Goal: Information Seeking & Learning: Learn about a topic

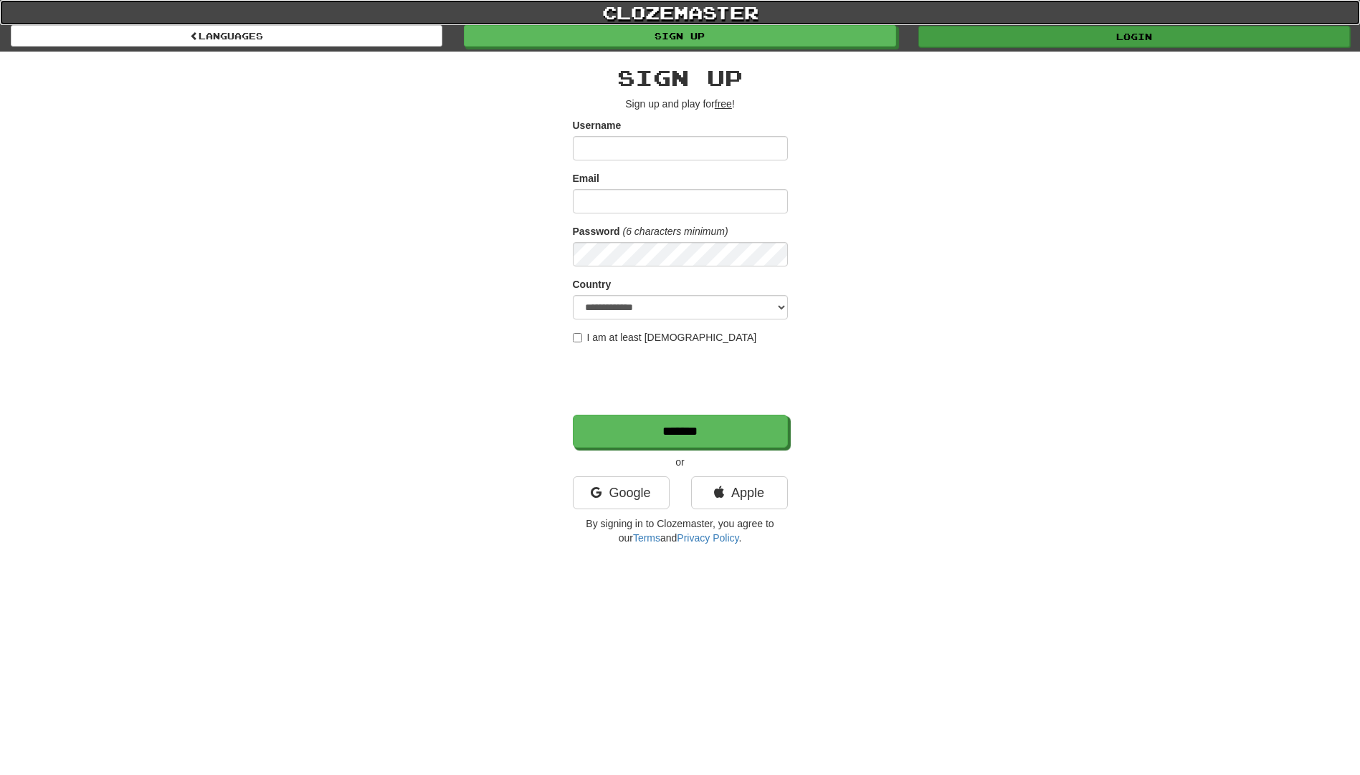
drag, startPoint x: 1096, startPoint y: 24, endPoint x: 1104, endPoint y: 30, distance: 10.2
click at [1097, 25] on div "clozemaster Languages Sign up Login Languages" at bounding box center [680, 23] width 1360 height 47
click at [1103, 30] on link "Login" at bounding box center [1133, 37] width 431 height 22
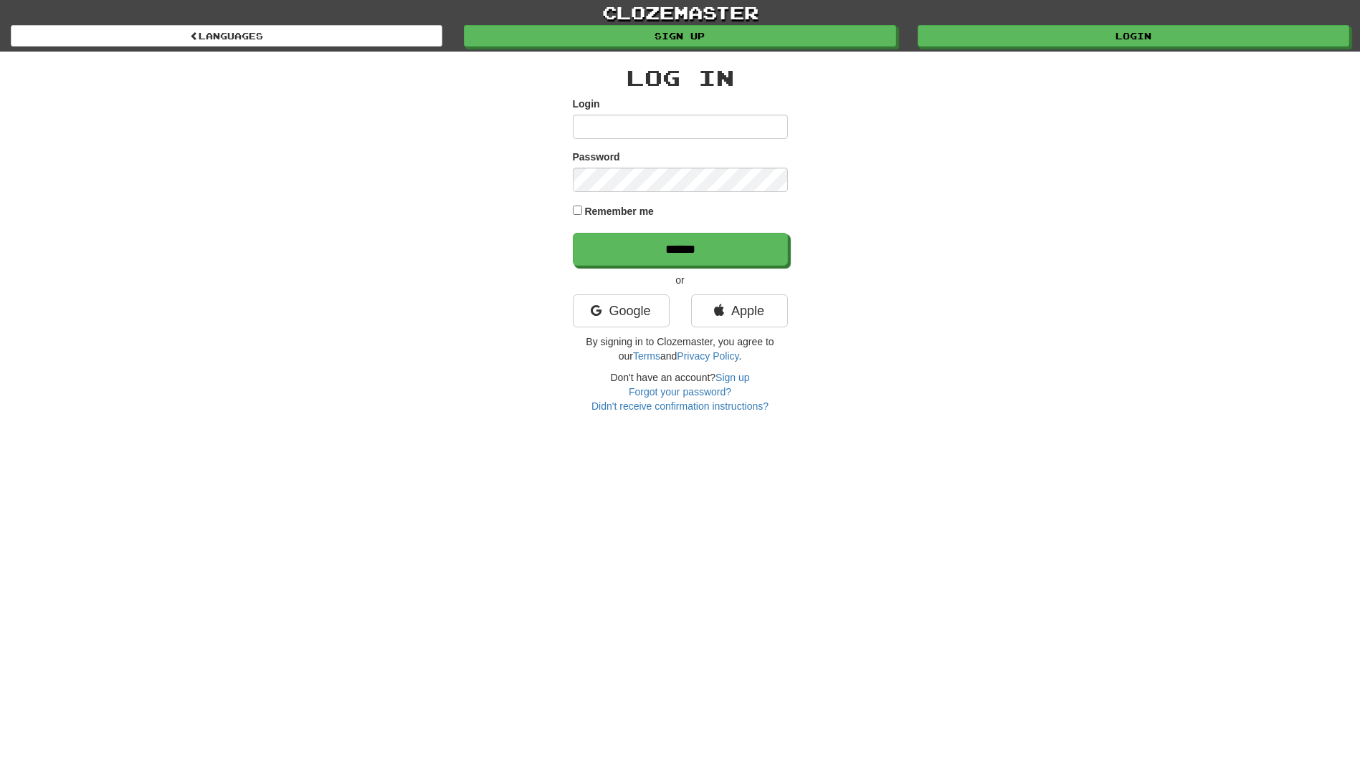
type input "**********"
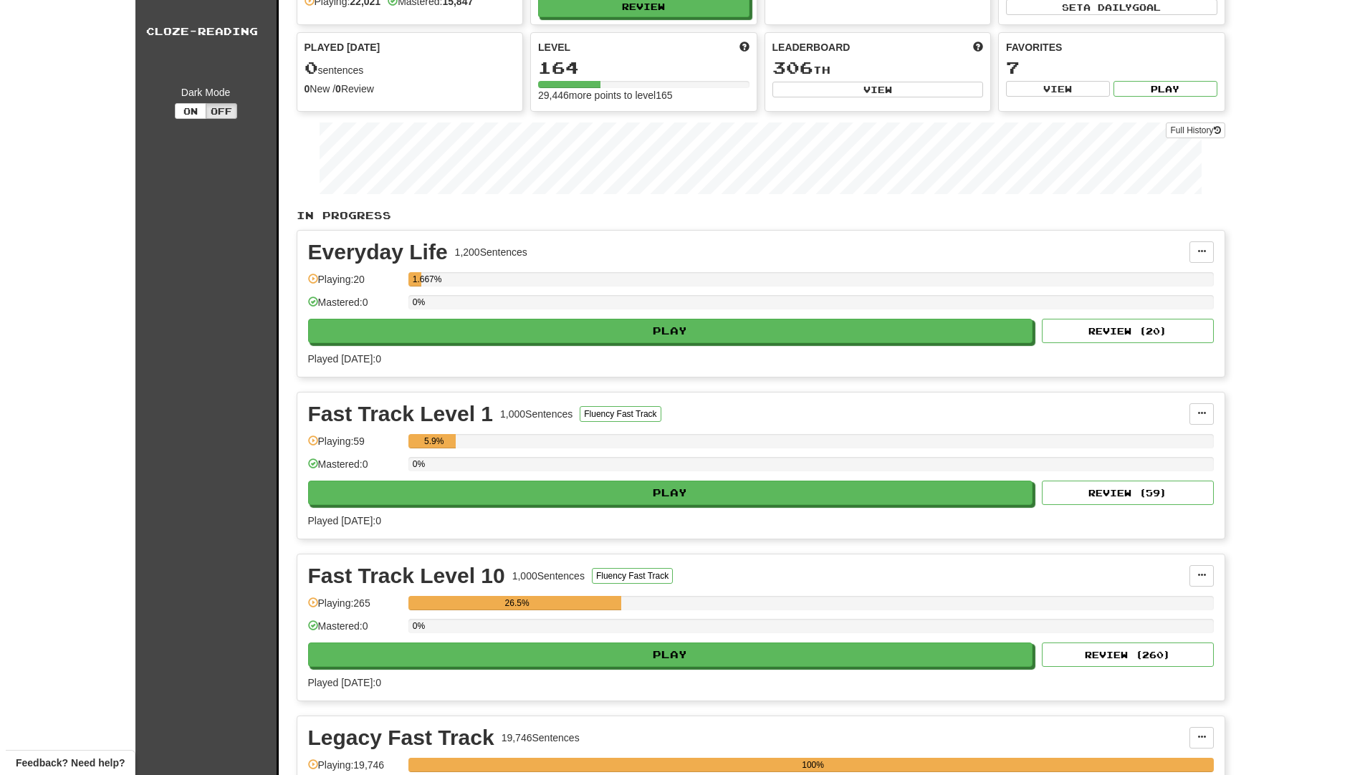
scroll to position [430, 0]
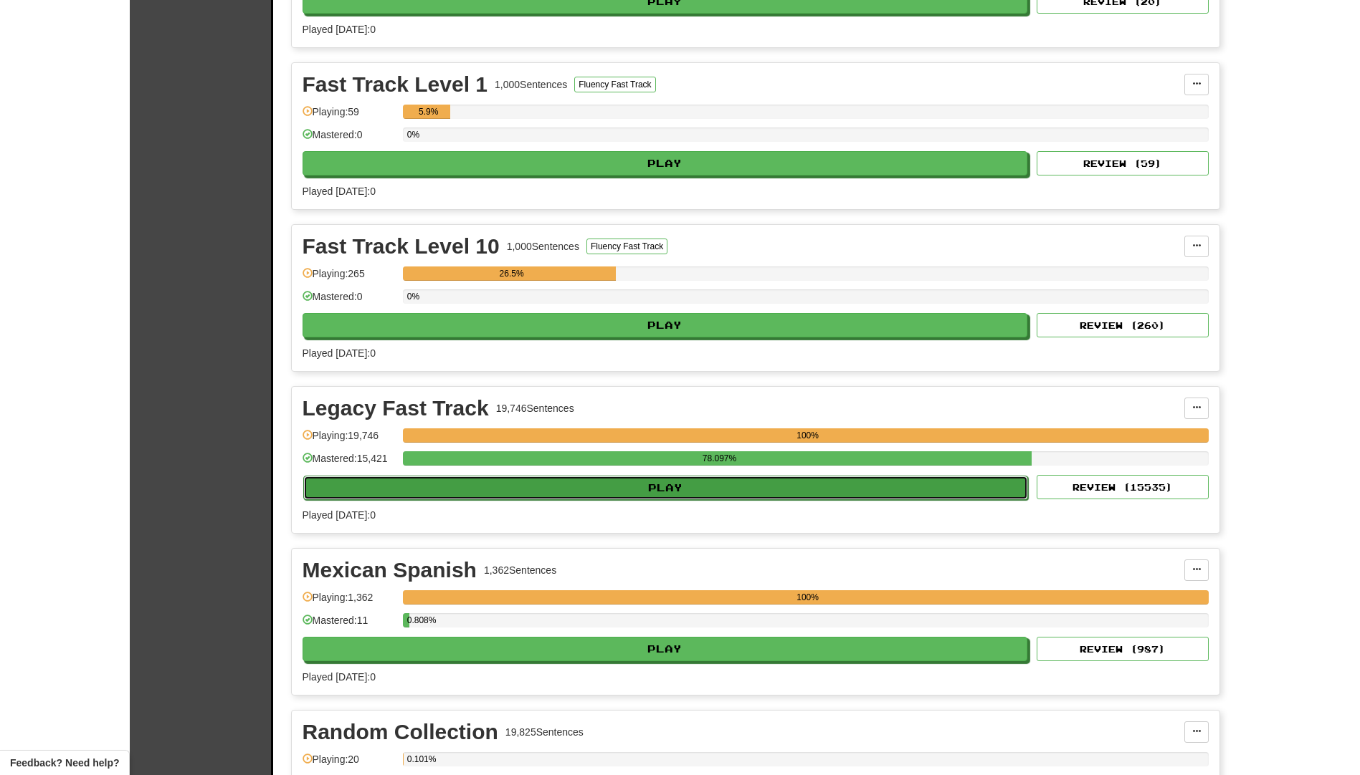
click at [553, 488] on button "Play" at bounding box center [665, 488] width 725 height 24
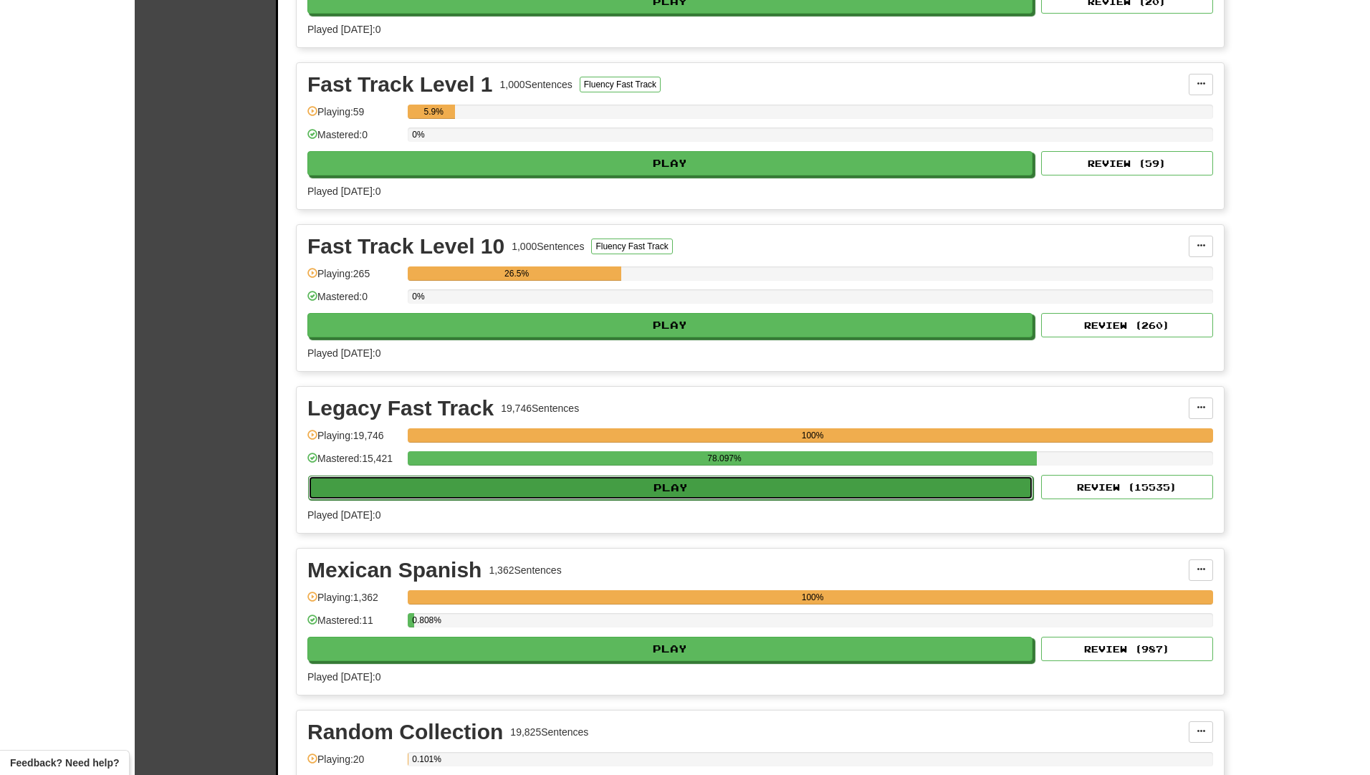
select select "**"
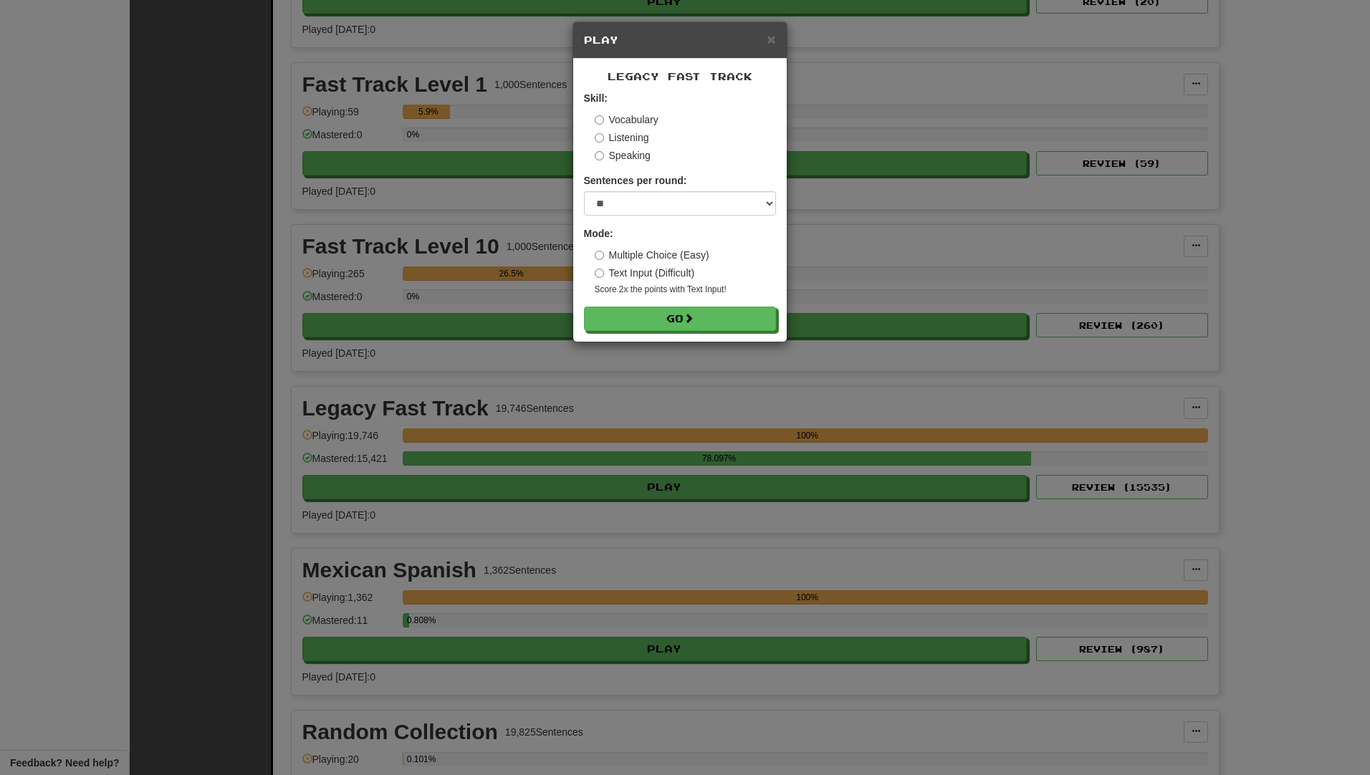
click at [624, 158] on label "Speaking" at bounding box center [623, 155] width 56 height 14
click at [649, 315] on button "Go" at bounding box center [681, 319] width 192 height 24
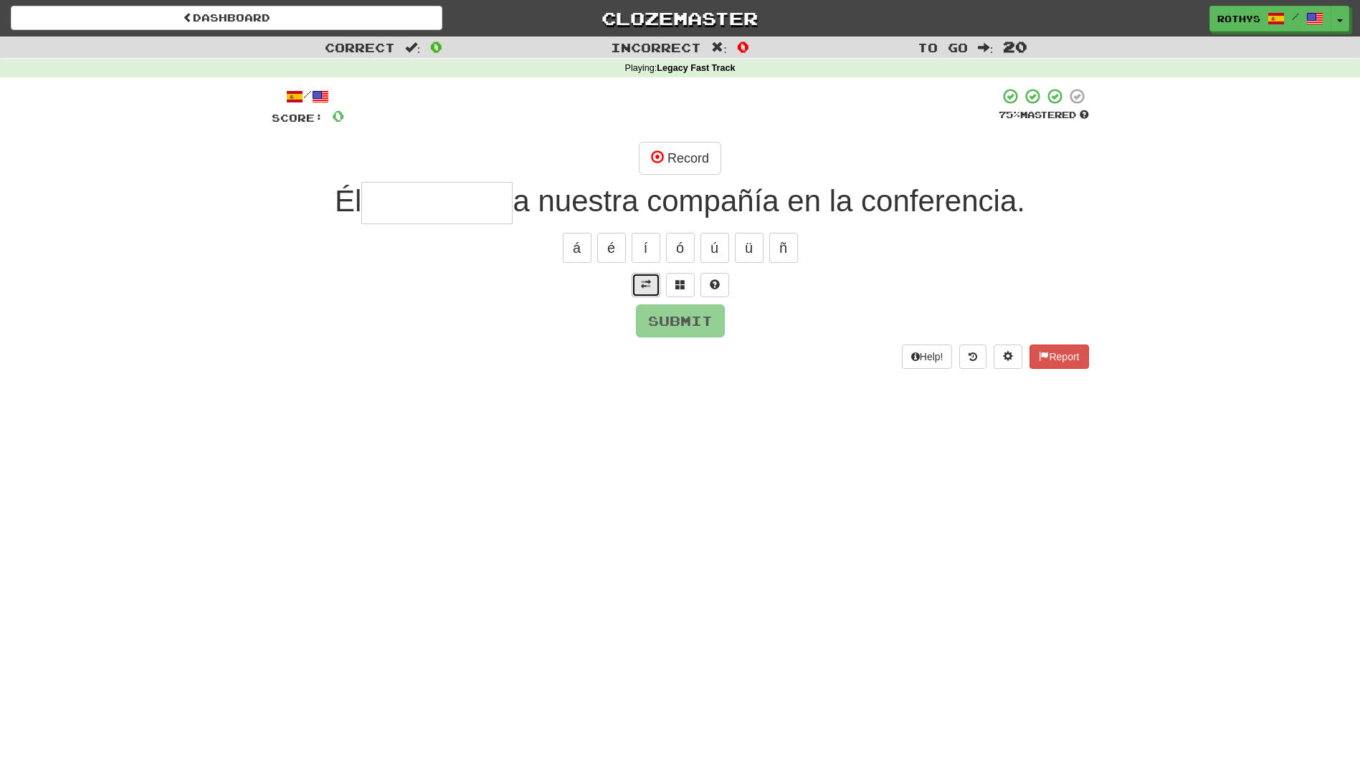
click at [639, 282] on button at bounding box center [645, 285] width 29 height 24
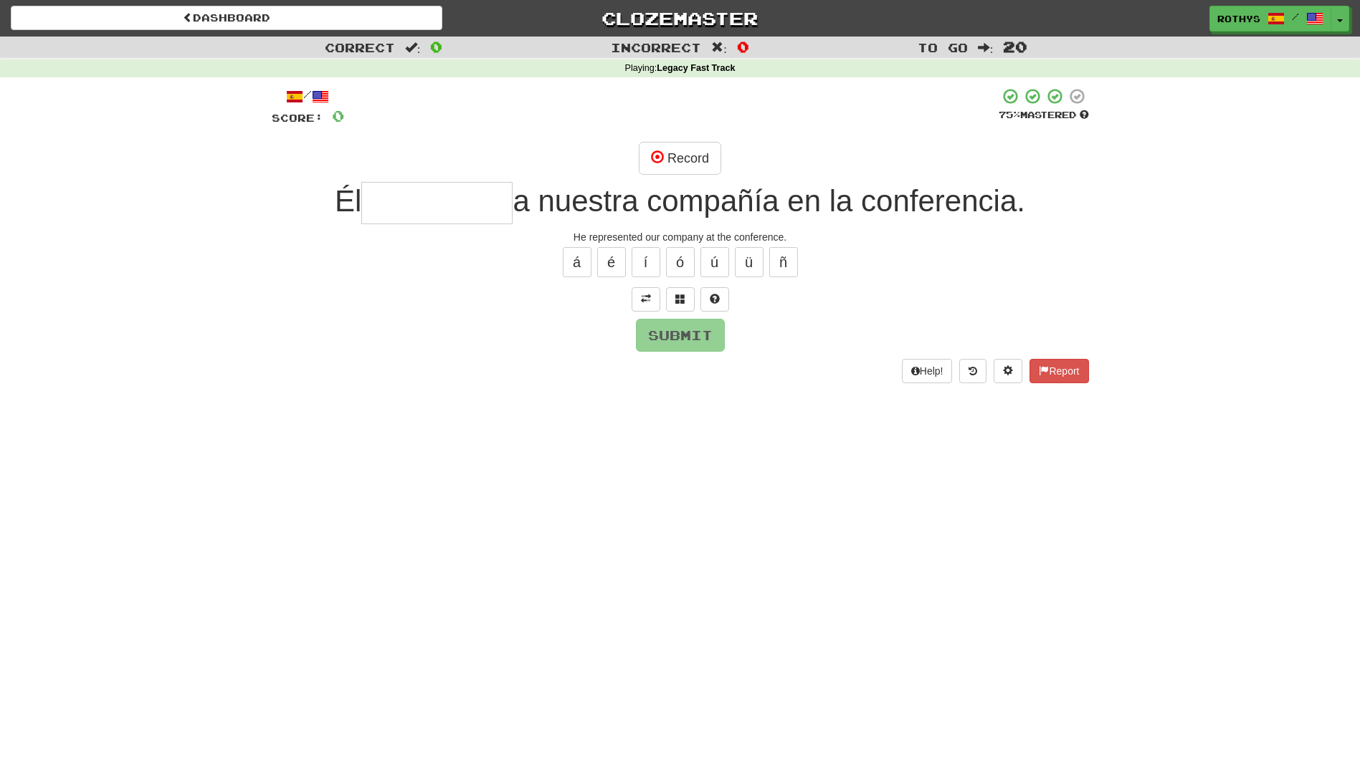
click at [388, 195] on input "text" at bounding box center [436, 203] width 151 height 42
click at [670, 162] on button "Record" at bounding box center [680, 158] width 82 height 33
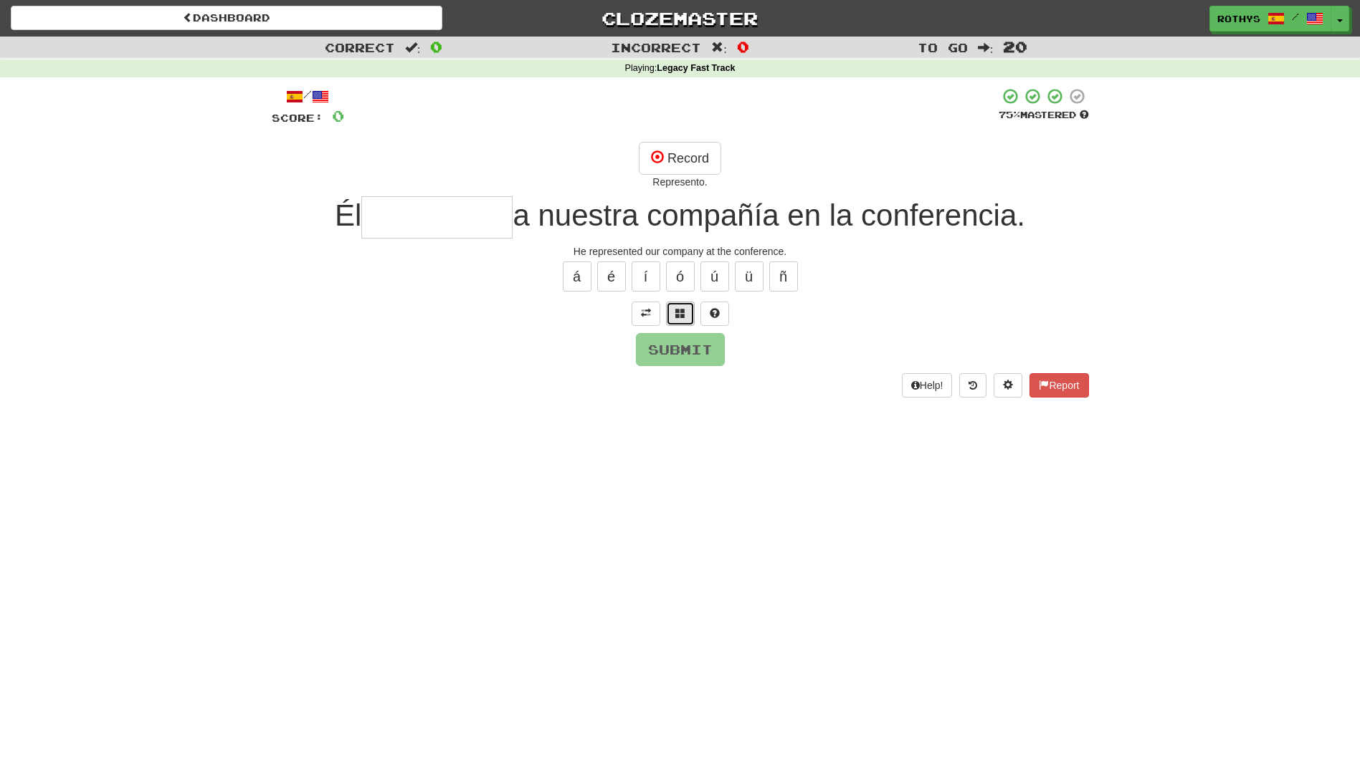
click at [681, 317] on span at bounding box center [680, 313] width 10 height 10
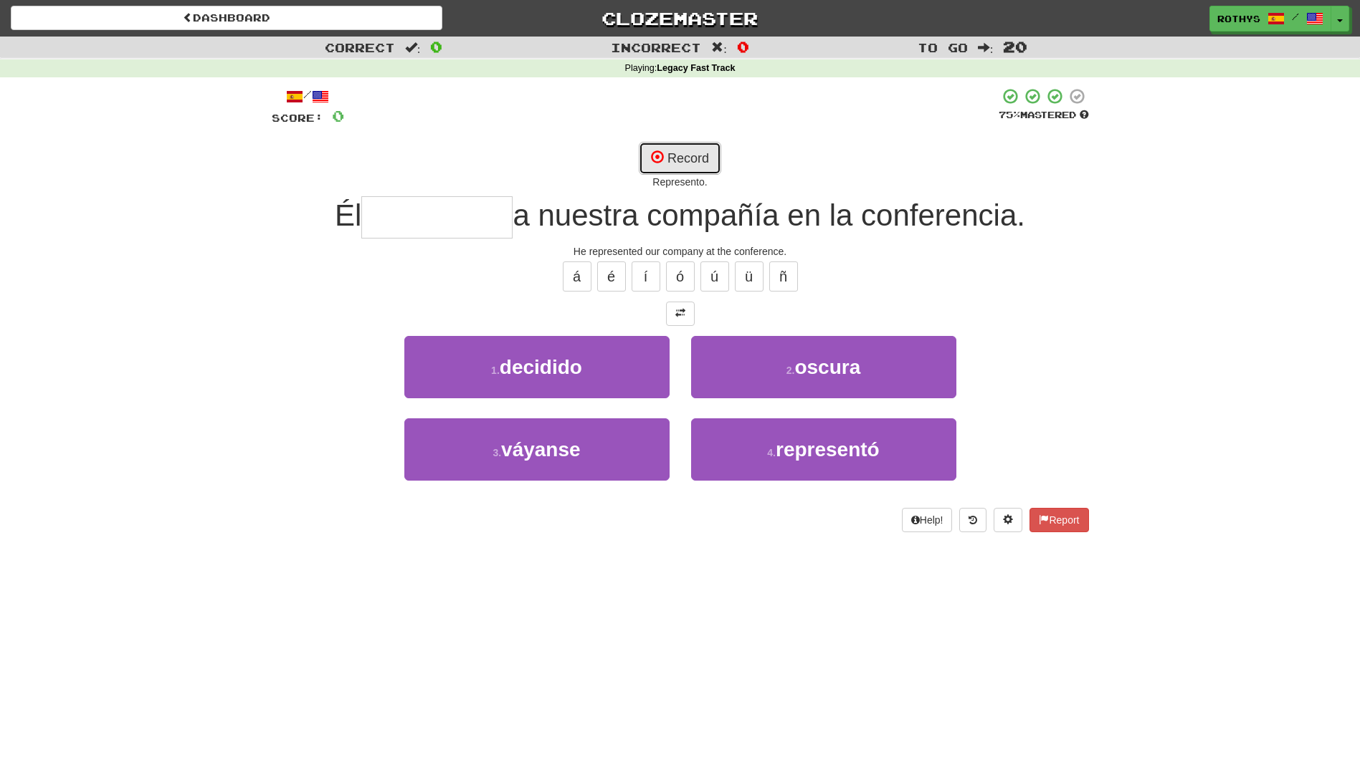
click at [700, 152] on button "Record" at bounding box center [680, 158] width 82 height 33
type input "**********"
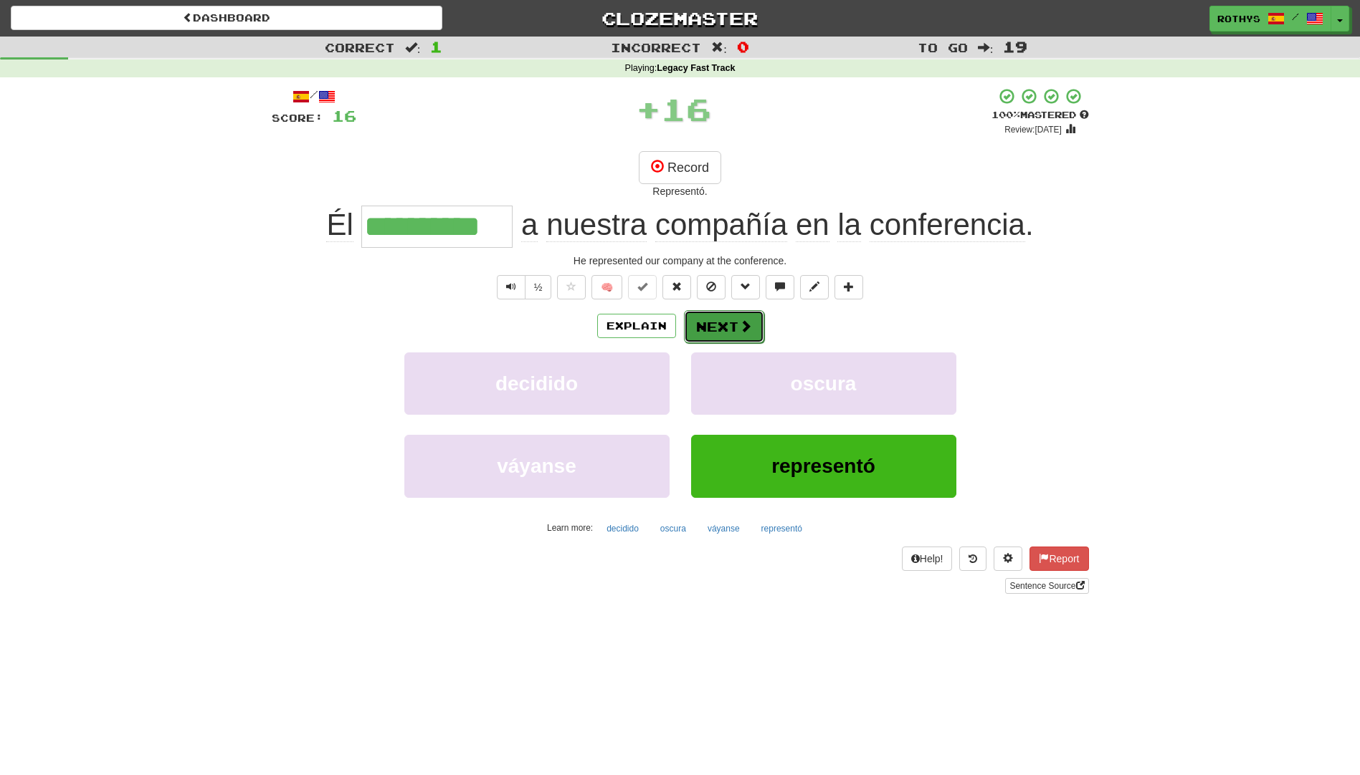
click at [725, 324] on button "Next" at bounding box center [724, 326] width 80 height 33
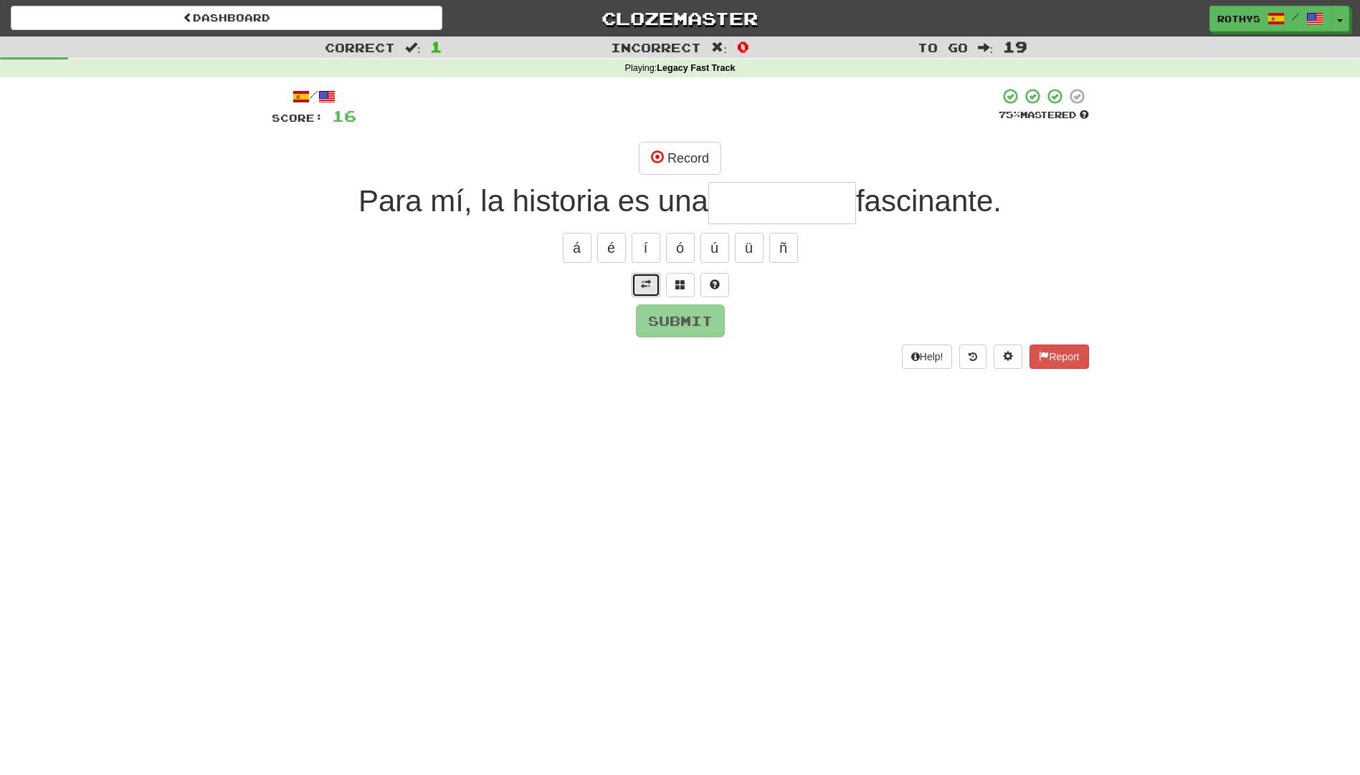
click at [649, 278] on button at bounding box center [645, 285] width 29 height 24
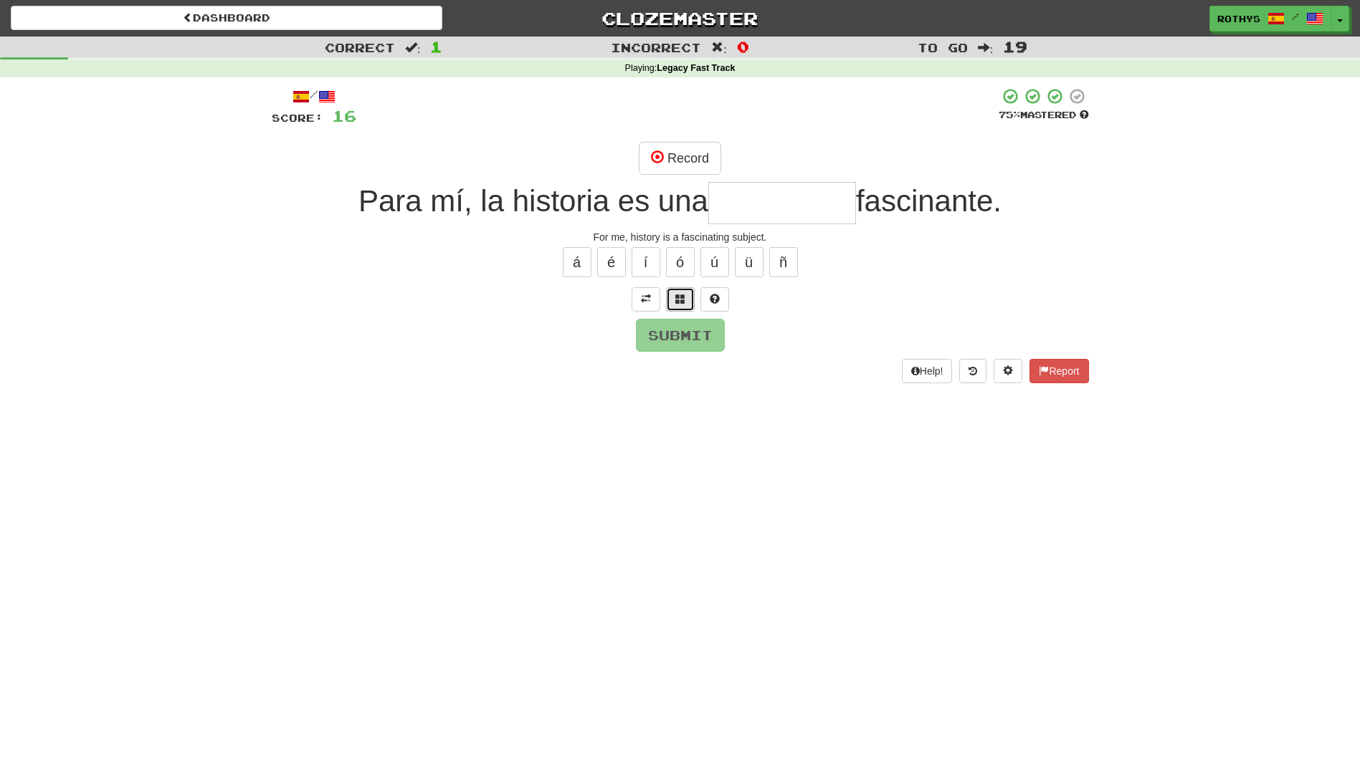
click at [675, 296] on span at bounding box center [680, 299] width 10 height 10
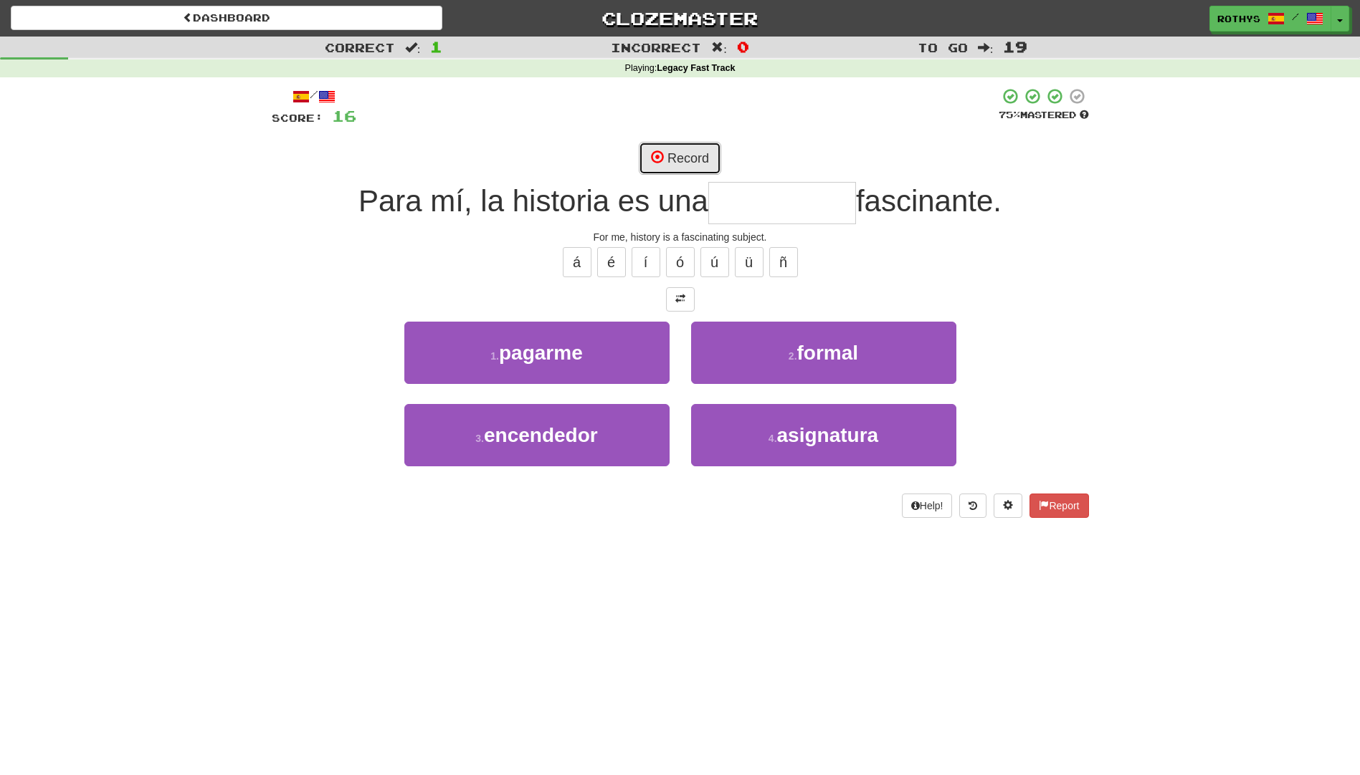
click at [690, 157] on button "Record" at bounding box center [680, 158] width 82 height 33
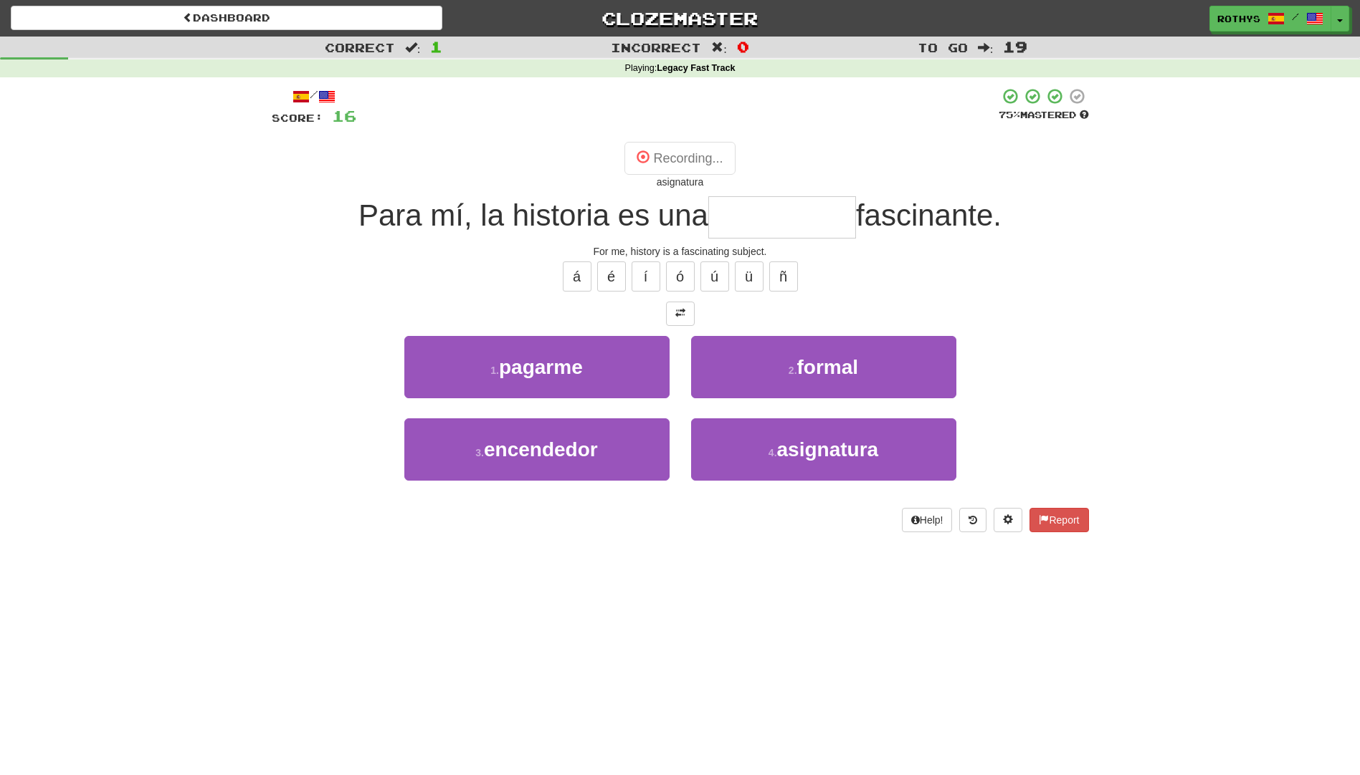
type input "**********"
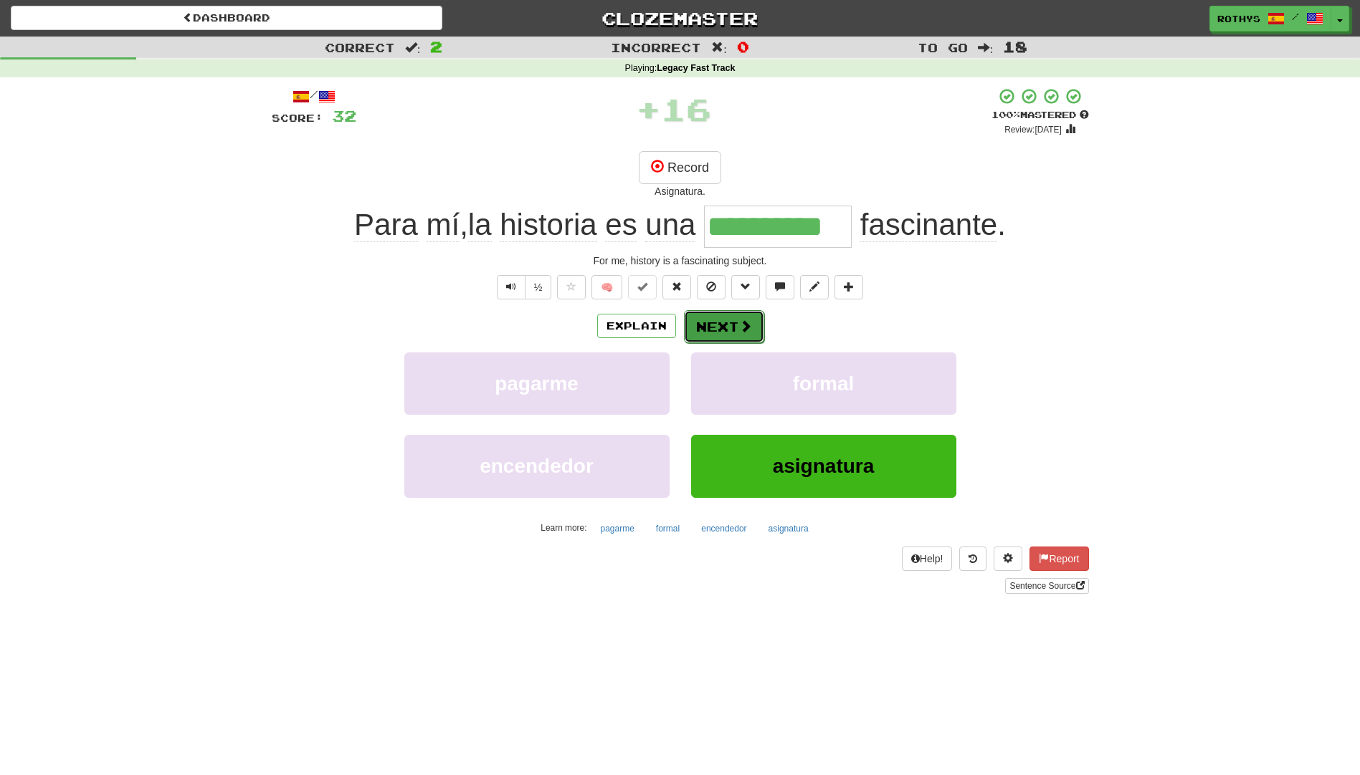
click at [727, 333] on button "Next" at bounding box center [724, 326] width 80 height 33
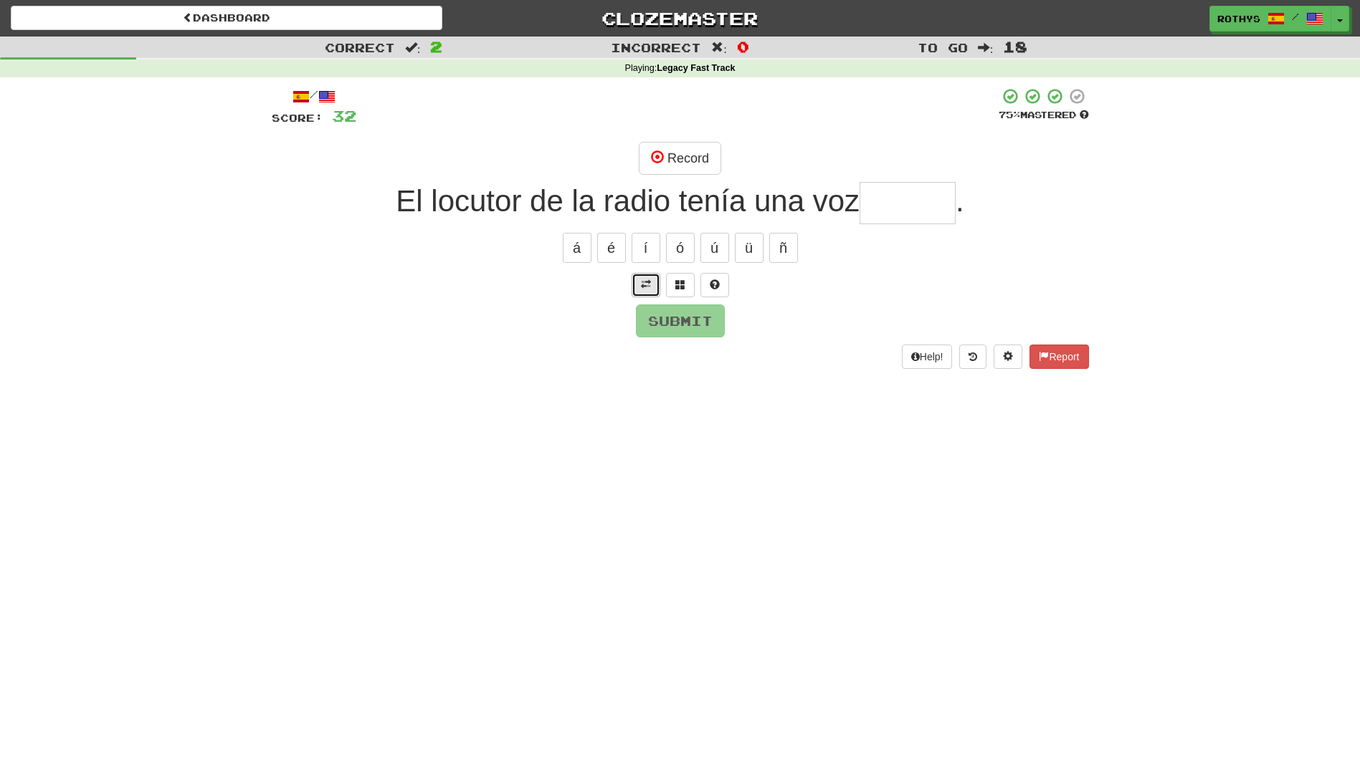
click at [642, 288] on span at bounding box center [646, 285] width 10 height 10
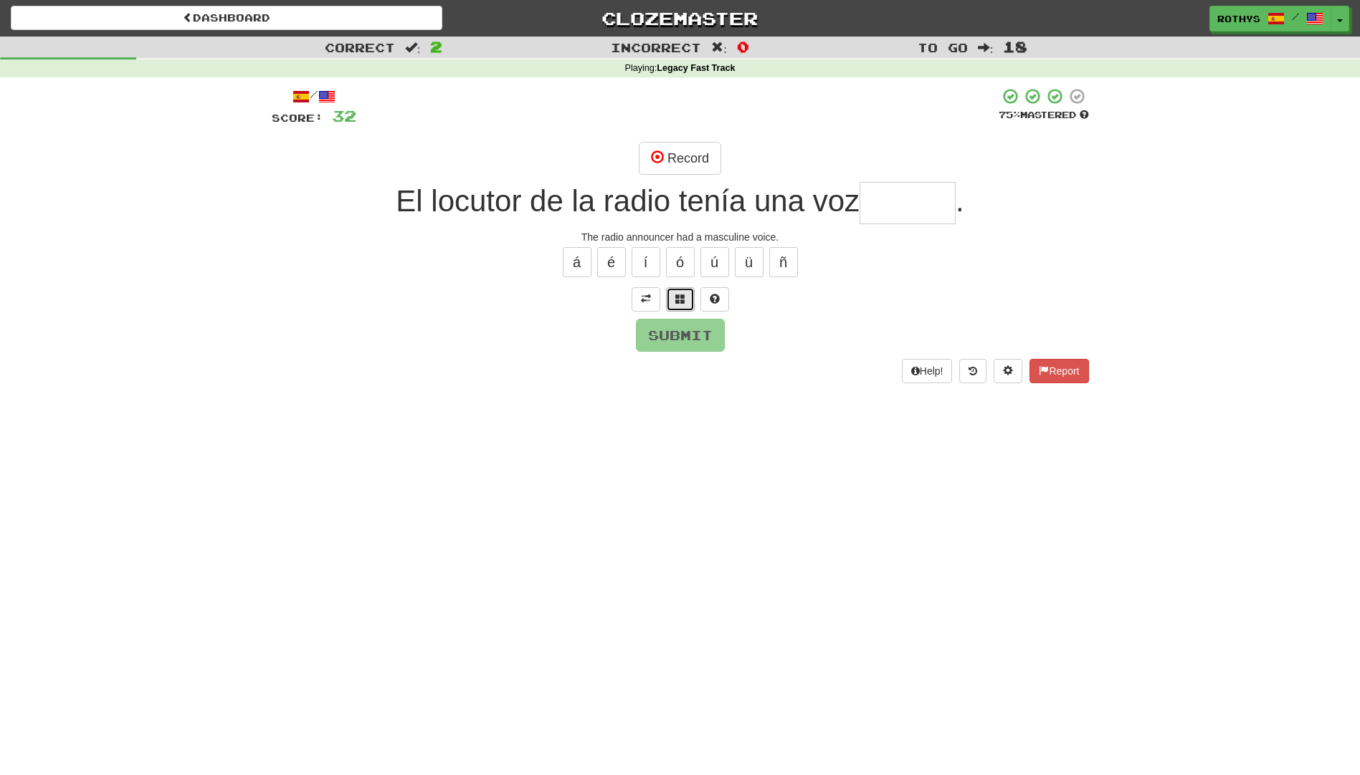
click at [680, 298] on span at bounding box center [680, 299] width 10 height 10
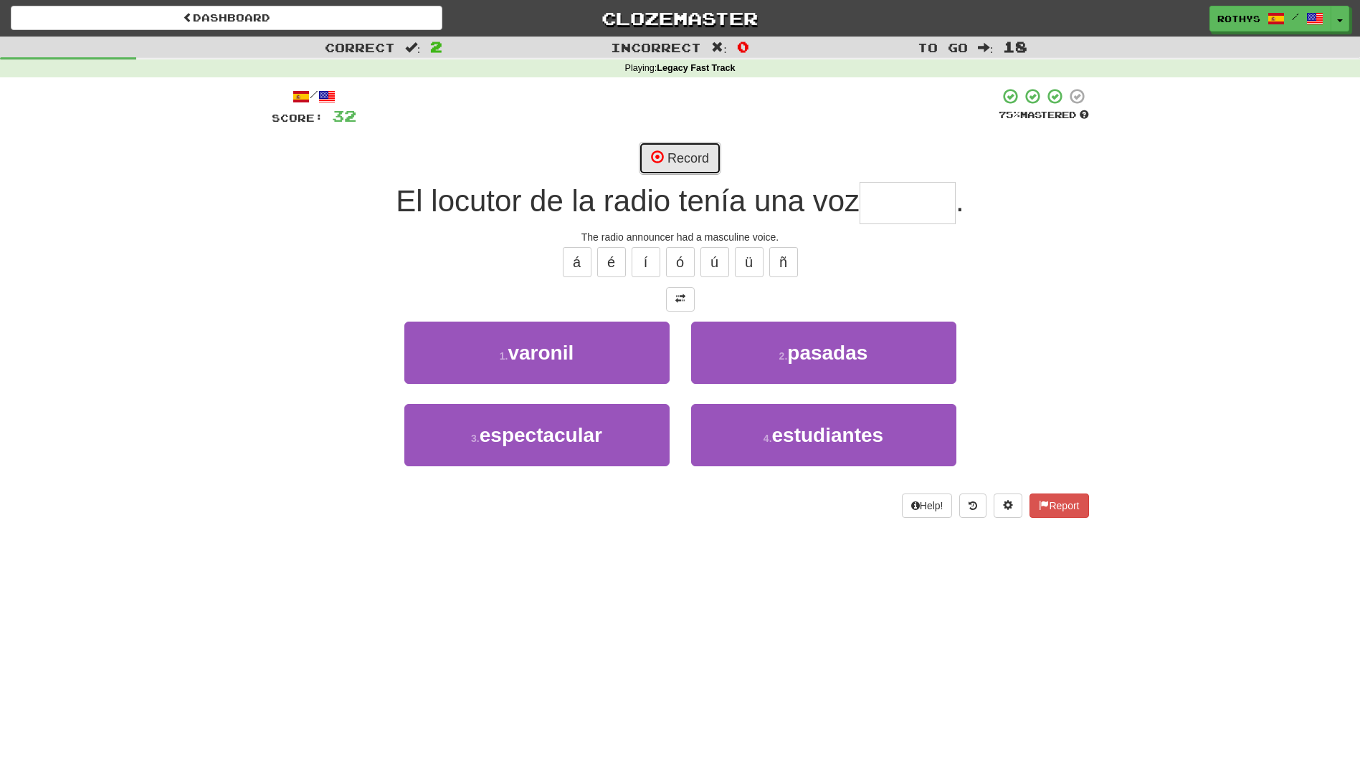
click at [695, 166] on button "Record" at bounding box center [680, 158] width 82 height 33
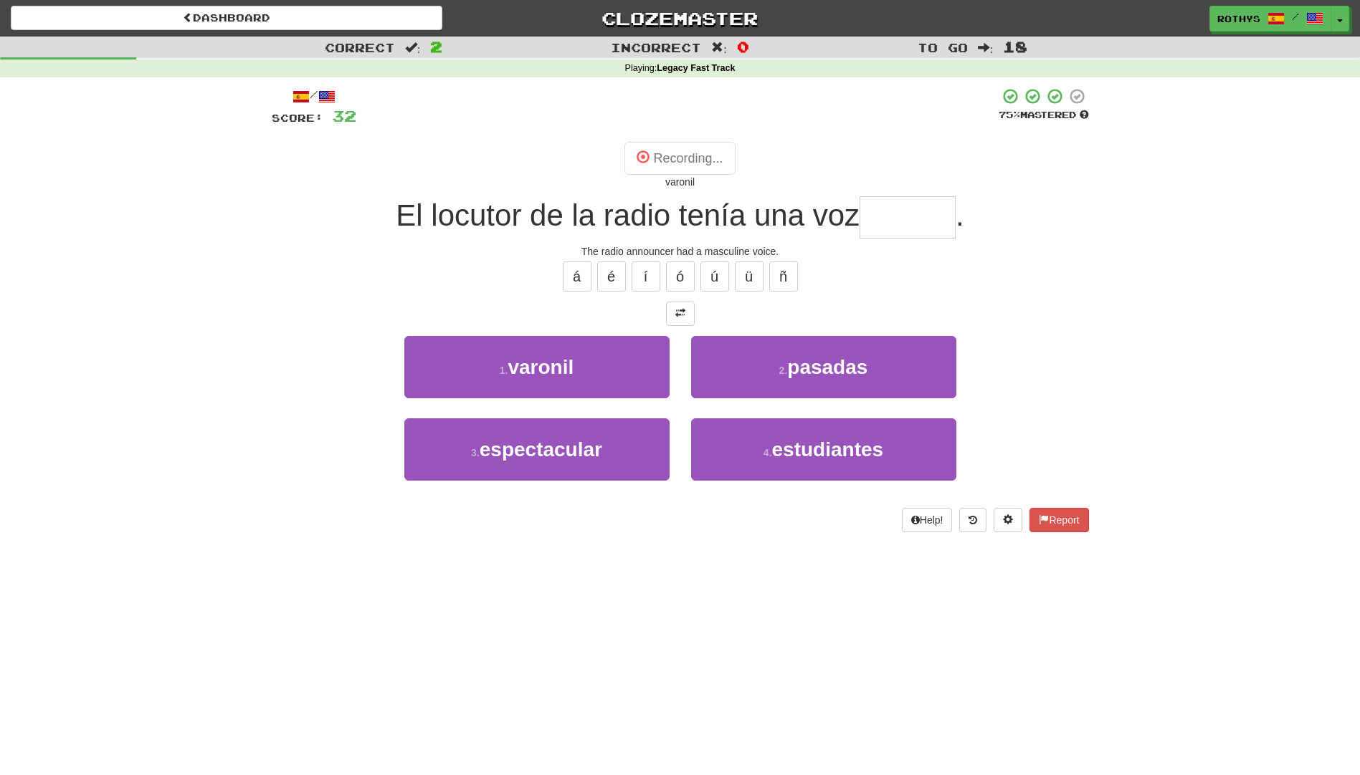
type input "*******"
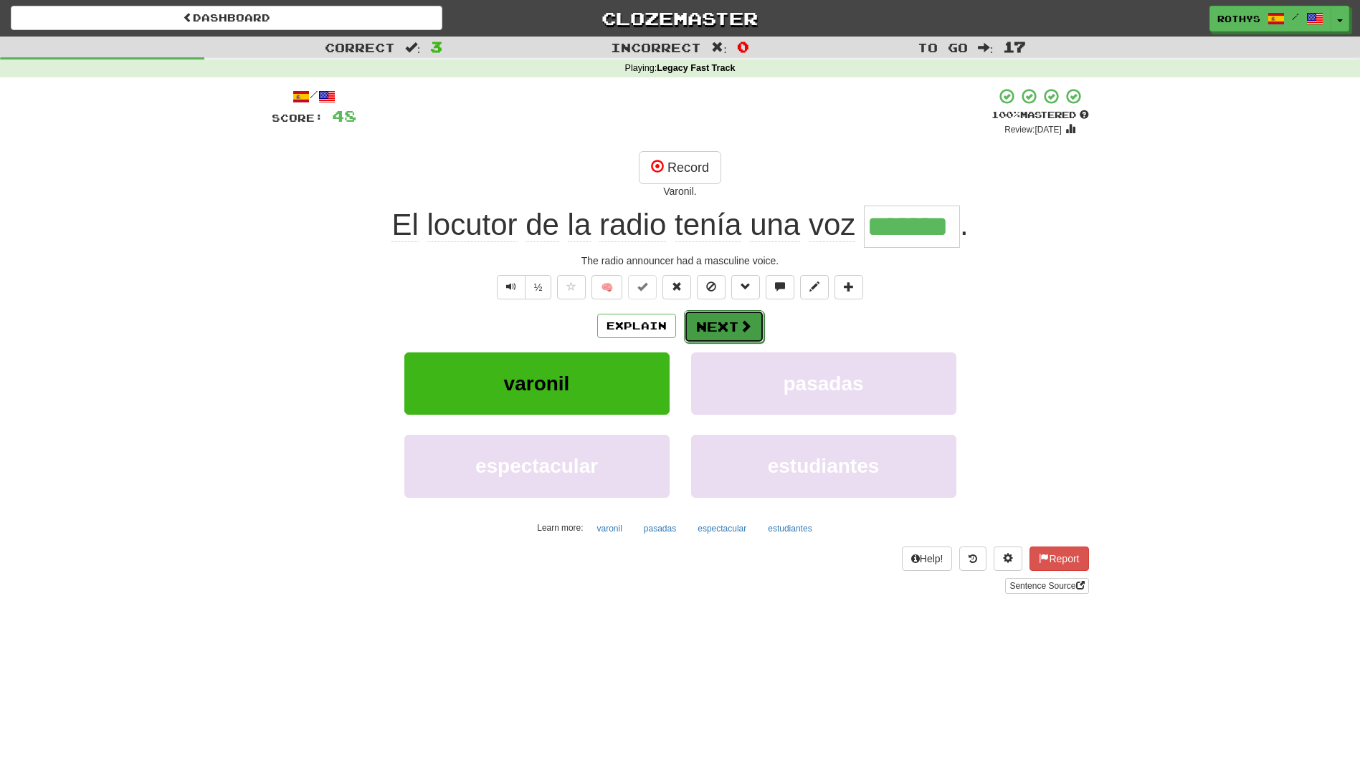
click at [726, 326] on button "Next" at bounding box center [724, 326] width 80 height 33
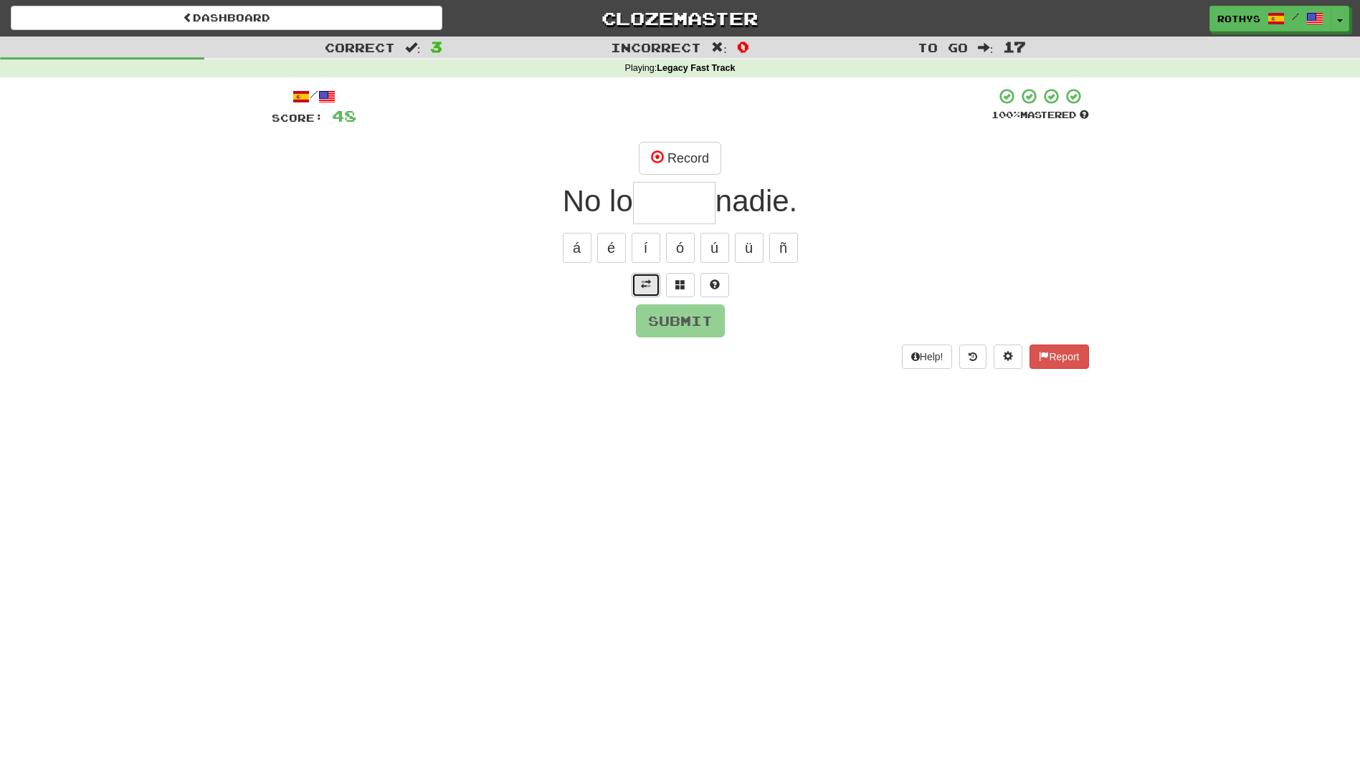
click at [648, 280] on span at bounding box center [646, 285] width 10 height 10
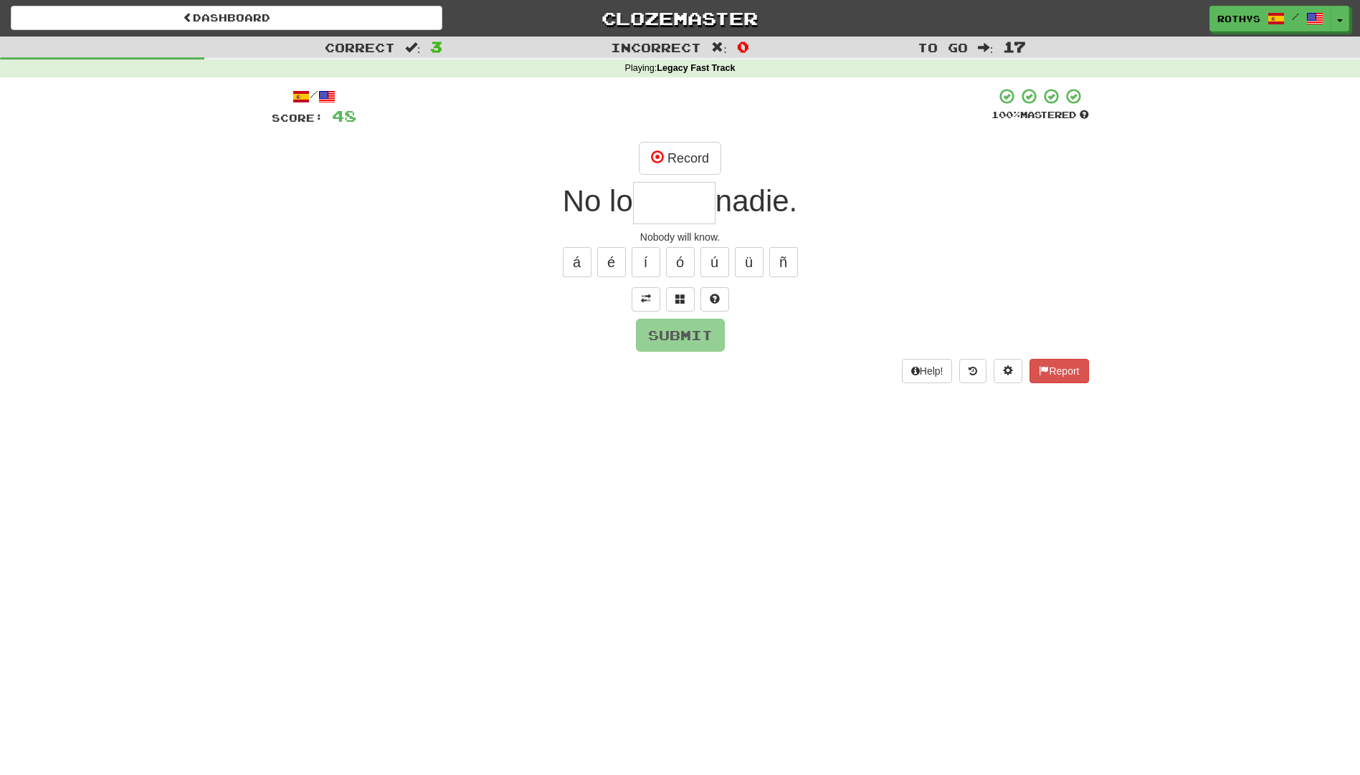
click at [679, 195] on input "text" at bounding box center [674, 203] width 82 height 42
click at [679, 305] on button at bounding box center [680, 299] width 29 height 24
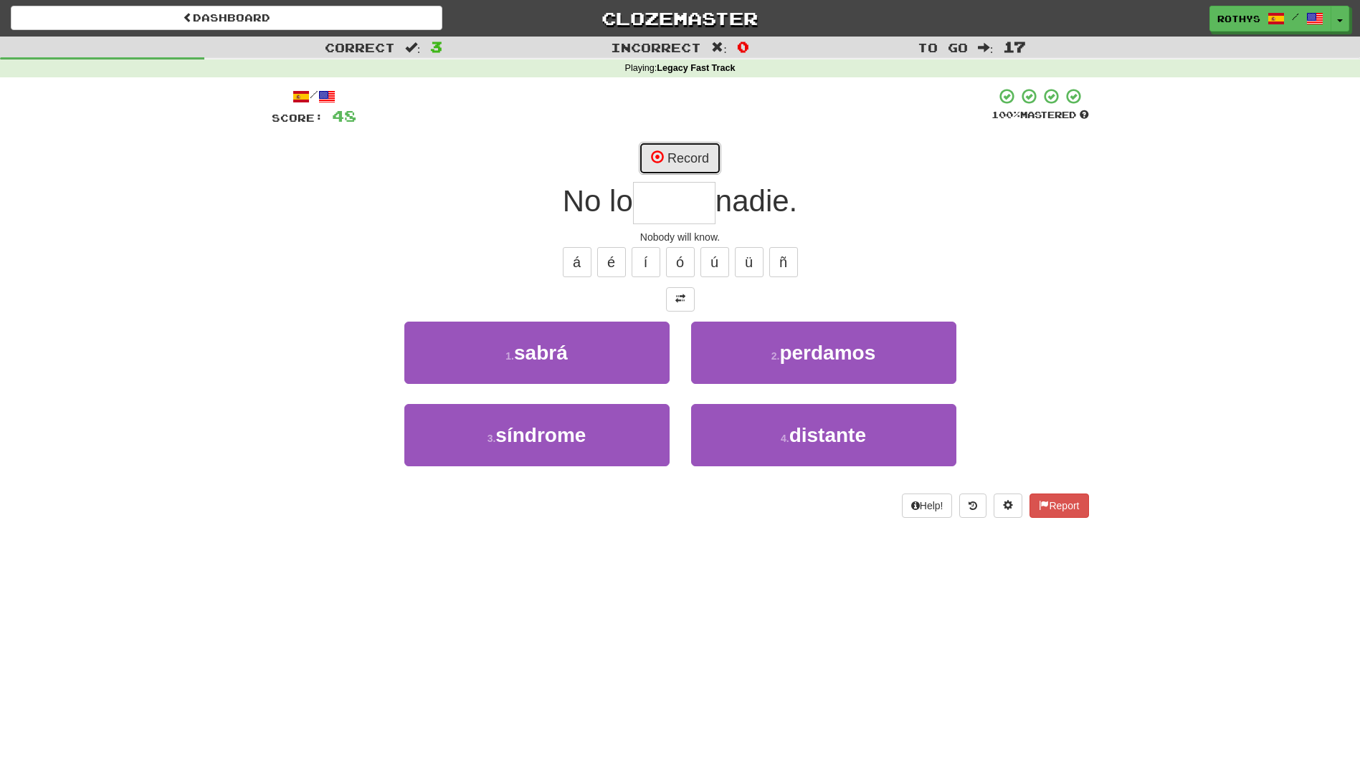
click at [688, 157] on button "Record" at bounding box center [680, 158] width 82 height 33
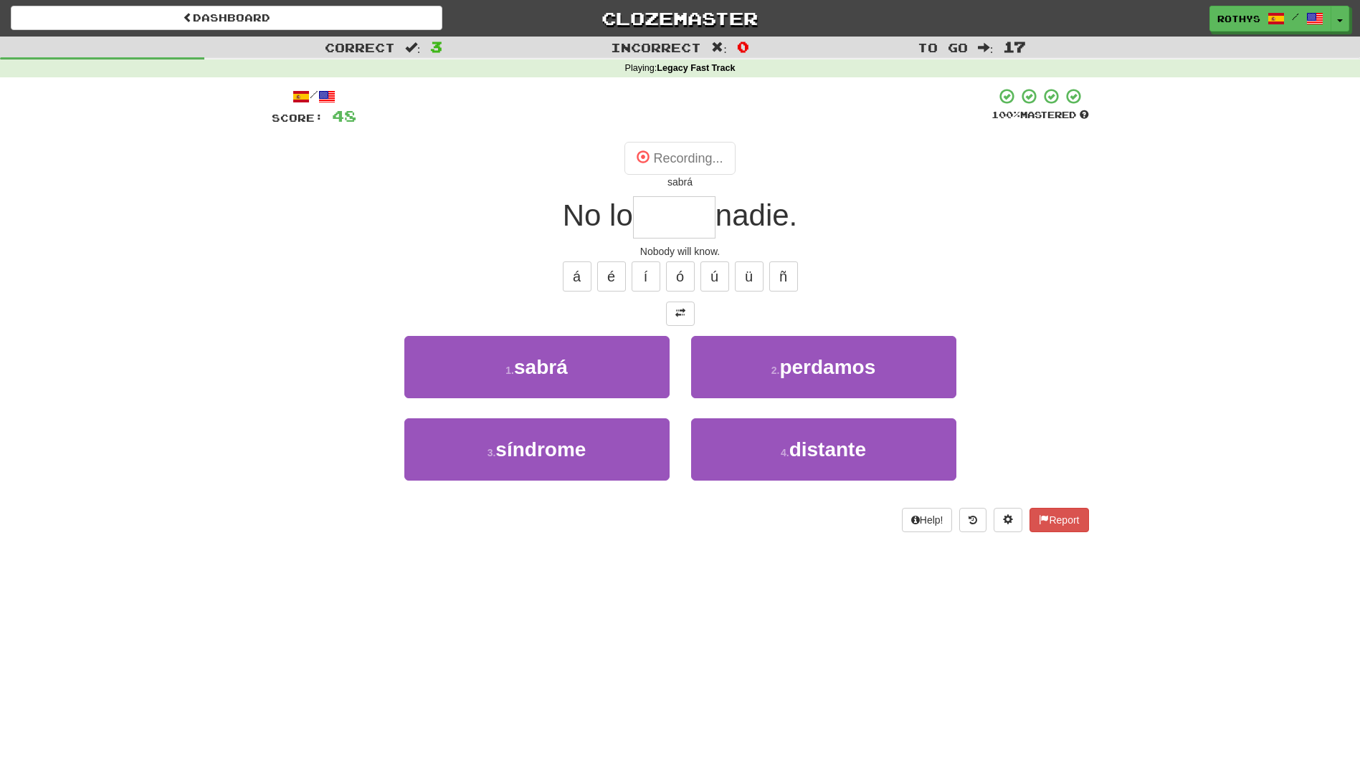
type input "*****"
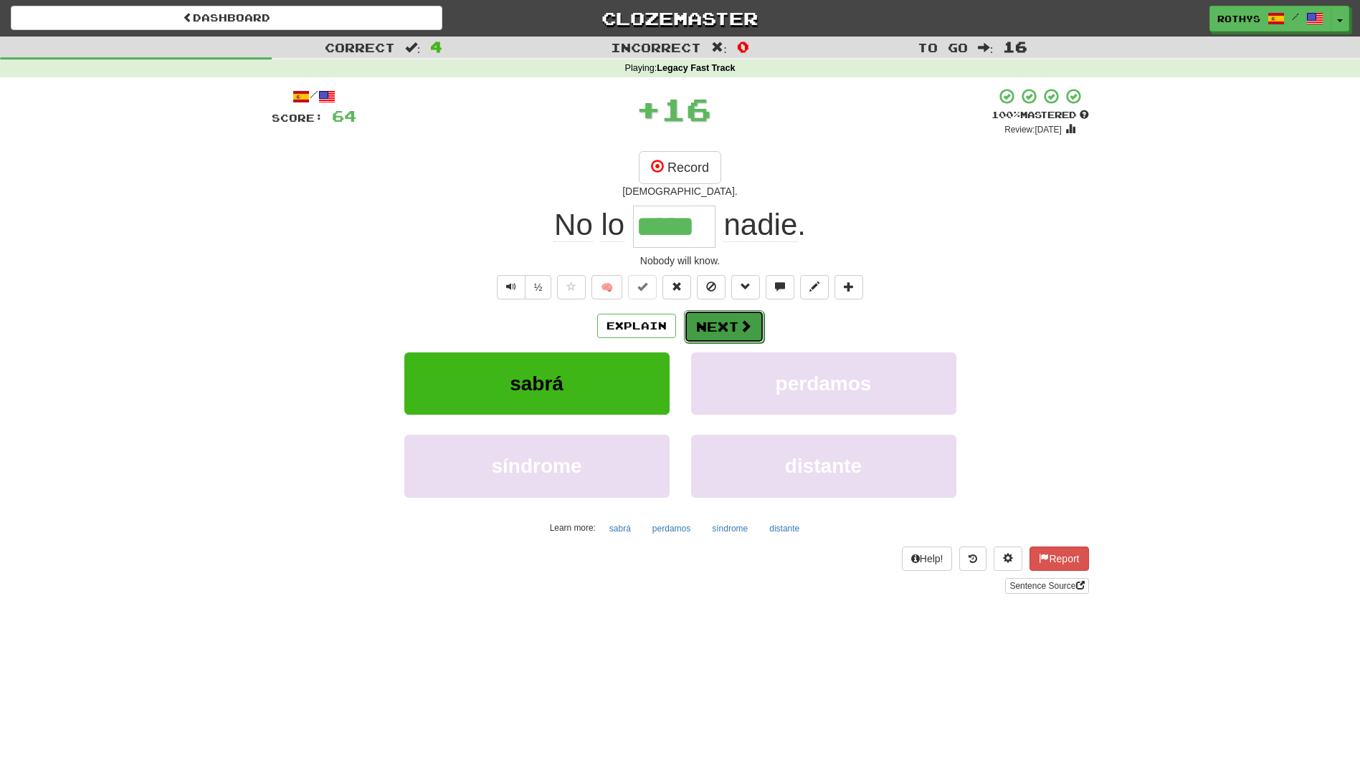
click at [718, 318] on button "Next" at bounding box center [724, 326] width 80 height 33
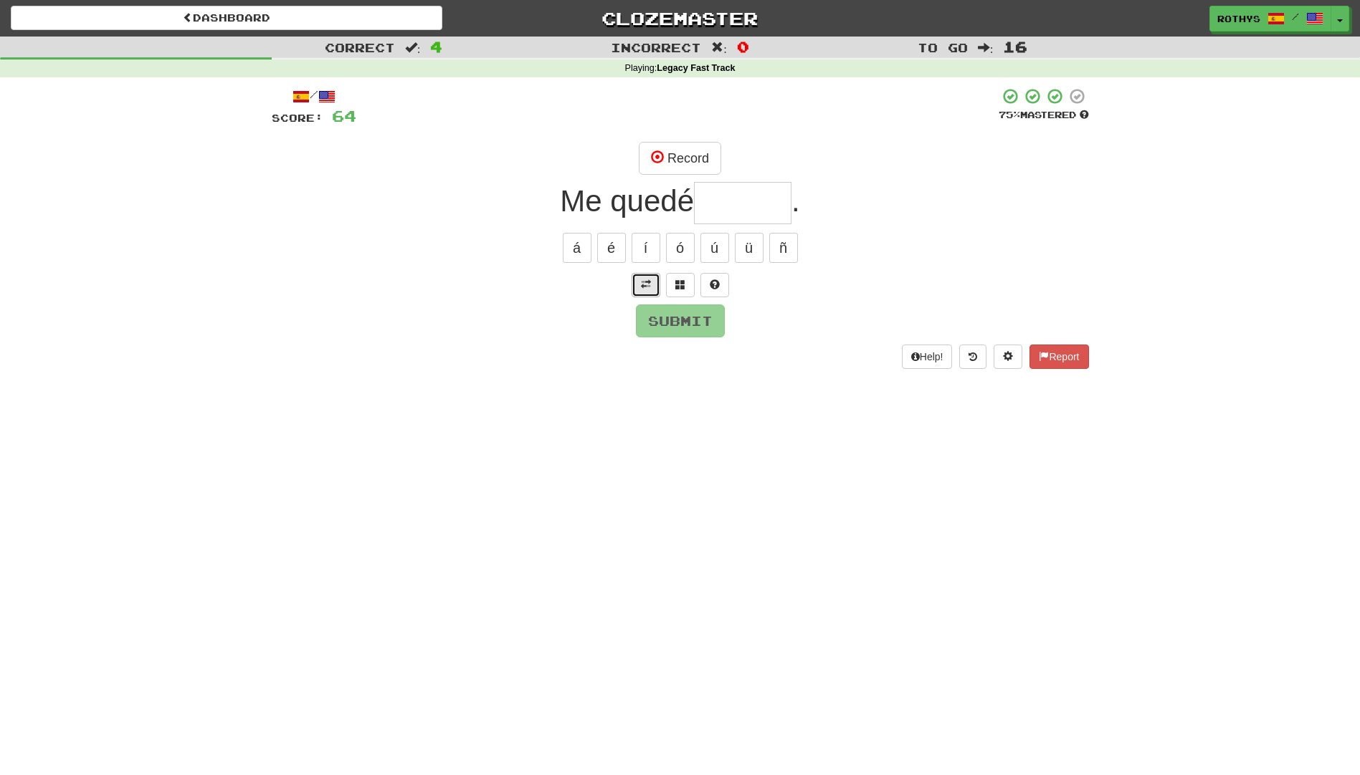
click at [648, 285] on span at bounding box center [646, 285] width 10 height 10
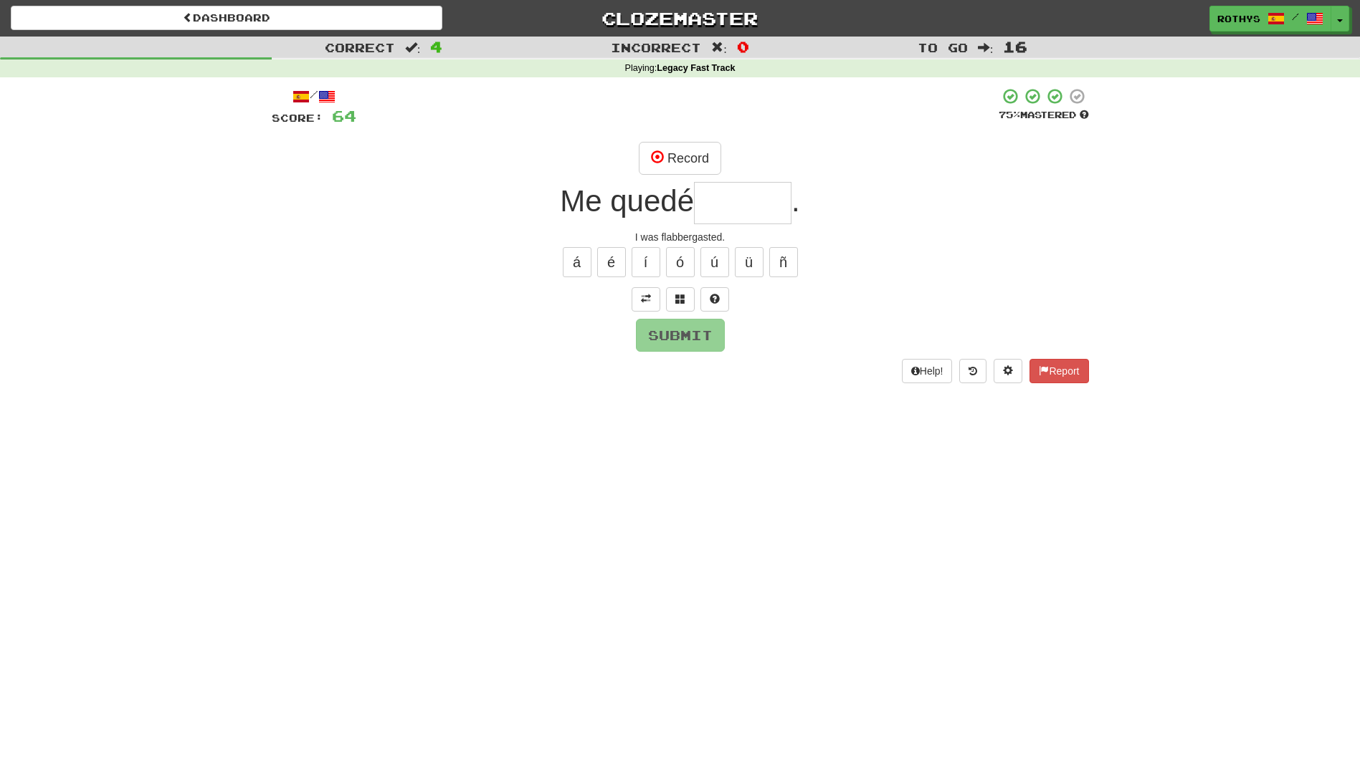
click at [722, 197] on input "text" at bounding box center [742, 203] width 97 height 42
click at [676, 298] on span at bounding box center [680, 299] width 10 height 10
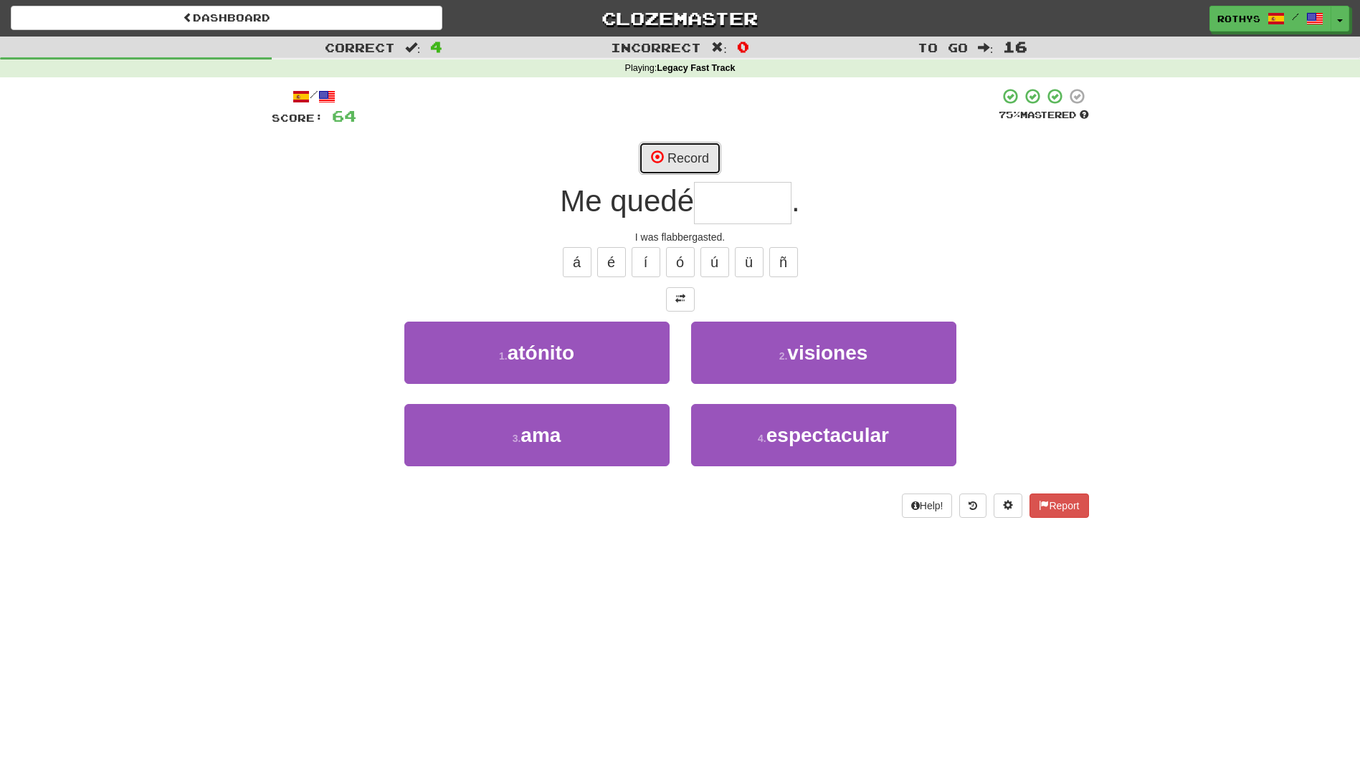
click at [698, 159] on button "Record" at bounding box center [680, 158] width 82 height 33
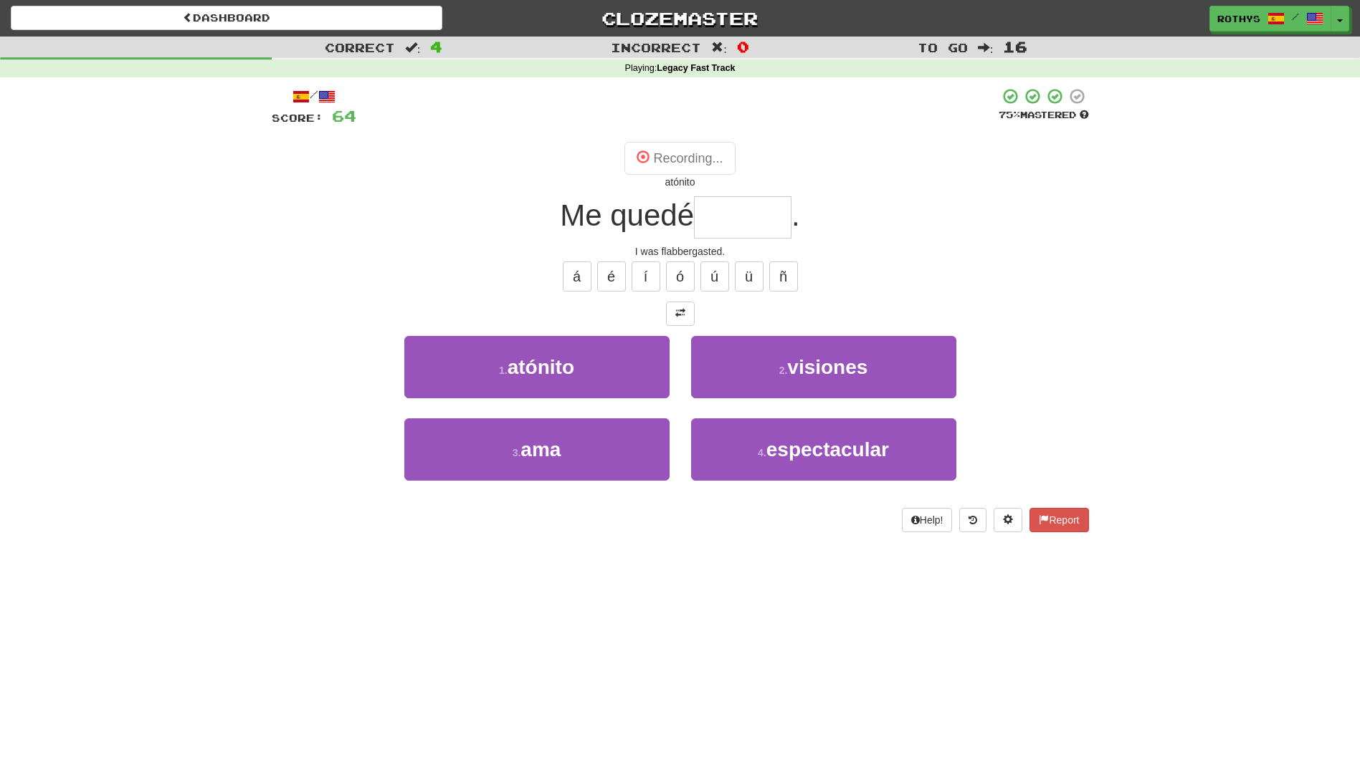
type input "*******"
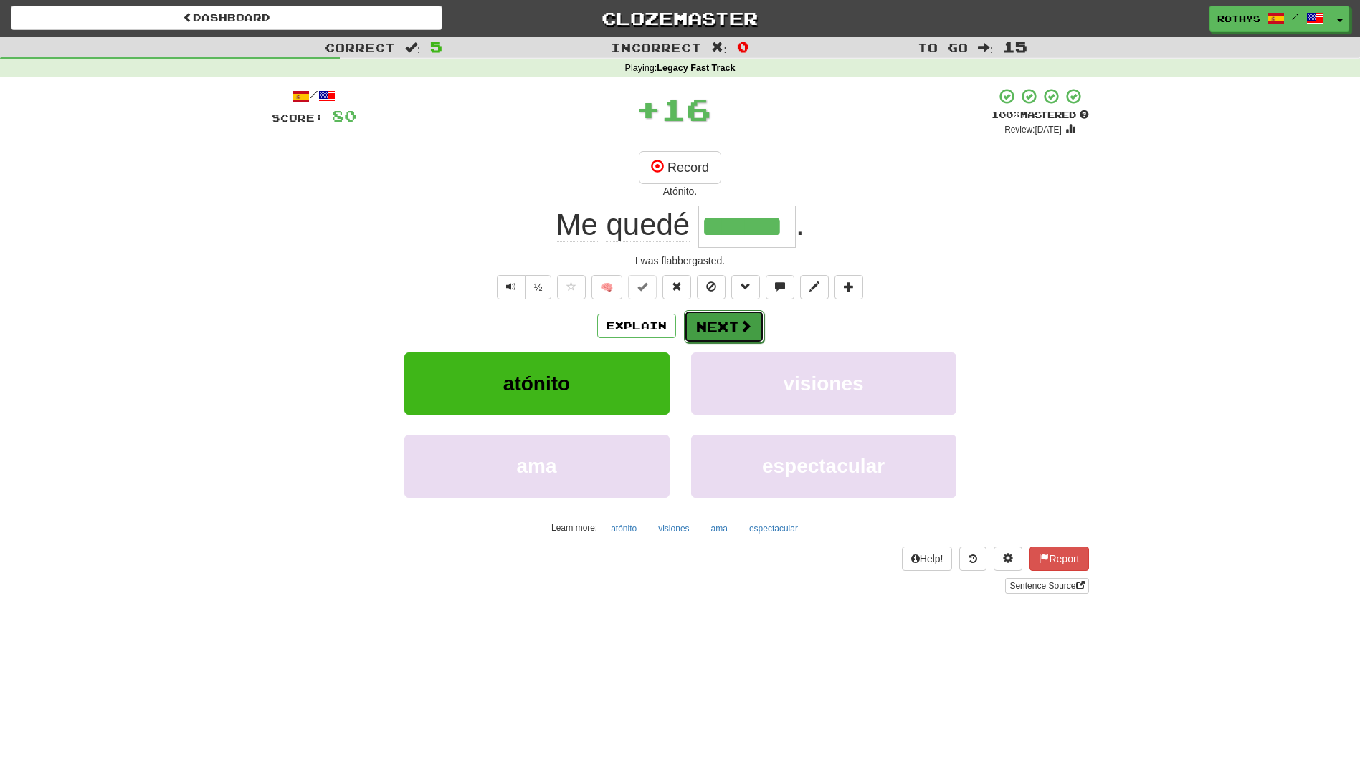
click at [721, 312] on button "Next" at bounding box center [724, 326] width 80 height 33
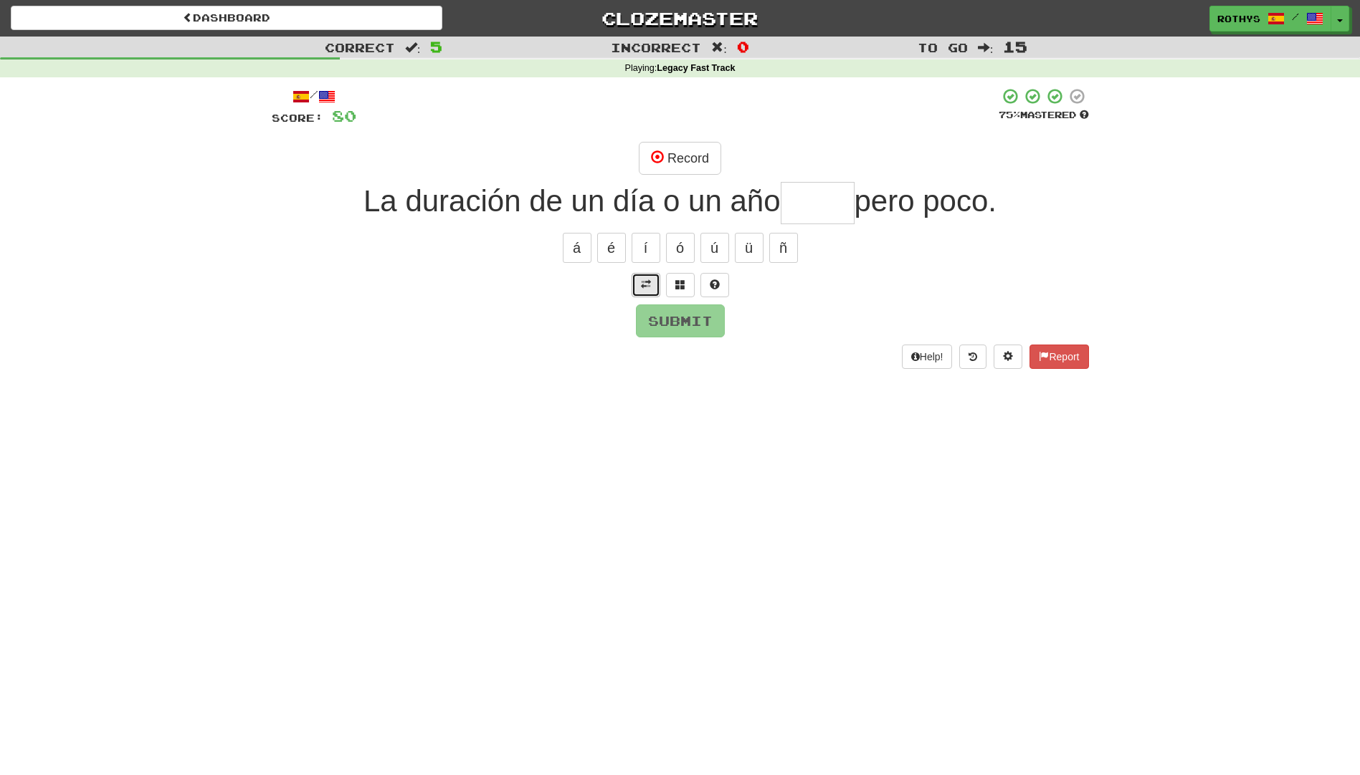
click at [634, 276] on button at bounding box center [645, 285] width 29 height 24
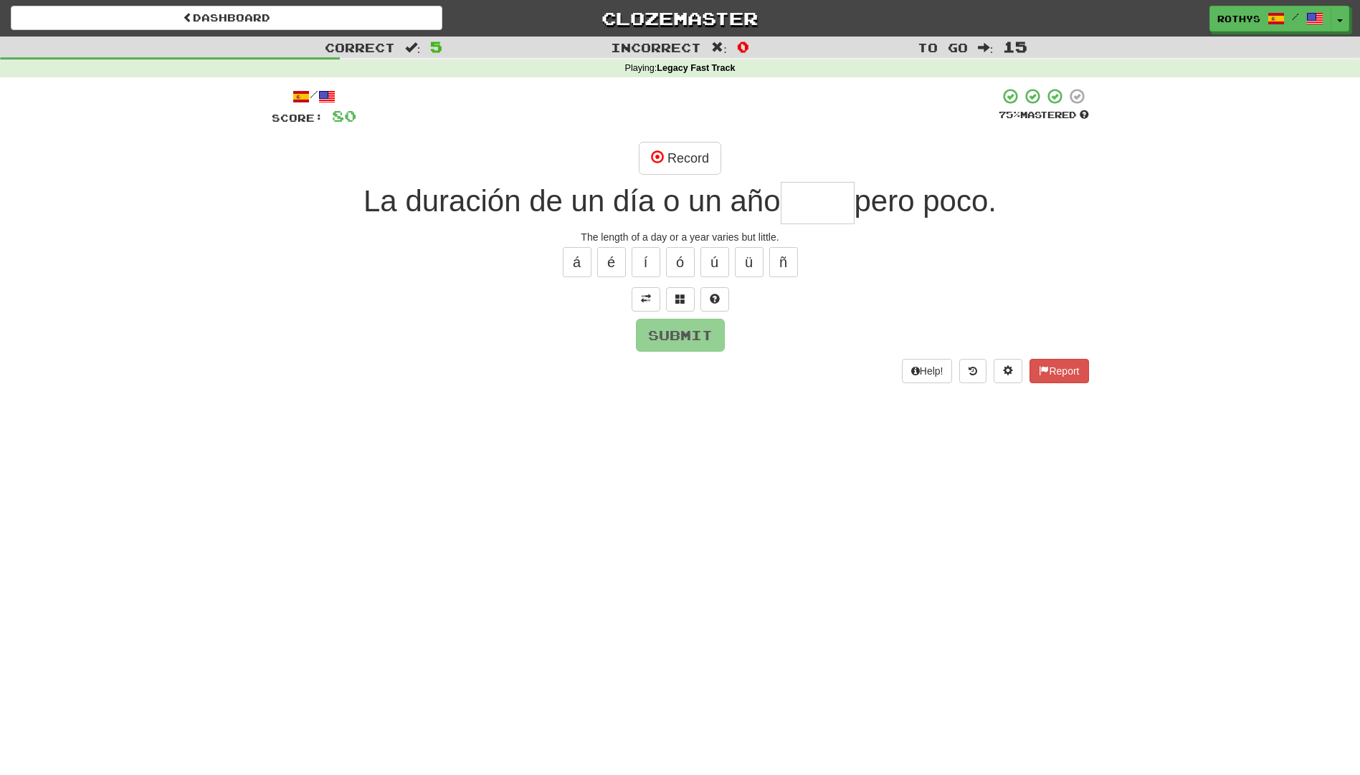
click at [812, 209] on input "text" at bounding box center [817, 203] width 74 height 42
click at [679, 294] on span at bounding box center [680, 299] width 10 height 10
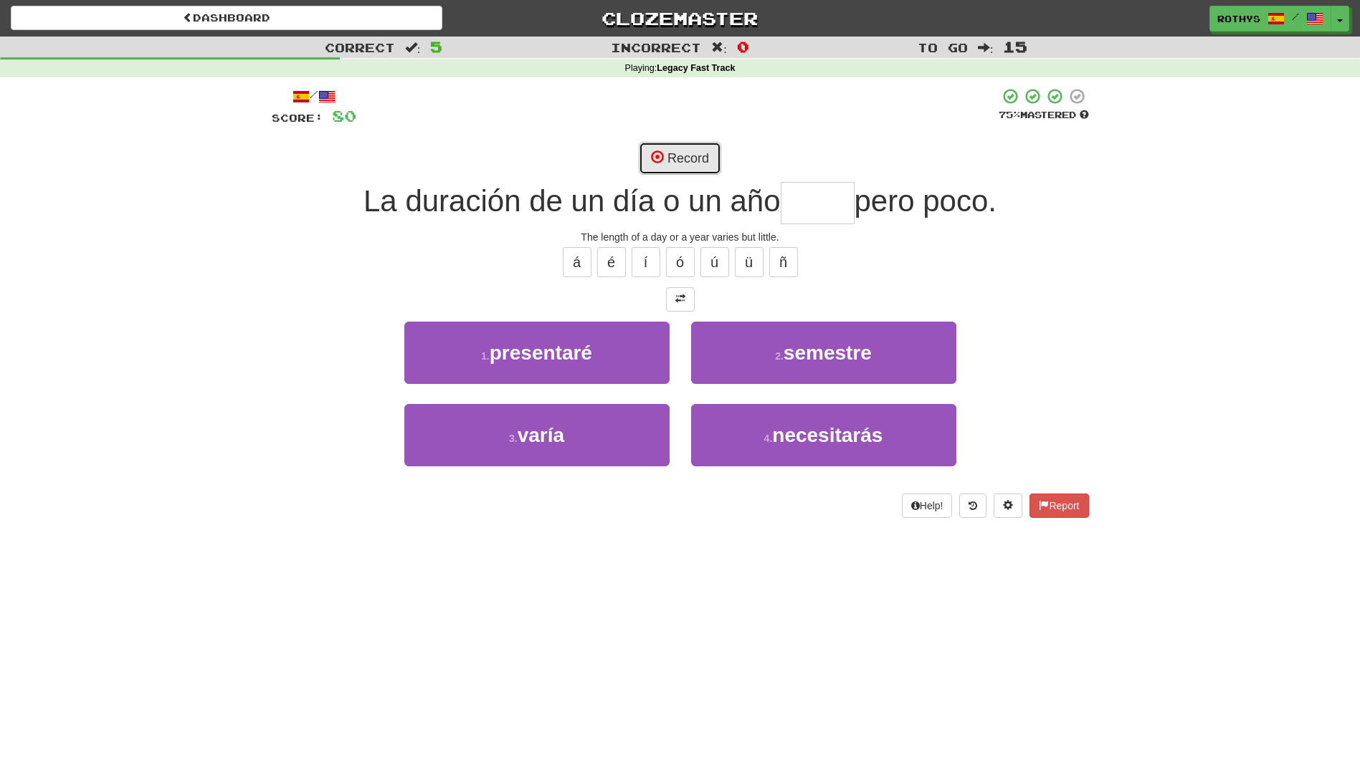
click at [695, 145] on button "Record" at bounding box center [680, 158] width 82 height 33
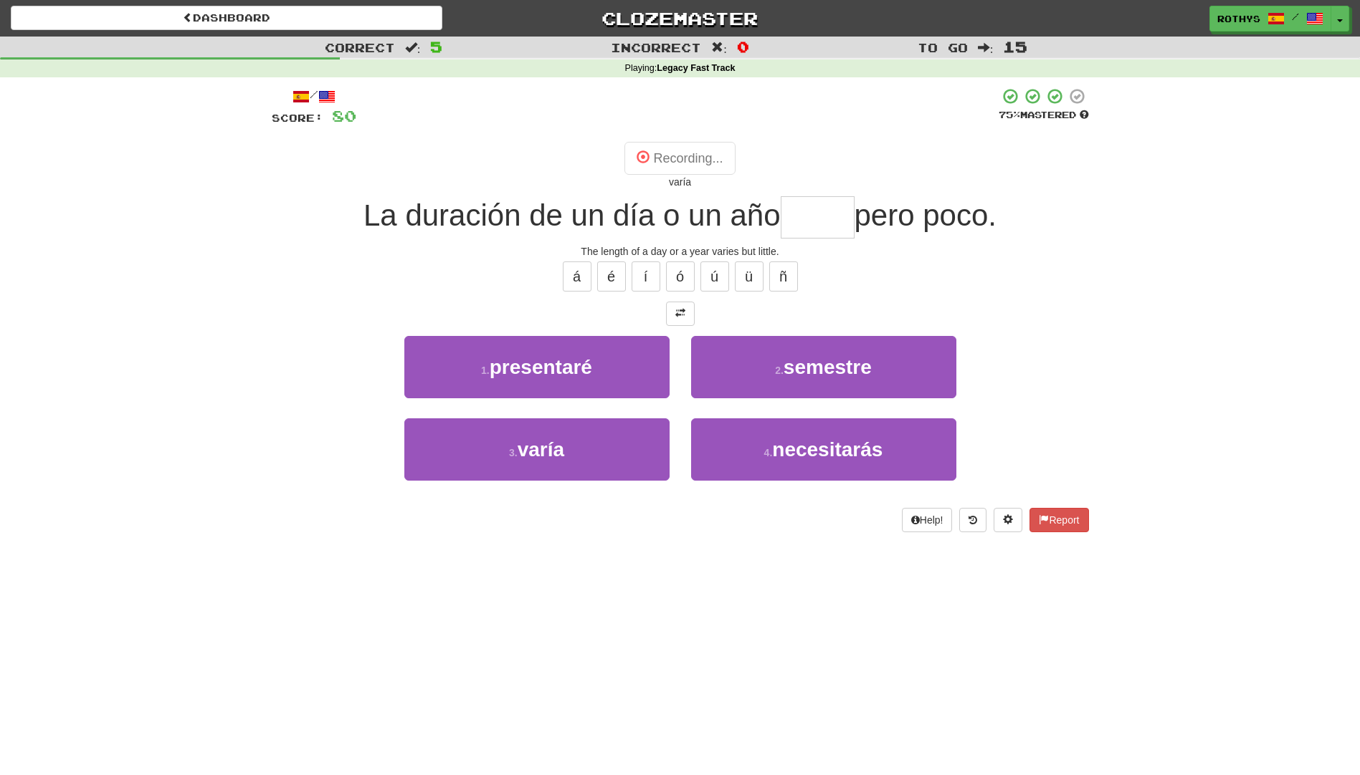
type input "*****"
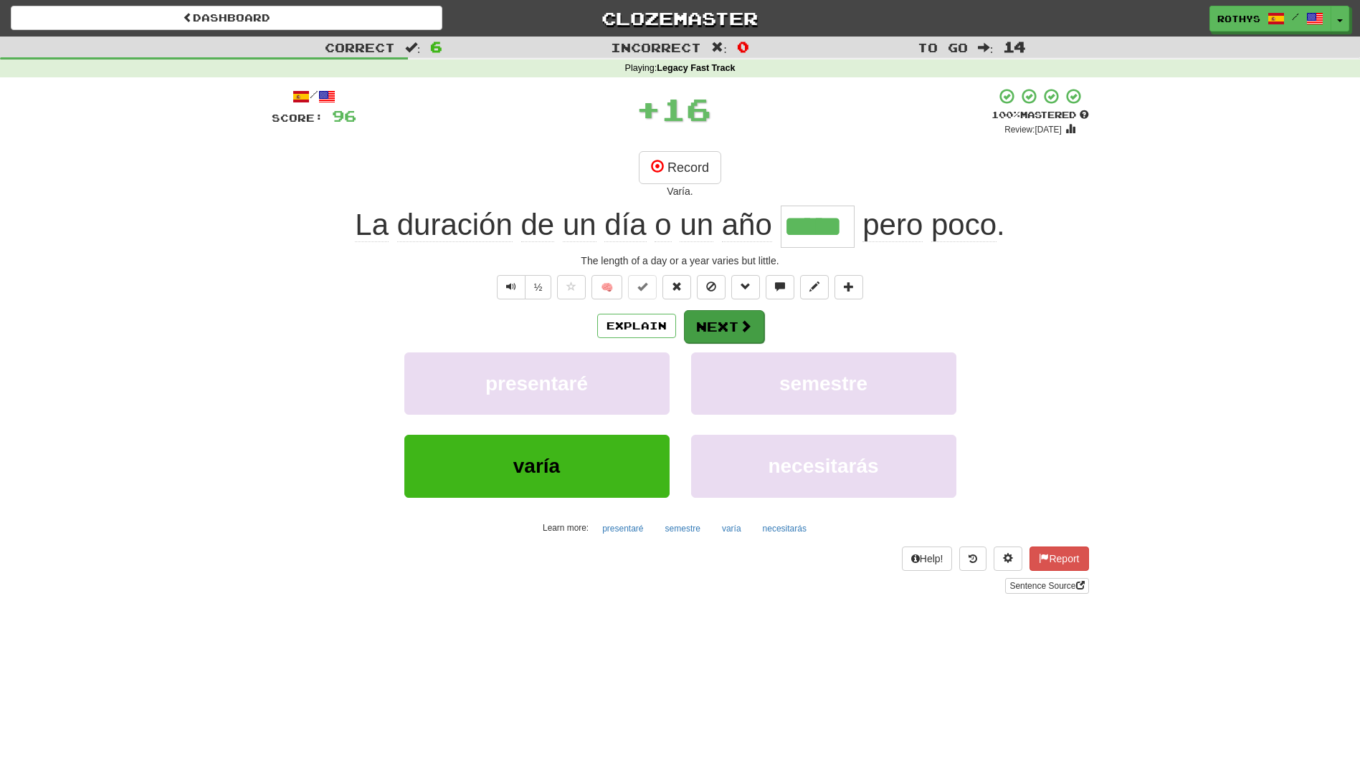
drag, startPoint x: 692, startPoint y: 307, endPoint x: 704, endPoint y: 321, distance: 17.8
click at [704, 321] on div "/ Score: 96 + 16 100 % Mastered Review: 2026-02-15 Record Varía. La duración de…" at bounding box center [680, 340] width 817 height 507
click at [689, 318] on button "Next" at bounding box center [724, 326] width 80 height 33
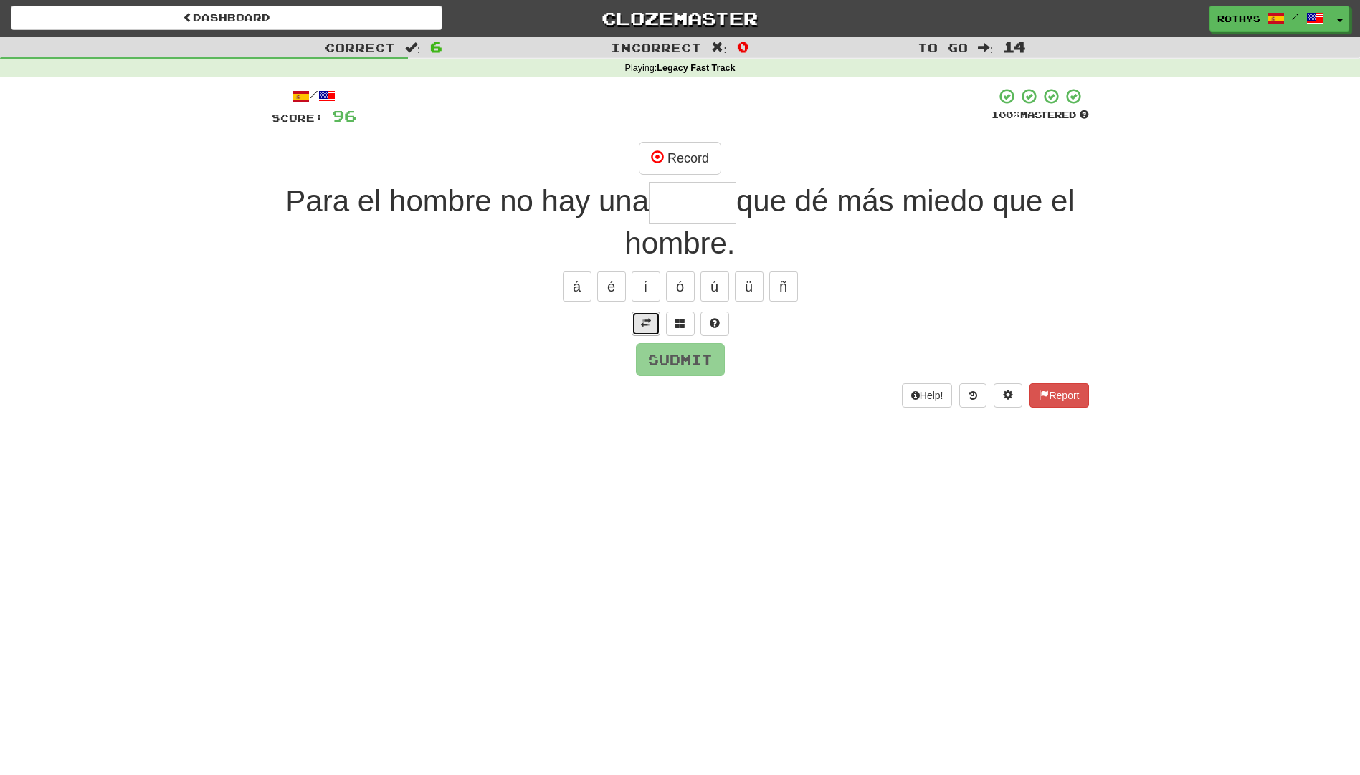
click at [641, 320] on span at bounding box center [646, 323] width 10 height 10
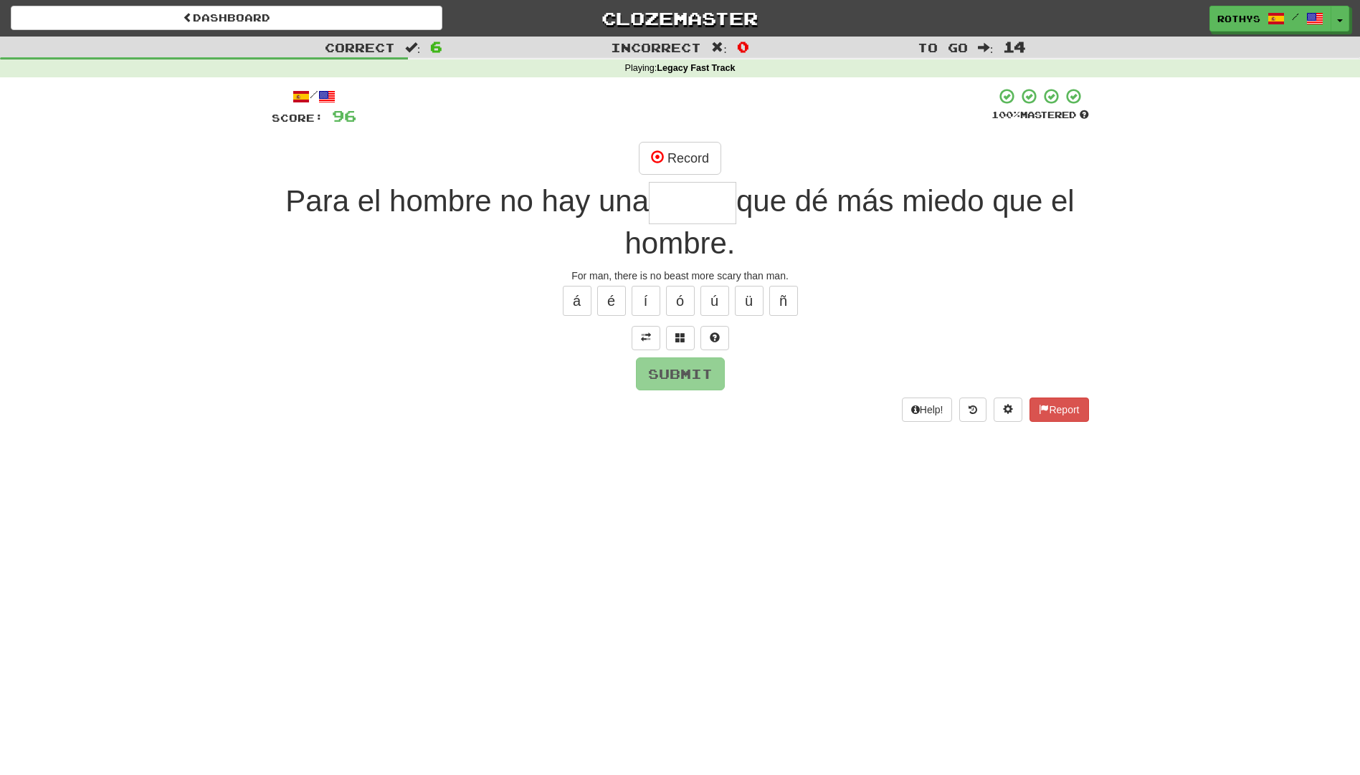
click at [725, 201] on input "text" at bounding box center [692, 203] width 87 height 42
click at [692, 153] on button "Record" at bounding box center [680, 158] width 82 height 33
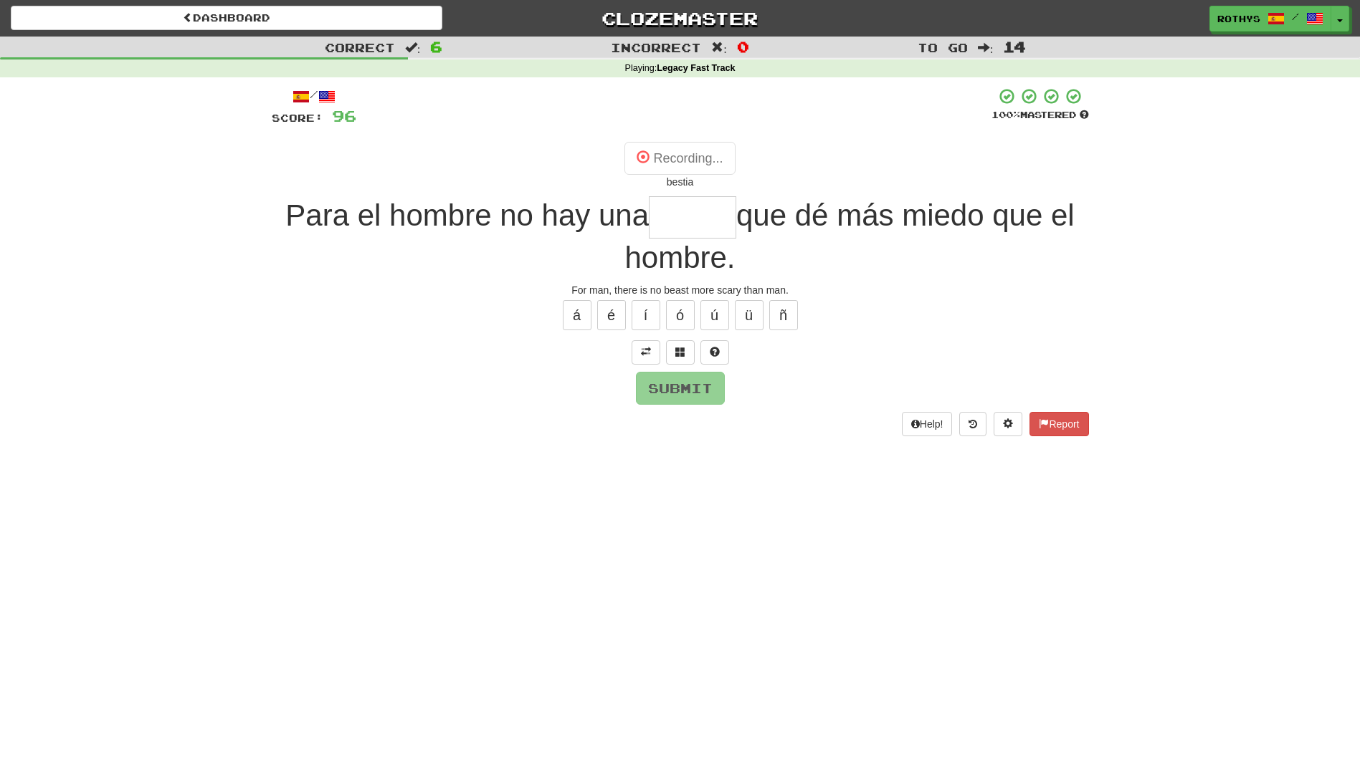
type input "******"
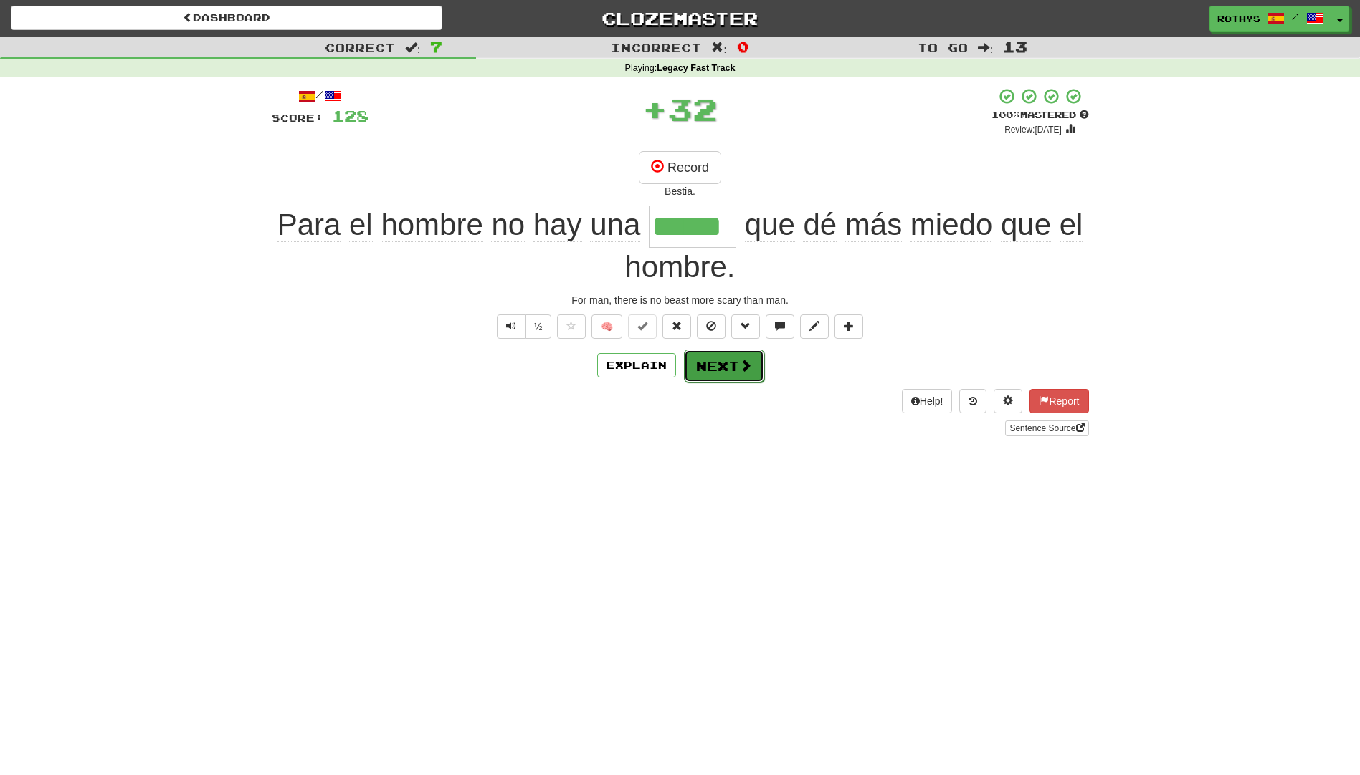
click at [718, 360] on button "Next" at bounding box center [724, 366] width 80 height 33
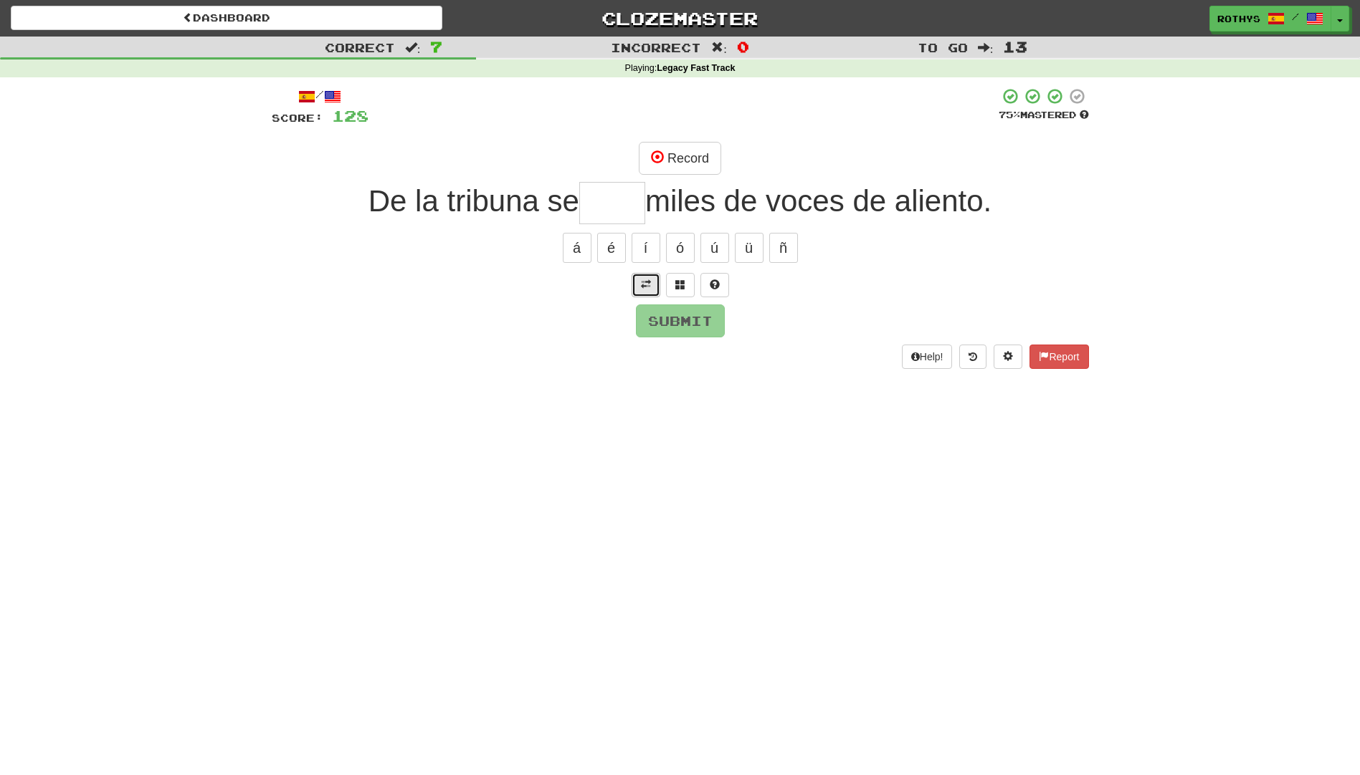
click at [644, 285] on span at bounding box center [646, 285] width 10 height 10
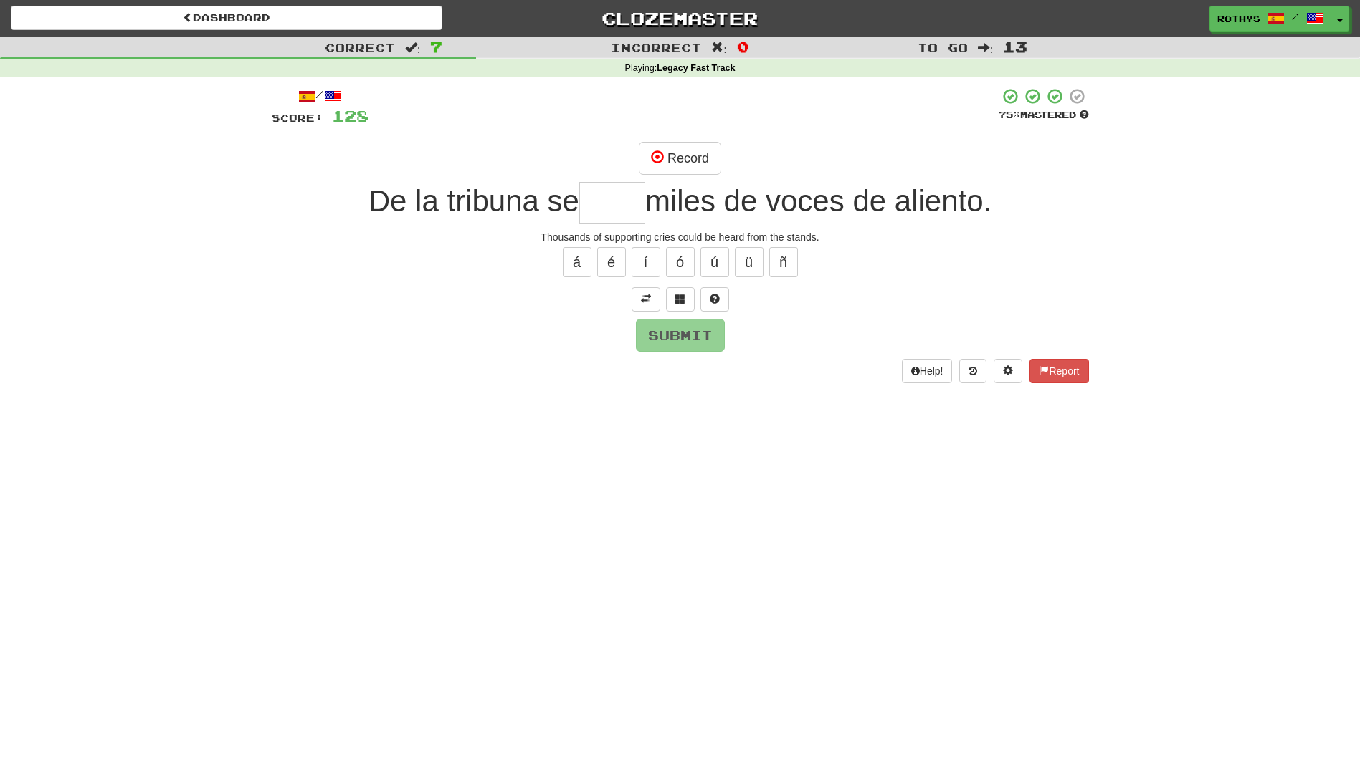
click at [606, 211] on input "text" at bounding box center [612, 203] width 66 height 42
click at [682, 300] on span at bounding box center [680, 299] width 10 height 10
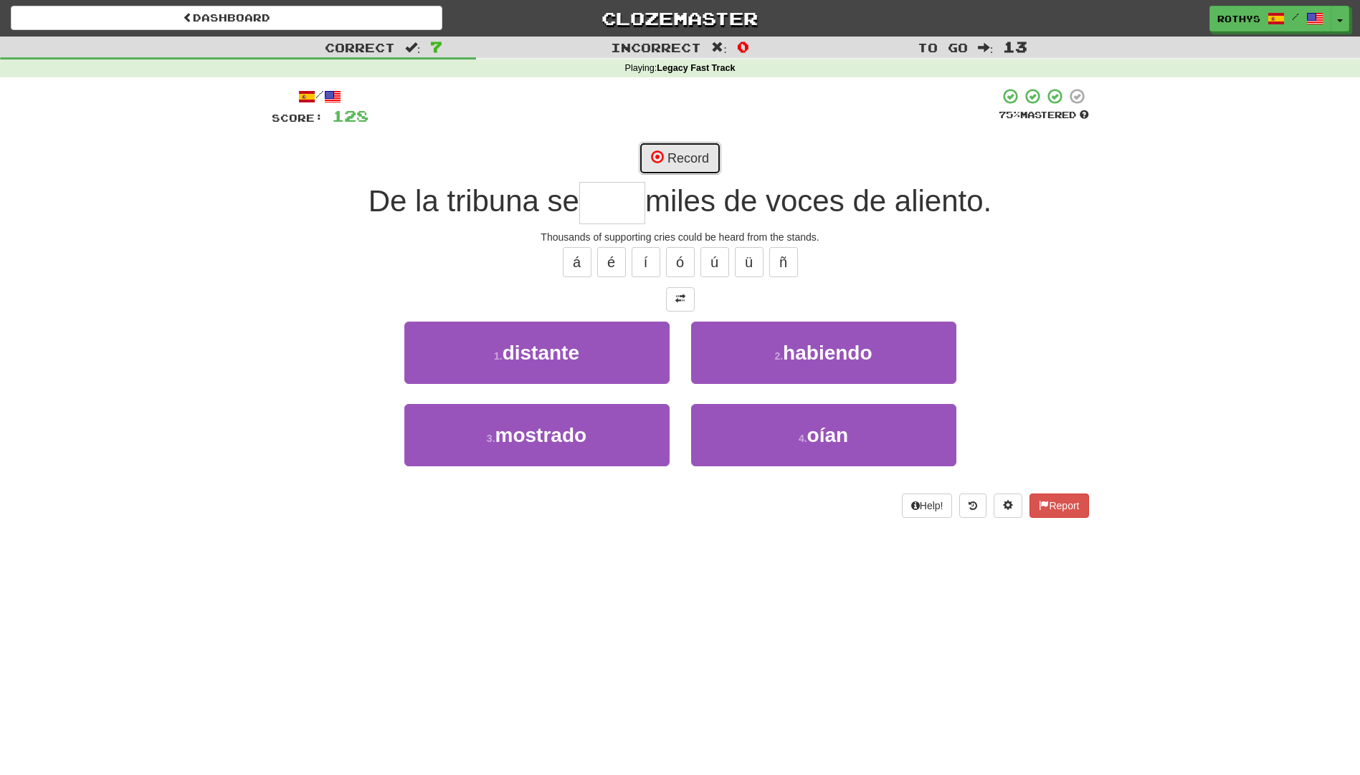
click at [697, 156] on button "Record" at bounding box center [680, 158] width 82 height 33
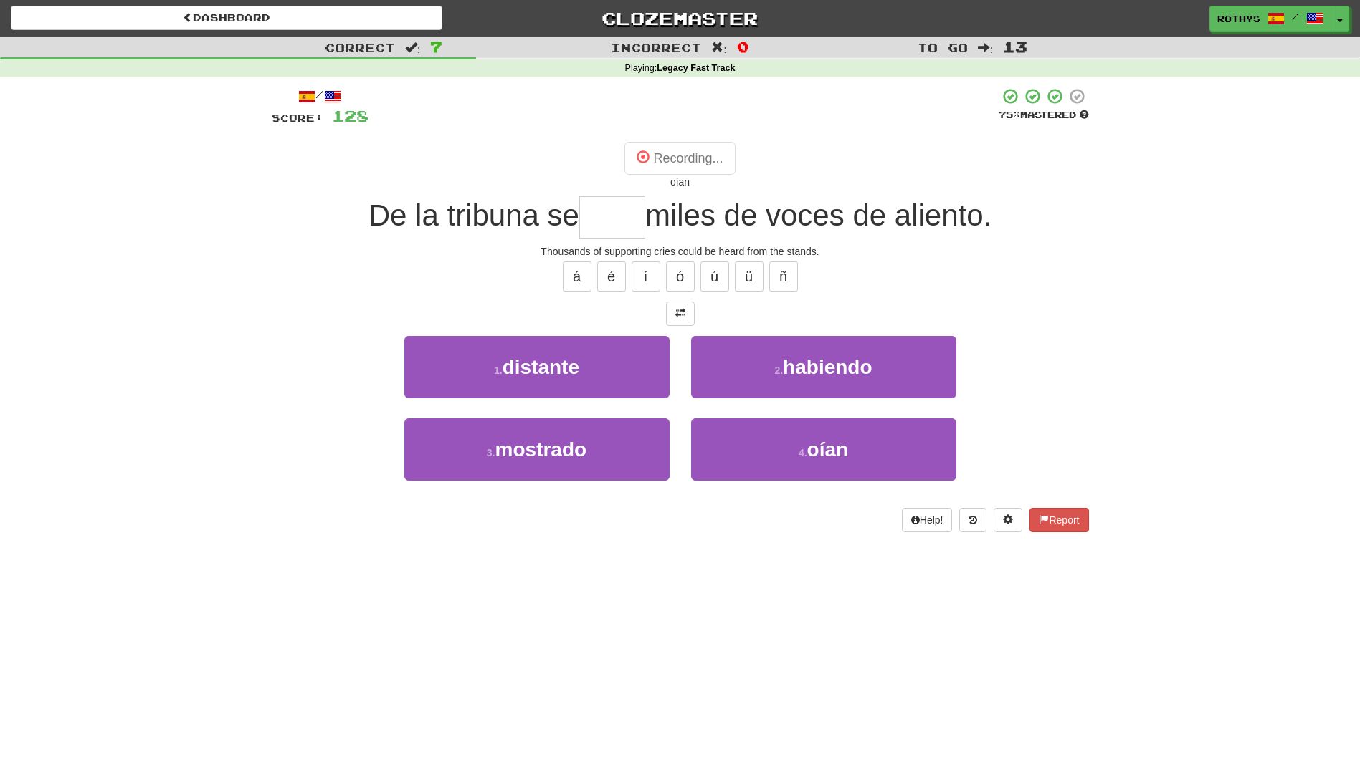
type input "****"
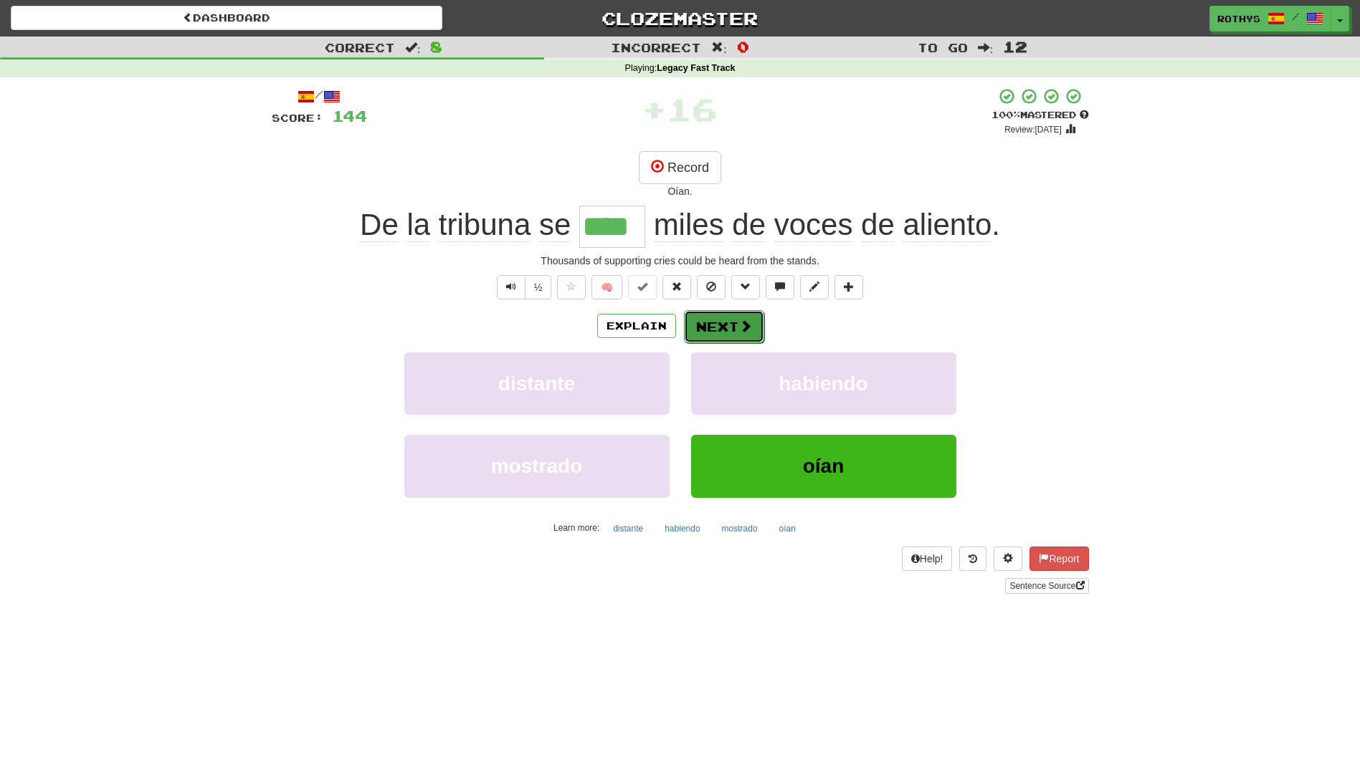
click at [727, 325] on button "Next" at bounding box center [724, 326] width 80 height 33
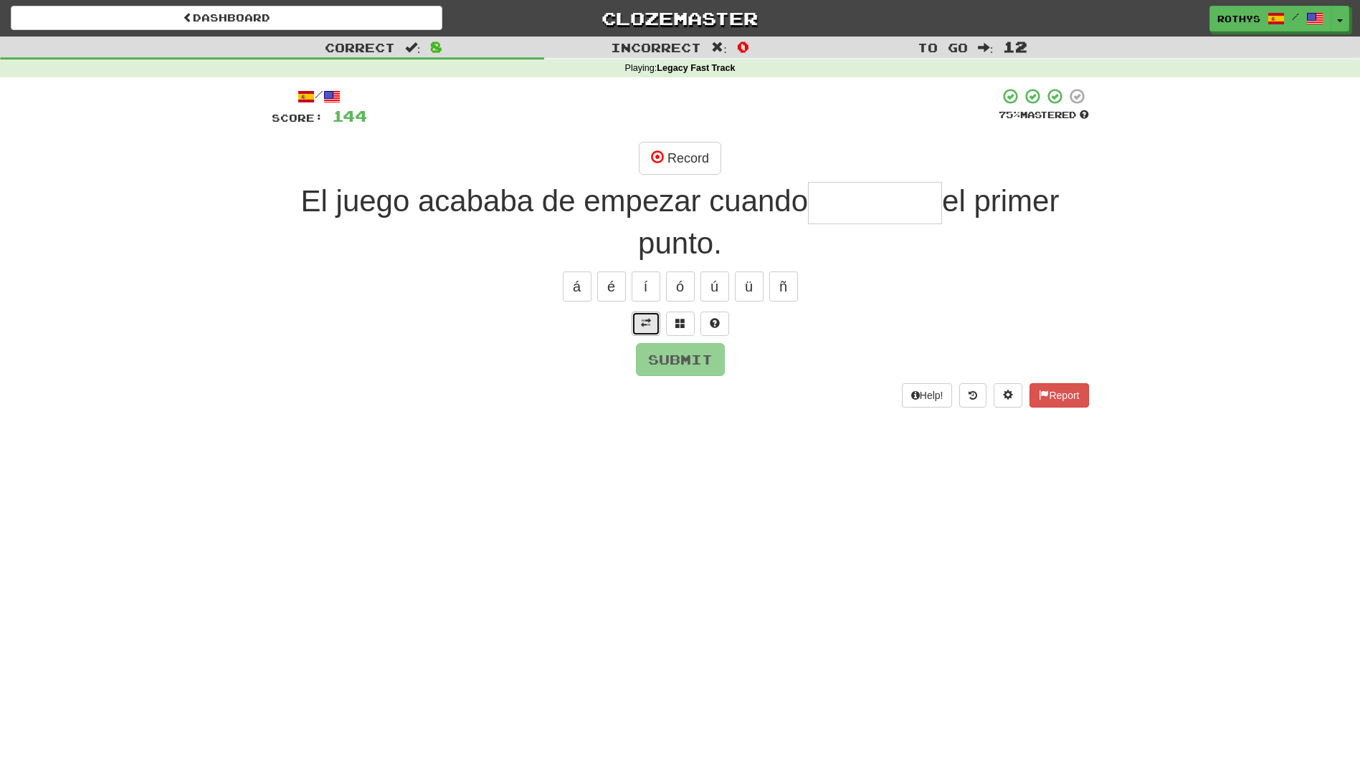
click at [644, 323] on span at bounding box center [646, 323] width 10 height 10
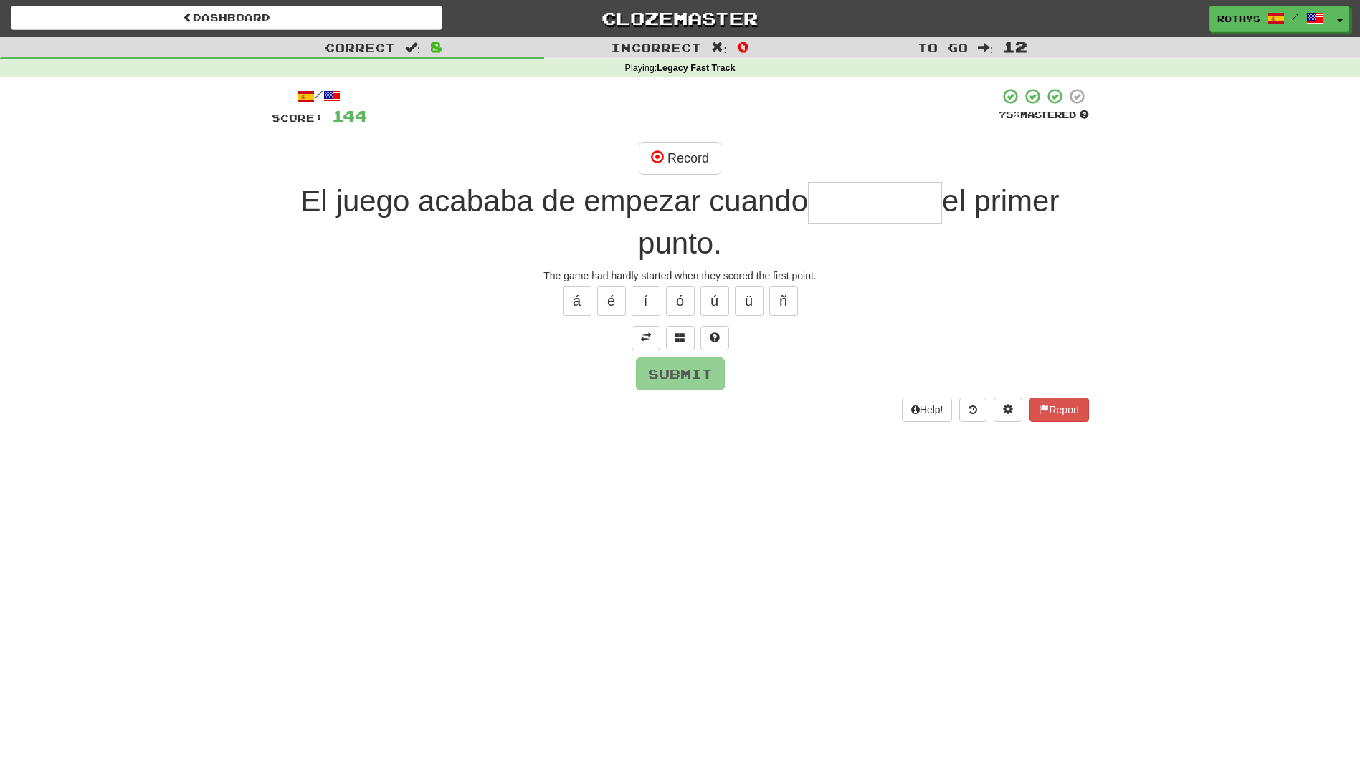
click at [866, 194] on input "text" at bounding box center [875, 203] width 134 height 42
click at [673, 166] on button "Record" at bounding box center [680, 158] width 82 height 33
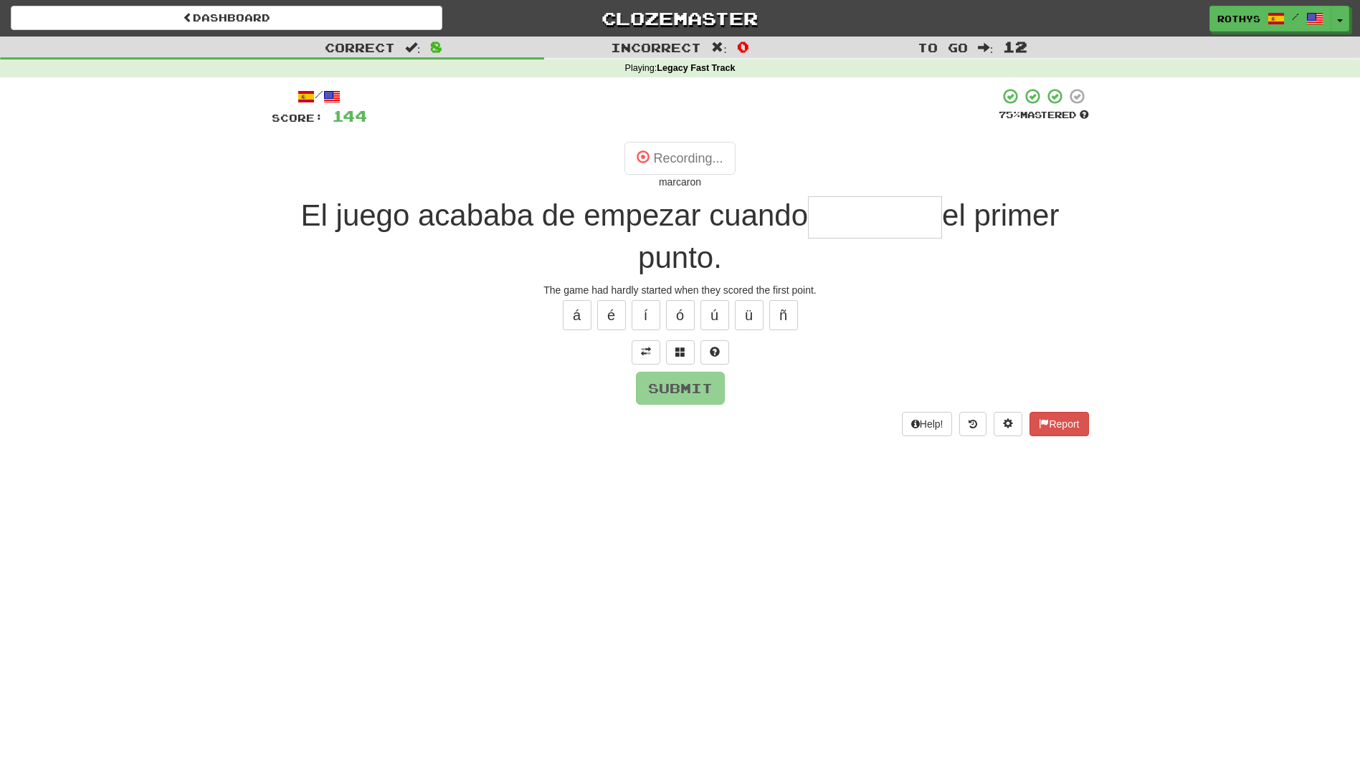
type input "********"
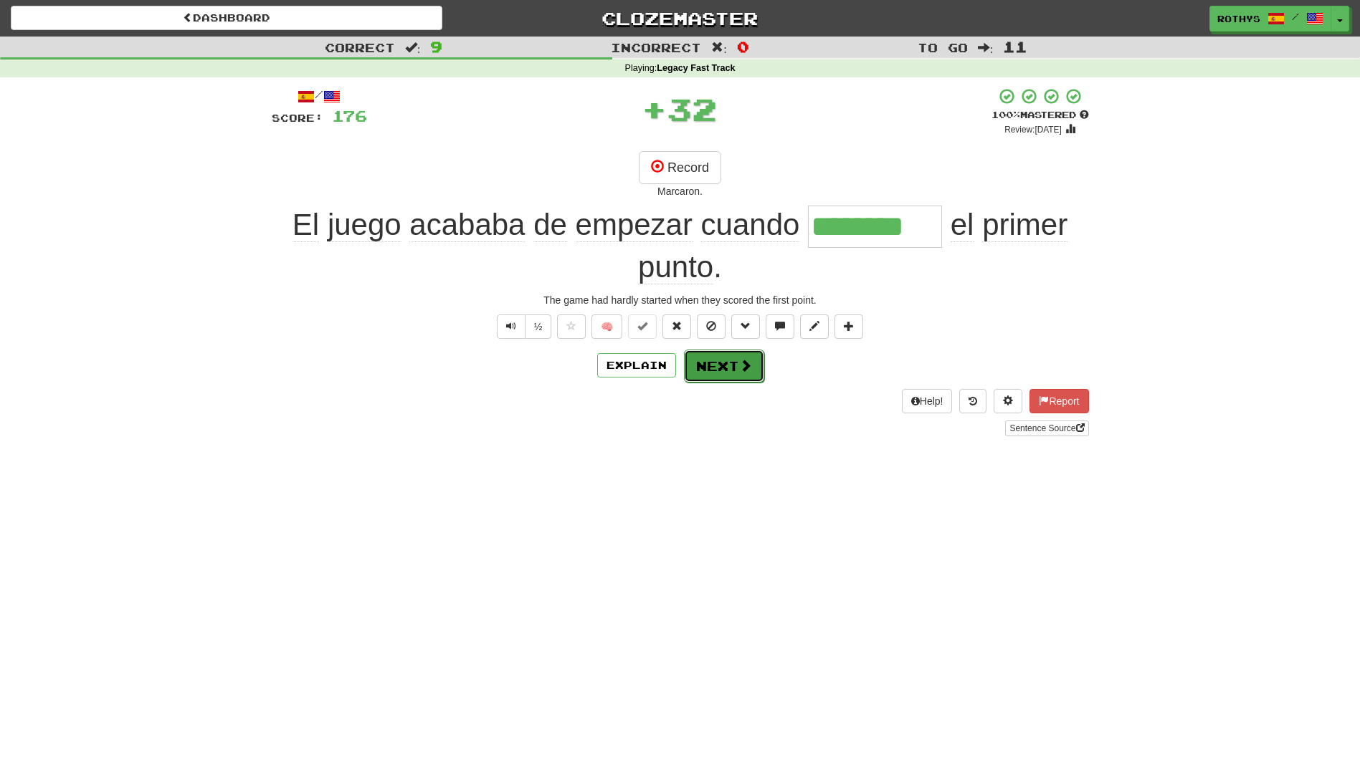
click at [718, 366] on button "Next" at bounding box center [724, 366] width 80 height 33
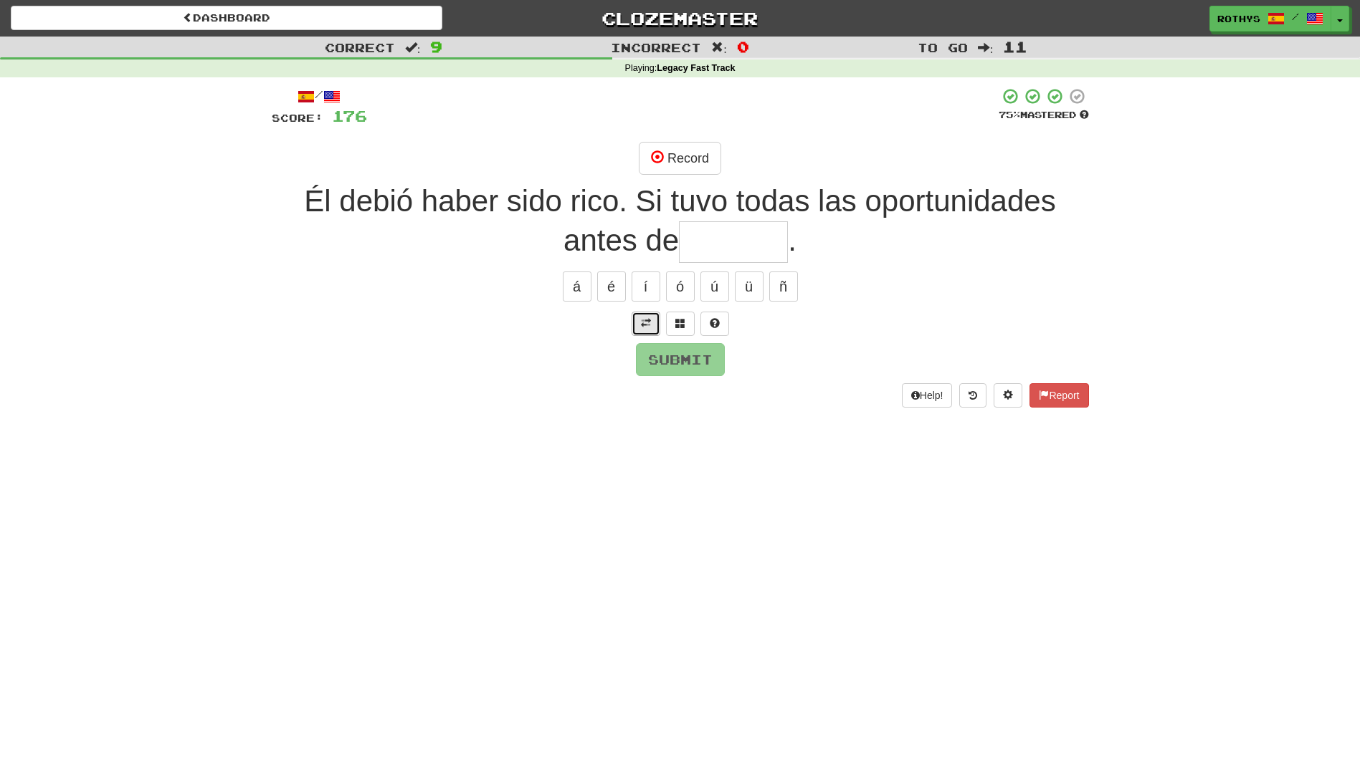
click at [642, 323] on span at bounding box center [646, 323] width 10 height 10
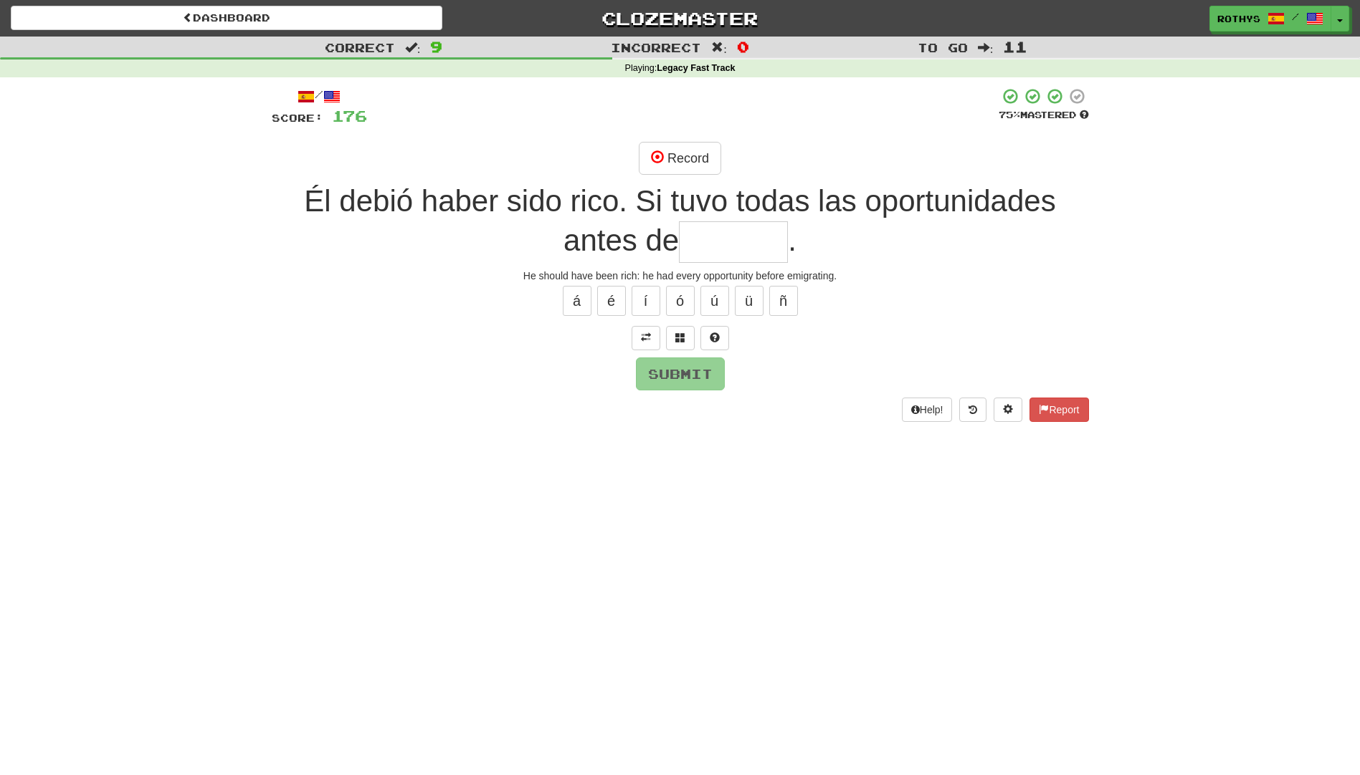
drag, startPoint x: 722, startPoint y: 237, endPoint x: 729, endPoint y: 242, distance: 8.4
click at [723, 242] on input "text" at bounding box center [733, 242] width 109 height 42
click at [679, 339] on span at bounding box center [680, 338] width 10 height 10
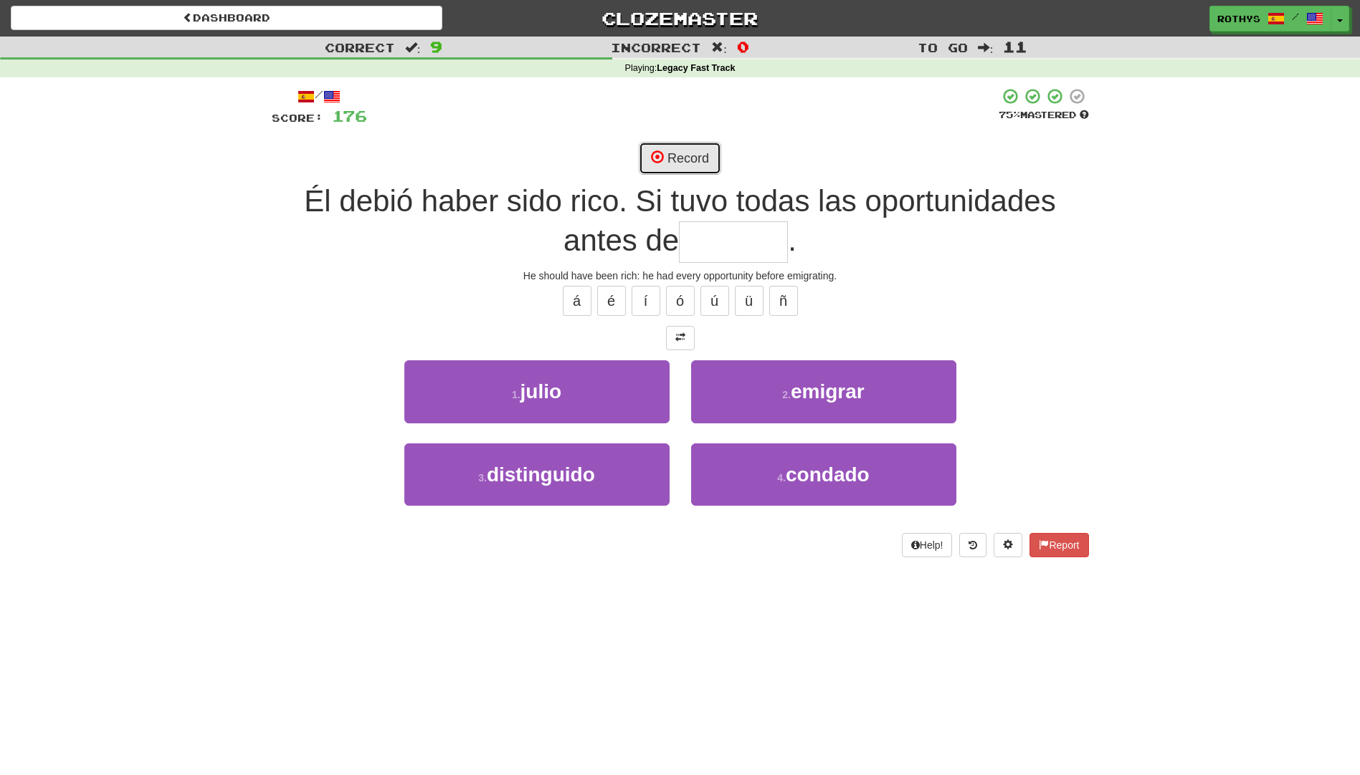
click at [652, 144] on button "Record" at bounding box center [680, 158] width 82 height 33
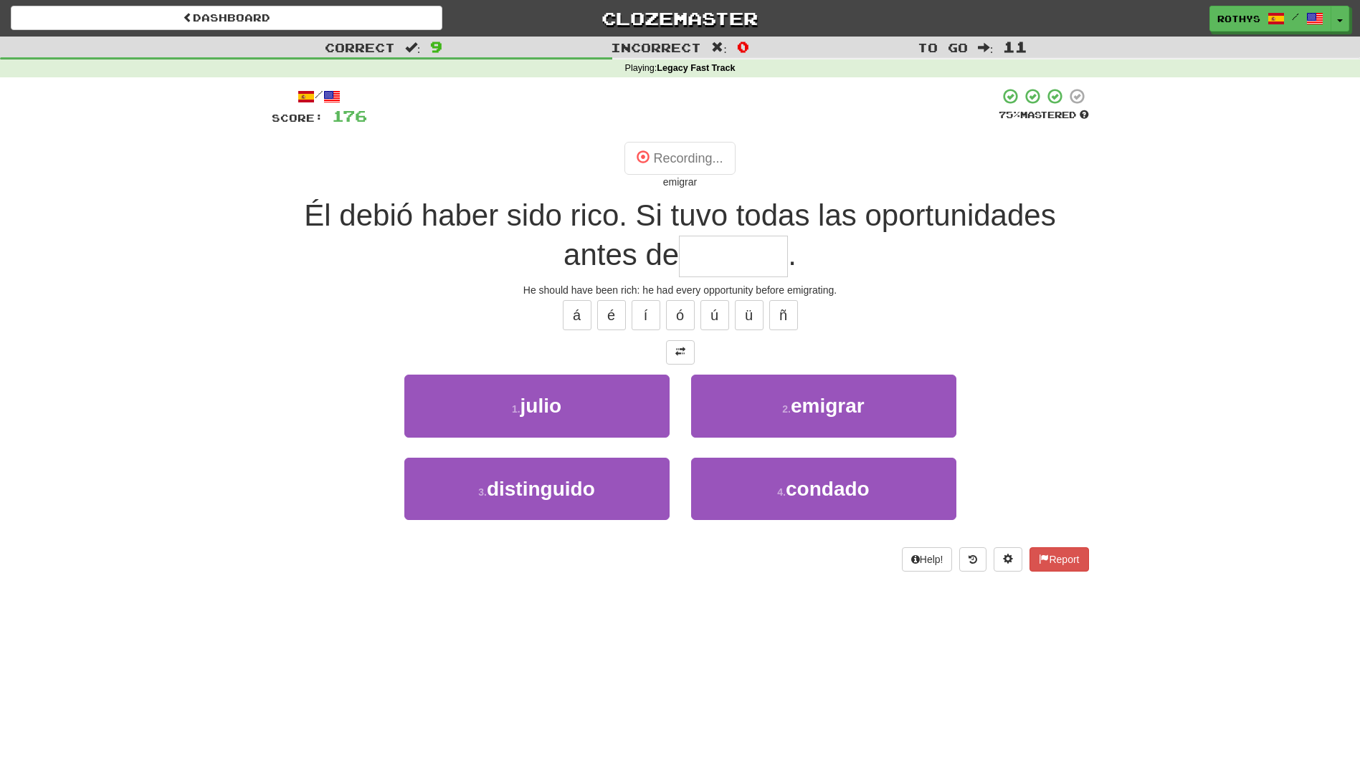
type input "*******"
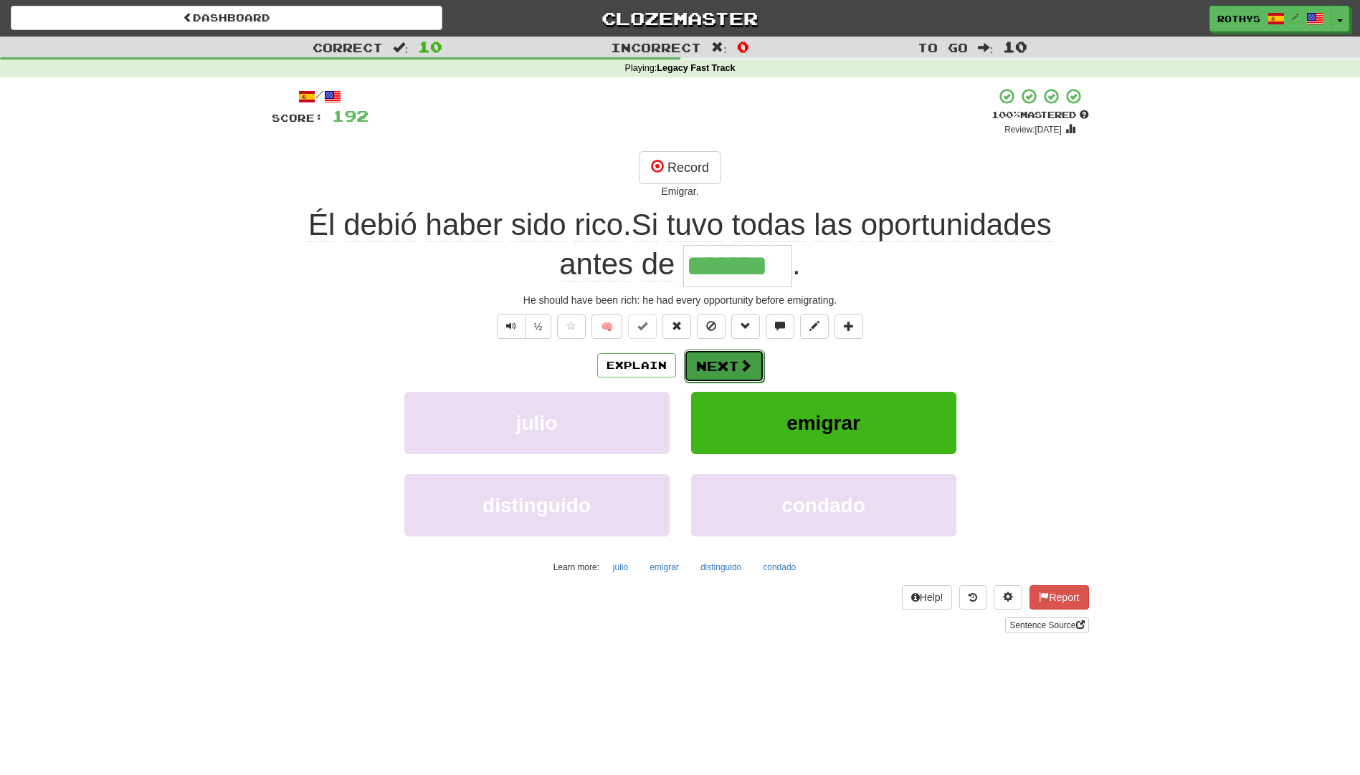
click at [718, 366] on button "Next" at bounding box center [724, 366] width 80 height 33
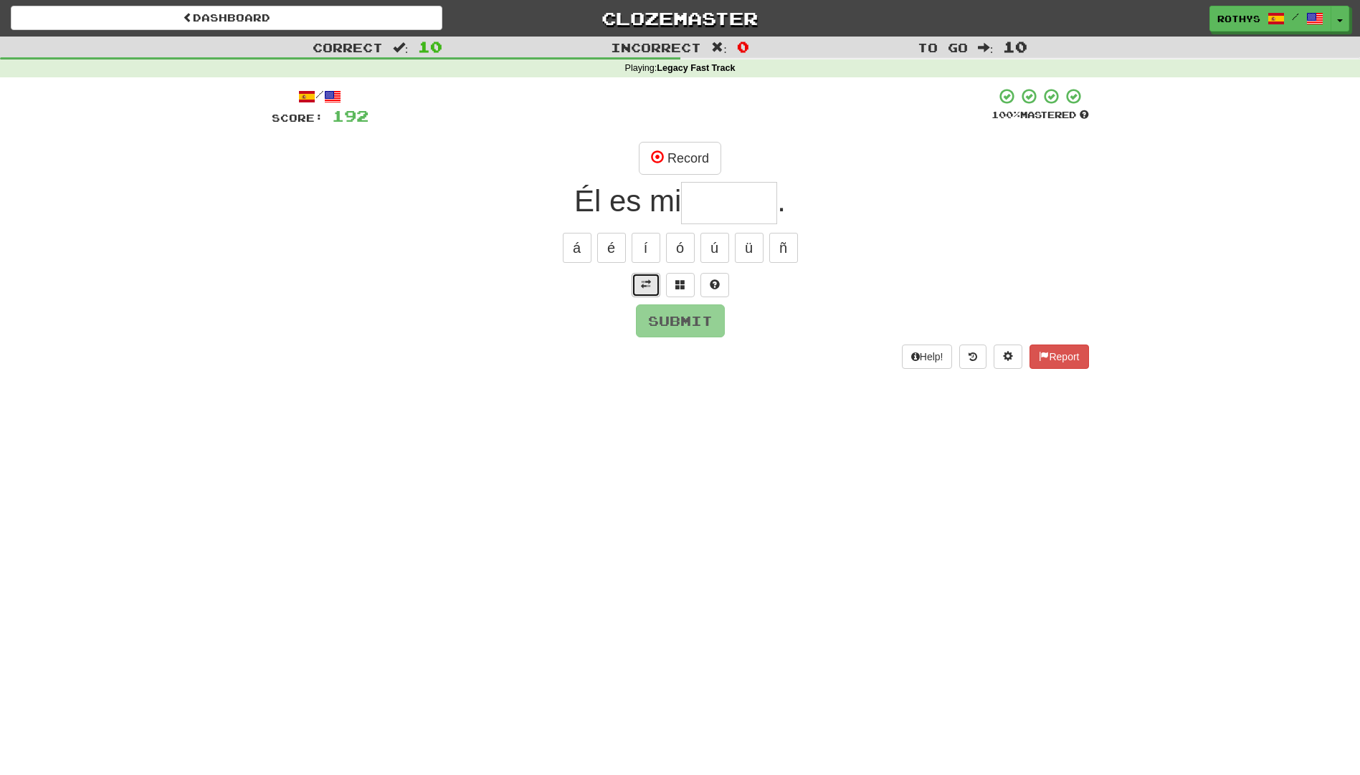
click at [641, 280] on span at bounding box center [646, 285] width 10 height 10
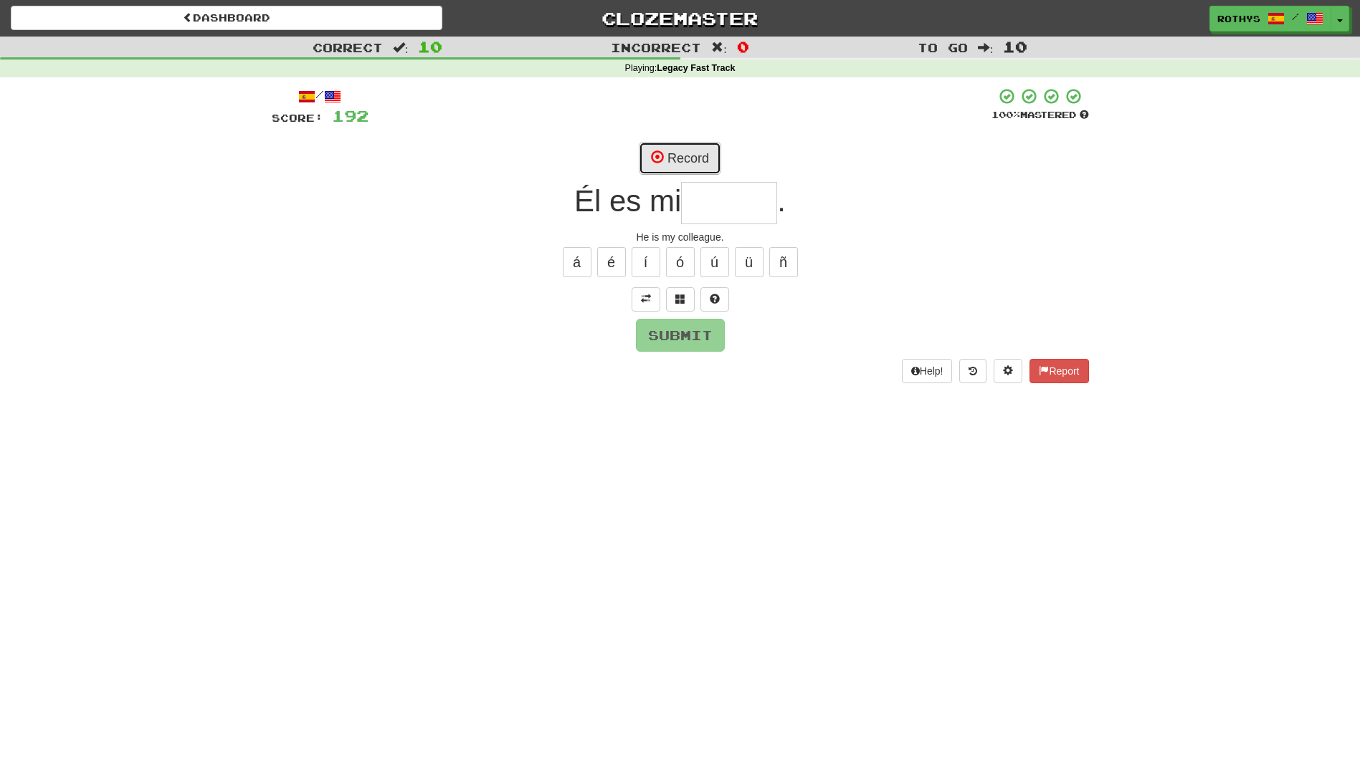
click at [674, 166] on button "Record" at bounding box center [680, 158] width 82 height 33
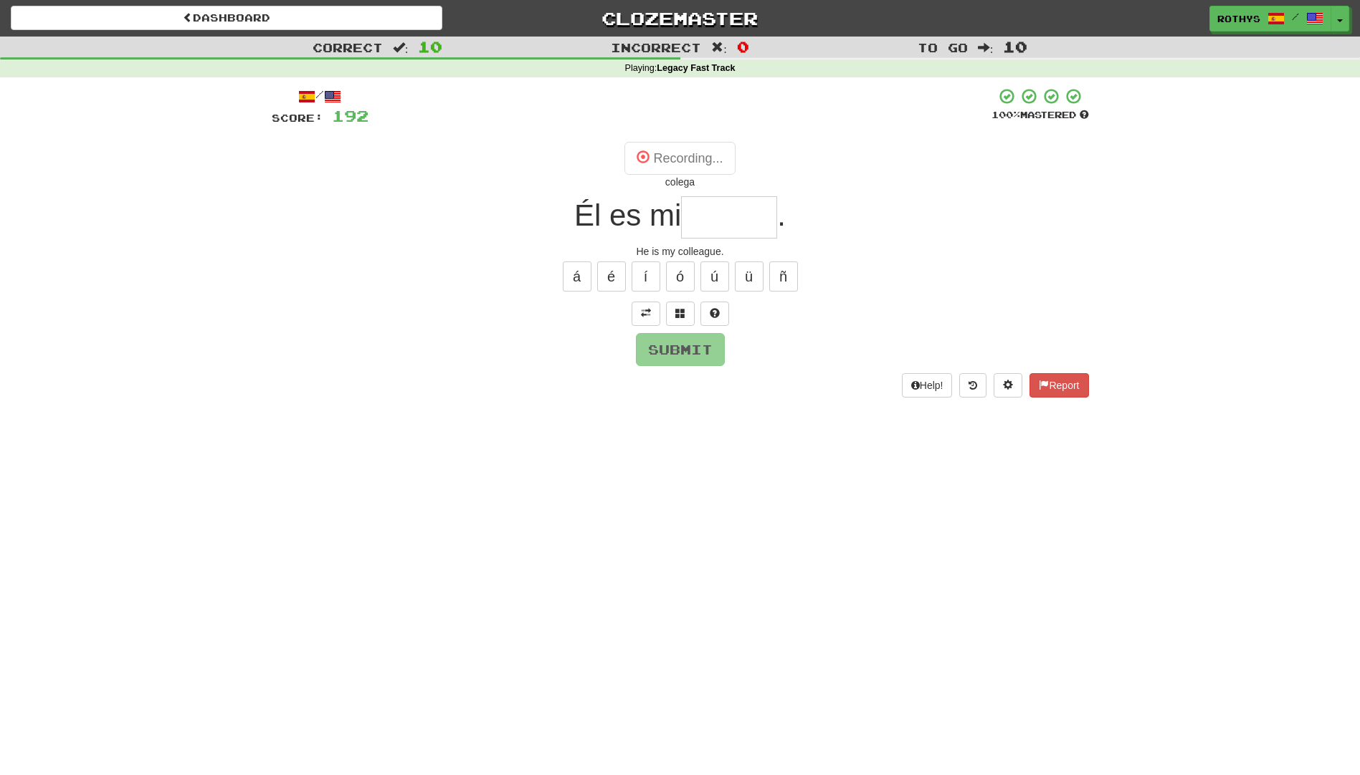
type input "******"
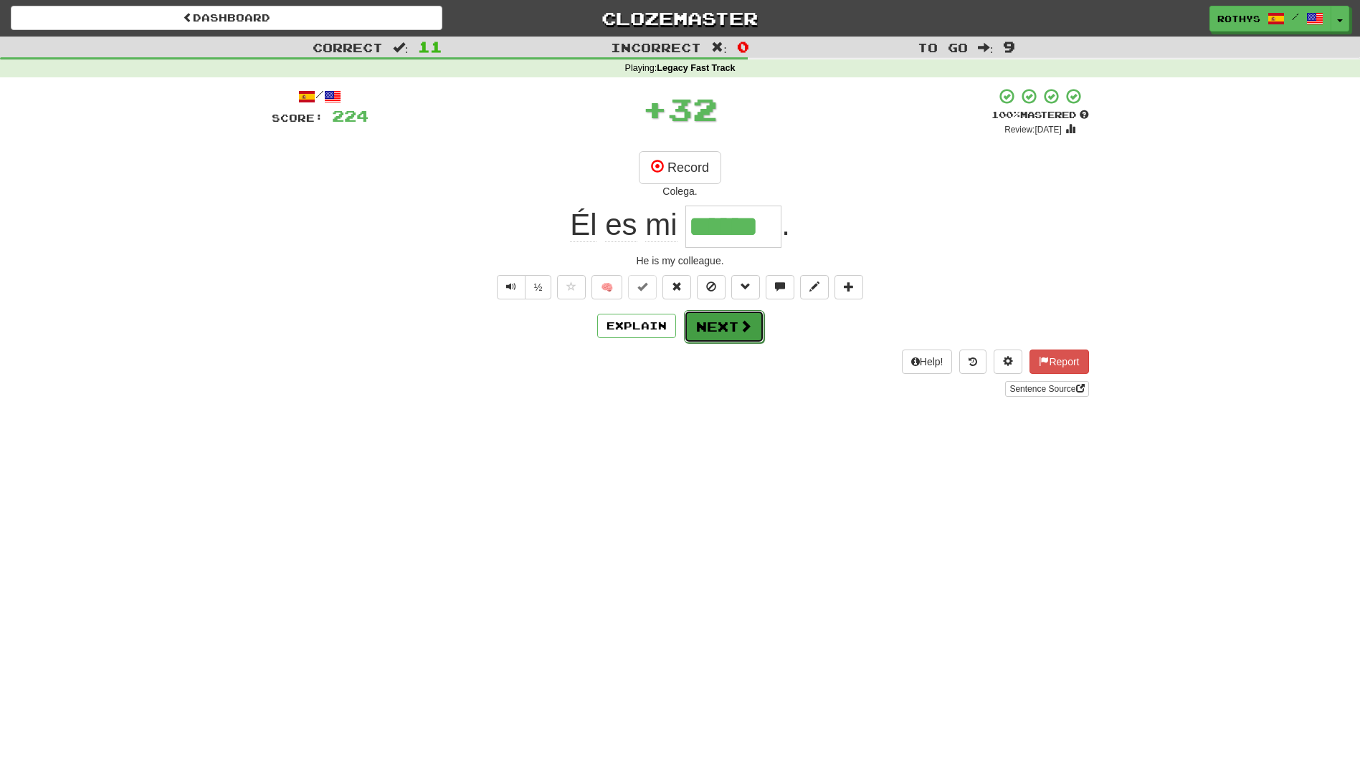
click at [732, 329] on button "Next" at bounding box center [724, 326] width 80 height 33
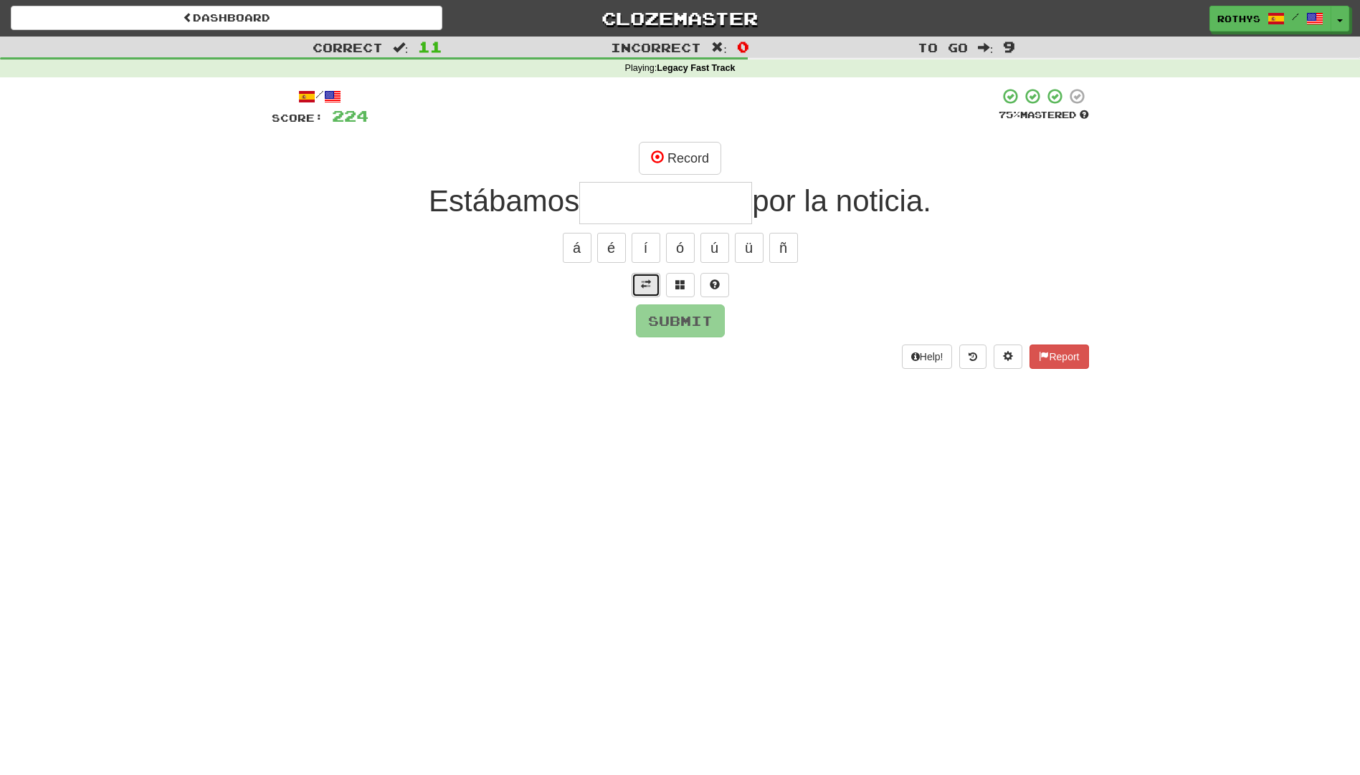
click at [647, 284] on span at bounding box center [646, 285] width 10 height 10
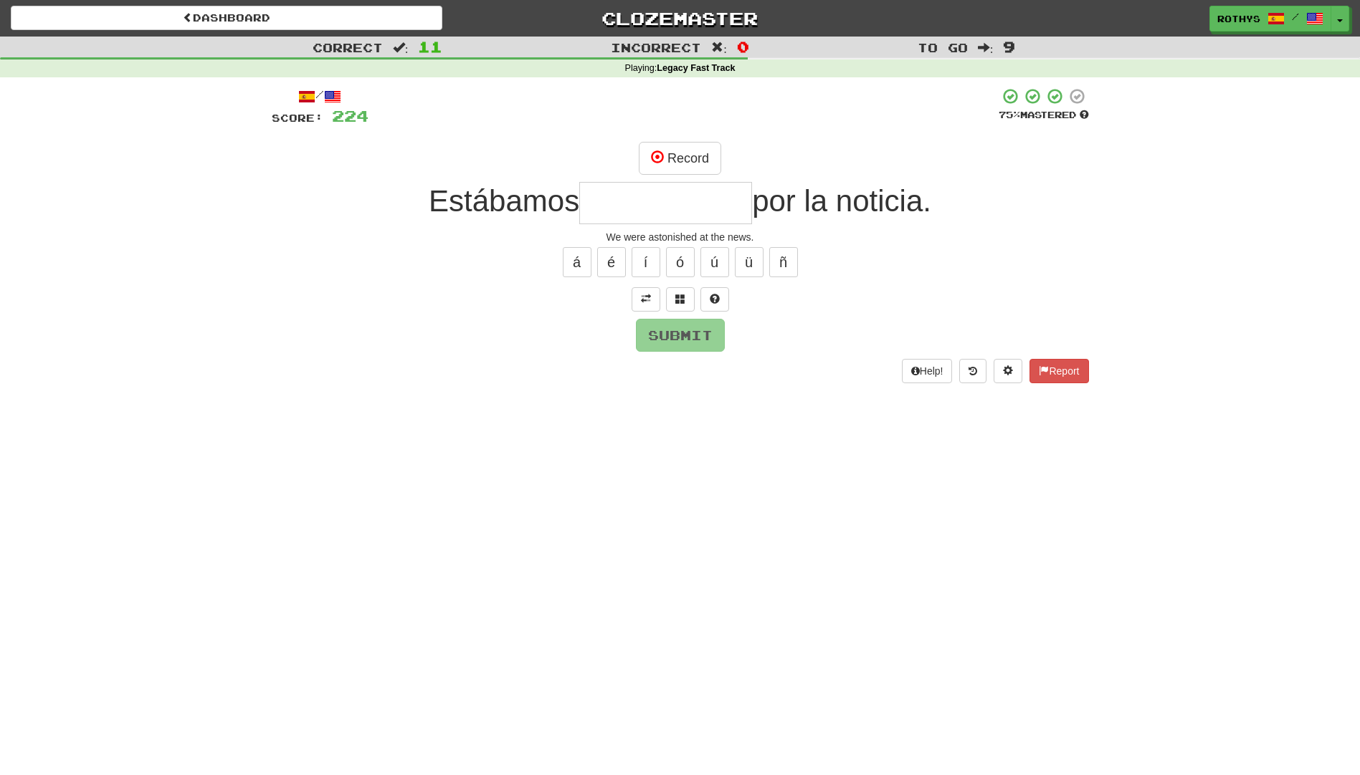
click at [640, 206] on input "text" at bounding box center [665, 203] width 173 height 42
click at [673, 297] on button at bounding box center [680, 299] width 29 height 24
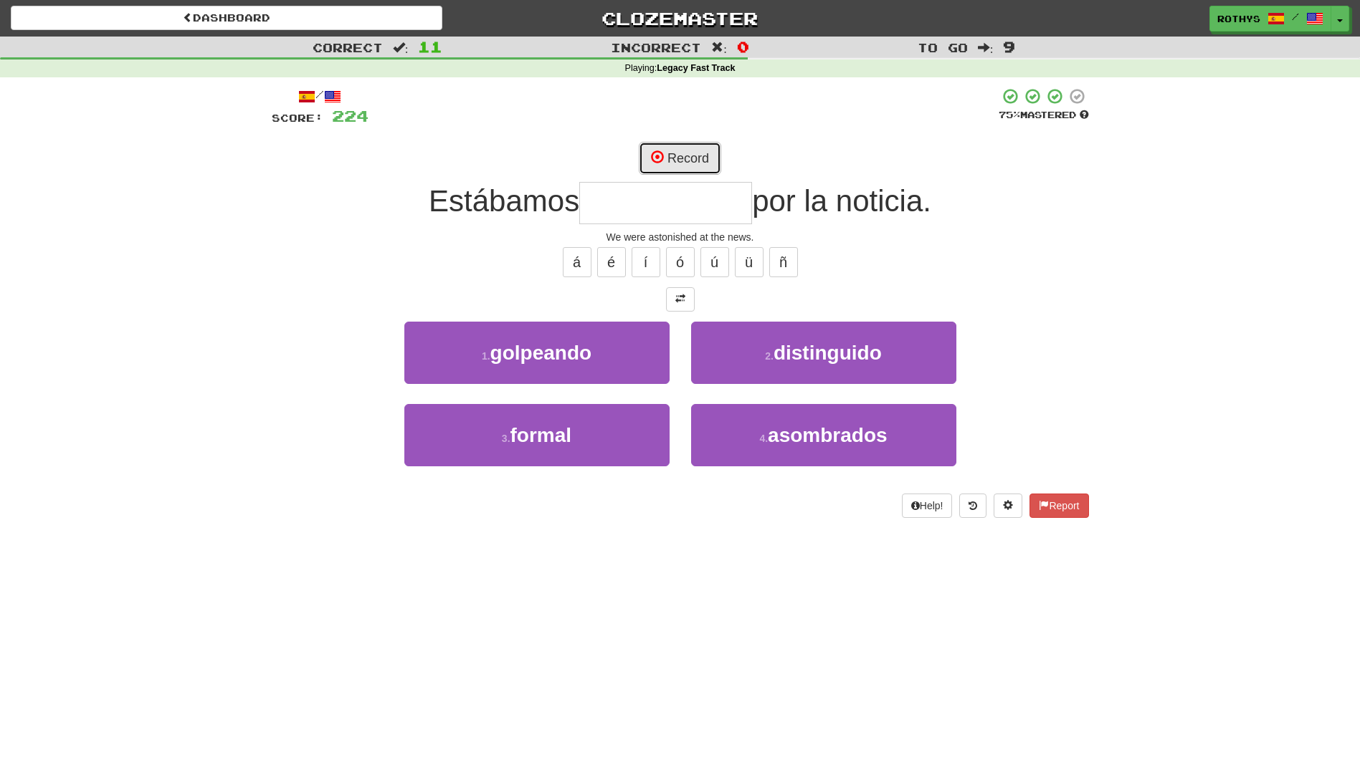
click at [675, 163] on button "Record" at bounding box center [680, 158] width 82 height 33
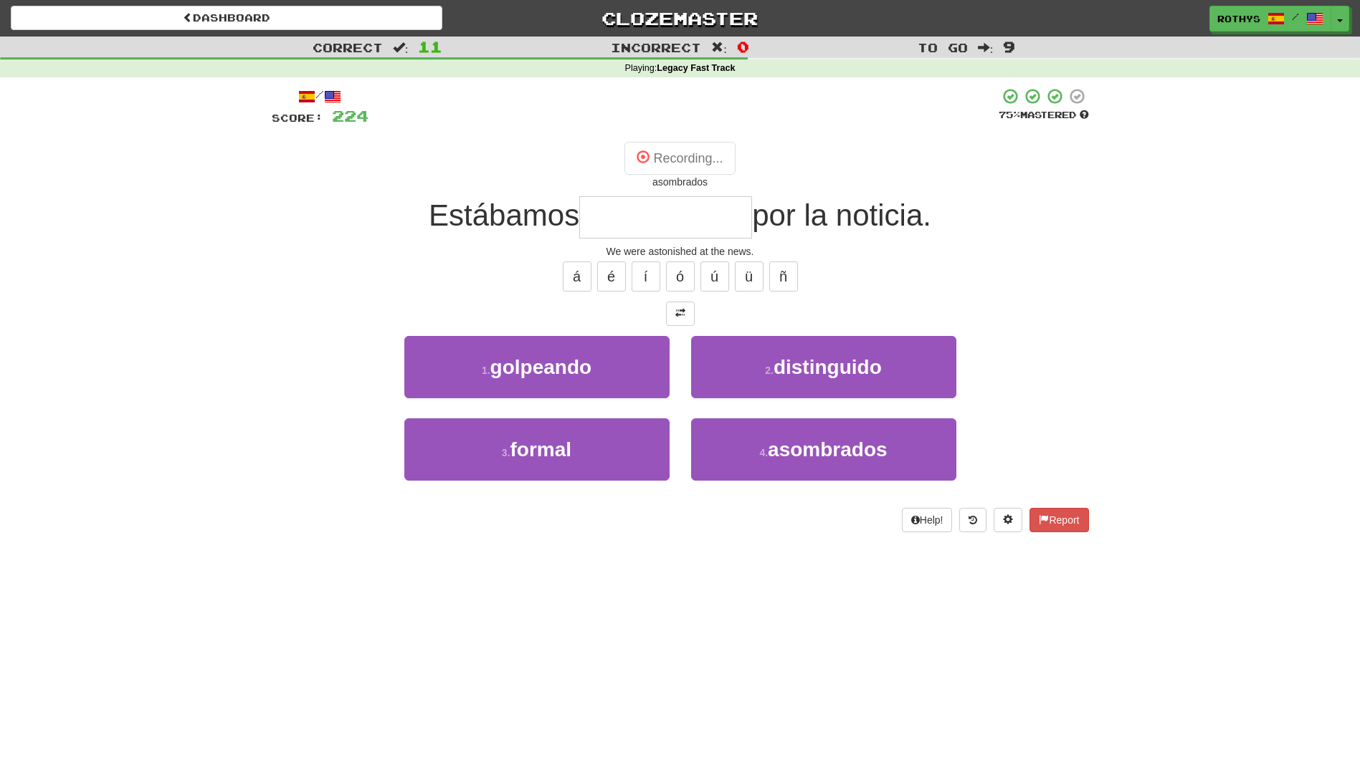
type input "**********"
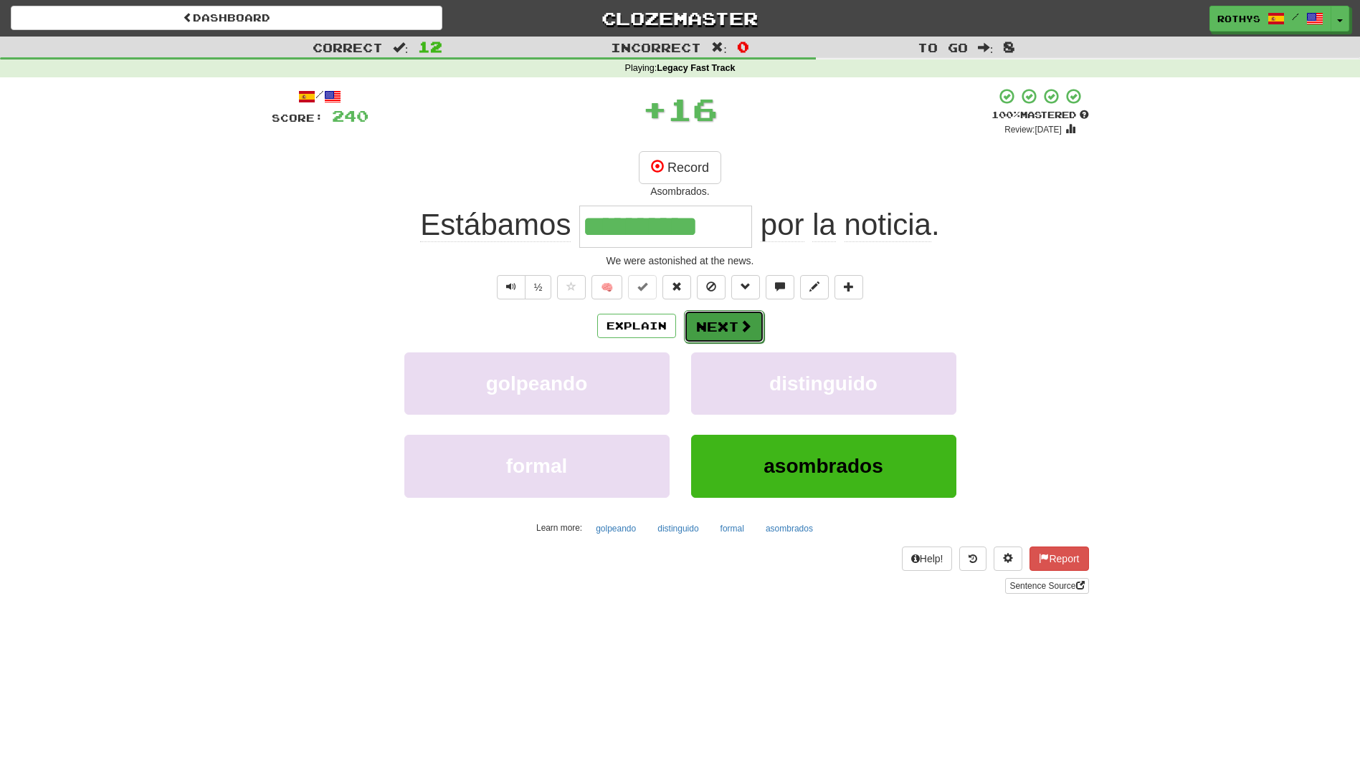
click at [712, 328] on button "Next" at bounding box center [724, 326] width 80 height 33
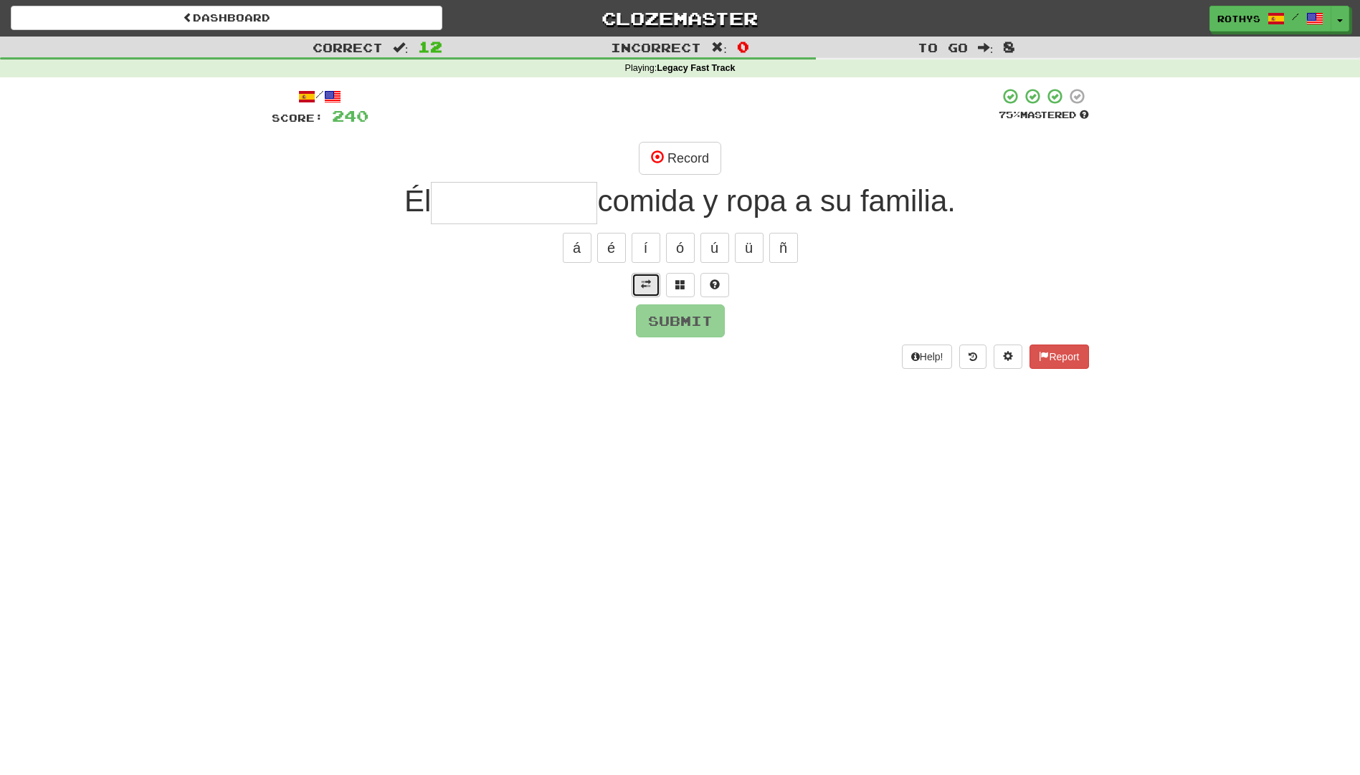
click at [649, 285] on span at bounding box center [646, 285] width 10 height 10
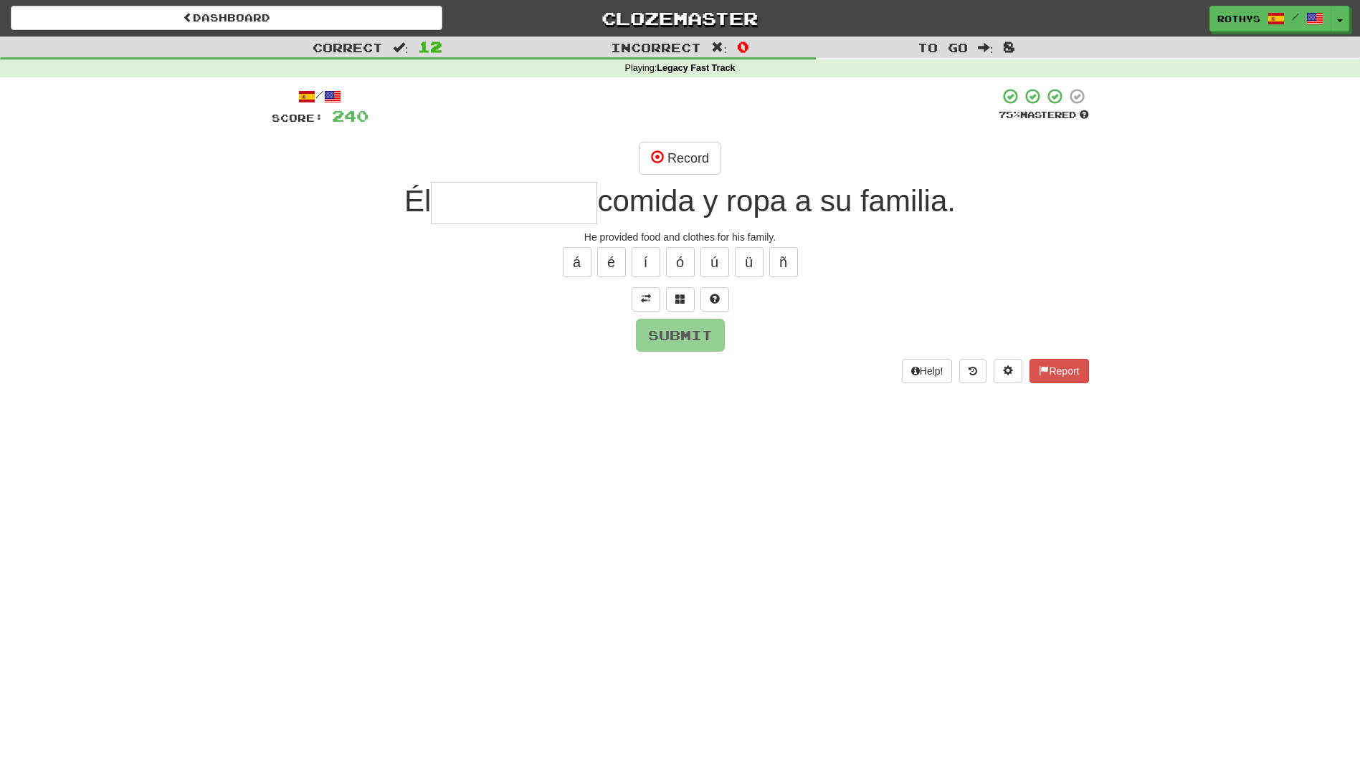
click at [546, 190] on input "text" at bounding box center [514, 203] width 166 height 42
click at [677, 298] on span at bounding box center [680, 299] width 10 height 10
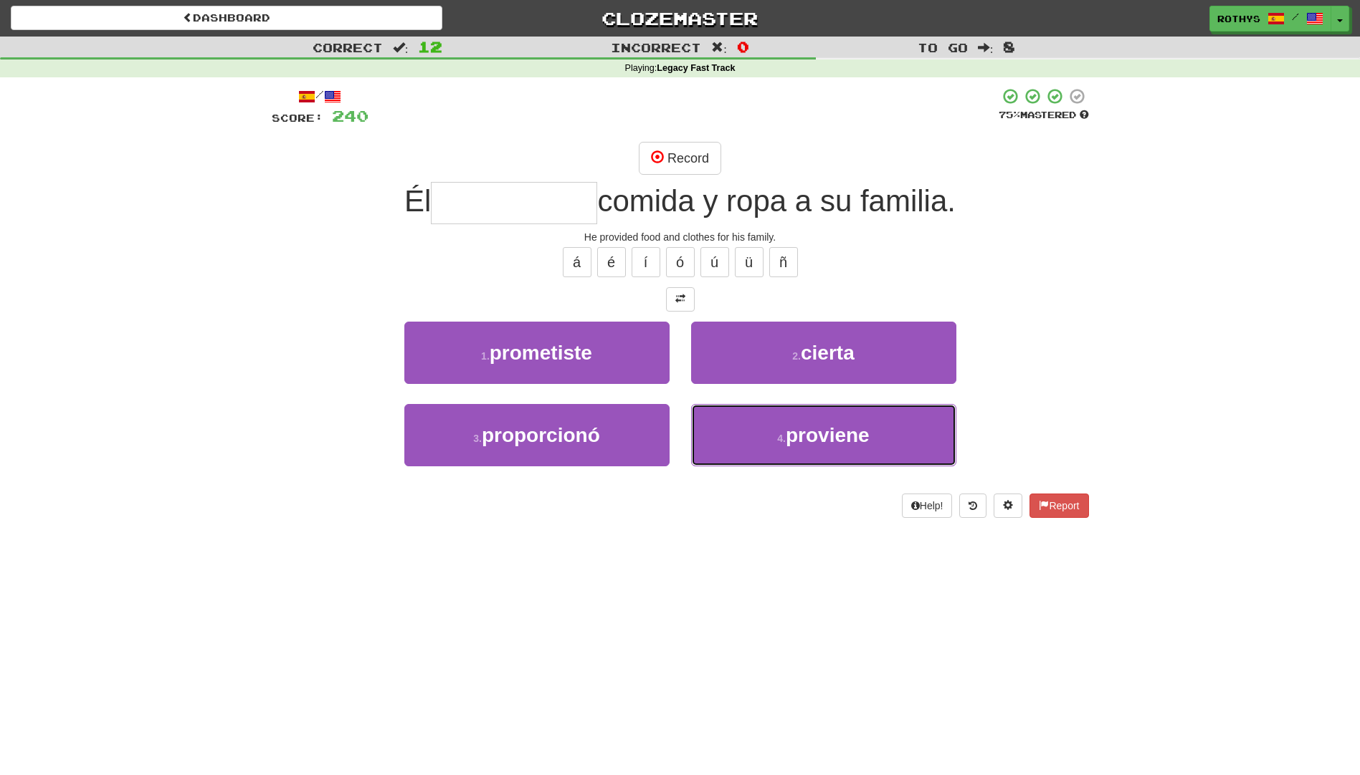
drag, startPoint x: 821, startPoint y: 436, endPoint x: 810, endPoint y: 595, distance: 158.7
click at [810, 595] on div "Dashboard Clozemaster rothys / Toggle Dropdown Dashboard Leaderboard Activity F…" at bounding box center [680, 387] width 1360 height 775
click at [694, 158] on button "Record" at bounding box center [680, 158] width 82 height 33
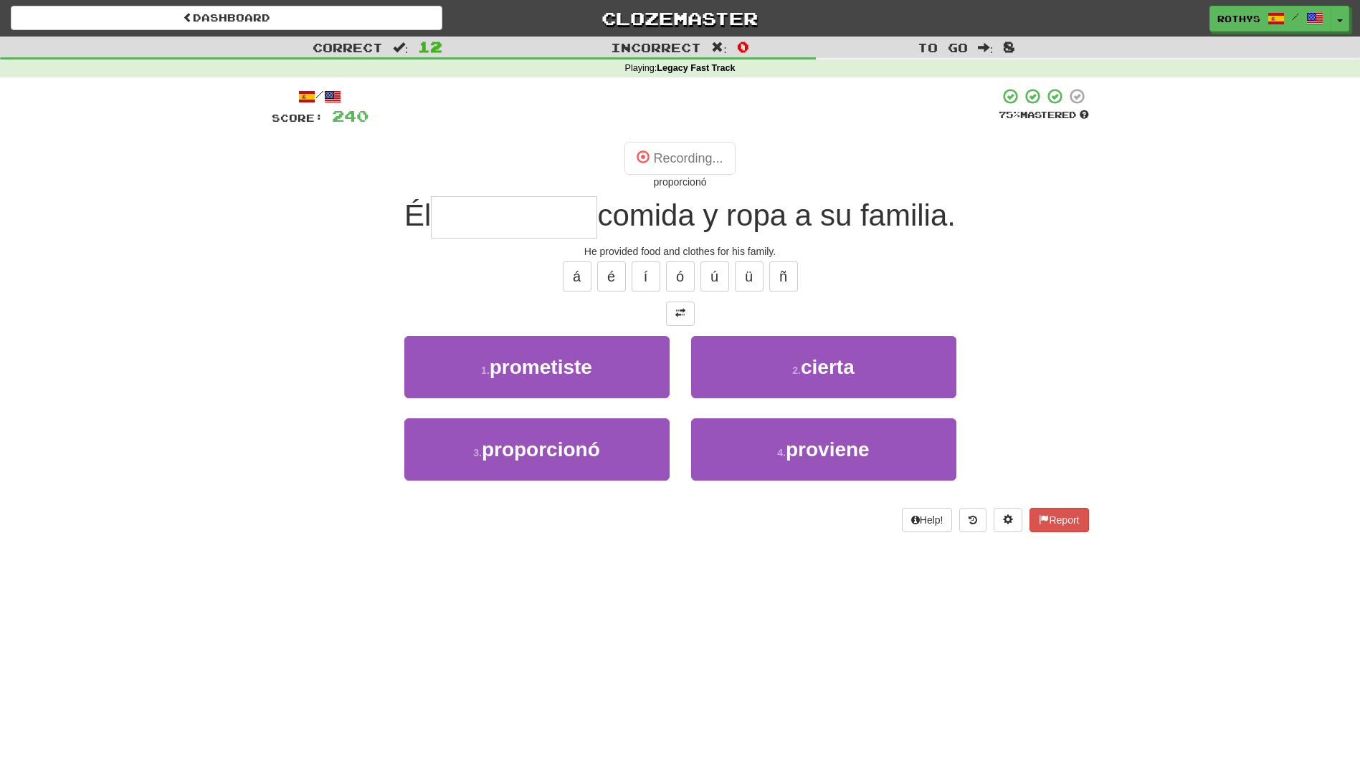
type input "**********"
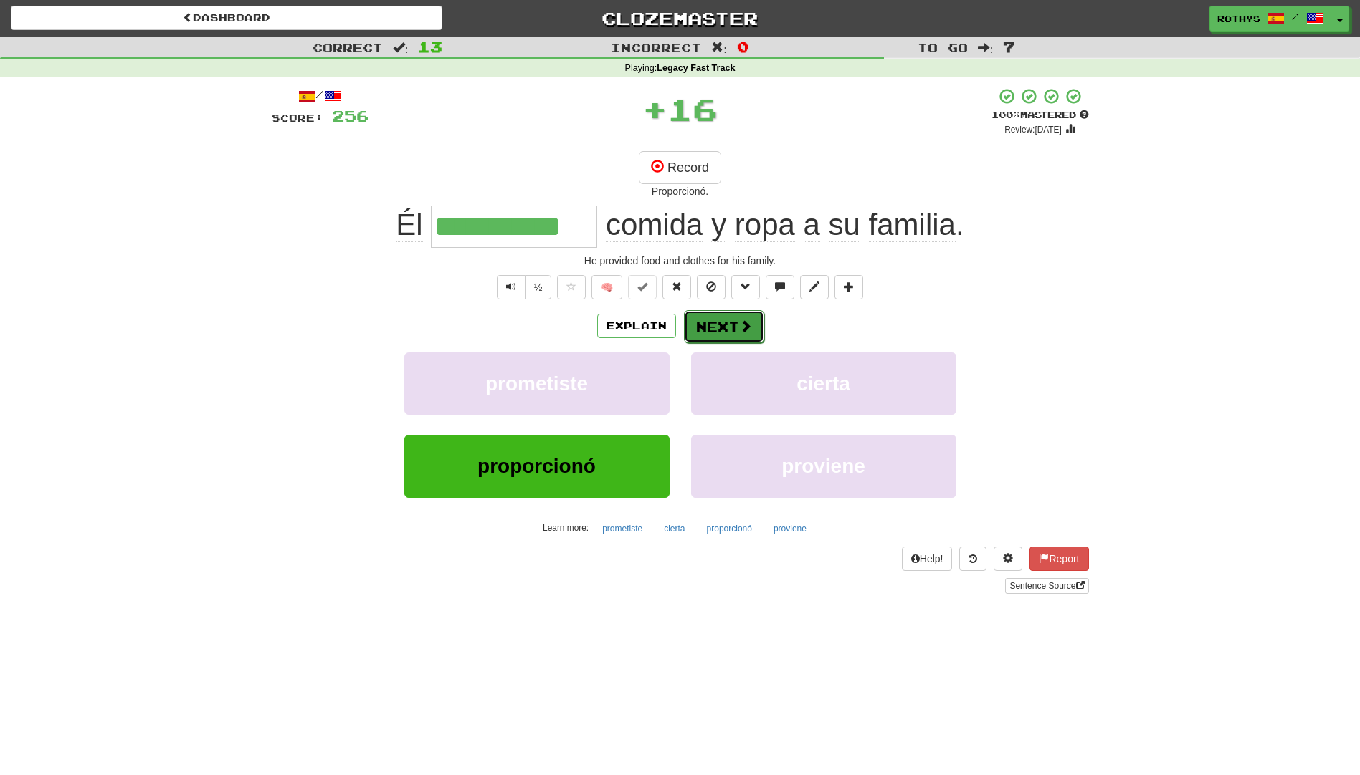
click at [717, 319] on button "Next" at bounding box center [724, 326] width 80 height 33
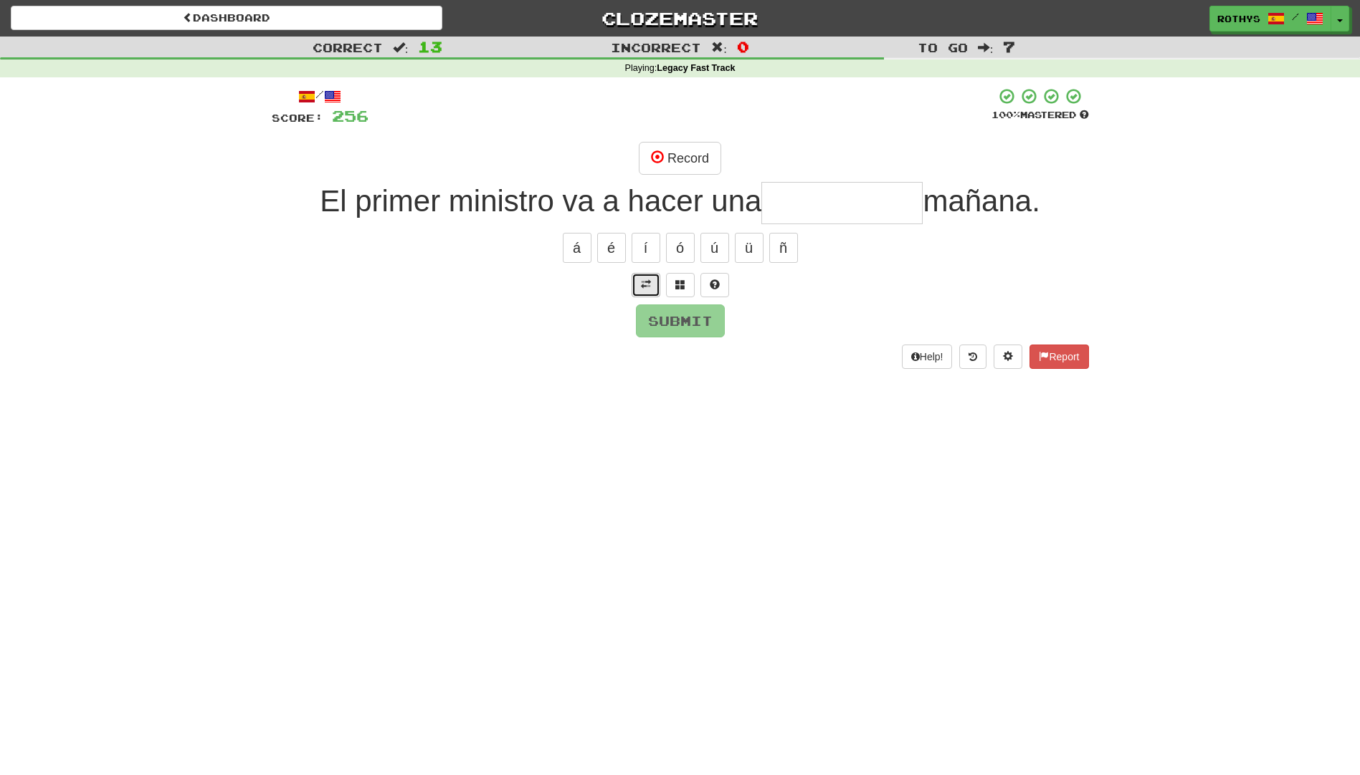
click at [643, 289] on span at bounding box center [646, 285] width 10 height 10
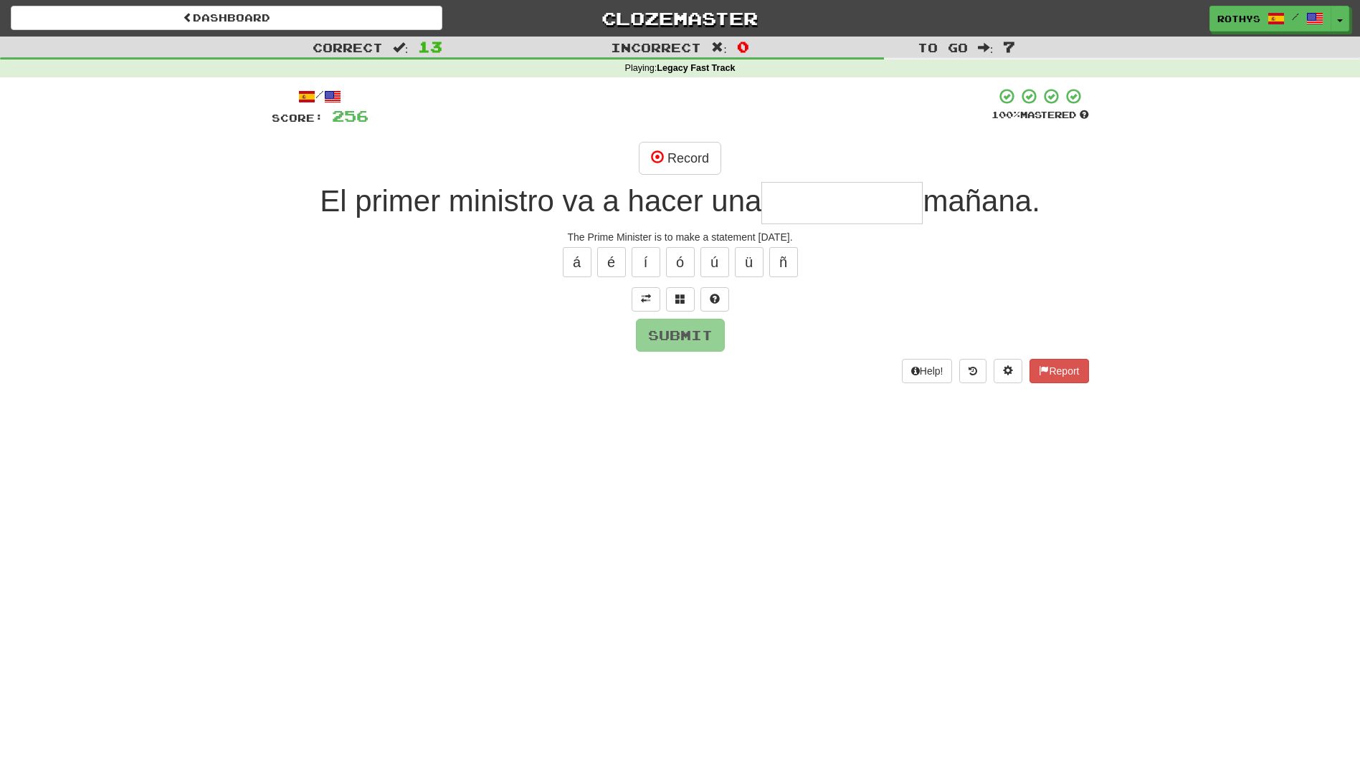
click at [825, 199] on input "text" at bounding box center [841, 203] width 161 height 42
click at [686, 296] on button at bounding box center [680, 299] width 29 height 24
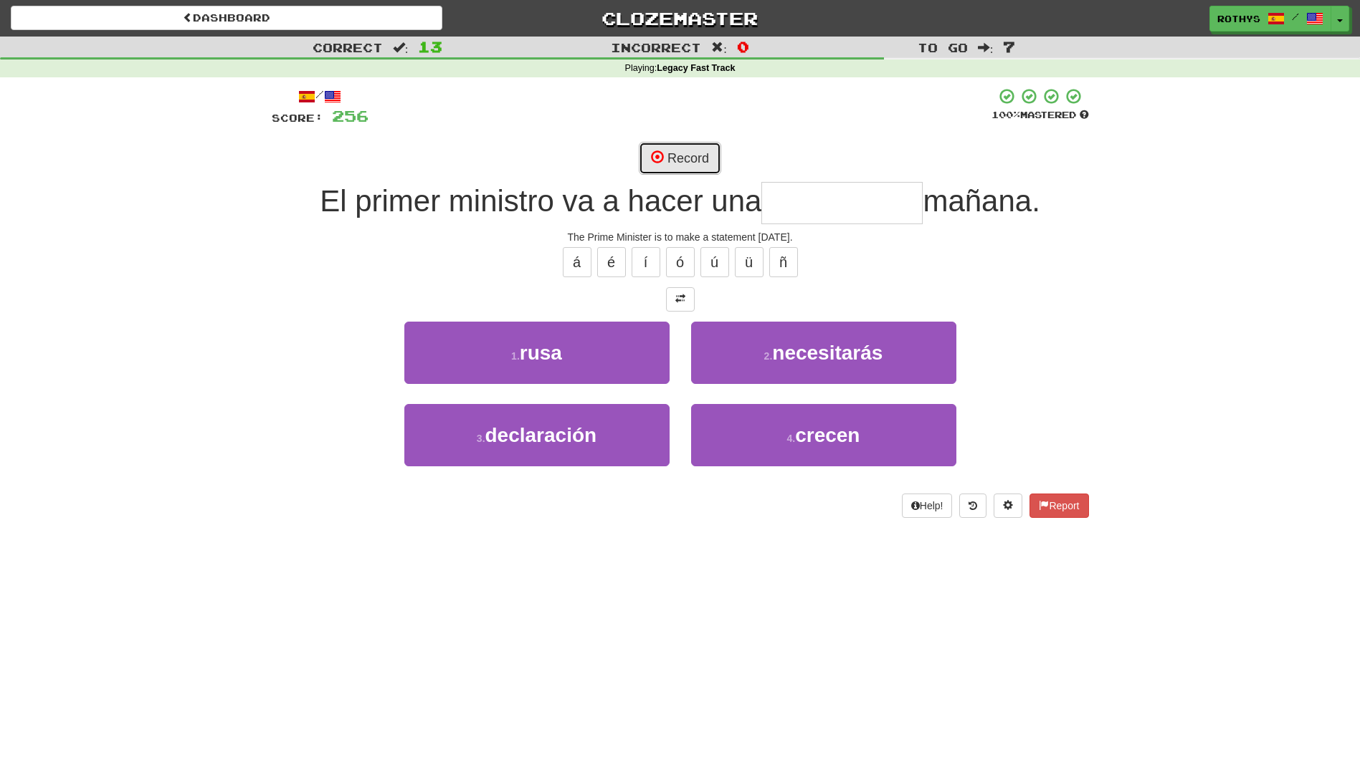
click at [689, 157] on button "Record" at bounding box center [680, 158] width 82 height 33
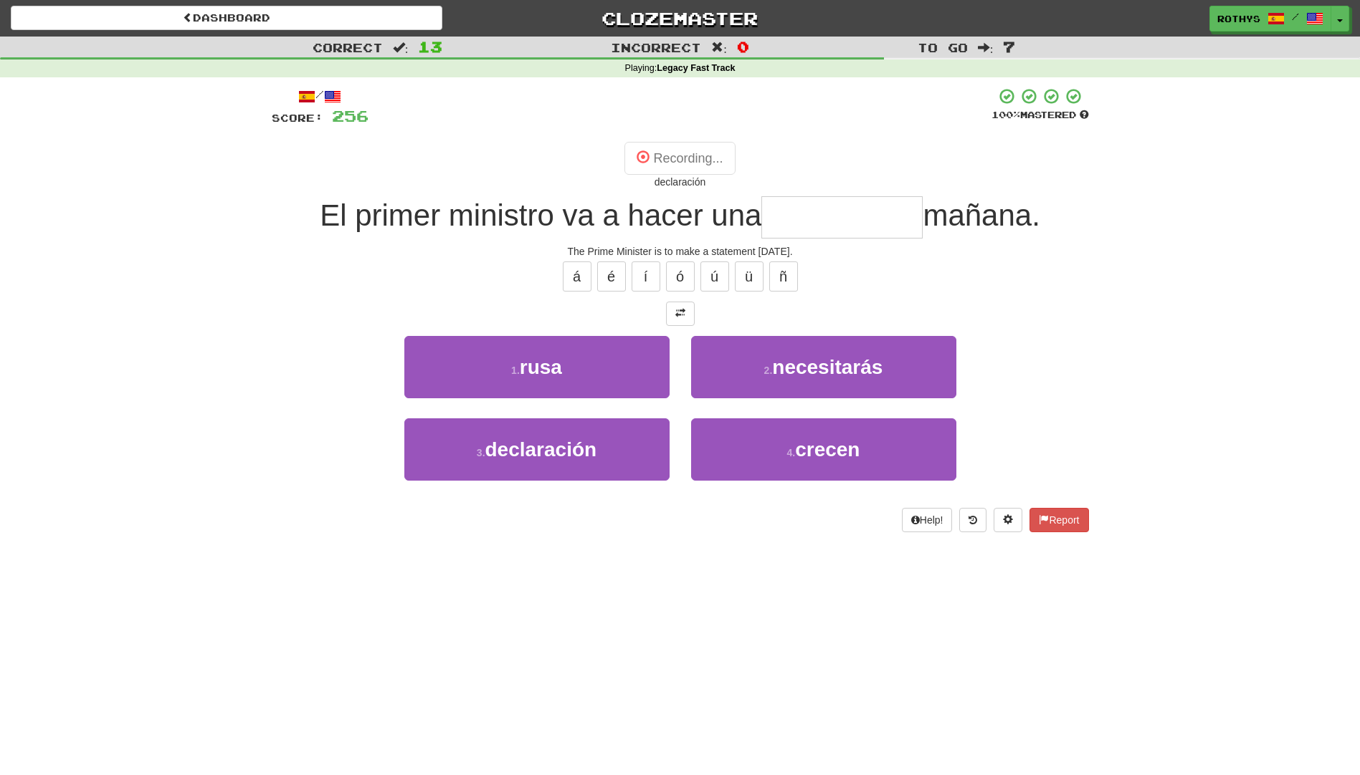
type input "**********"
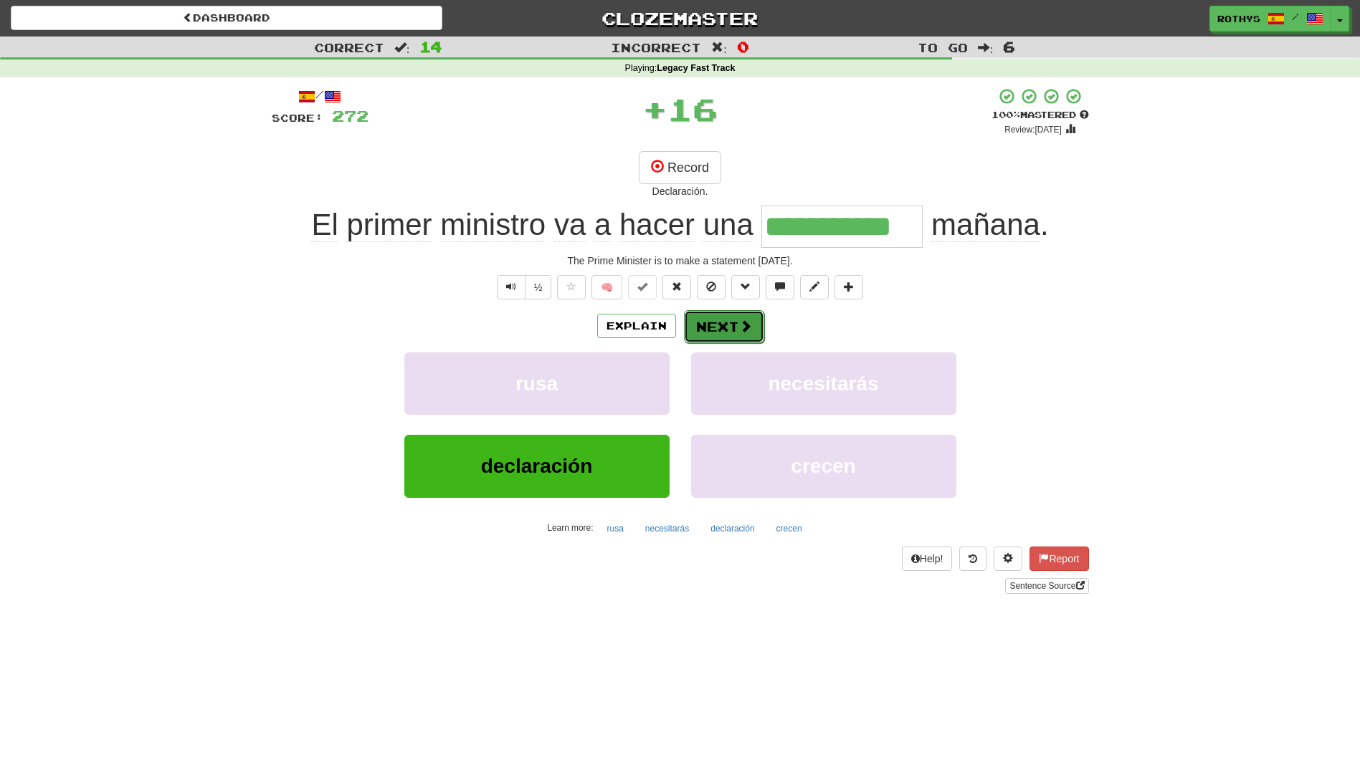
click at [720, 334] on button "Next" at bounding box center [724, 326] width 80 height 33
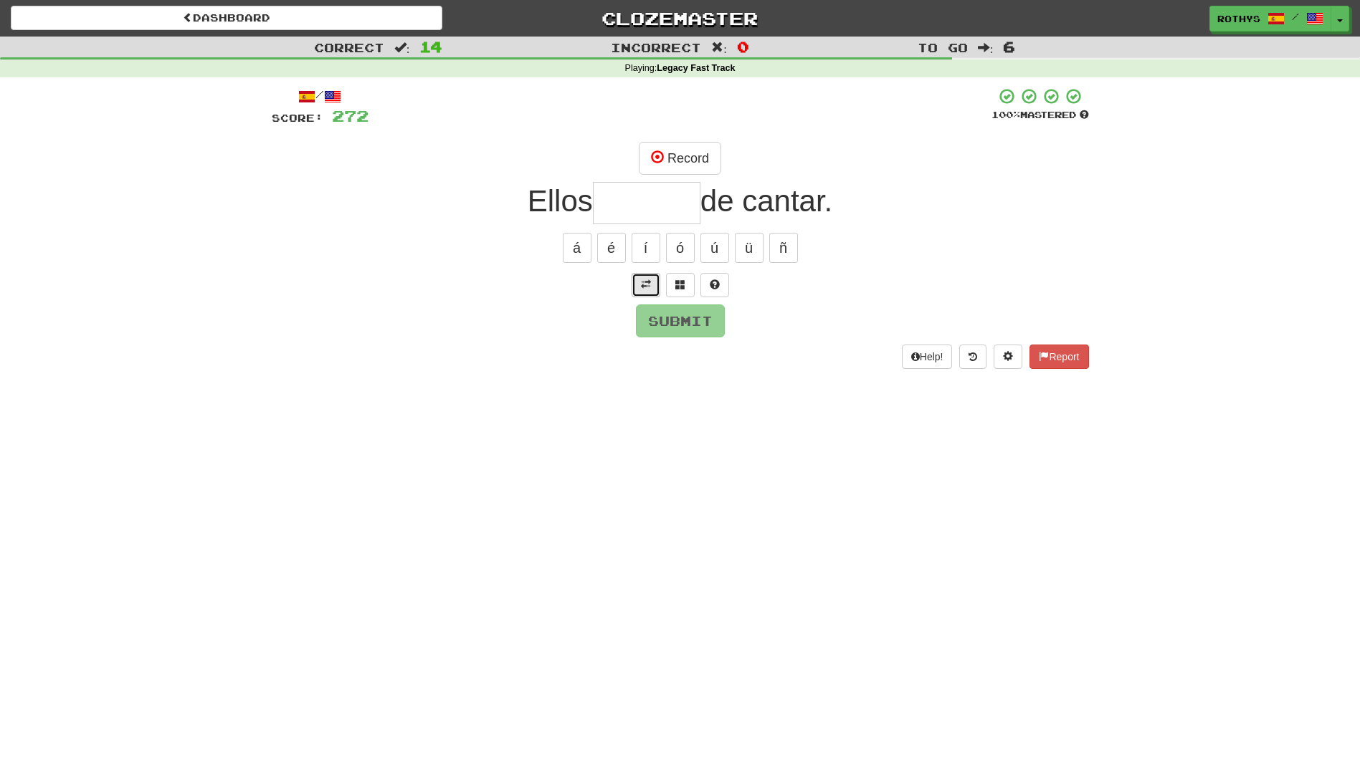
click at [638, 286] on button at bounding box center [645, 285] width 29 height 24
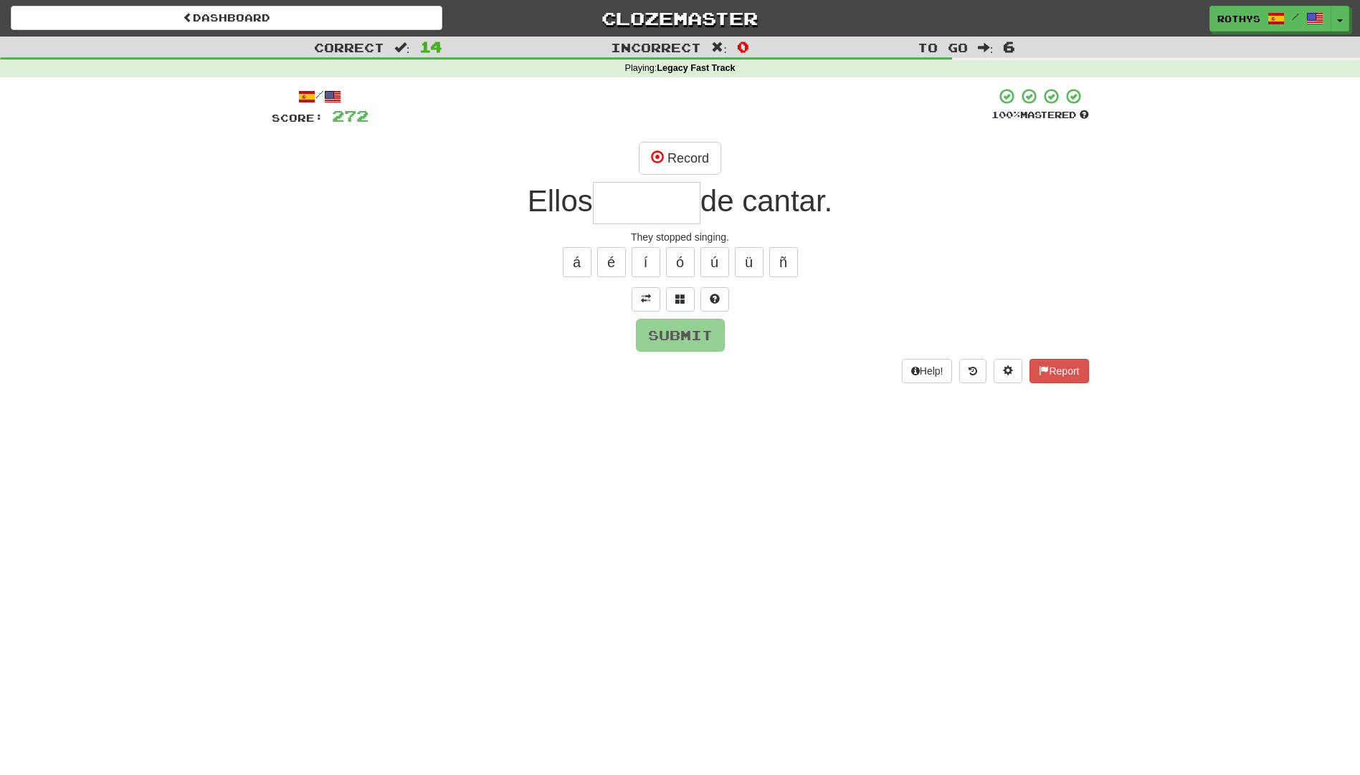
click at [645, 204] on input "text" at bounding box center [647, 203] width 108 height 42
click at [675, 166] on button "Record" at bounding box center [680, 158] width 82 height 33
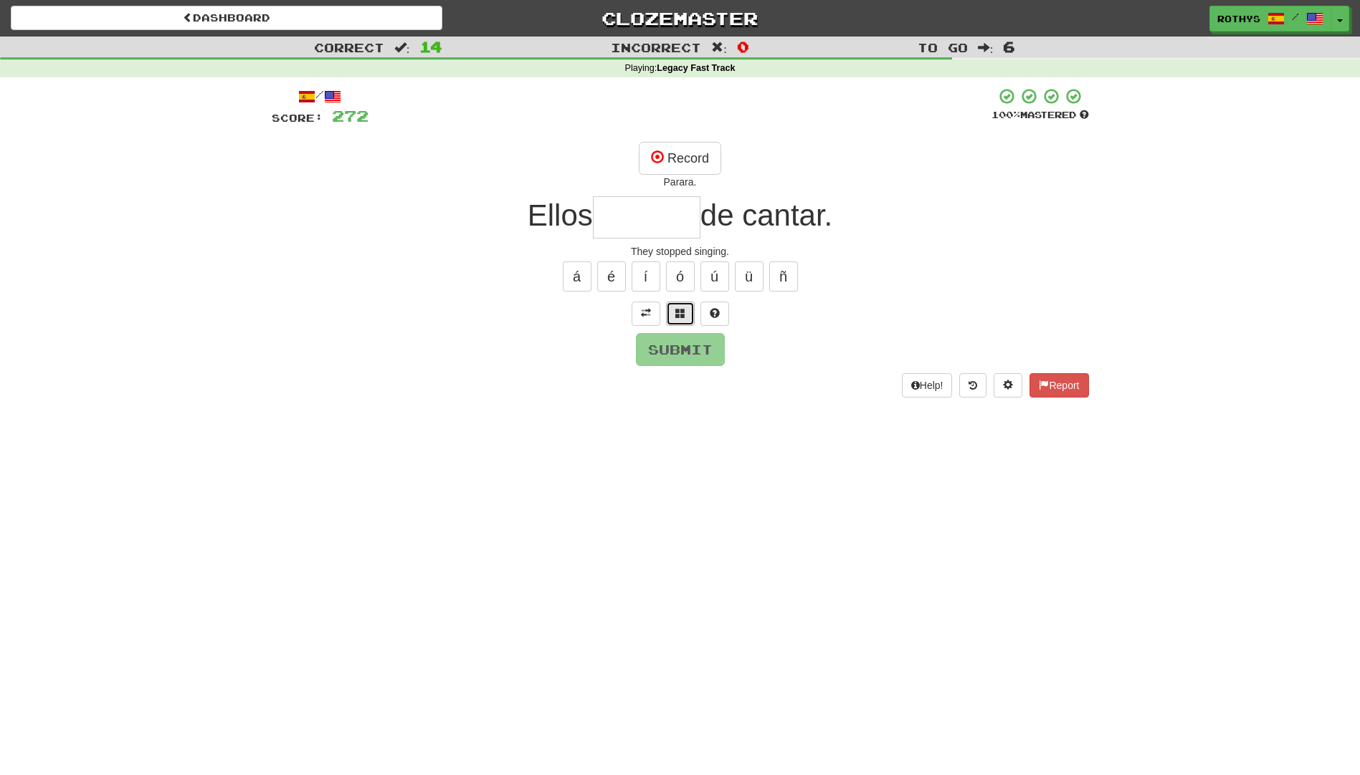
click at [676, 312] on span at bounding box center [680, 313] width 10 height 10
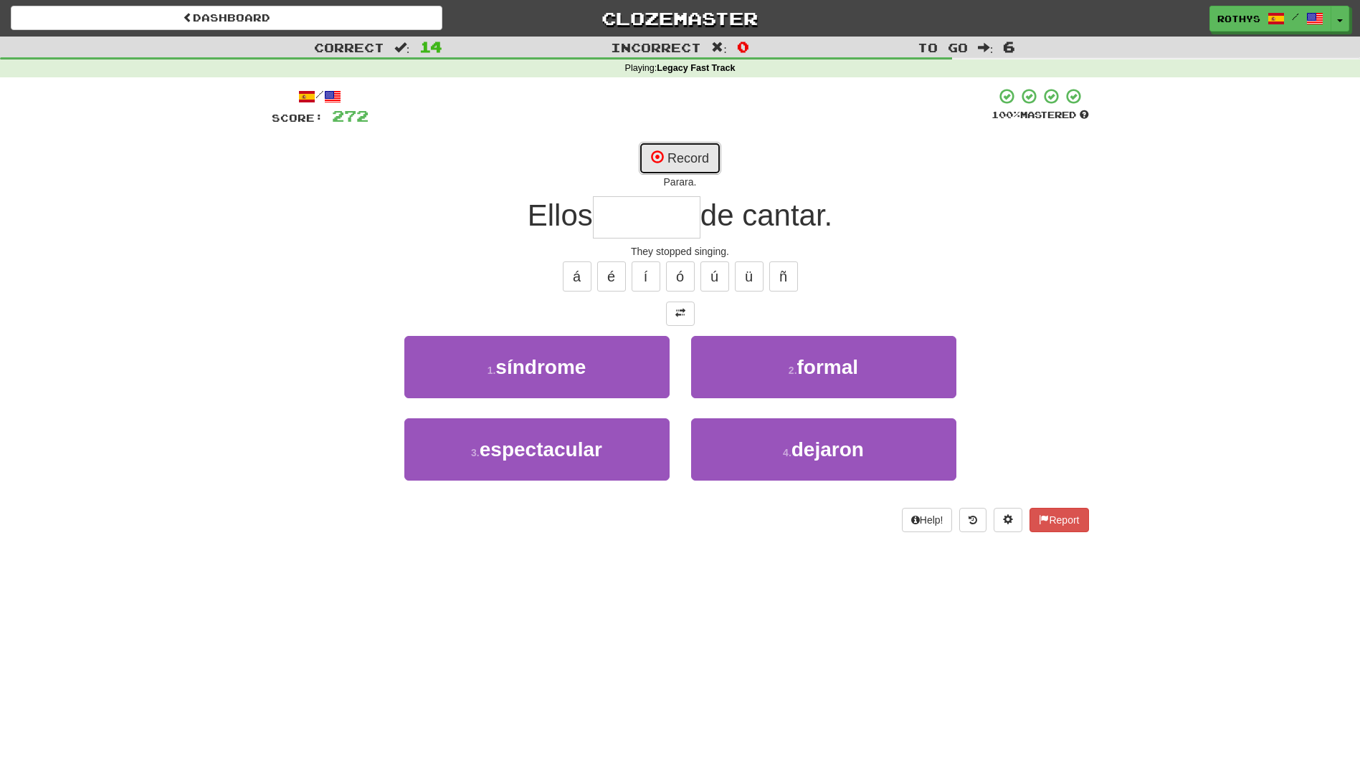
click at [690, 162] on button "Record" at bounding box center [680, 158] width 82 height 33
type input "*******"
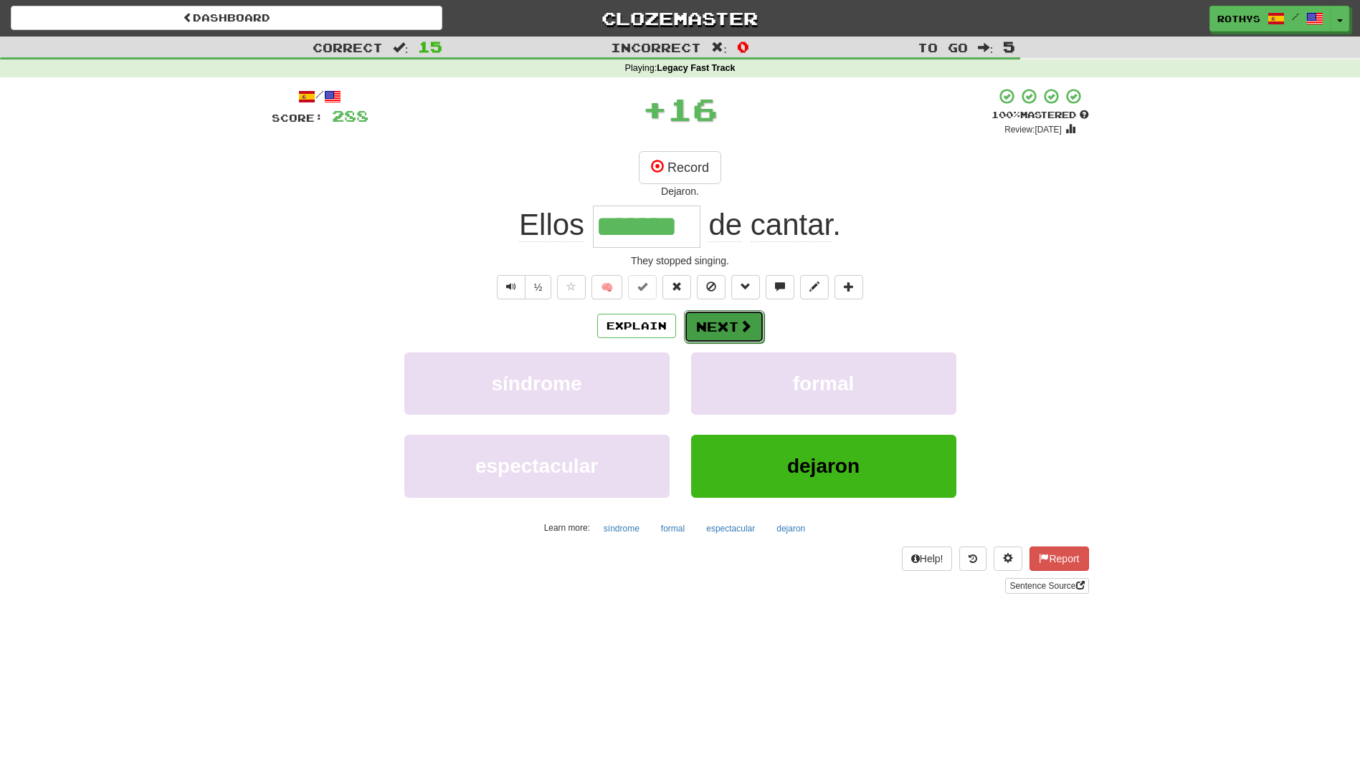
click at [719, 324] on button "Next" at bounding box center [724, 326] width 80 height 33
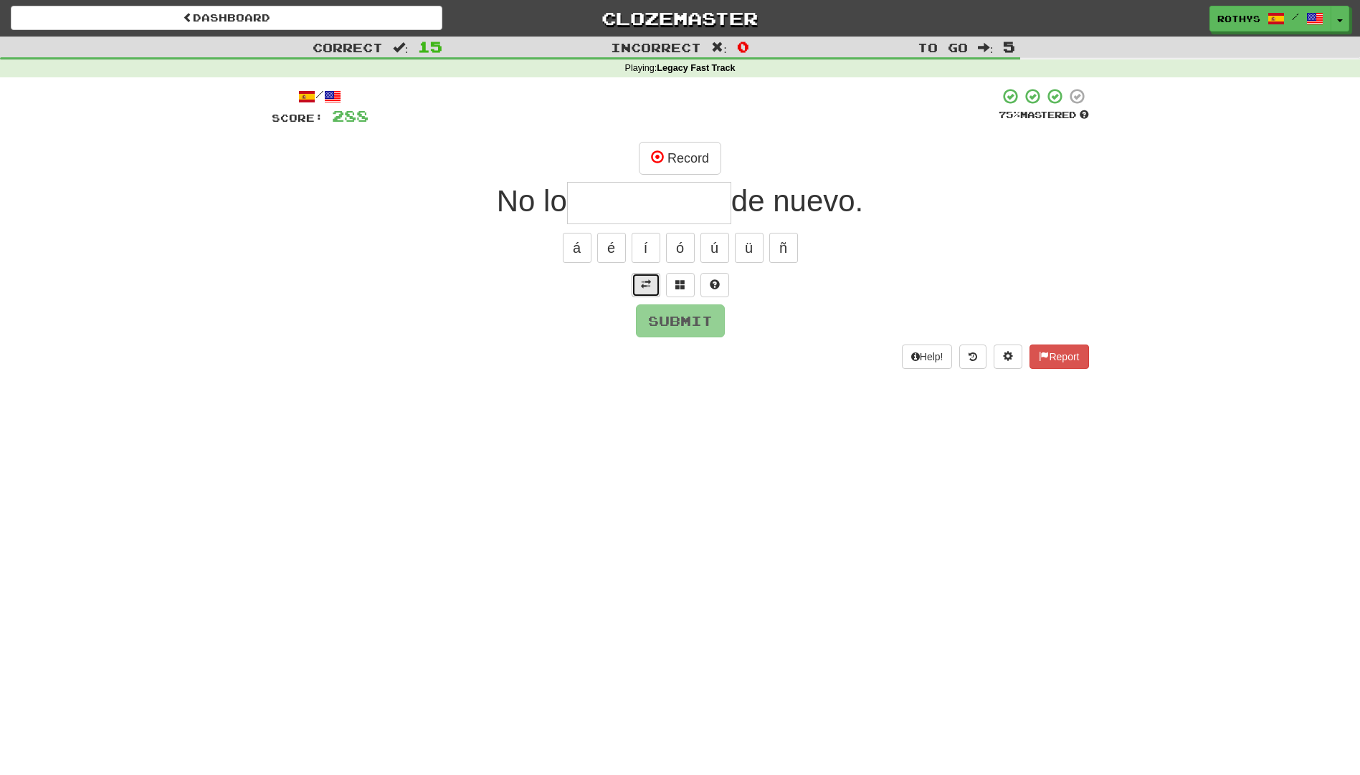
click at [648, 280] on button at bounding box center [645, 285] width 29 height 24
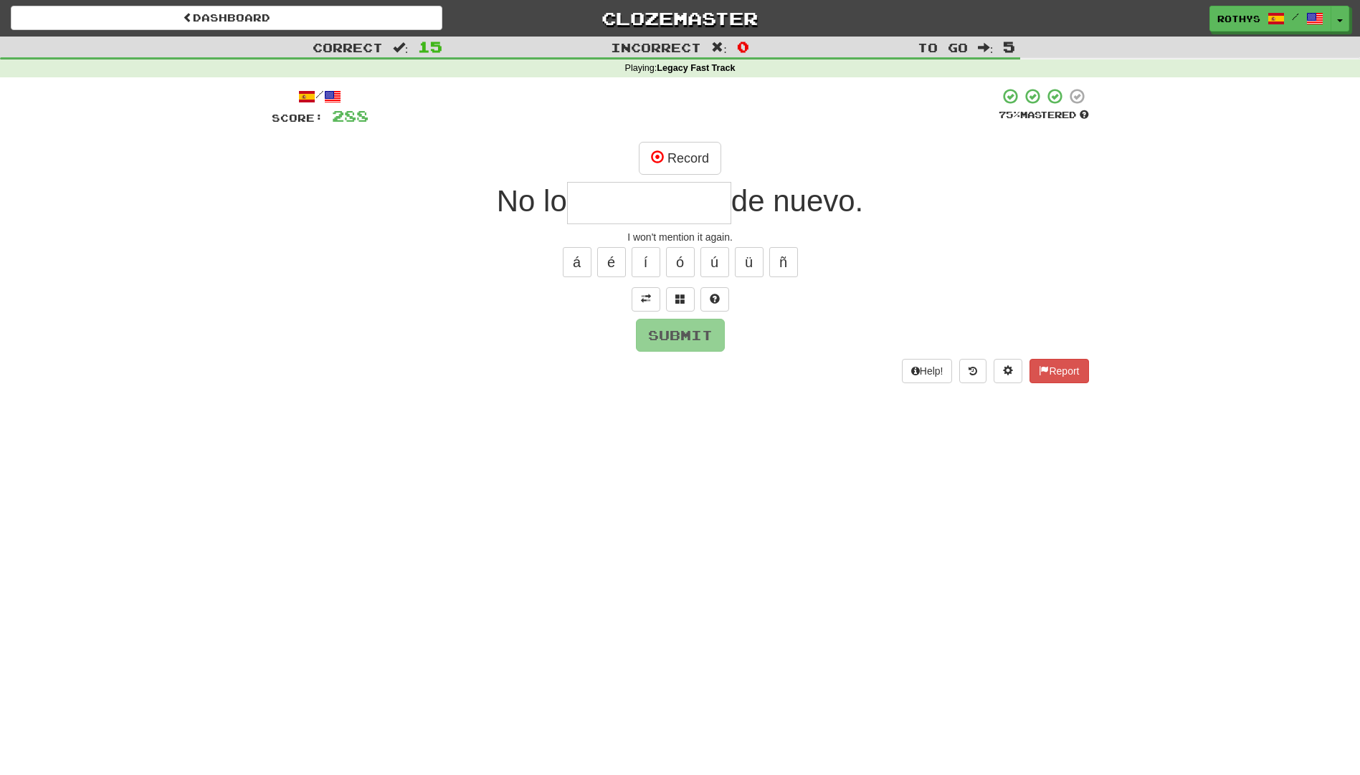
drag, startPoint x: 664, startPoint y: 199, endPoint x: 1043, endPoint y: 187, distance: 380.0
click at [694, 194] on input "text" at bounding box center [649, 203] width 164 height 42
click at [700, 166] on button "Record" at bounding box center [680, 158] width 82 height 33
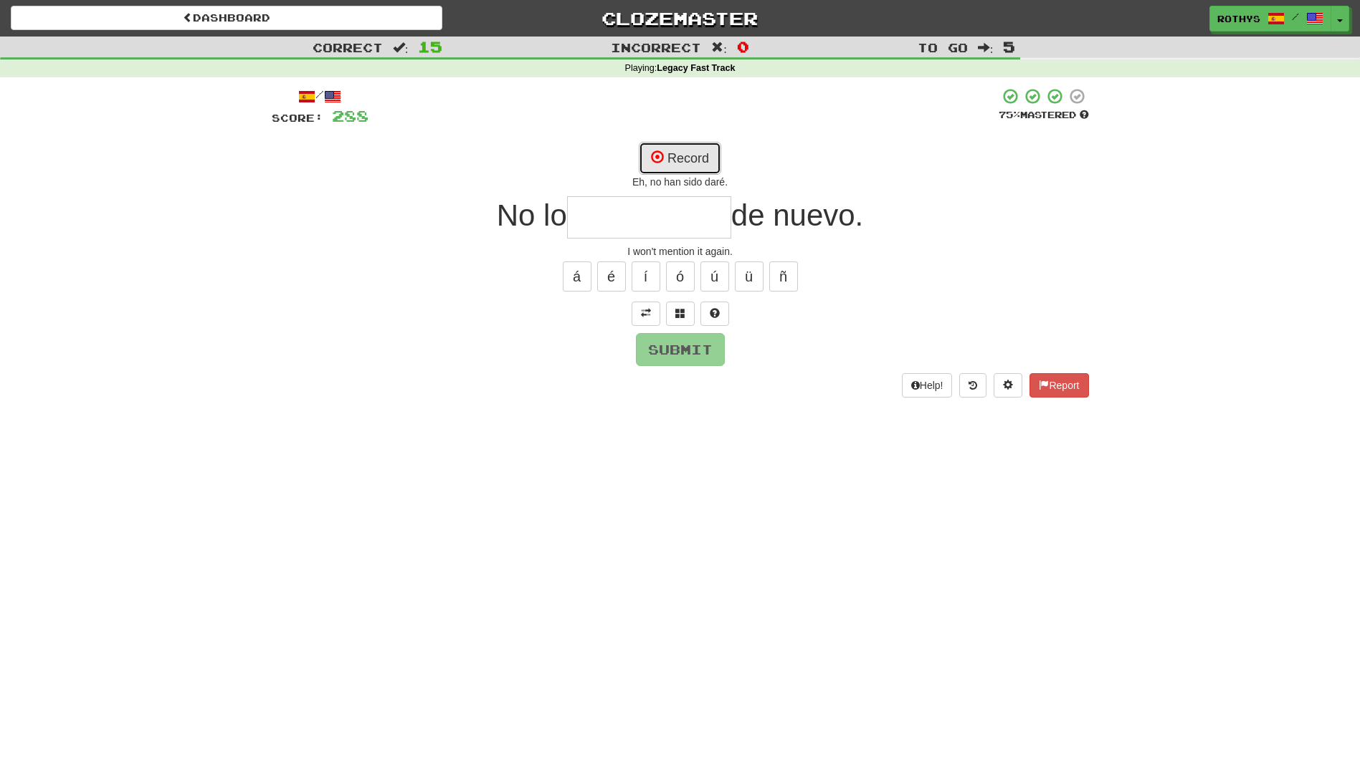
click at [700, 166] on button "Record" at bounding box center [680, 158] width 82 height 33
type input "**********"
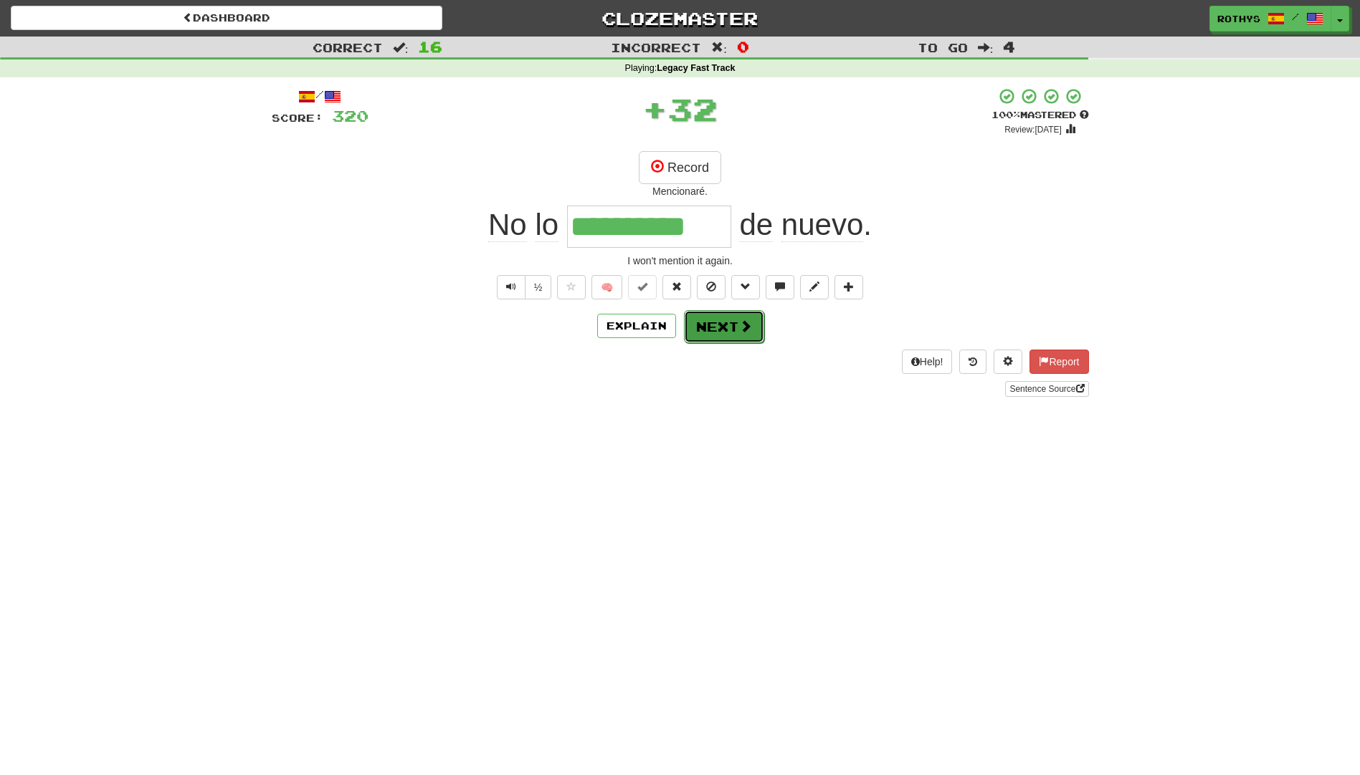
click at [723, 325] on button "Next" at bounding box center [724, 326] width 80 height 33
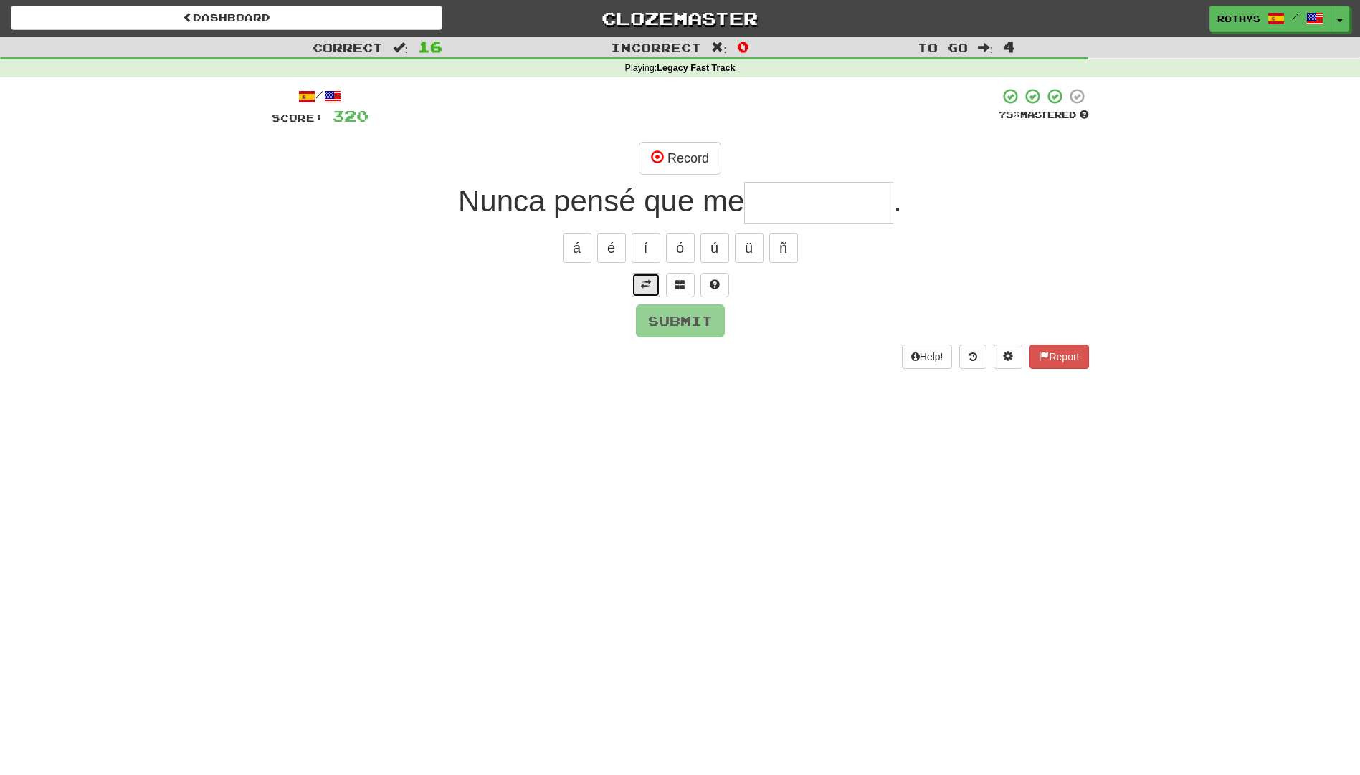
click at [646, 282] on span at bounding box center [646, 285] width 10 height 10
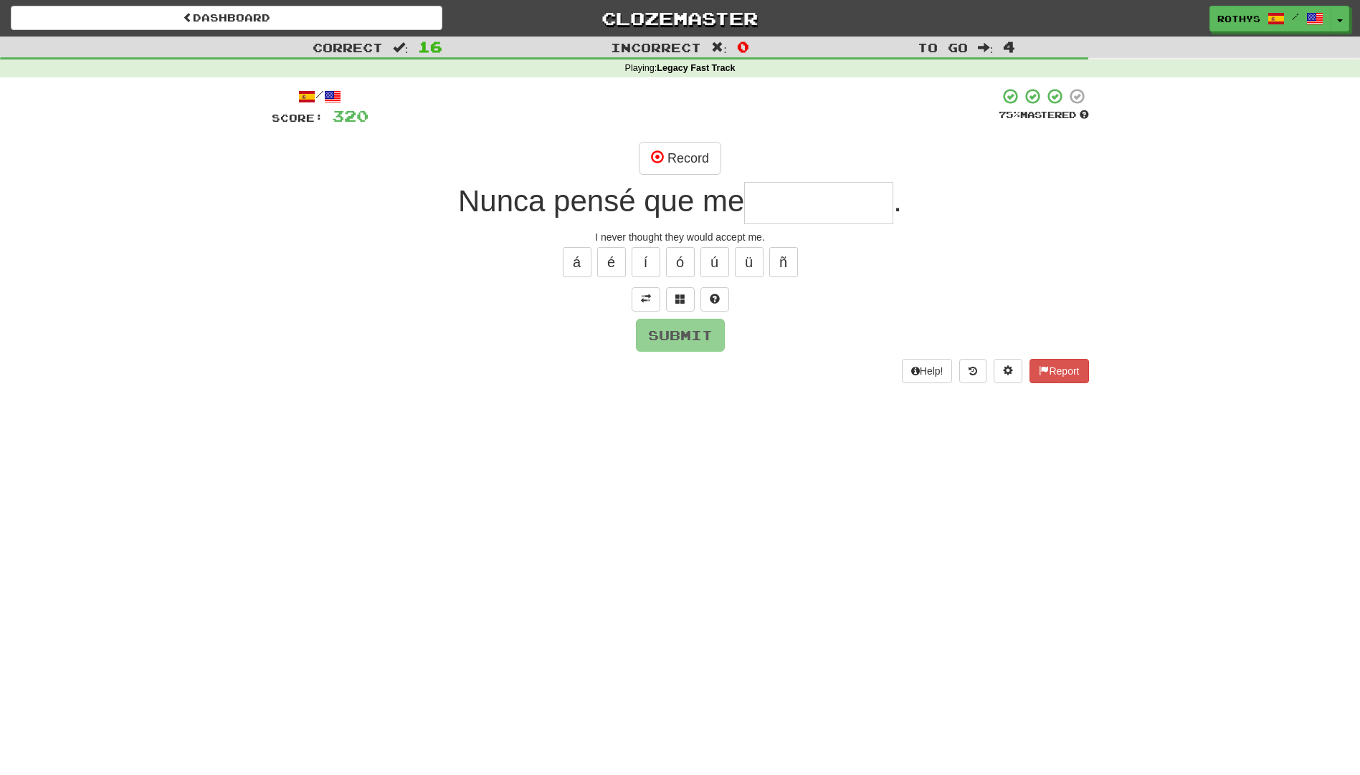
click at [837, 208] on input "text" at bounding box center [818, 203] width 149 height 42
click at [690, 148] on button "Record" at bounding box center [680, 158] width 82 height 33
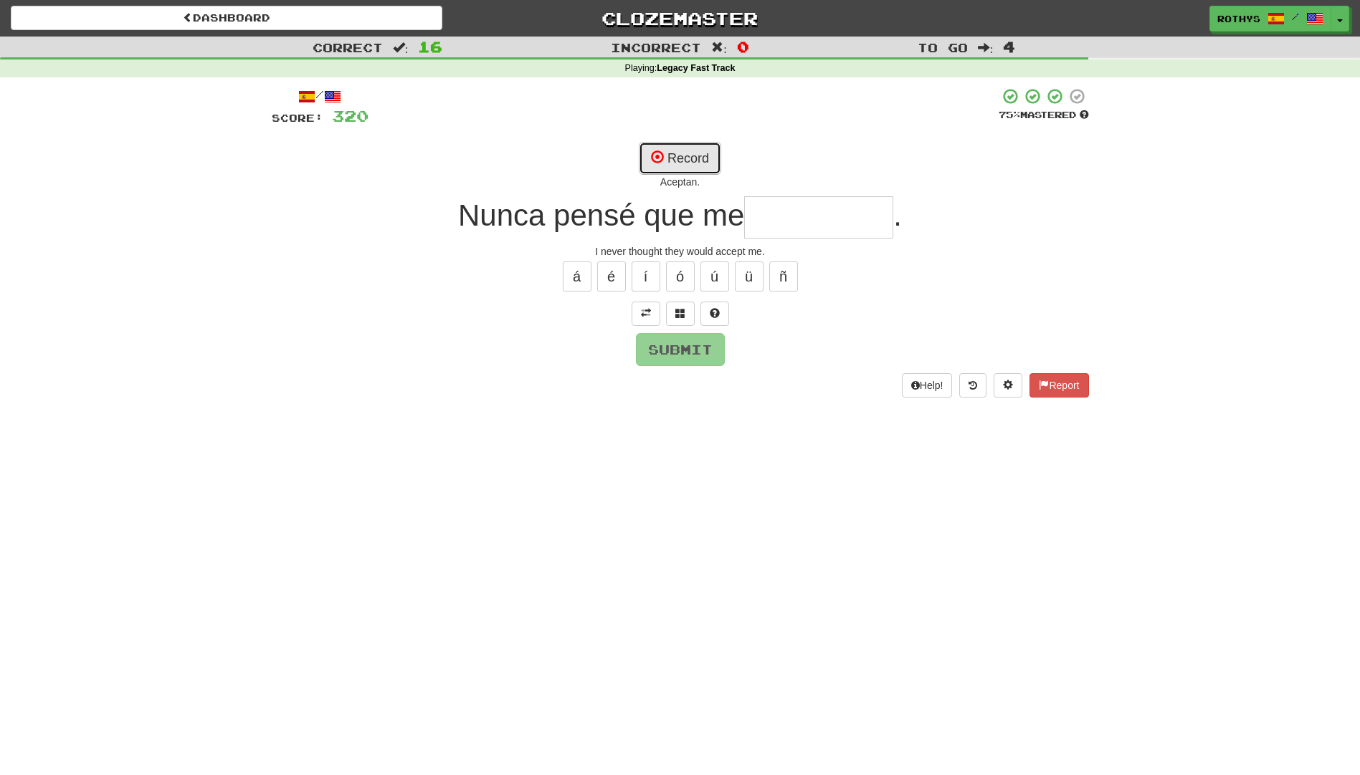
click at [684, 158] on button "Record" at bounding box center [680, 158] width 82 height 33
type input "**********"
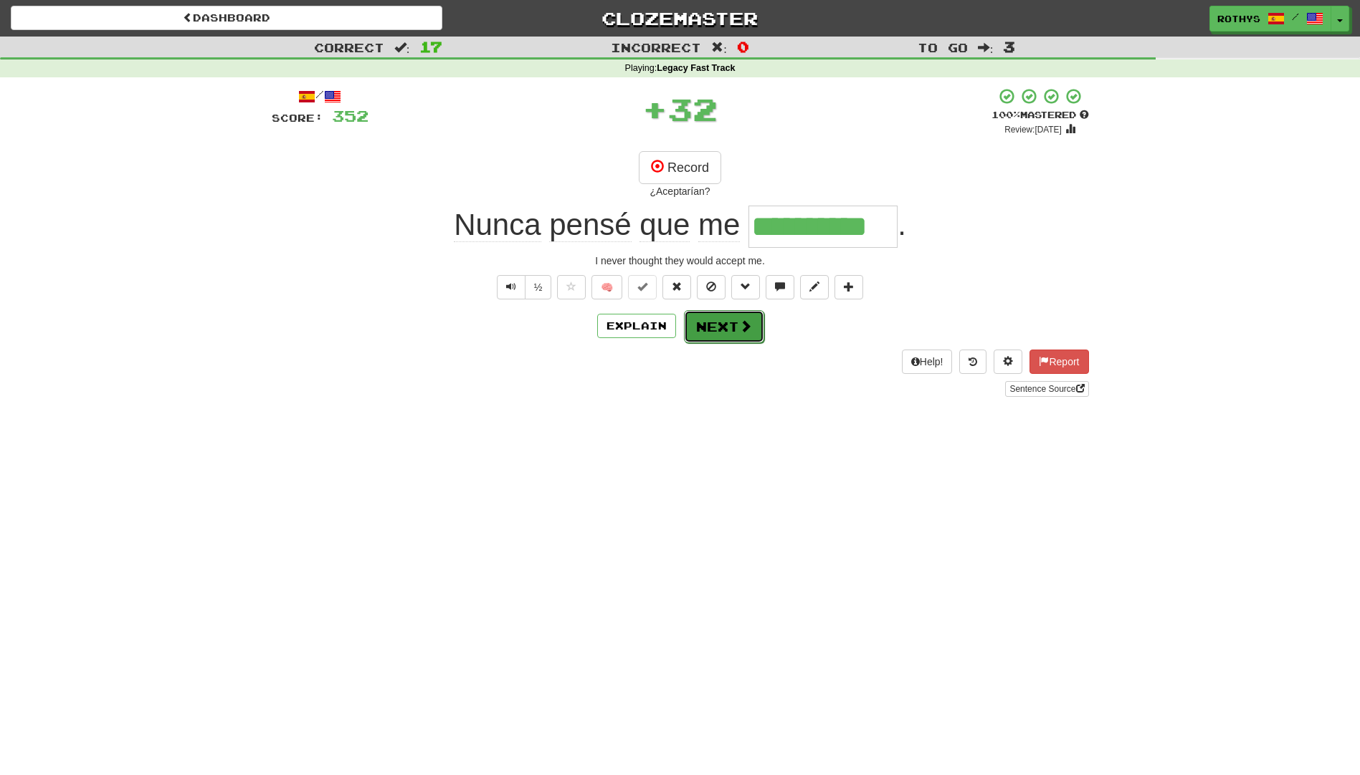
click at [713, 322] on button "Next" at bounding box center [724, 326] width 80 height 33
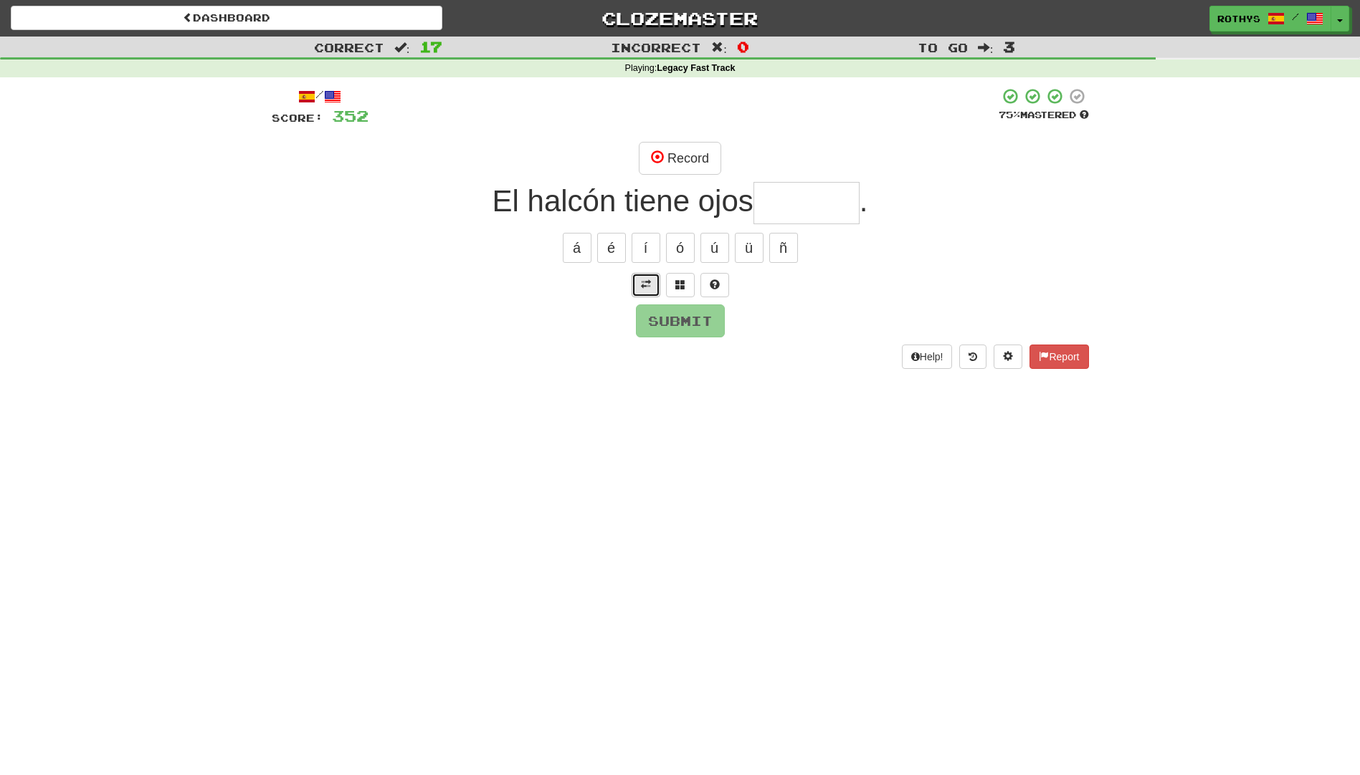
click at [641, 284] on span at bounding box center [646, 285] width 10 height 10
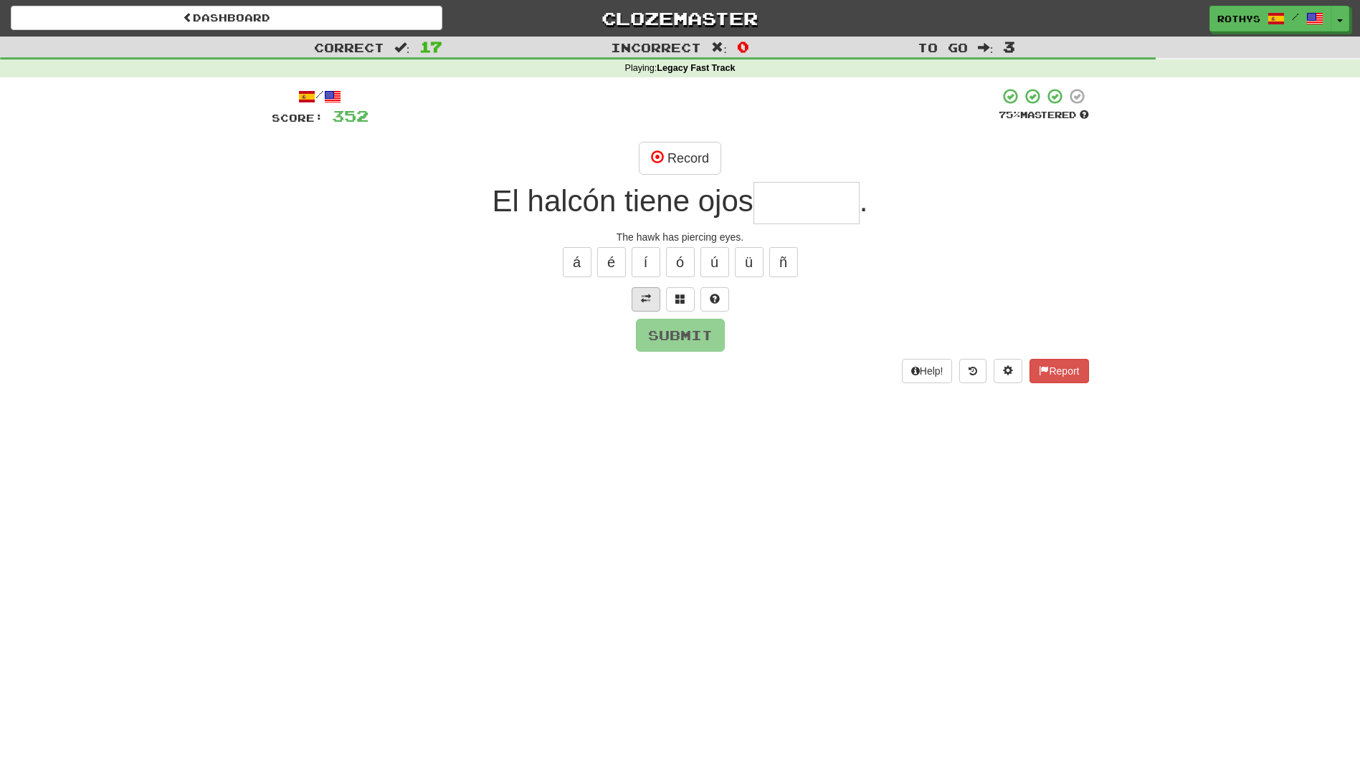
click at [641, 284] on div "/ Score: 352 75 % Mastered Record El halcón tiene ojos . The hawk has piercing …" at bounding box center [680, 234] width 817 height 295
click at [800, 191] on input "text" at bounding box center [806, 203] width 106 height 42
click at [679, 298] on span at bounding box center [680, 299] width 10 height 10
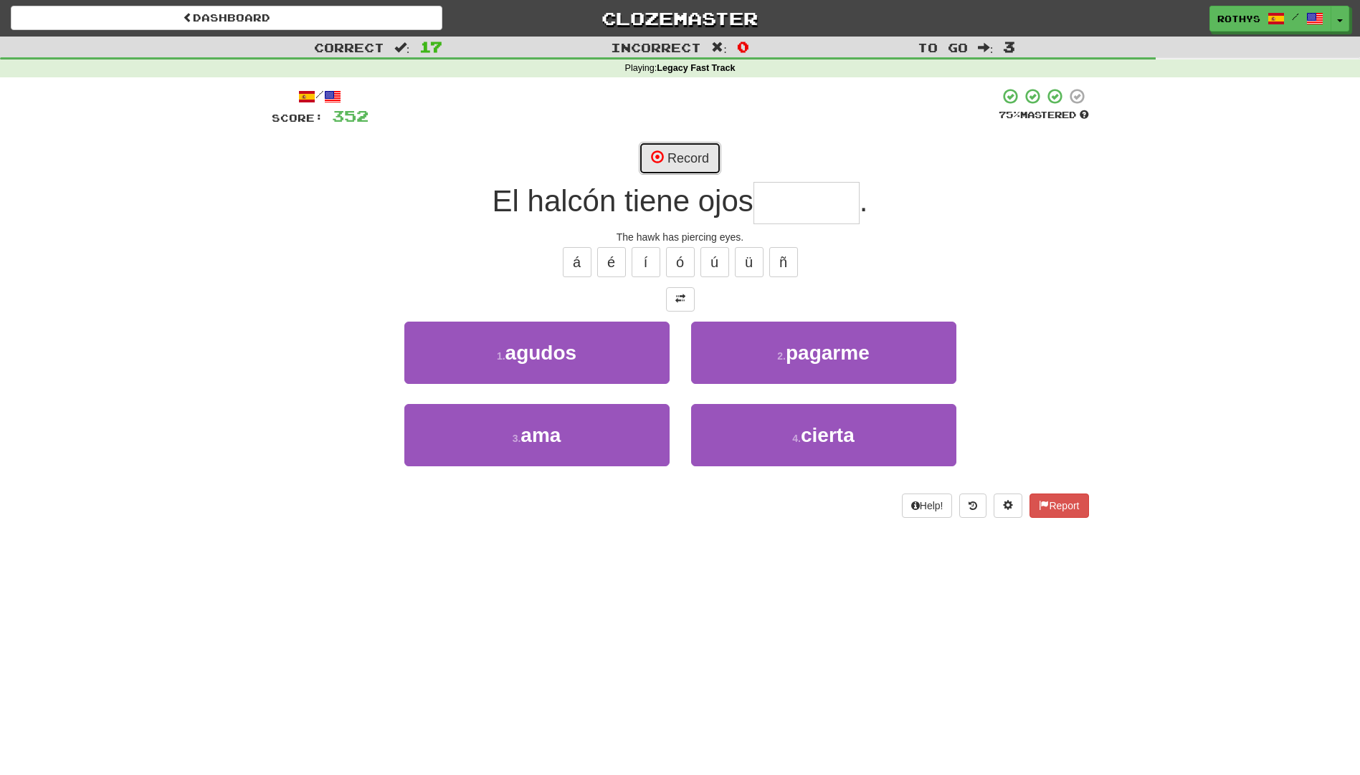
click at [713, 152] on button "Record" at bounding box center [680, 158] width 82 height 33
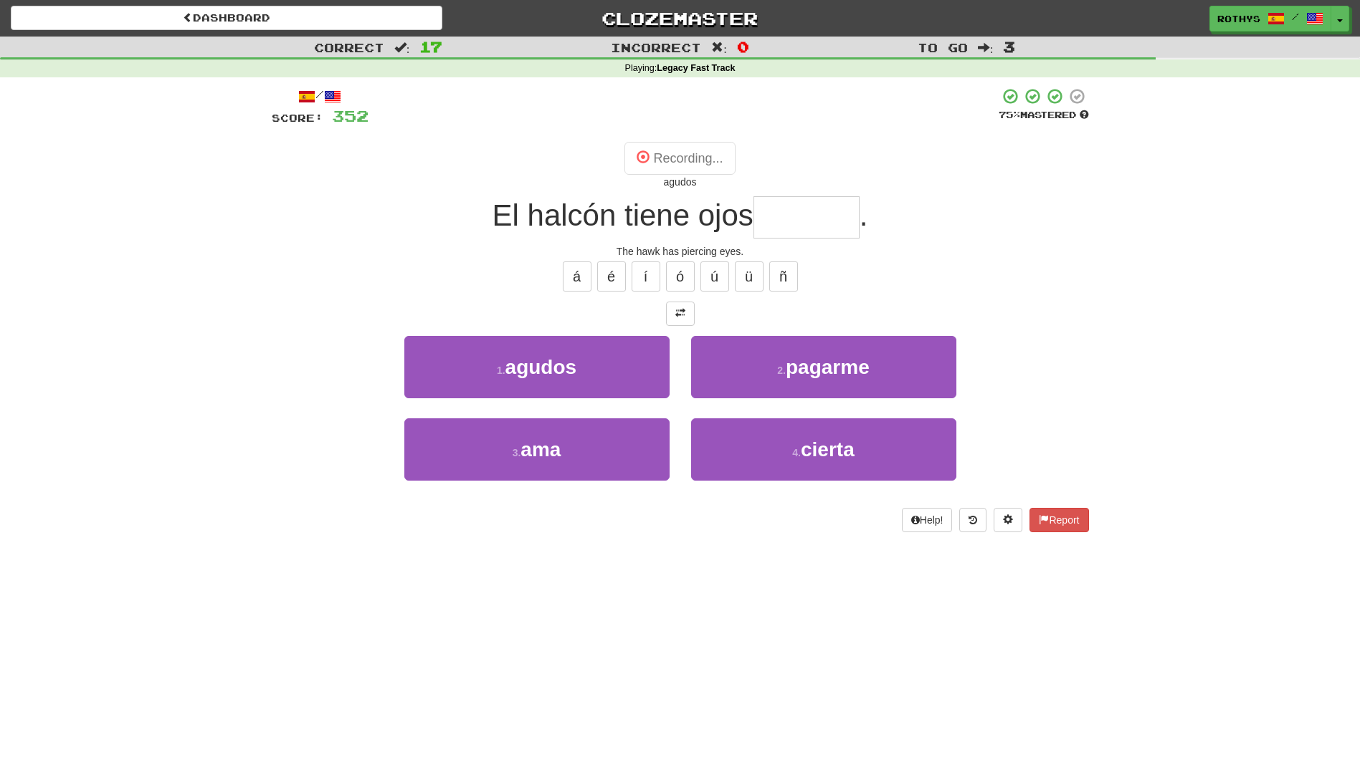
type input "******"
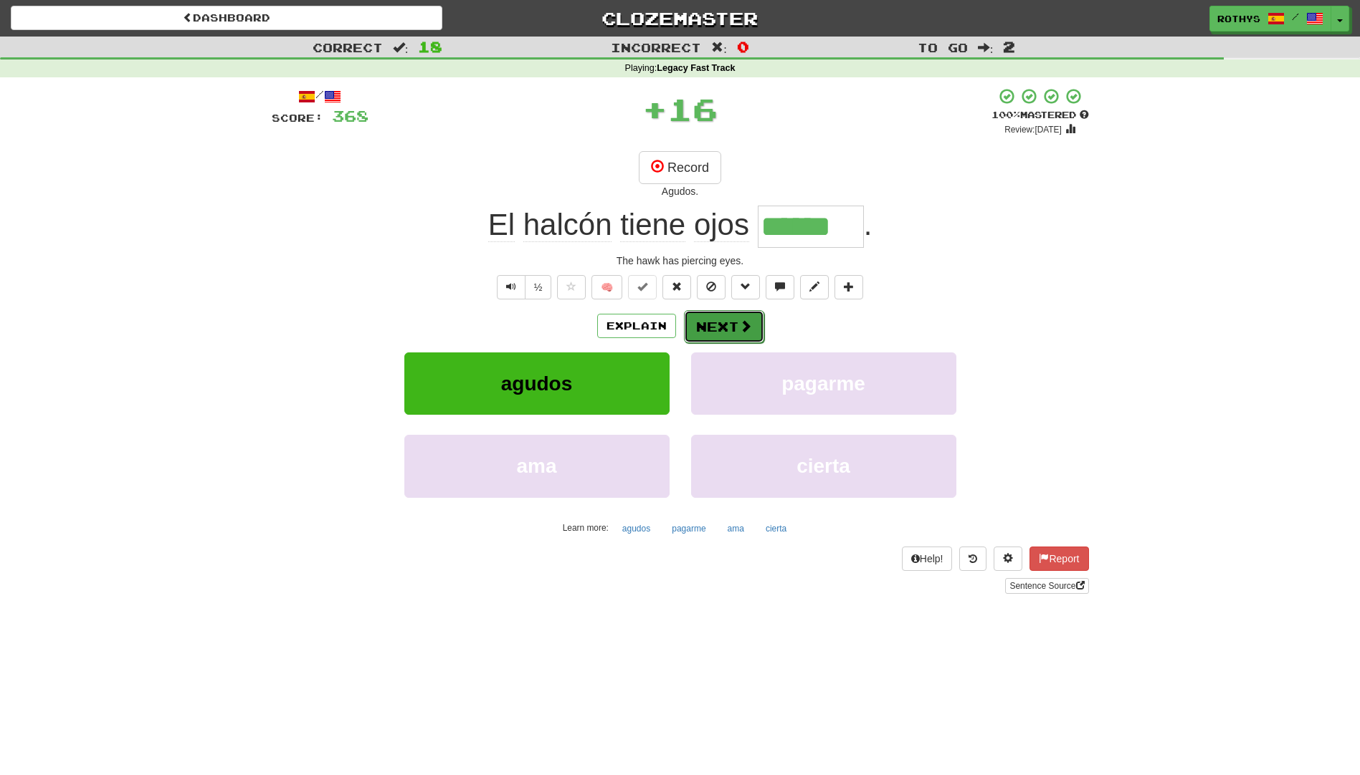
click at [695, 338] on button "Next" at bounding box center [724, 326] width 80 height 33
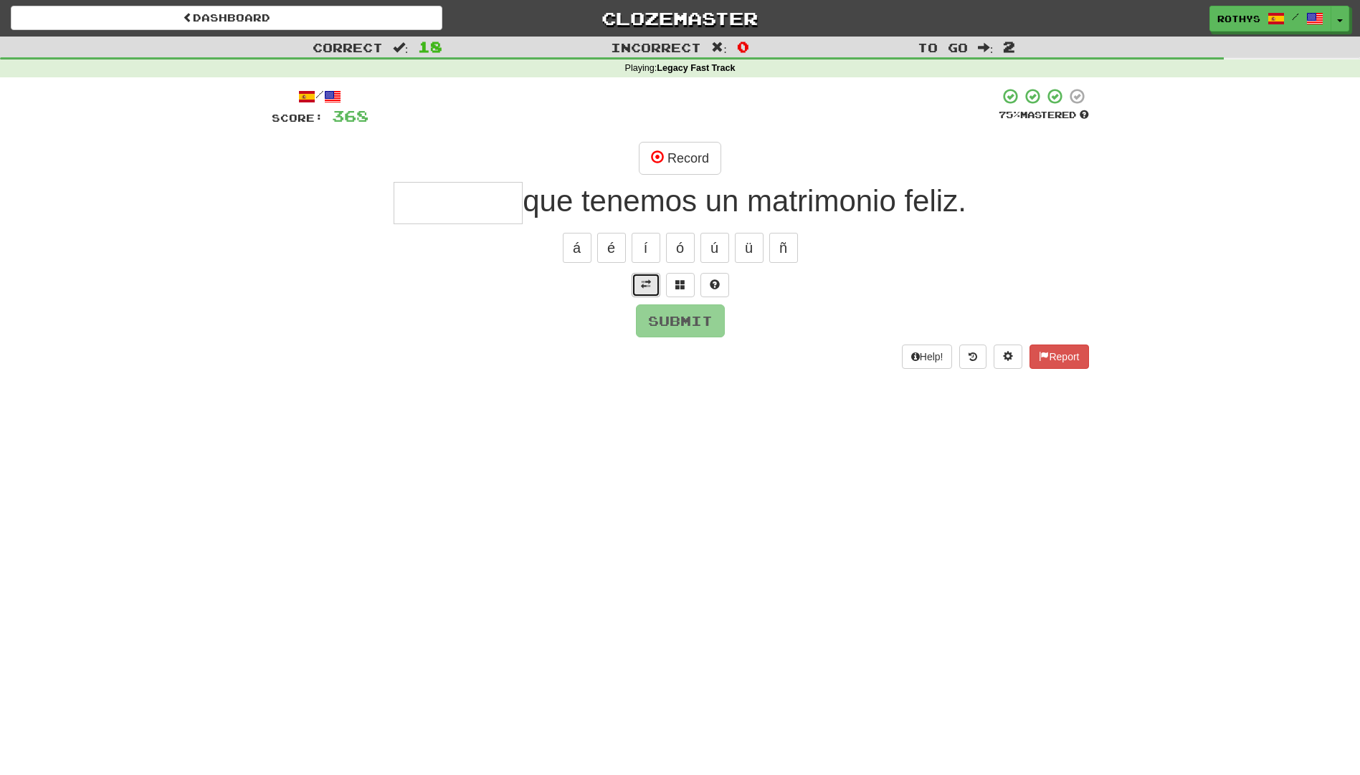
click at [649, 286] on span at bounding box center [646, 285] width 10 height 10
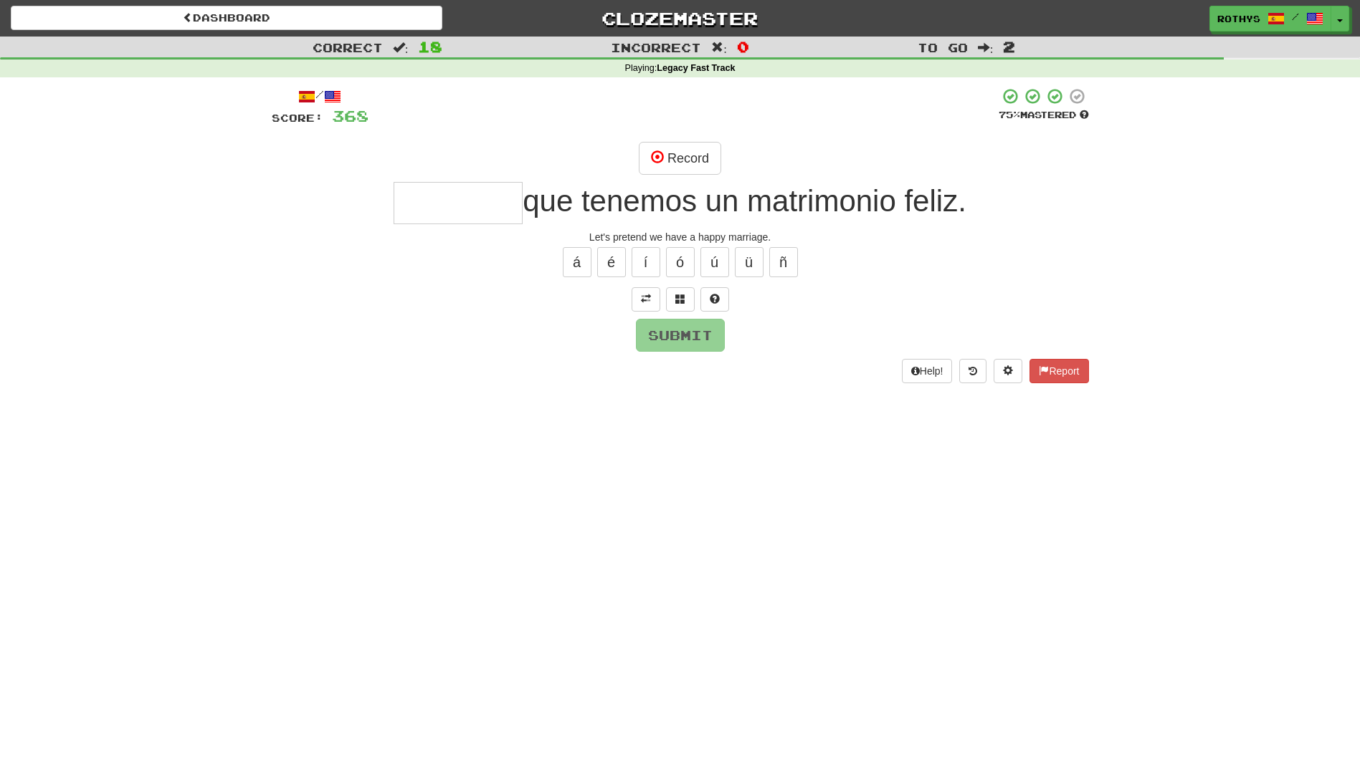
click at [441, 199] on input "text" at bounding box center [457, 203] width 129 height 42
click at [669, 149] on button "Record" at bounding box center [680, 158] width 82 height 33
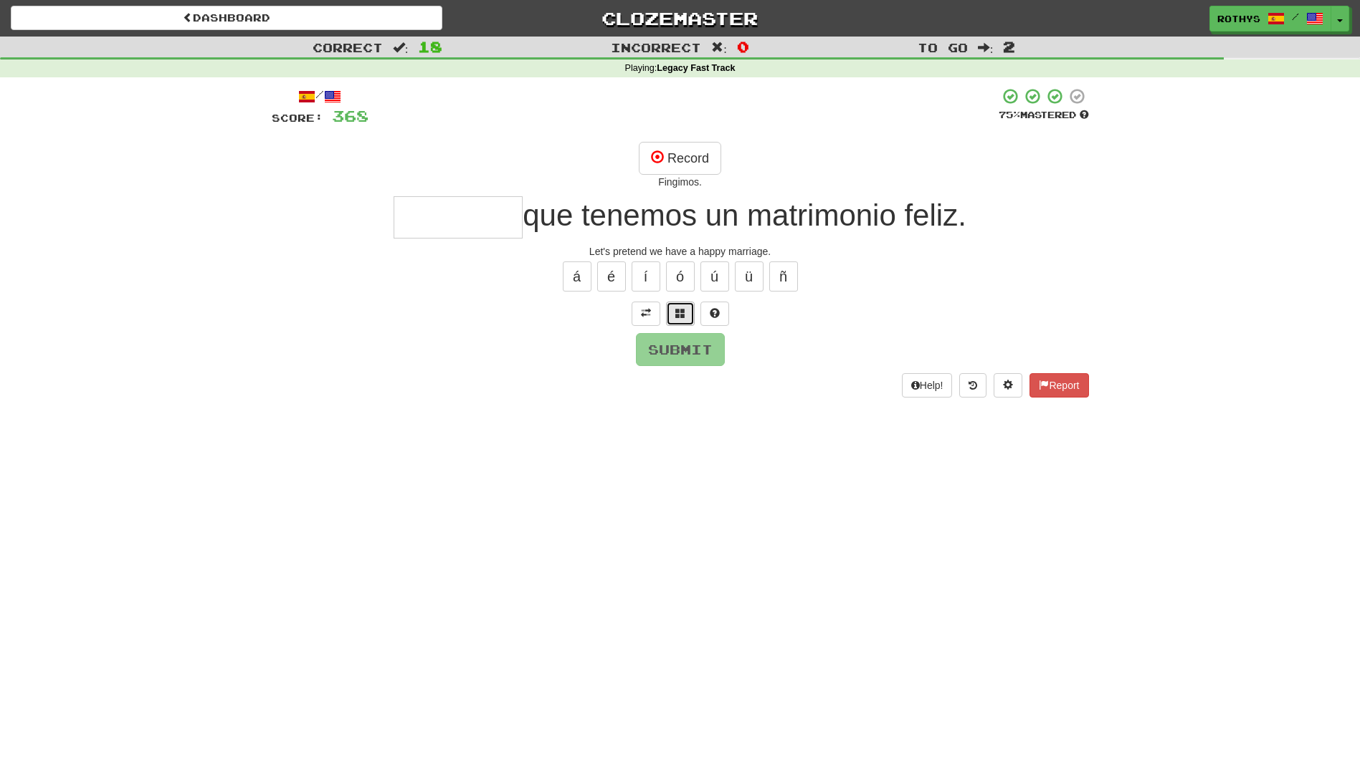
click at [679, 315] on span at bounding box center [680, 313] width 10 height 10
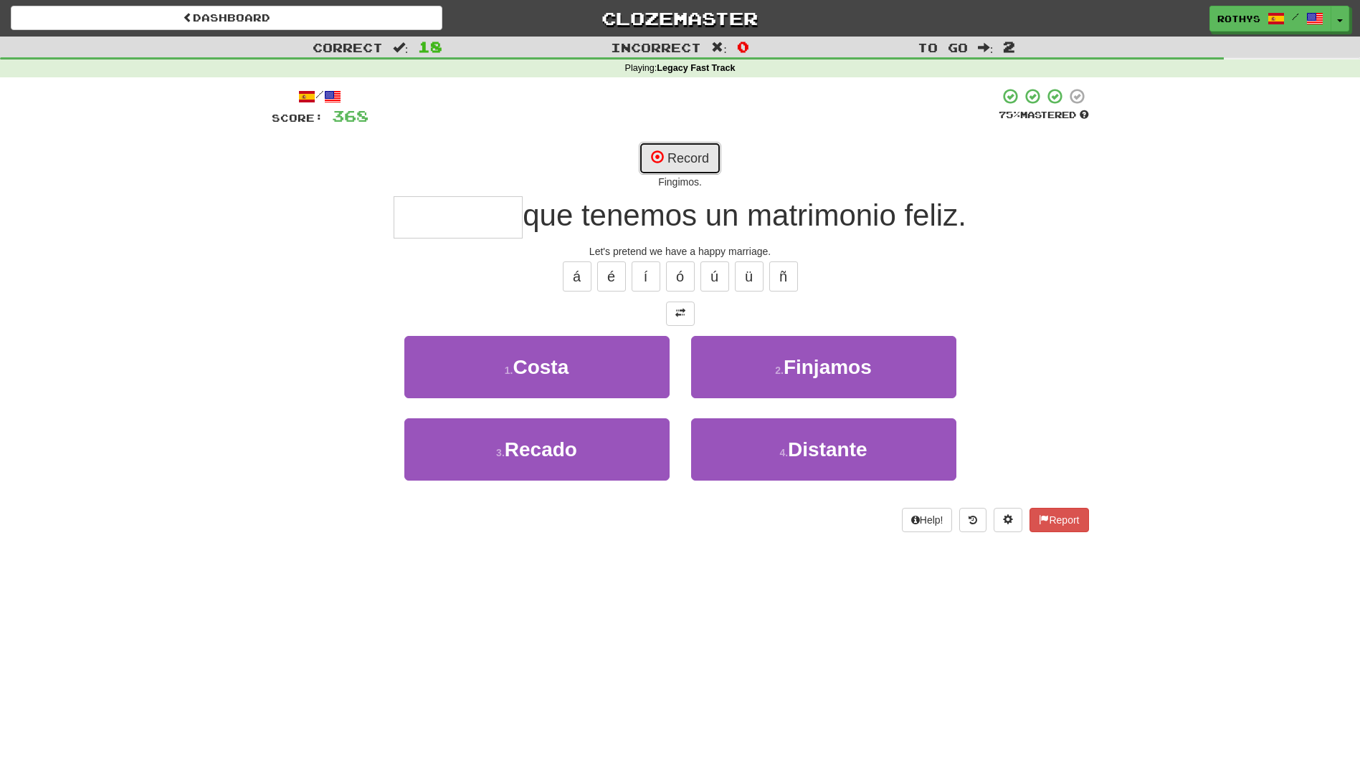
click at [675, 166] on button "Record" at bounding box center [680, 158] width 82 height 33
type input "********"
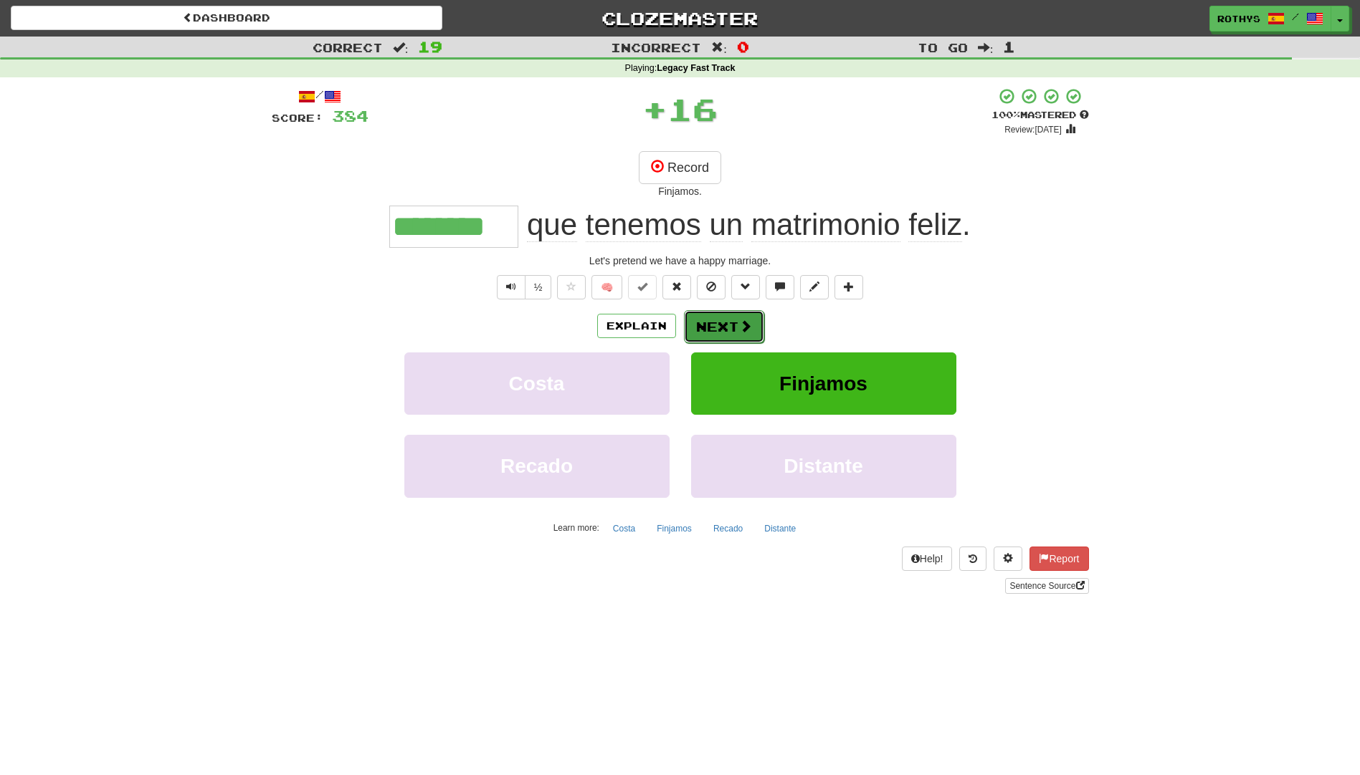
click at [732, 327] on button "Next" at bounding box center [724, 326] width 80 height 33
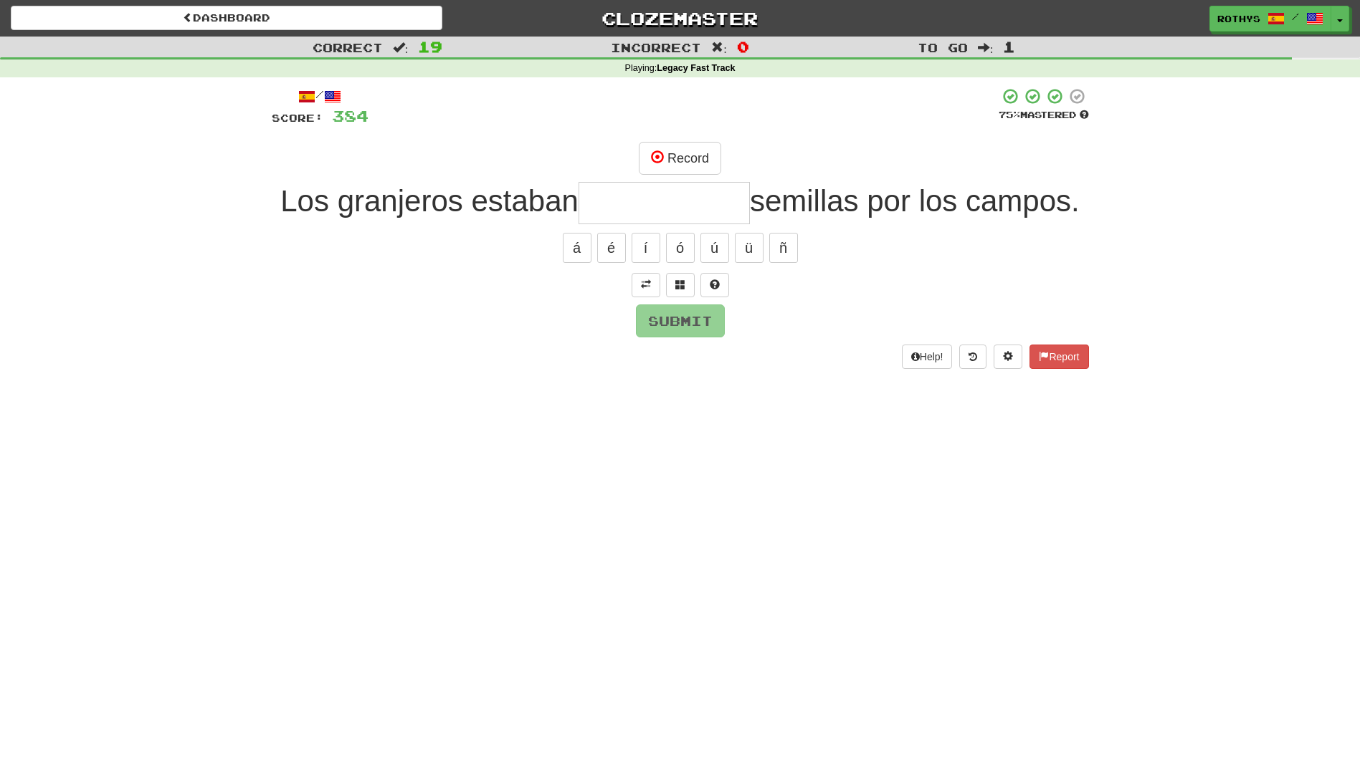
click at [661, 208] on input "text" at bounding box center [663, 203] width 171 height 42
click at [679, 280] on span at bounding box center [680, 285] width 10 height 10
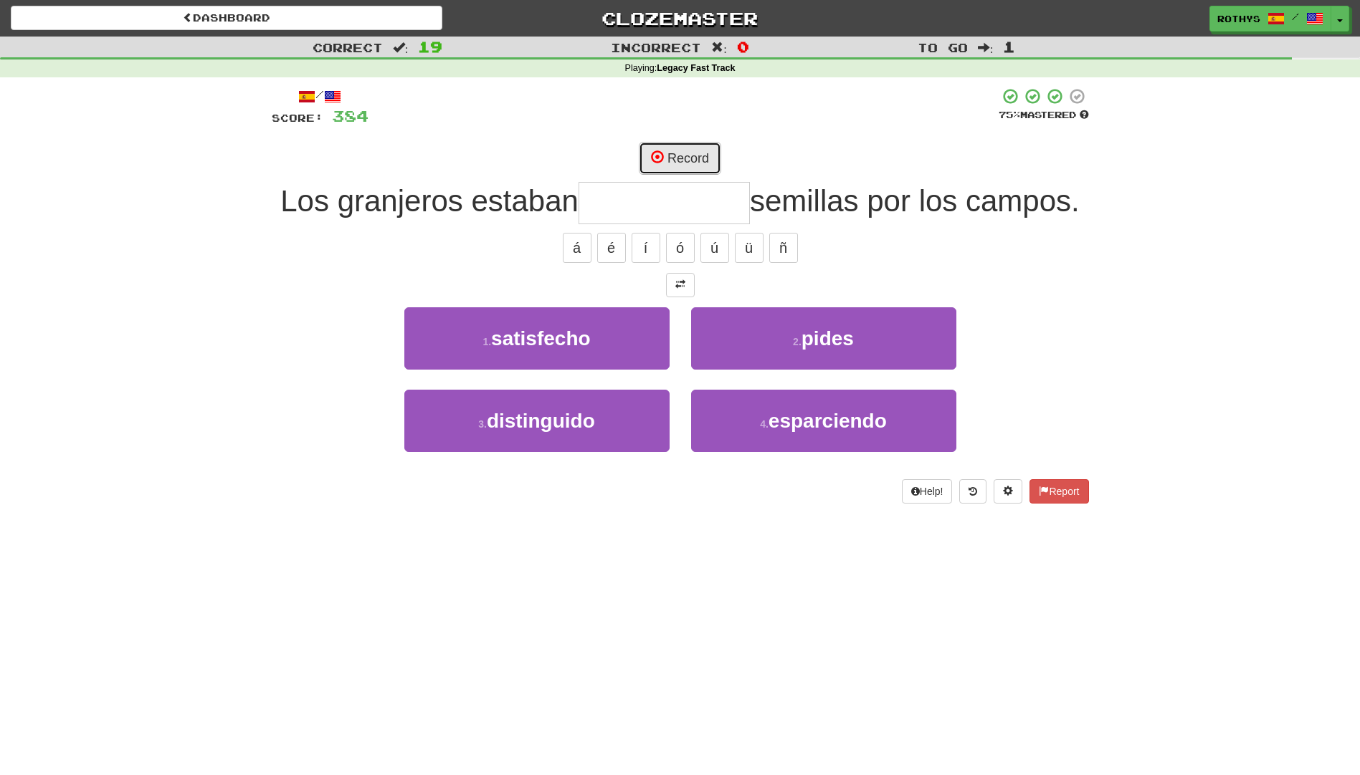
click at [689, 151] on button "Record" at bounding box center [680, 158] width 82 height 33
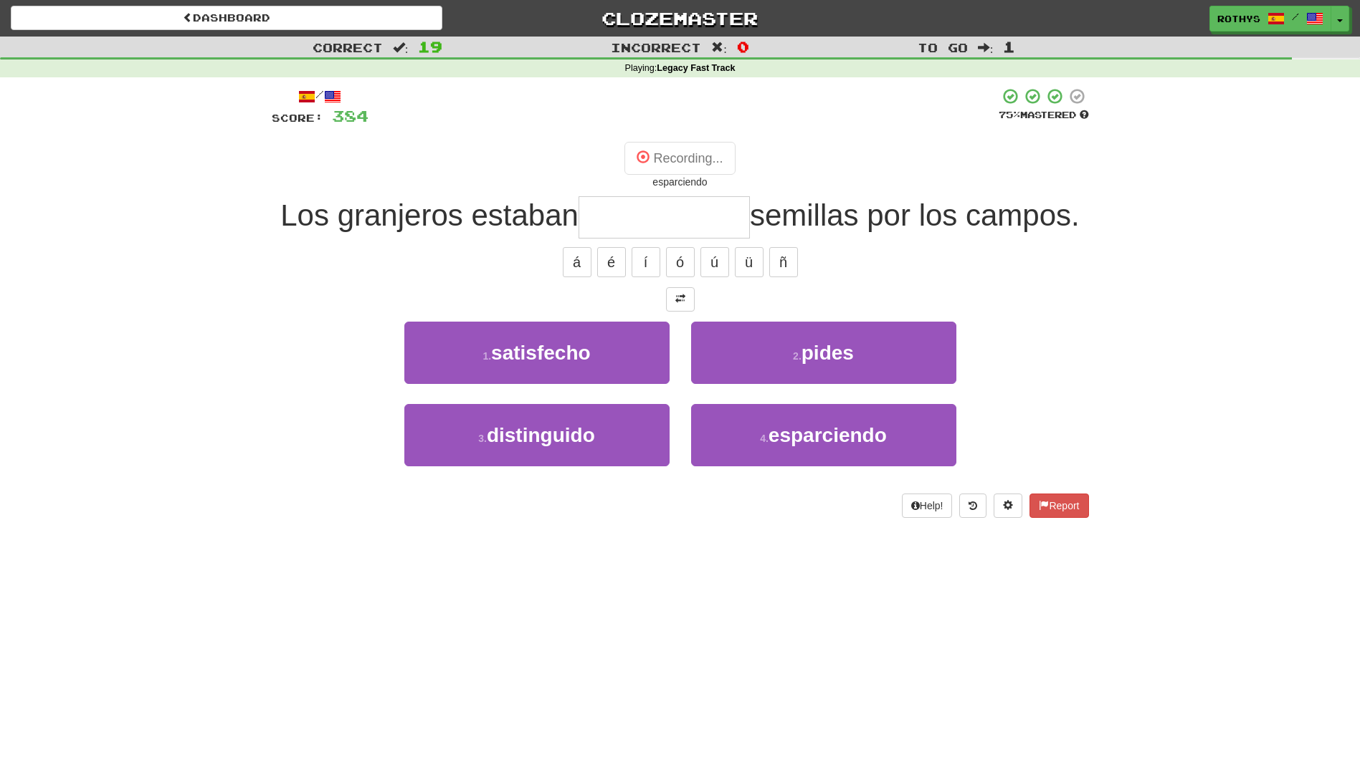
type input "**********"
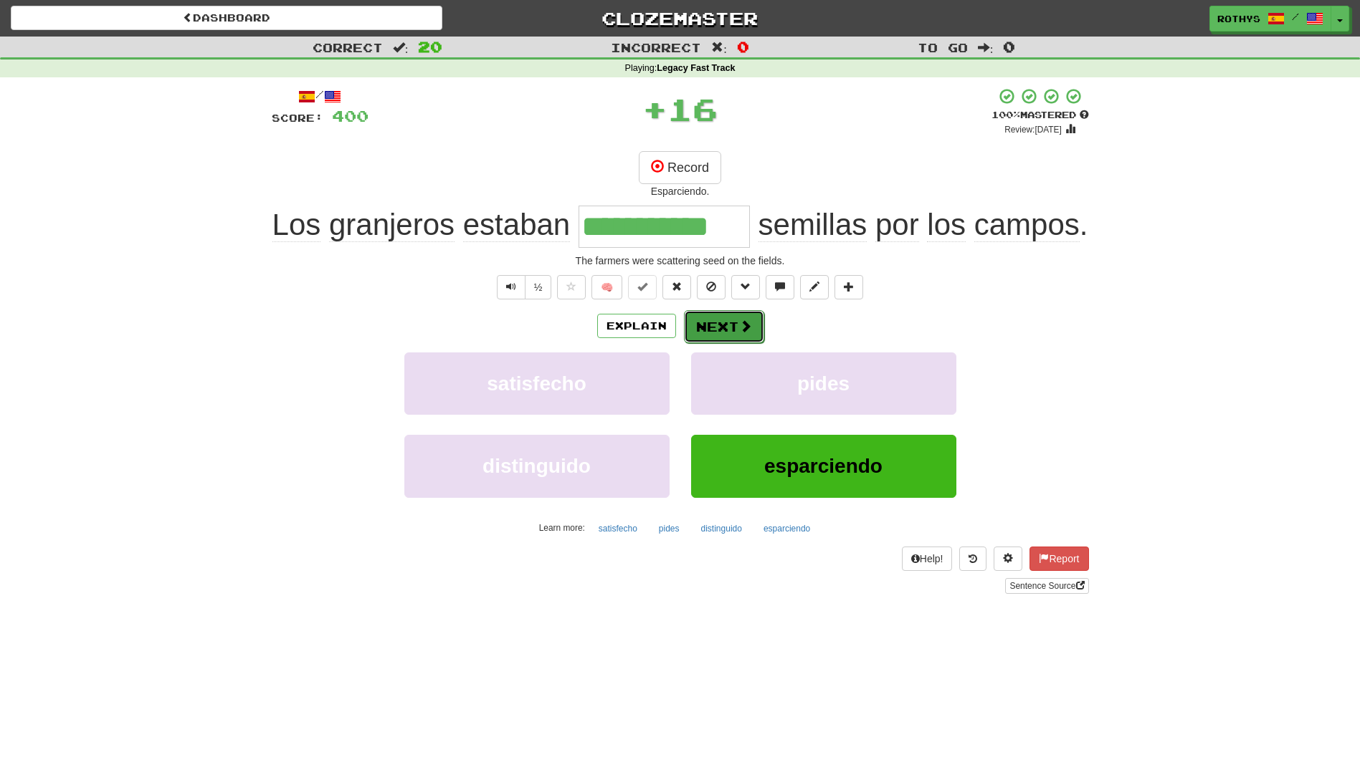
click at [733, 328] on button "Next" at bounding box center [724, 326] width 80 height 33
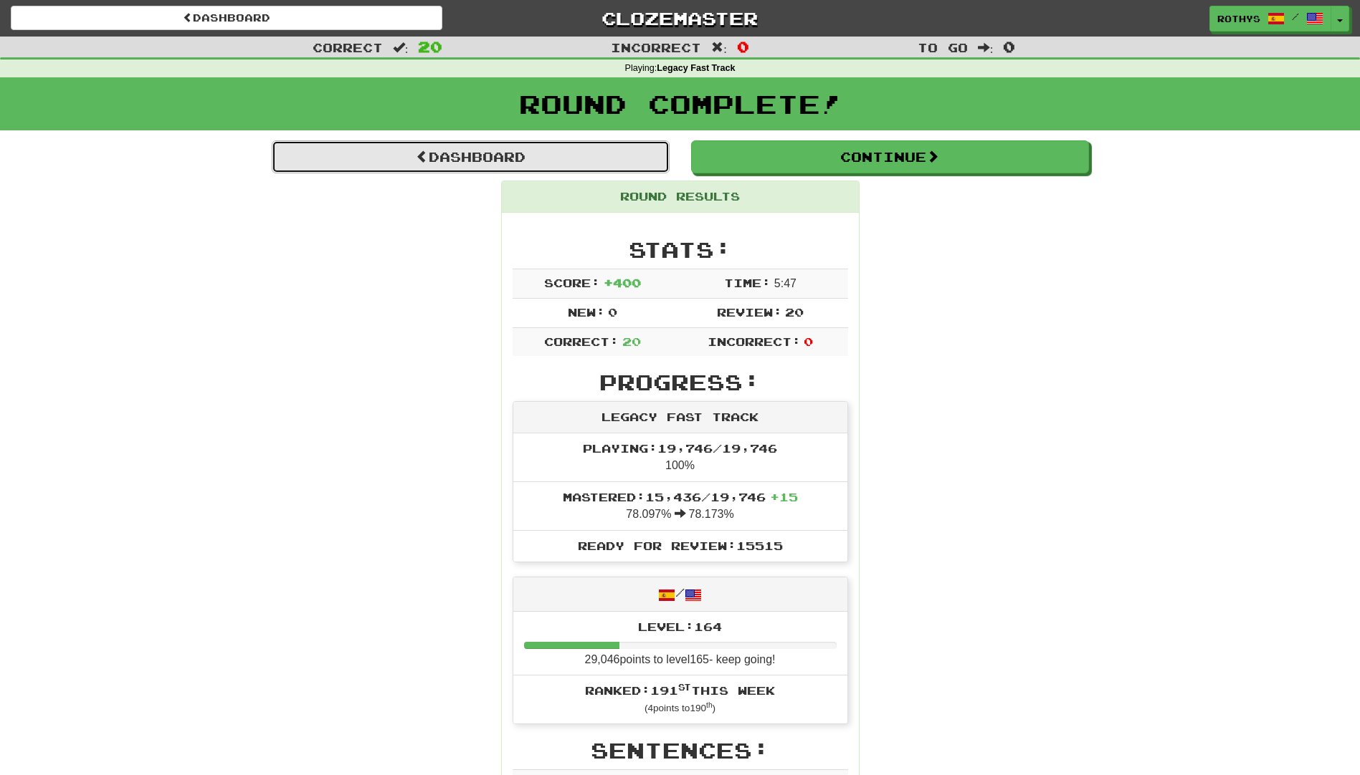
click at [416, 155] on span at bounding box center [422, 156] width 13 height 13
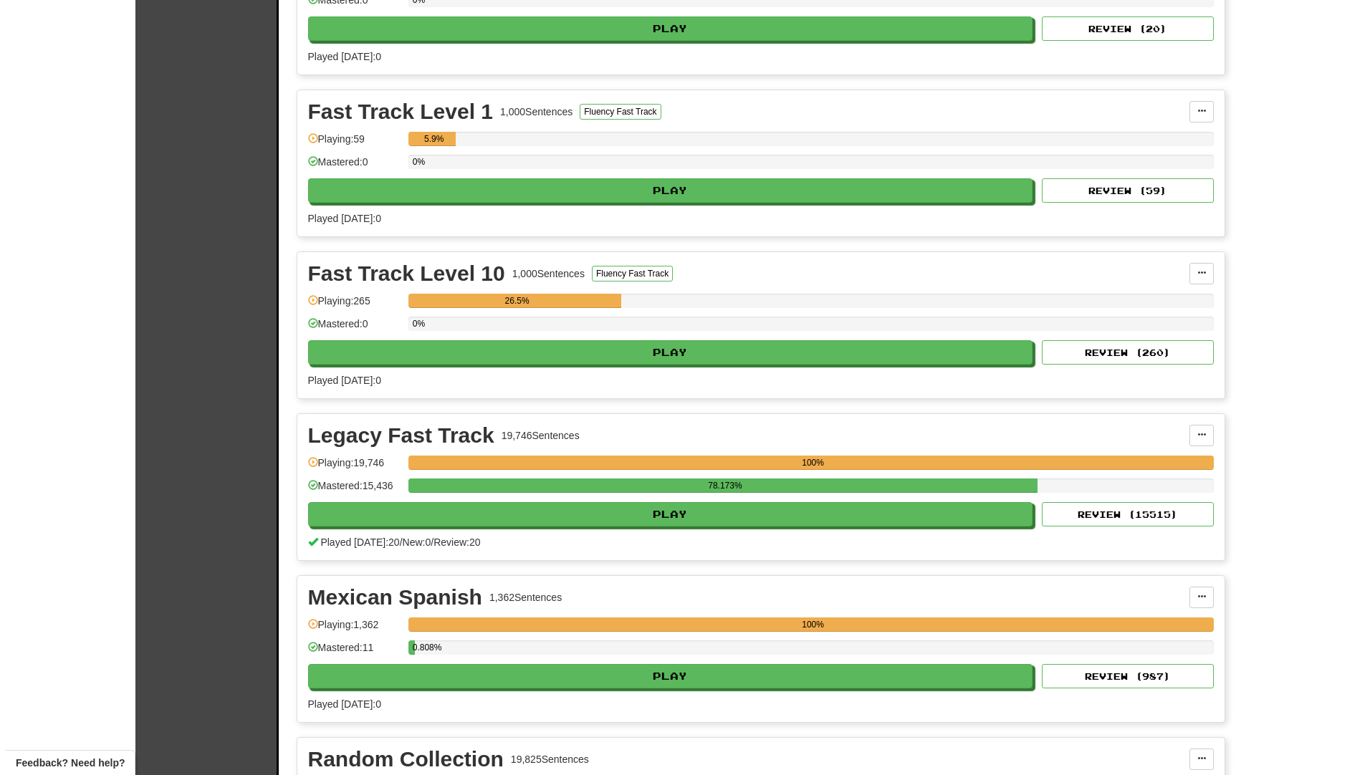
scroll to position [430, 0]
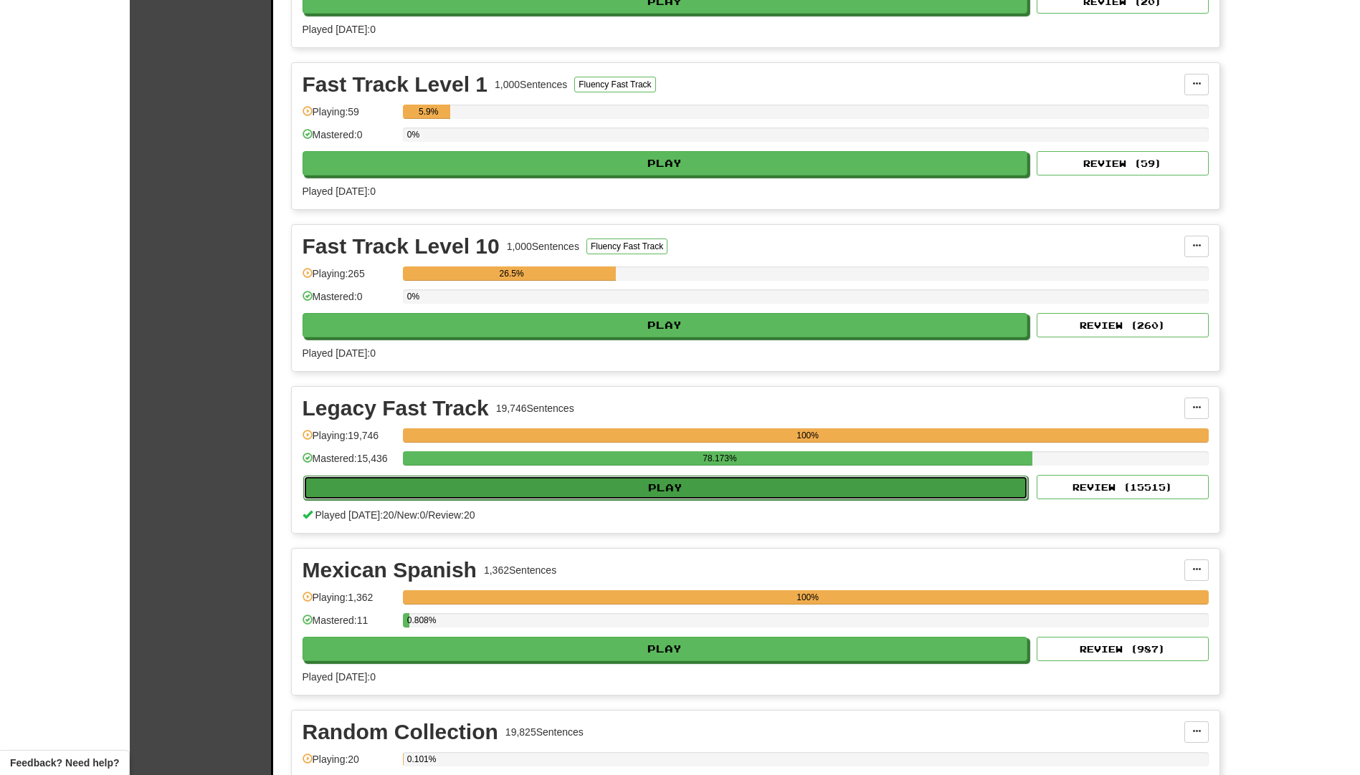
click at [579, 478] on button "Play" at bounding box center [665, 488] width 725 height 24
select select "**"
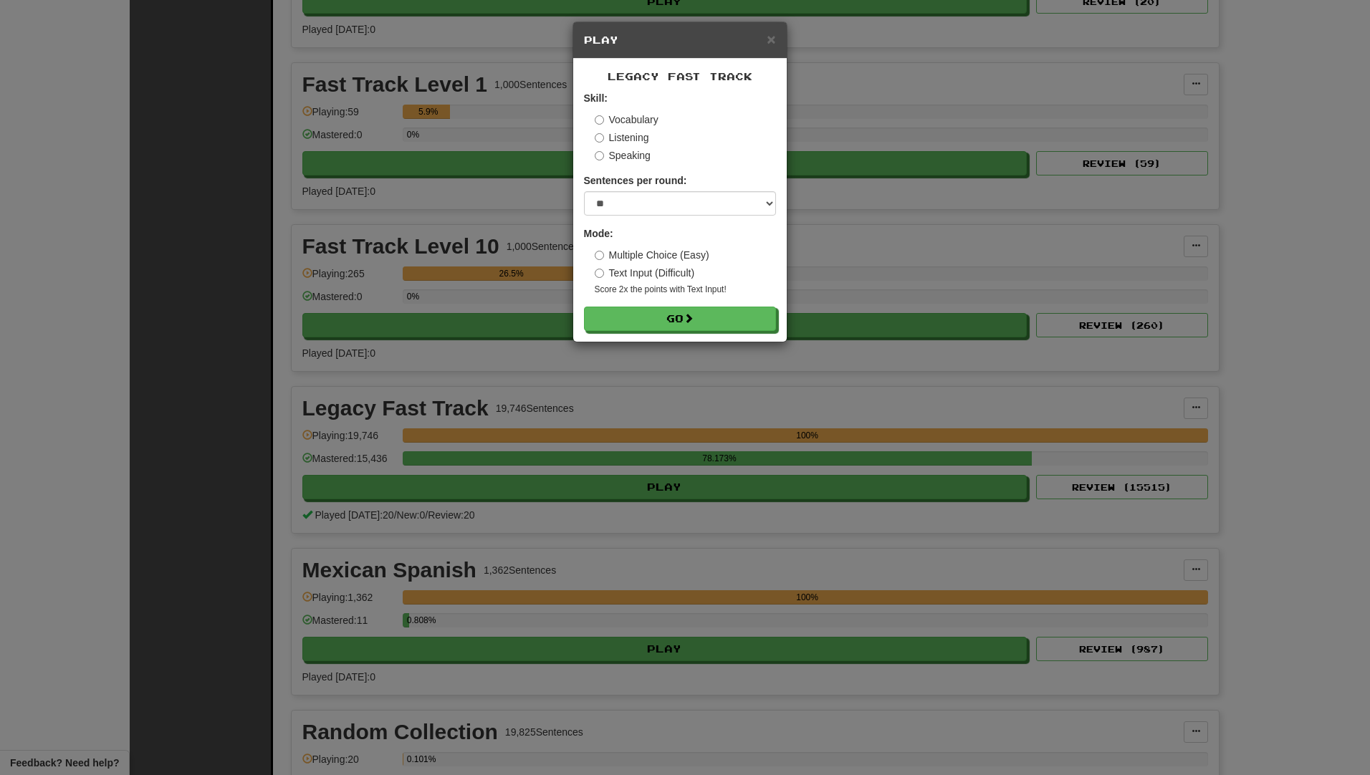
click at [616, 137] on label "Listening" at bounding box center [622, 137] width 54 height 14
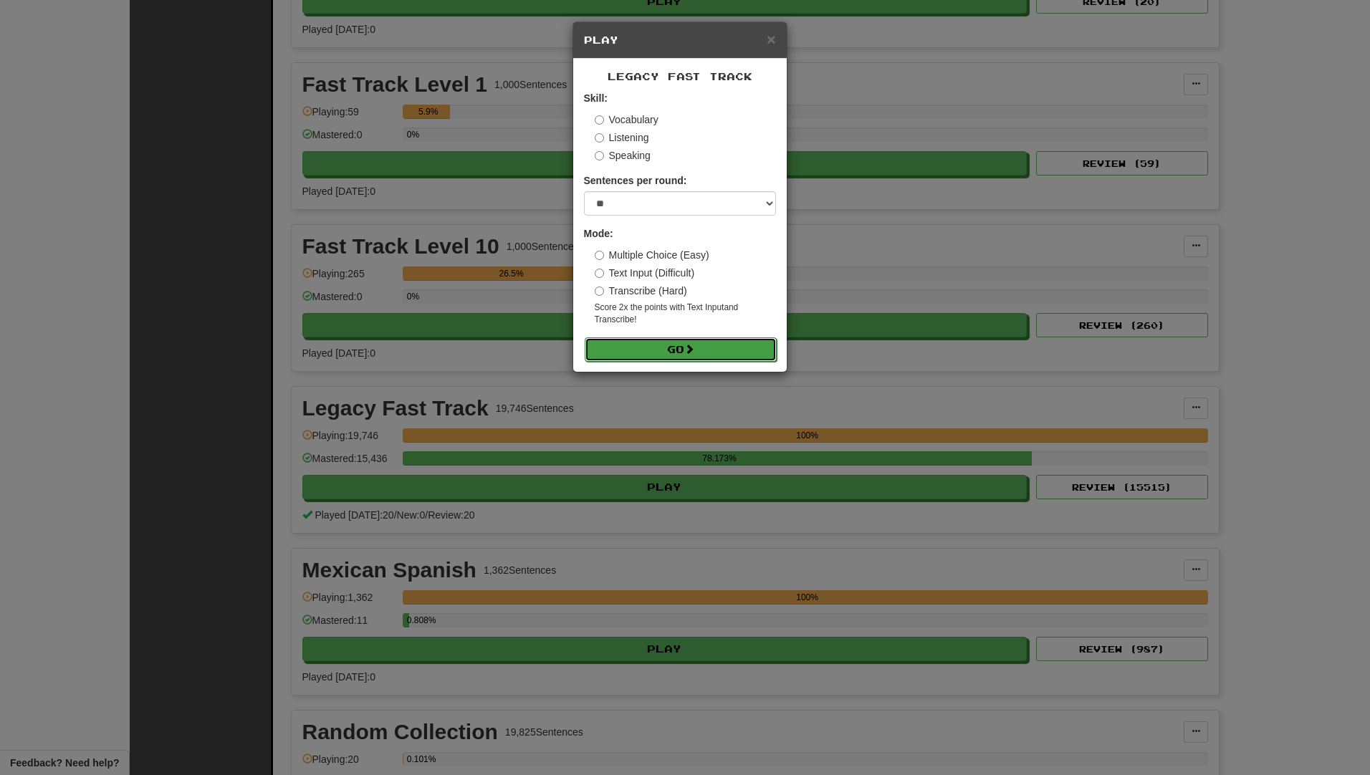
click at [680, 352] on button "Go" at bounding box center [681, 350] width 192 height 24
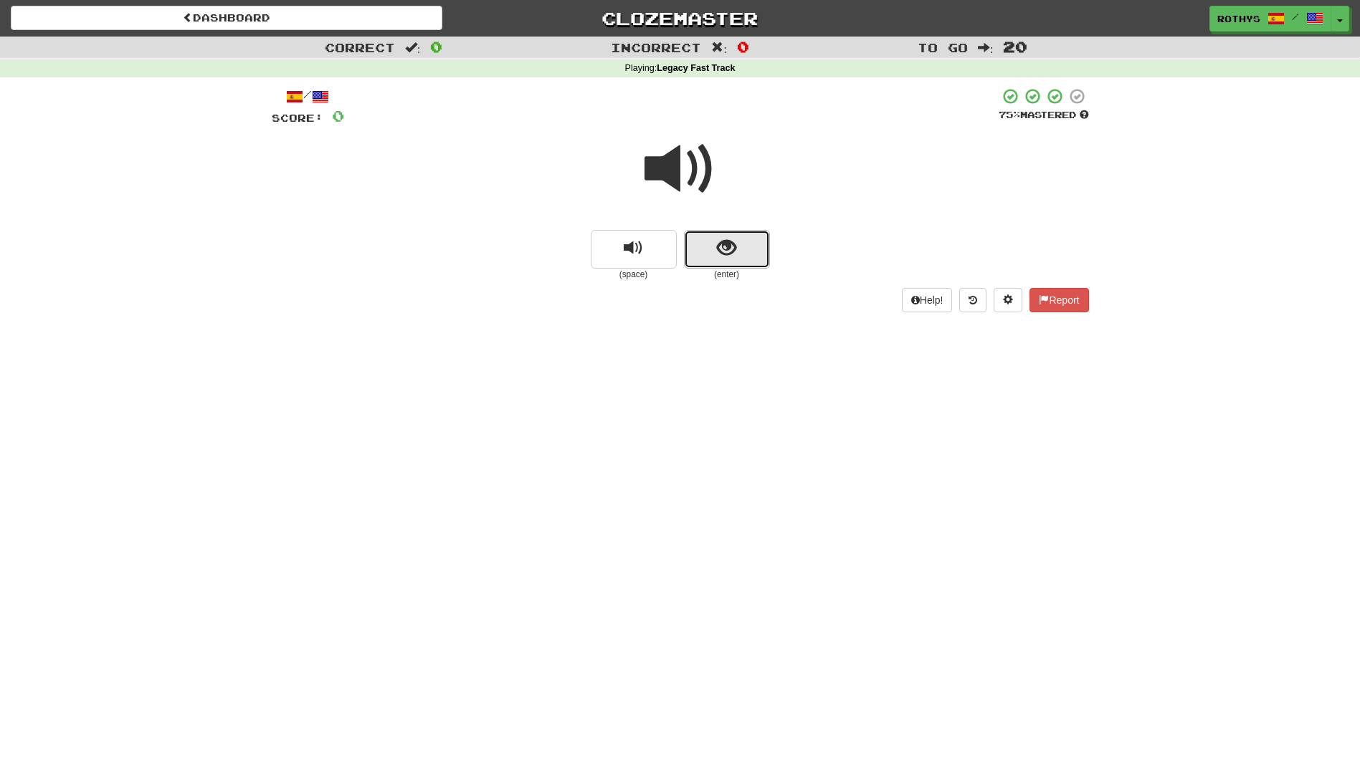
click at [706, 241] on button "show sentence" at bounding box center [727, 249] width 86 height 39
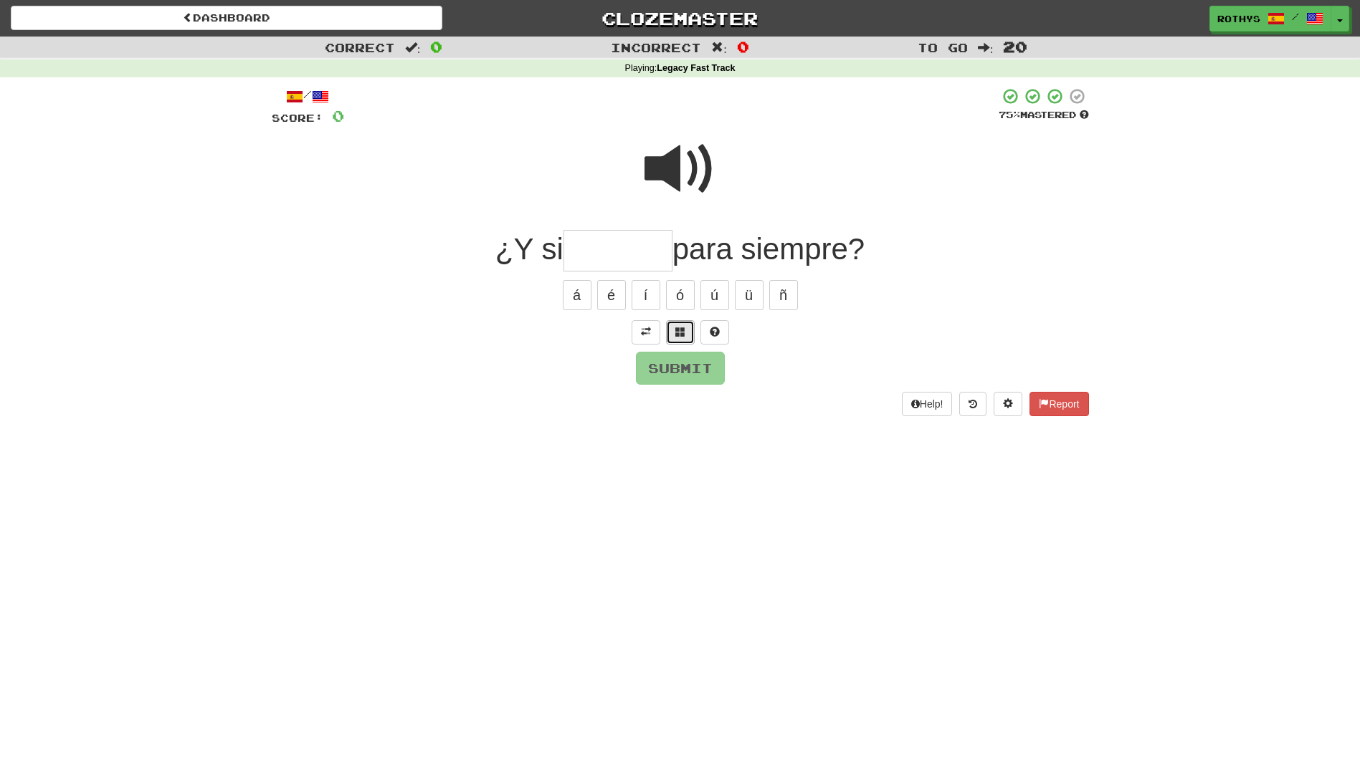
click at [679, 335] on span at bounding box center [680, 332] width 10 height 10
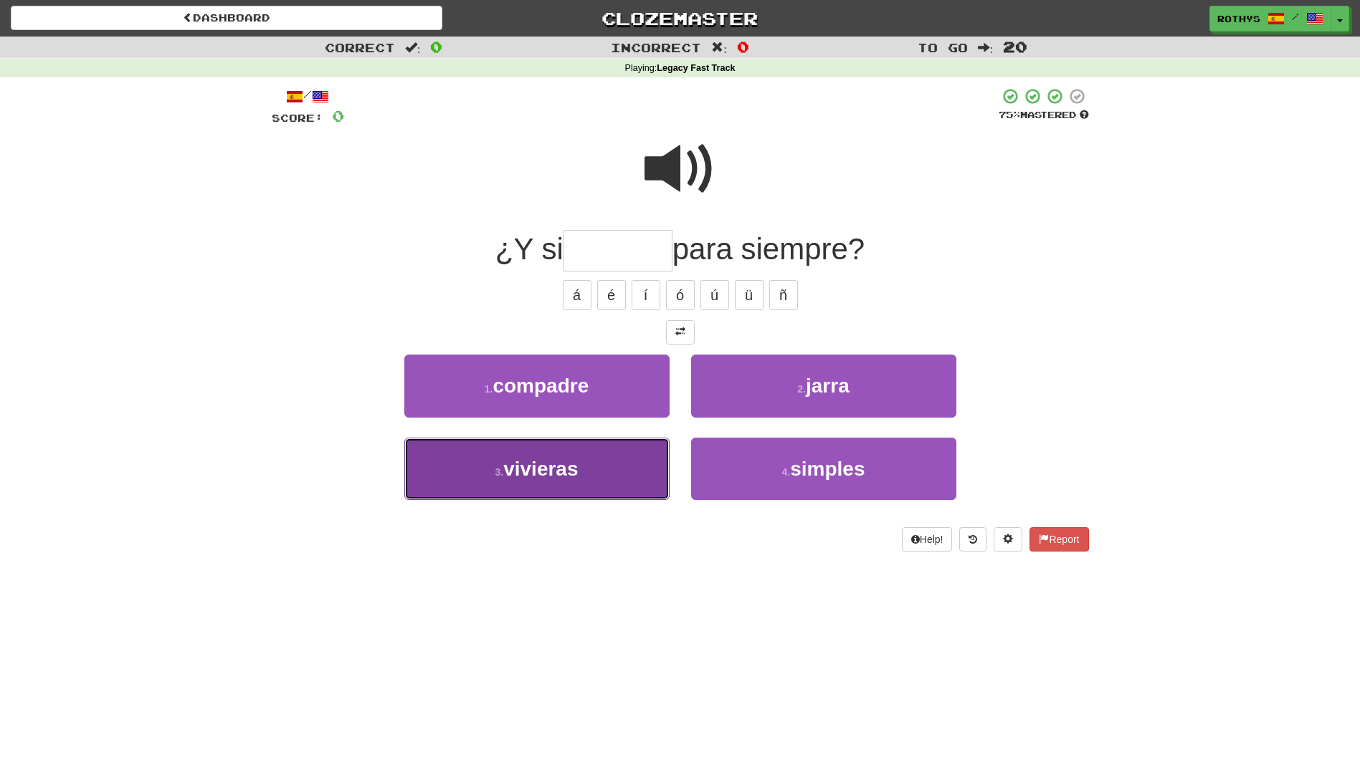
click at [603, 473] on button "3 . vivieras" at bounding box center [536, 469] width 265 height 62
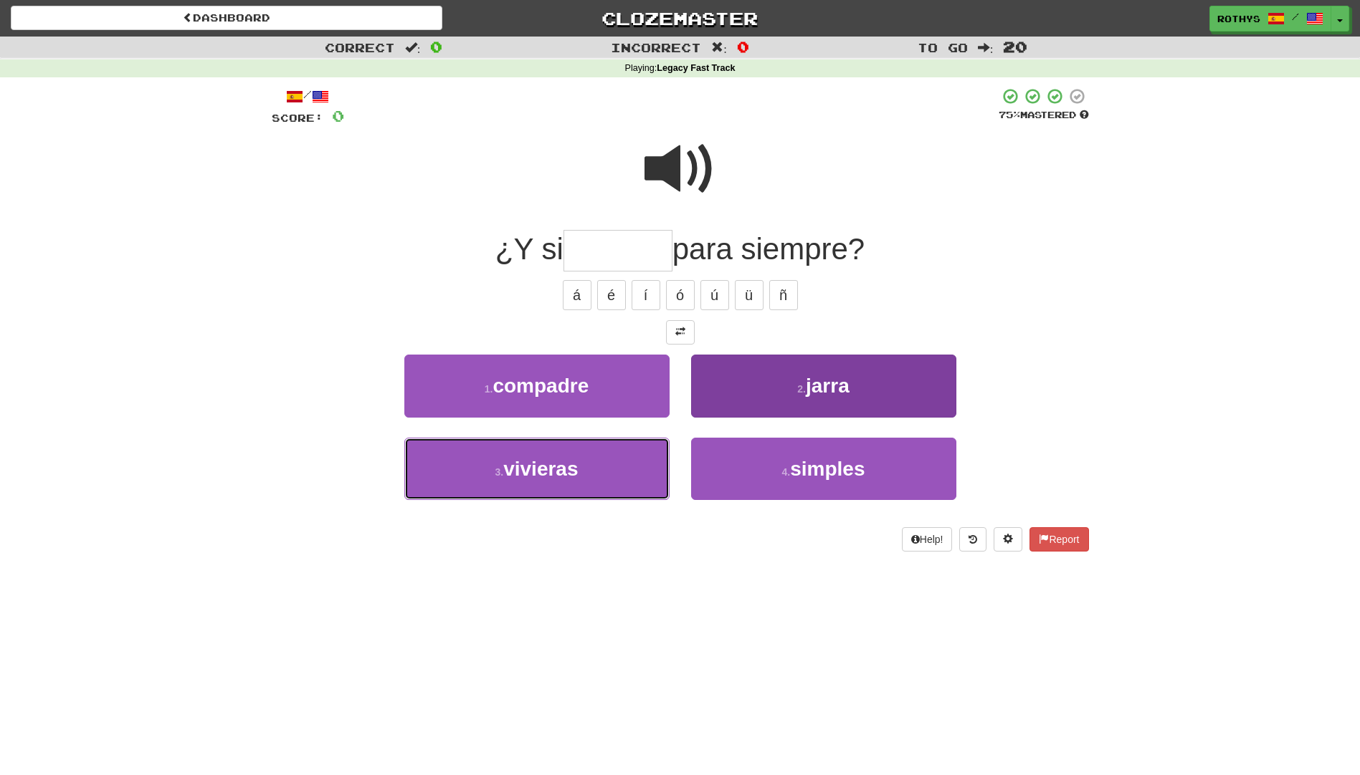
type input "********"
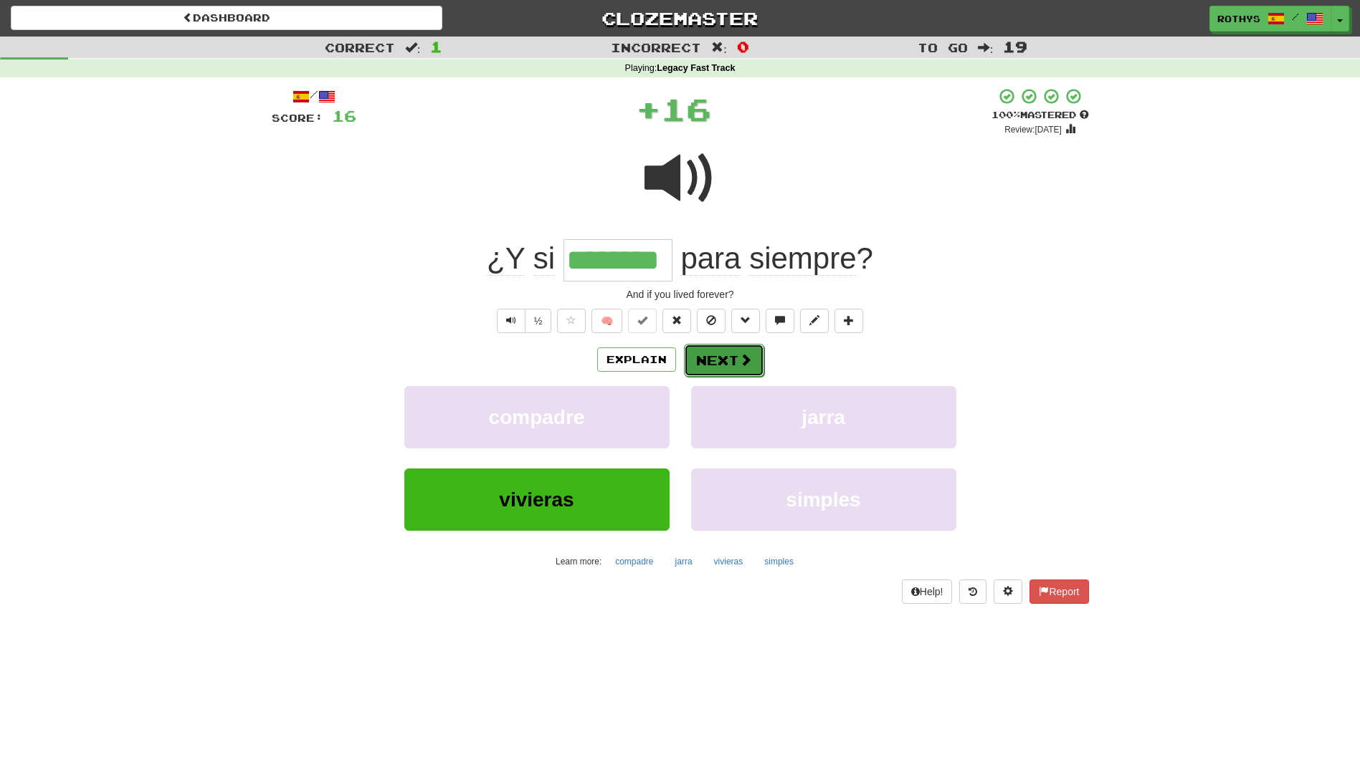
click at [715, 355] on button "Next" at bounding box center [724, 360] width 80 height 33
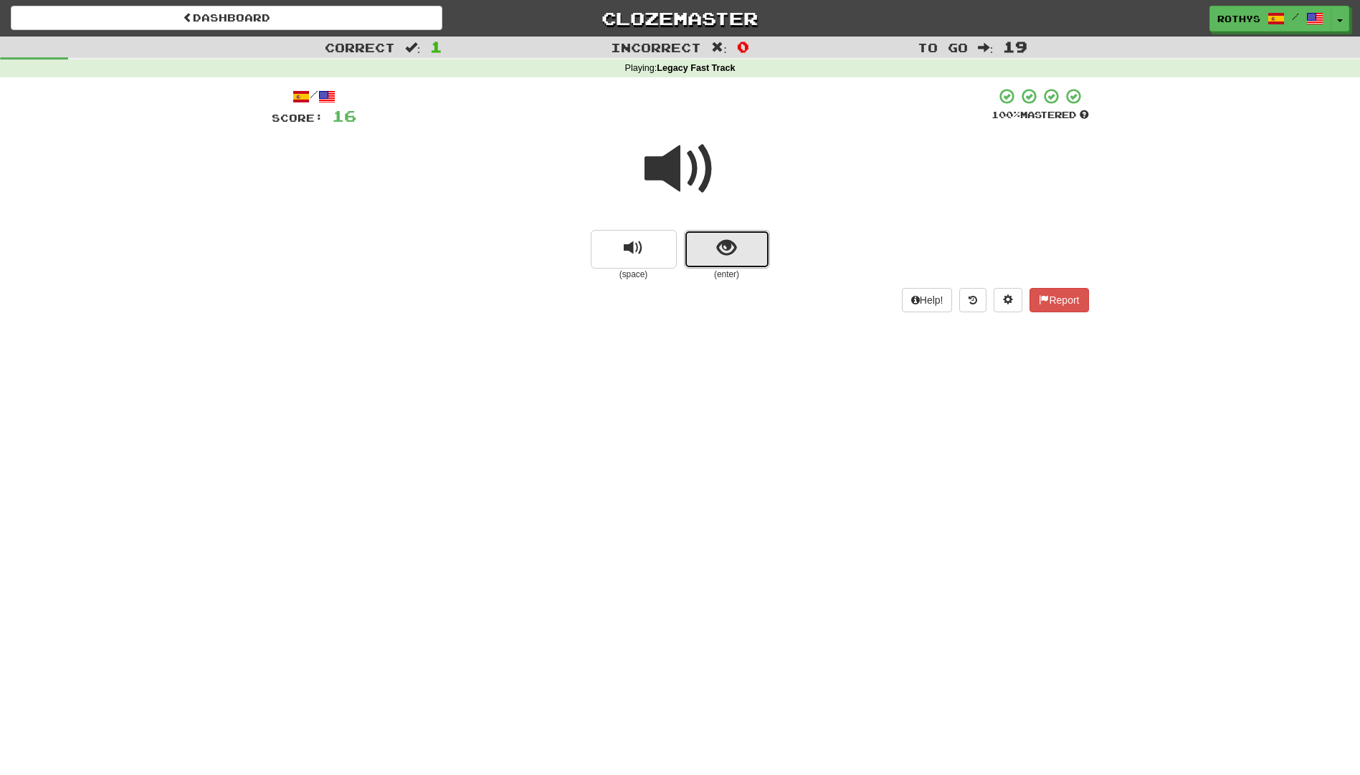
click at [742, 250] on button "show sentence" at bounding box center [727, 249] width 86 height 39
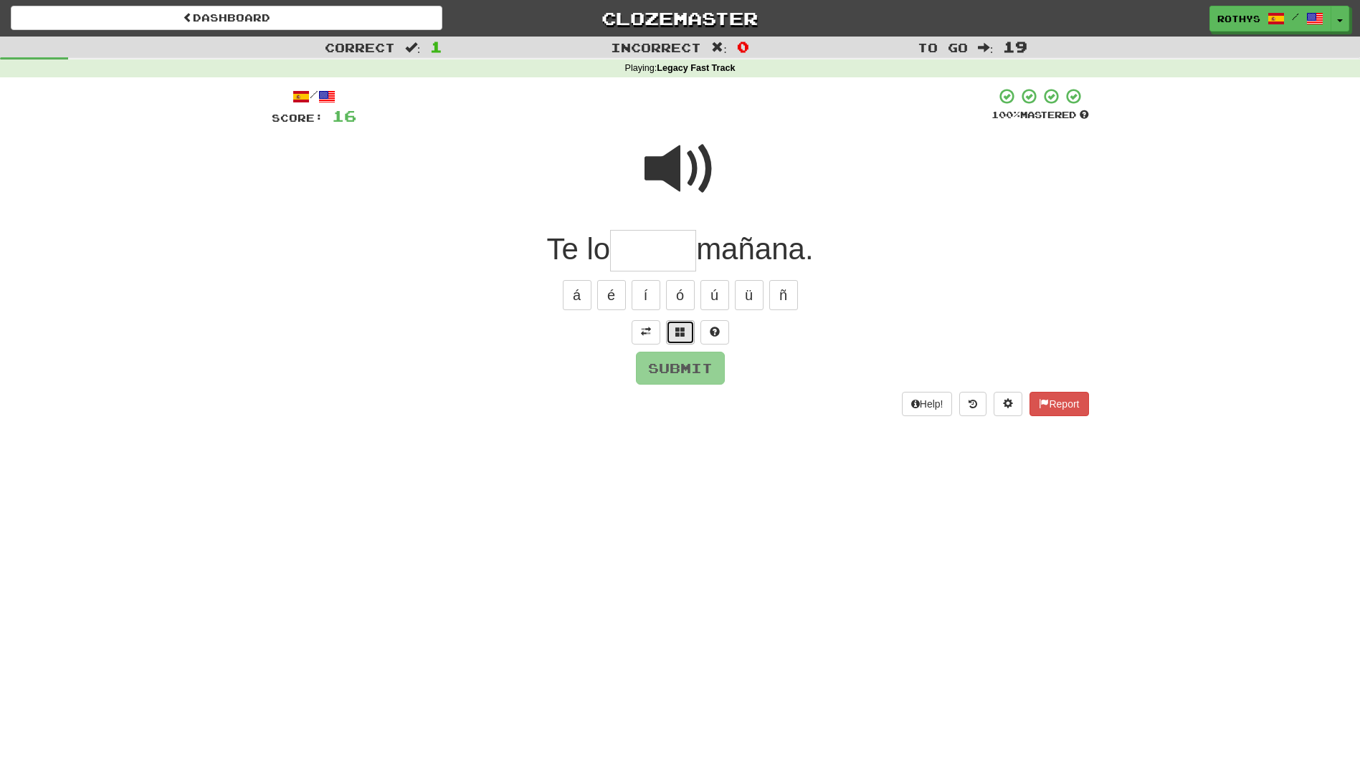
click at [668, 330] on button at bounding box center [680, 332] width 29 height 24
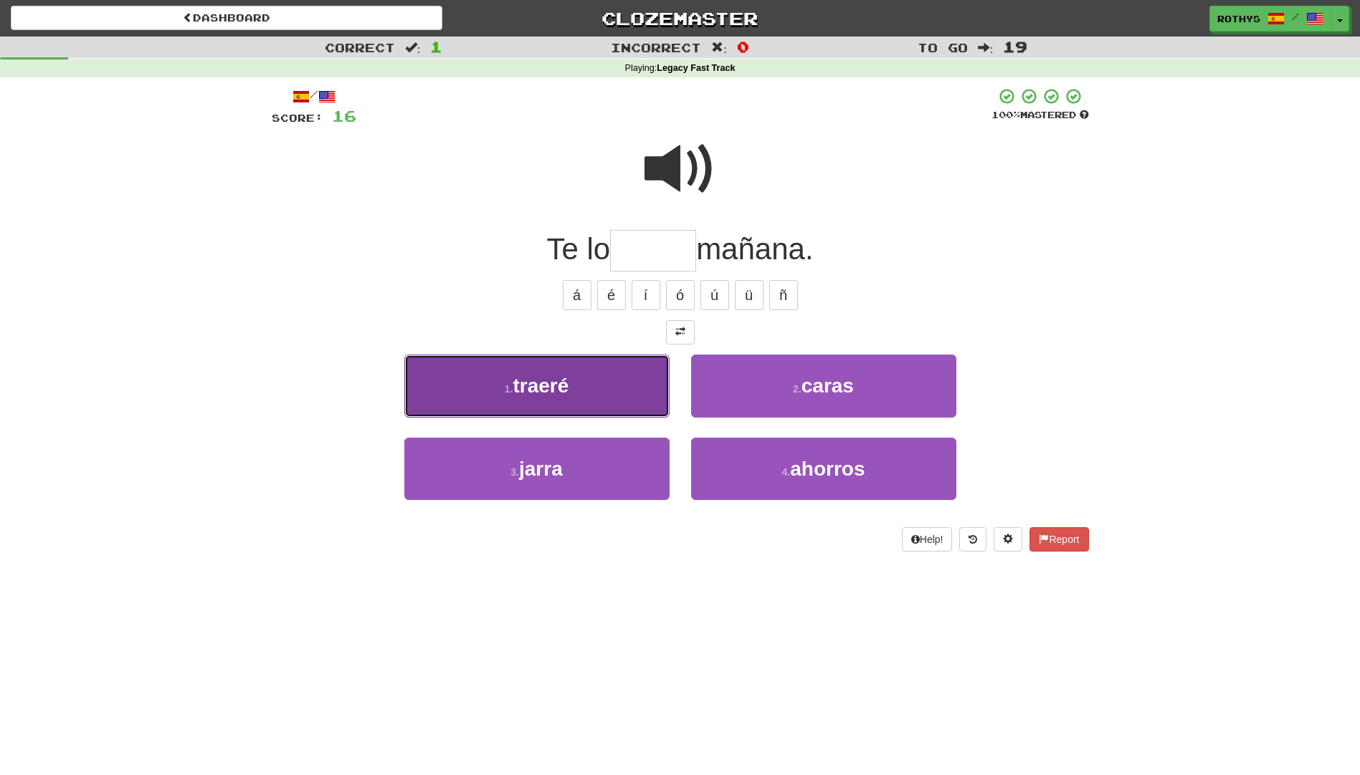
click at [583, 398] on button "1 . traeré" at bounding box center [536, 386] width 265 height 62
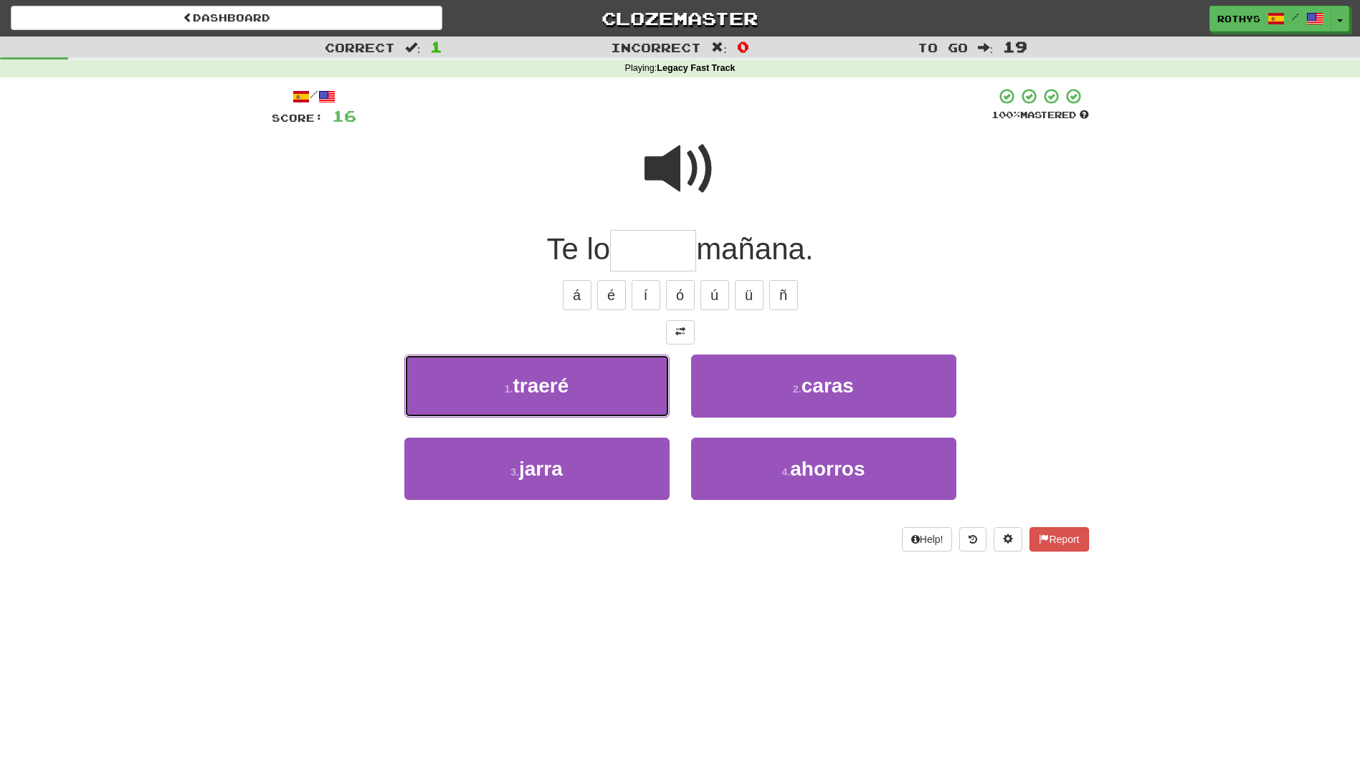
type input "******"
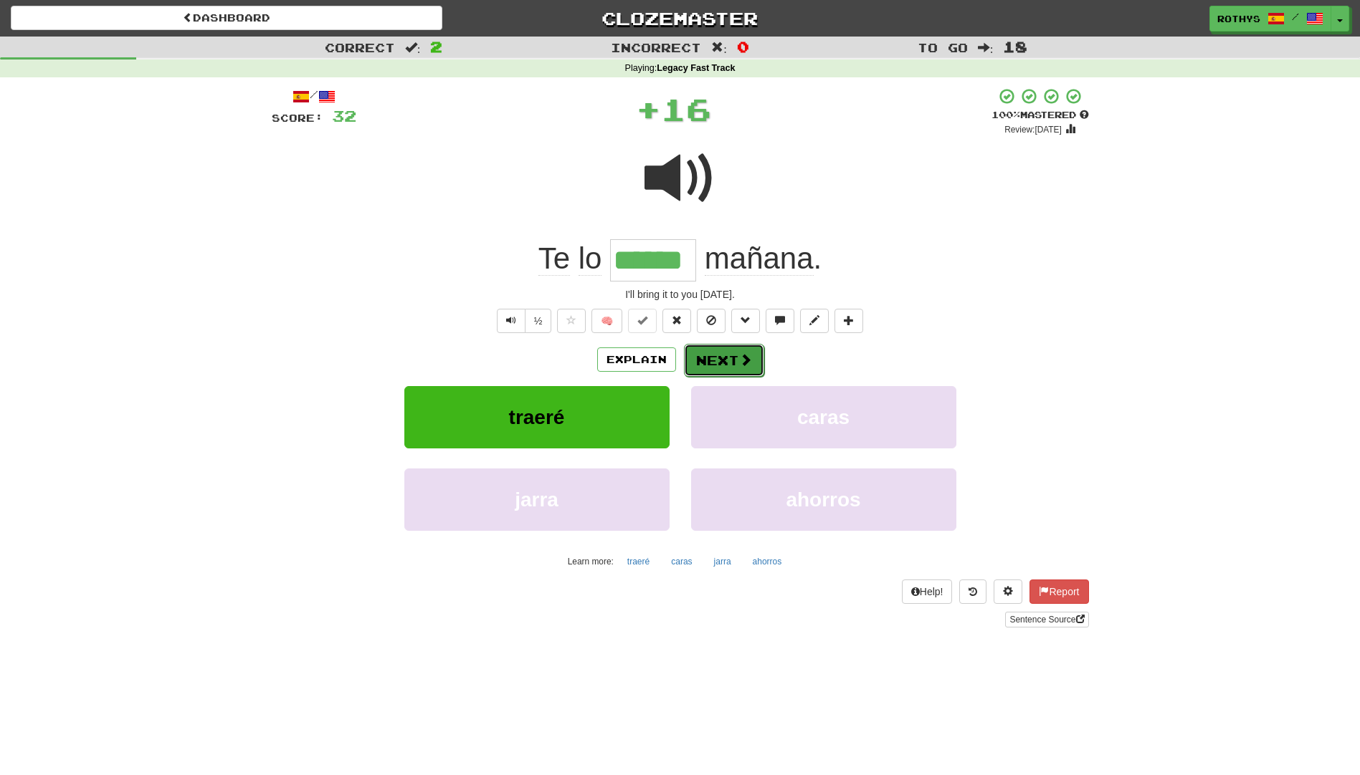
click at [730, 352] on button "Next" at bounding box center [724, 360] width 80 height 33
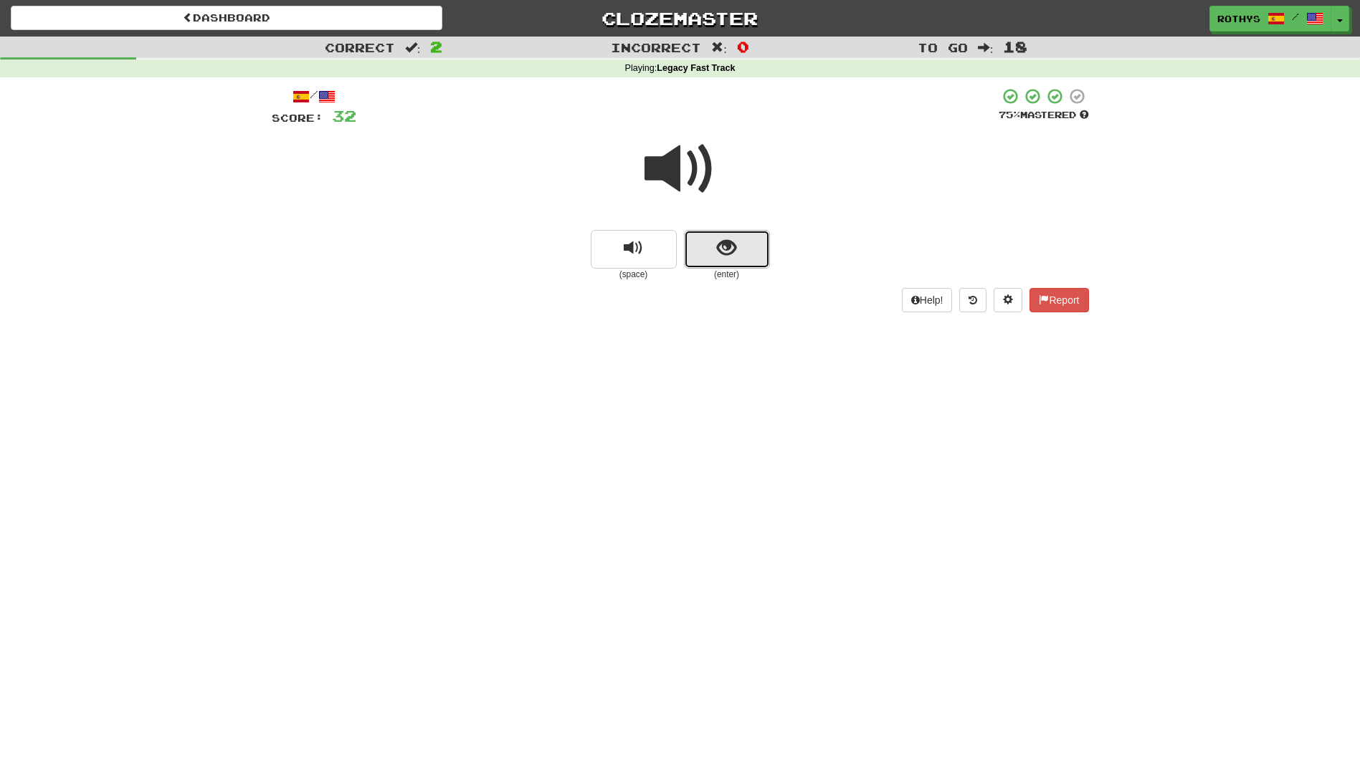
click at [753, 238] on button "show sentence" at bounding box center [727, 249] width 86 height 39
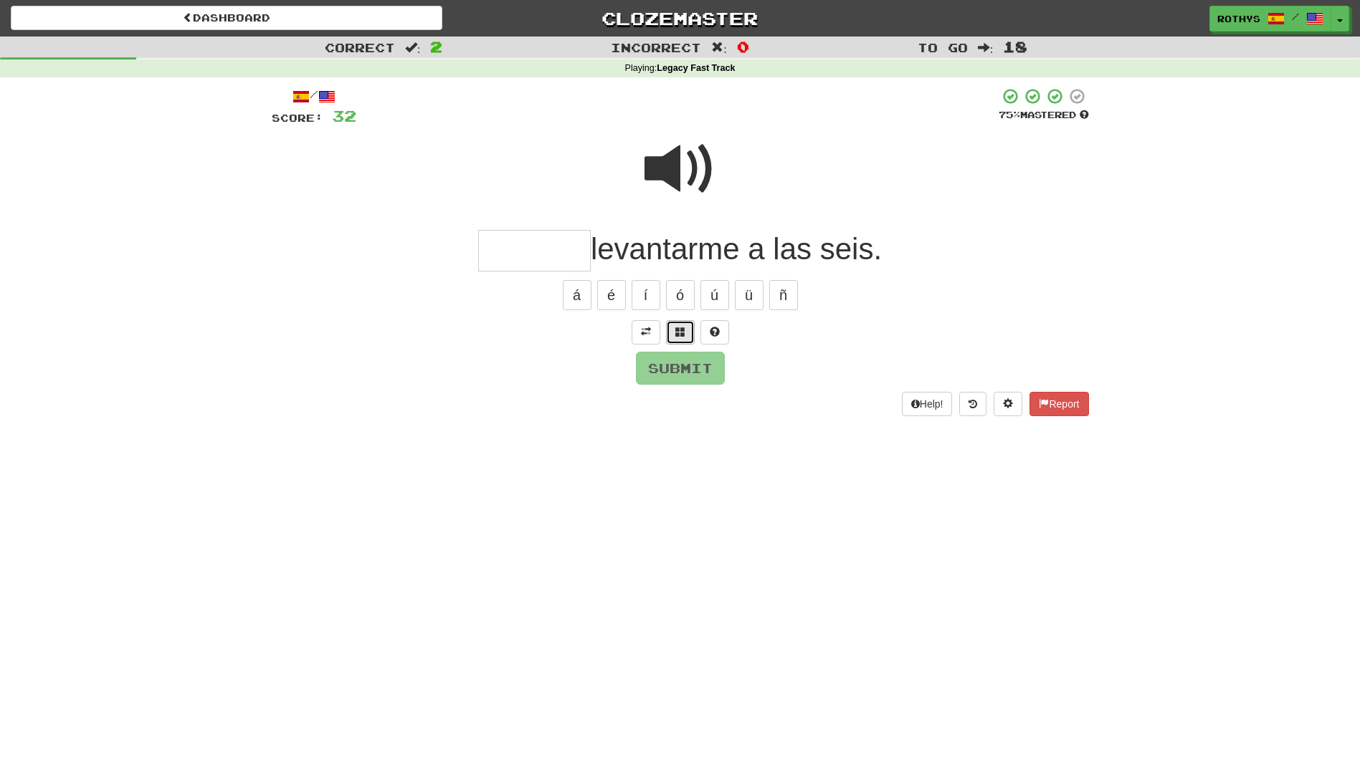
click at [682, 332] on span at bounding box center [680, 332] width 10 height 10
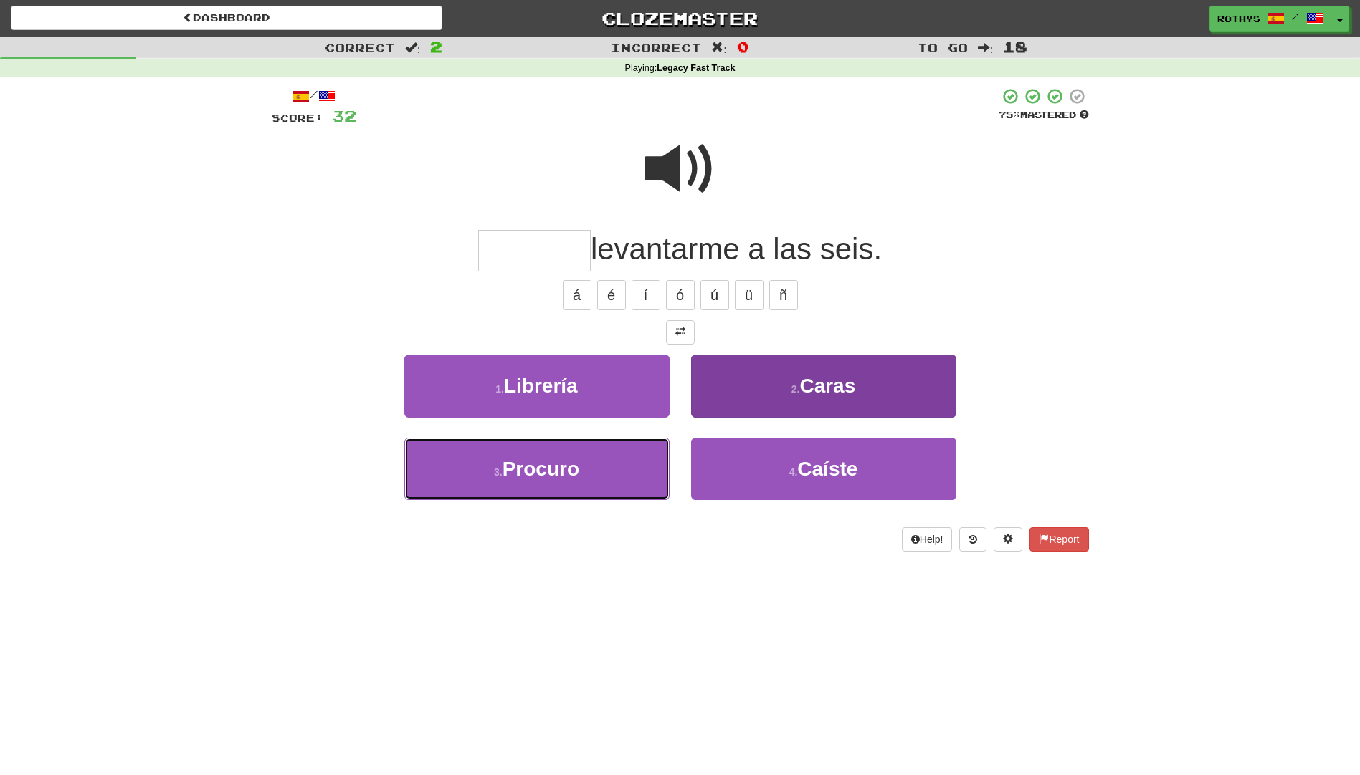
drag, startPoint x: 577, startPoint y: 460, endPoint x: 767, endPoint y: 429, distance: 192.4
click at [579, 459] on span "Procuro" at bounding box center [540, 469] width 77 height 22
type input "*******"
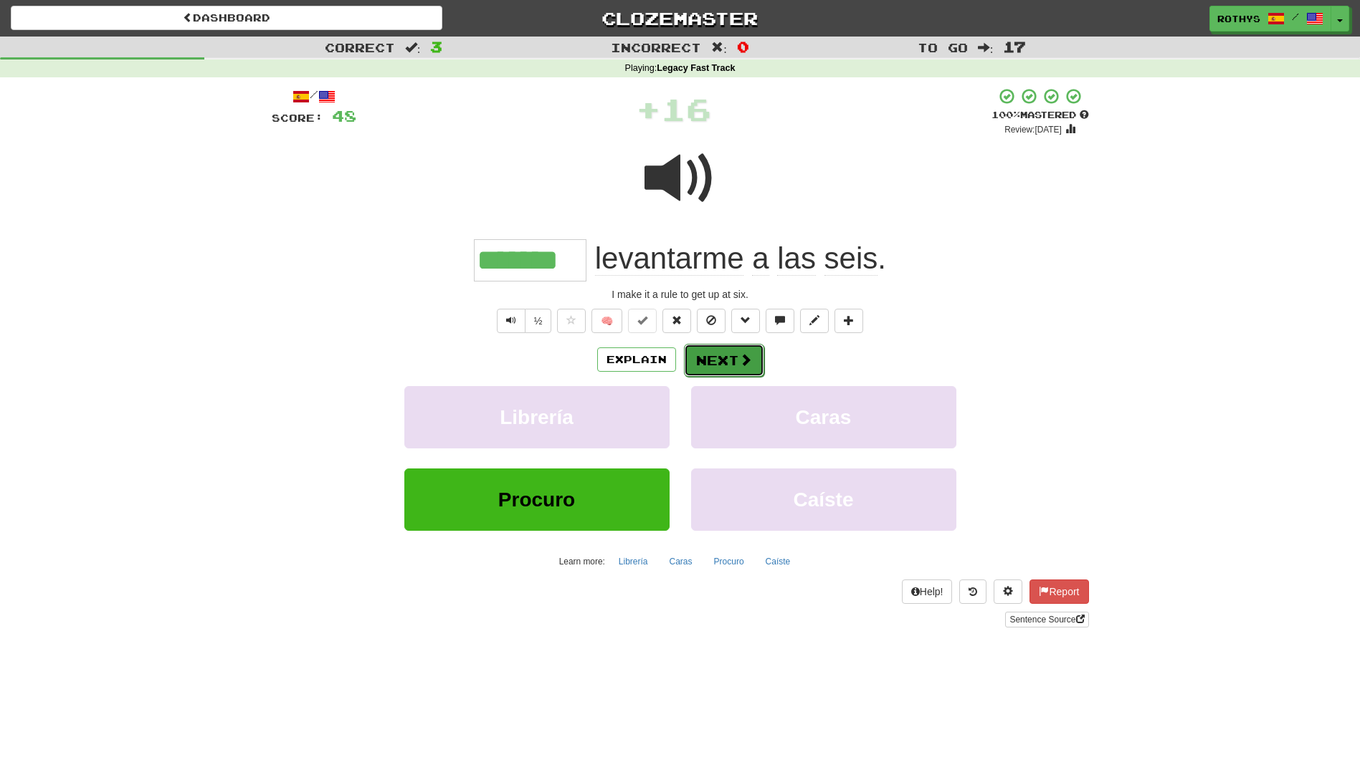
click at [722, 355] on button "Next" at bounding box center [724, 360] width 80 height 33
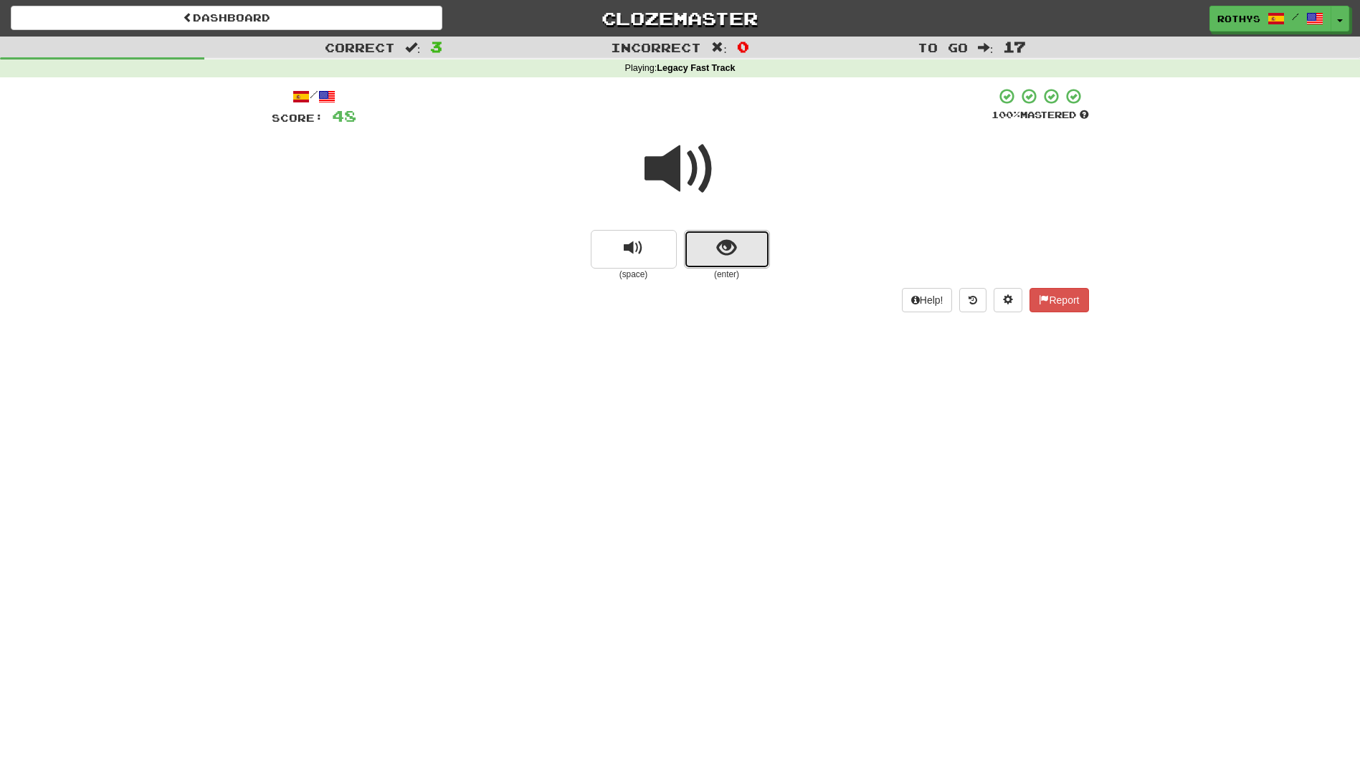
click at [742, 244] on button "show sentence" at bounding box center [727, 249] width 86 height 39
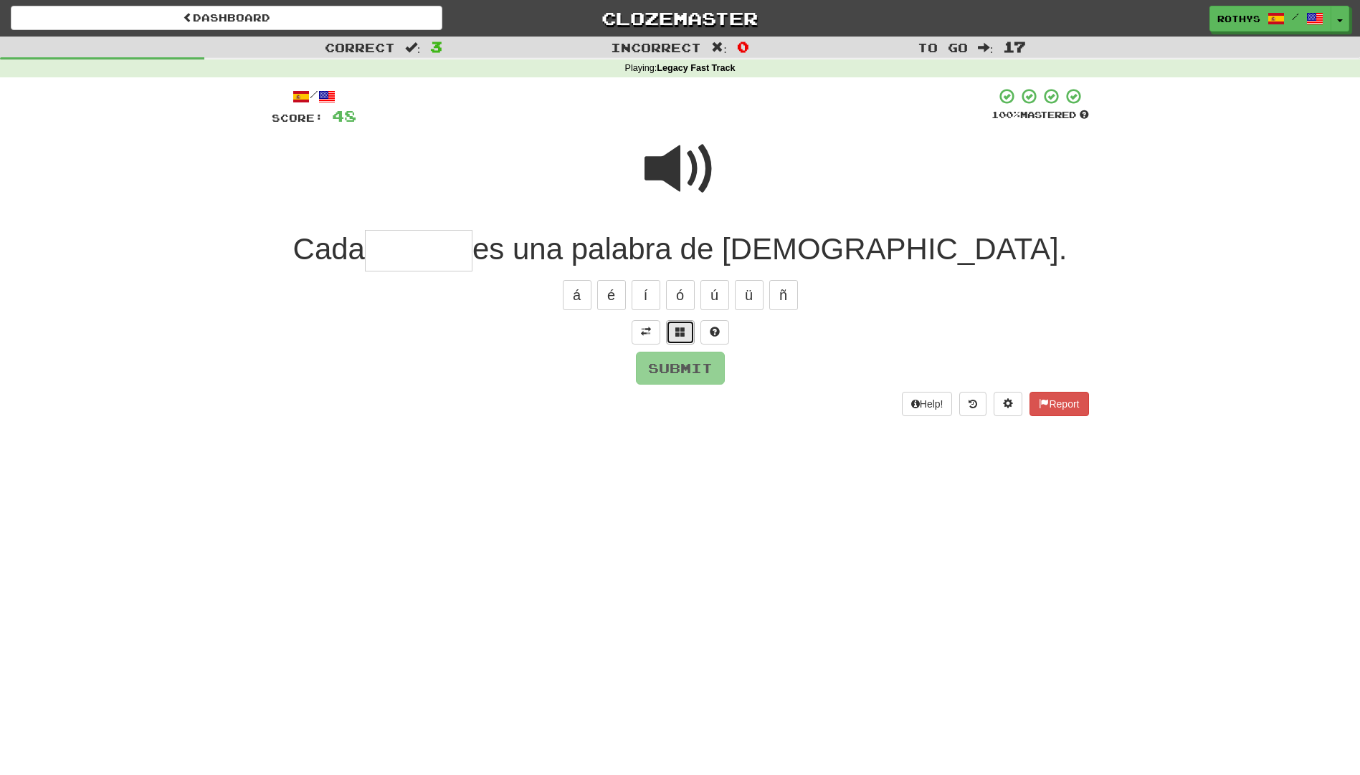
click at [678, 324] on button at bounding box center [680, 332] width 29 height 24
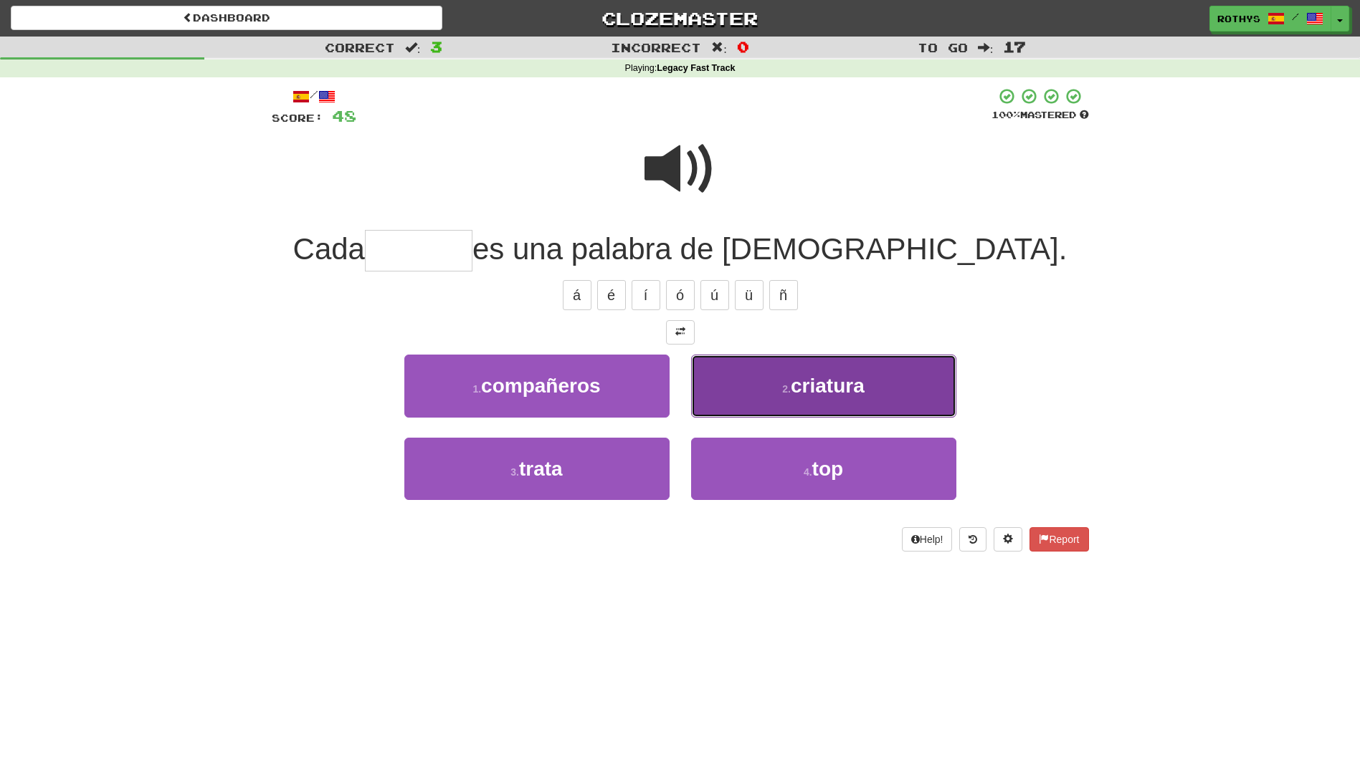
click at [811, 381] on span "criatura" at bounding box center [827, 386] width 74 height 22
type input "********"
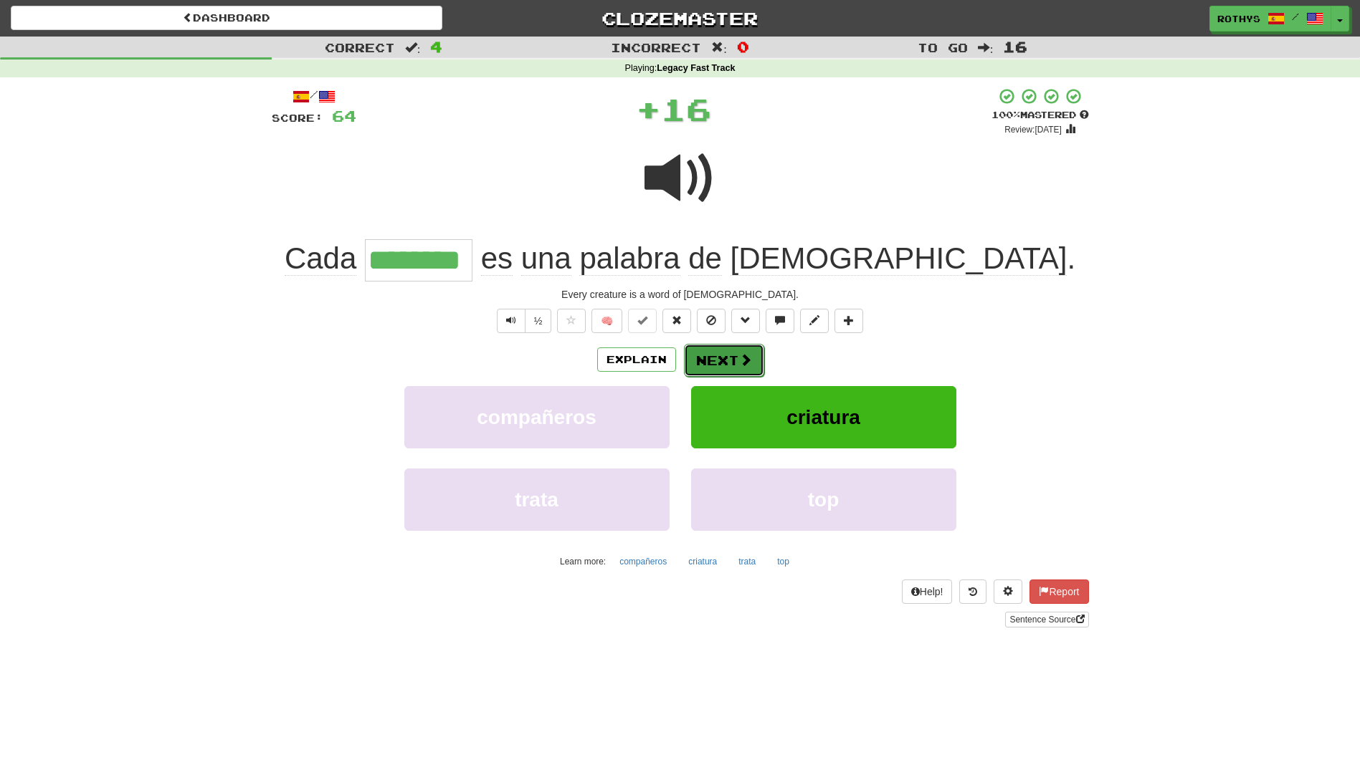
click at [720, 361] on button "Next" at bounding box center [724, 360] width 80 height 33
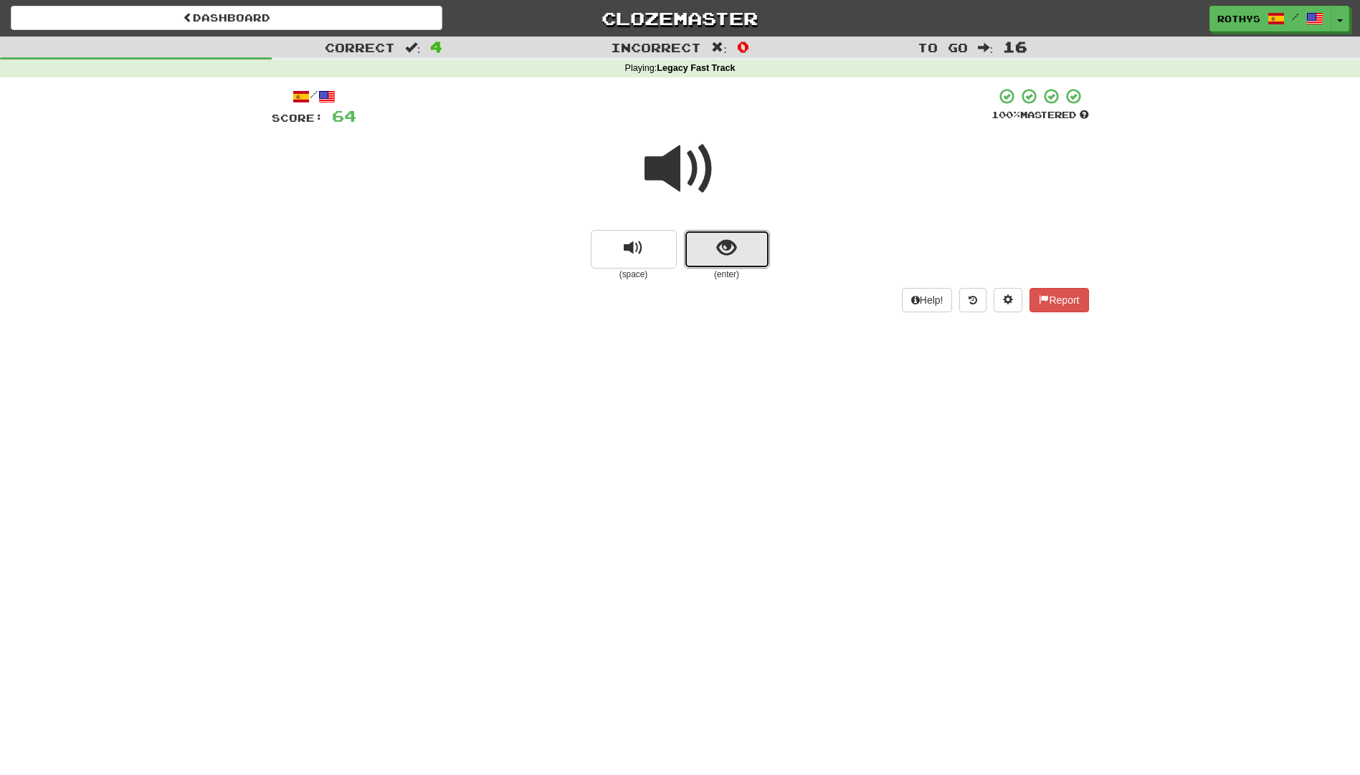
drag, startPoint x: 744, startPoint y: 239, endPoint x: 912, endPoint y: 211, distance: 170.6
click at [748, 241] on button "show sentence" at bounding box center [727, 249] width 86 height 39
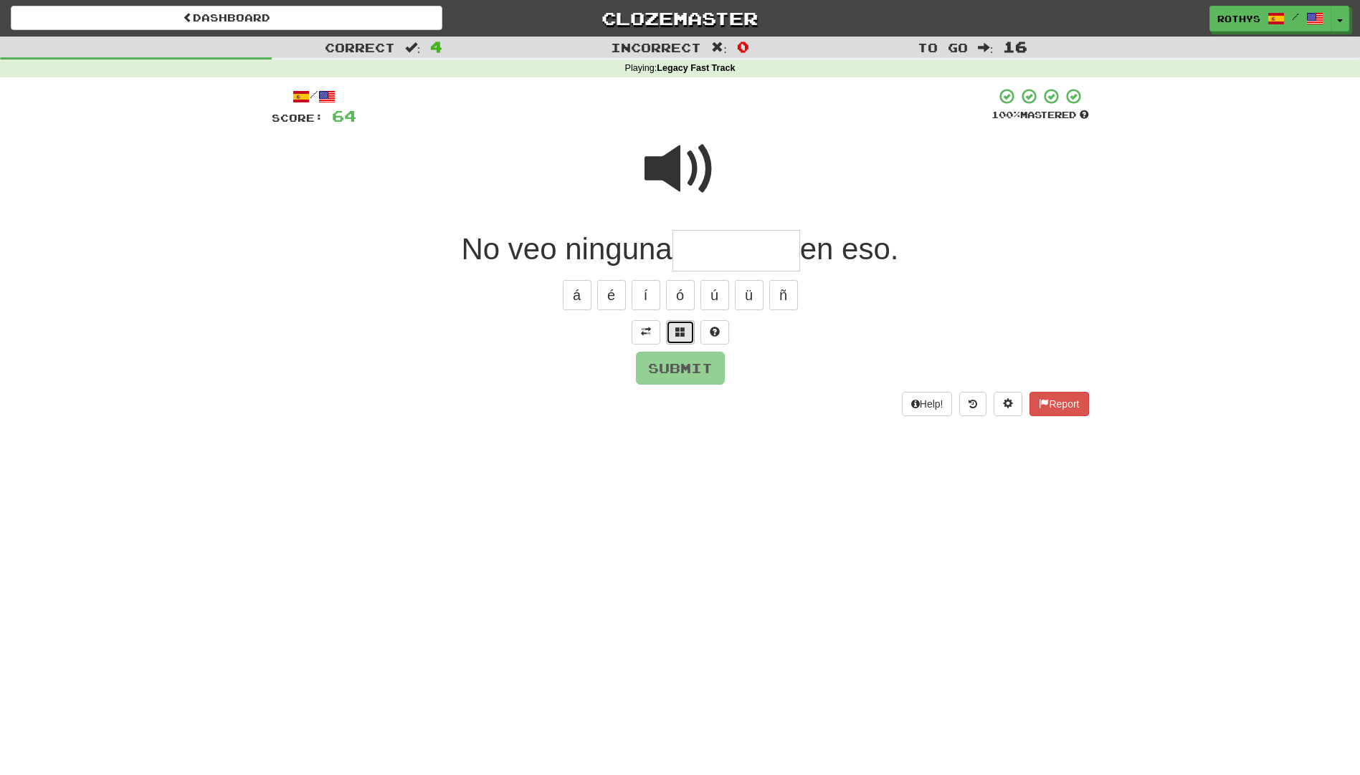
click at [683, 329] on span at bounding box center [680, 332] width 10 height 10
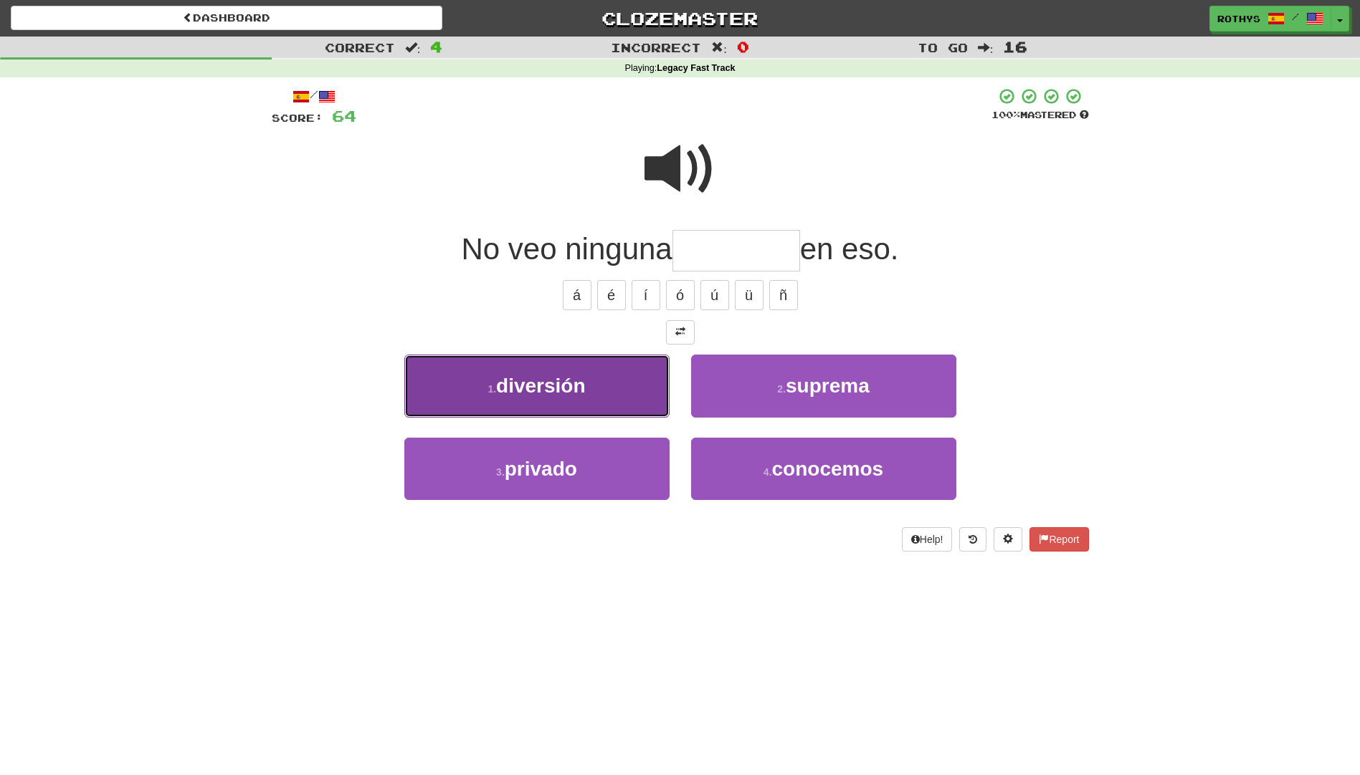
click at [588, 398] on button "1 . diversión" at bounding box center [536, 386] width 265 height 62
type input "*********"
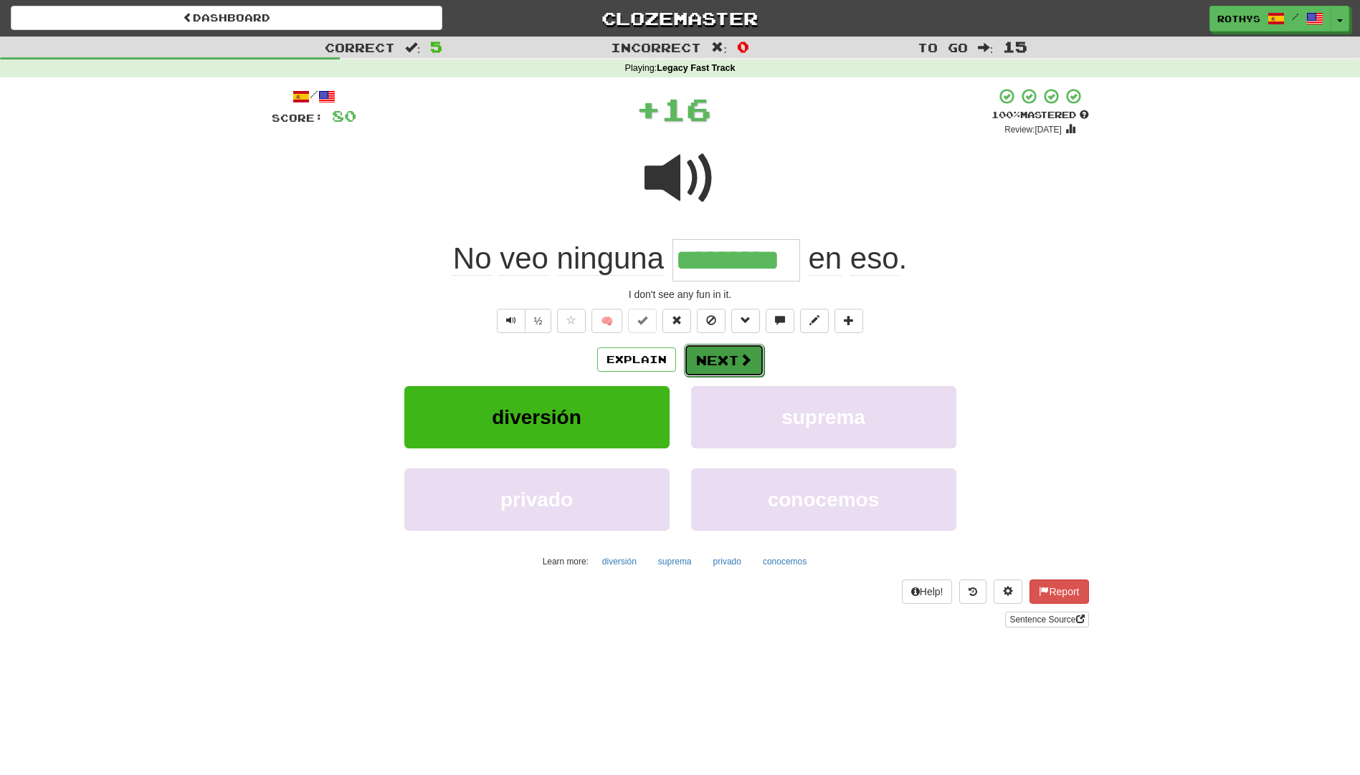
click at [722, 356] on button "Next" at bounding box center [724, 360] width 80 height 33
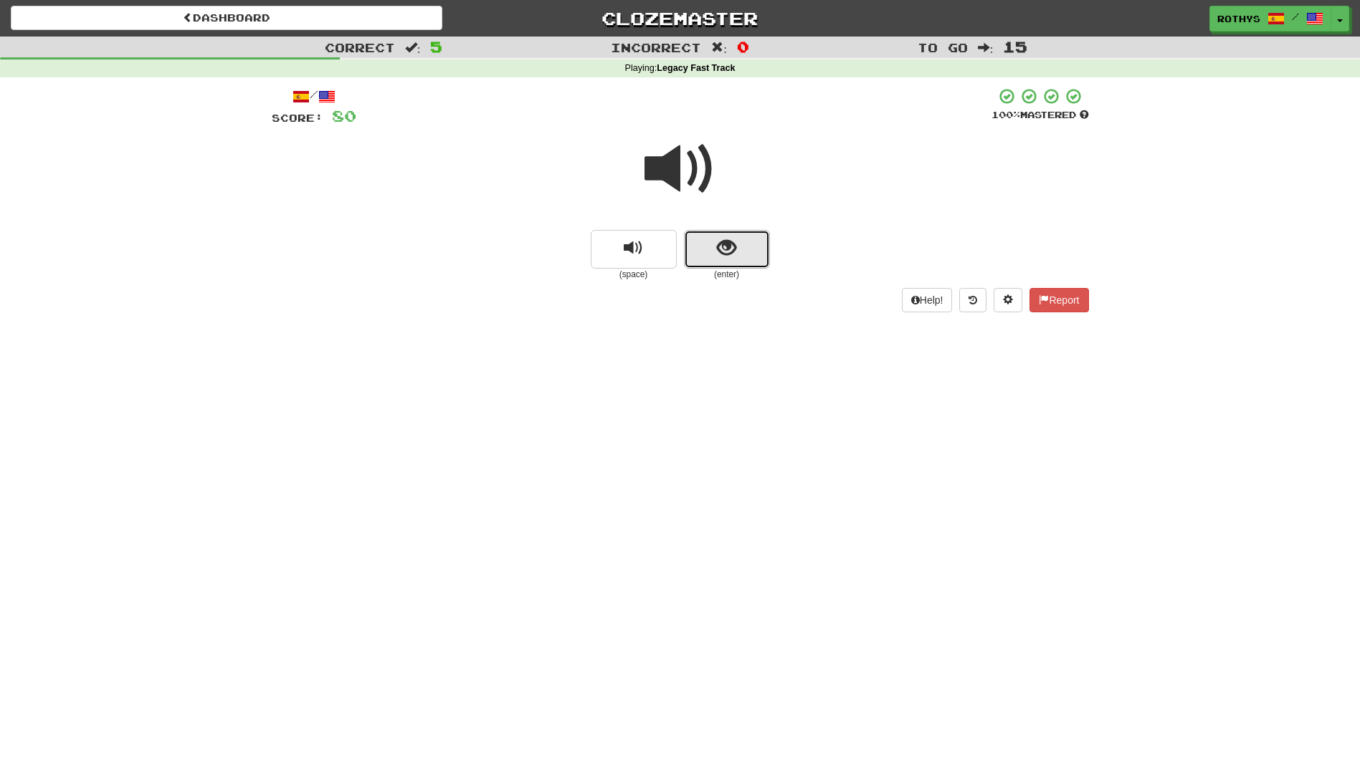
click at [741, 252] on button "show sentence" at bounding box center [727, 249] width 86 height 39
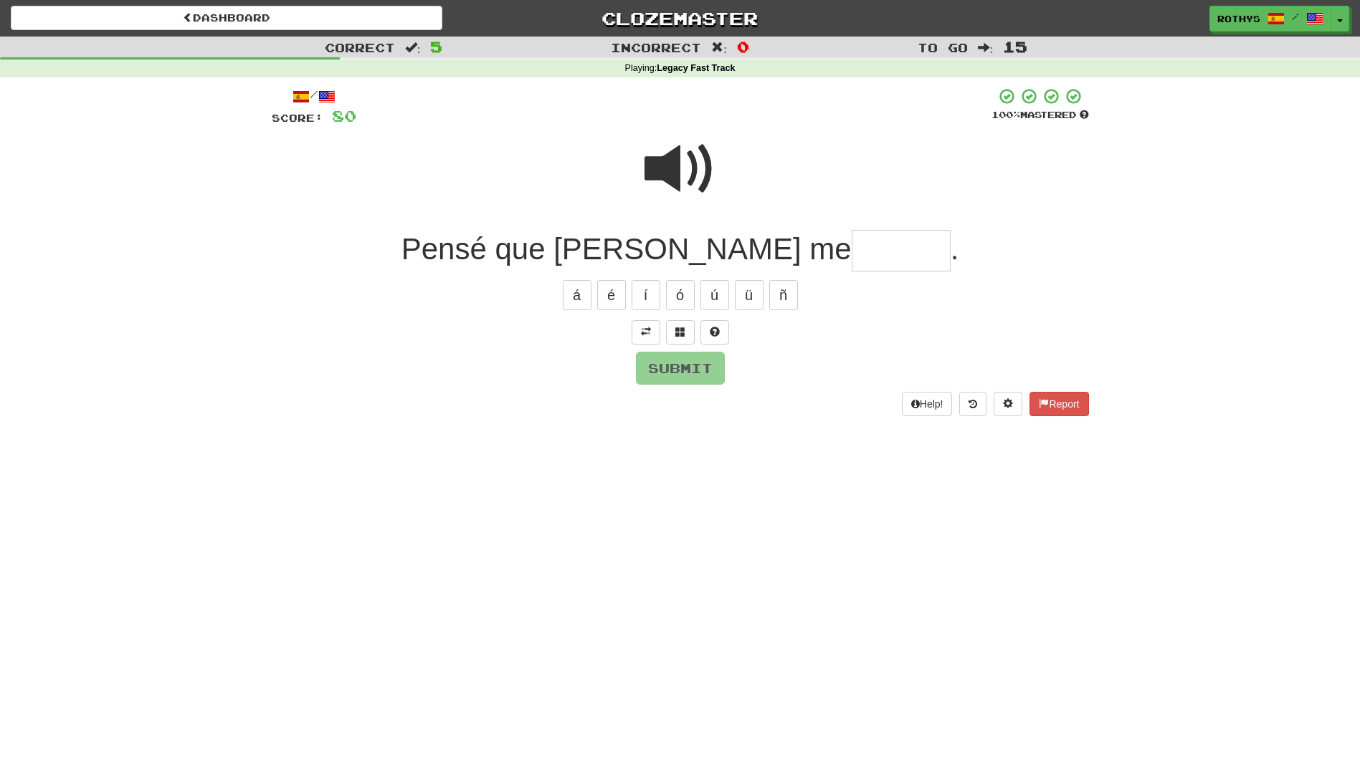
click at [851, 259] on input "text" at bounding box center [900, 251] width 99 height 42
click at [671, 332] on button at bounding box center [680, 332] width 29 height 24
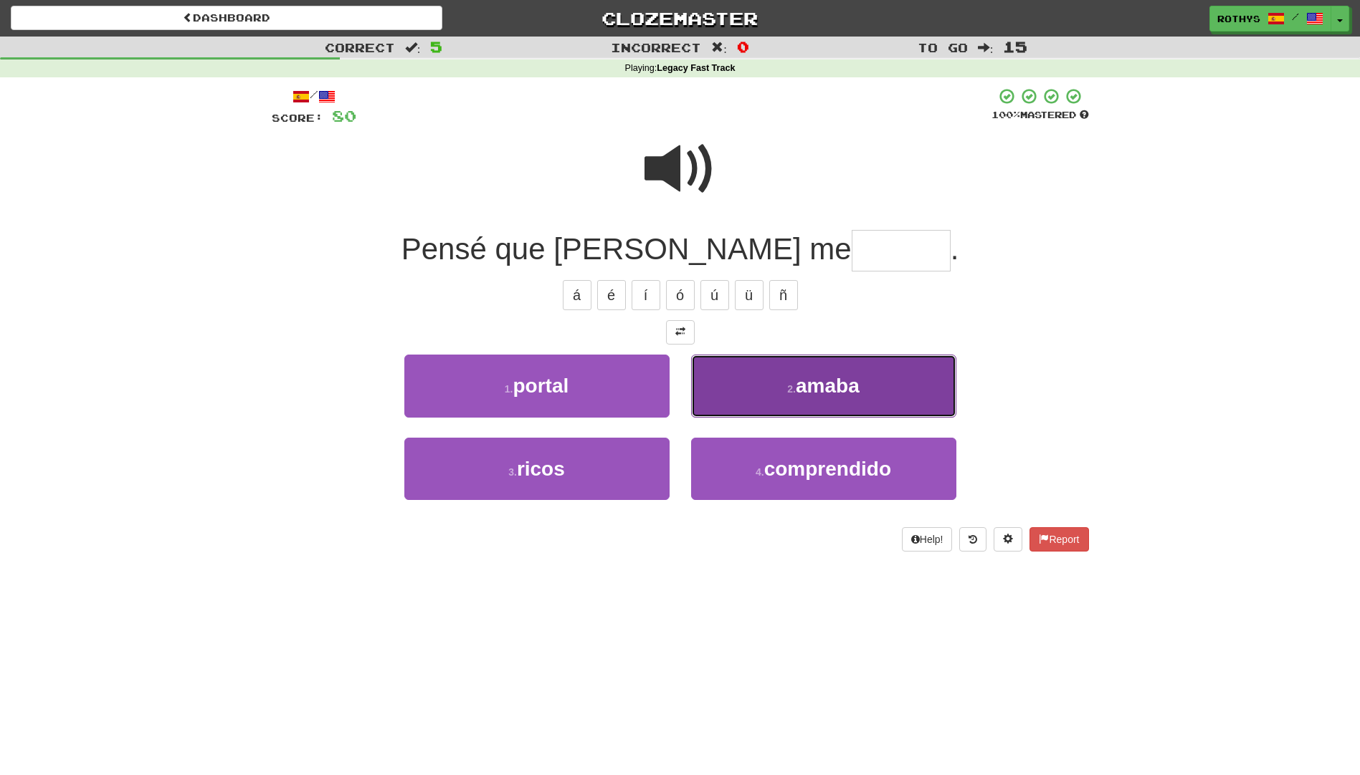
click at [849, 394] on span "amaba" at bounding box center [828, 386] width 64 height 22
type input "*****"
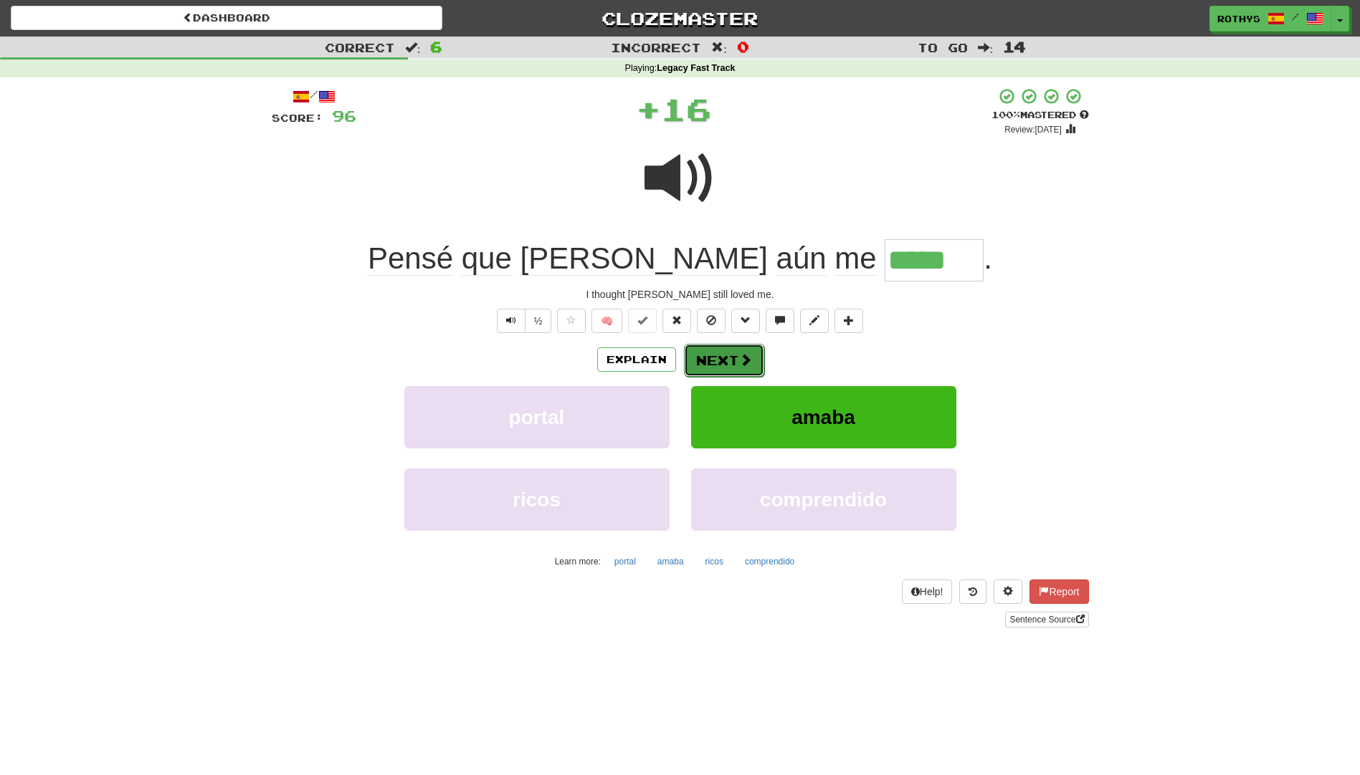
click at [716, 355] on button "Next" at bounding box center [724, 360] width 80 height 33
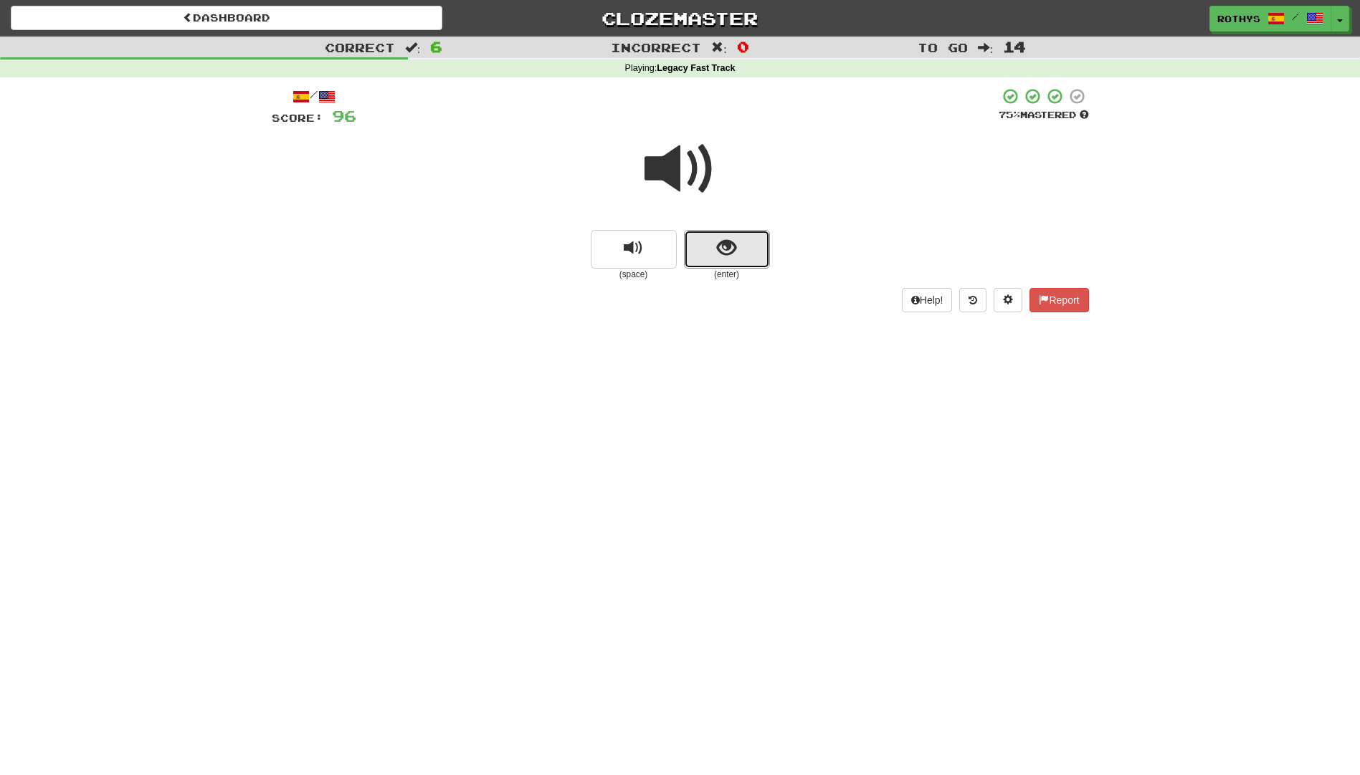
drag, startPoint x: 717, startPoint y: 246, endPoint x: 955, endPoint y: 240, distance: 238.7
click at [793, 247] on div "(space) (enter)" at bounding box center [680, 255] width 817 height 51
click at [747, 254] on button "show sentence" at bounding box center [727, 249] width 86 height 39
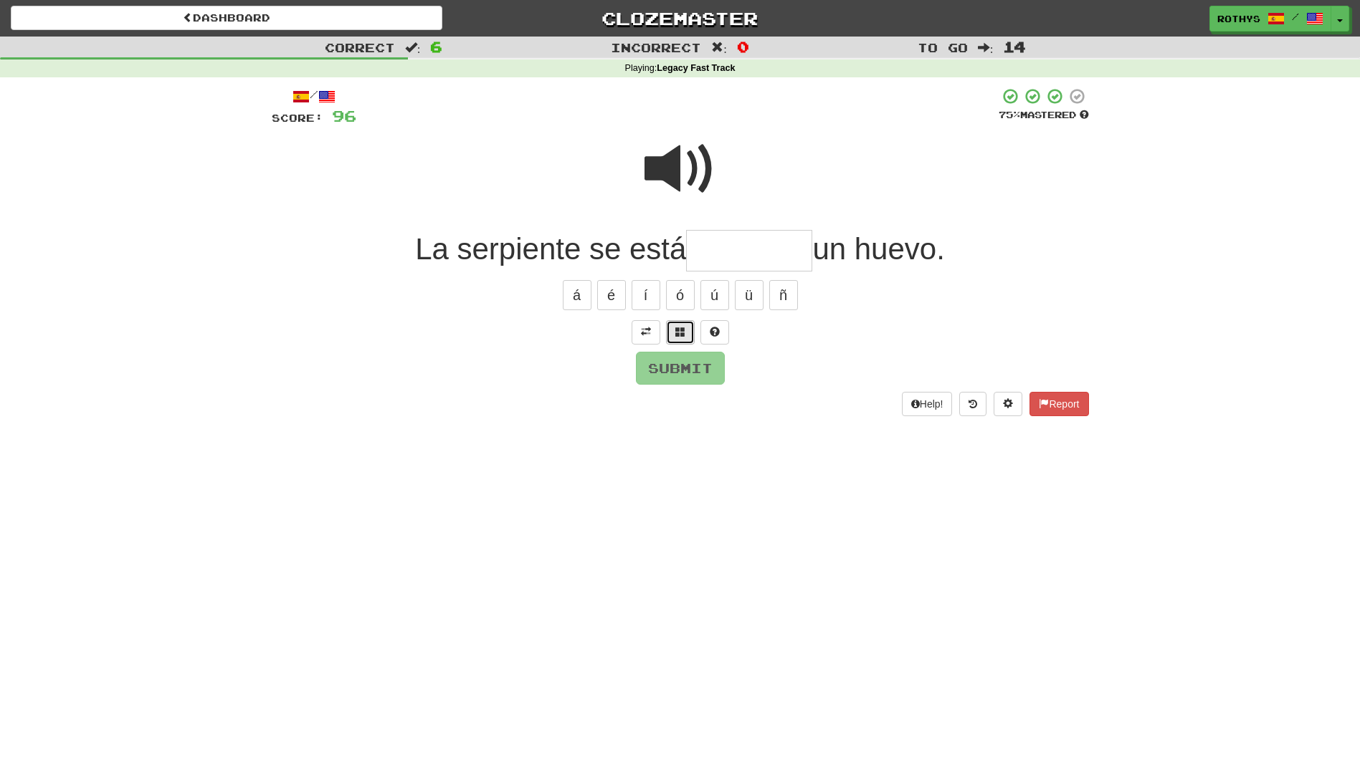
click at [675, 336] on span at bounding box center [680, 332] width 10 height 10
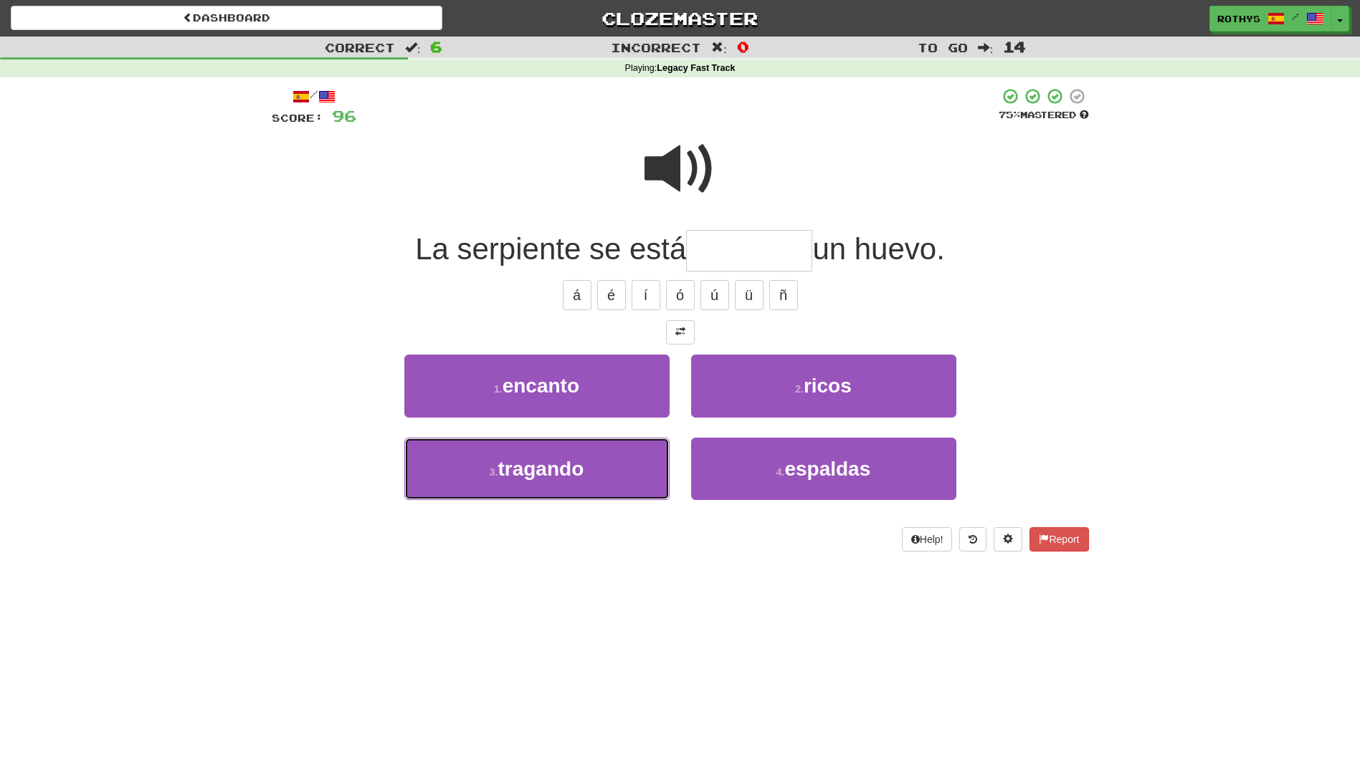
drag, startPoint x: 558, startPoint y: 474, endPoint x: 686, endPoint y: 461, distance: 128.2
click at [560, 474] on span "tragando" at bounding box center [540, 469] width 86 height 22
type input "********"
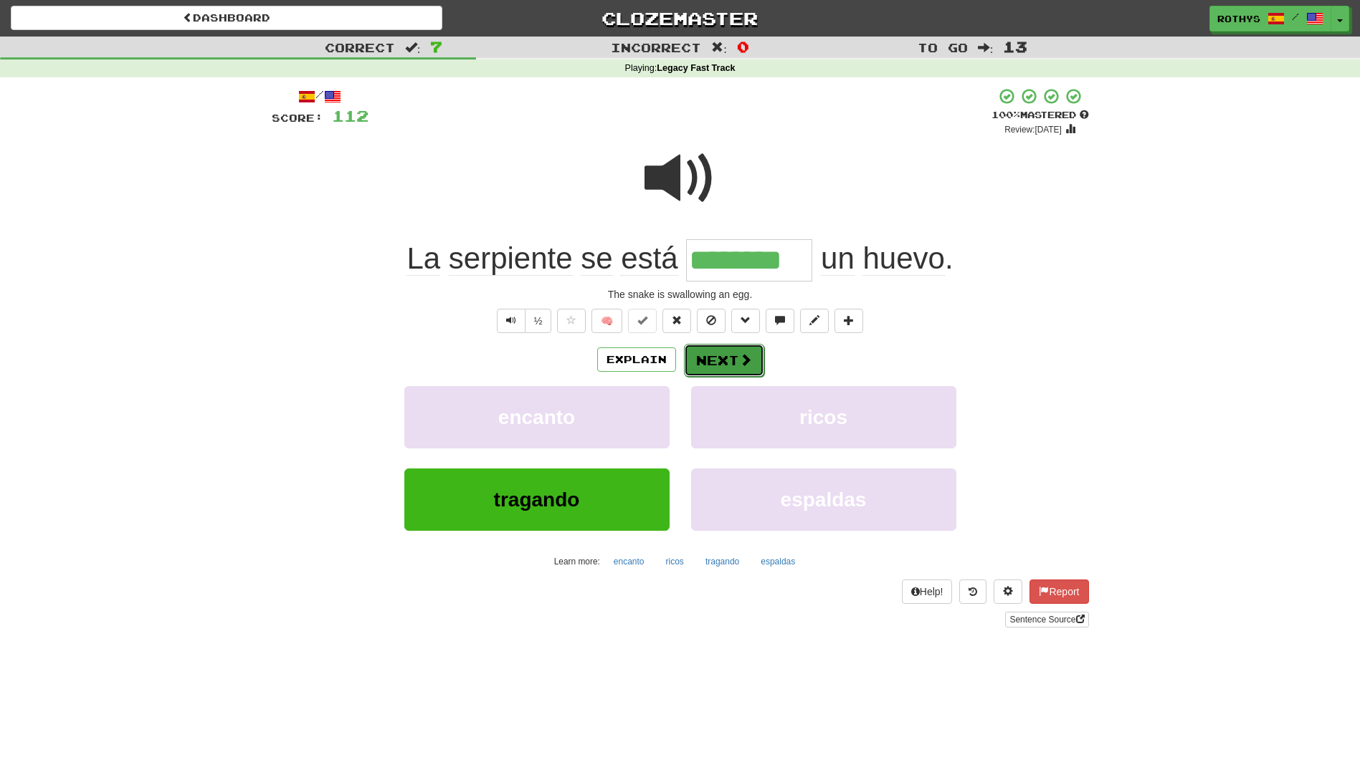
click at [729, 366] on button "Next" at bounding box center [724, 360] width 80 height 33
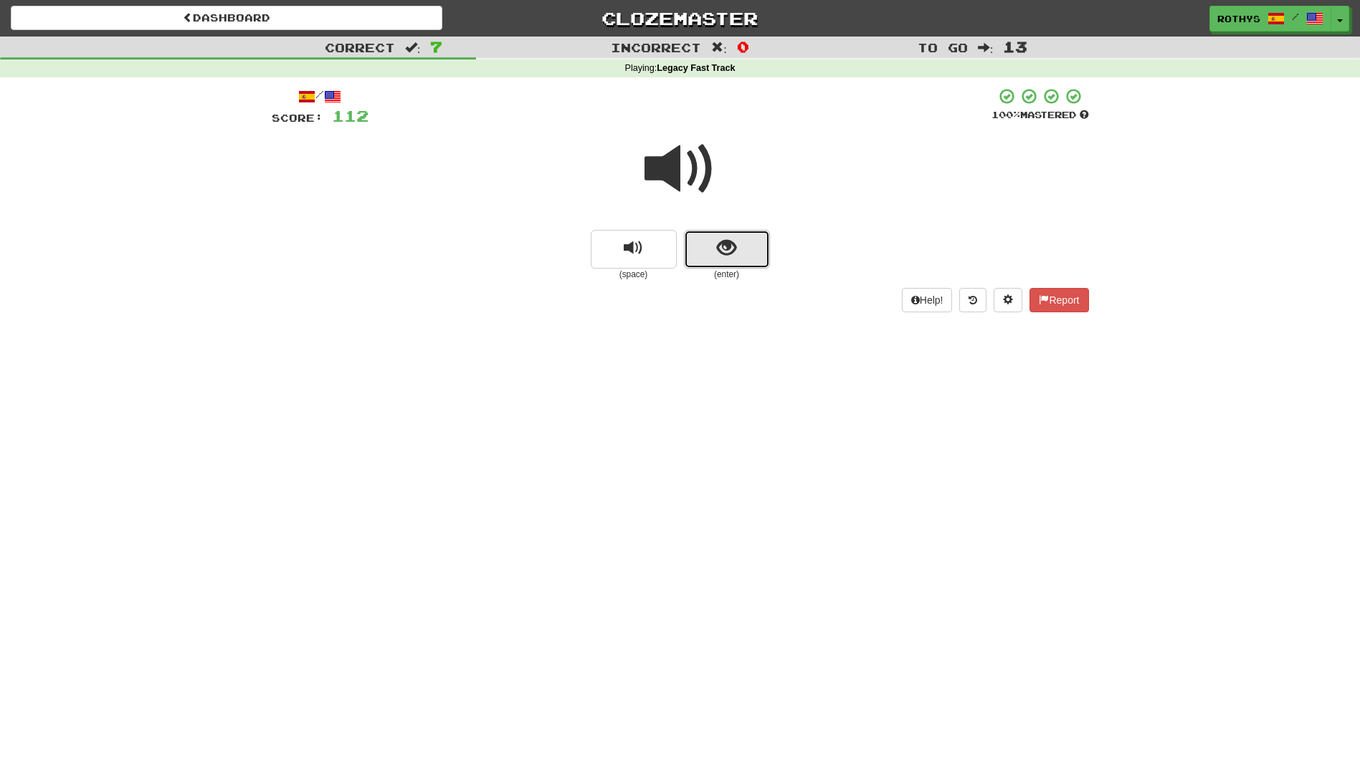
click at [744, 256] on button "show sentence" at bounding box center [727, 249] width 86 height 39
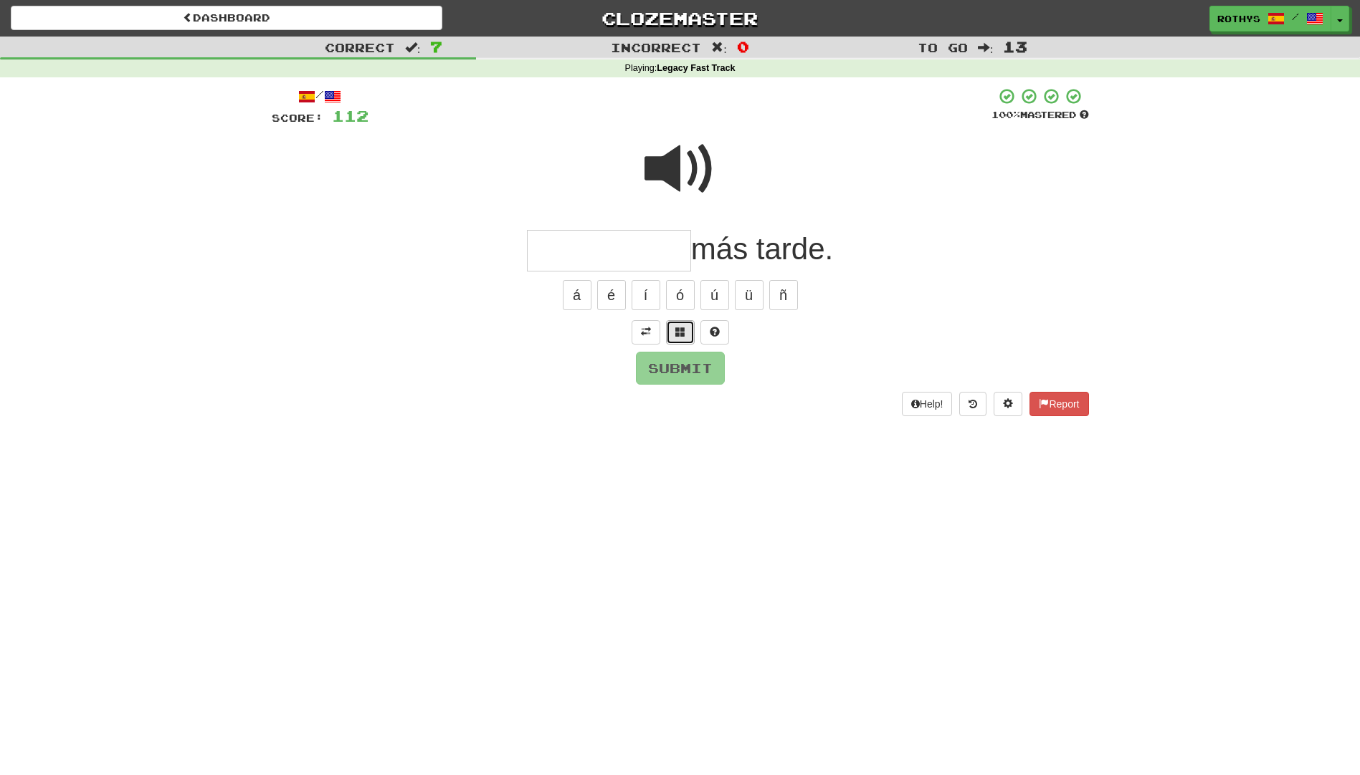
click at [682, 330] on button at bounding box center [680, 332] width 29 height 24
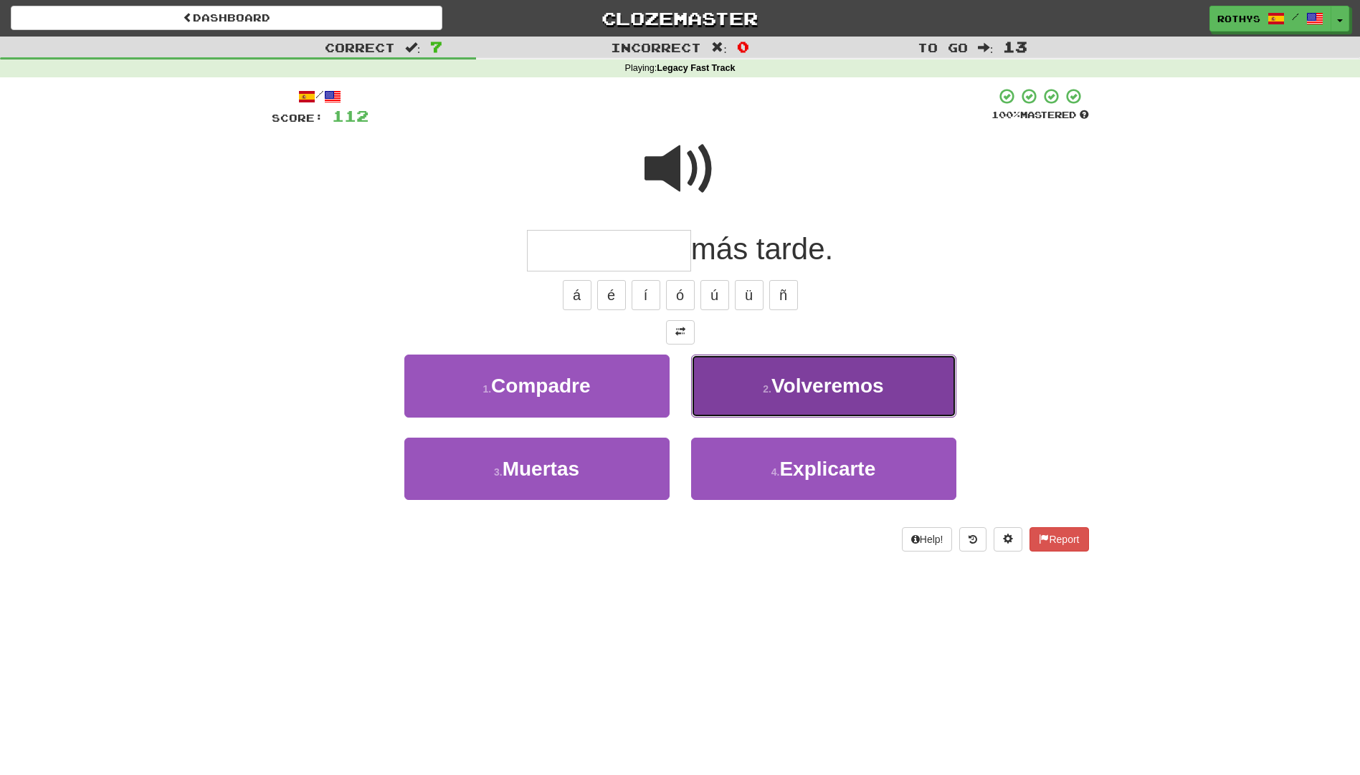
click at [906, 388] on button "2 . Volveremos" at bounding box center [823, 386] width 265 height 62
type input "**********"
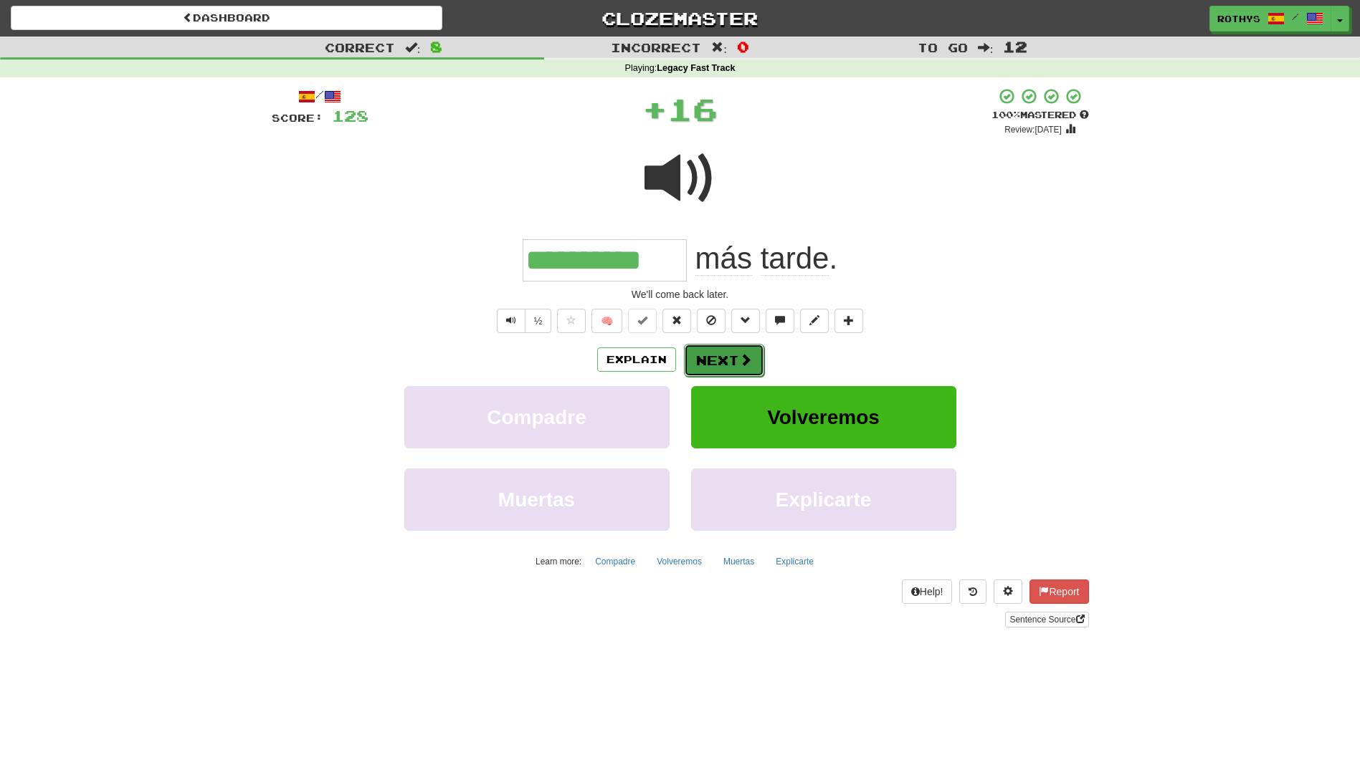
click at [728, 358] on button "Next" at bounding box center [724, 360] width 80 height 33
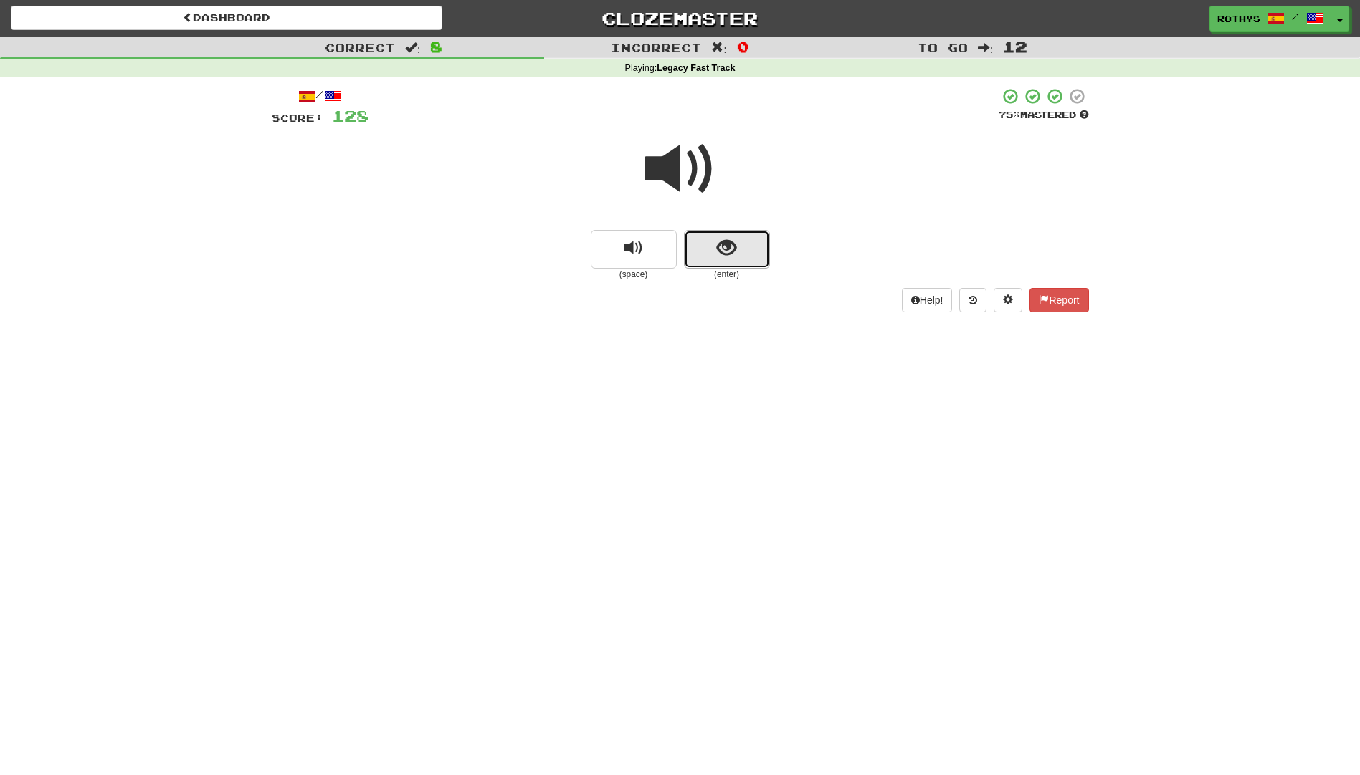
click at [745, 249] on button "show sentence" at bounding box center [727, 249] width 86 height 39
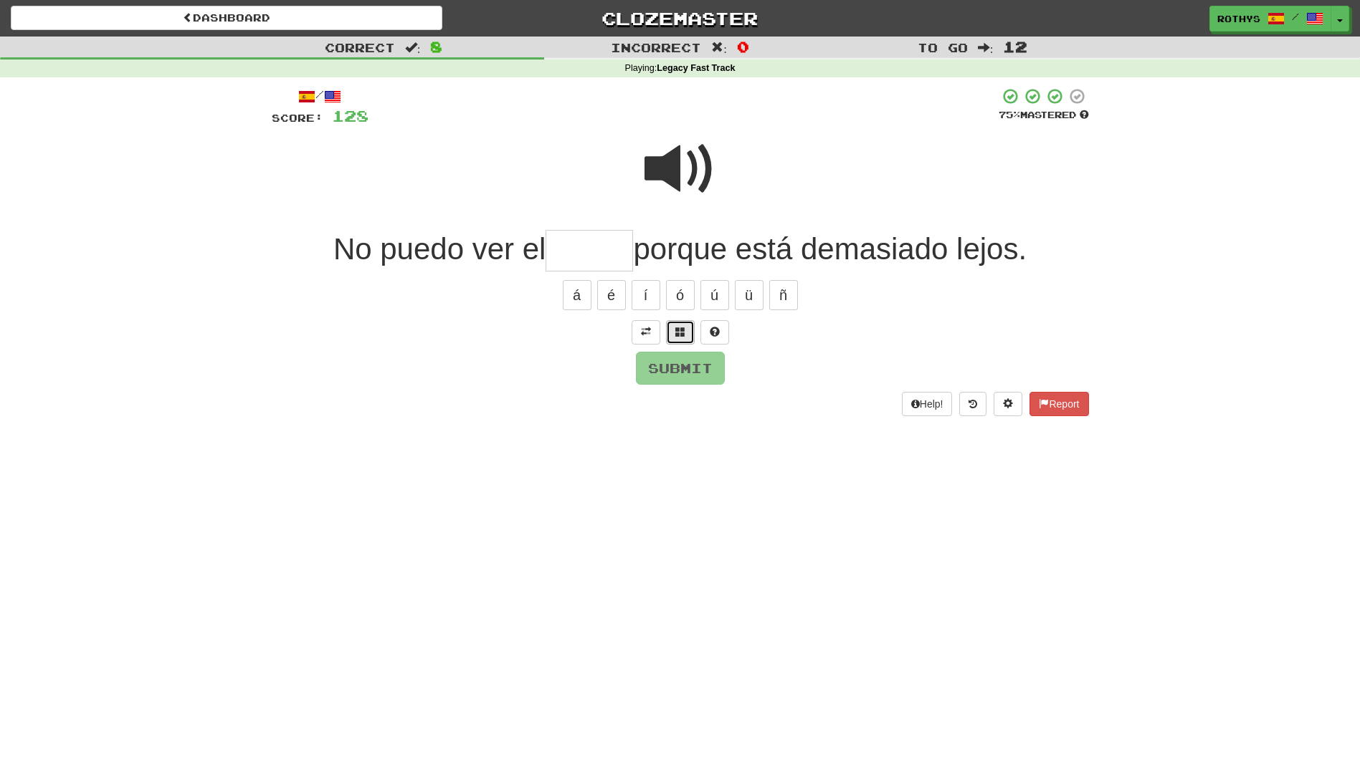
click at [674, 326] on button at bounding box center [680, 332] width 29 height 24
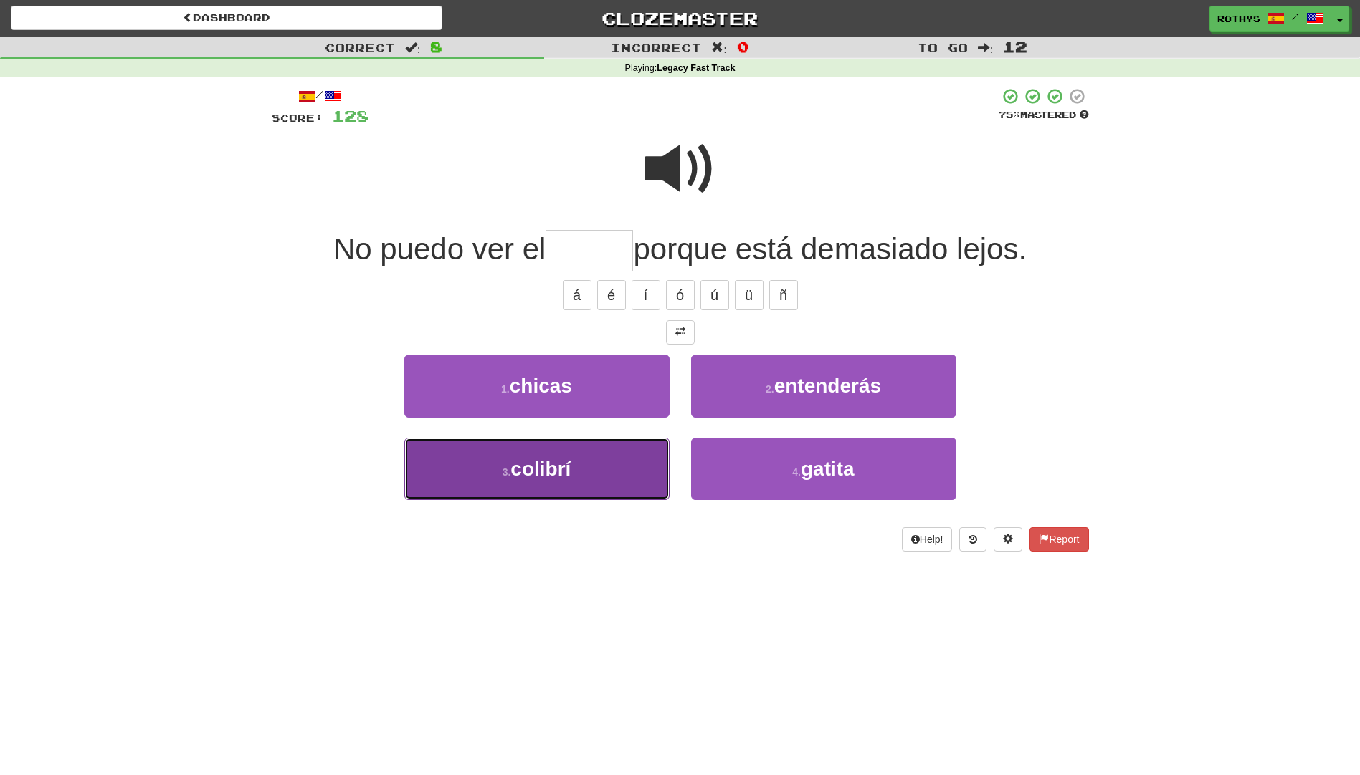
click at [574, 478] on button "3 . colibrí" at bounding box center [536, 469] width 265 height 62
type input "*******"
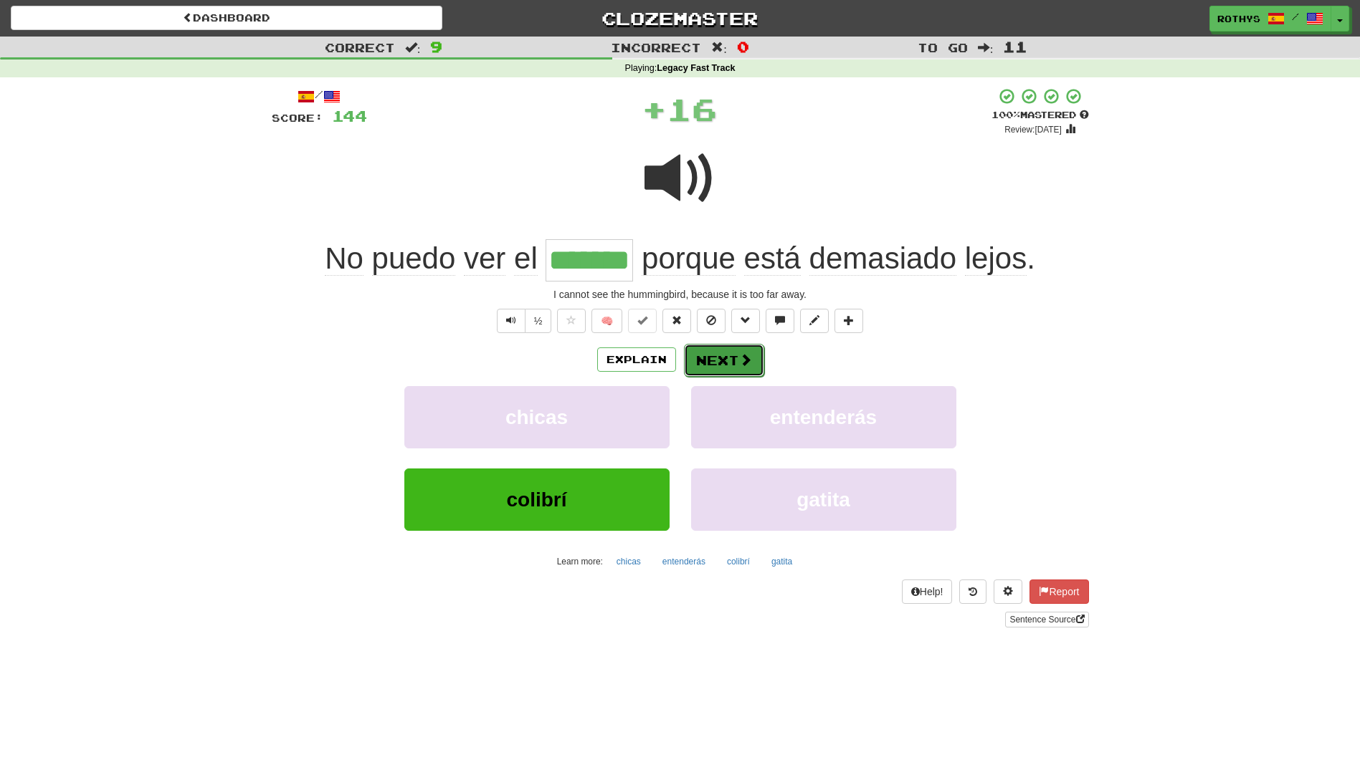
click at [737, 368] on button "Next" at bounding box center [724, 360] width 80 height 33
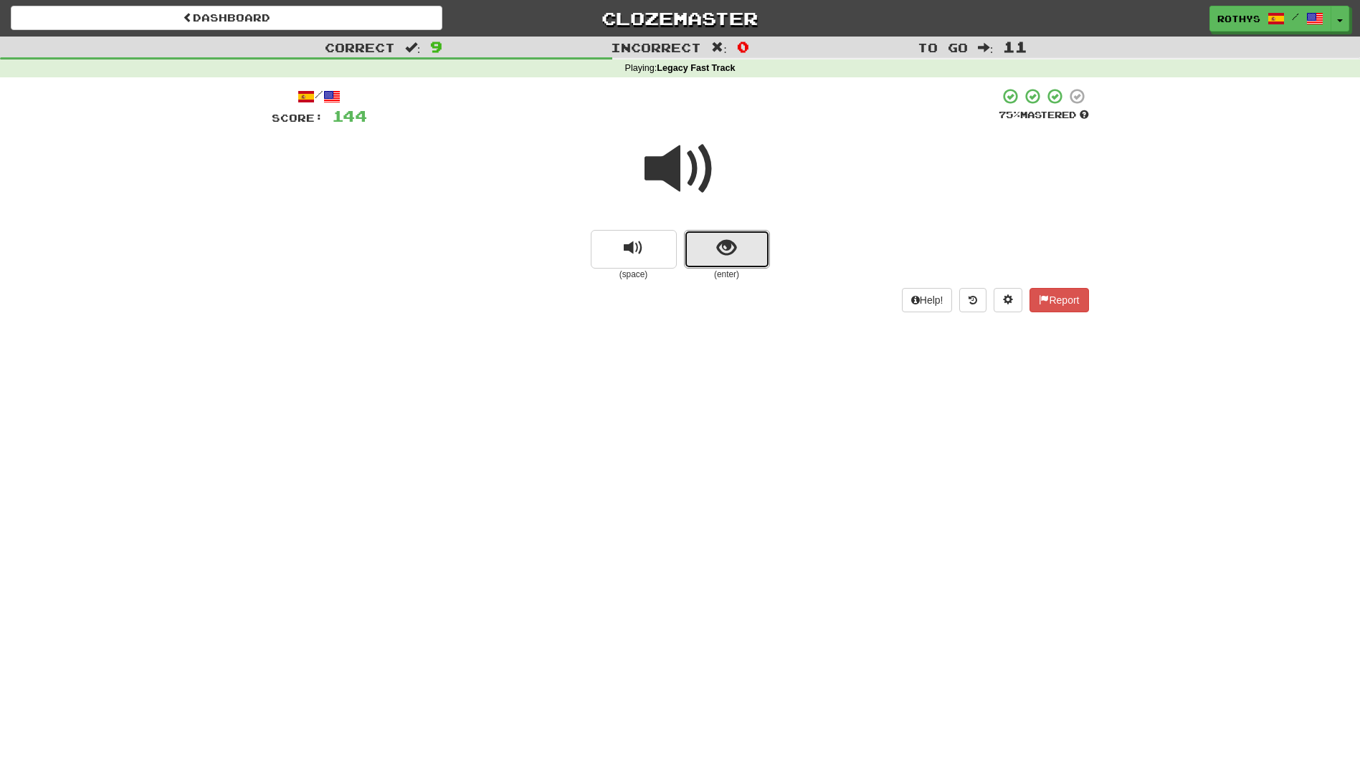
drag, startPoint x: 705, startPoint y: 237, endPoint x: 1011, endPoint y: 275, distance: 308.4
click at [729, 238] on button "show sentence" at bounding box center [727, 249] width 86 height 39
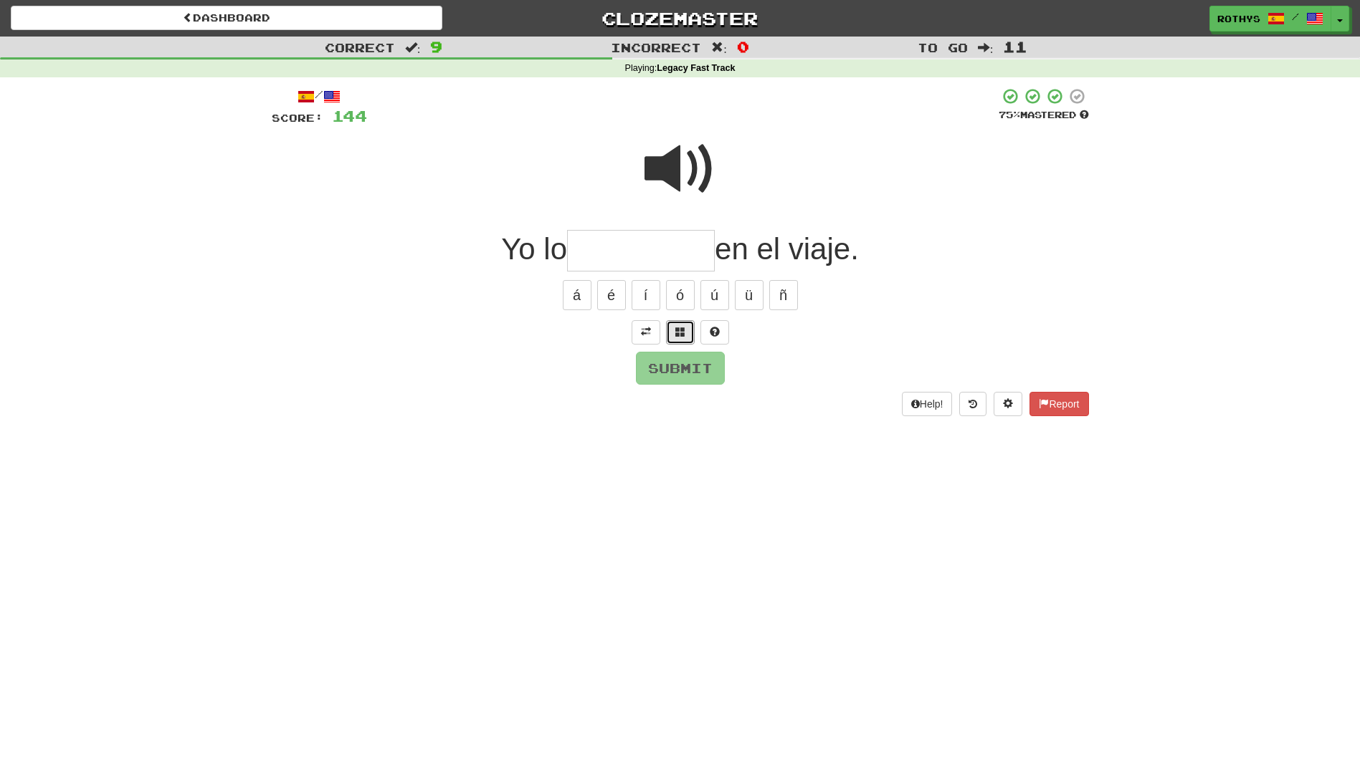
drag, startPoint x: 677, startPoint y: 327, endPoint x: 775, endPoint y: 353, distance: 102.4
click at [677, 328] on span at bounding box center [680, 332] width 10 height 10
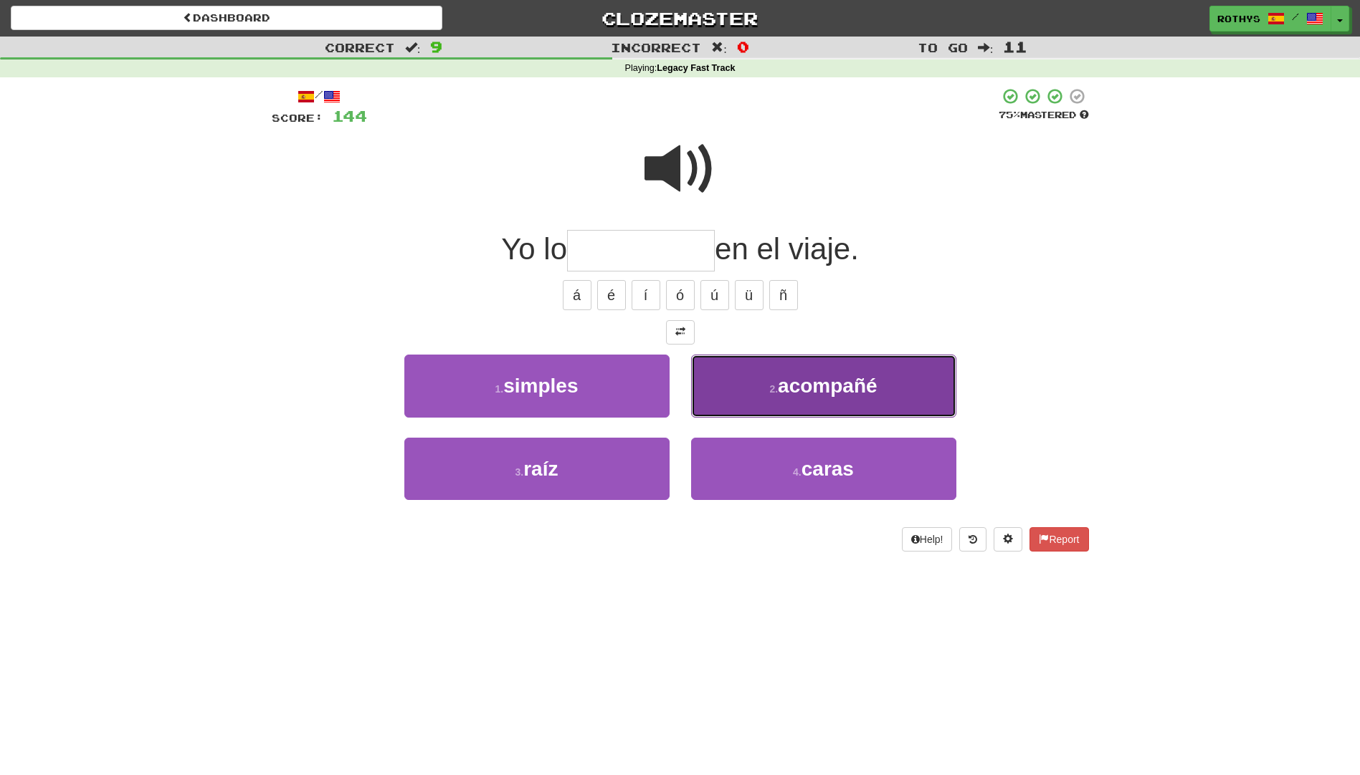
click at [824, 407] on button "2 . acompañé" at bounding box center [823, 386] width 265 height 62
type input "********"
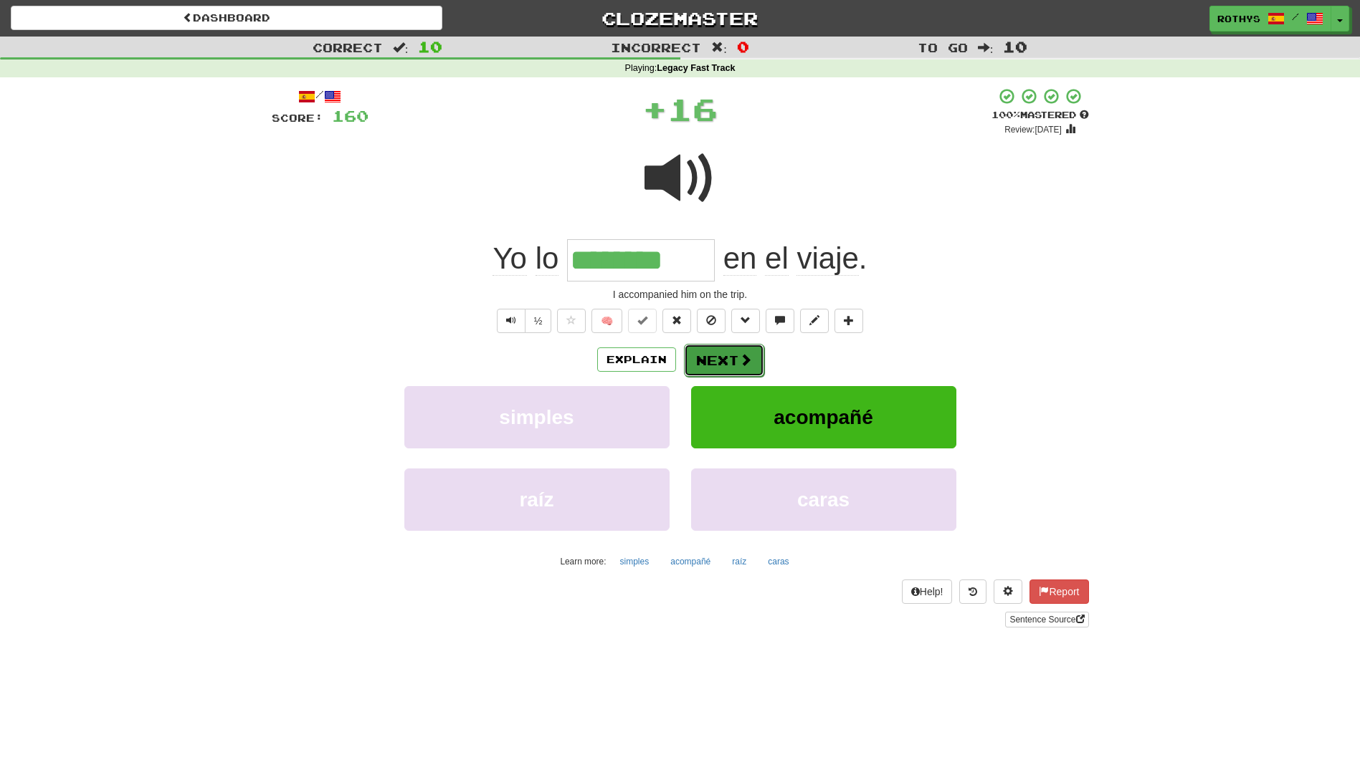
drag, startPoint x: 715, startPoint y: 349, endPoint x: 702, endPoint y: 357, distance: 15.1
click at [702, 357] on button "Next" at bounding box center [724, 360] width 80 height 33
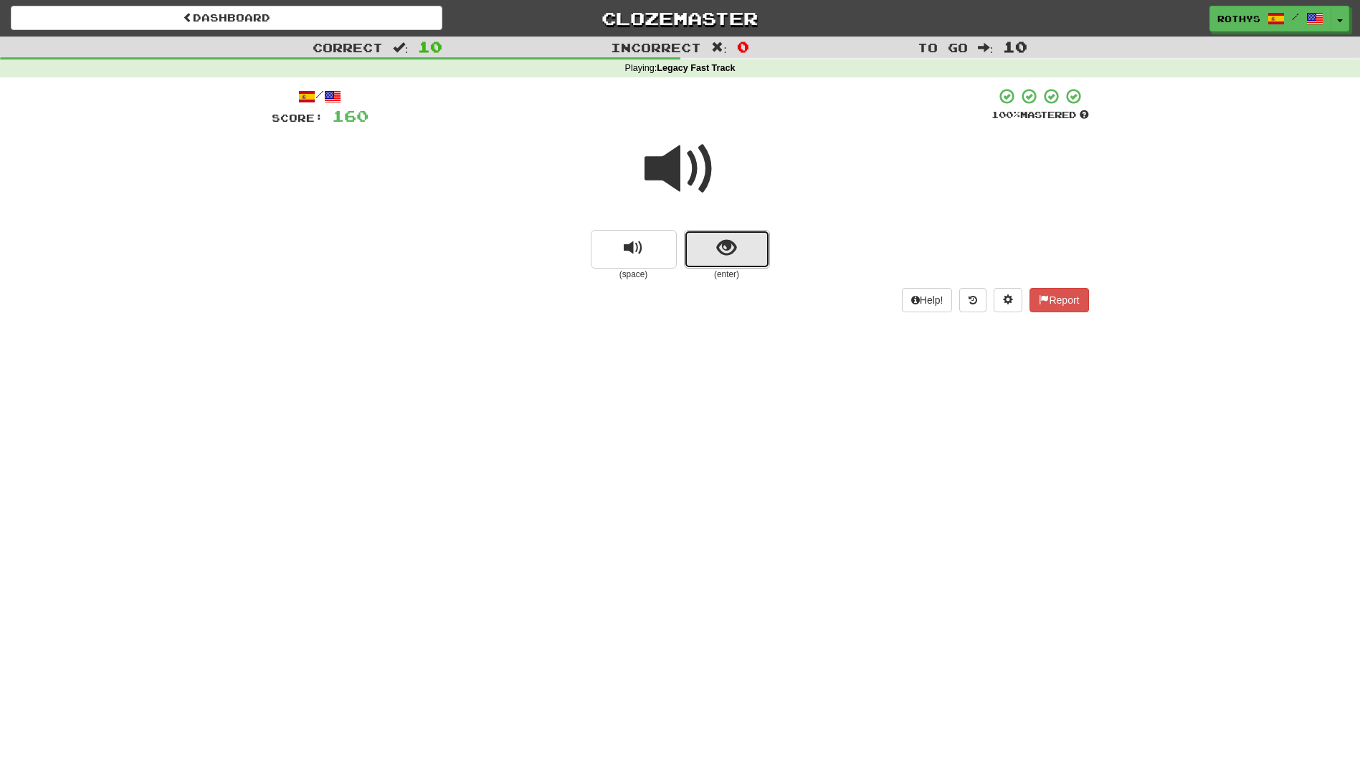
click at [727, 247] on span "show sentence" at bounding box center [726, 248] width 19 height 19
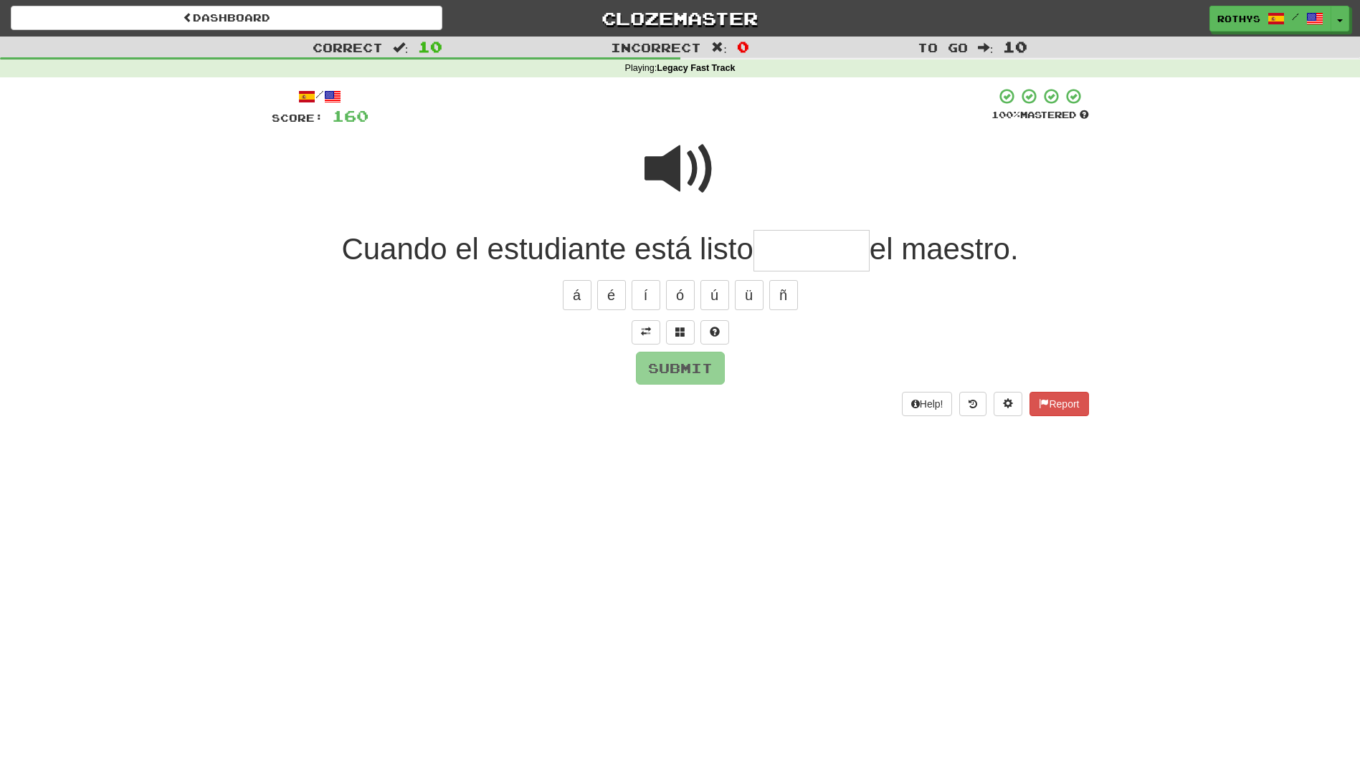
click at [829, 237] on input "text" at bounding box center [811, 251] width 116 height 42
click at [671, 338] on button at bounding box center [680, 332] width 29 height 24
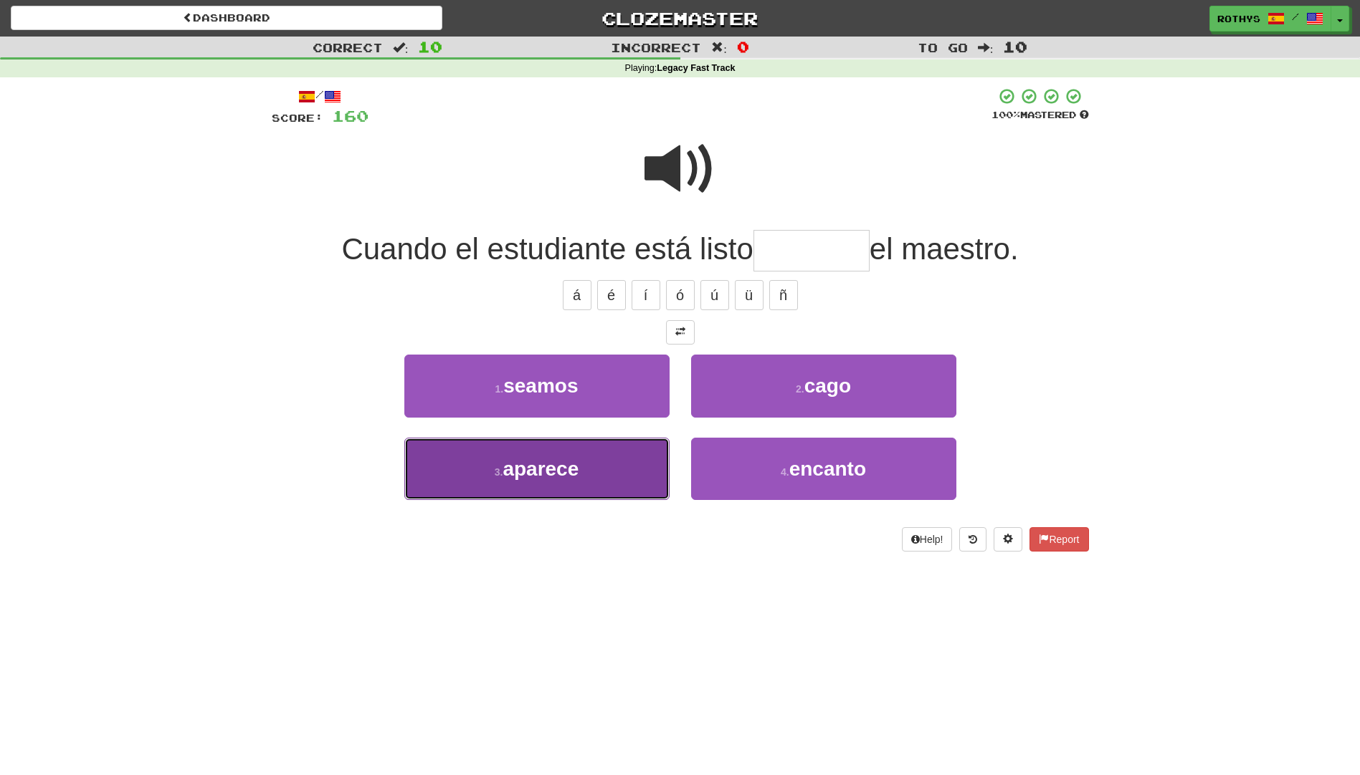
drag, startPoint x: 636, startPoint y: 482, endPoint x: 808, endPoint y: 464, distance: 172.9
click at [642, 482] on button "3 . aparece" at bounding box center [536, 469] width 265 height 62
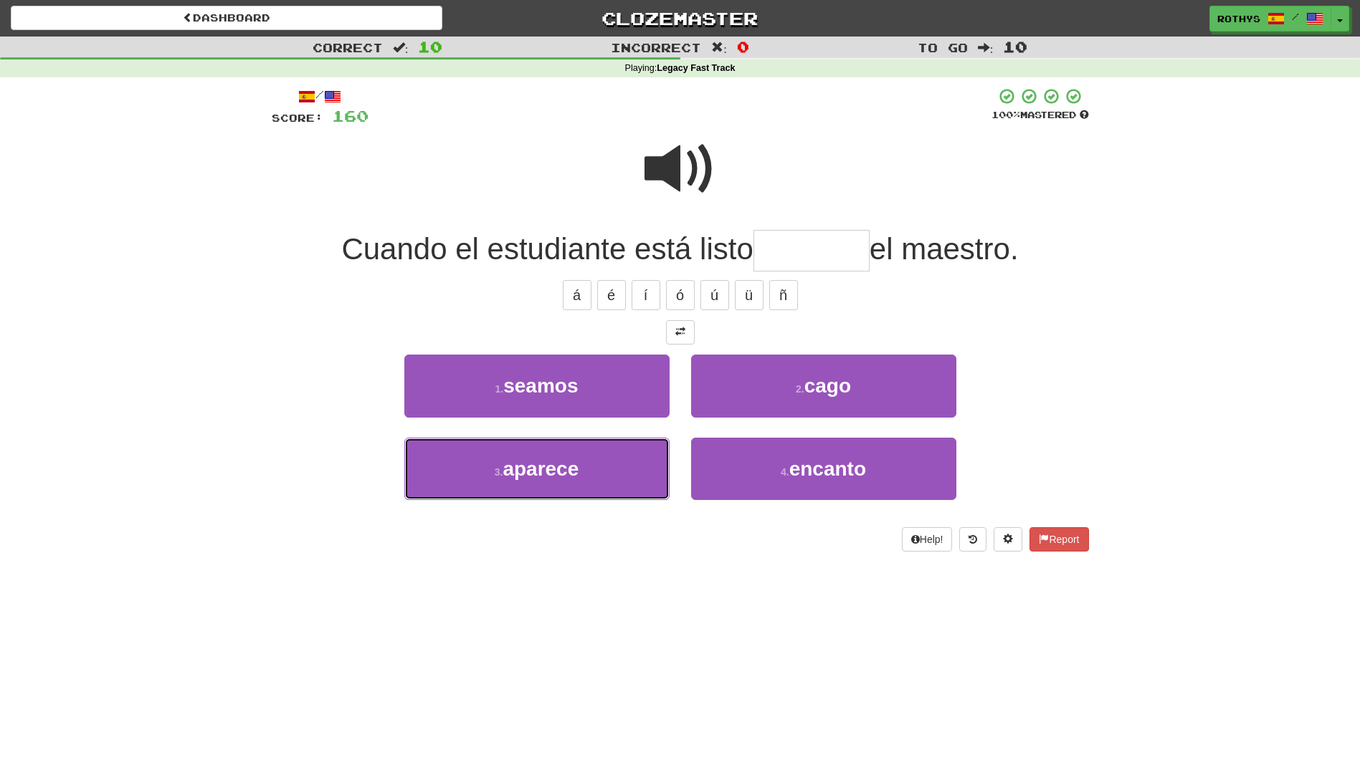
type input "*******"
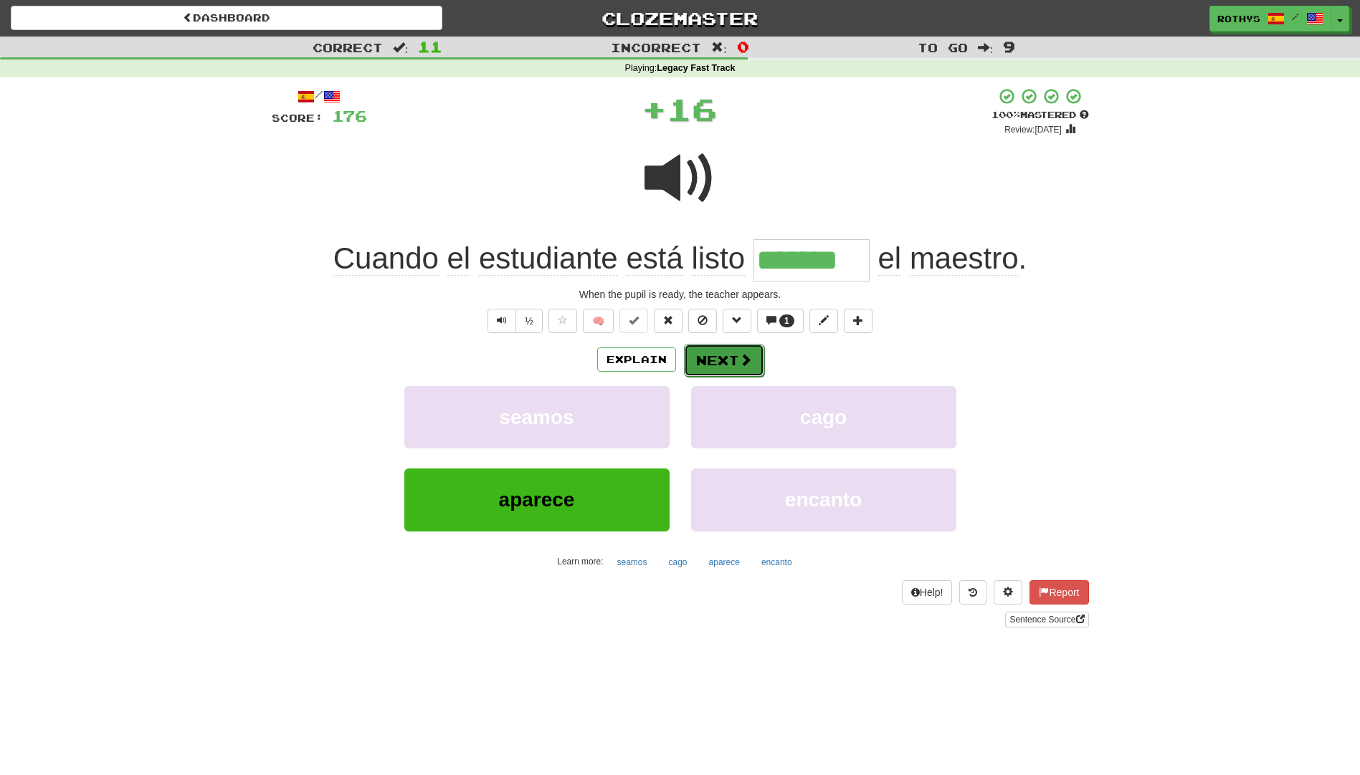
click at [725, 355] on button "Next" at bounding box center [724, 360] width 80 height 33
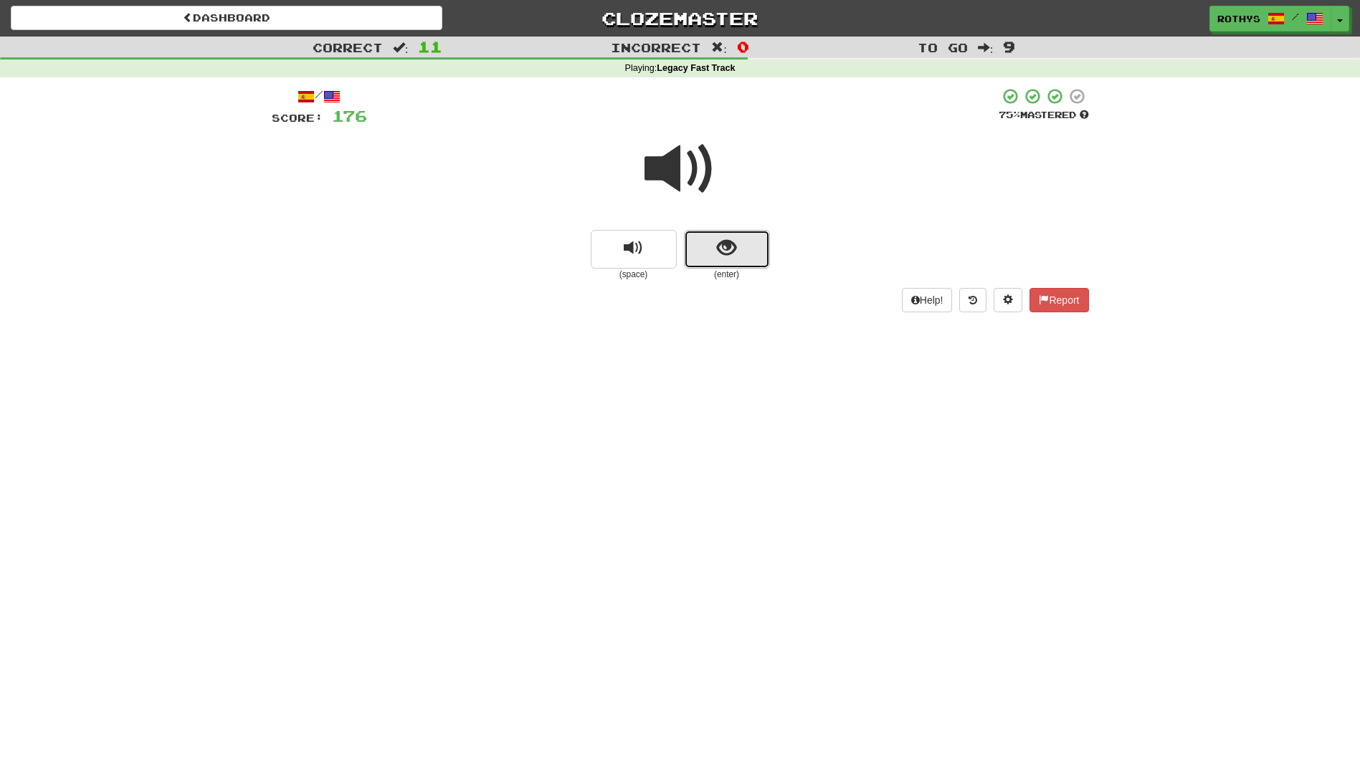
click at [735, 245] on span "show sentence" at bounding box center [726, 248] width 19 height 19
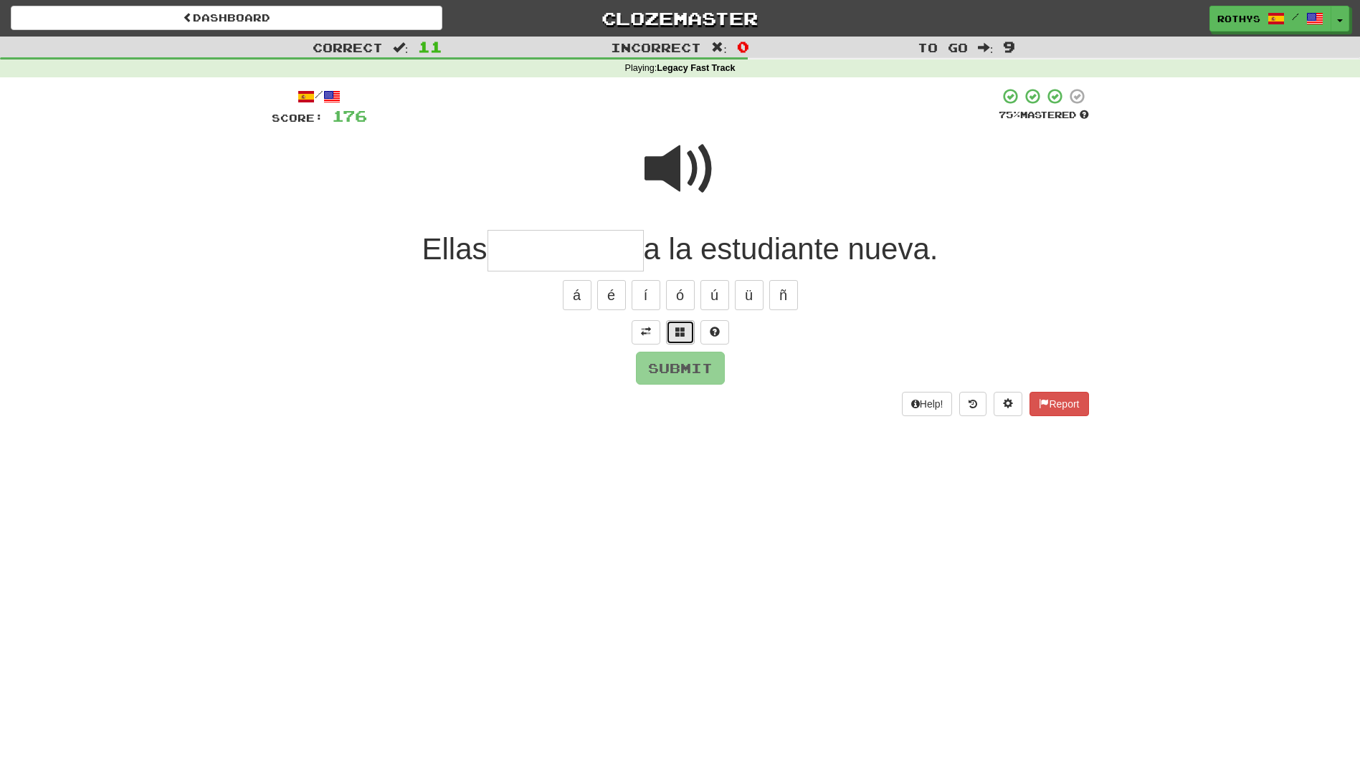
click at [679, 337] on span at bounding box center [680, 332] width 10 height 10
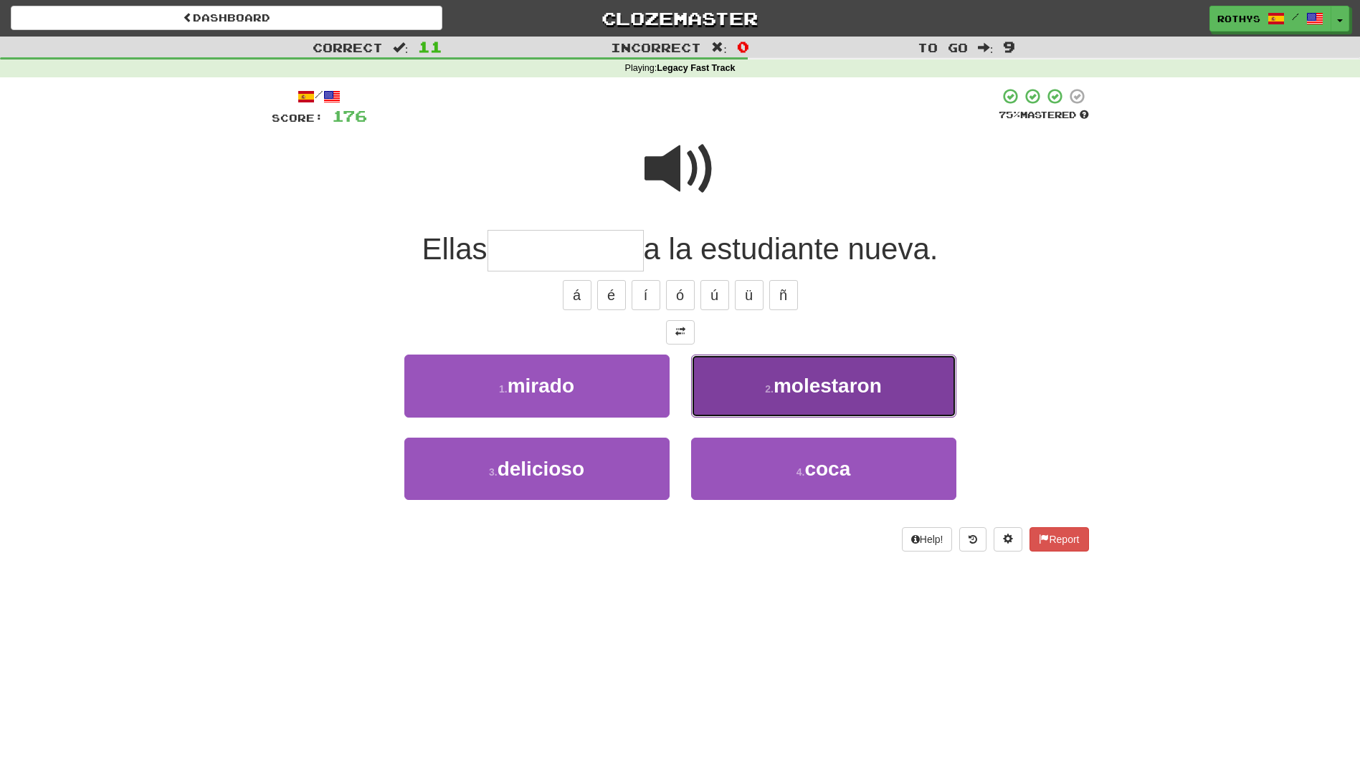
click at [819, 388] on span "molestaron" at bounding box center [827, 386] width 108 height 22
type input "**********"
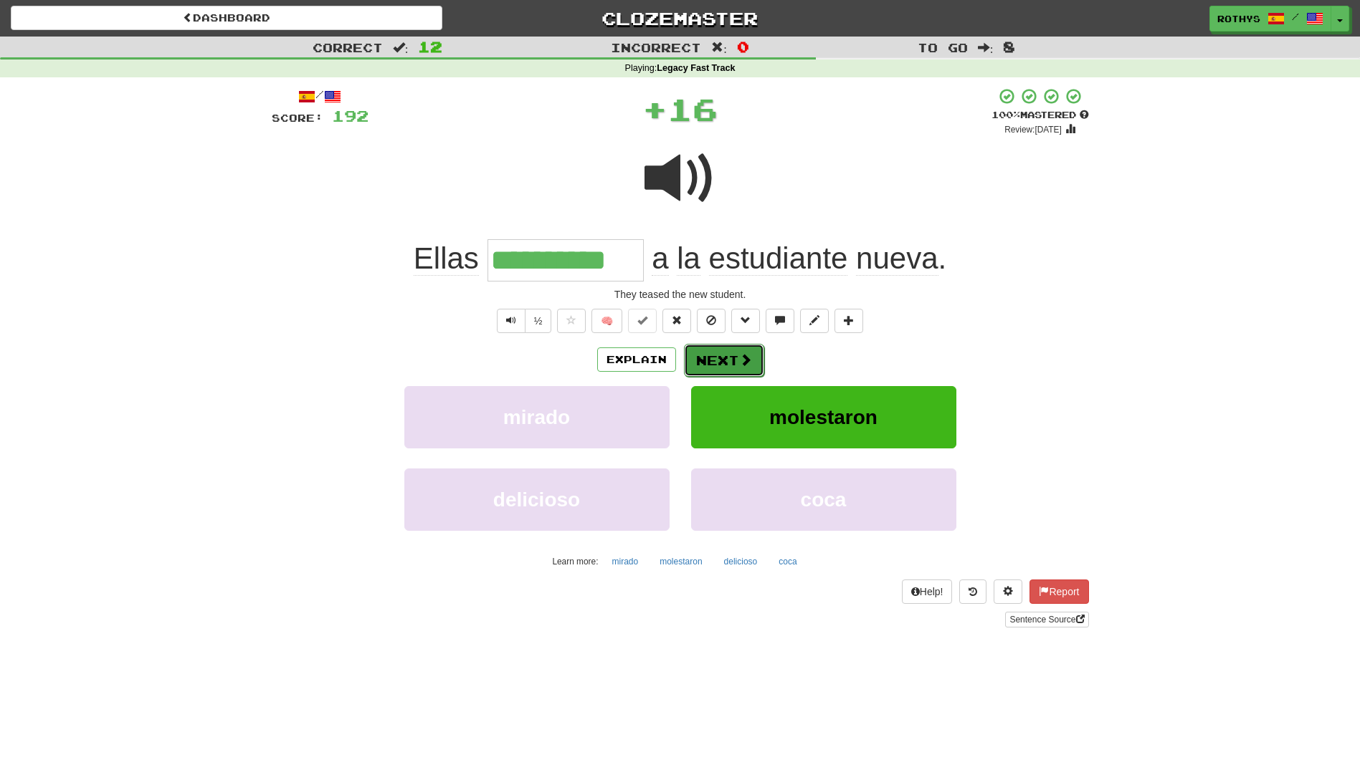
drag, startPoint x: 712, startPoint y: 351, endPoint x: 708, endPoint y: 365, distance: 14.3
click at [708, 365] on button "Next" at bounding box center [724, 360] width 80 height 33
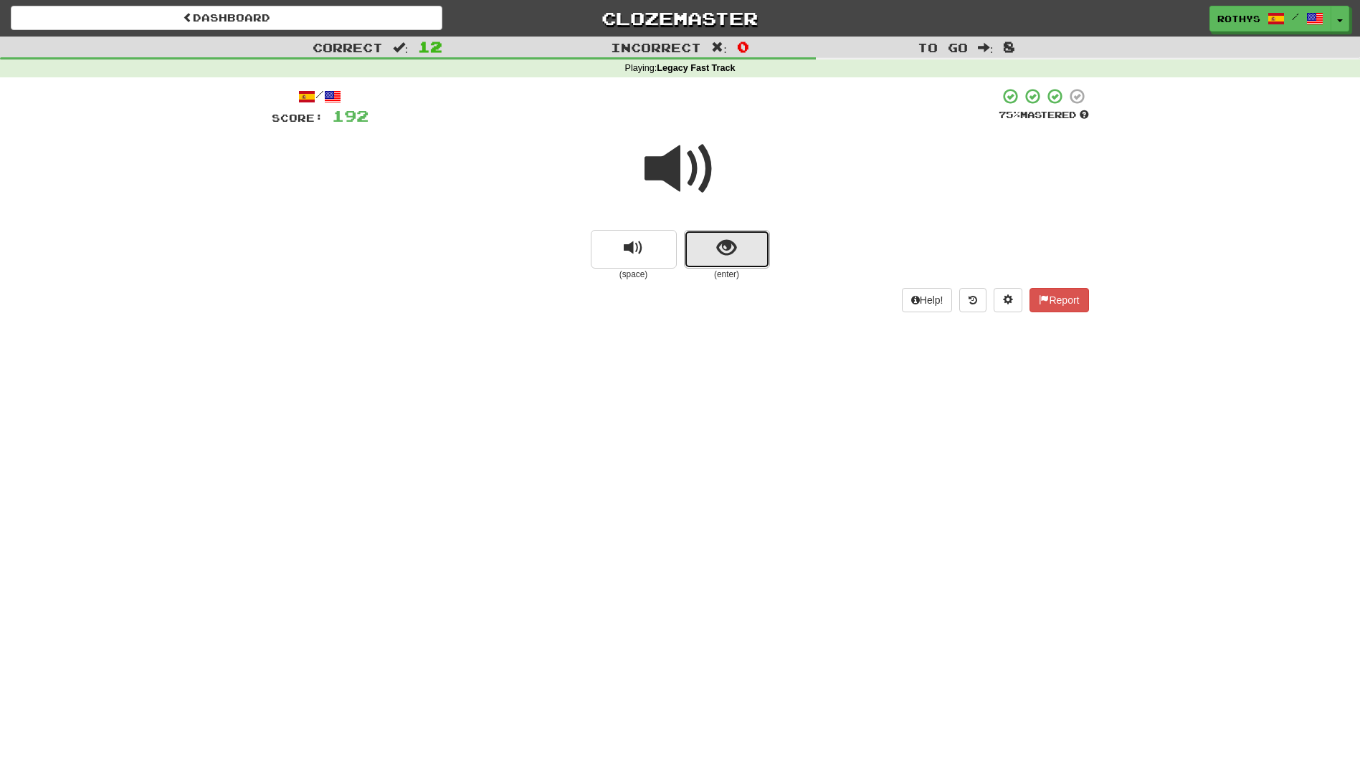
click at [752, 250] on button "show sentence" at bounding box center [727, 249] width 86 height 39
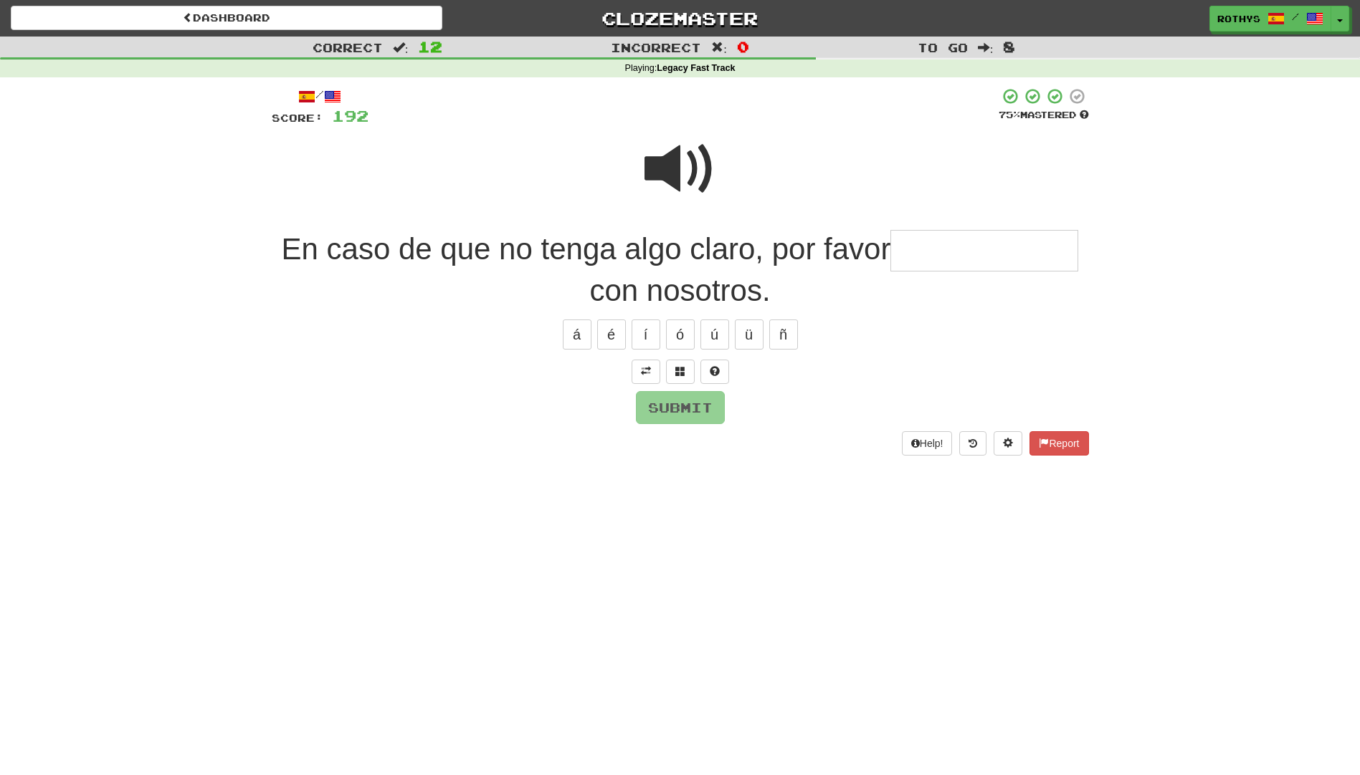
click at [963, 257] on input "text" at bounding box center [984, 251] width 188 height 42
click at [684, 375] on span at bounding box center [680, 371] width 10 height 10
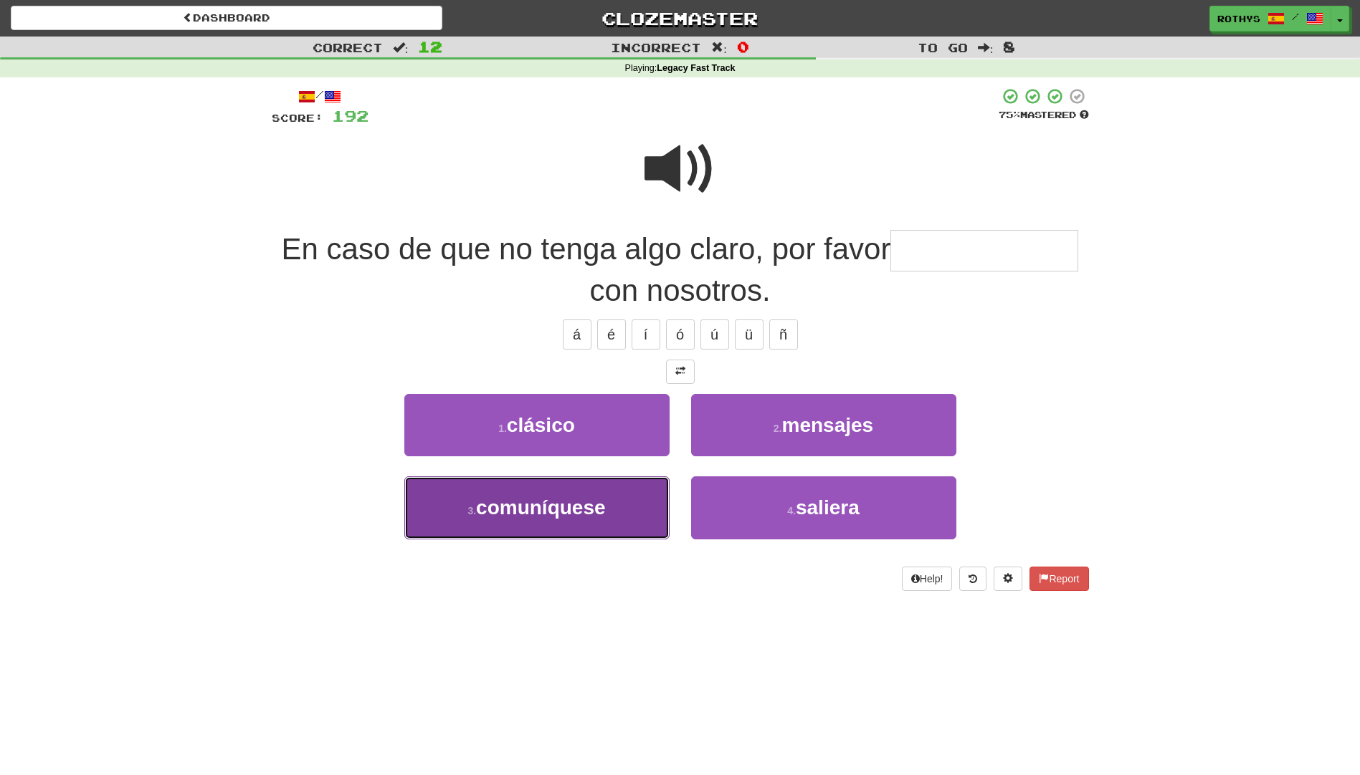
click at [589, 530] on button "3 . comuníquese" at bounding box center [536, 508] width 265 height 62
type input "**********"
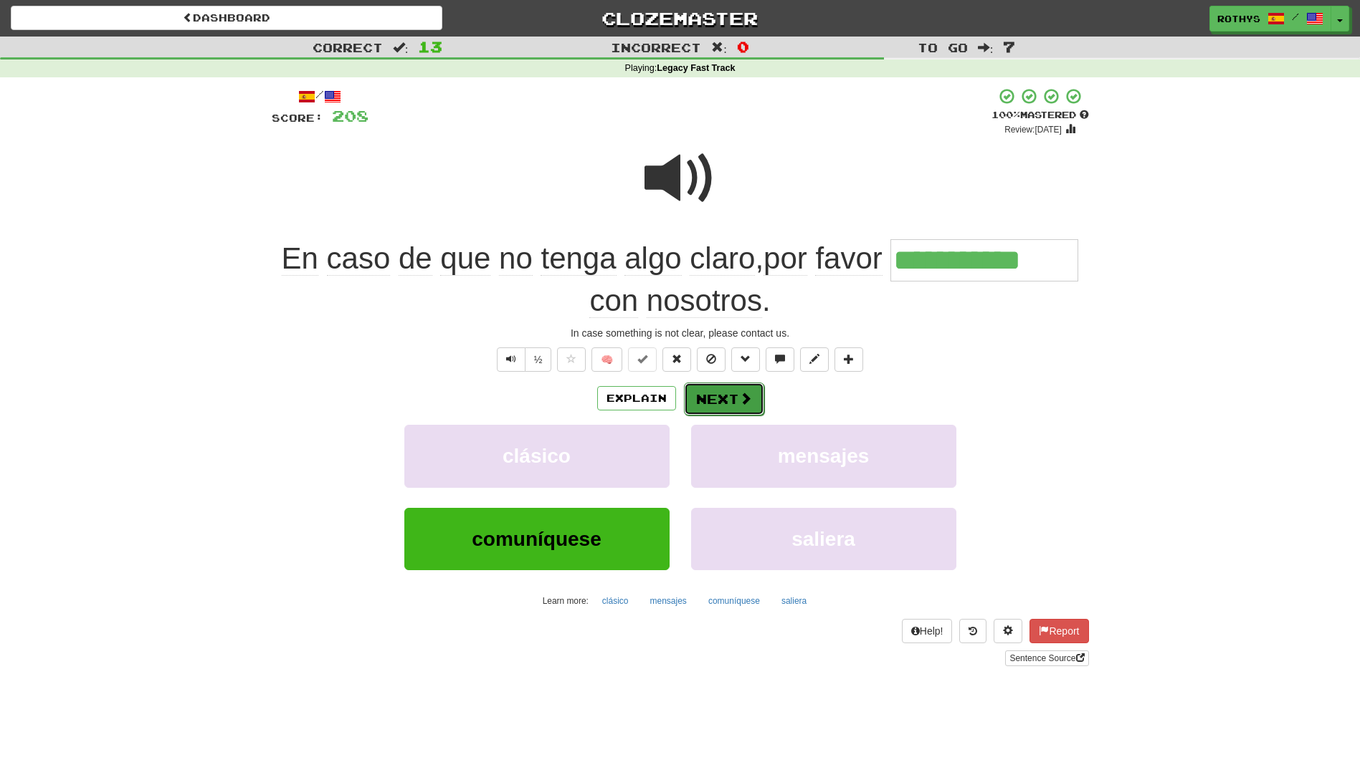
click at [714, 396] on button "Next" at bounding box center [724, 399] width 80 height 33
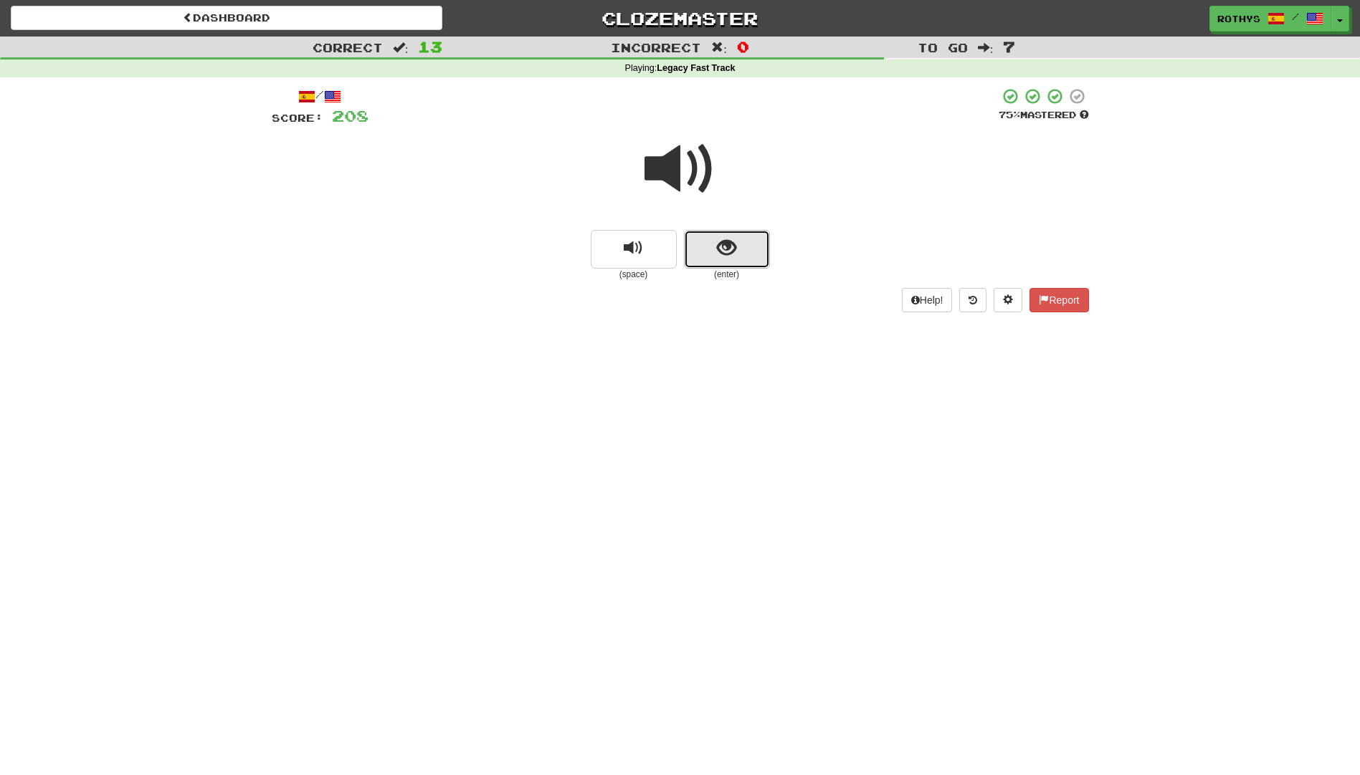
click at [708, 254] on button "show sentence" at bounding box center [727, 249] width 86 height 39
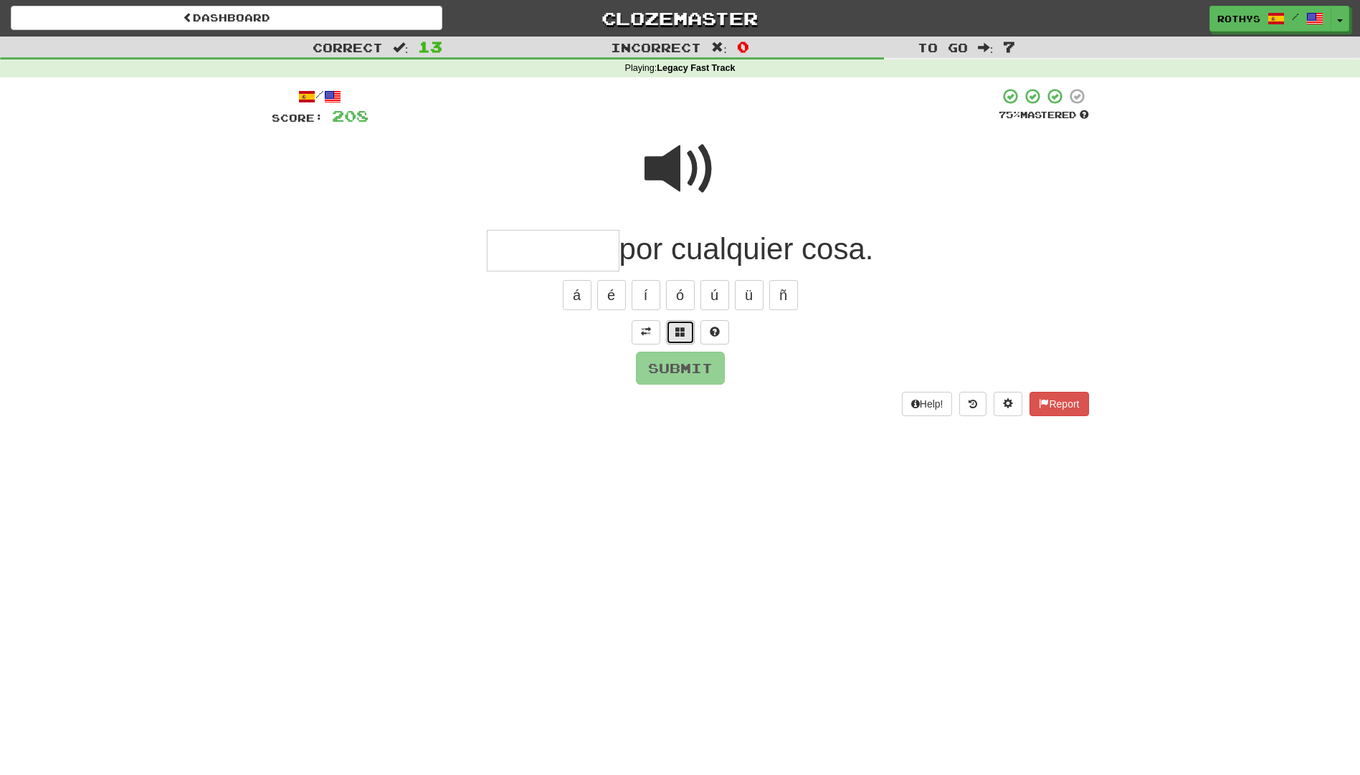
click at [672, 325] on button at bounding box center [680, 332] width 29 height 24
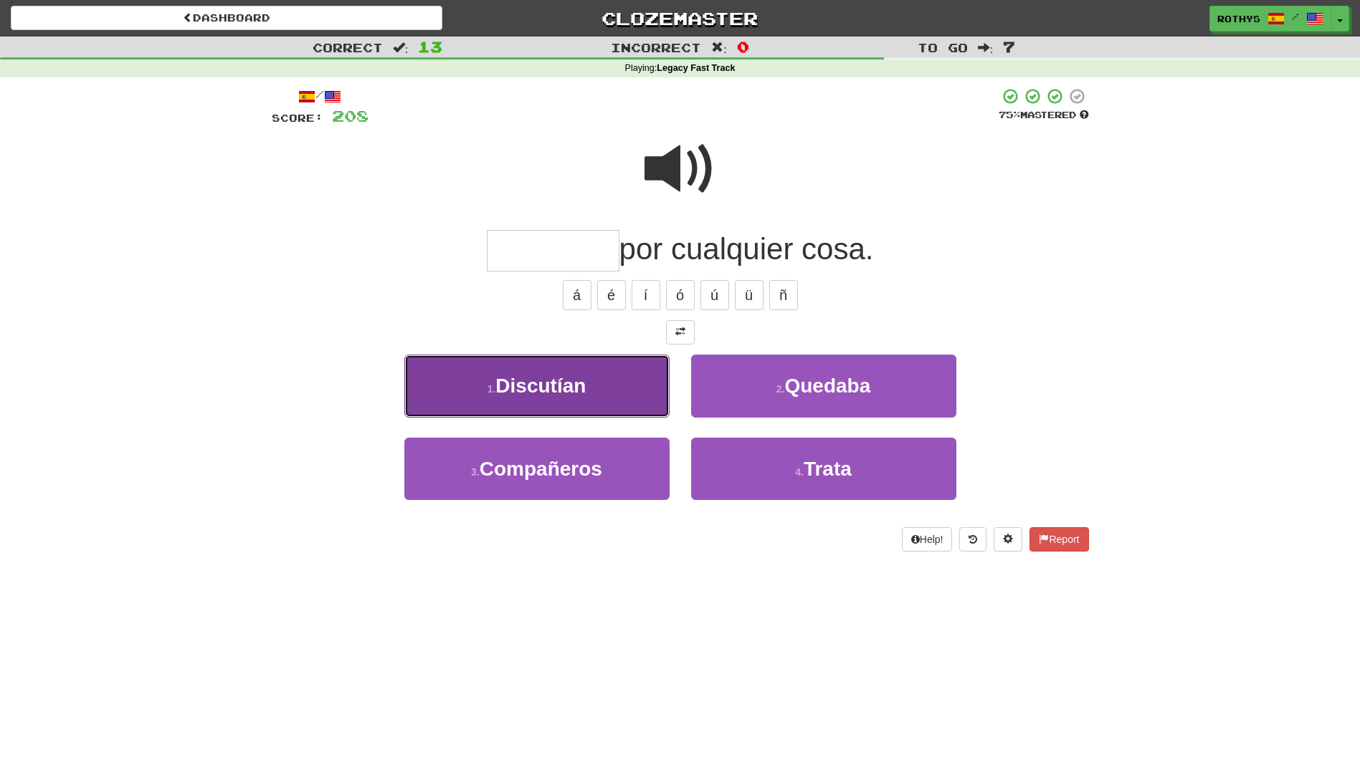
click at [544, 391] on span "Discutían" at bounding box center [540, 386] width 90 height 22
type input "*********"
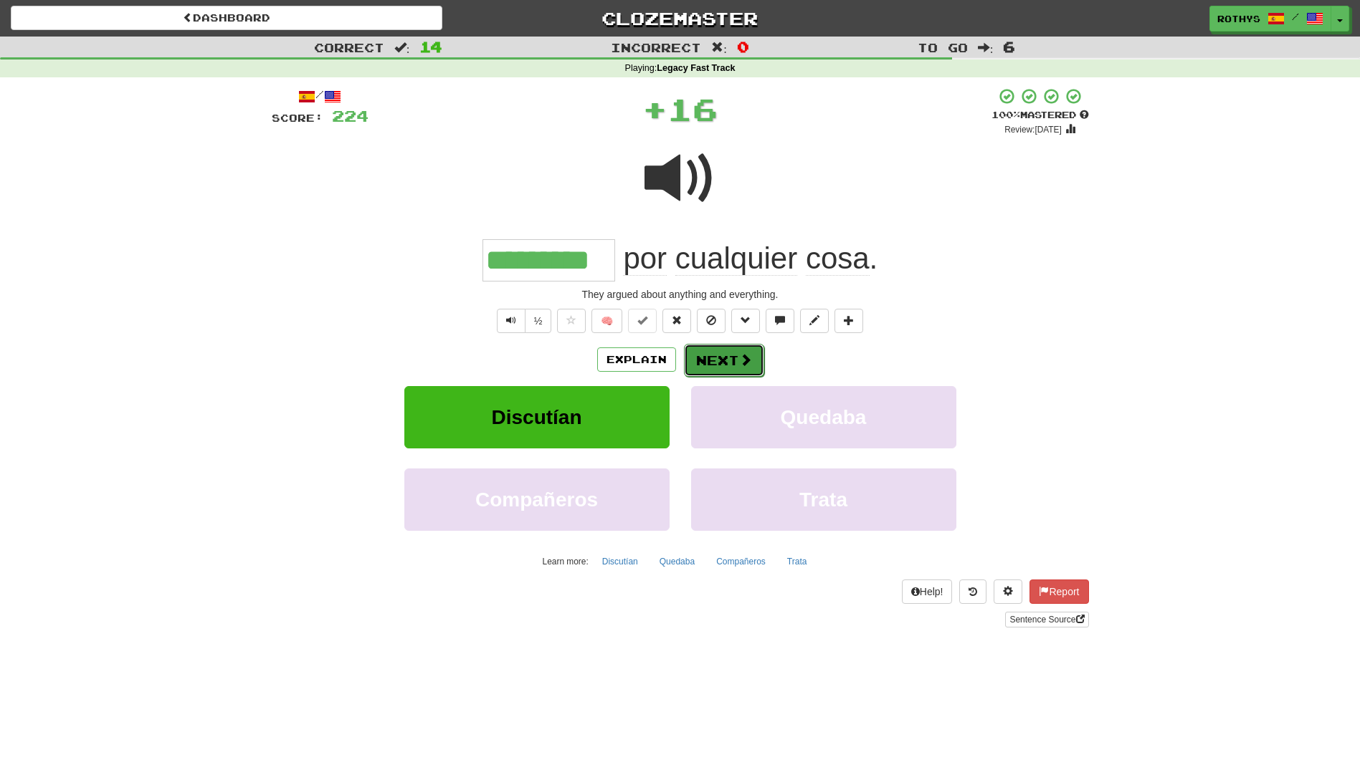
click at [726, 354] on button "Next" at bounding box center [724, 360] width 80 height 33
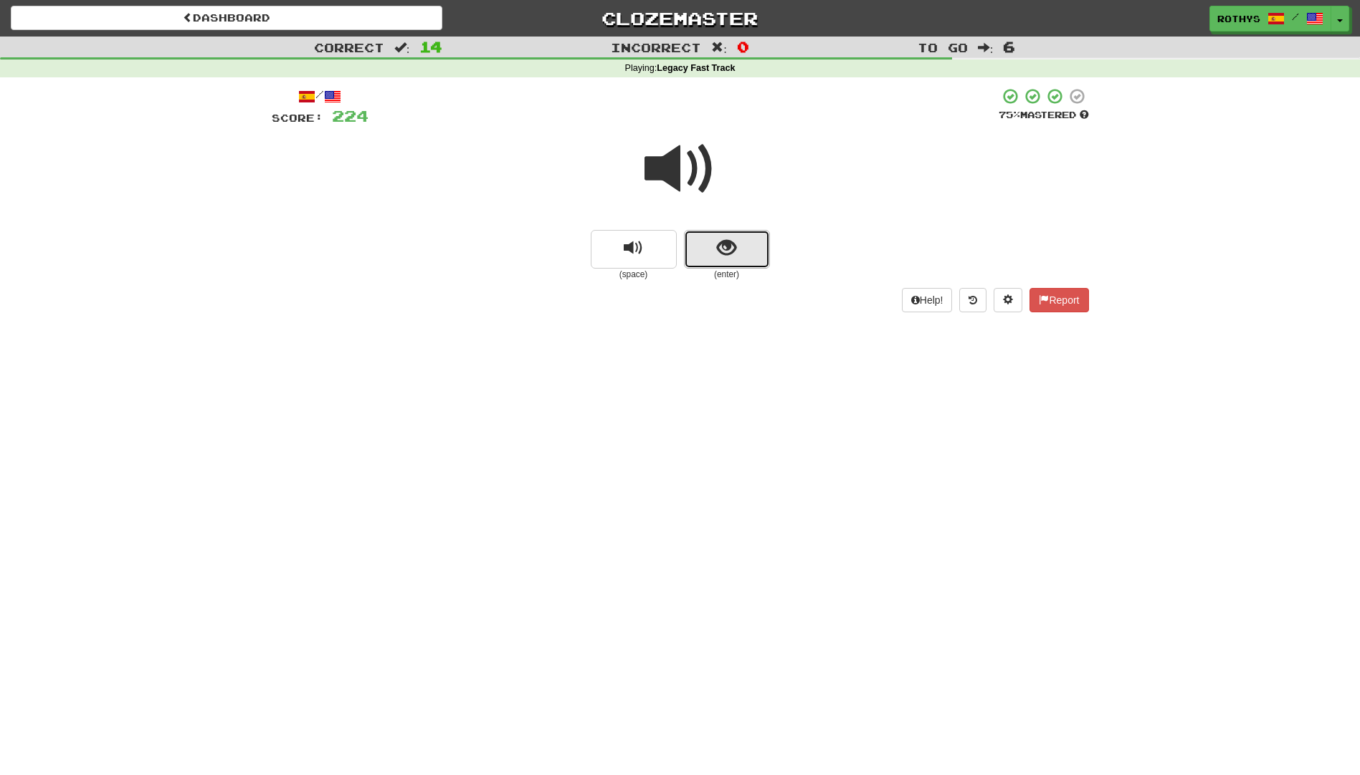
click at [738, 252] on button "show sentence" at bounding box center [727, 249] width 86 height 39
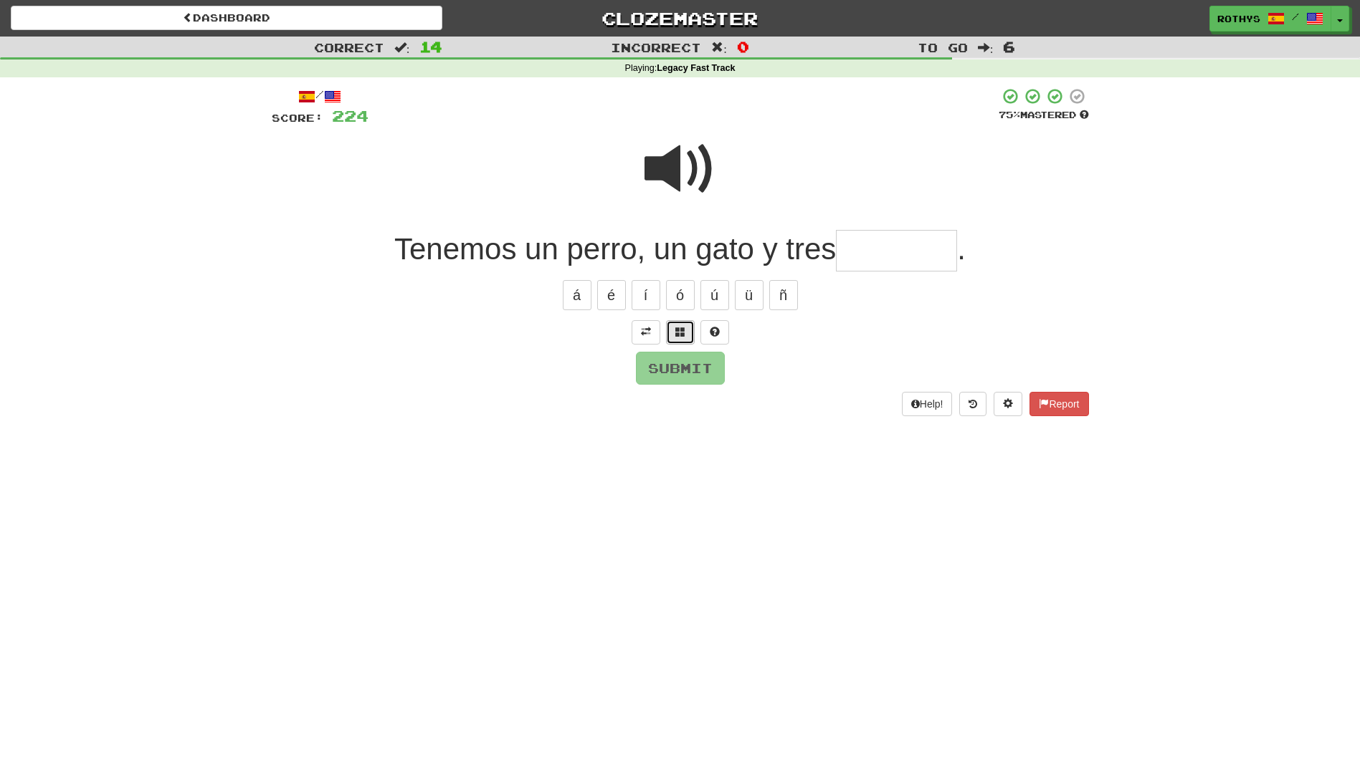
click at [685, 338] on button at bounding box center [680, 332] width 29 height 24
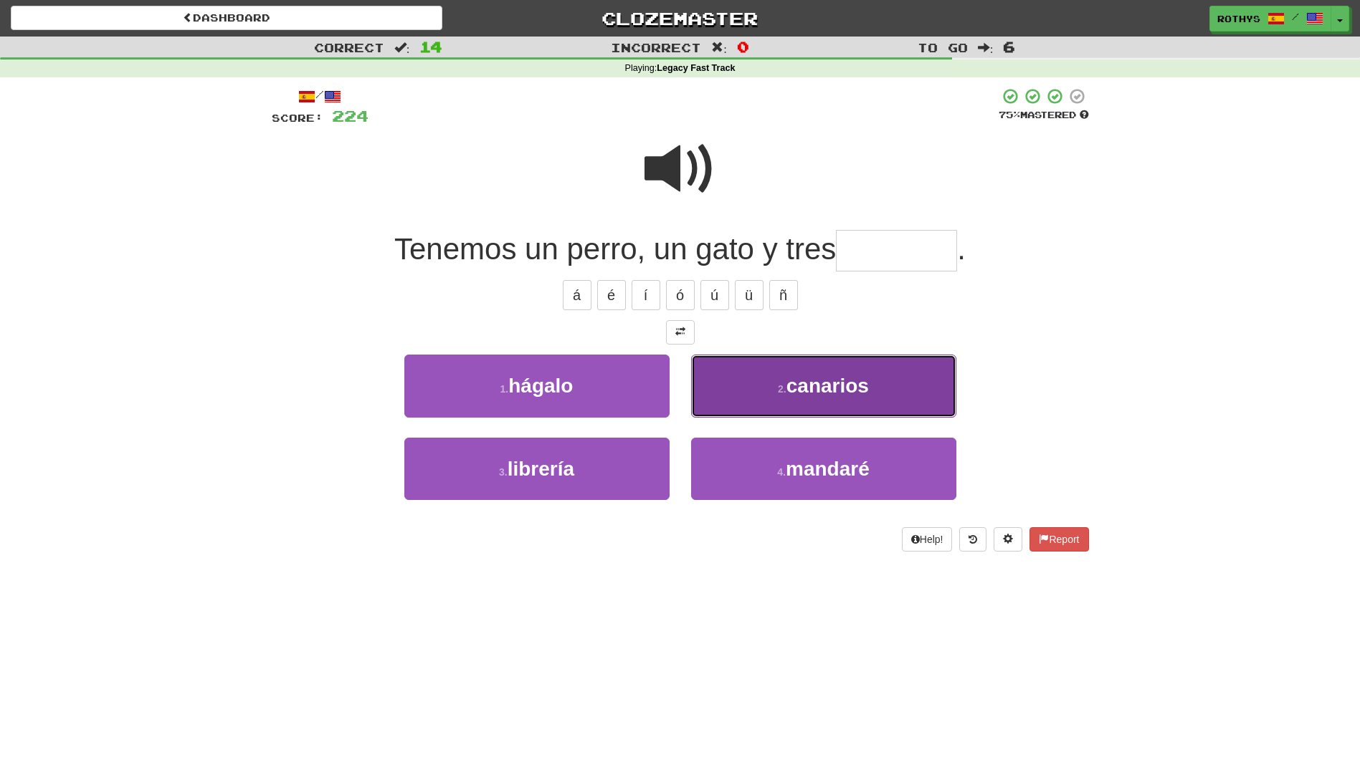
click at [774, 388] on button "2 . canarios" at bounding box center [823, 386] width 265 height 62
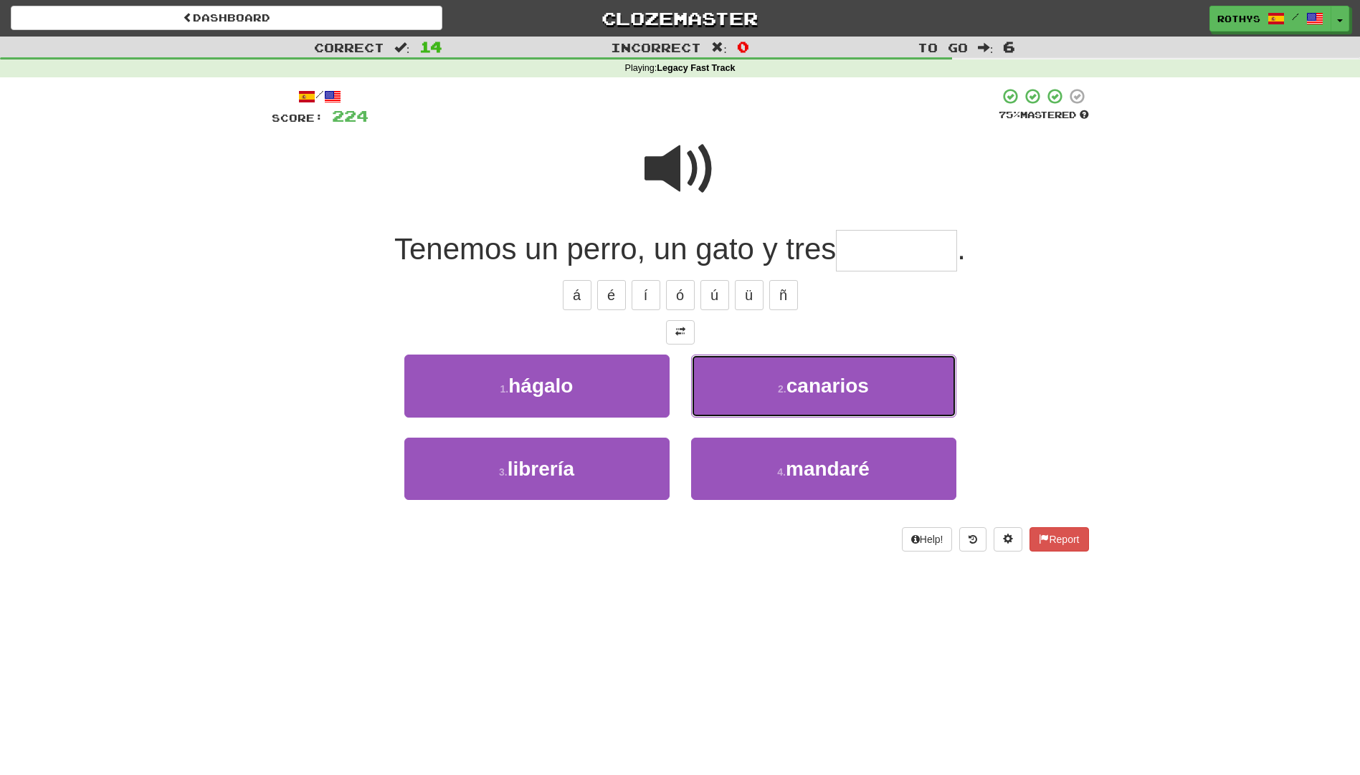
type input "********"
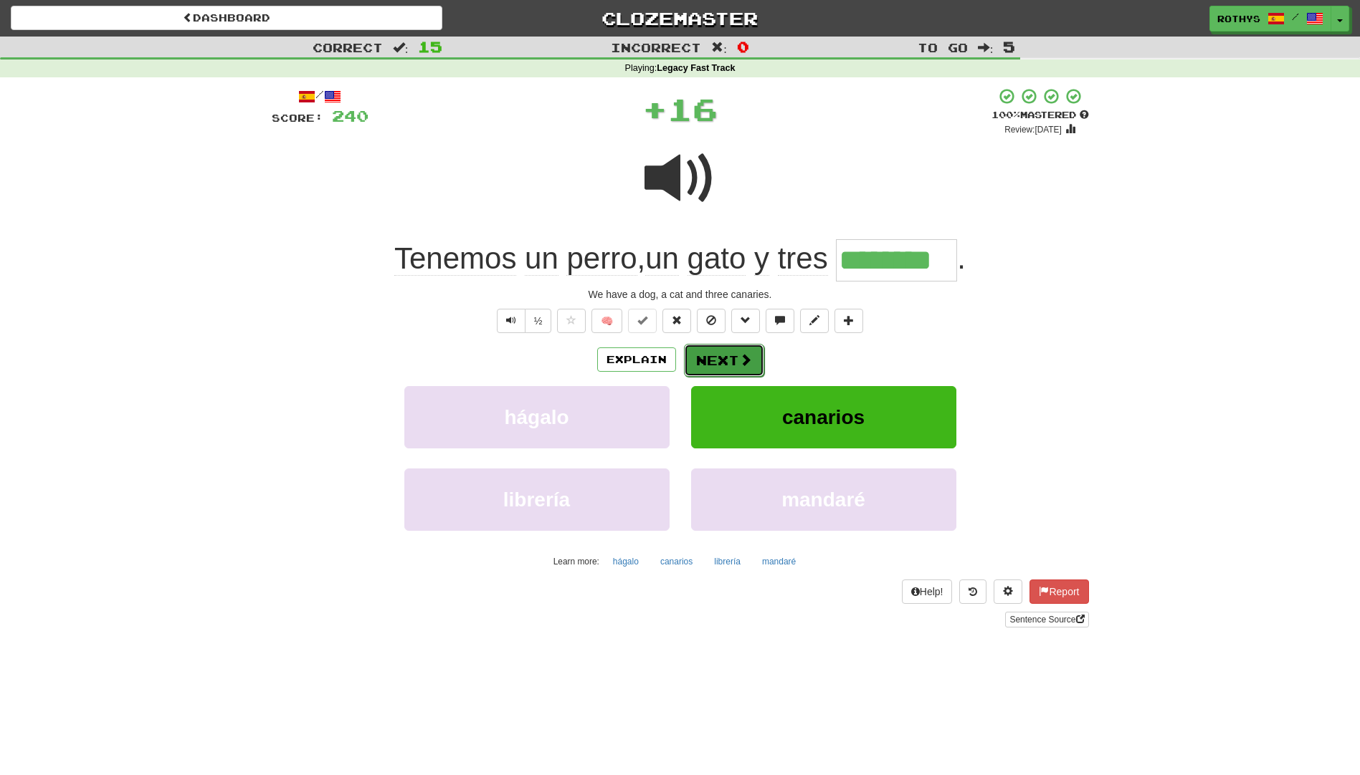
click at [712, 361] on button "Next" at bounding box center [724, 360] width 80 height 33
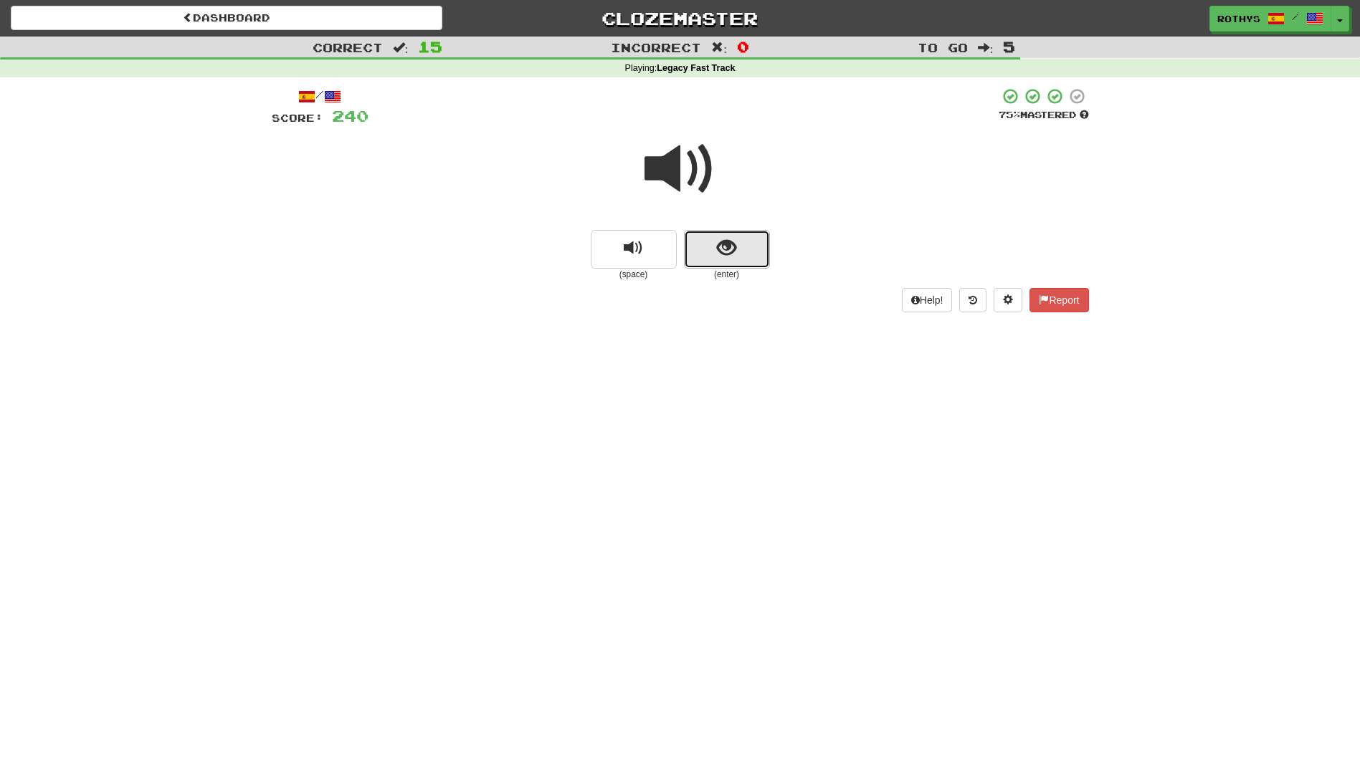
click at [729, 239] on span "show sentence" at bounding box center [726, 248] width 19 height 19
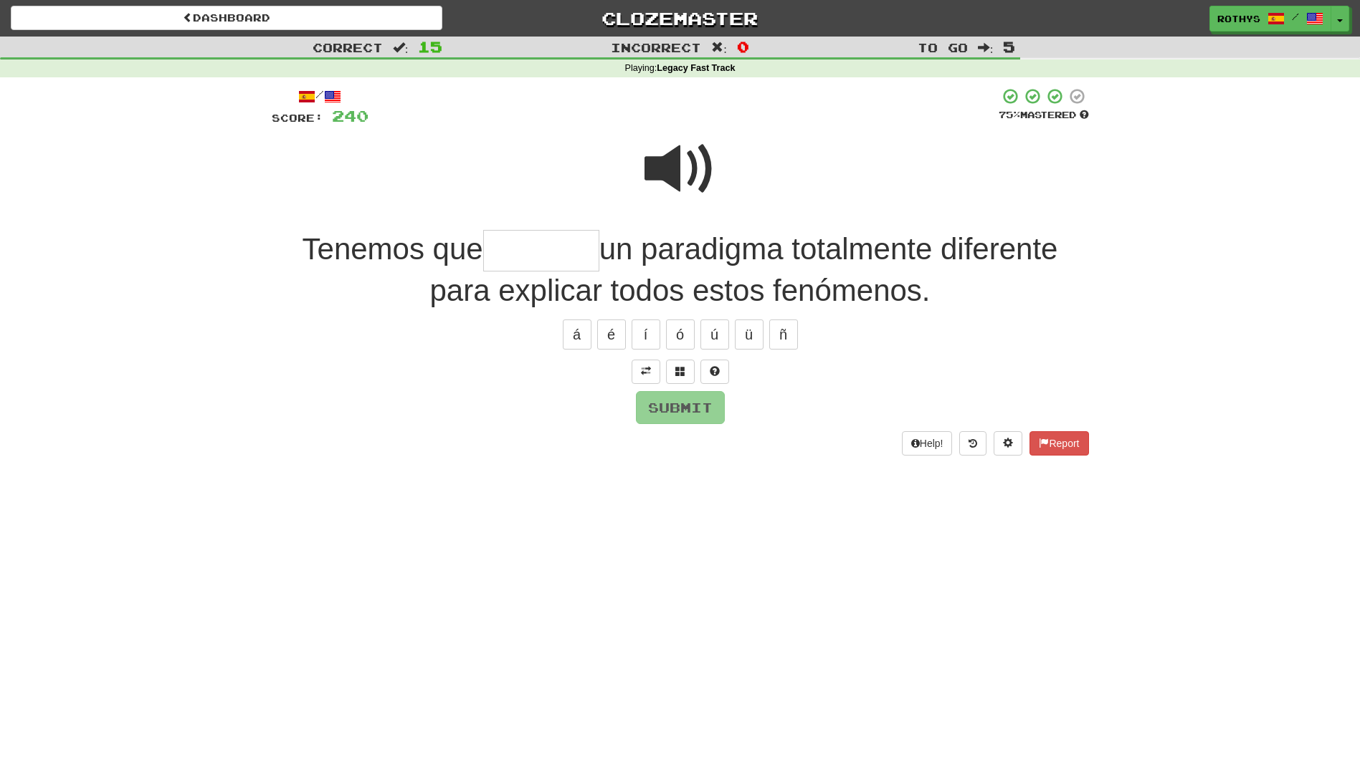
click at [539, 257] on input "text" at bounding box center [541, 251] width 116 height 42
drag, startPoint x: 729, startPoint y: 151, endPoint x: 699, endPoint y: 171, distance: 35.6
click at [699, 171] on div at bounding box center [680, 179] width 817 height 102
click at [557, 242] on input "text" at bounding box center [541, 251] width 116 height 42
drag, startPoint x: 671, startPoint y: 368, endPoint x: 697, endPoint y: 358, distance: 28.4
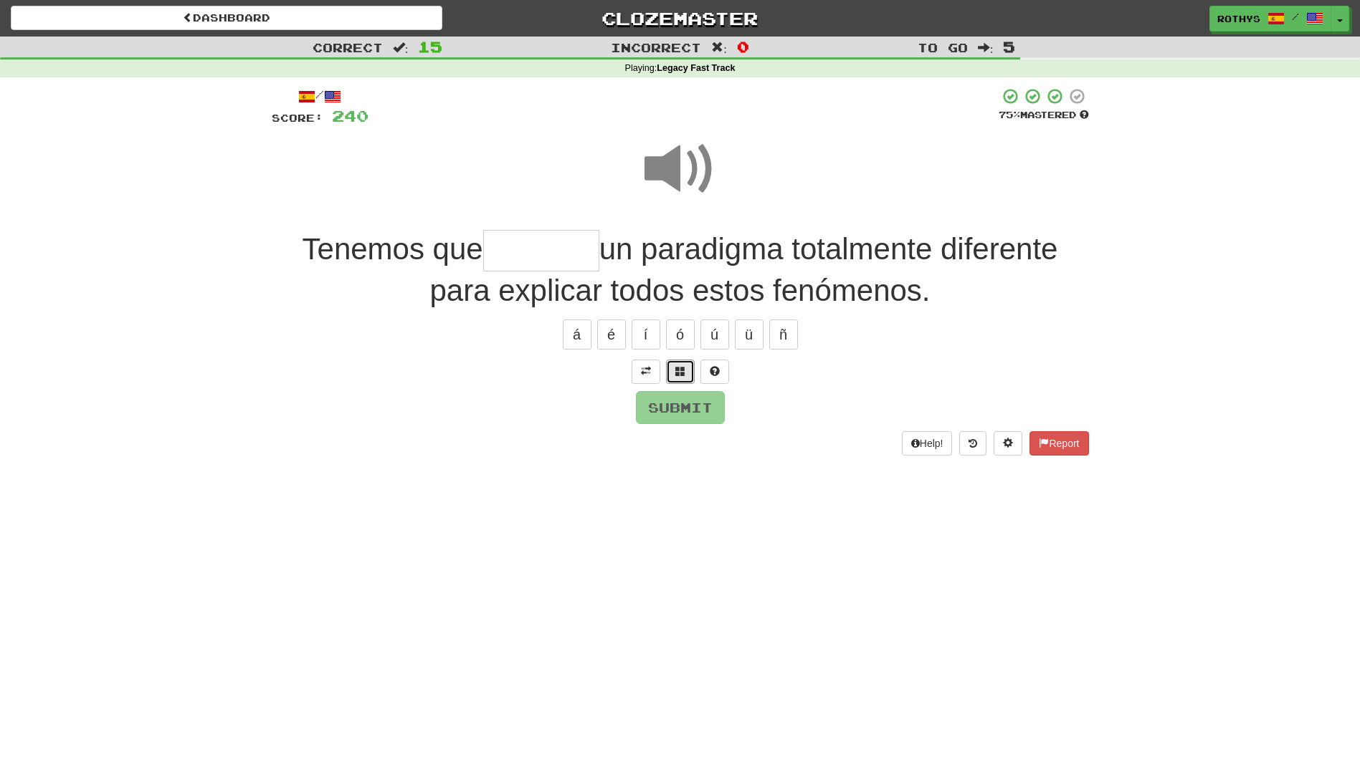
click at [672, 360] on button at bounding box center [680, 372] width 29 height 24
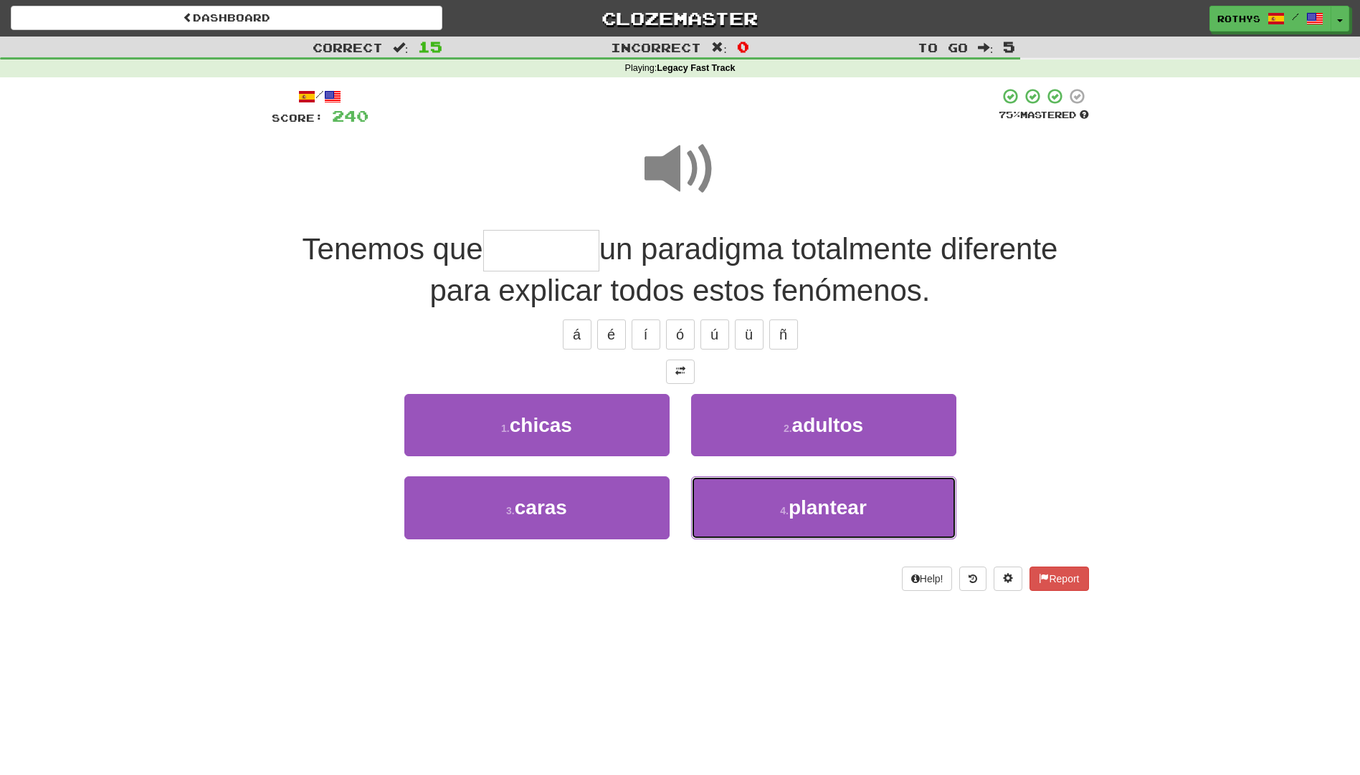
drag, startPoint x: 803, startPoint y: 513, endPoint x: 1024, endPoint y: 502, distance: 221.0
click at [806, 512] on span "plantear" at bounding box center [827, 508] width 78 height 22
type input "********"
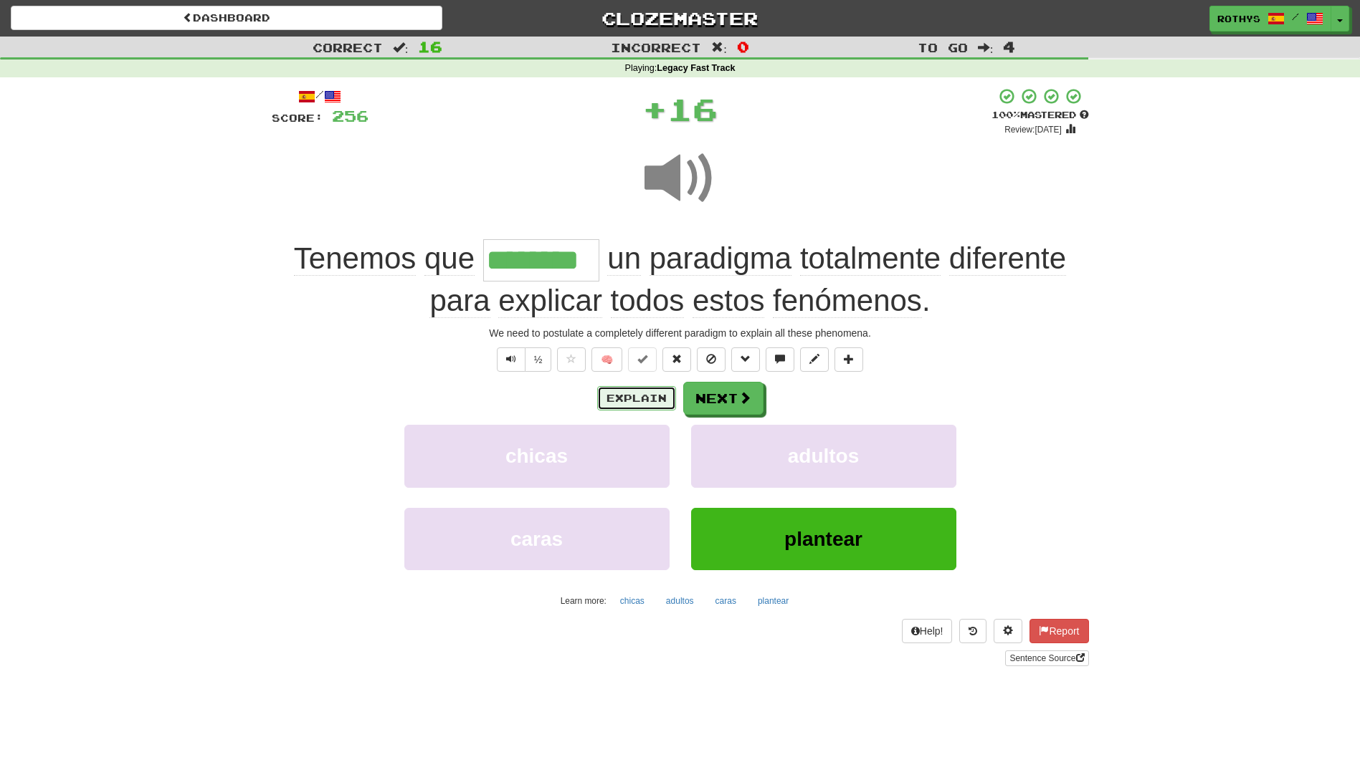
click at [633, 399] on button "Explain" at bounding box center [636, 398] width 79 height 24
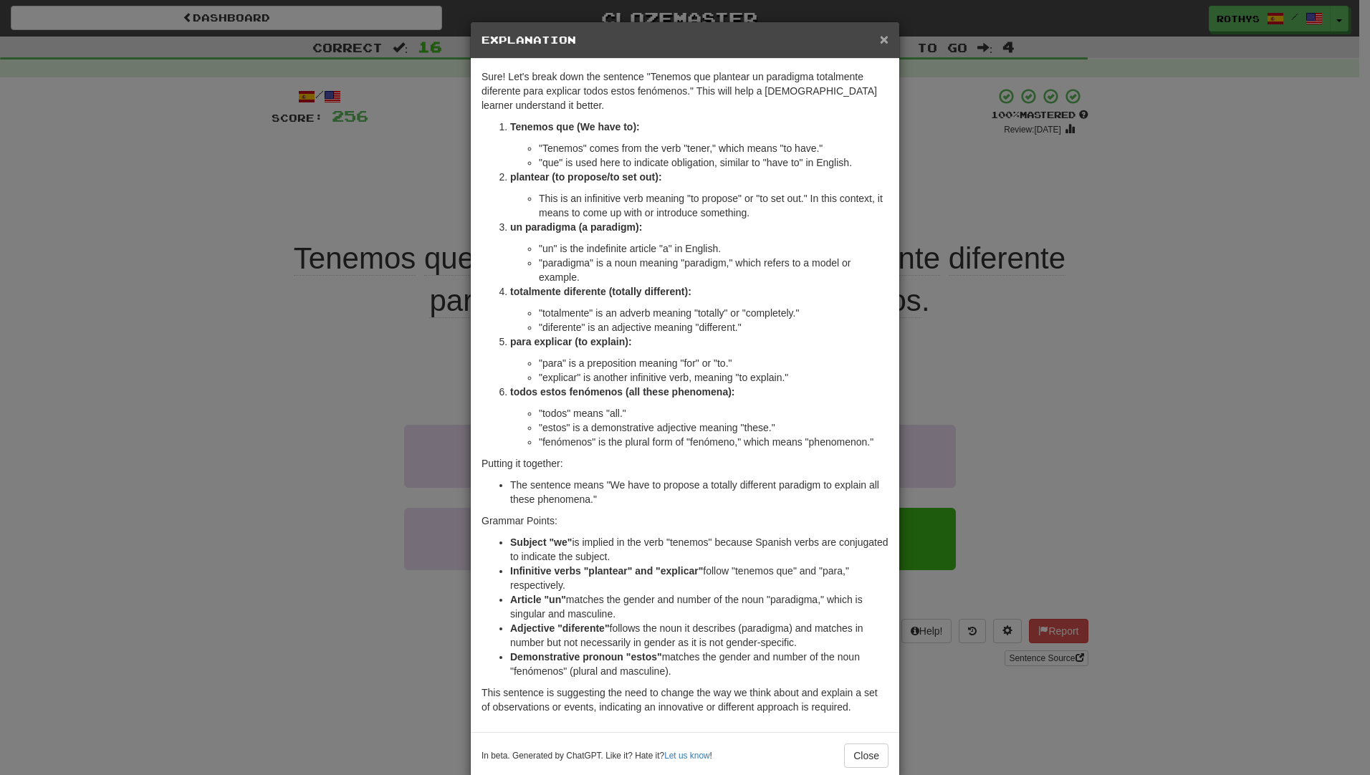
click at [880, 38] on span "×" at bounding box center [884, 39] width 9 height 16
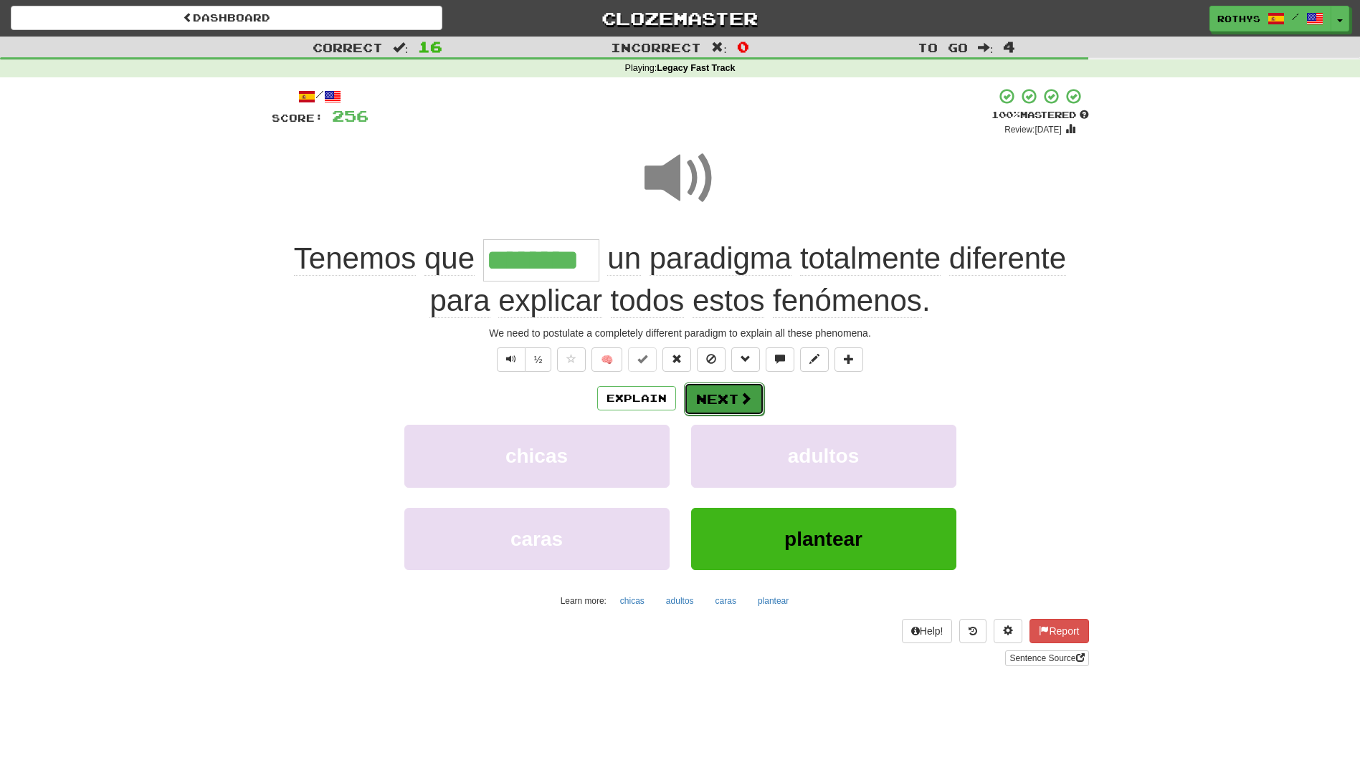
click at [710, 399] on button "Next" at bounding box center [724, 399] width 80 height 33
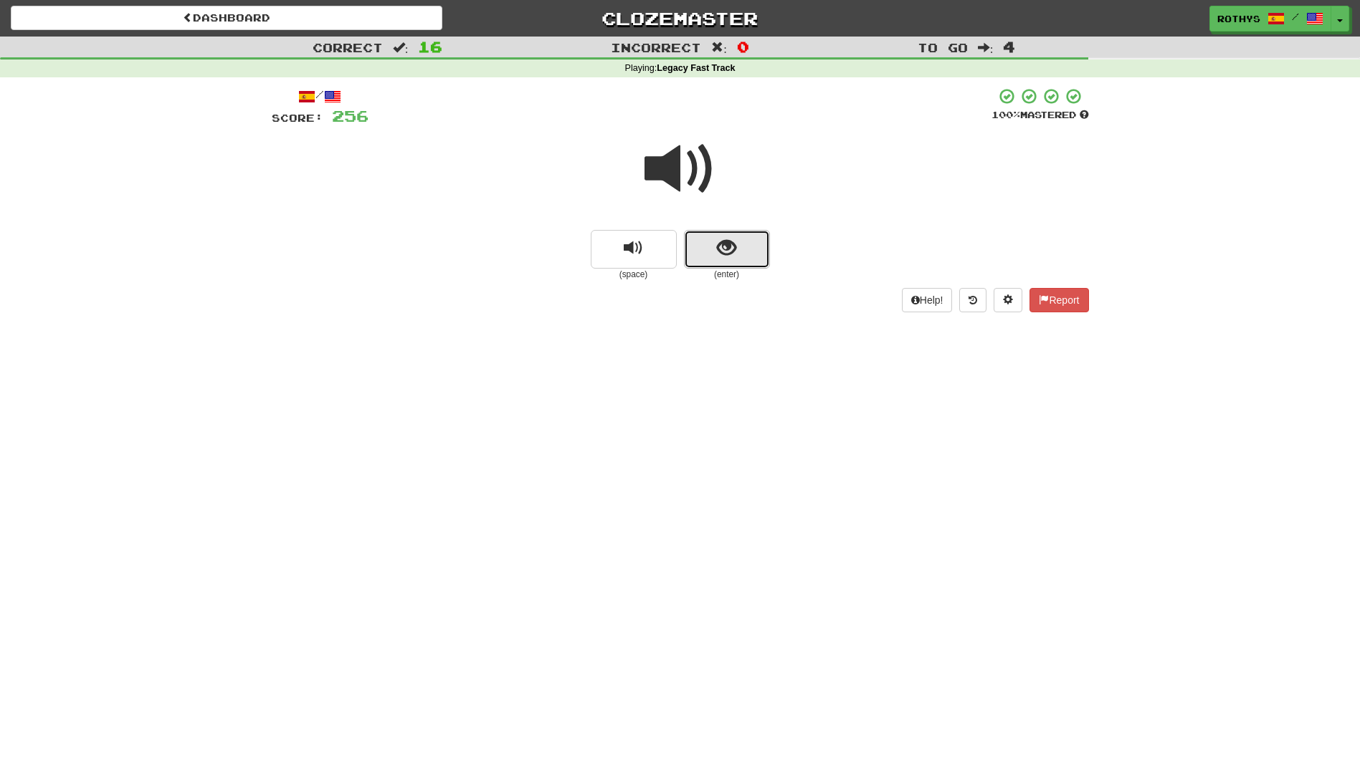
drag, startPoint x: 727, startPoint y: 249, endPoint x: 736, endPoint y: 254, distance: 10.3
click at [736, 254] on button "show sentence" at bounding box center [727, 249] width 86 height 39
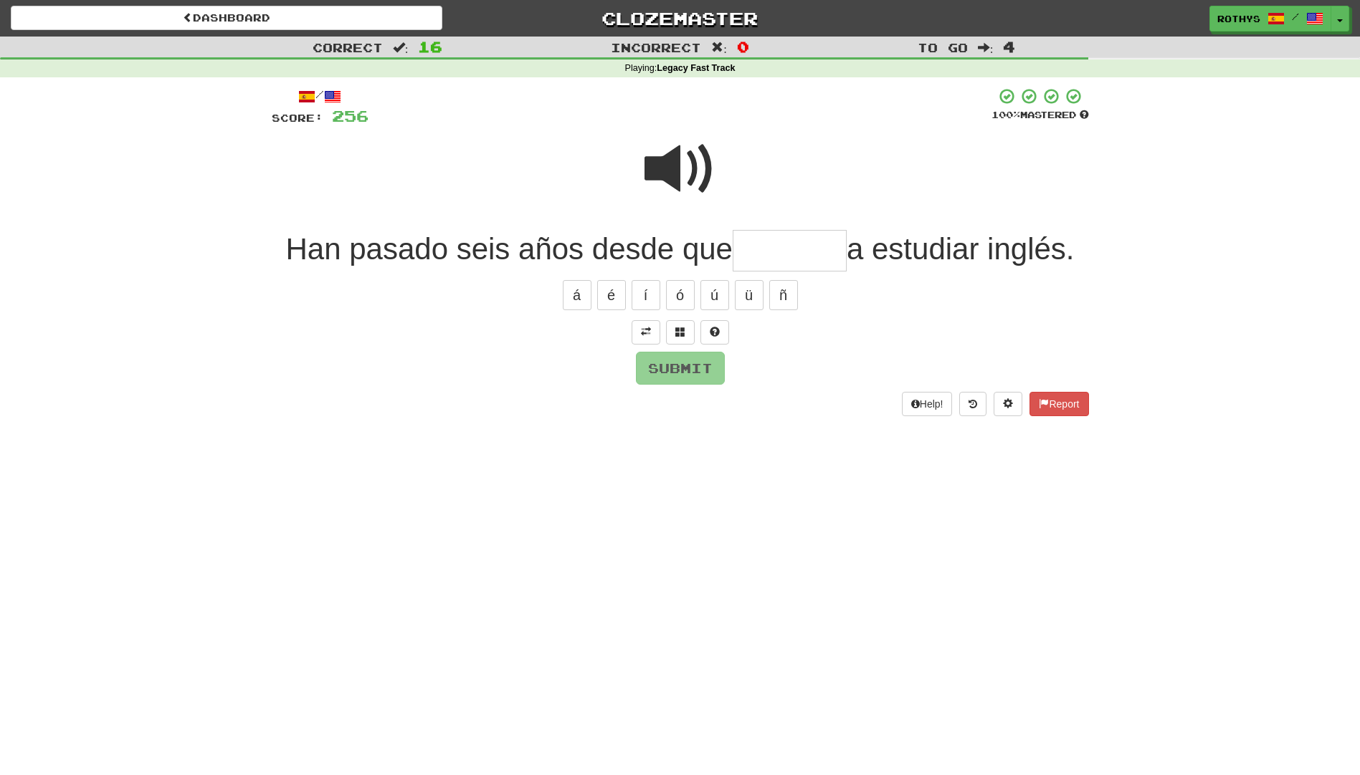
click at [813, 239] on input "text" at bounding box center [789, 251] width 114 height 42
click at [687, 330] on button at bounding box center [680, 332] width 29 height 24
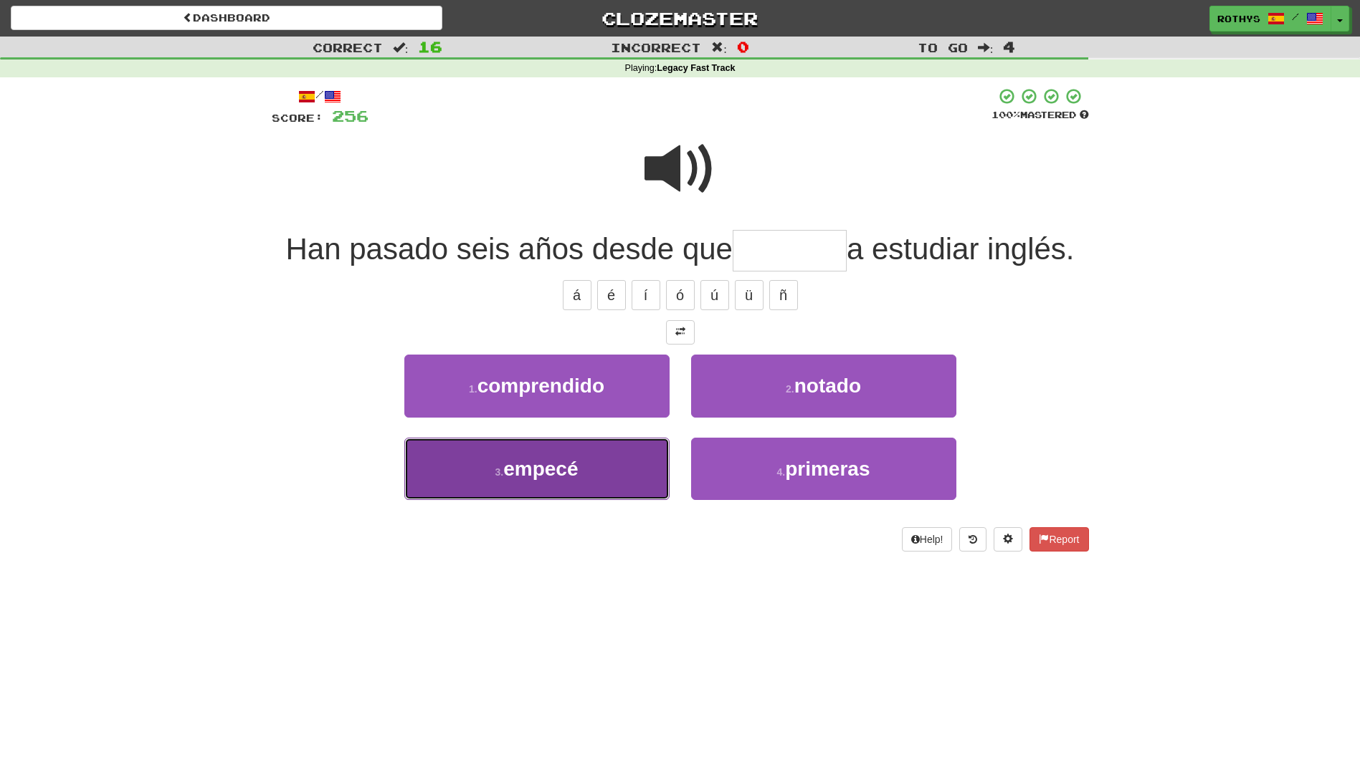
click at [618, 474] on button "3 . empecé" at bounding box center [536, 469] width 265 height 62
type input "******"
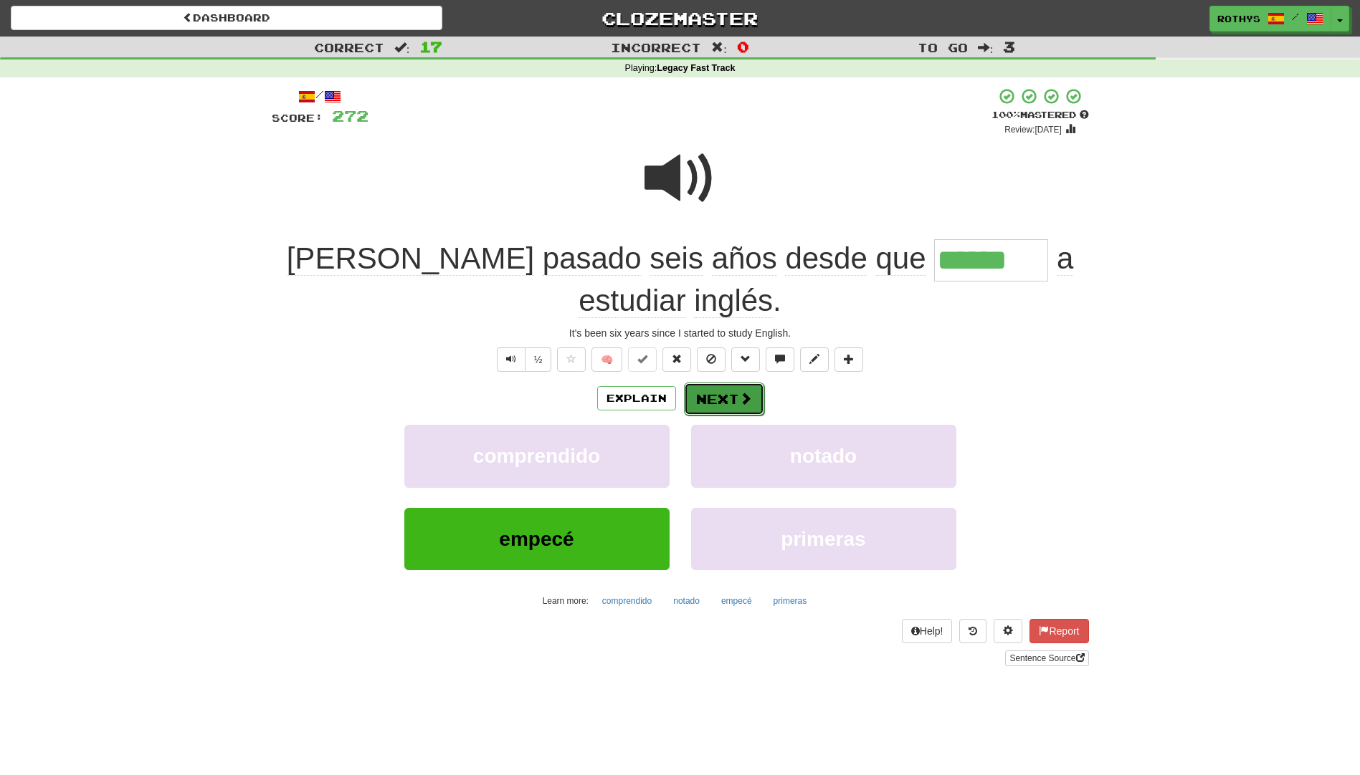
click at [726, 383] on button "Next" at bounding box center [724, 399] width 80 height 33
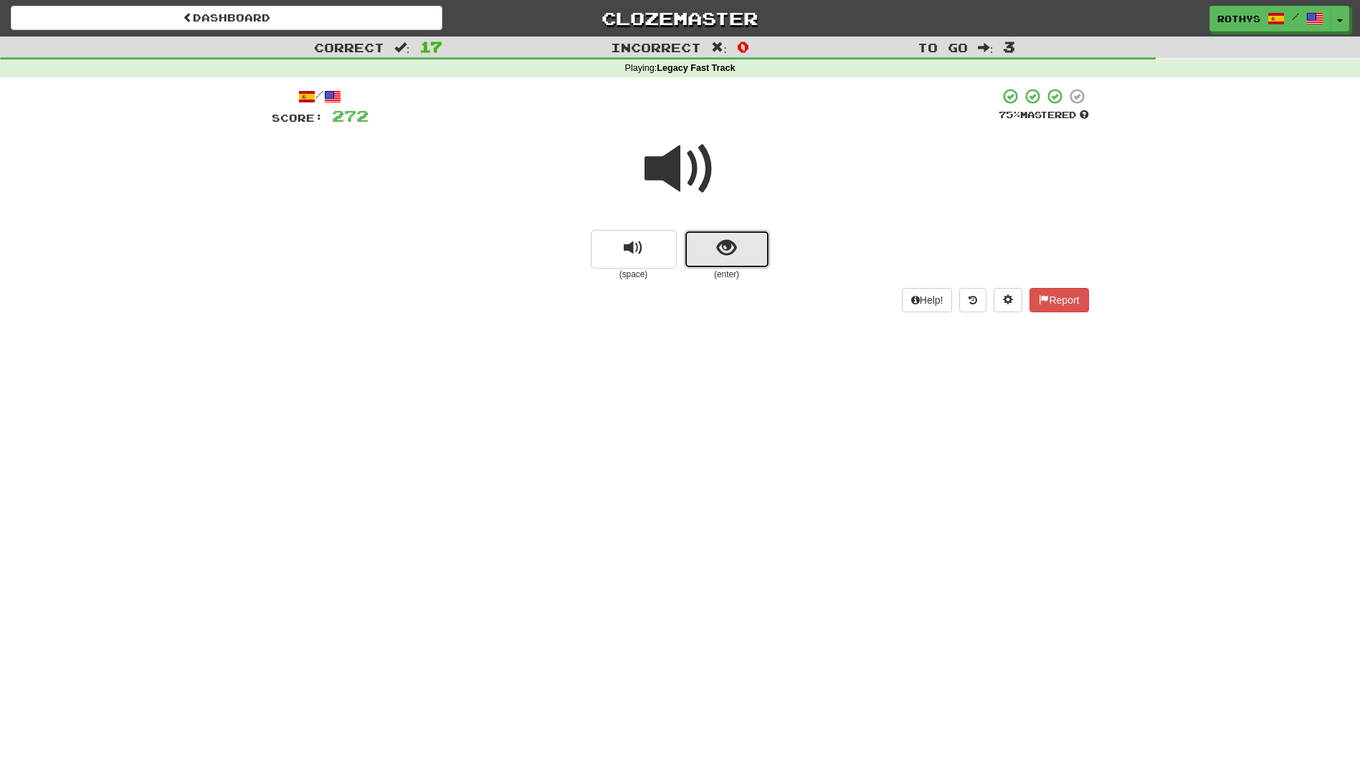
click at [740, 252] on button "show sentence" at bounding box center [727, 249] width 86 height 39
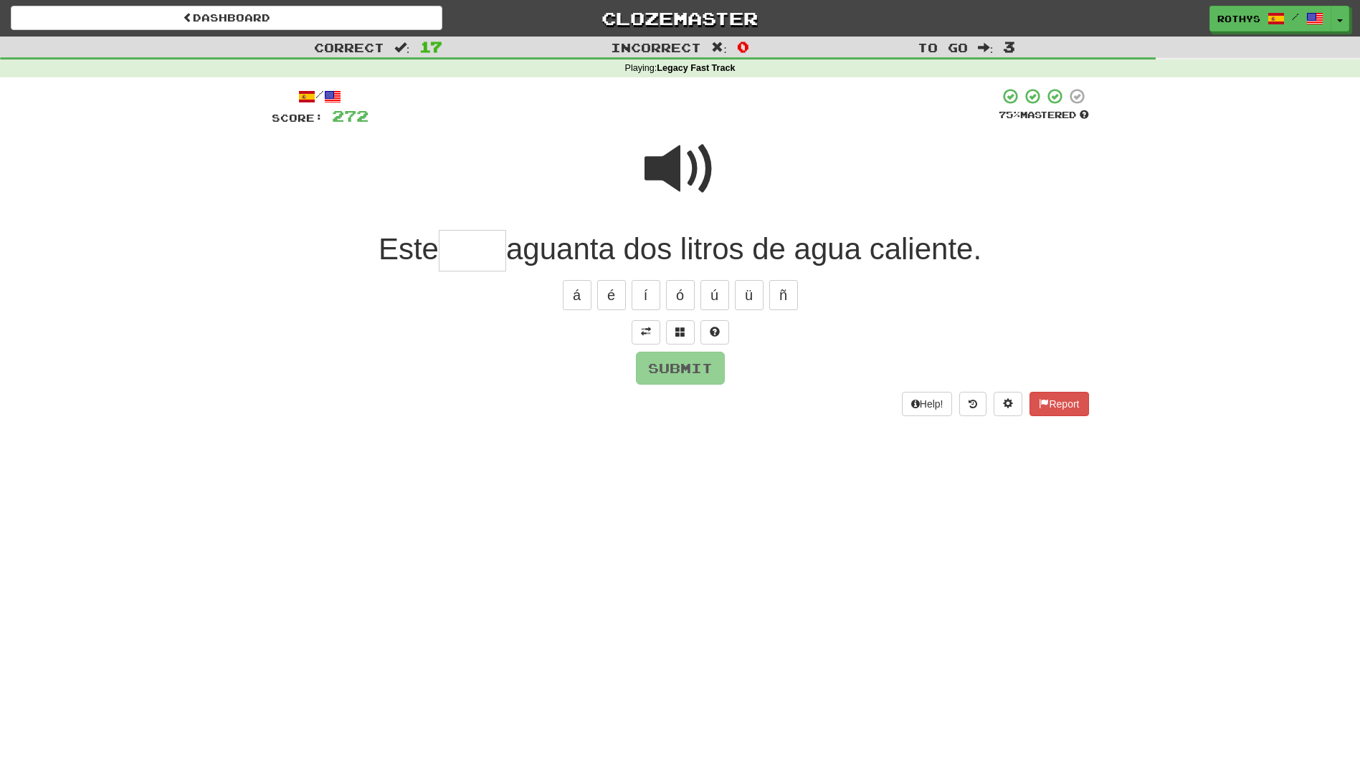
click at [498, 243] on input "text" at bounding box center [472, 251] width 67 height 42
click at [674, 323] on button at bounding box center [680, 332] width 29 height 24
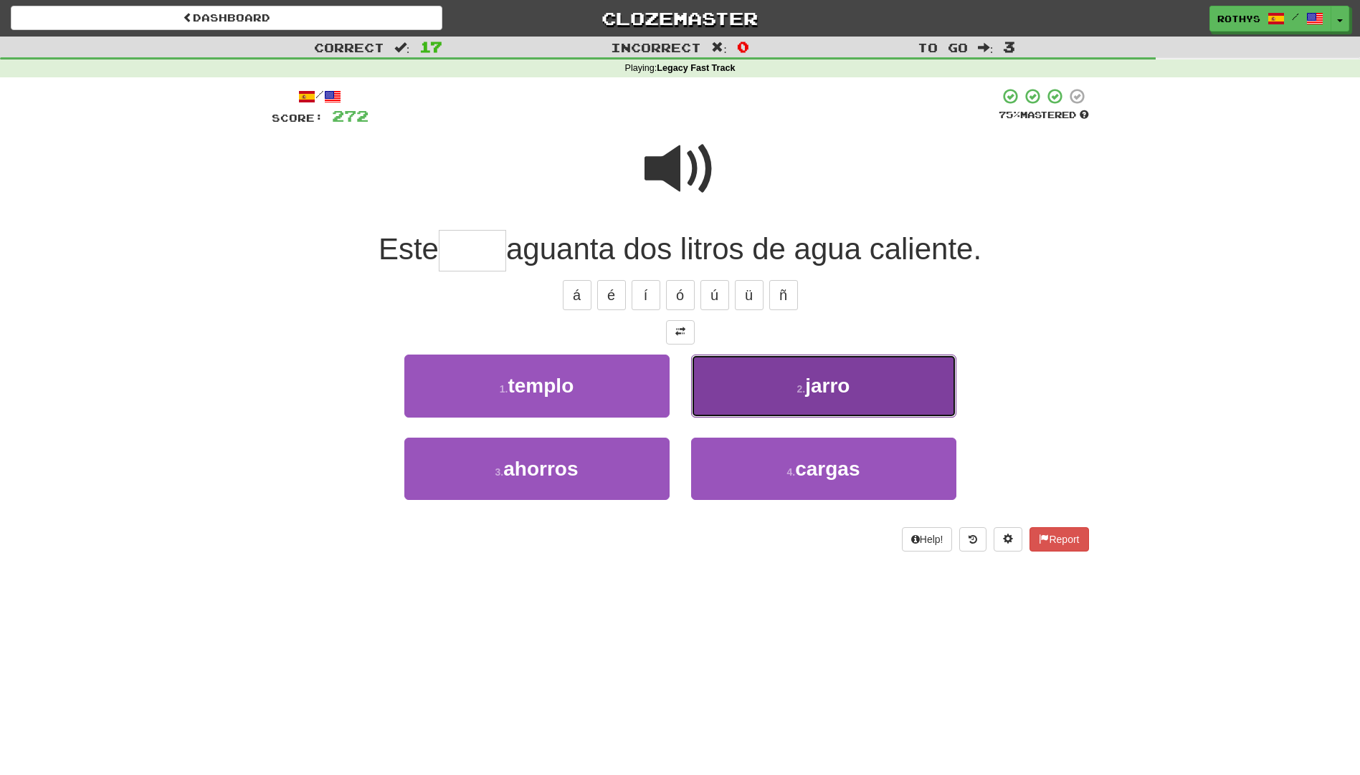
click at [780, 409] on button "2 . jarro" at bounding box center [823, 386] width 265 height 62
type input "*****"
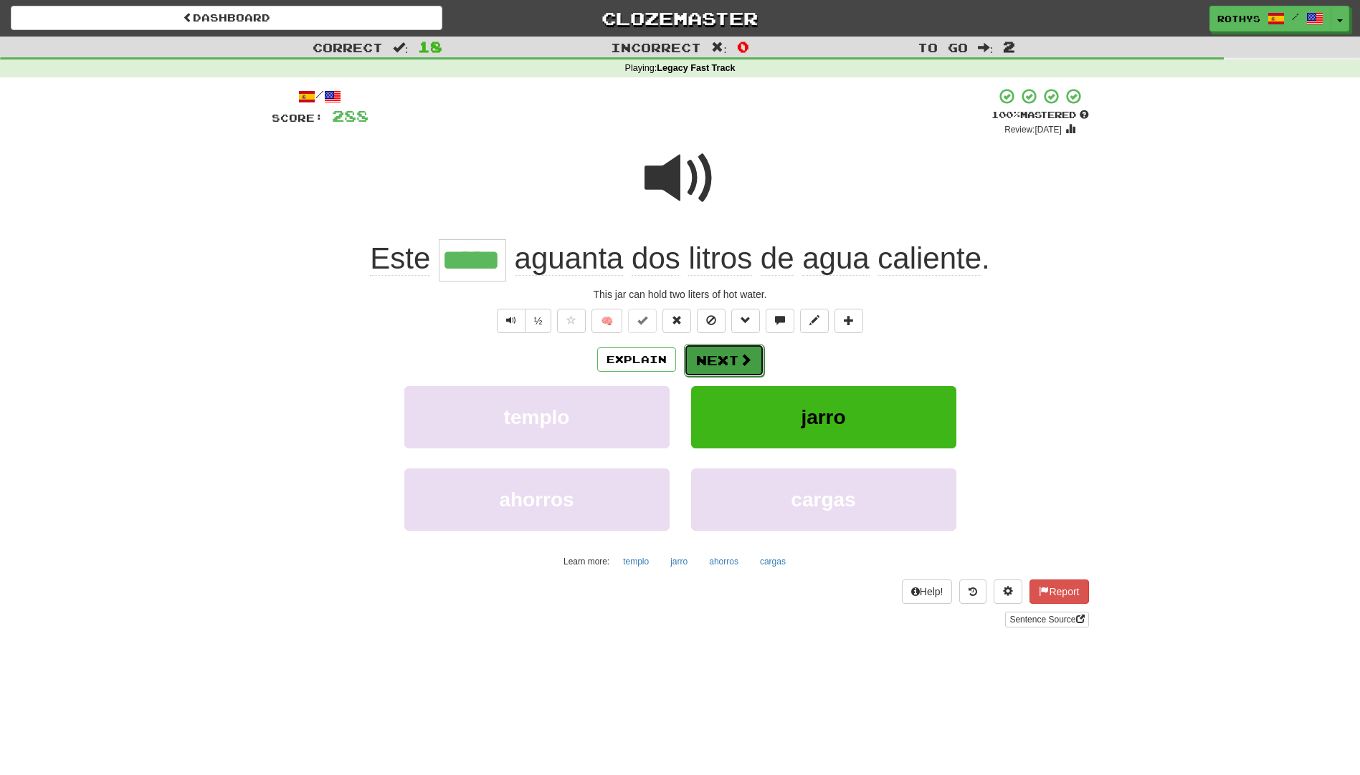
click at [733, 360] on button "Next" at bounding box center [724, 360] width 80 height 33
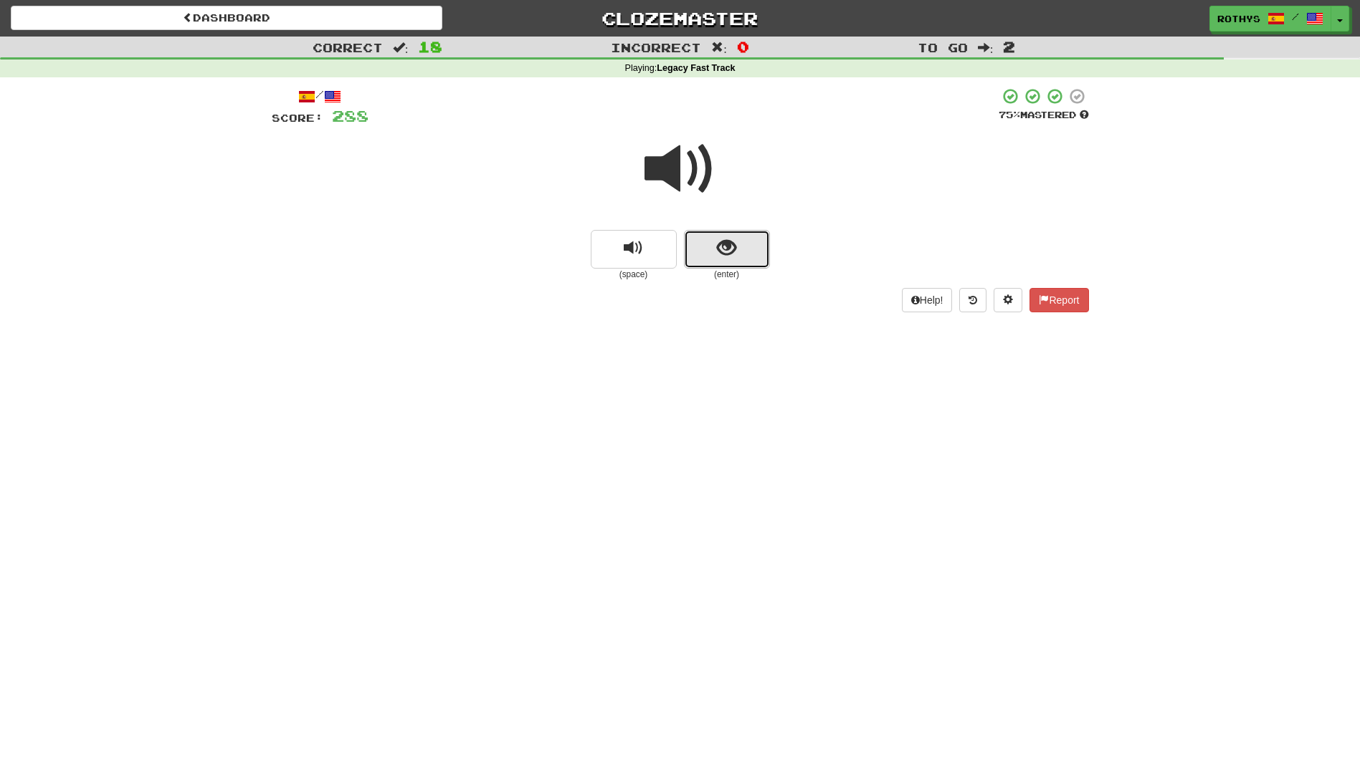
click at [720, 257] on span "show sentence" at bounding box center [726, 248] width 19 height 19
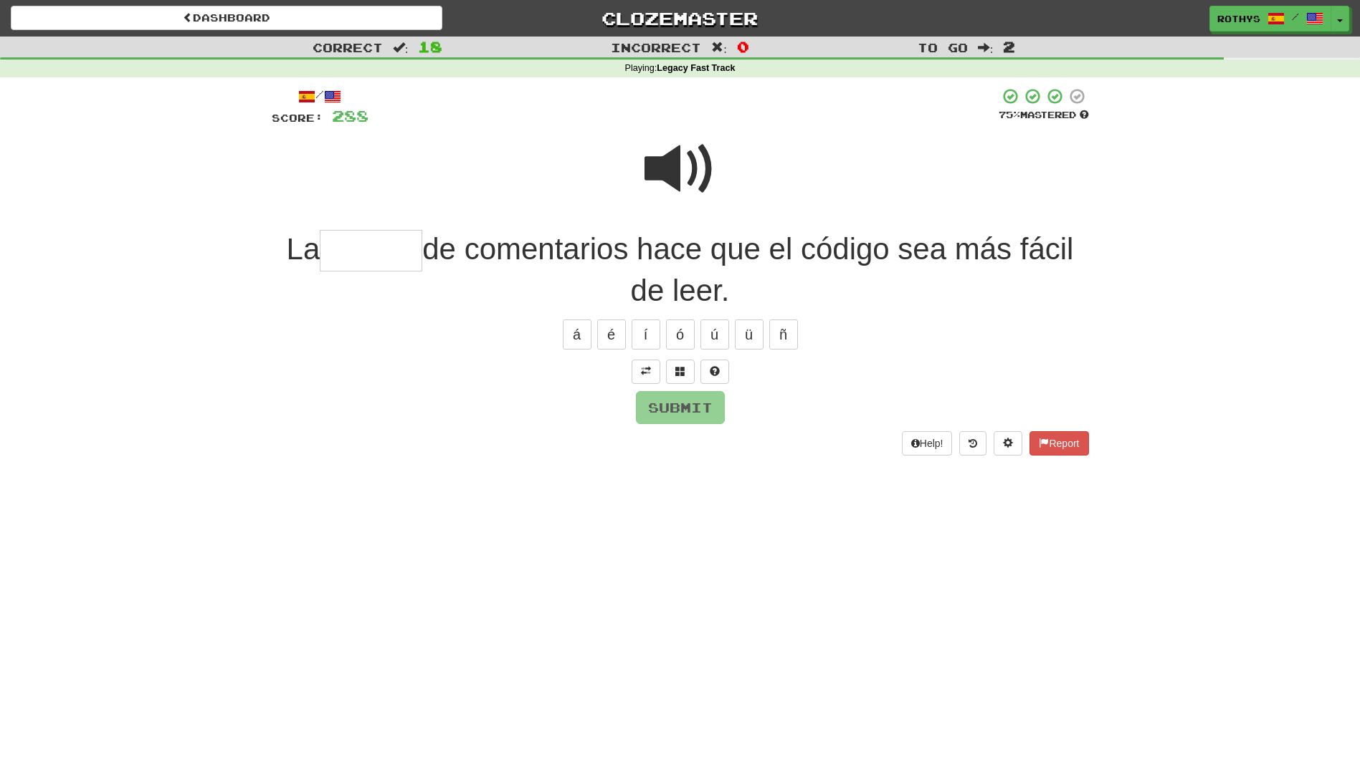
click at [358, 252] on input "text" at bounding box center [371, 251] width 102 height 42
click at [667, 169] on span at bounding box center [680, 169] width 72 height 72
click at [679, 369] on span at bounding box center [680, 371] width 10 height 10
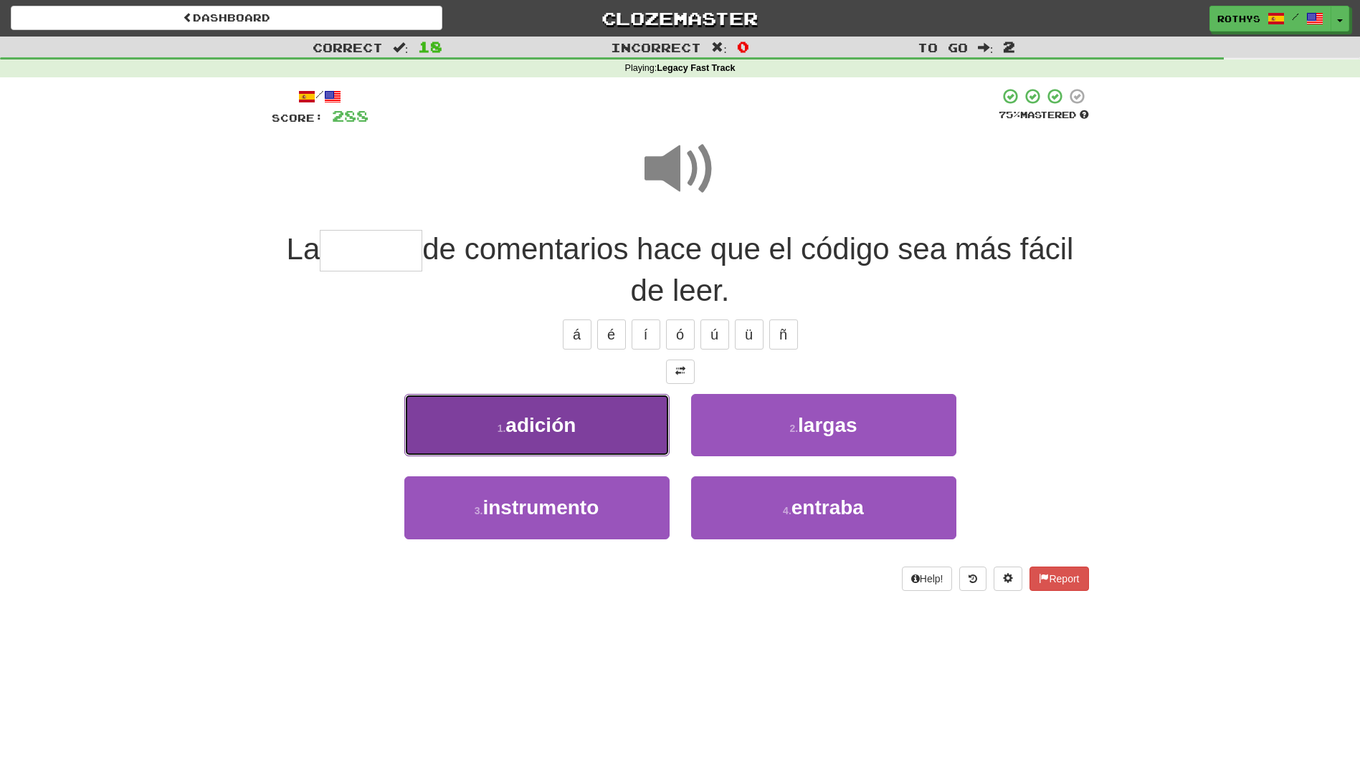
click at [615, 412] on button "1 . adición" at bounding box center [536, 425] width 265 height 62
type input "*******"
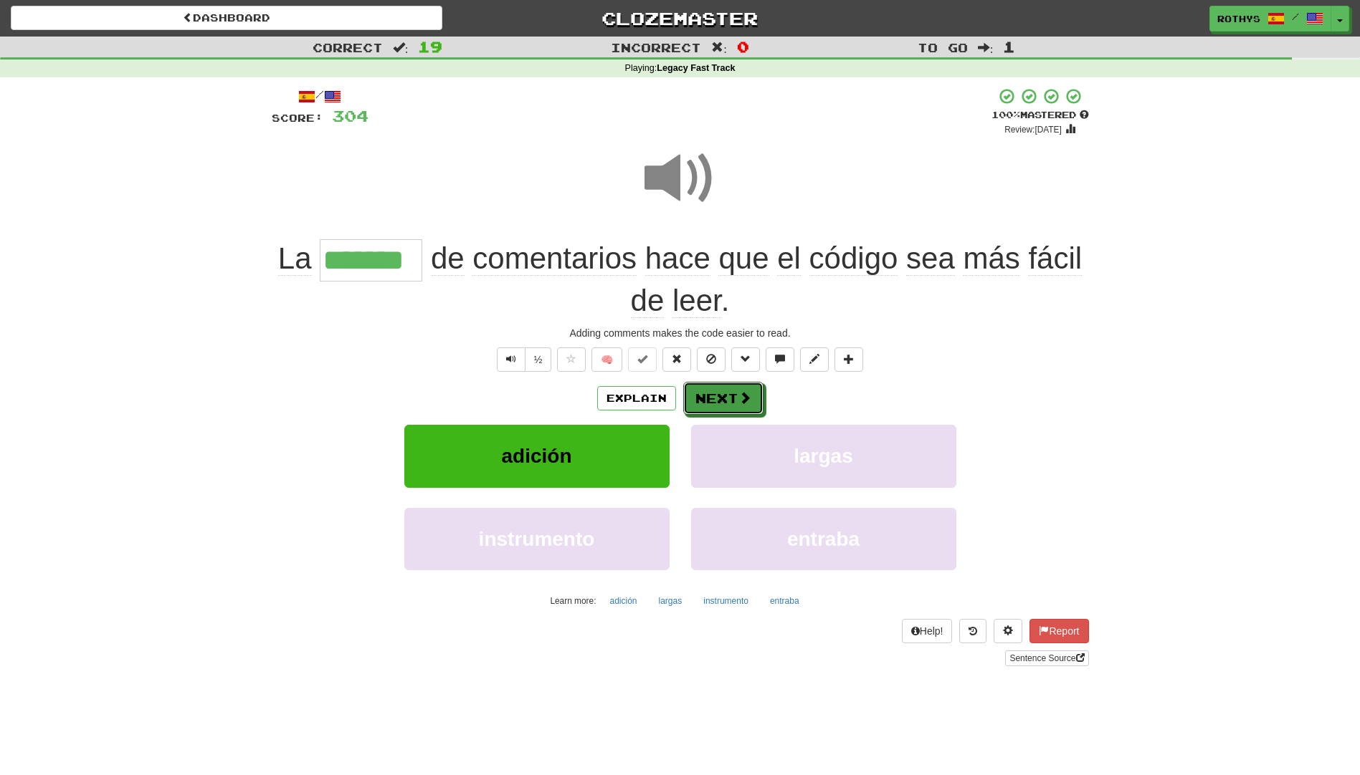
drag, startPoint x: 715, startPoint y: 399, endPoint x: 900, endPoint y: 386, distance: 186.1
click at [900, 386] on div "Explain Next" at bounding box center [680, 398] width 817 height 33
click at [709, 391] on button "Next" at bounding box center [724, 399] width 80 height 33
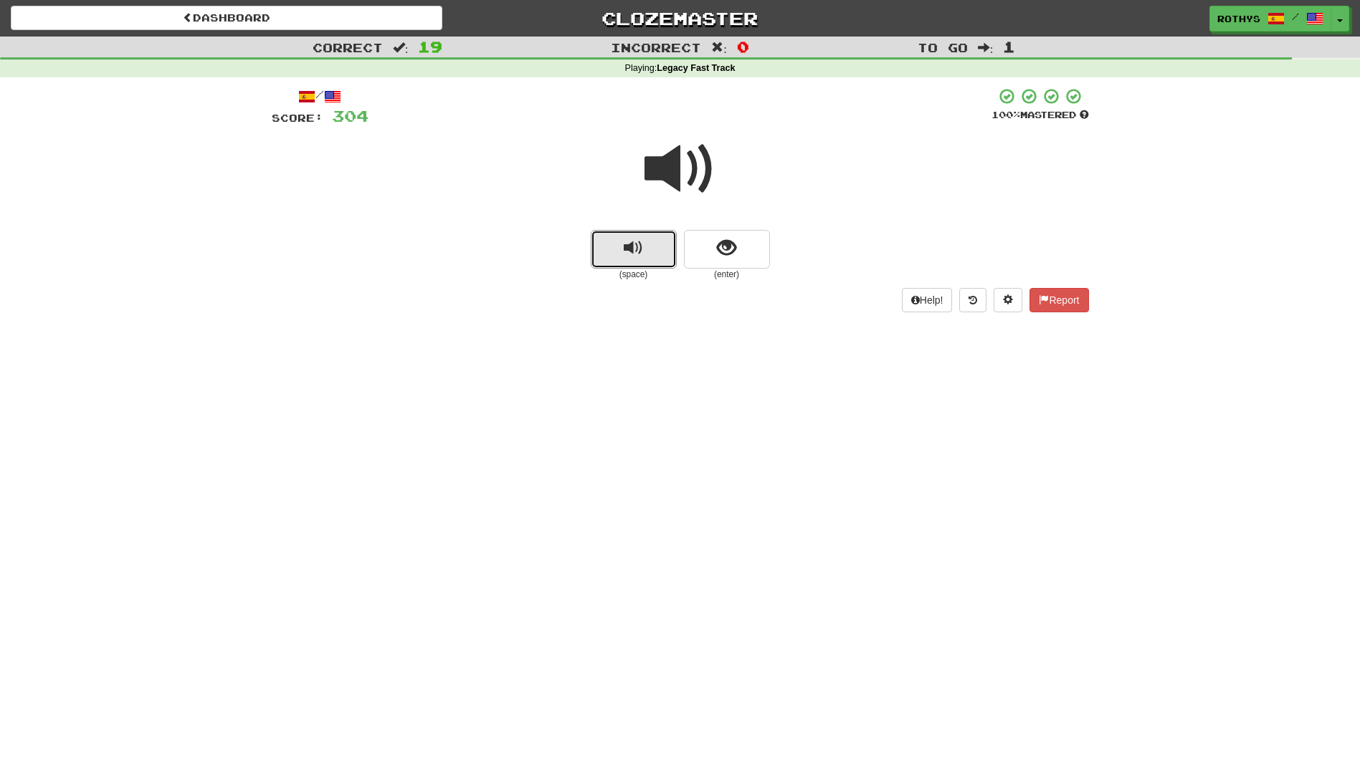
drag, startPoint x: 643, startPoint y: 248, endPoint x: 689, endPoint y: 292, distance: 63.9
click at [612, 328] on div "/ Score: 304 100 % Mastered (space) (enter) Help! Report" at bounding box center [680, 204] width 817 height 254
click at [758, 237] on button "show sentence" at bounding box center [727, 249] width 86 height 39
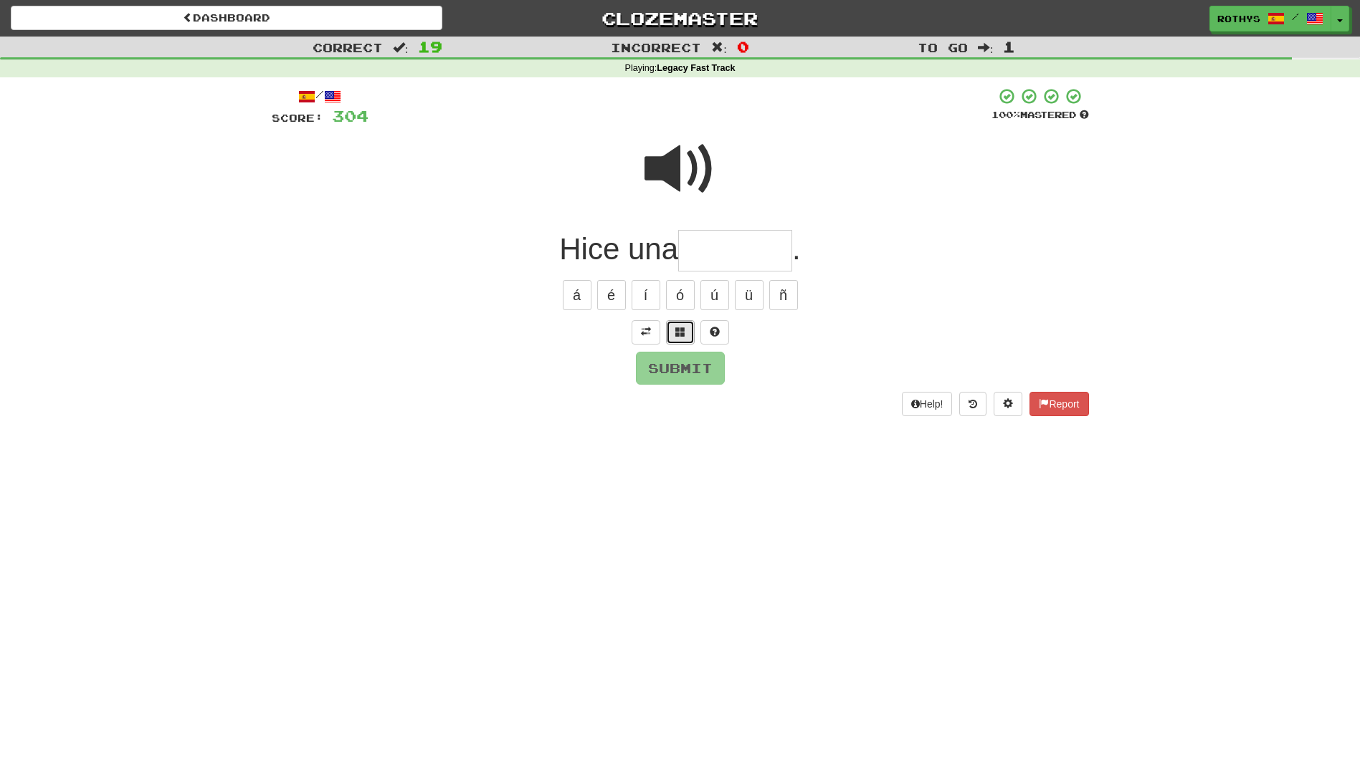
click at [672, 328] on button at bounding box center [680, 332] width 29 height 24
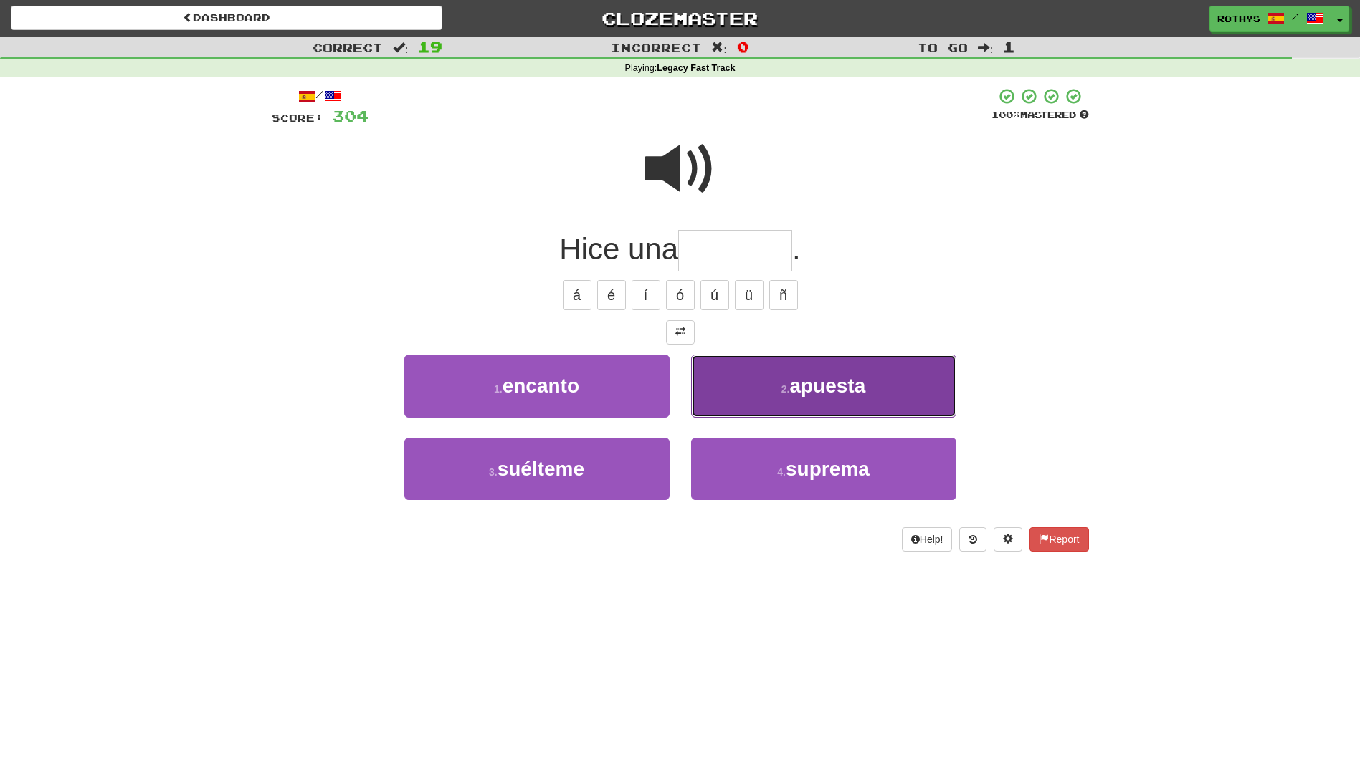
click at [815, 401] on button "2 . apuesta" at bounding box center [823, 386] width 265 height 62
type input "*******"
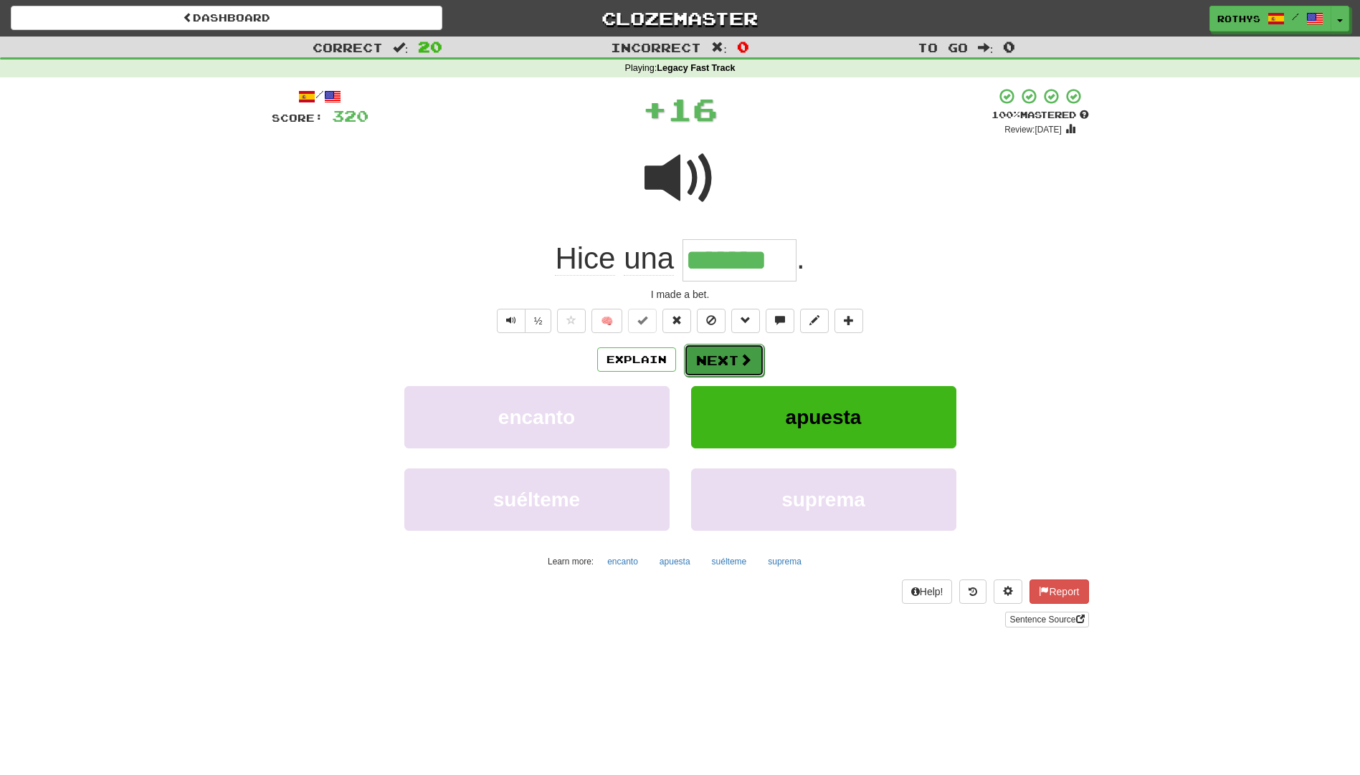
click at [732, 373] on button "Next" at bounding box center [724, 360] width 80 height 33
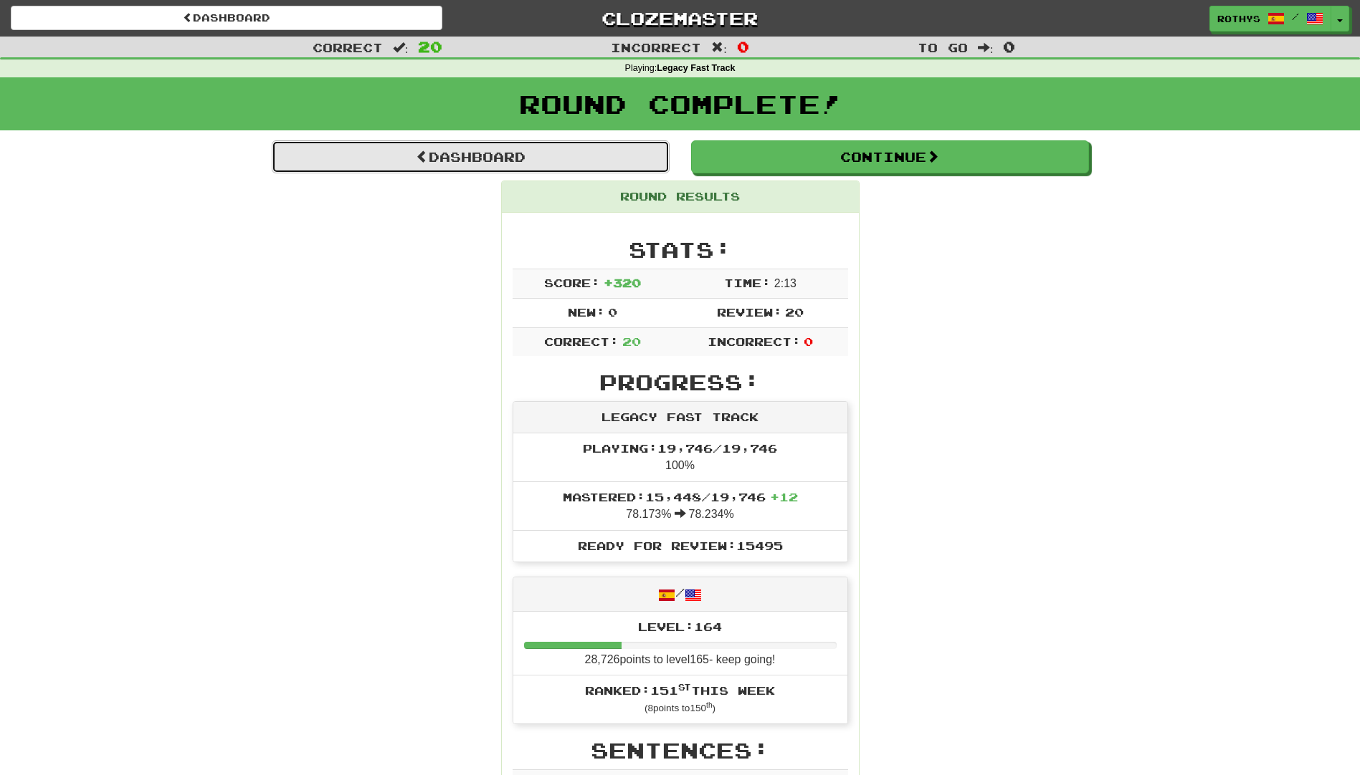
click at [487, 158] on link "Dashboard" at bounding box center [471, 156] width 398 height 33
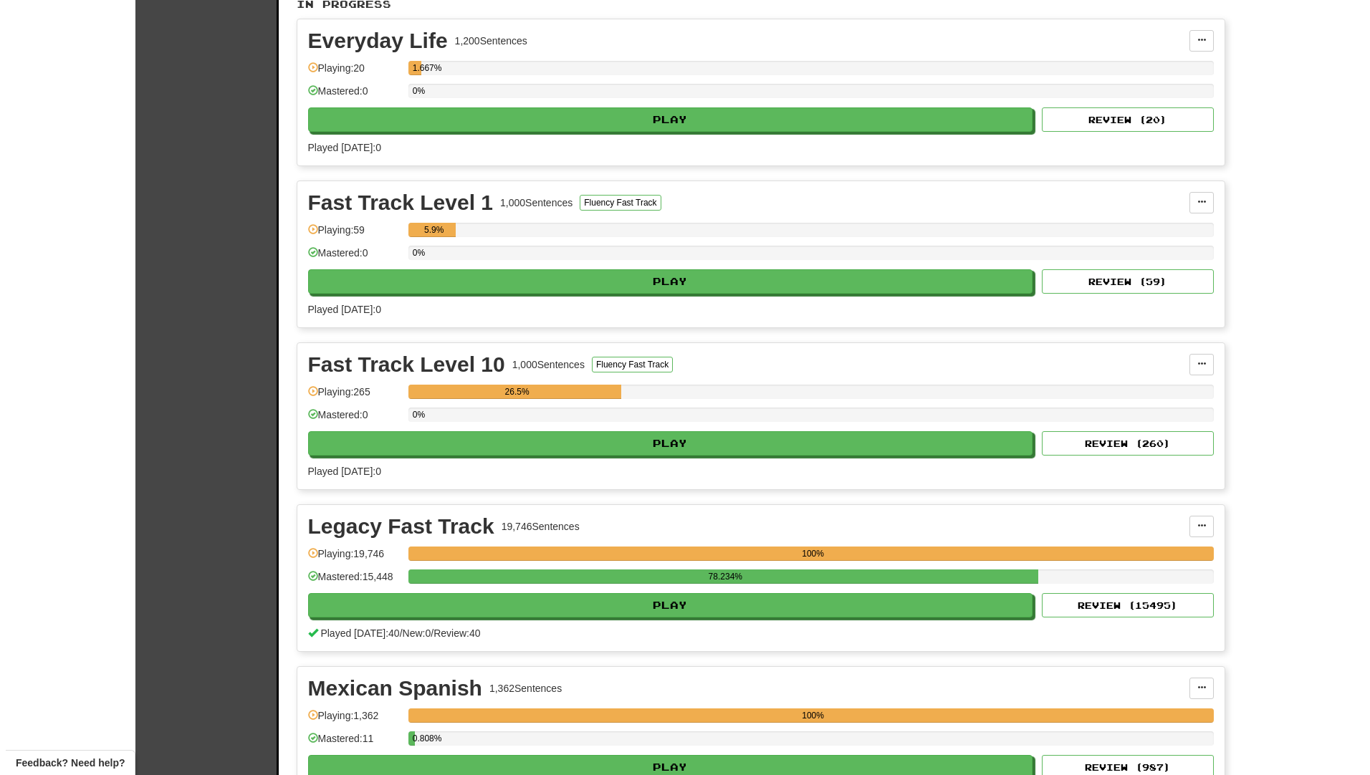
scroll to position [358, 0]
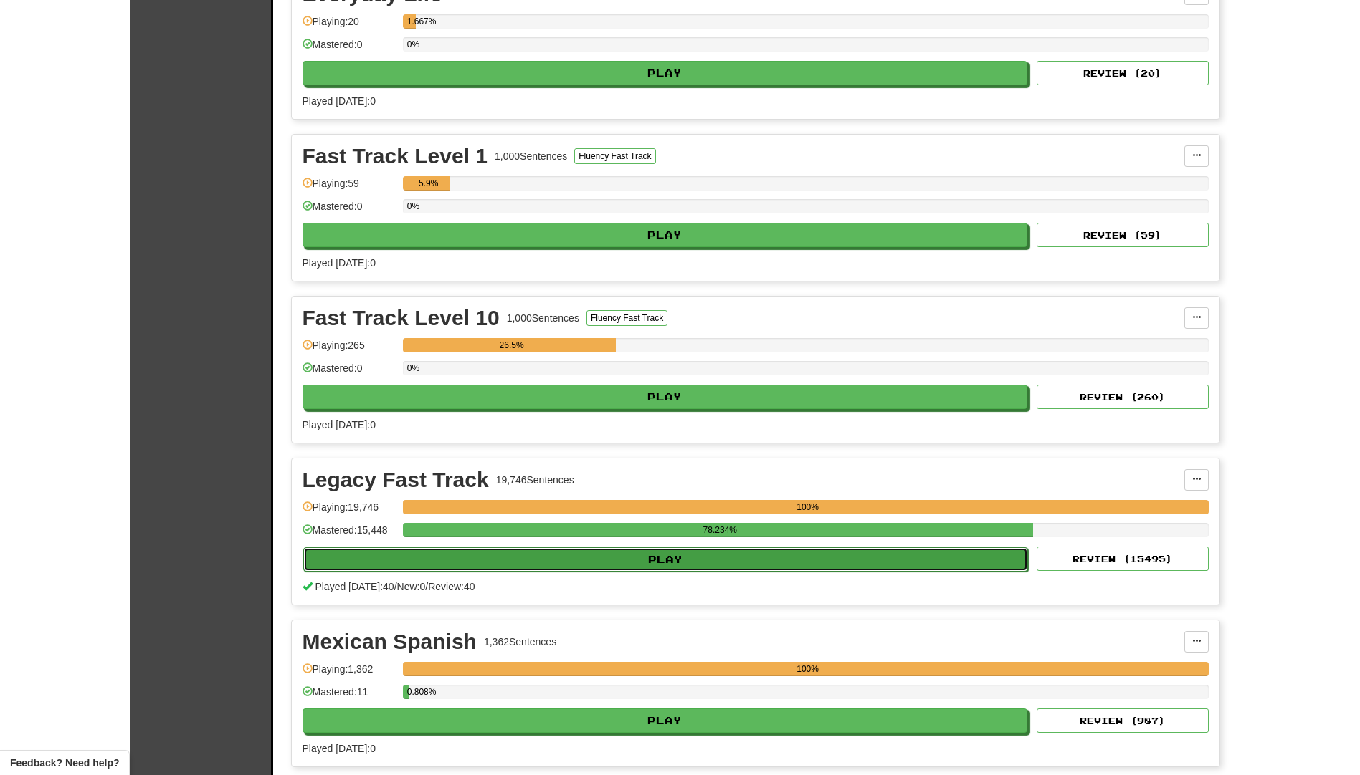
click at [513, 563] on button "Play" at bounding box center [665, 560] width 725 height 24
select select "**"
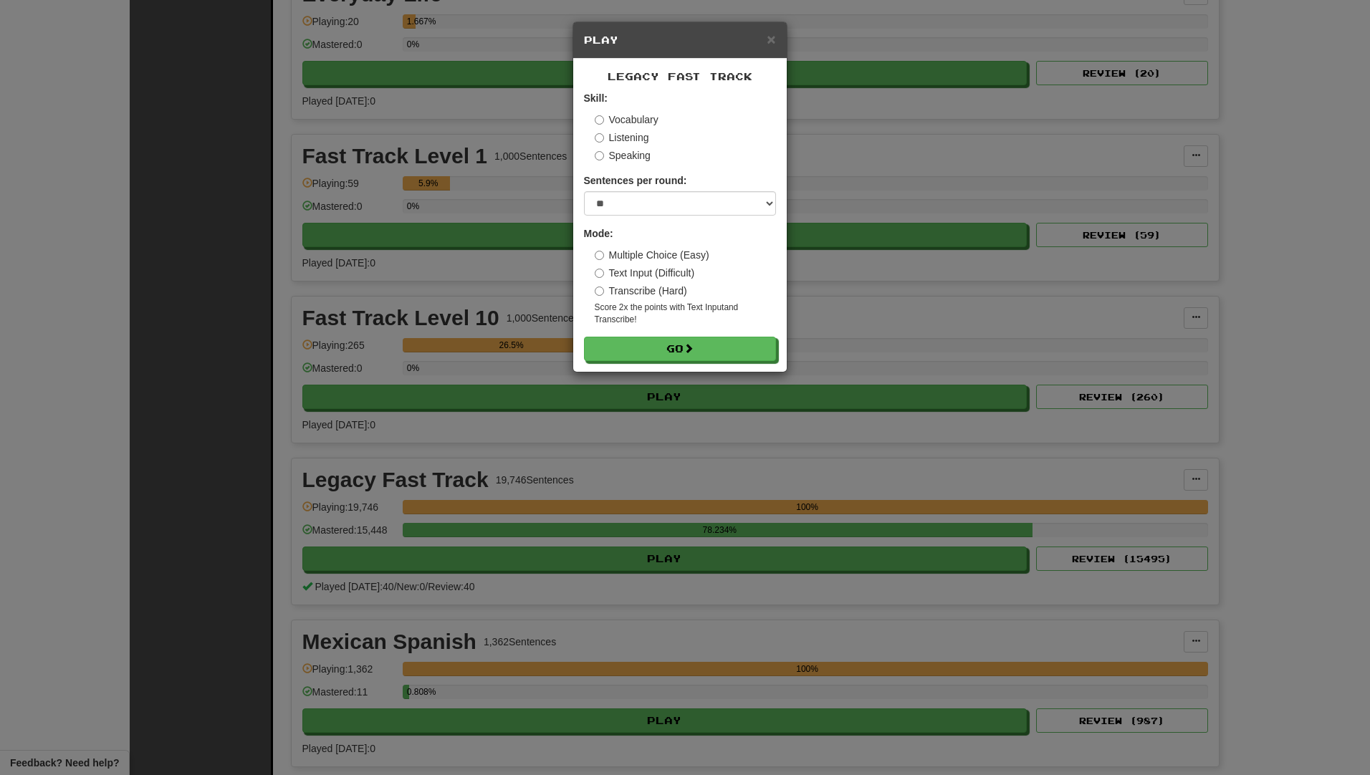
click at [627, 123] on label "Vocabulary" at bounding box center [627, 120] width 64 height 14
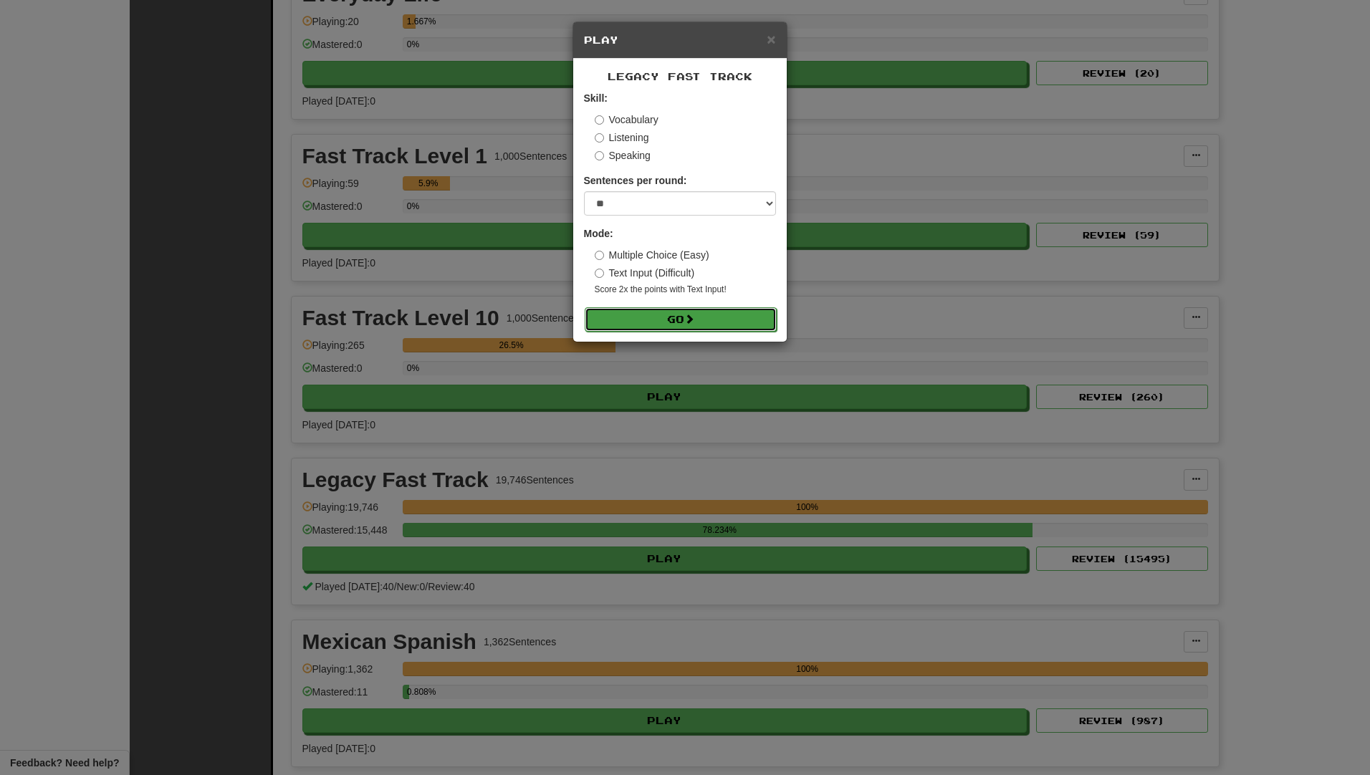
click at [650, 317] on button "Go" at bounding box center [681, 319] width 192 height 24
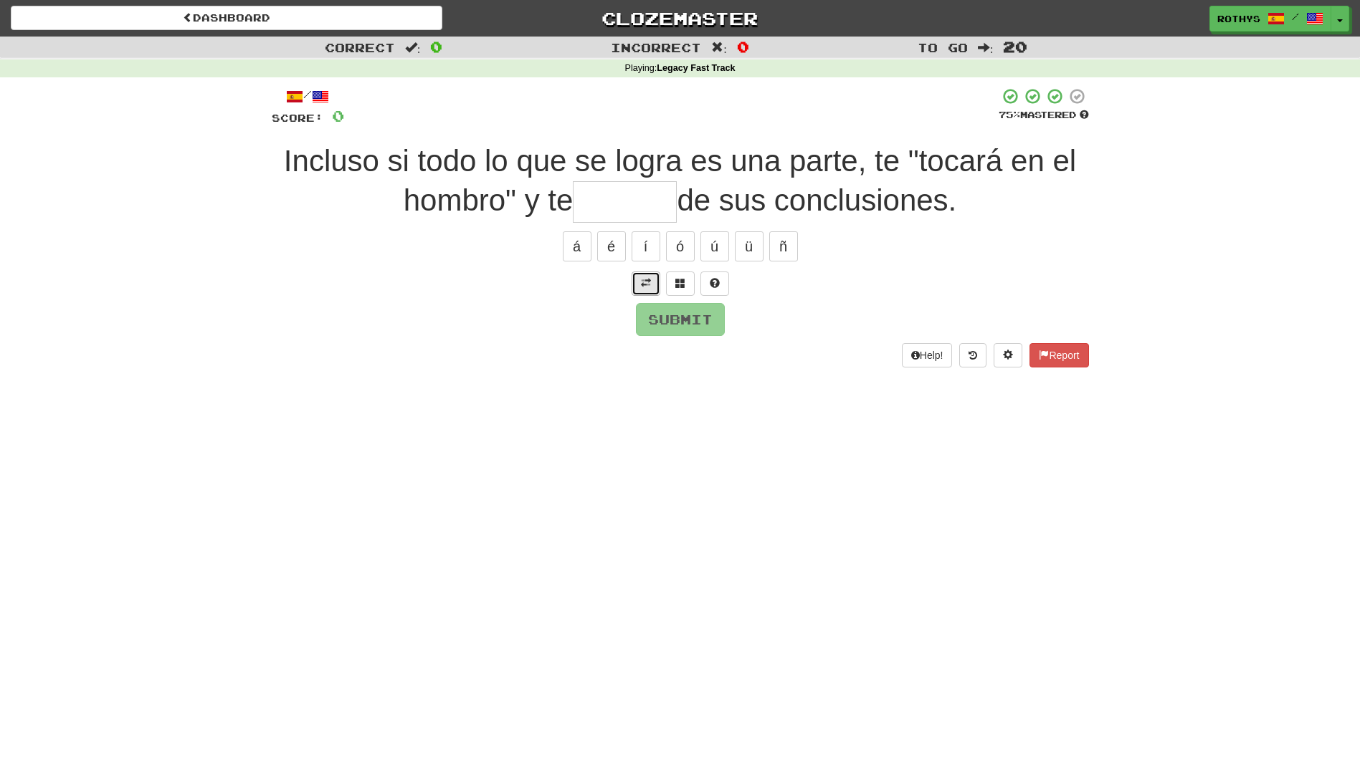
click at [649, 291] on button at bounding box center [645, 284] width 29 height 24
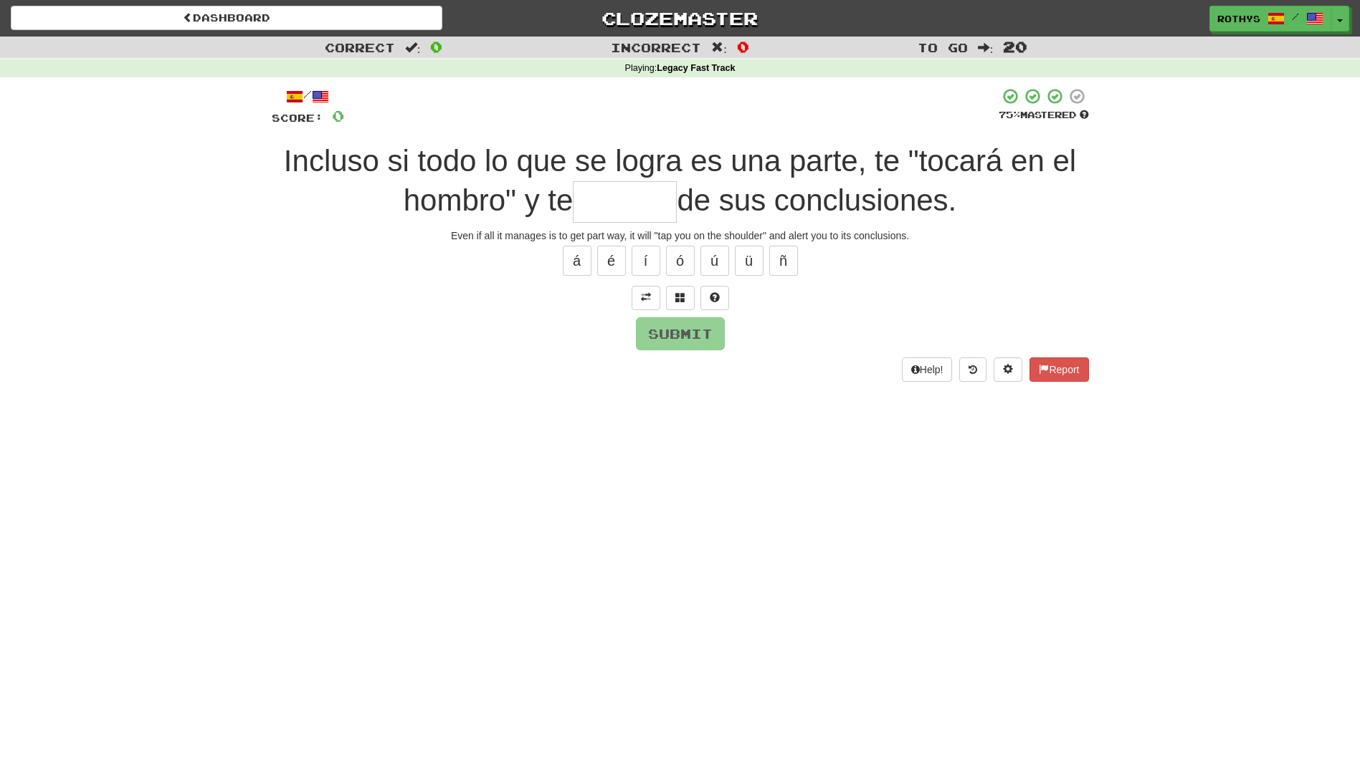
click at [619, 207] on input "text" at bounding box center [625, 202] width 104 height 42
click at [684, 300] on span at bounding box center [680, 297] width 10 height 10
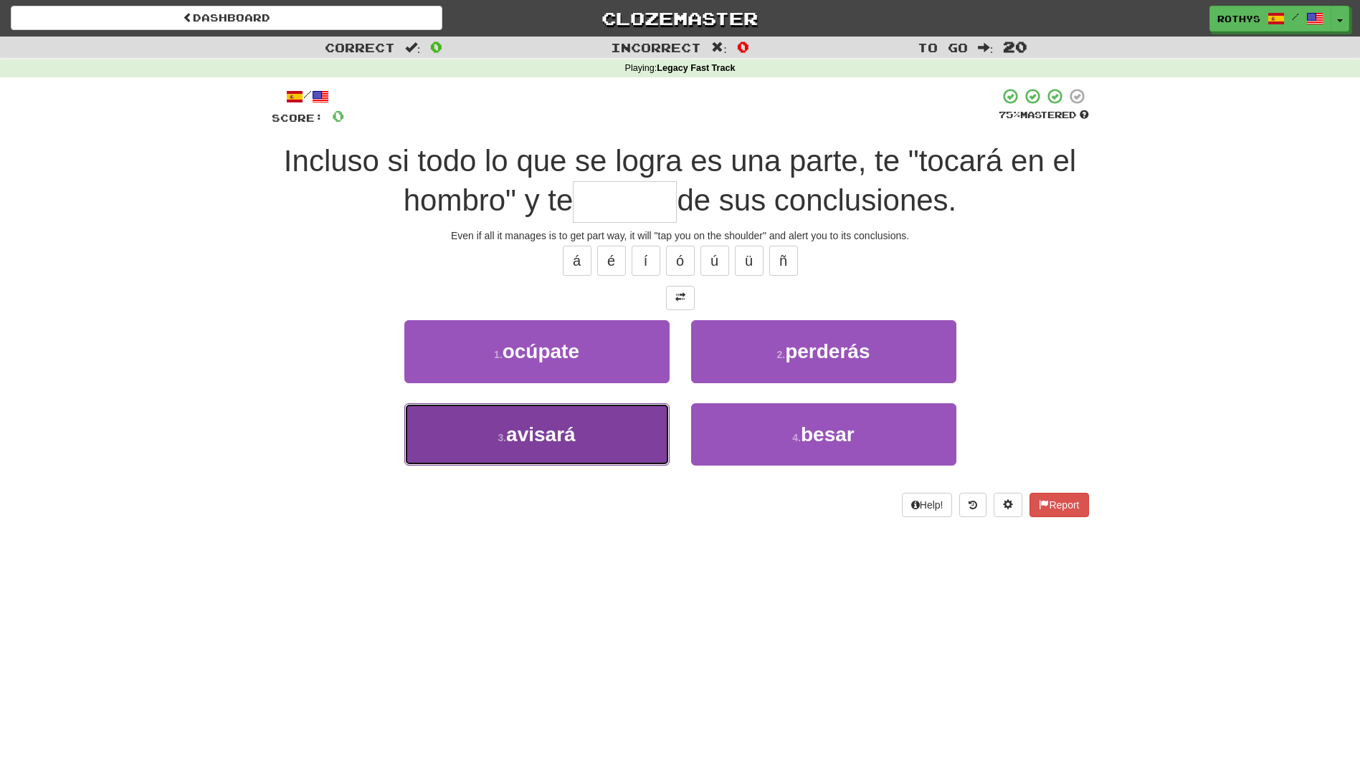
drag, startPoint x: 623, startPoint y: 435, endPoint x: 622, endPoint y: 443, distance: 7.9
click at [622, 443] on button "3 . avisará" at bounding box center [536, 434] width 265 height 62
type input "*******"
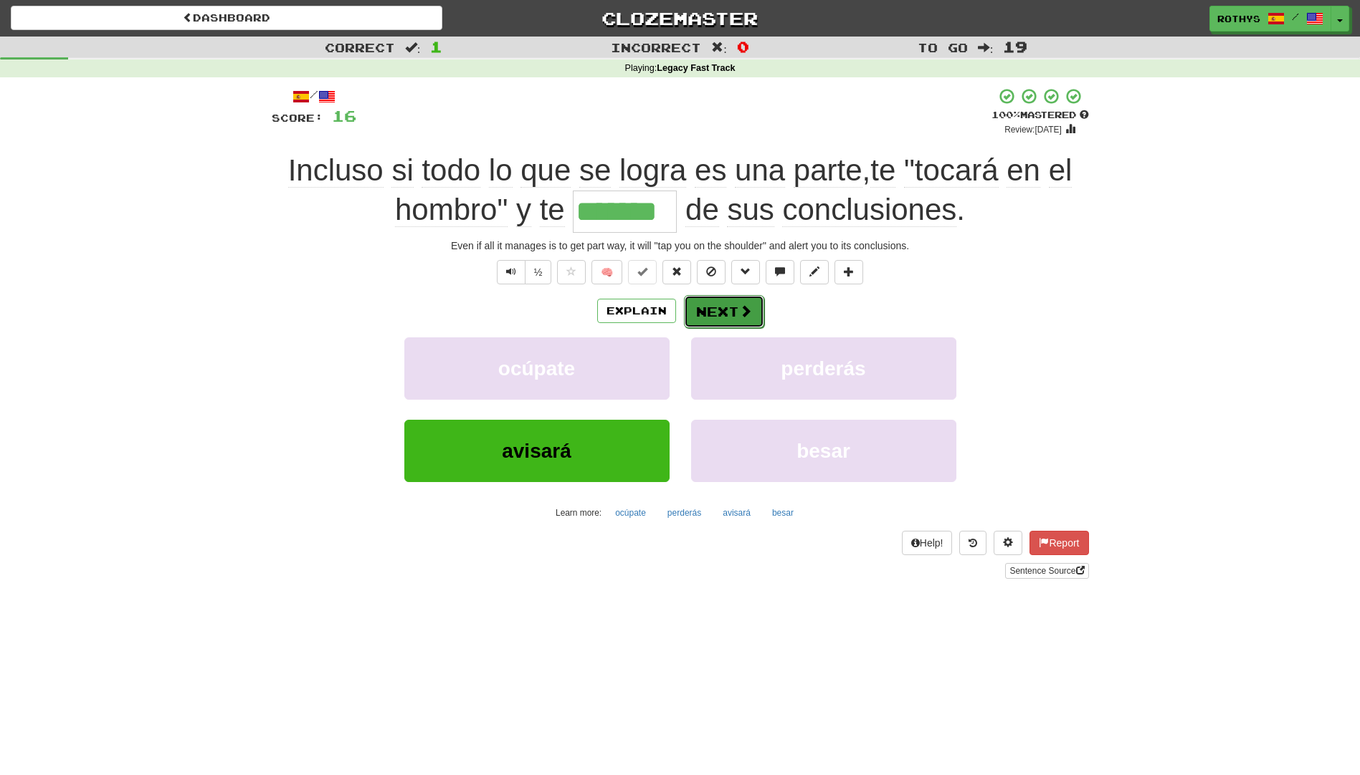
click at [734, 312] on button "Next" at bounding box center [724, 311] width 80 height 33
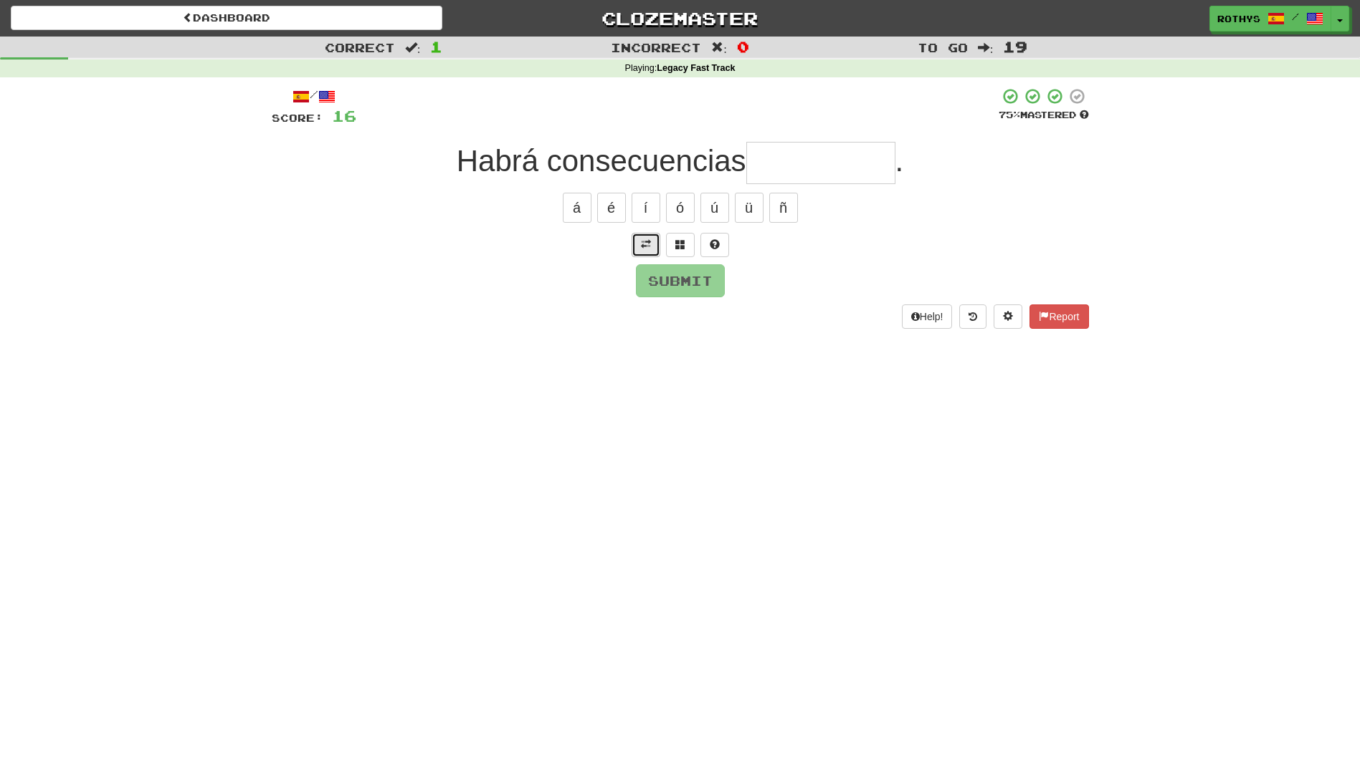
click at [650, 249] on span at bounding box center [646, 244] width 10 height 10
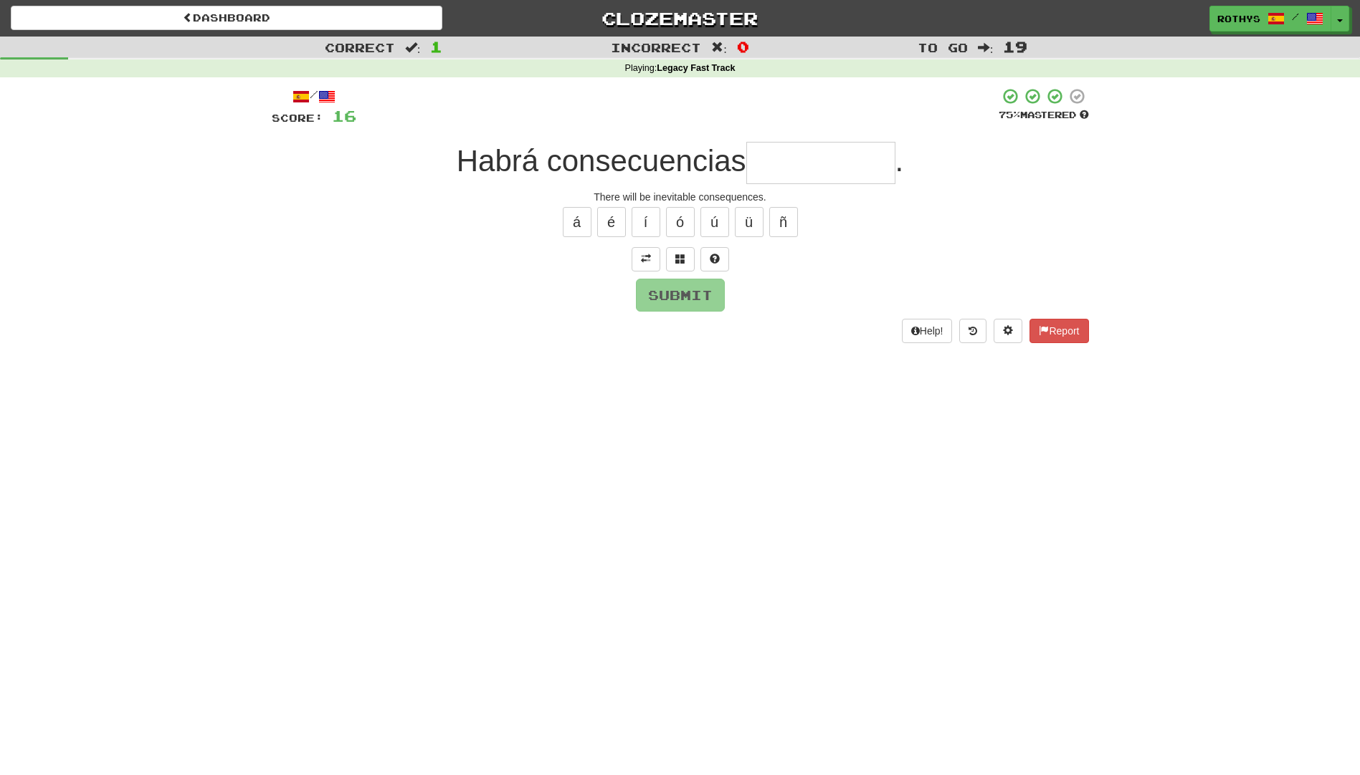
click at [779, 163] on input "text" at bounding box center [820, 163] width 149 height 42
click at [672, 257] on button at bounding box center [680, 259] width 29 height 24
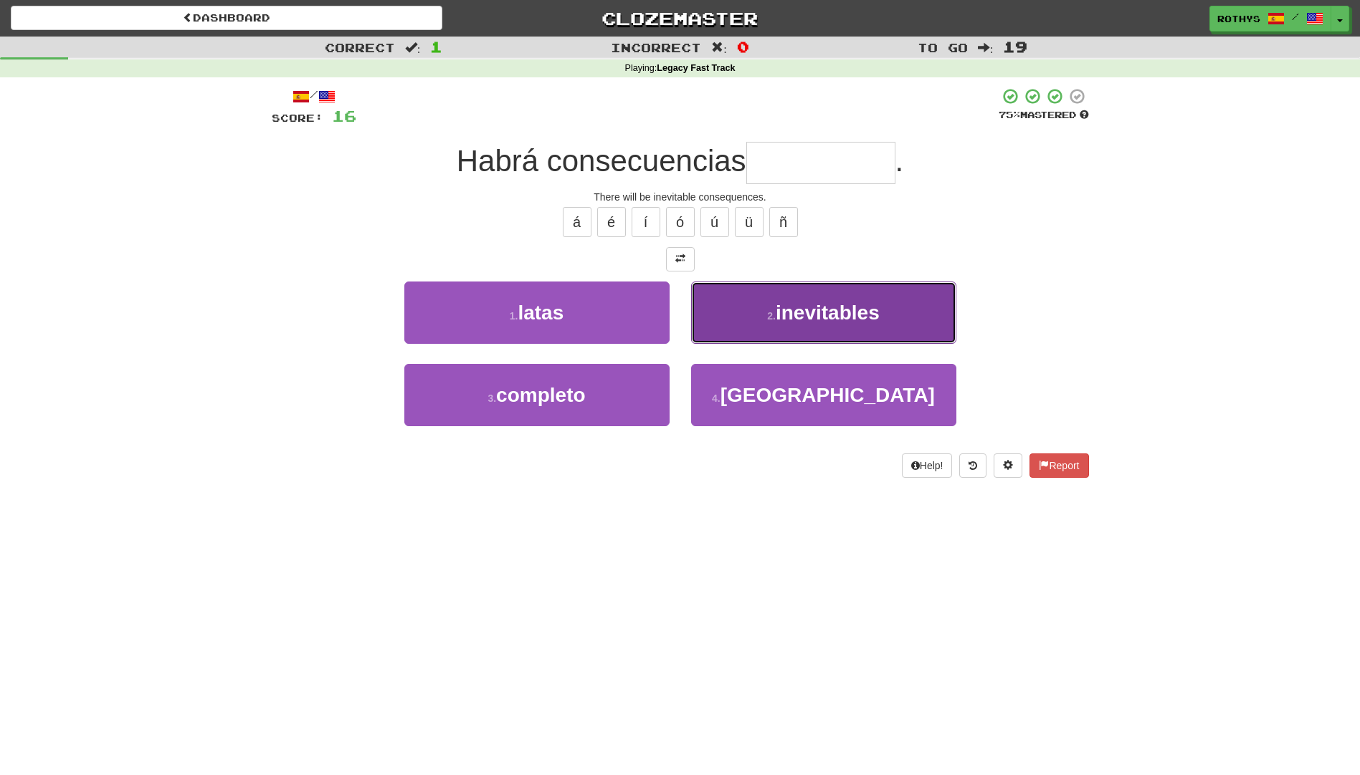
click at [769, 327] on button "2 . inevitables" at bounding box center [823, 313] width 265 height 62
type input "**********"
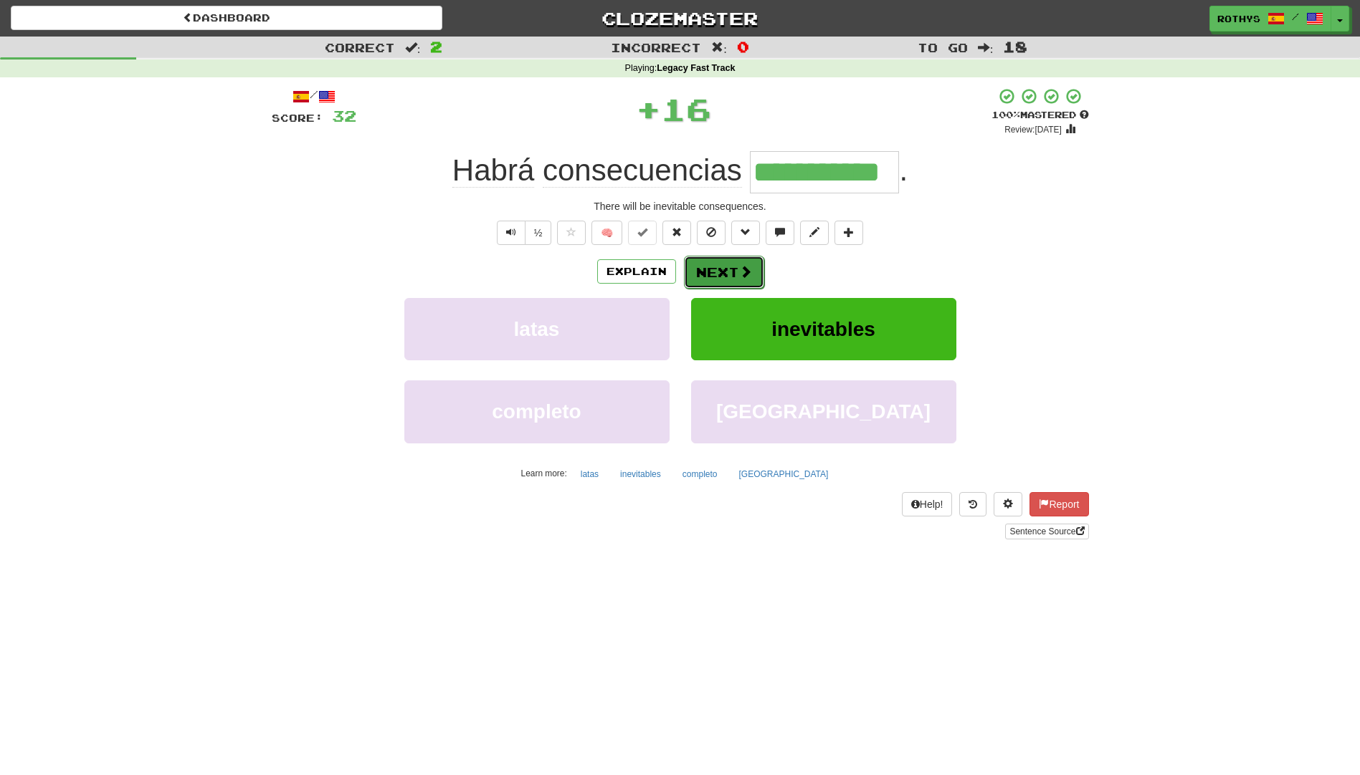
click at [720, 275] on button "Next" at bounding box center [724, 272] width 80 height 33
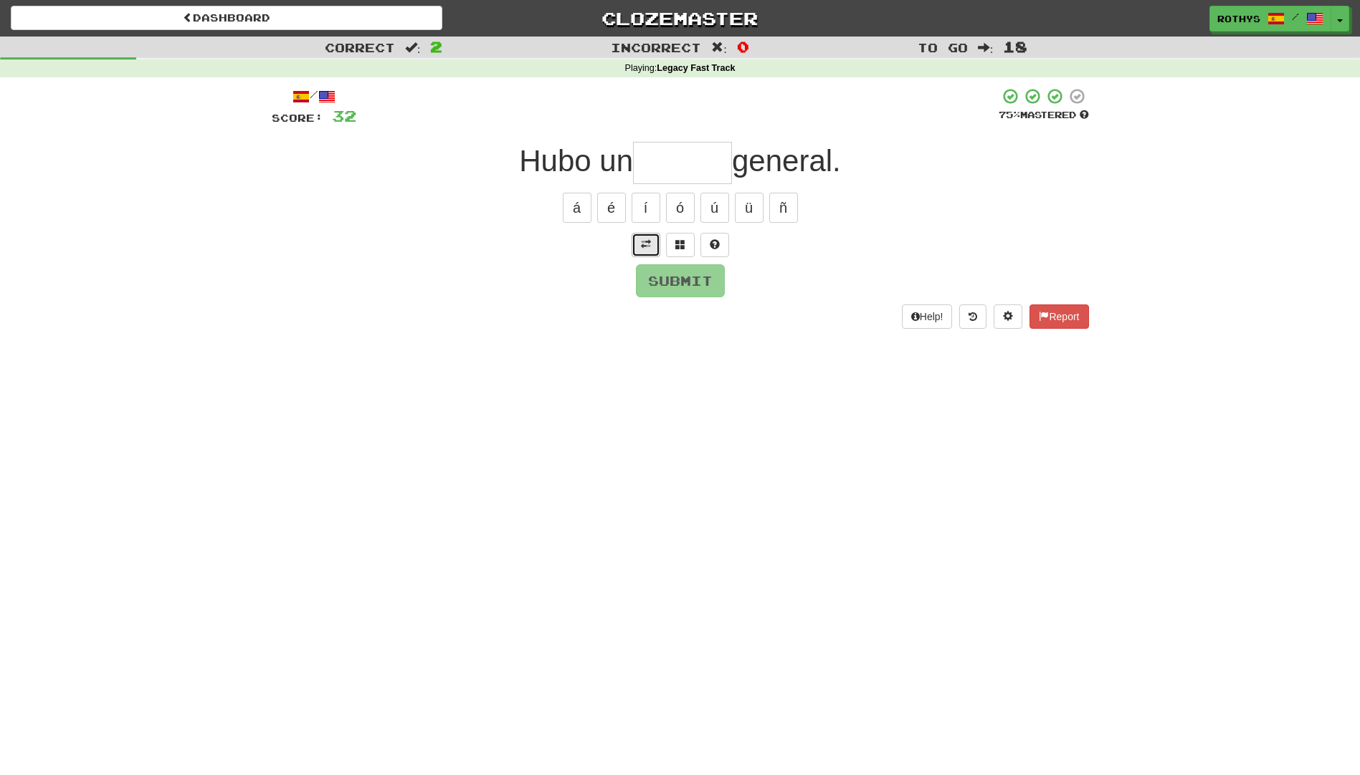
click at [646, 249] on span at bounding box center [646, 244] width 10 height 10
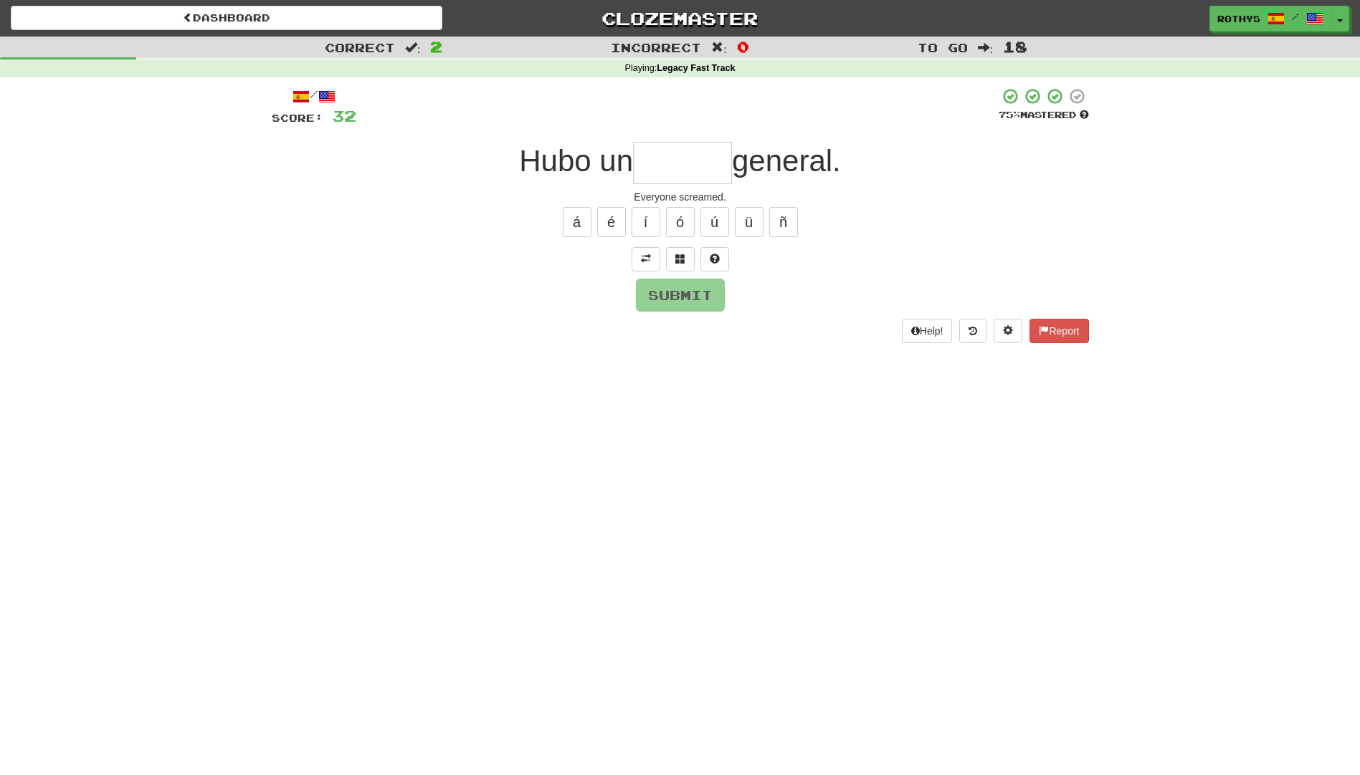
click at [687, 162] on input "text" at bounding box center [682, 163] width 99 height 42
click at [688, 259] on button at bounding box center [680, 259] width 29 height 24
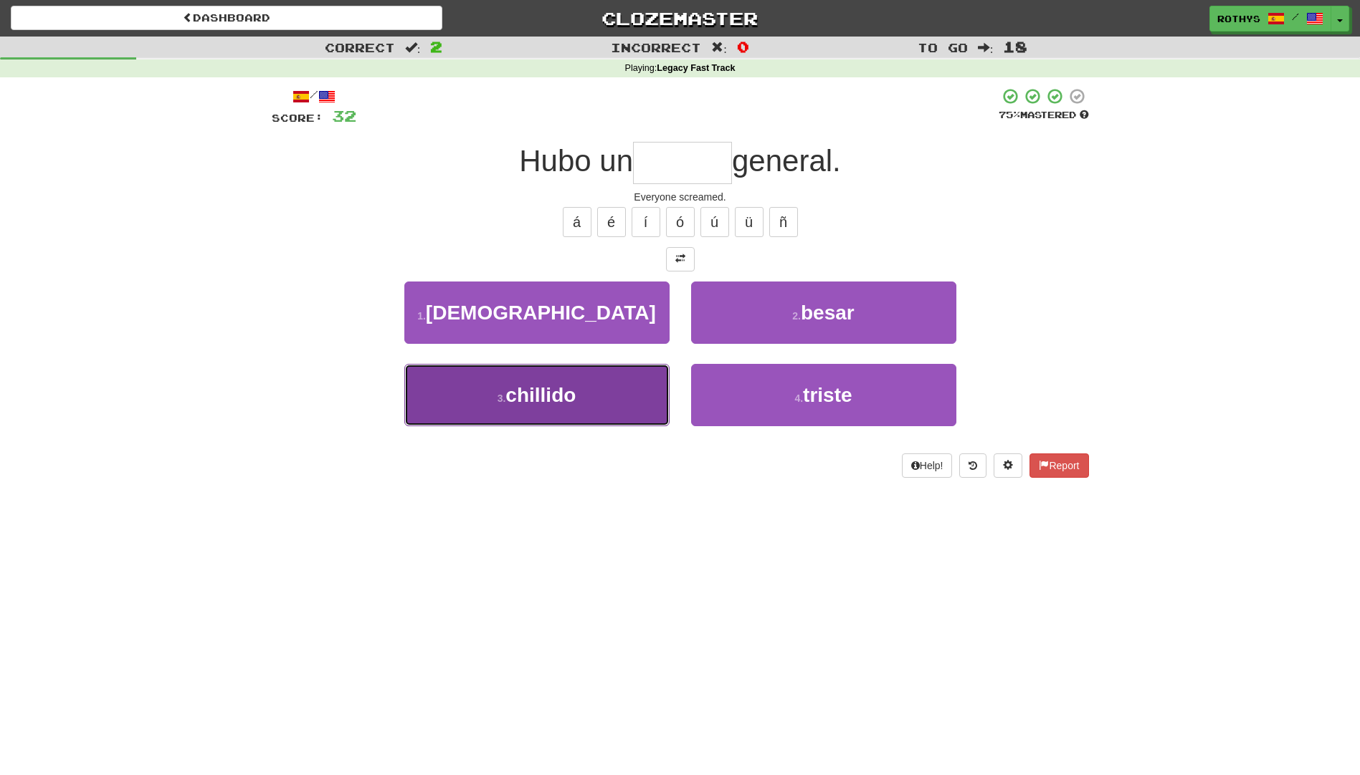
click at [552, 398] on span "chillido" at bounding box center [540, 395] width 70 height 22
type input "********"
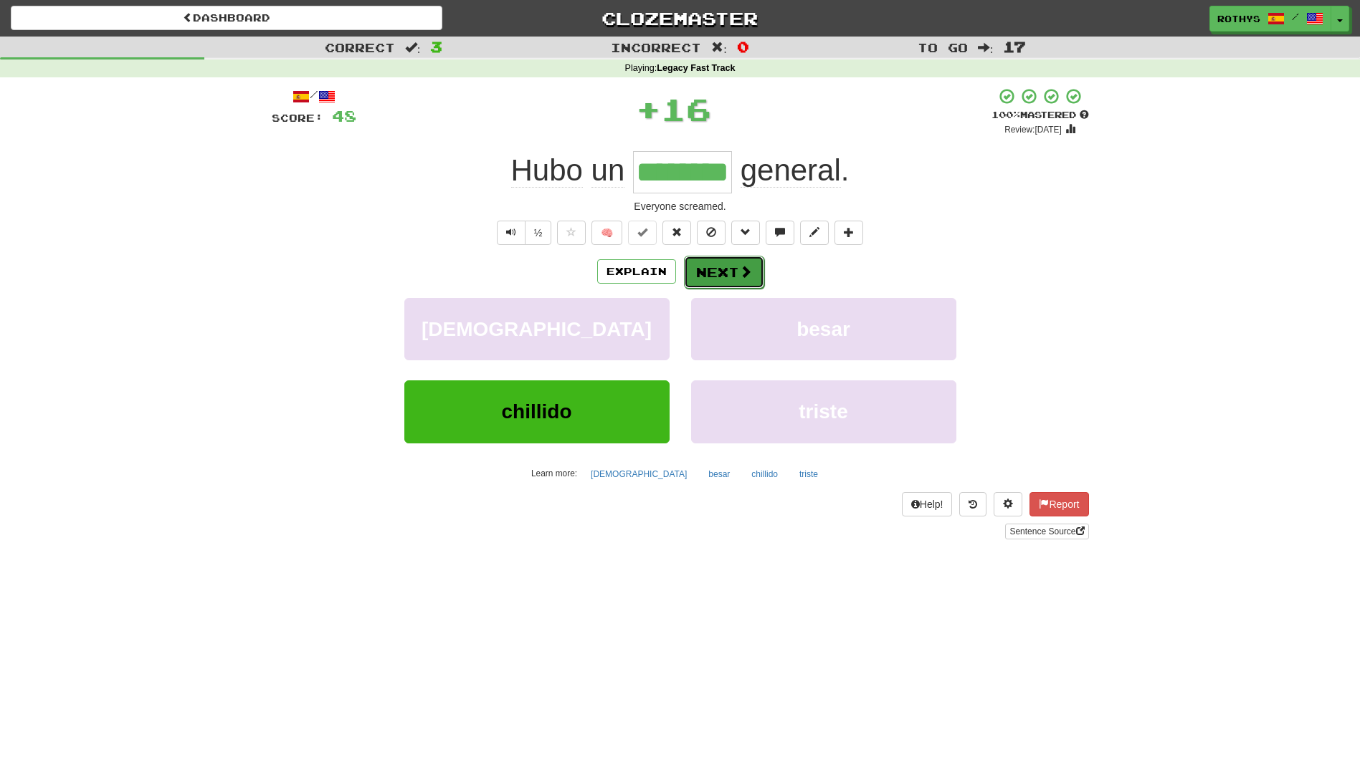
click at [714, 272] on button "Next" at bounding box center [724, 272] width 80 height 33
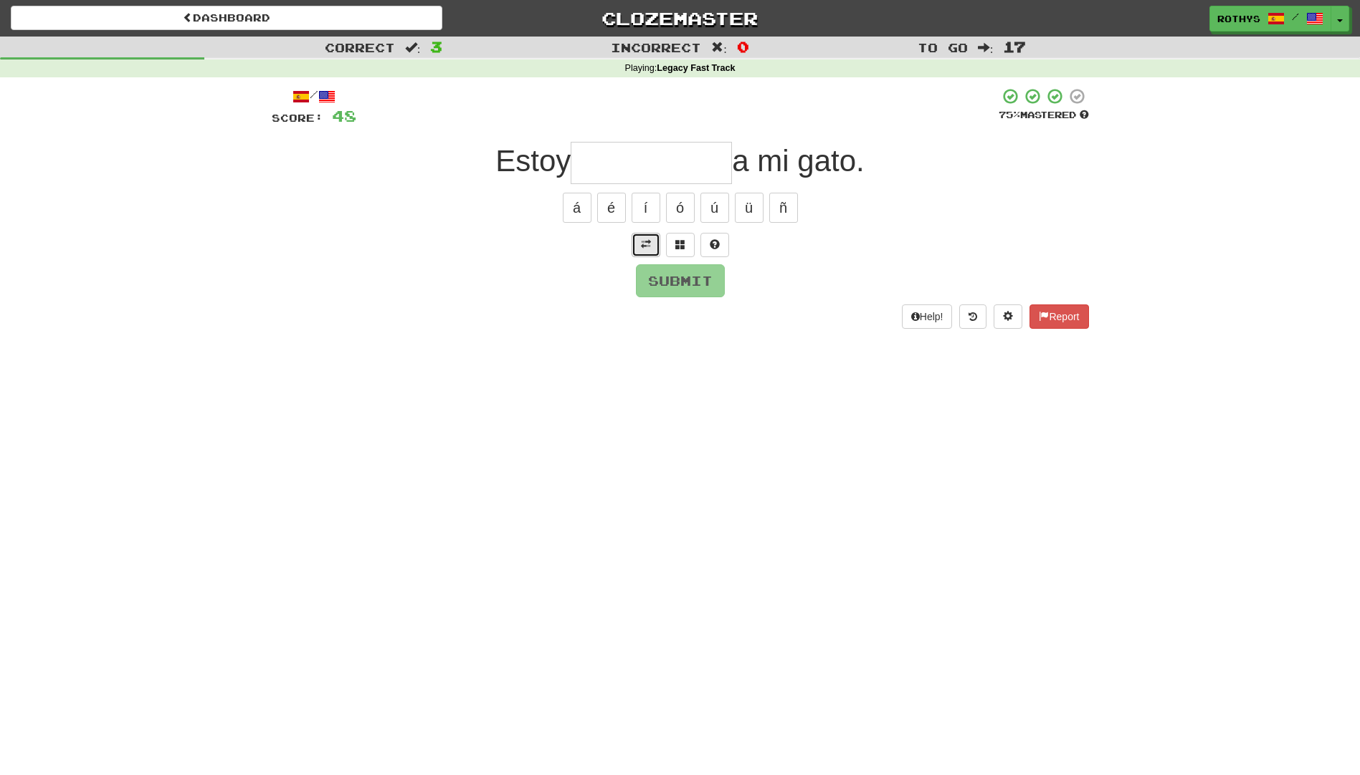
click at [646, 242] on span at bounding box center [646, 244] width 10 height 10
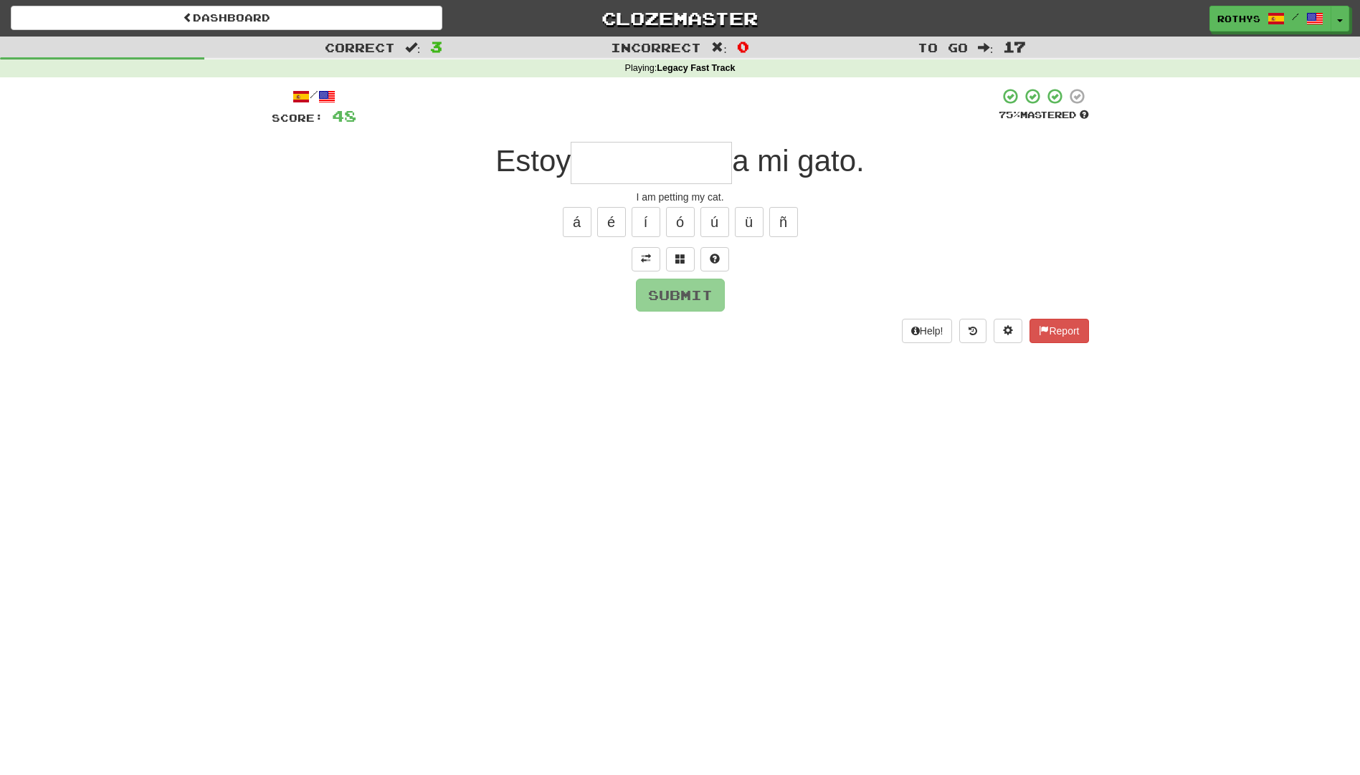
click at [668, 155] on input "text" at bounding box center [650, 163] width 161 height 42
click at [685, 261] on button at bounding box center [680, 259] width 29 height 24
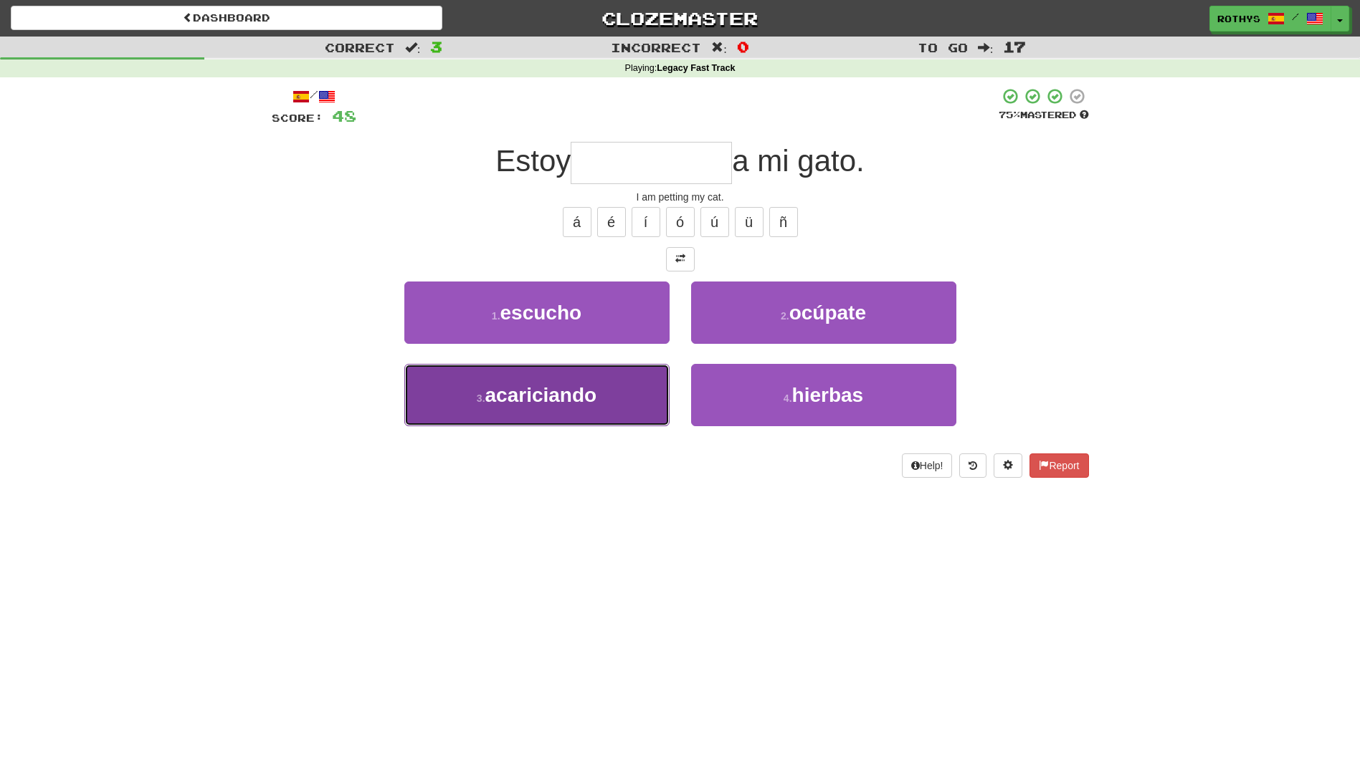
click at [552, 400] on span "acariciando" at bounding box center [541, 395] width 112 height 22
type input "**********"
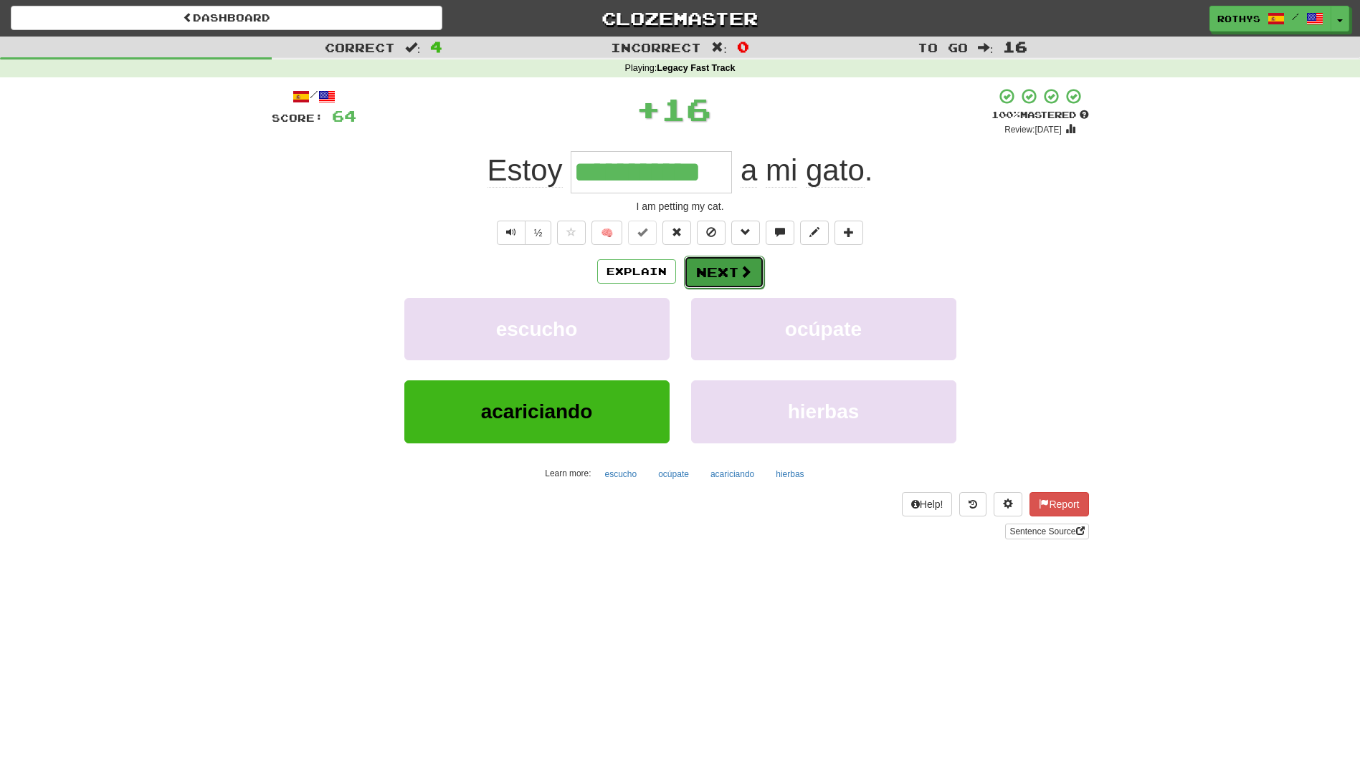
click at [736, 271] on button "Next" at bounding box center [724, 272] width 80 height 33
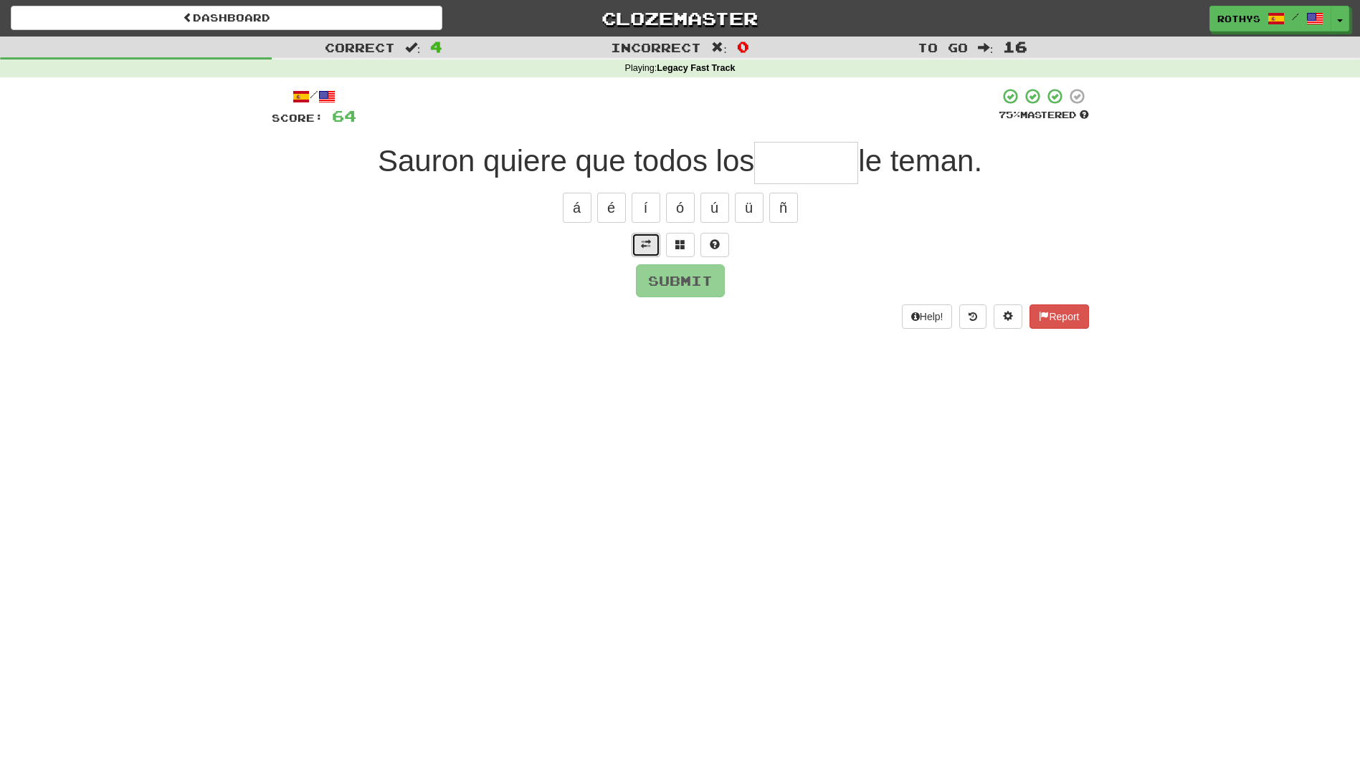
click at [641, 245] on span at bounding box center [646, 244] width 10 height 10
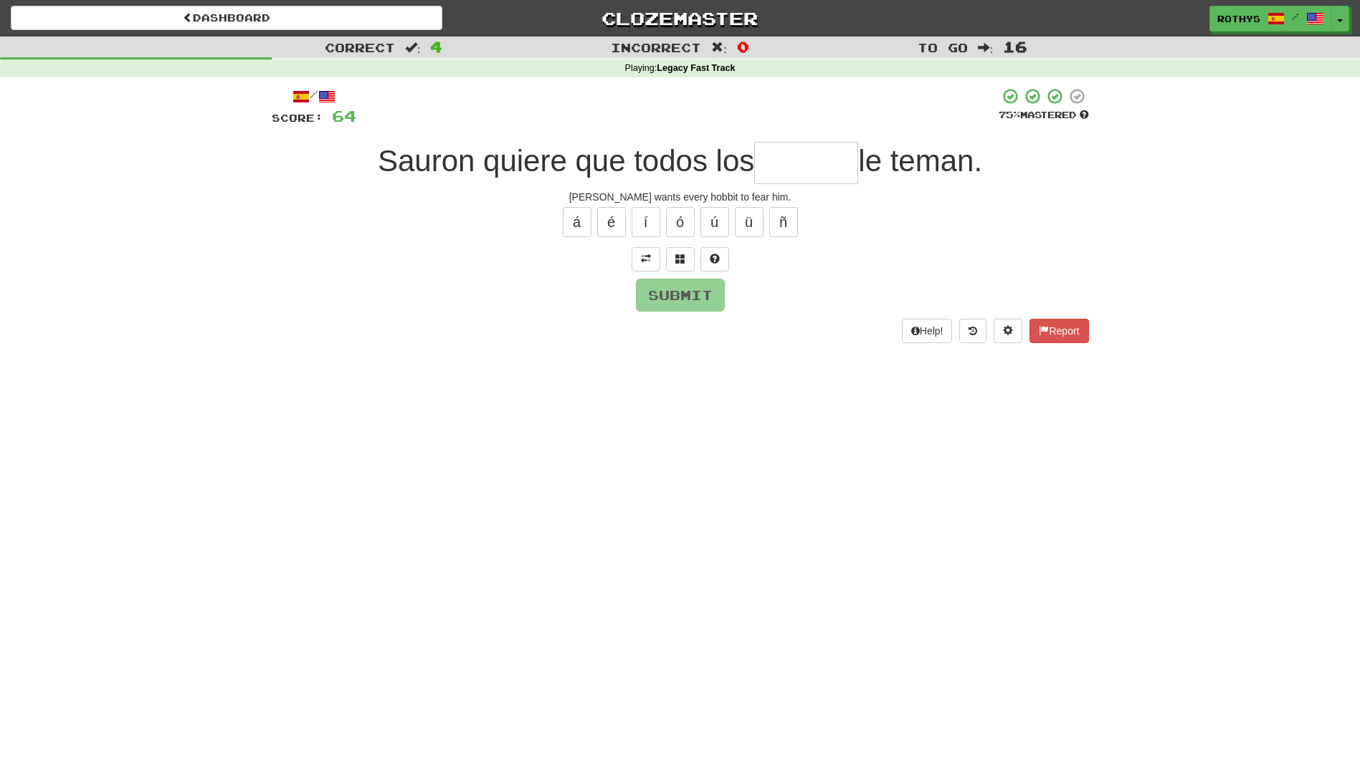
click at [788, 163] on input "text" at bounding box center [806, 163] width 104 height 42
click at [680, 251] on button at bounding box center [680, 259] width 29 height 24
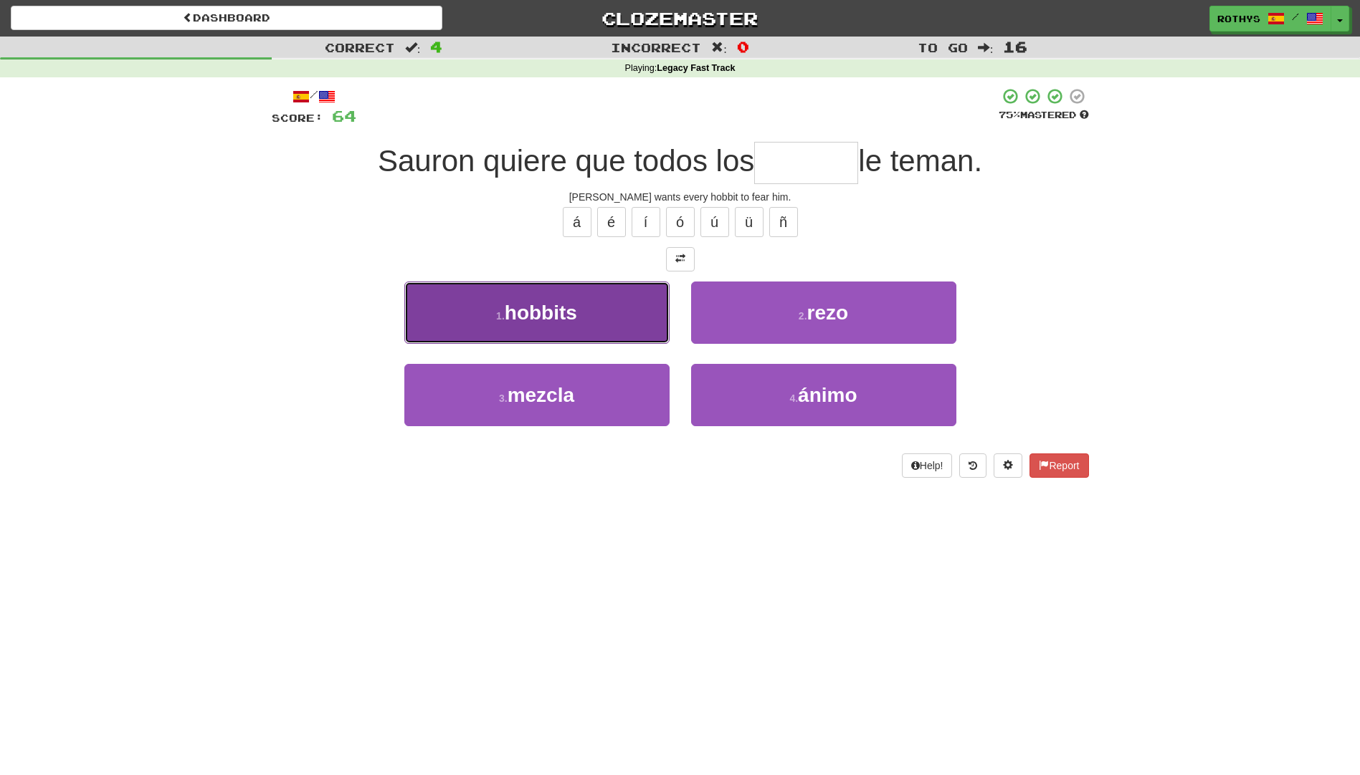
click at [585, 316] on button "1 . hobbits" at bounding box center [536, 313] width 265 height 62
type input "*******"
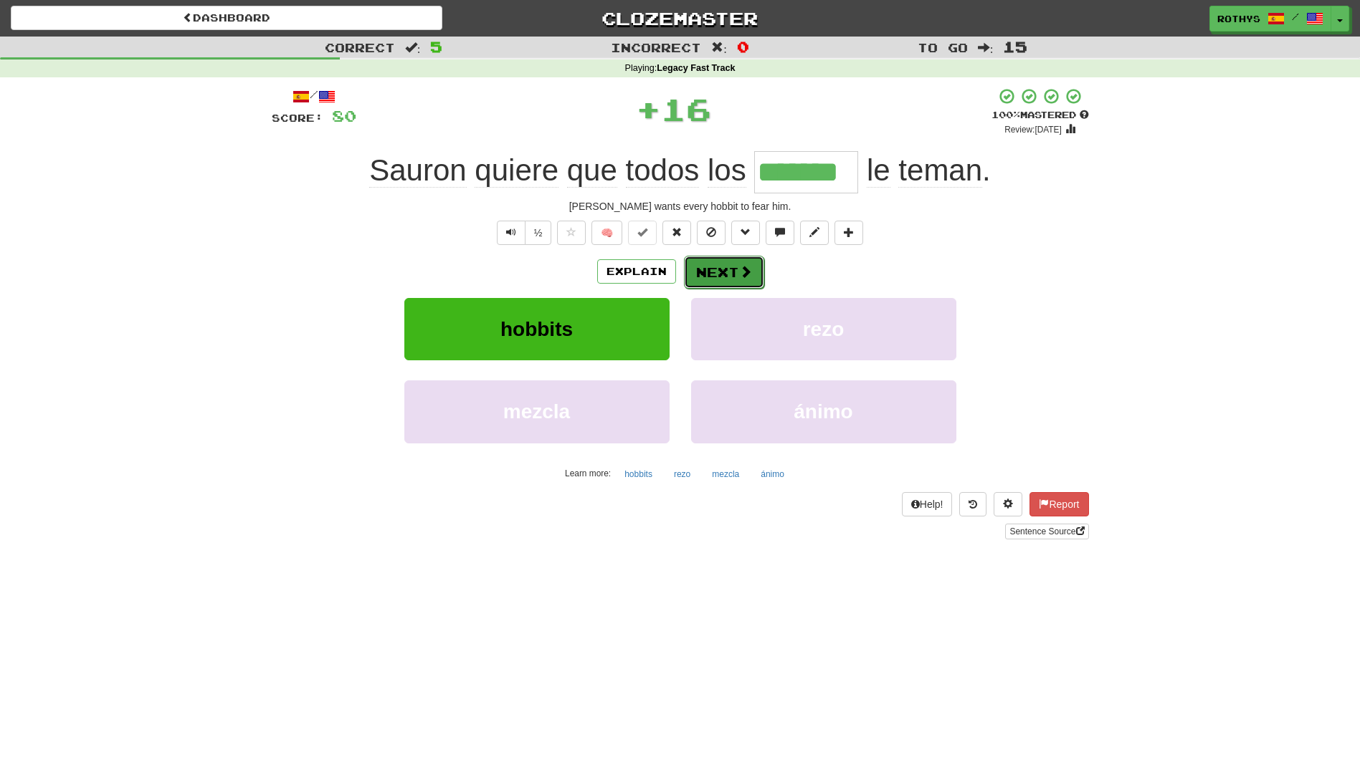
click at [721, 272] on button "Next" at bounding box center [724, 272] width 80 height 33
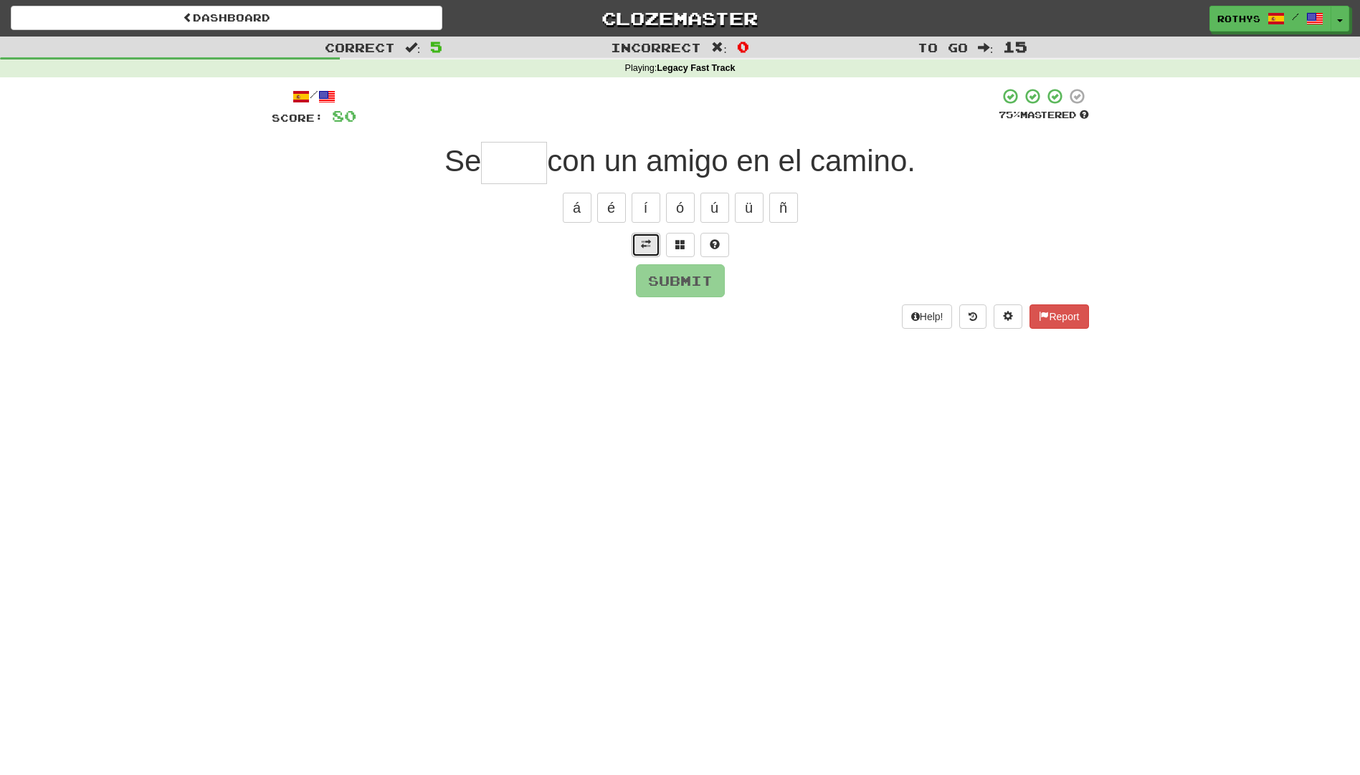
click at [646, 240] on span at bounding box center [646, 244] width 10 height 10
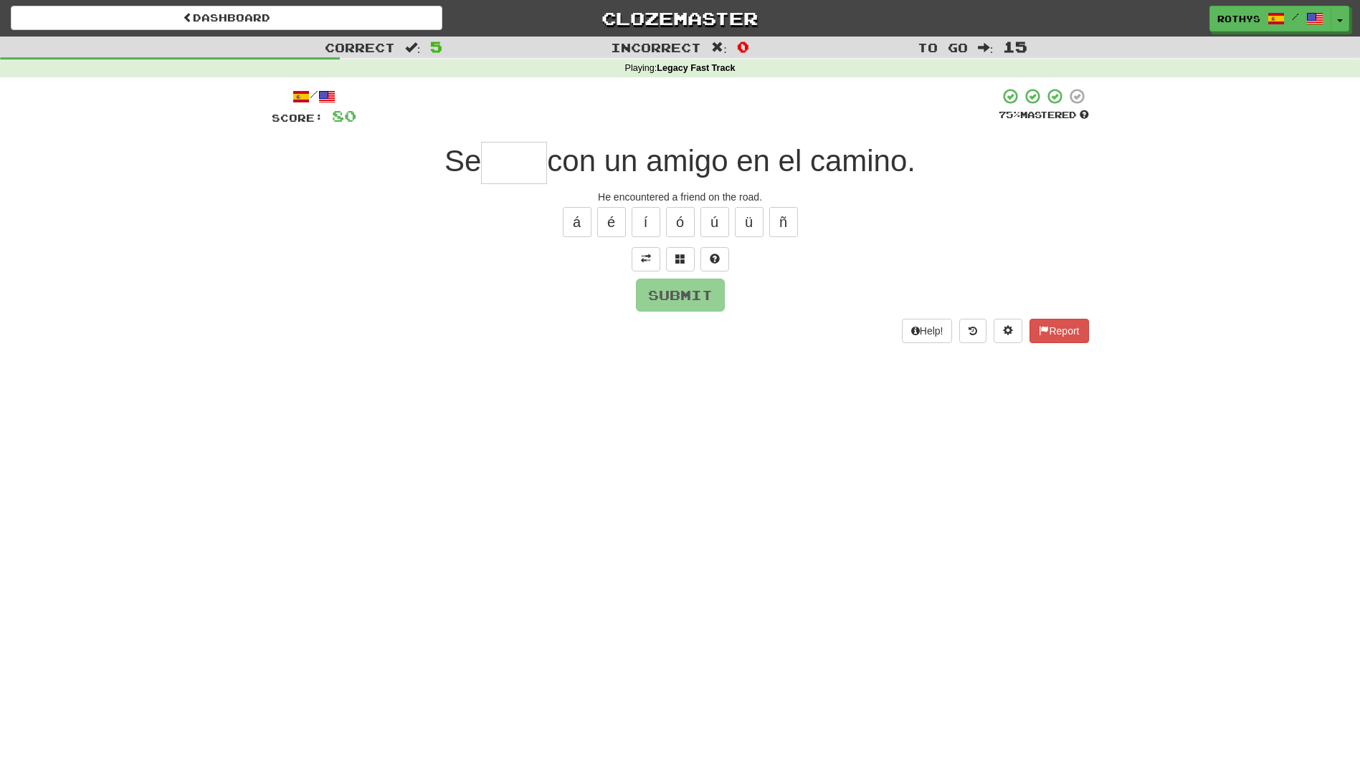
click at [474, 181] on div "Se con un amigo en el camino." at bounding box center [680, 163] width 817 height 42
drag, startPoint x: 515, startPoint y: 170, endPoint x: 588, endPoint y: 196, distance: 76.8
click at [517, 171] on input "text" at bounding box center [514, 163] width 66 height 42
click at [679, 262] on span at bounding box center [680, 259] width 10 height 10
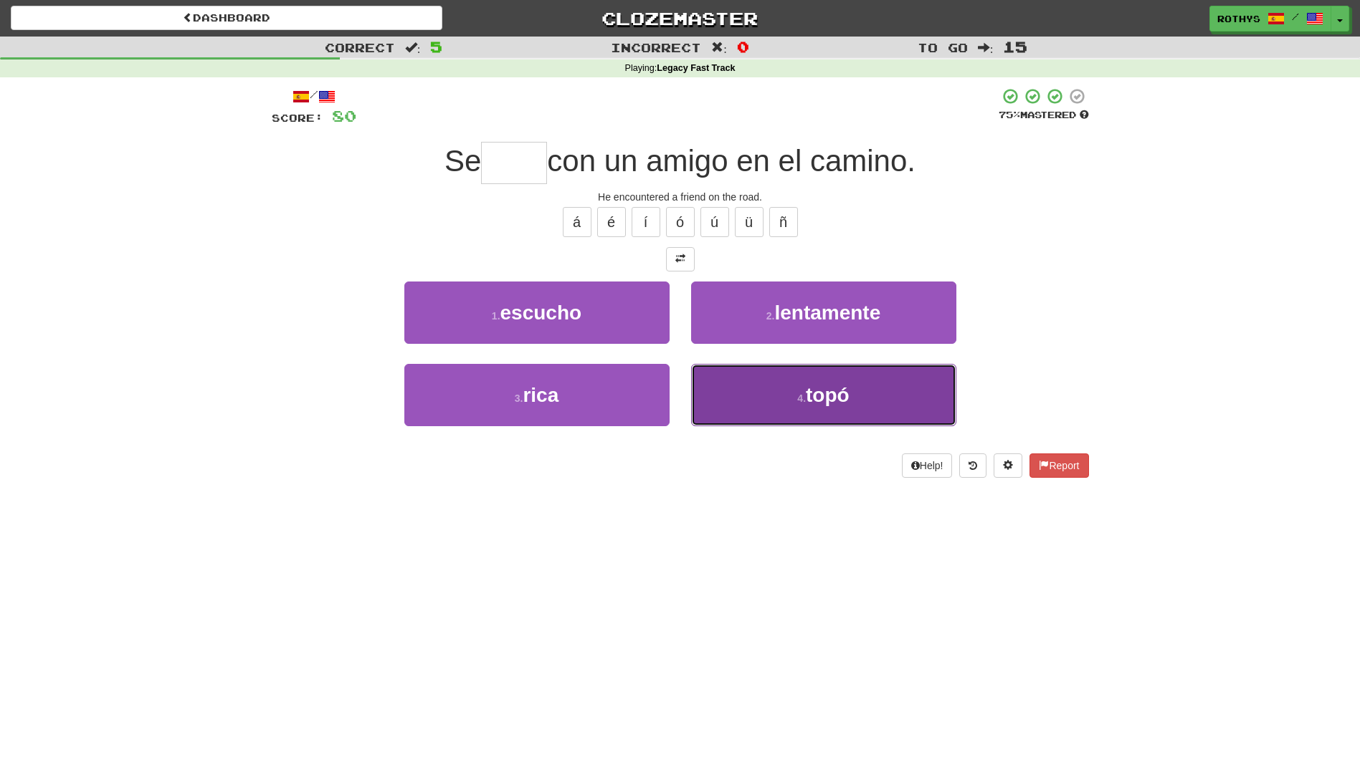
click at [821, 384] on button "4 . topó" at bounding box center [823, 395] width 265 height 62
type input "****"
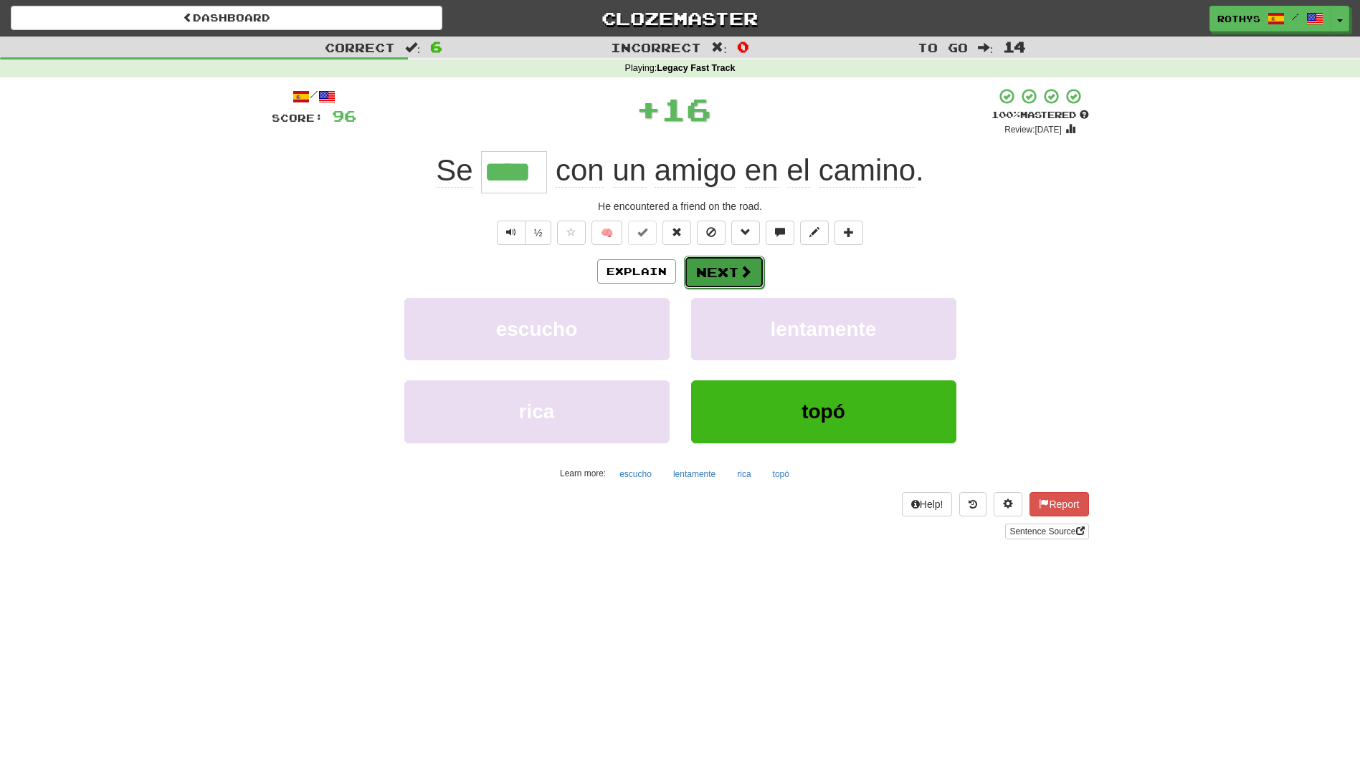
click at [724, 274] on button "Next" at bounding box center [724, 272] width 80 height 33
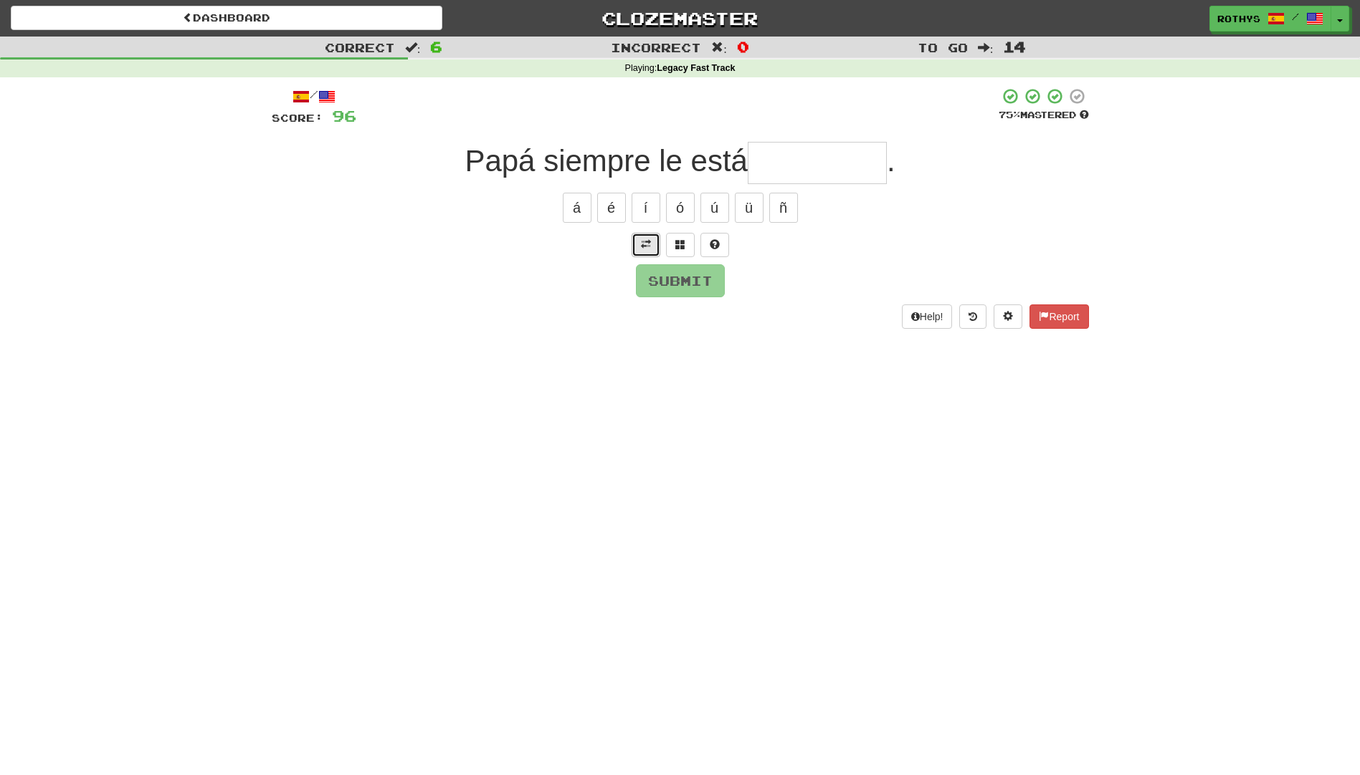
click at [636, 246] on button at bounding box center [645, 245] width 29 height 24
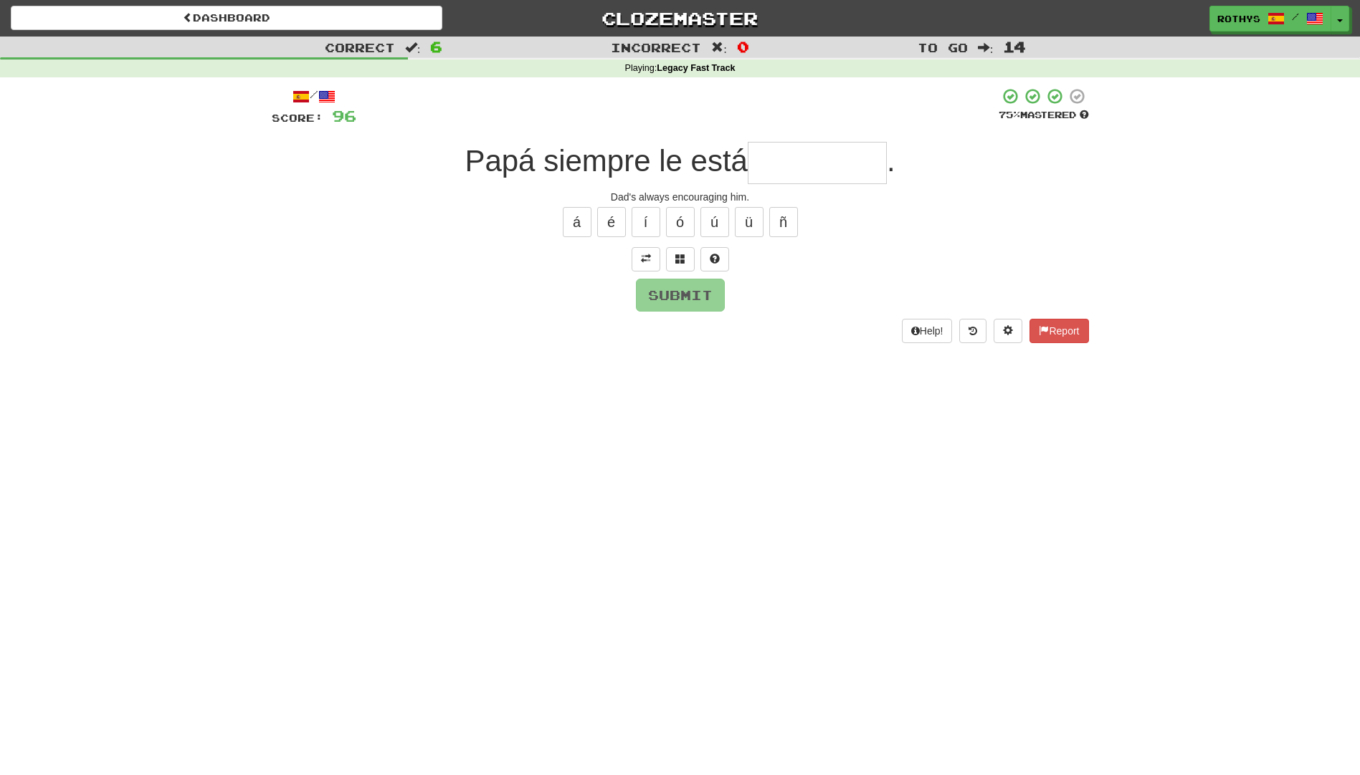
drag, startPoint x: 783, startPoint y: 158, endPoint x: 791, endPoint y: 167, distance: 11.7
click at [785, 162] on input "text" at bounding box center [816, 163] width 139 height 42
click at [682, 257] on span at bounding box center [680, 259] width 10 height 10
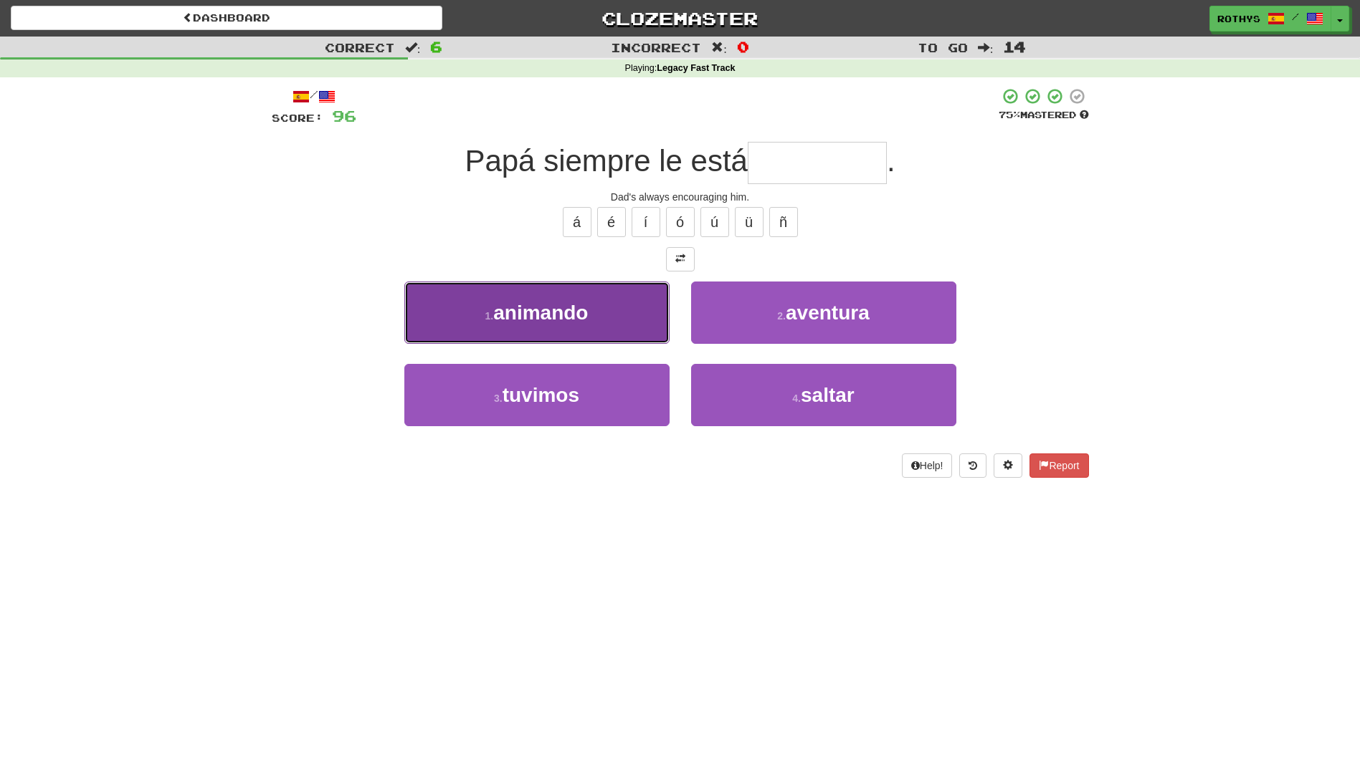
click at [597, 309] on button "1 . animando" at bounding box center [536, 313] width 265 height 62
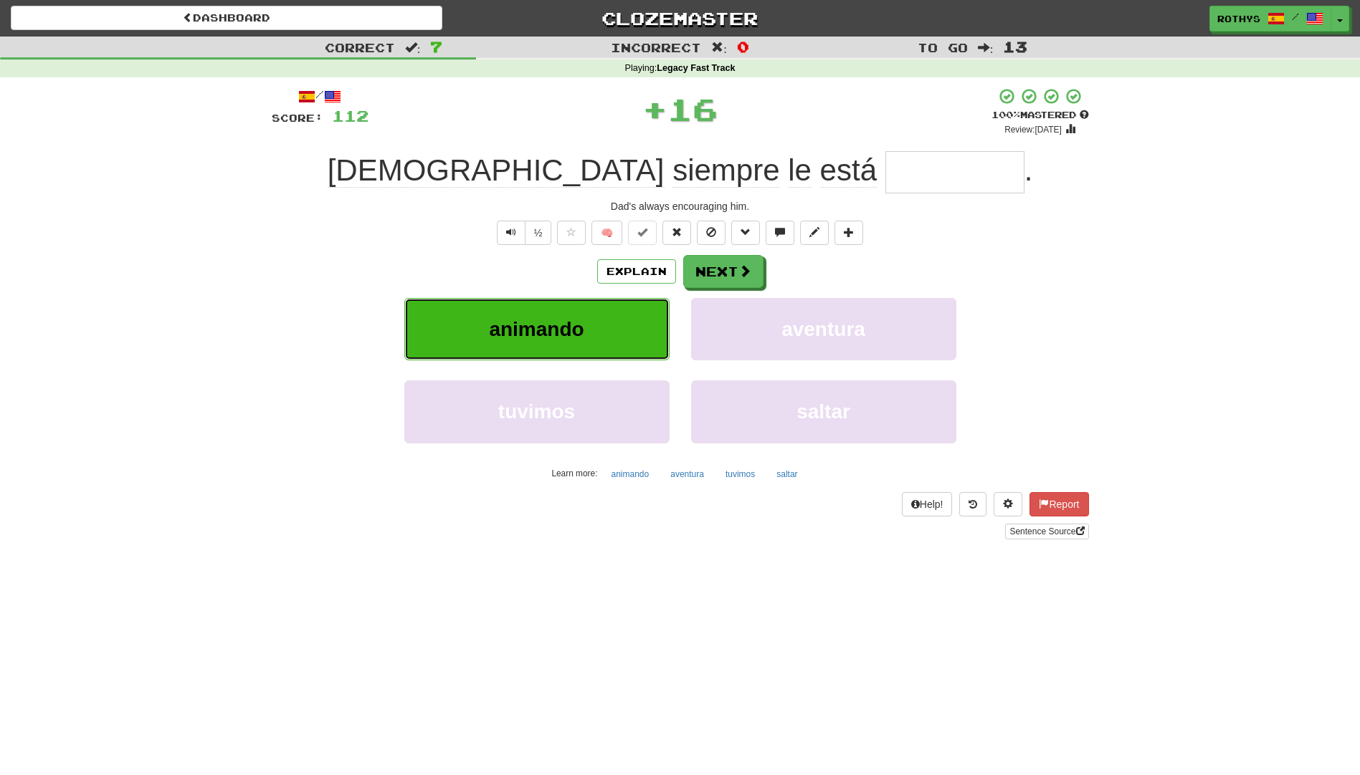
type input "********"
click at [727, 271] on button "Next" at bounding box center [724, 272] width 80 height 33
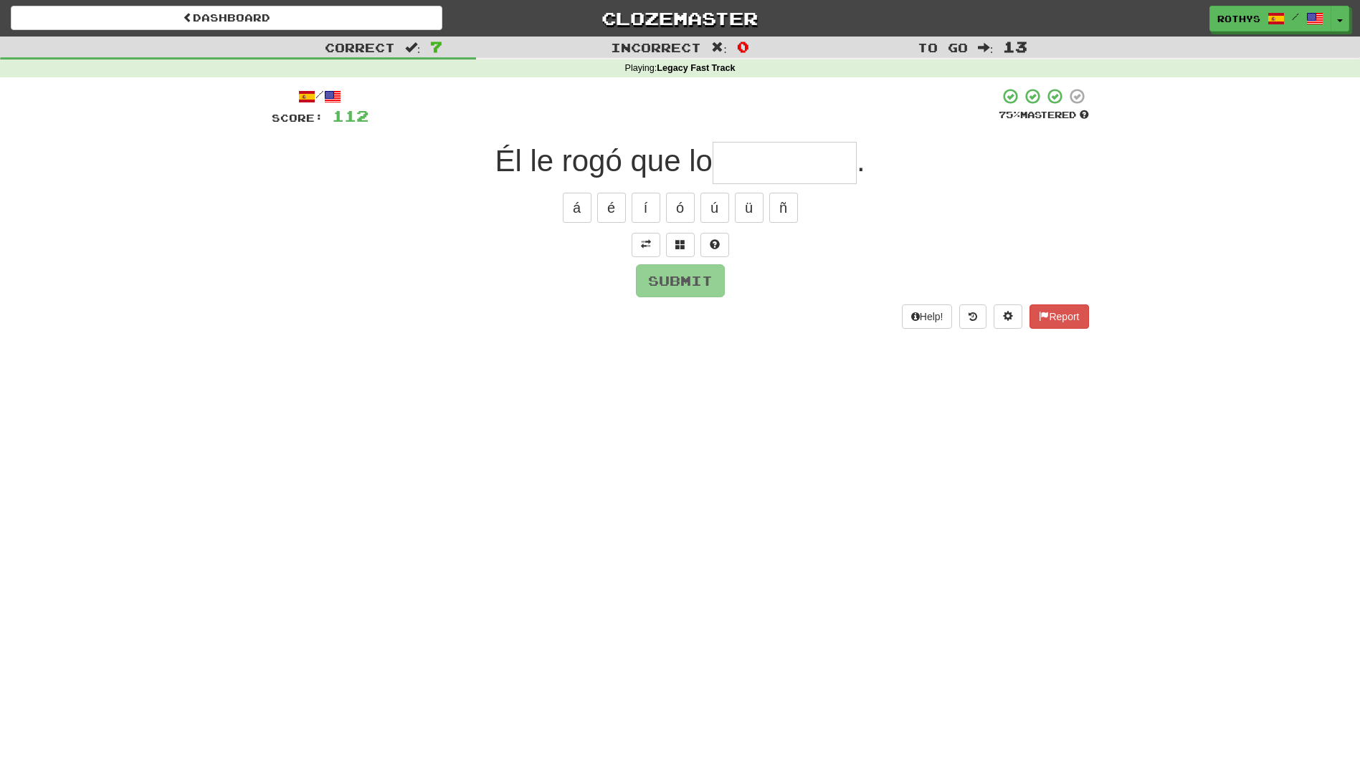
click at [725, 269] on div "Submit" at bounding box center [680, 280] width 817 height 33
click at [544, 292] on div "Submit" at bounding box center [680, 280] width 817 height 33
click at [639, 246] on button at bounding box center [645, 245] width 29 height 24
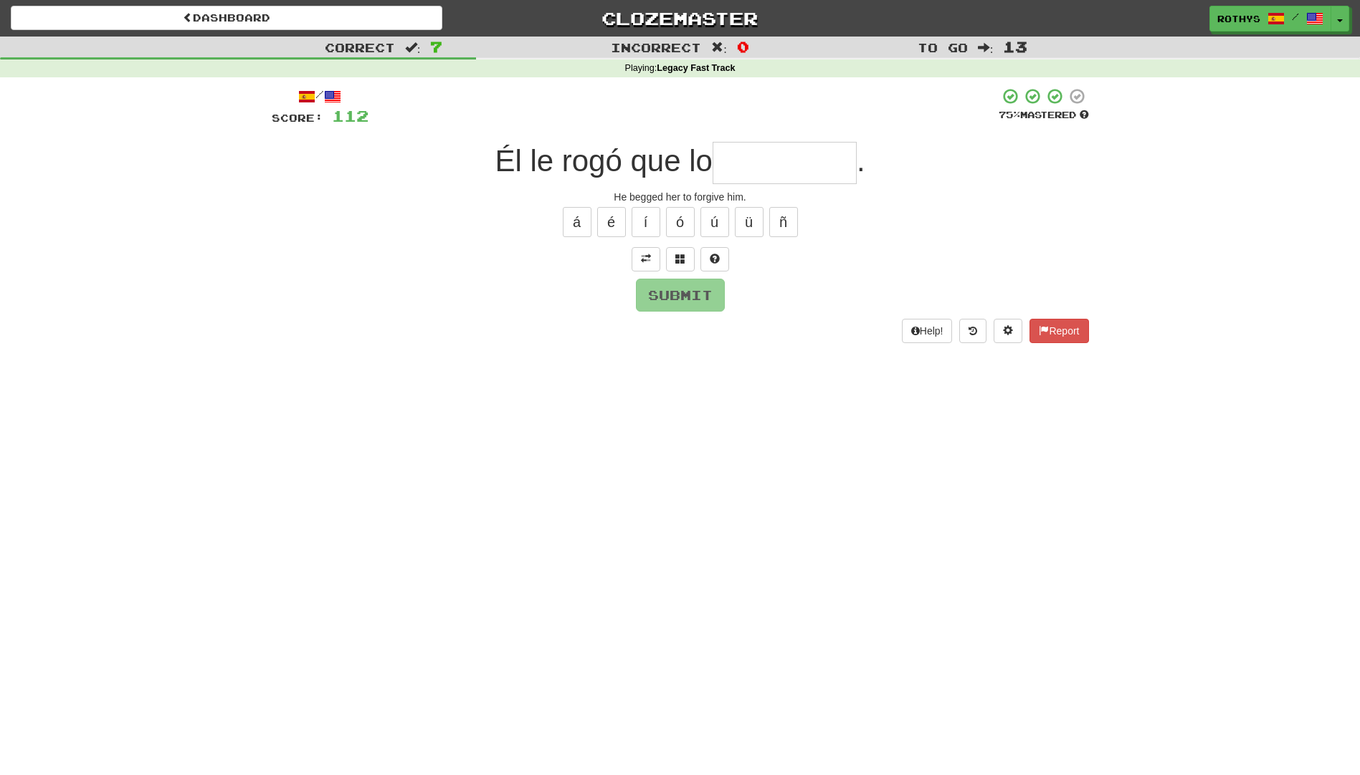
click at [753, 169] on input "text" at bounding box center [784, 163] width 144 height 42
drag, startPoint x: 684, startPoint y: 262, endPoint x: 674, endPoint y: 255, distance: 12.3
click at [675, 255] on span at bounding box center [680, 259] width 10 height 10
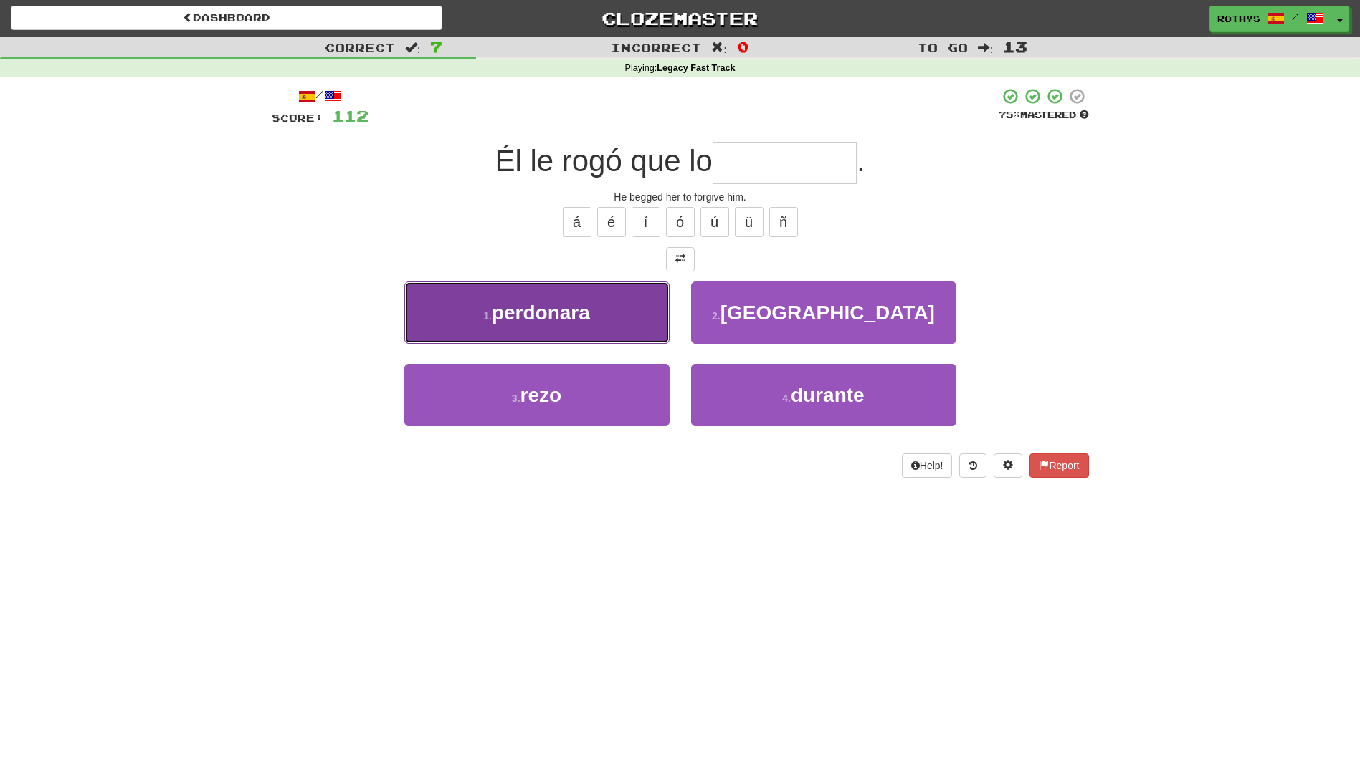
click at [560, 323] on span "perdonara" at bounding box center [541, 313] width 98 height 22
type input "*********"
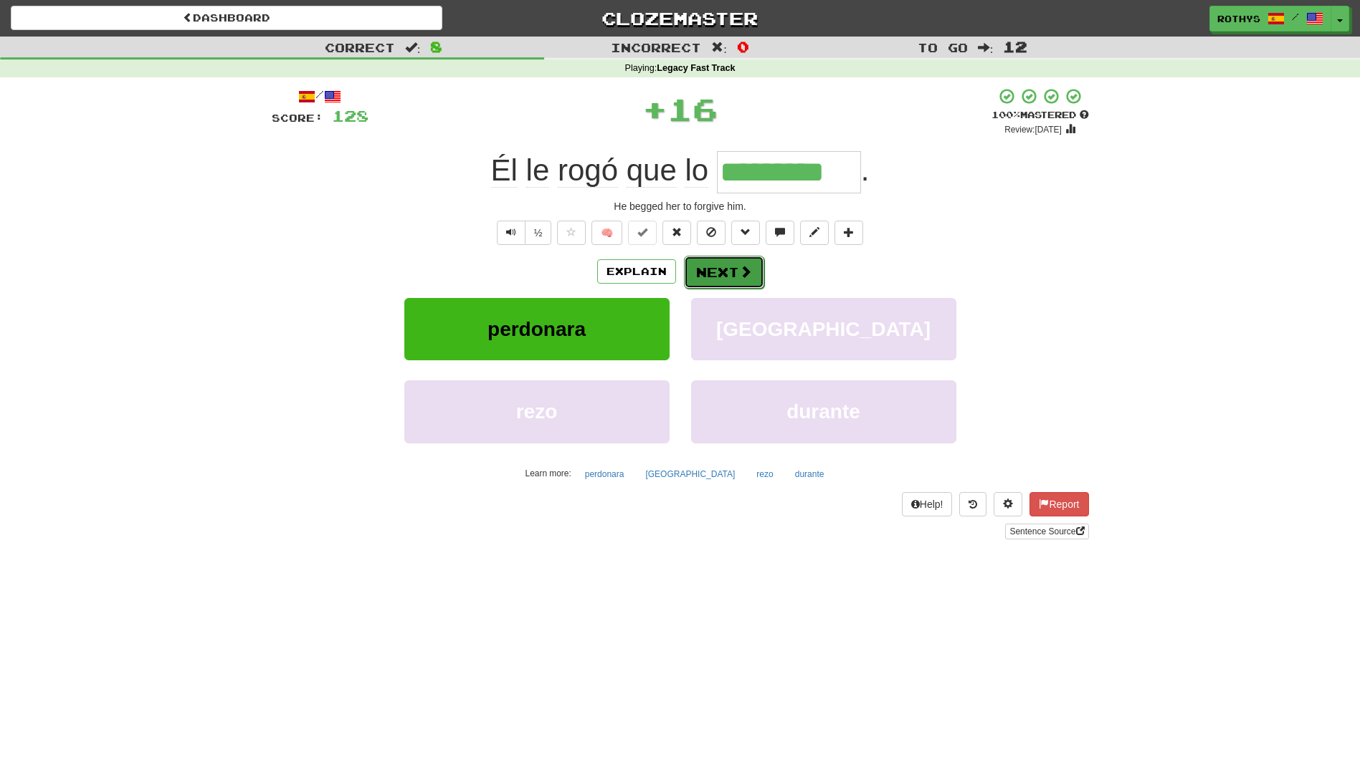
click at [732, 266] on button "Next" at bounding box center [724, 272] width 80 height 33
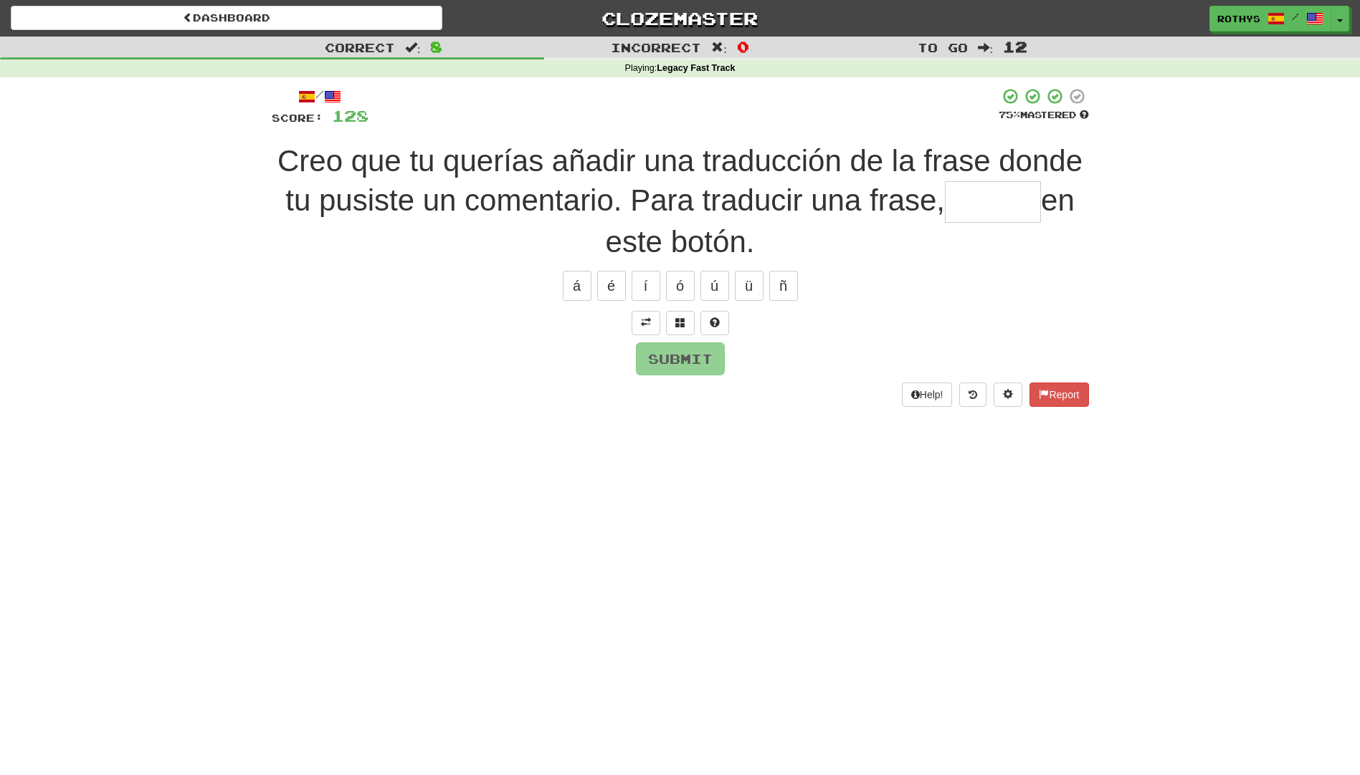
drag, startPoint x: 538, startPoint y: 348, endPoint x: 595, endPoint y: 334, distance: 58.9
drag, startPoint x: 595, startPoint y: 334, endPoint x: 649, endPoint y: 321, distance: 55.3
click at [649, 321] on span at bounding box center [646, 322] width 10 height 10
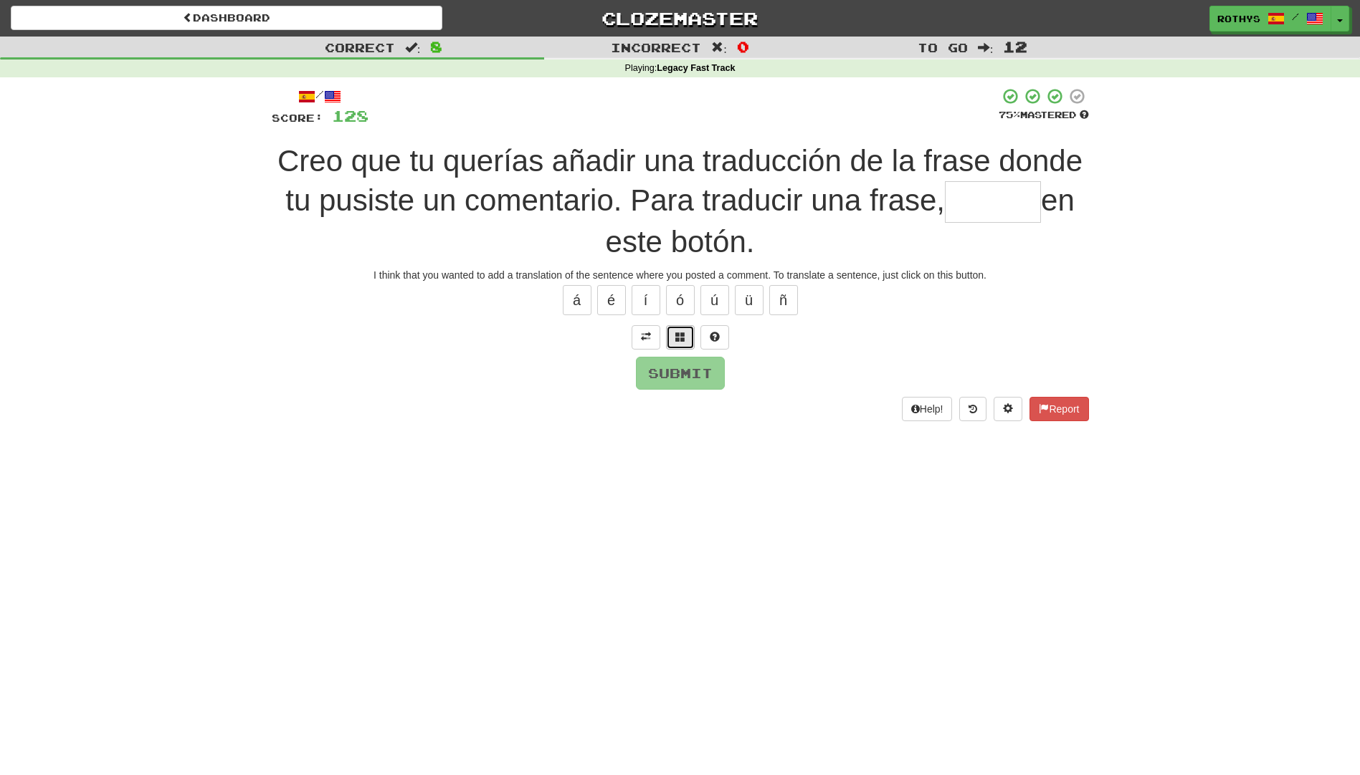
click at [682, 333] on span at bounding box center [680, 337] width 10 height 10
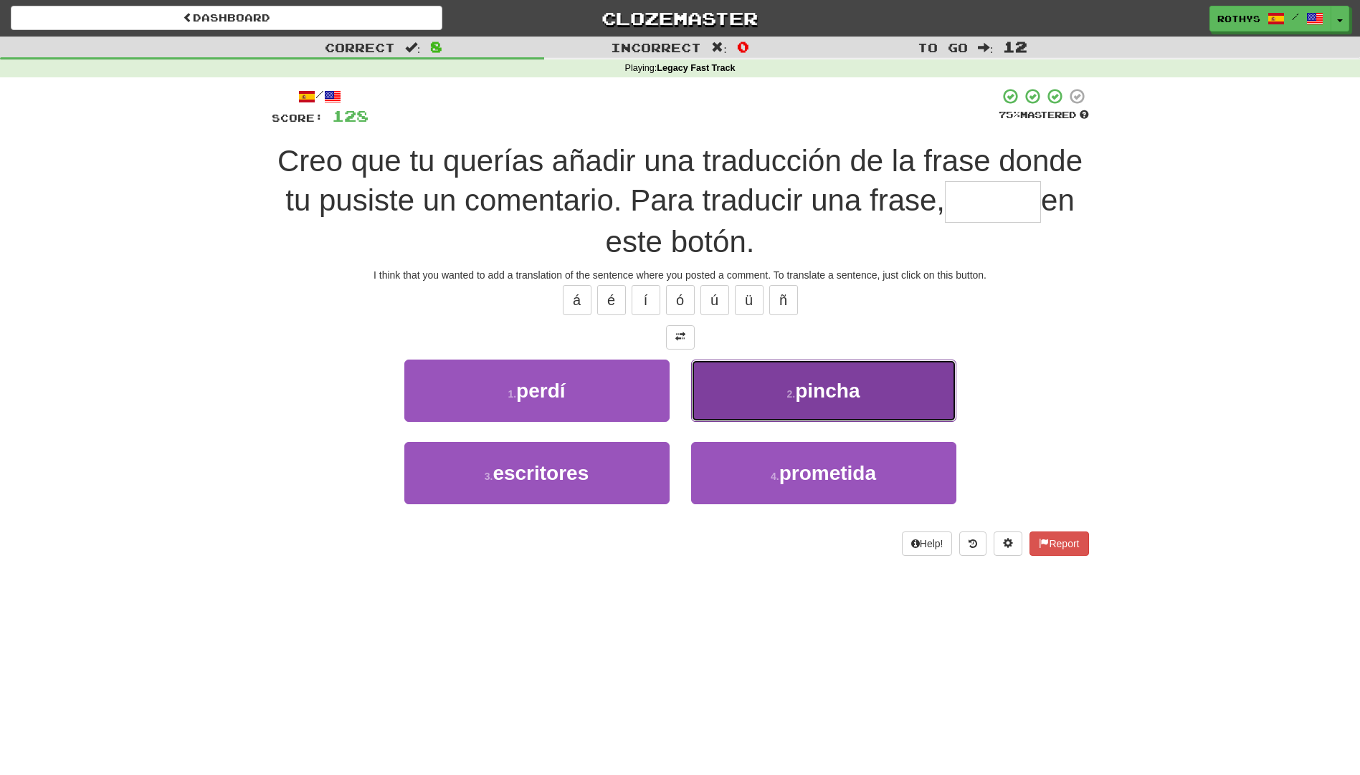
click at [893, 400] on button "2 . pincha" at bounding box center [823, 391] width 265 height 62
type input "******"
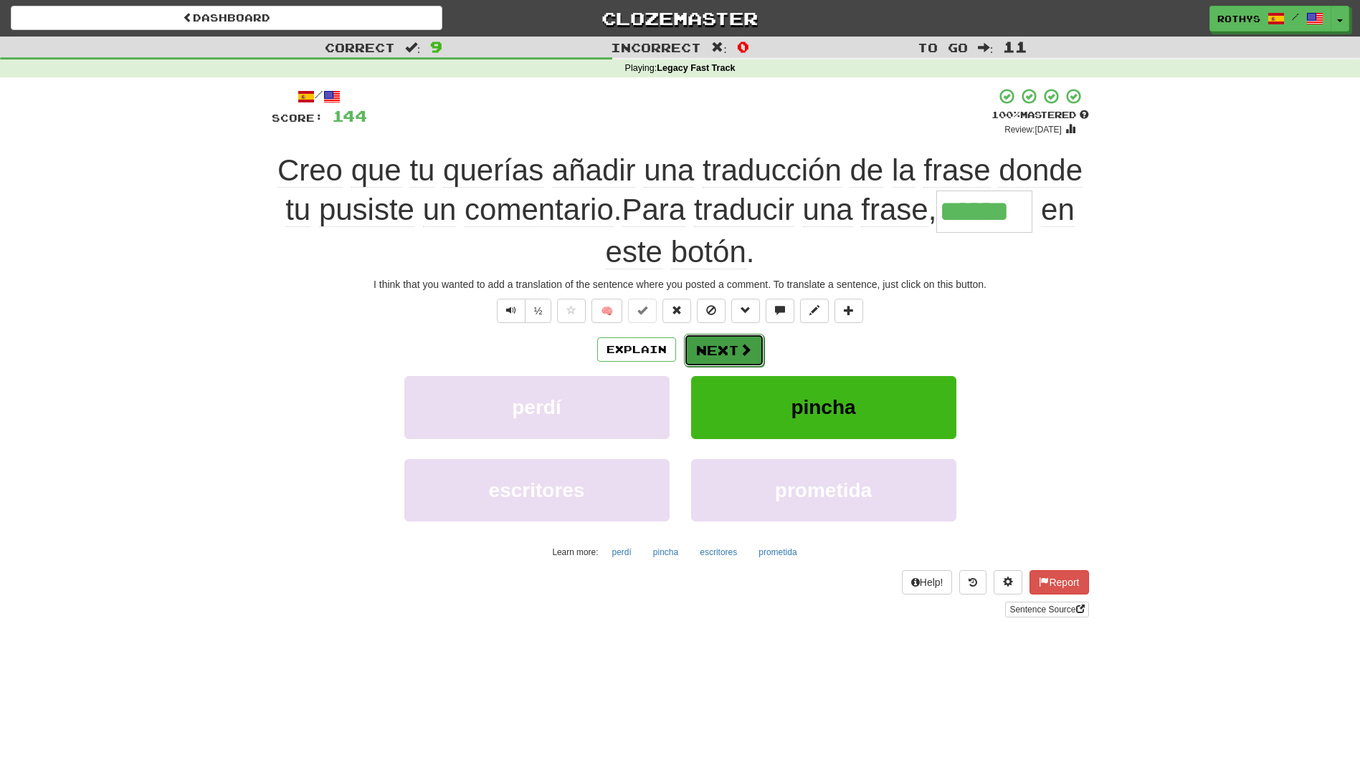
drag, startPoint x: 717, startPoint y: 360, endPoint x: 705, endPoint y: 352, distance: 14.5
click at [705, 352] on button "Next" at bounding box center [724, 350] width 80 height 33
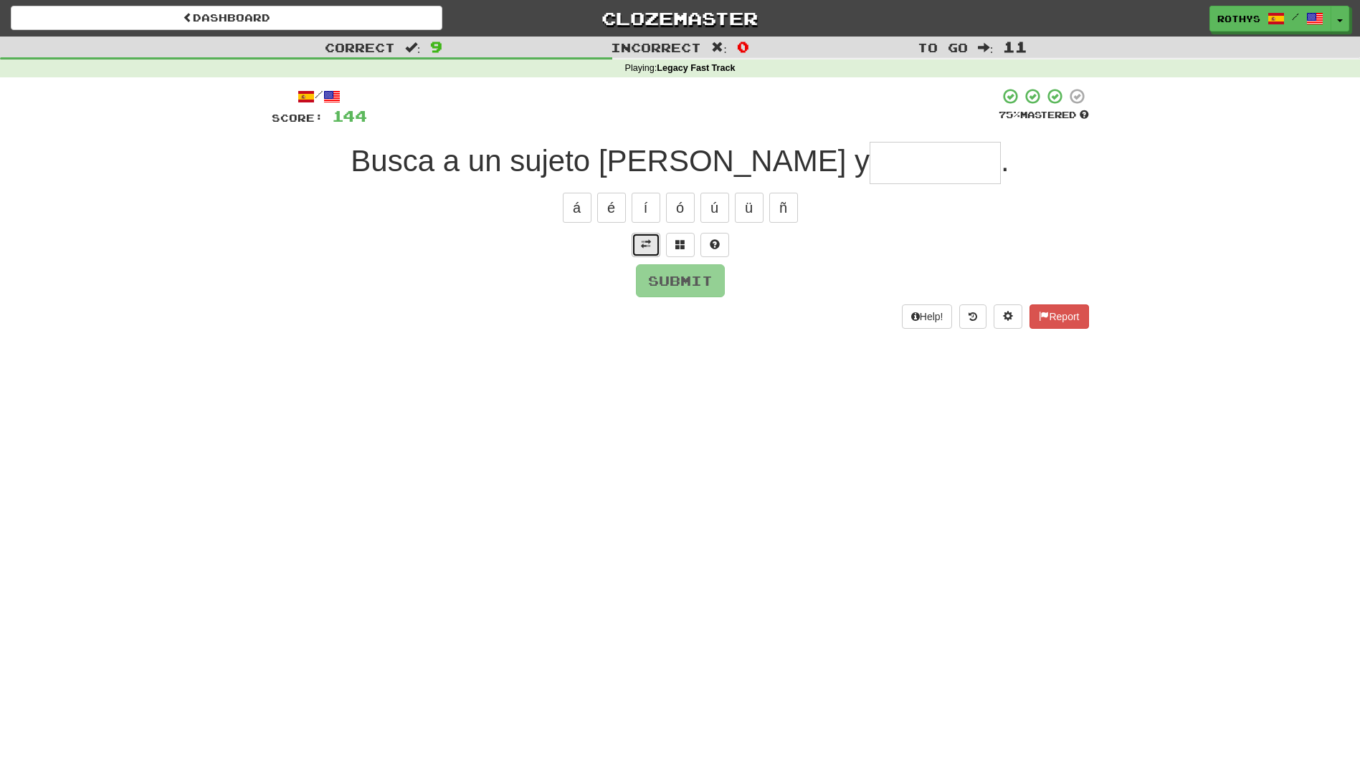
click at [636, 250] on button at bounding box center [645, 245] width 29 height 24
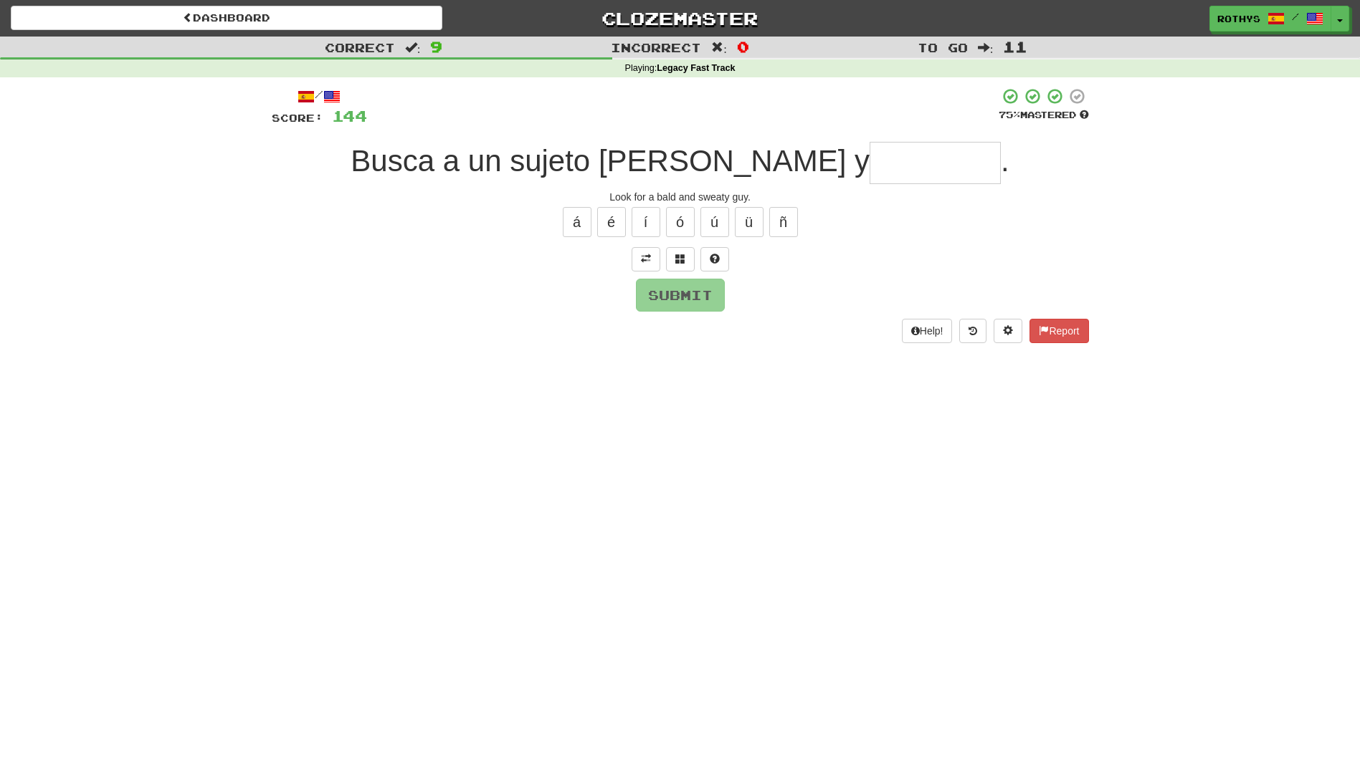
drag, startPoint x: 818, startPoint y: 163, endPoint x: 834, endPoint y: 166, distance: 16.7
click at [869, 163] on input "text" at bounding box center [934, 163] width 131 height 42
click at [682, 262] on span at bounding box center [680, 259] width 10 height 10
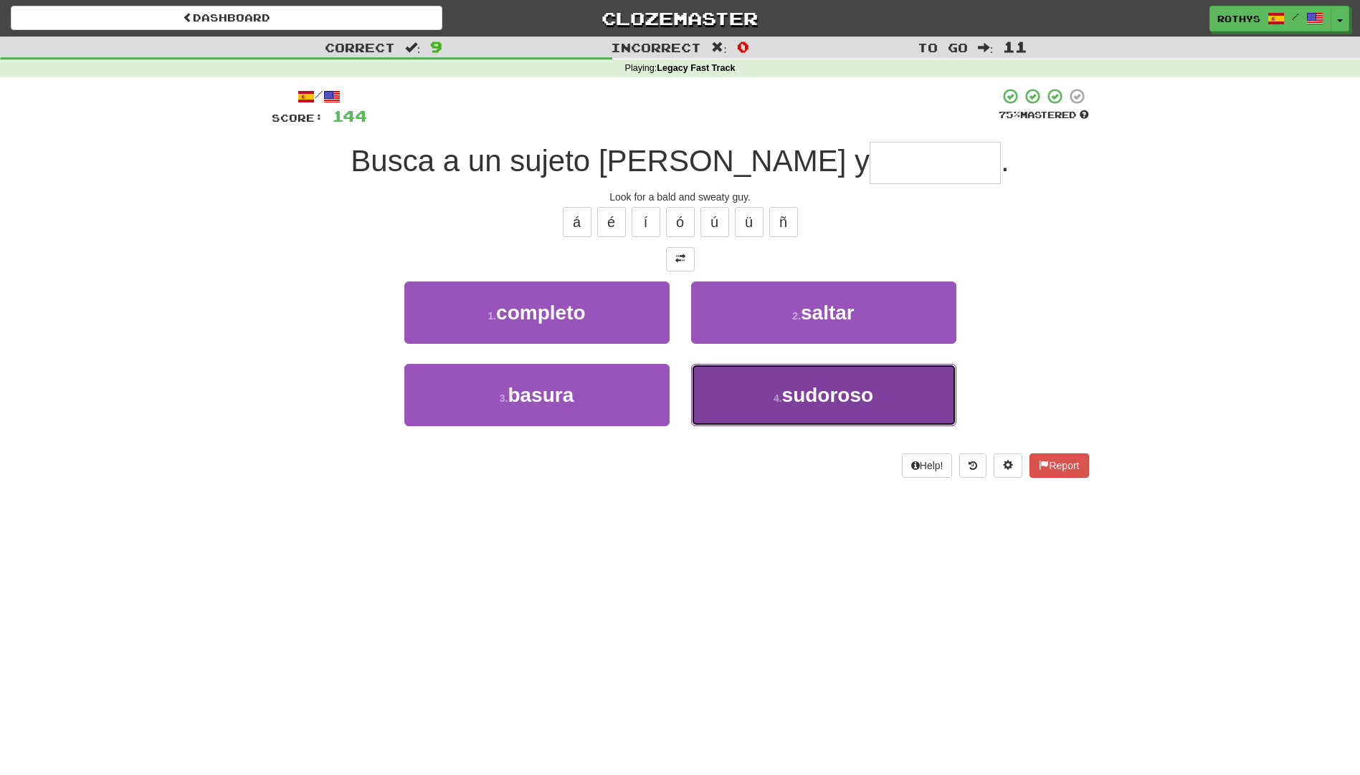
click at [763, 402] on button "4 . sudoroso" at bounding box center [823, 395] width 265 height 62
type input "********"
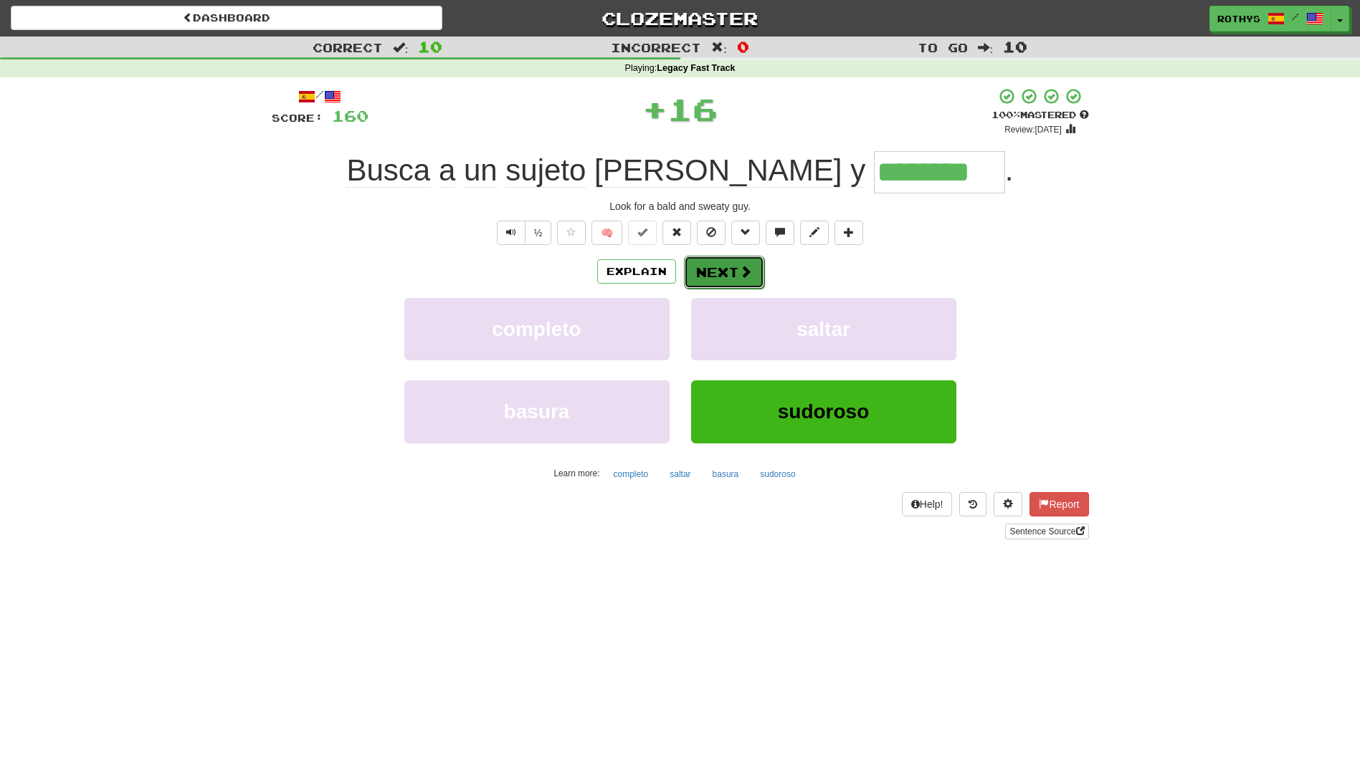
click at [700, 266] on button "Next" at bounding box center [724, 272] width 80 height 33
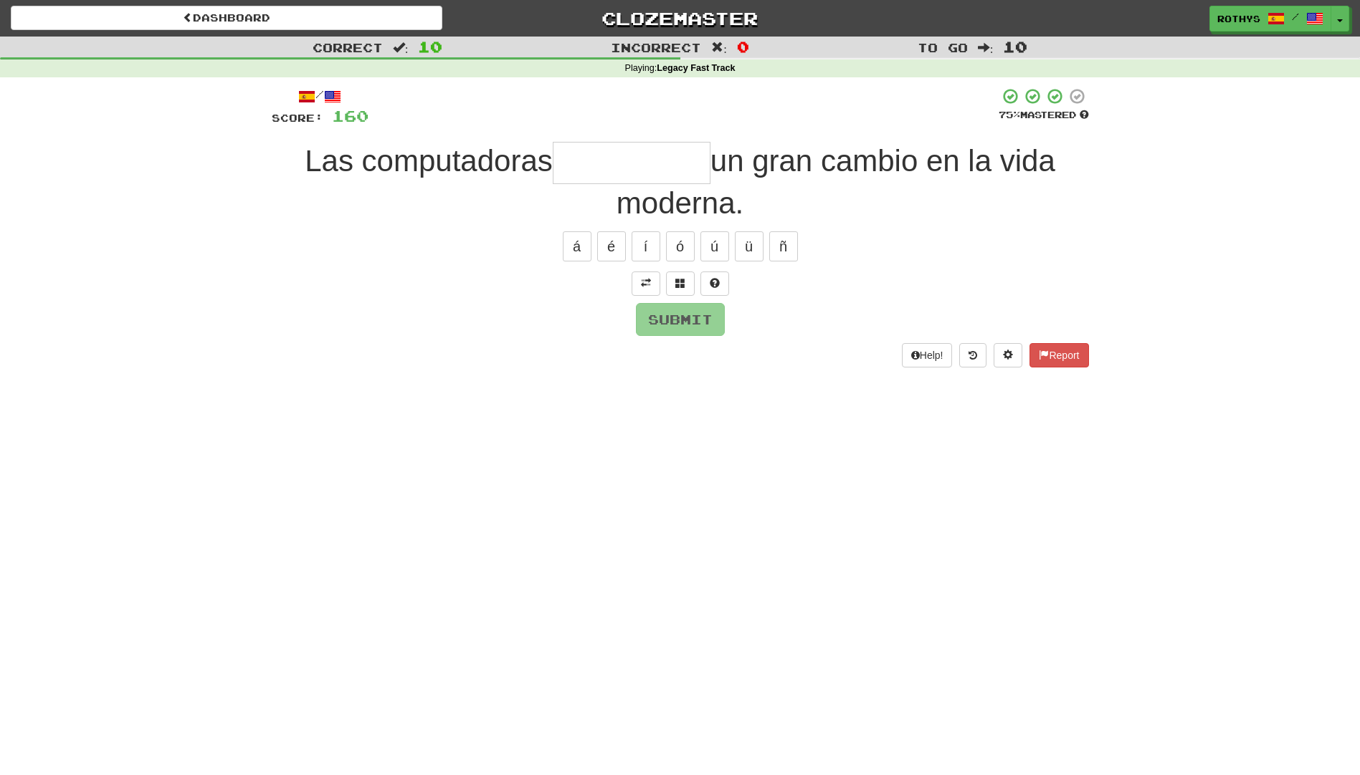
click at [634, 160] on input "text" at bounding box center [632, 163] width 158 height 42
click at [647, 285] on span at bounding box center [646, 283] width 10 height 10
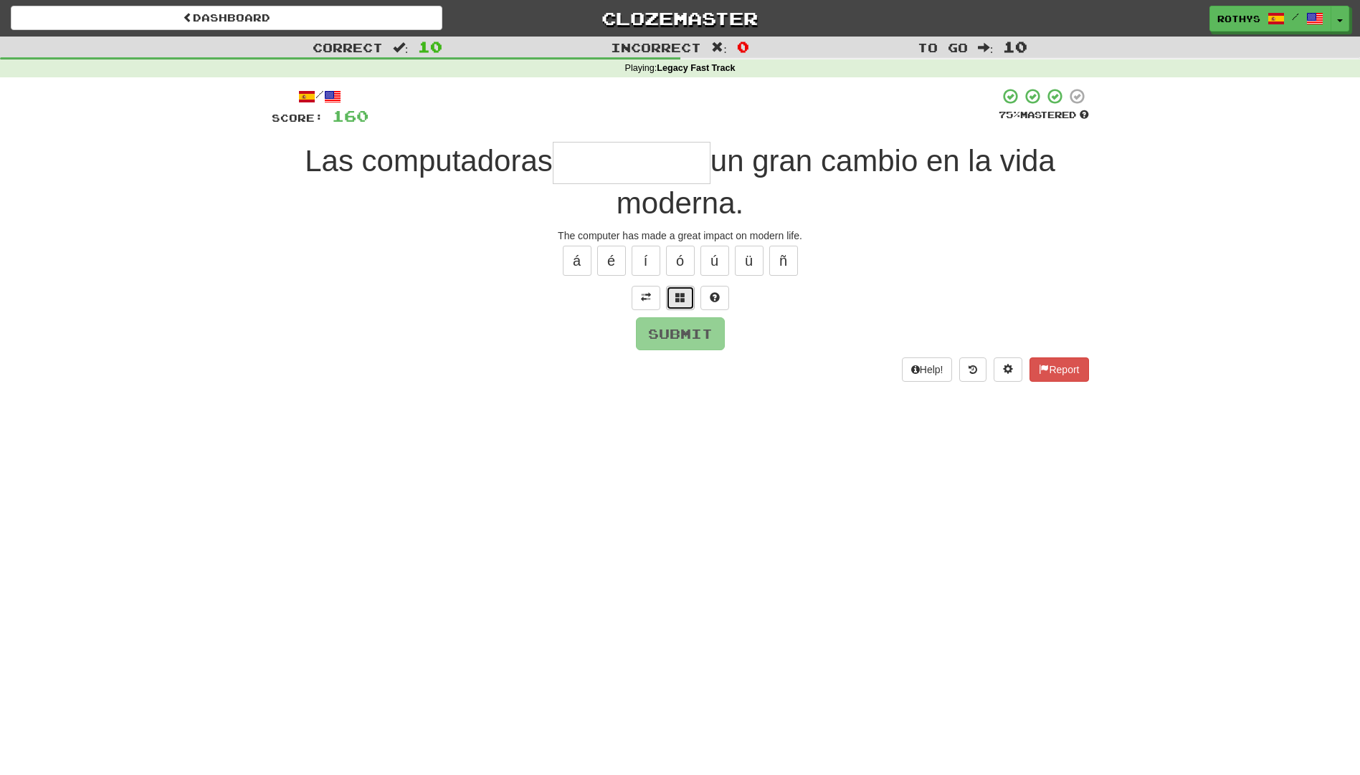
click at [682, 300] on span at bounding box center [680, 297] width 10 height 10
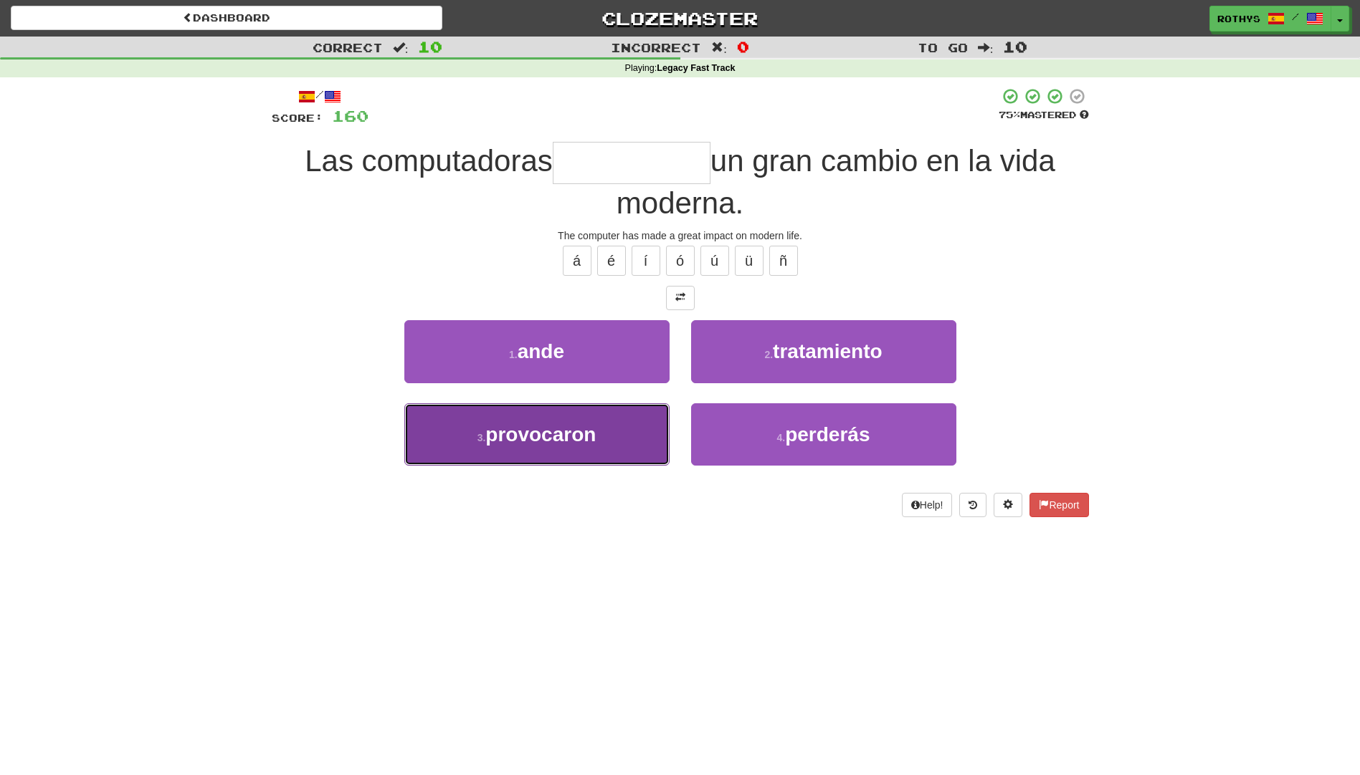
click at [596, 439] on span "provocaron" at bounding box center [540, 435] width 110 height 22
type input "**********"
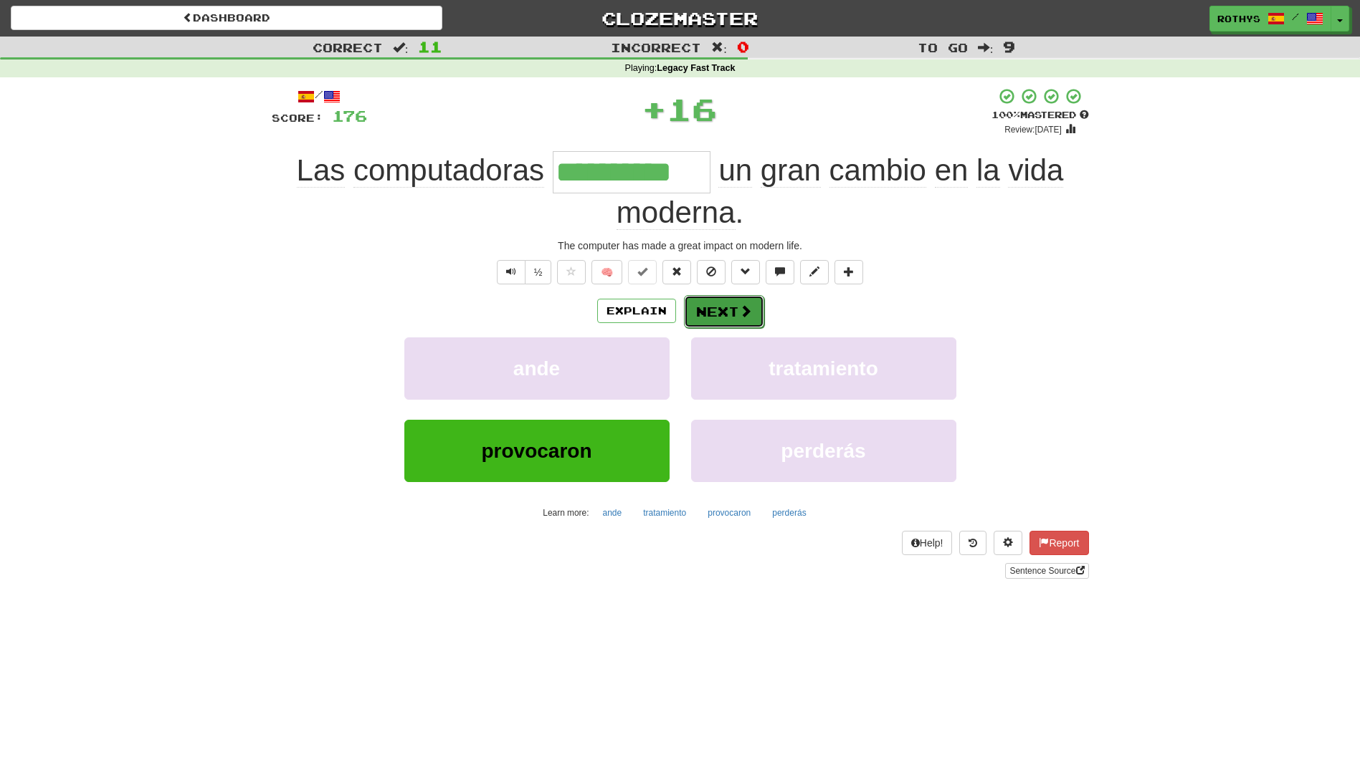
click at [732, 311] on button "Next" at bounding box center [724, 311] width 80 height 33
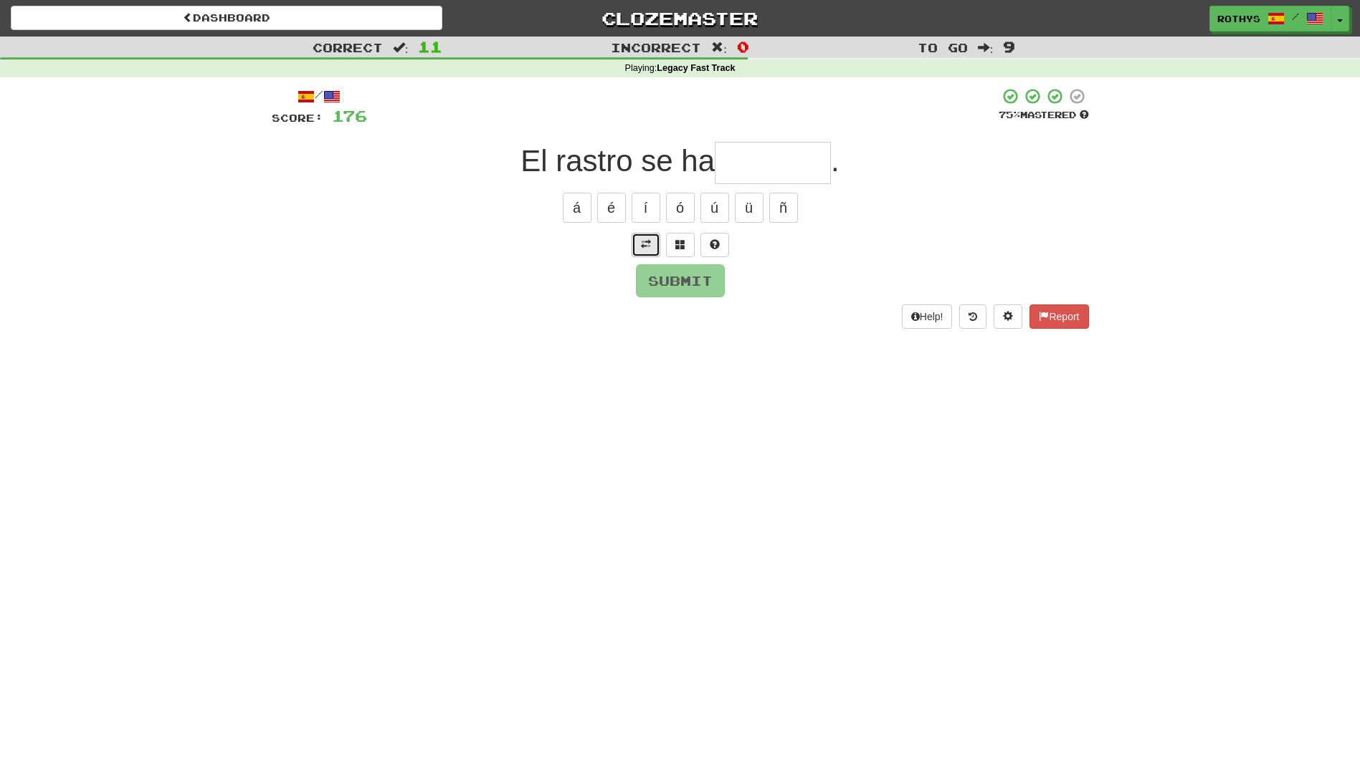
click at [649, 242] on span at bounding box center [646, 244] width 10 height 10
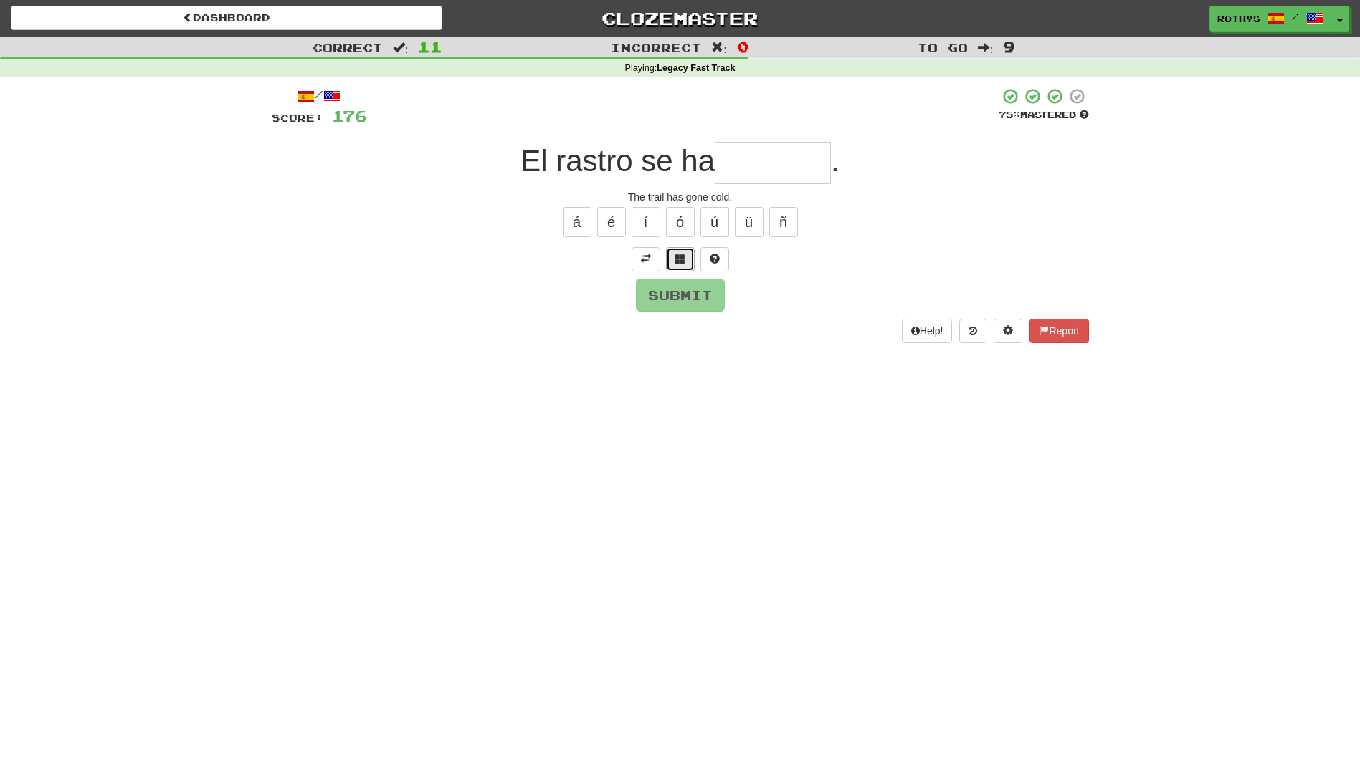
click at [677, 264] on button at bounding box center [680, 259] width 29 height 24
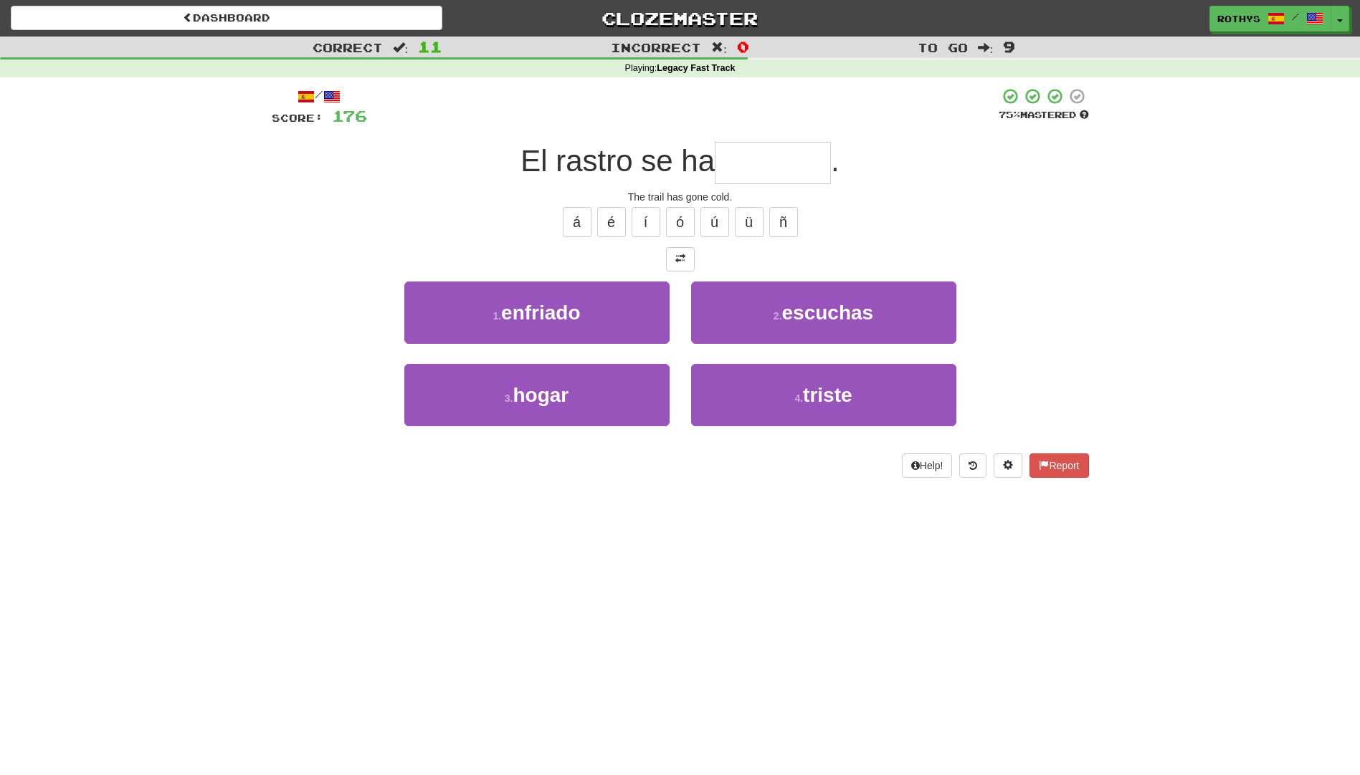
click at [555, 348] on div "1 . enfriado" at bounding box center [536, 323] width 287 height 82
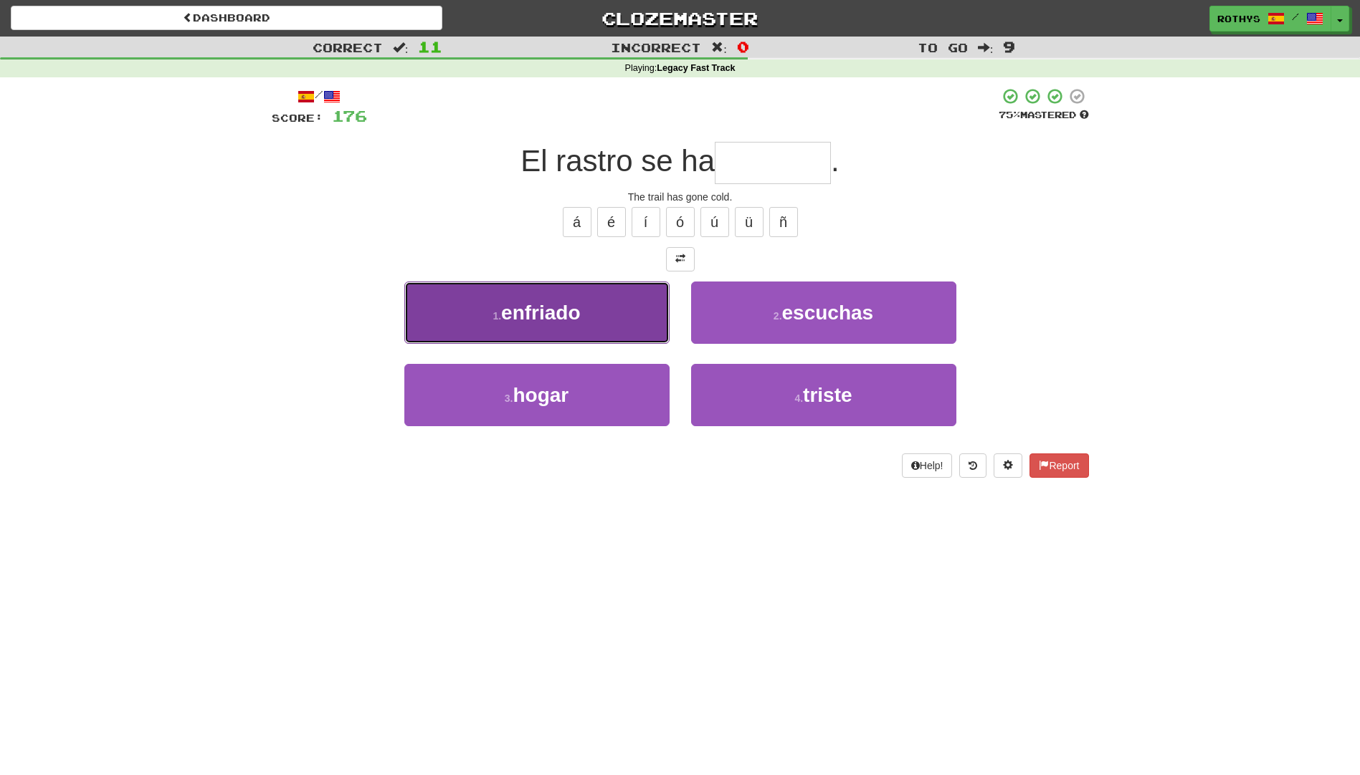
click at [515, 317] on span "enfriado" at bounding box center [540, 313] width 79 height 22
type input "********"
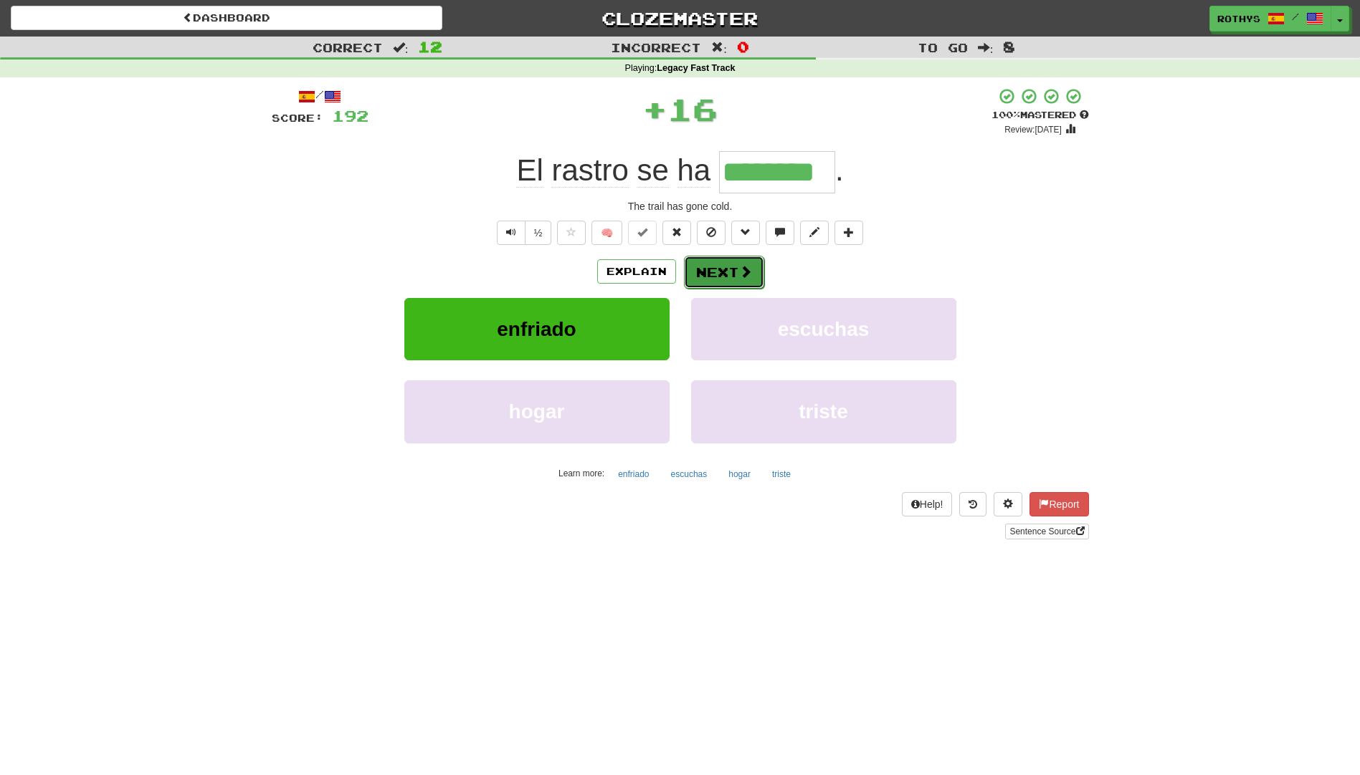
click at [722, 267] on button "Next" at bounding box center [724, 272] width 80 height 33
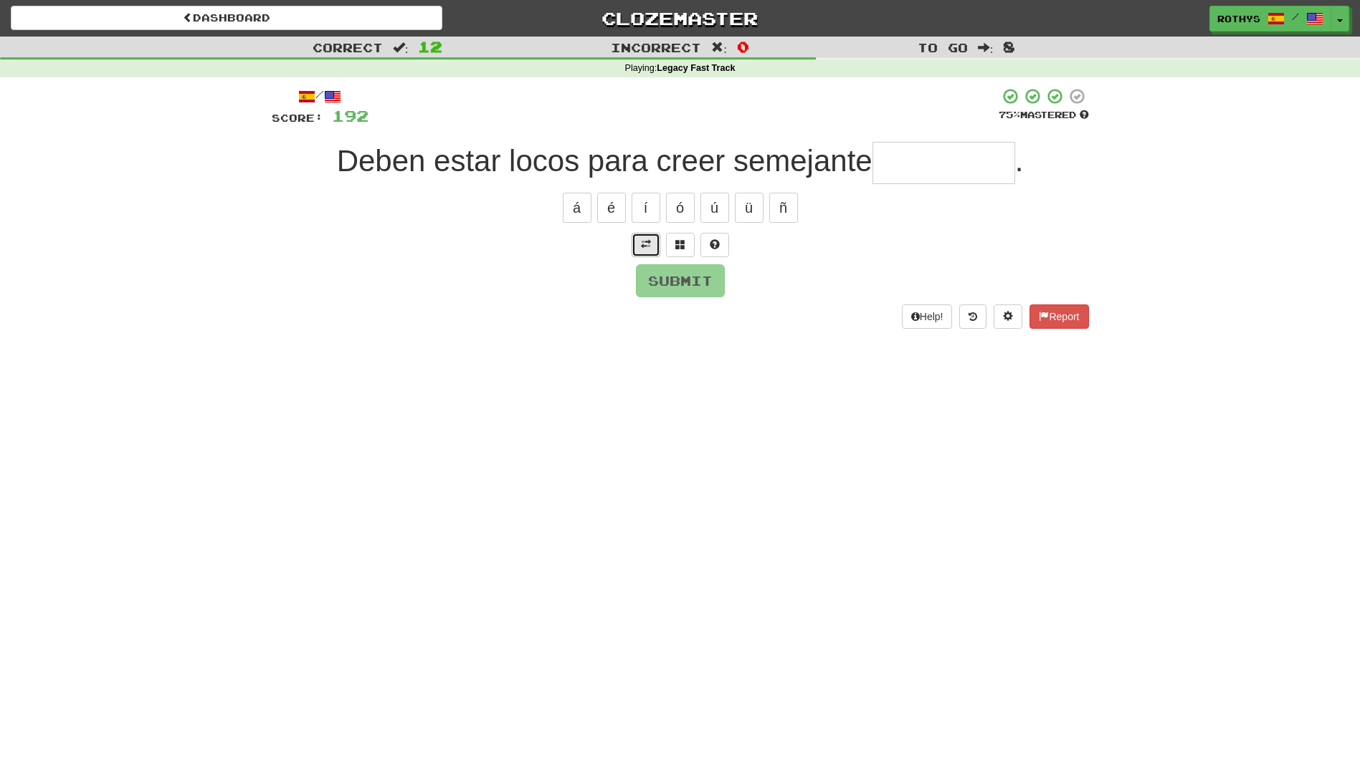
click at [641, 246] on span at bounding box center [646, 244] width 10 height 10
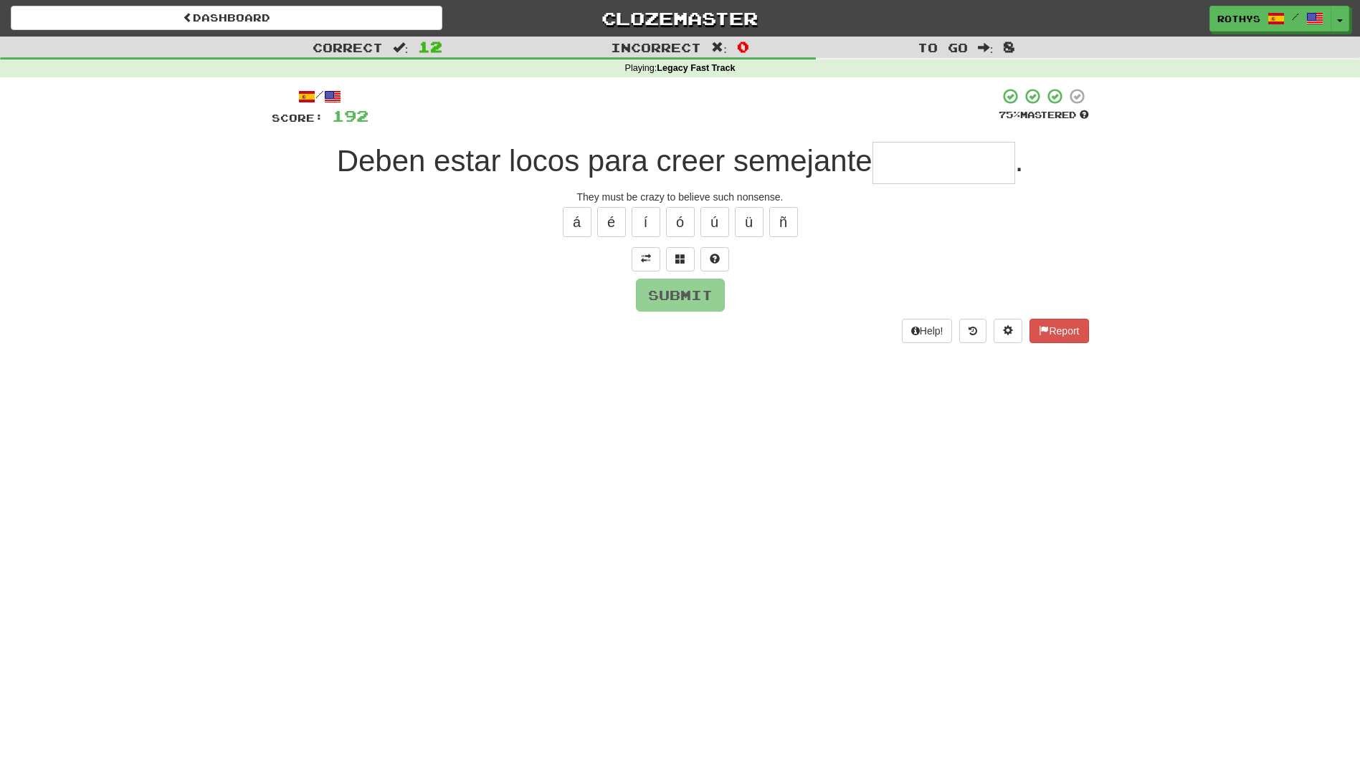
click at [936, 168] on input "text" at bounding box center [943, 163] width 143 height 42
click at [678, 259] on span at bounding box center [680, 259] width 10 height 10
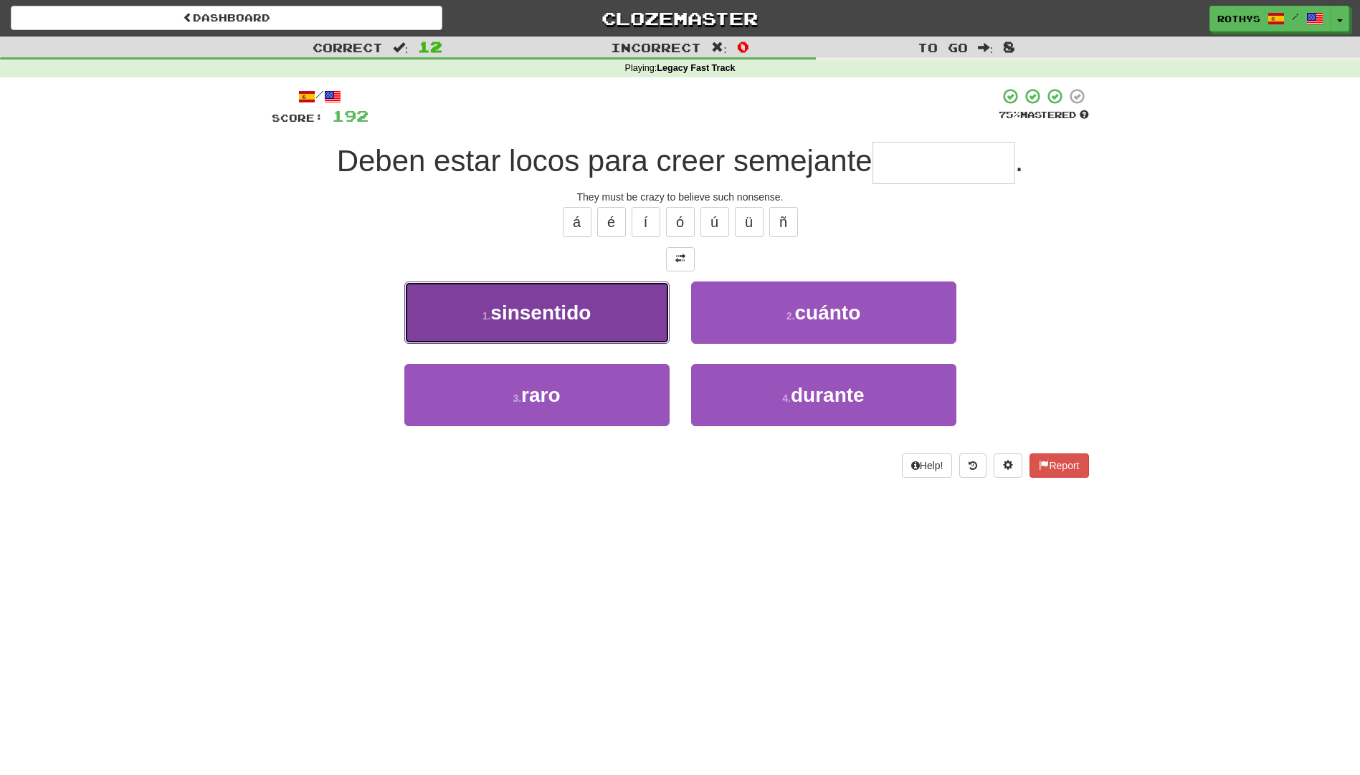
click at [489, 325] on button "1 . sinsentido" at bounding box center [536, 313] width 265 height 62
type input "**********"
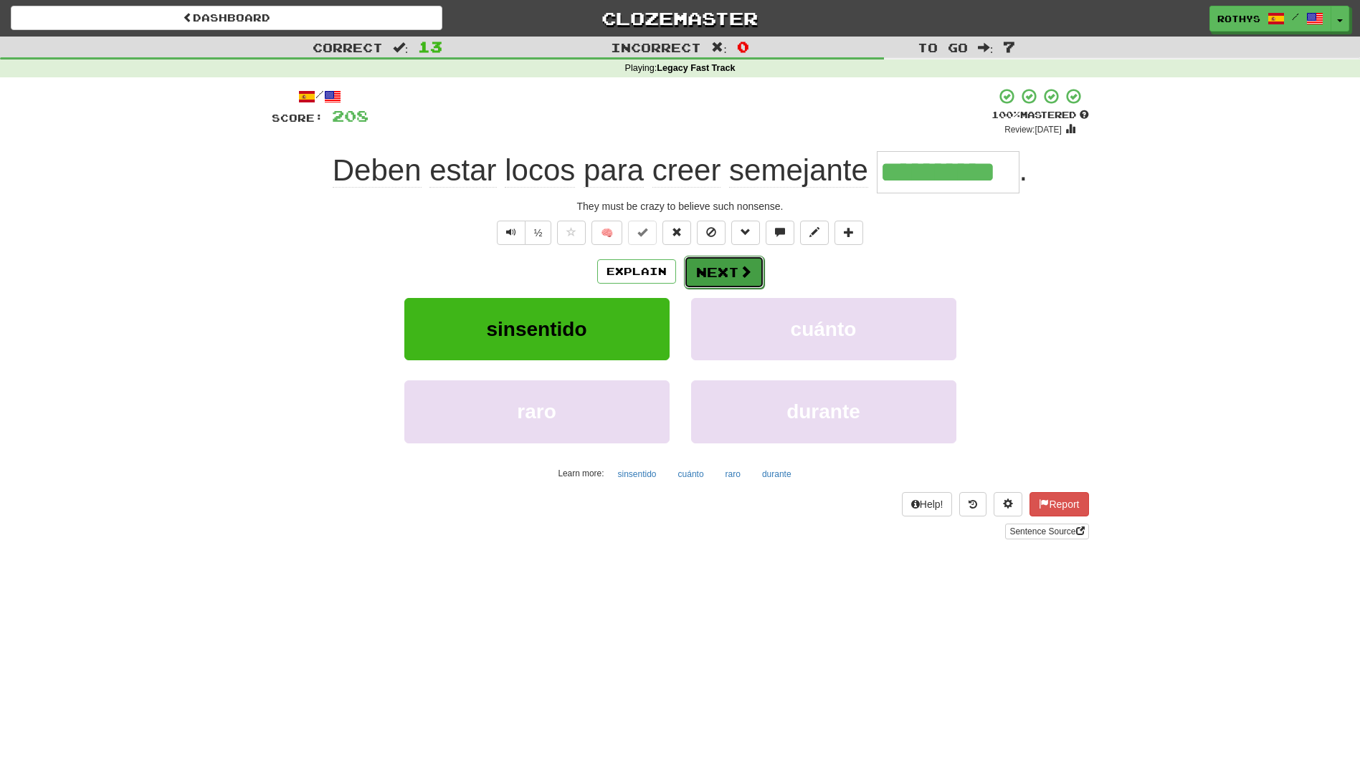
click at [714, 273] on button "Next" at bounding box center [724, 272] width 80 height 33
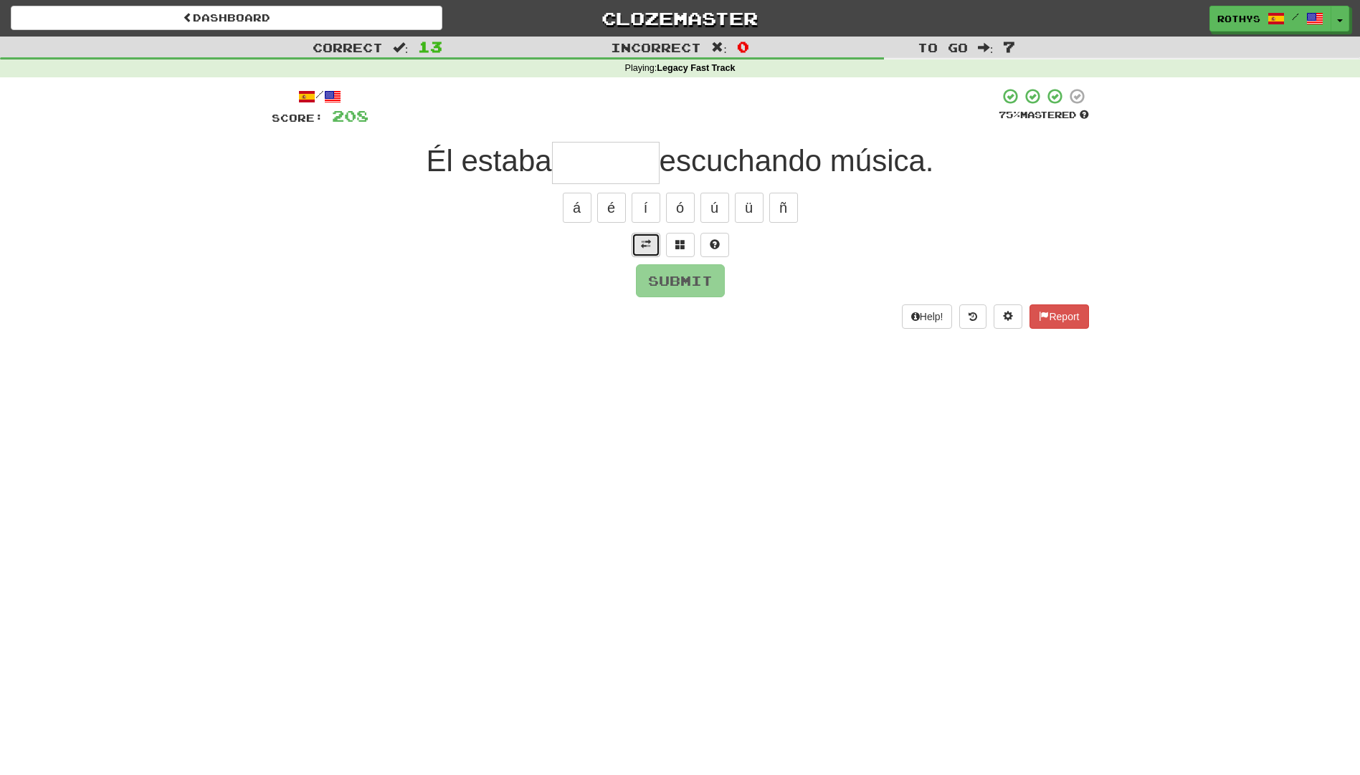
click at [649, 243] on span at bounding box center [646, 244] width 10 height 10
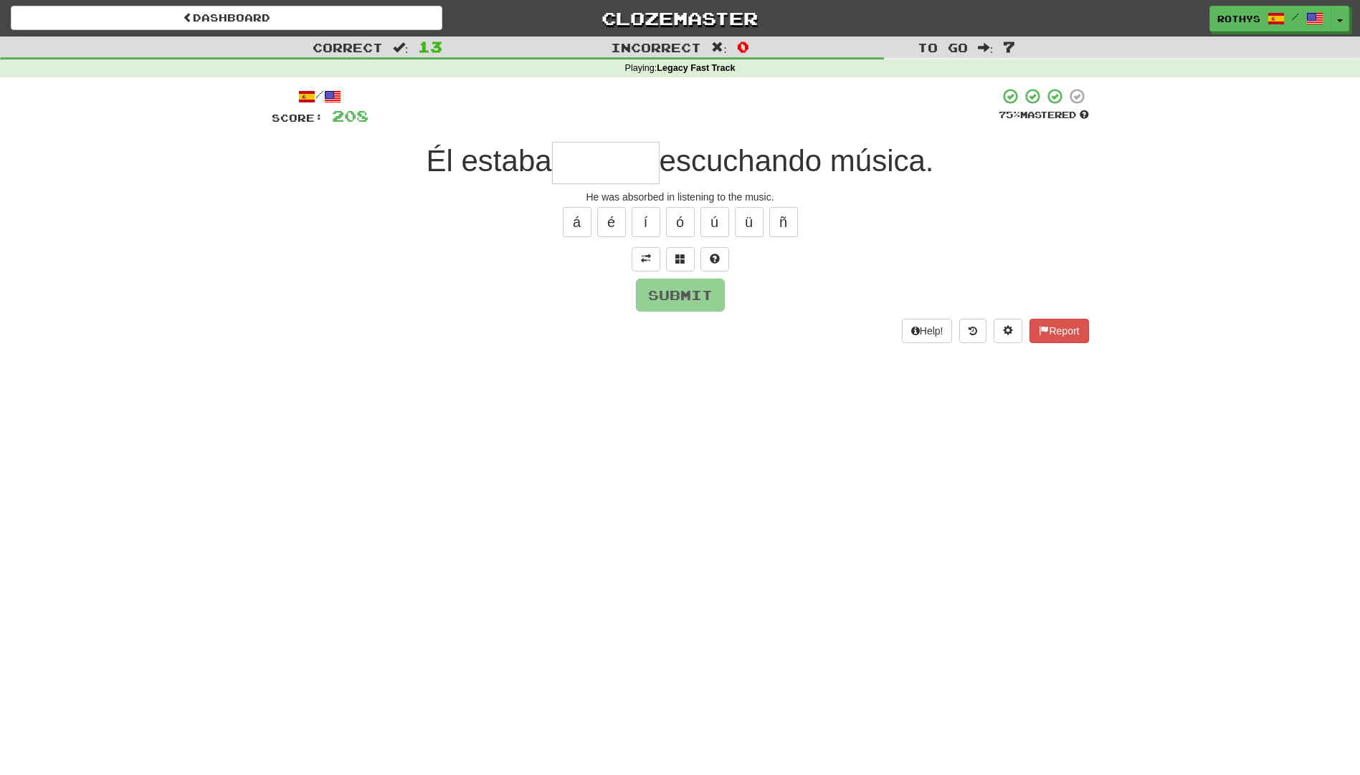
drag, startPoint x: 620, startPoint y: 166, endPoint x: 613, endPoint y: 176, distance: 12.5
click at [614, 175] on input "text" at bounding box center [606, 163] width 108 height 42
click at [686, 260] on button at bounding box center [680, 259] width 29 height 24
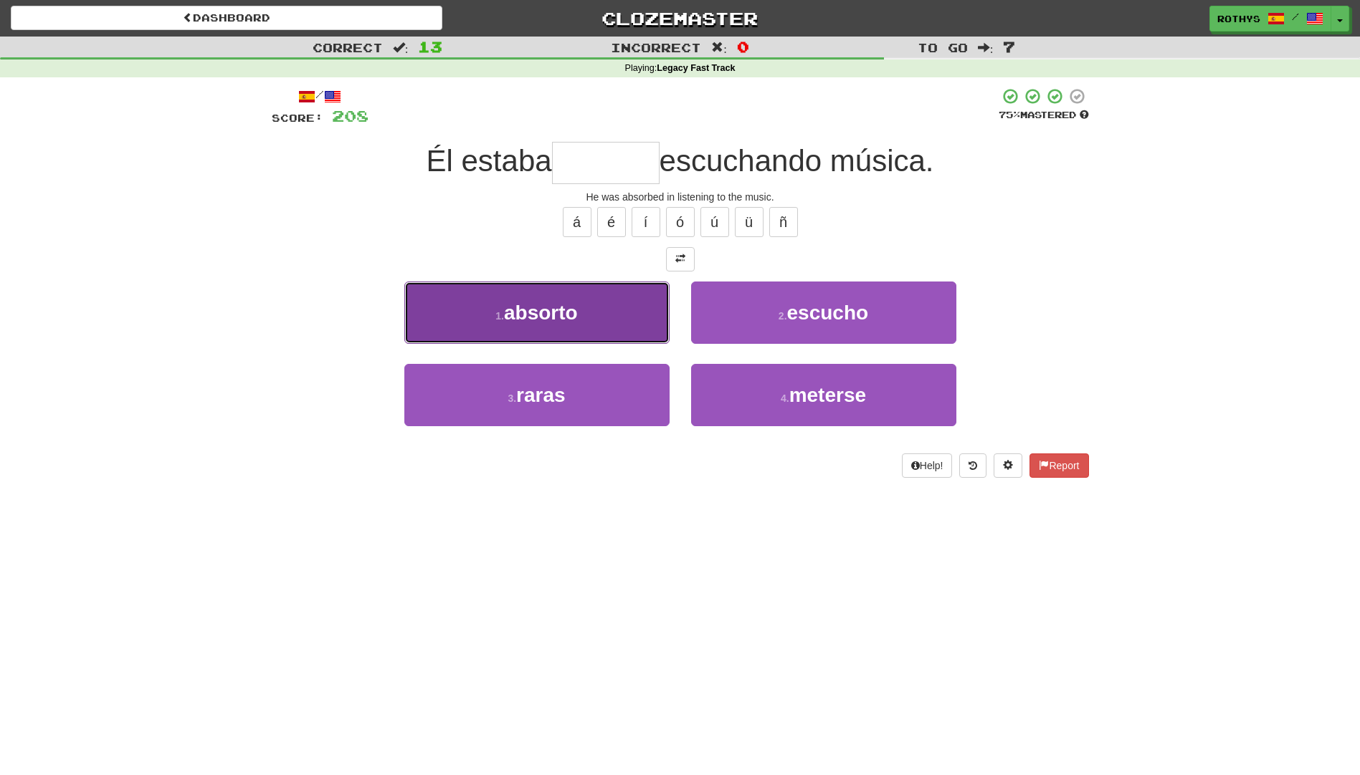
click at [557, 318] on span "absorto" at bounding box center [541, 313] width 74 height 22
type input "*******"
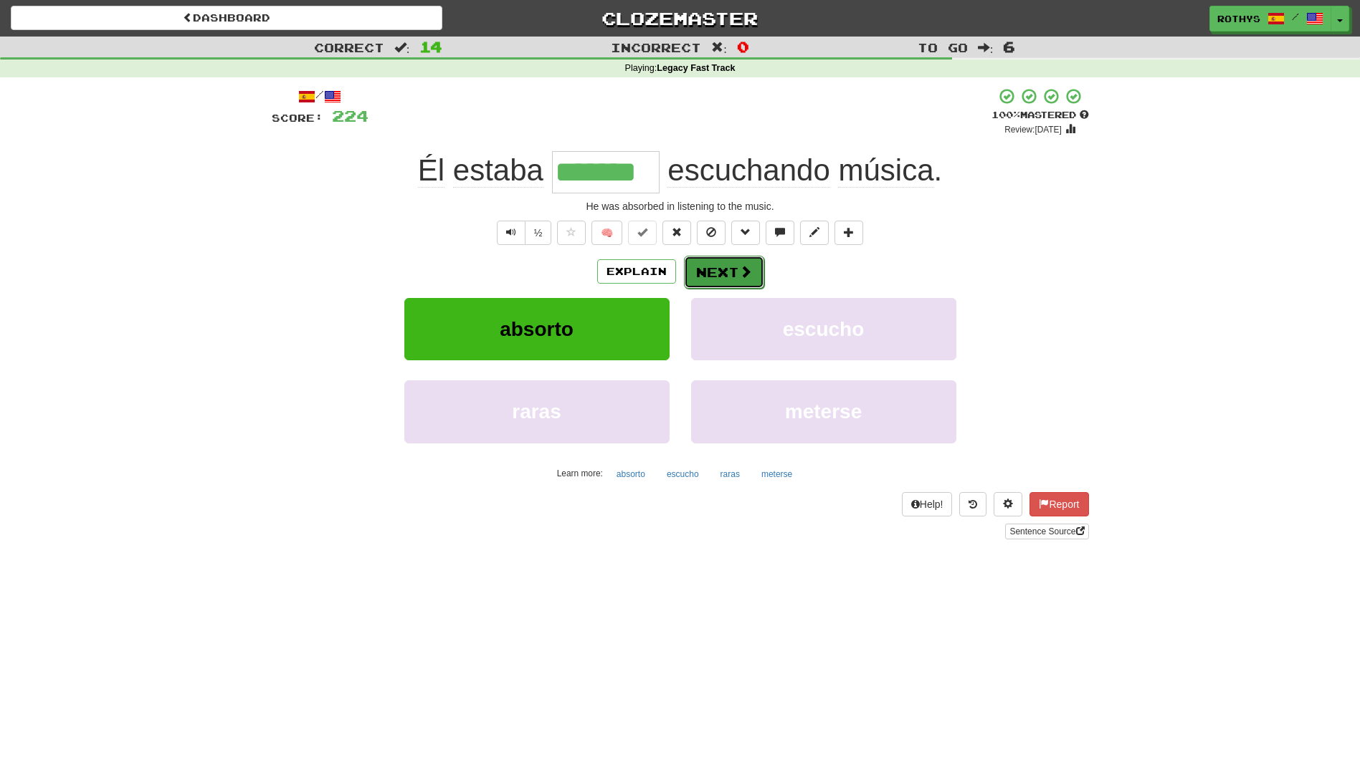
click at [693, 263] on button "Next" at bounding box center [724, 272] width 80 height 33
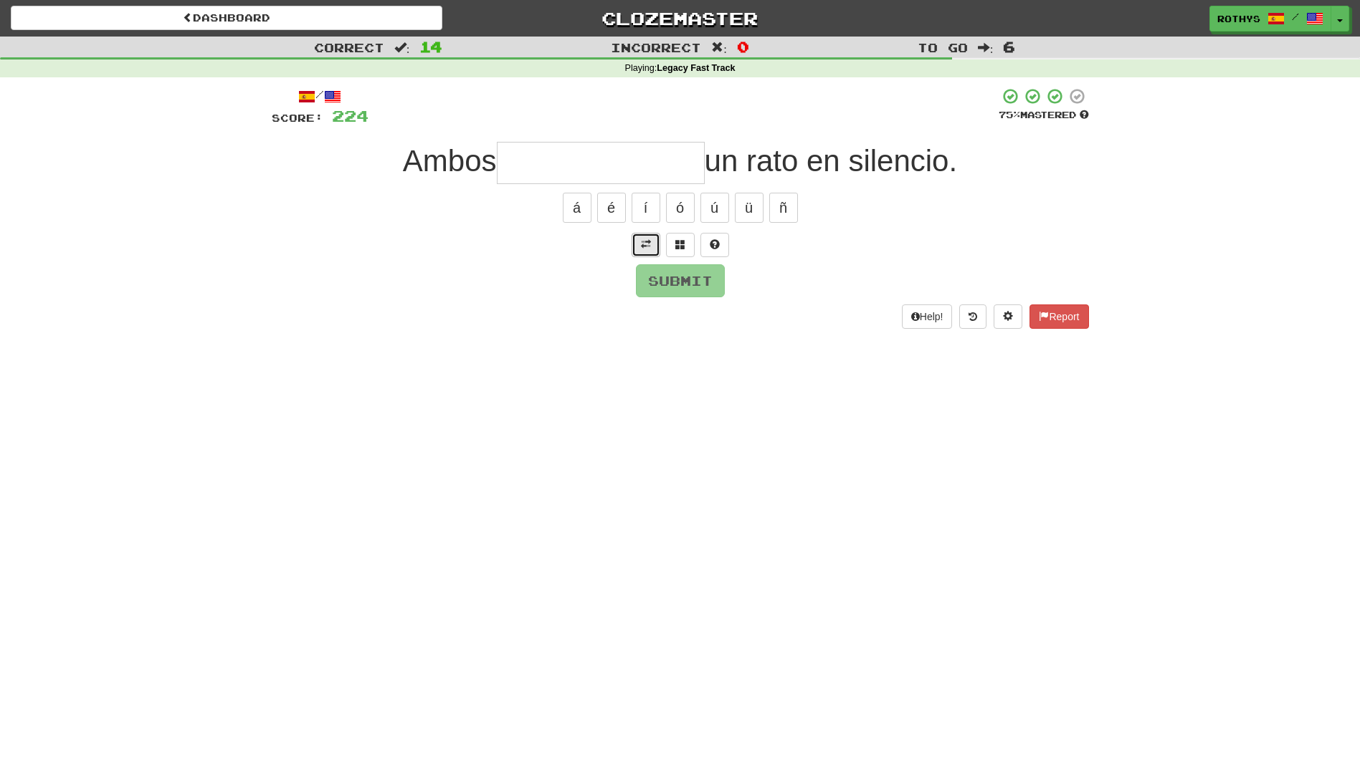
click at [645, 245] on span at bounding box center [646, 244] width 10 height 10
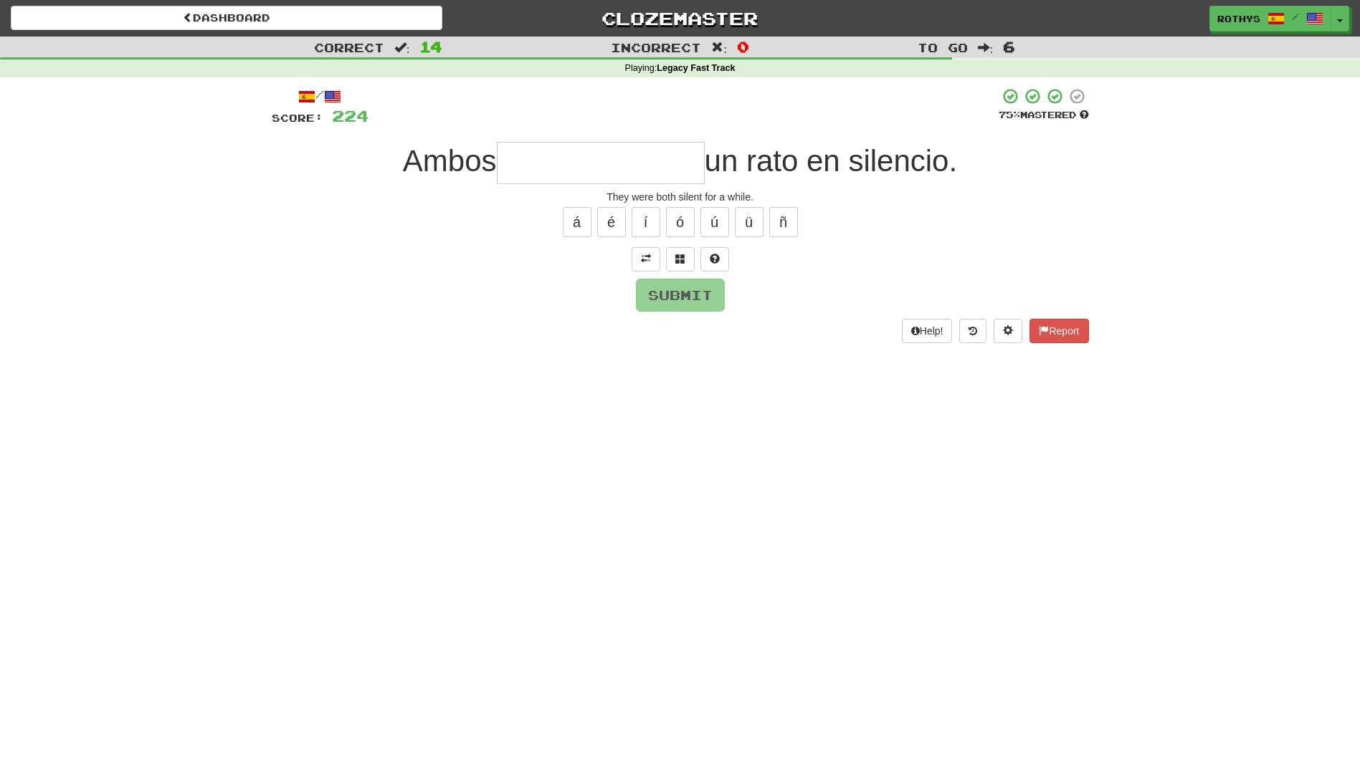
click at [596, 158] on input "text" at bounding box center [601, 163] width 208 height 42
click at [677, 259] on span at bounding box center [680, 259] width 10 height 10
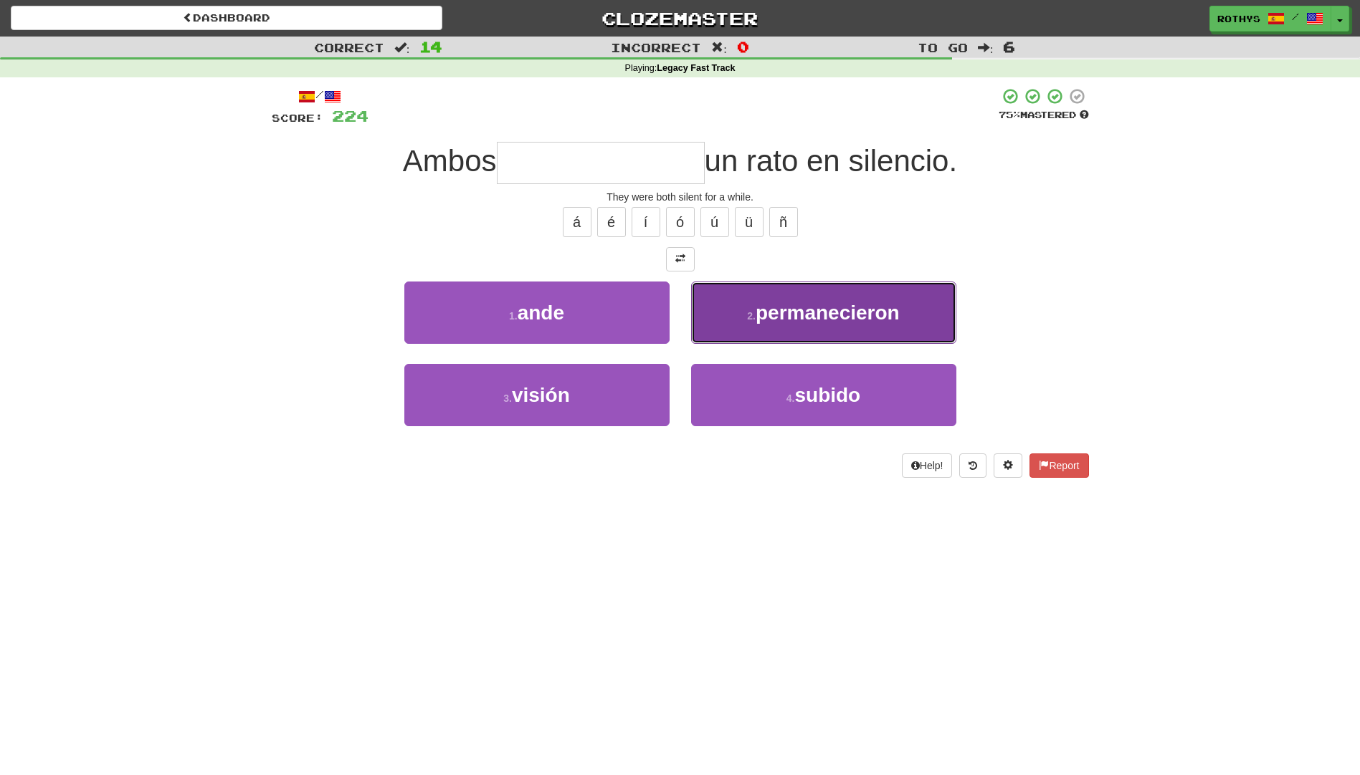
click at [779, 335] on button "2 . permanecieron" at bounding box center [823, 313] width 265 height 62
type input "**********"
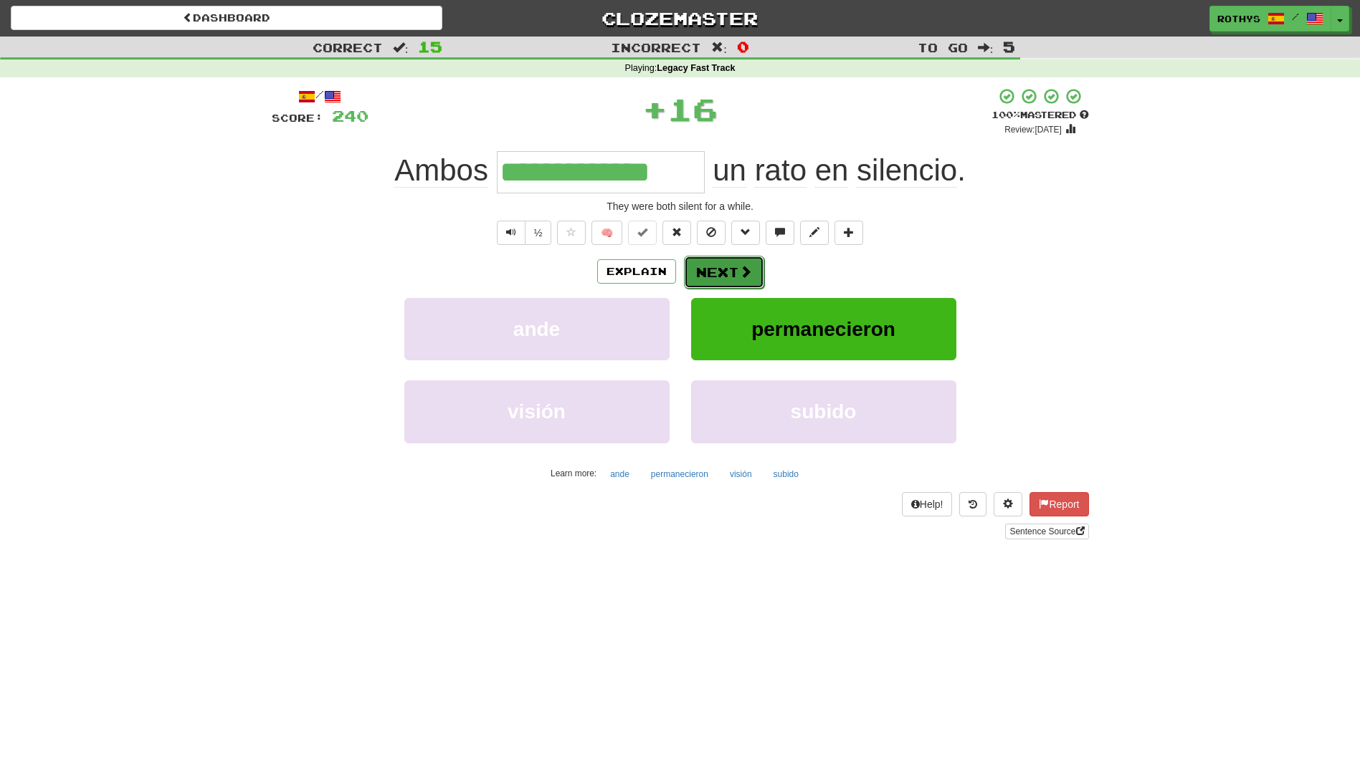
drag, startPoint x: 730, startPoint y: 266, endPoint x: 712, endPoint y: 271, distance: 19.3
click at [712, 271] on button "Next" at bounding box center [724, 272] width 80 height 33
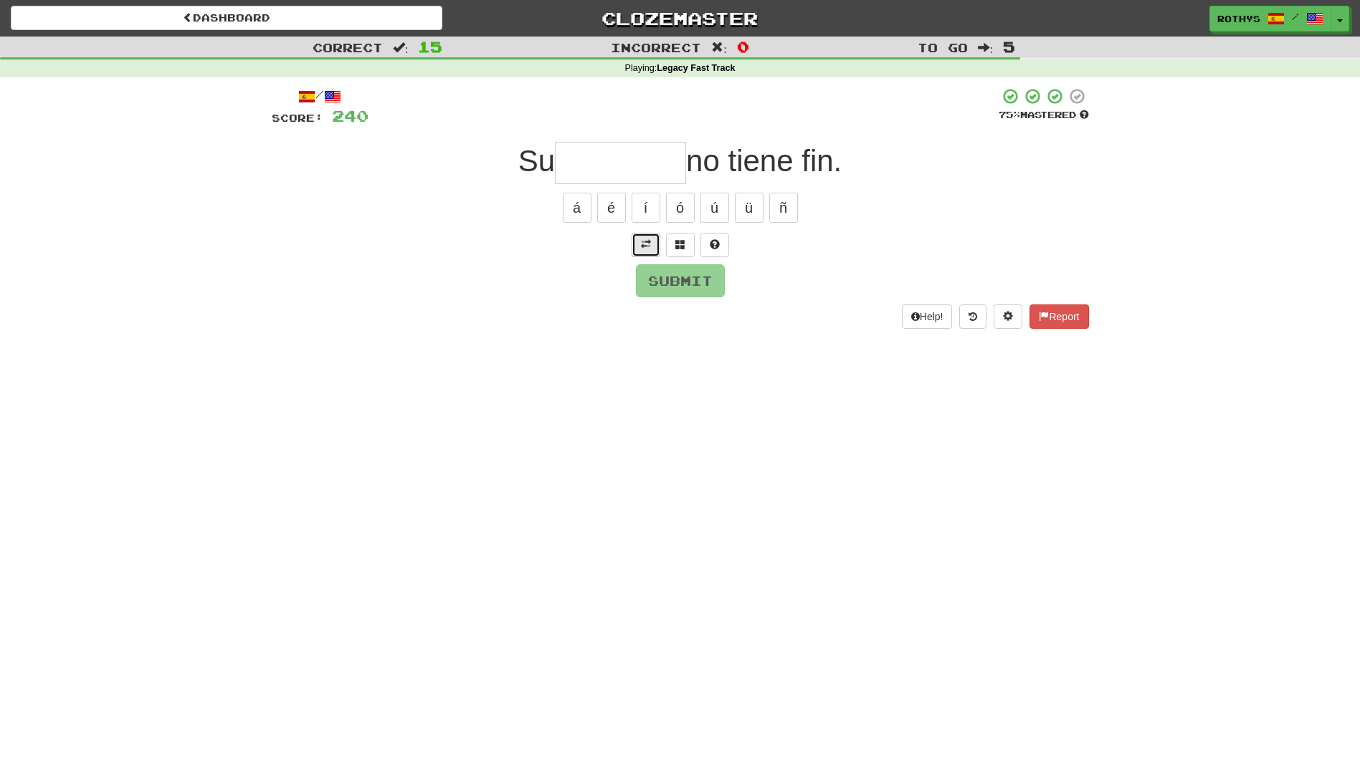
click at [641, 246] on span at bounding box center [646, 244] width 10 height 10
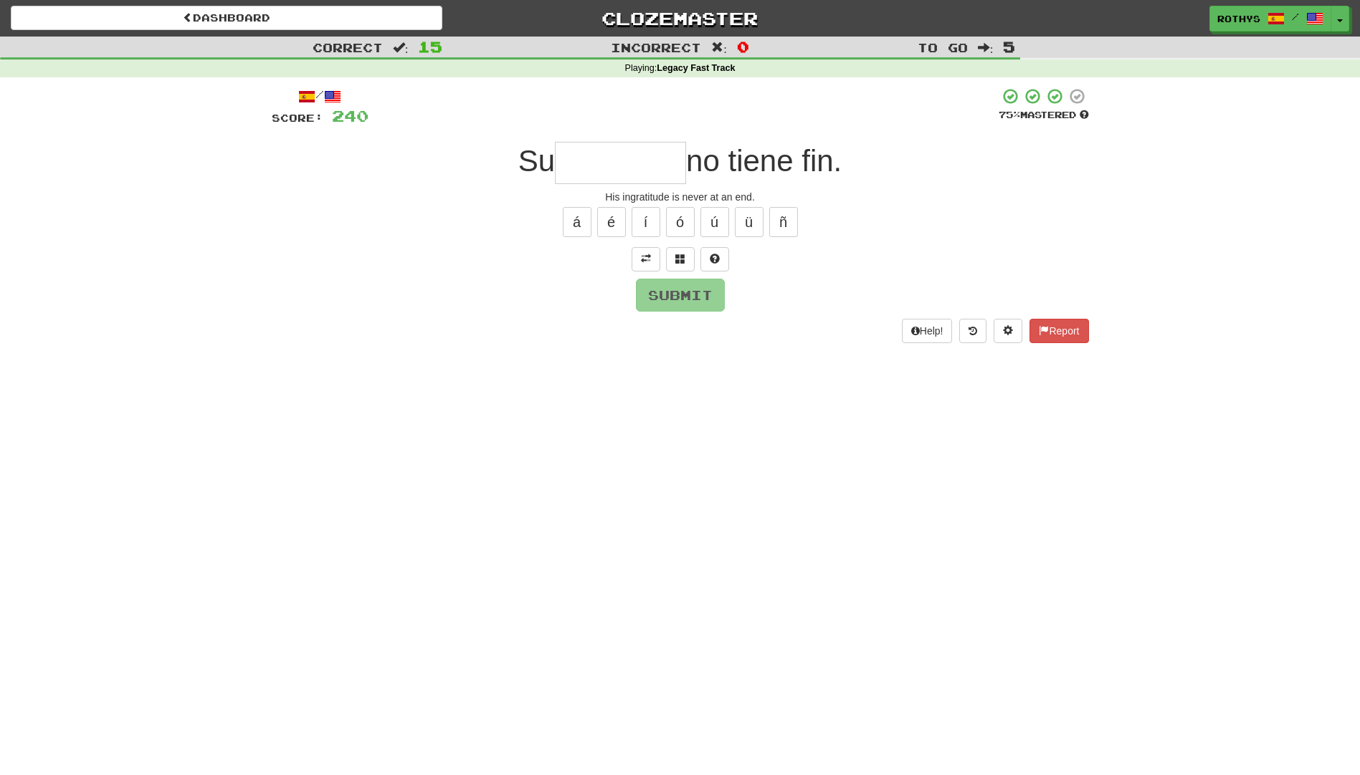
drag, startPoint x: 620, startPoint y: 167, endPoint x: 641, endPoint y: 196, distance: 35.4
click at [620, 168] on input "text" at bounding box center [620, 163] width 131 height 42
click at [684, 254] on button at bounding box center [680, 259] width 29 height 24
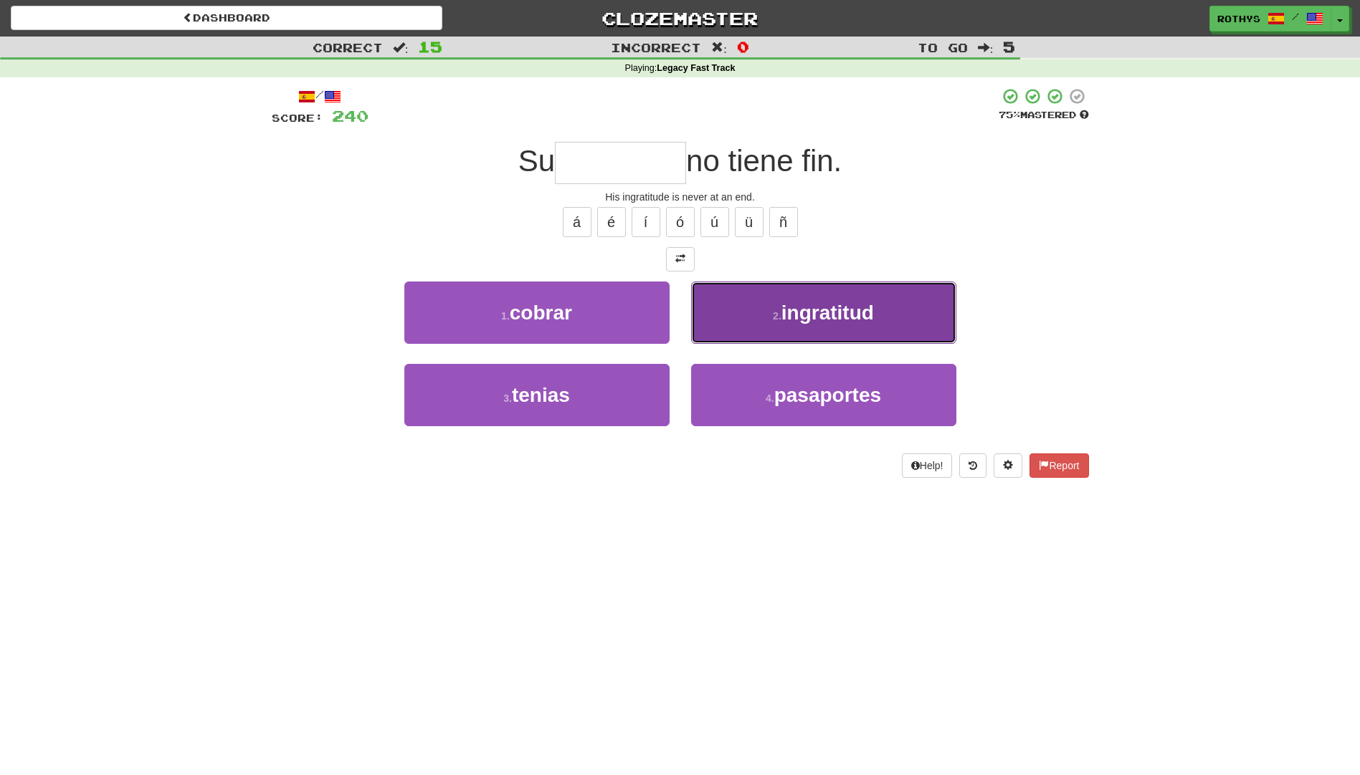
click at [803, 310] on span "ingratitud" at bounding box center [827, 313] width 92 height 22
type input "**********"
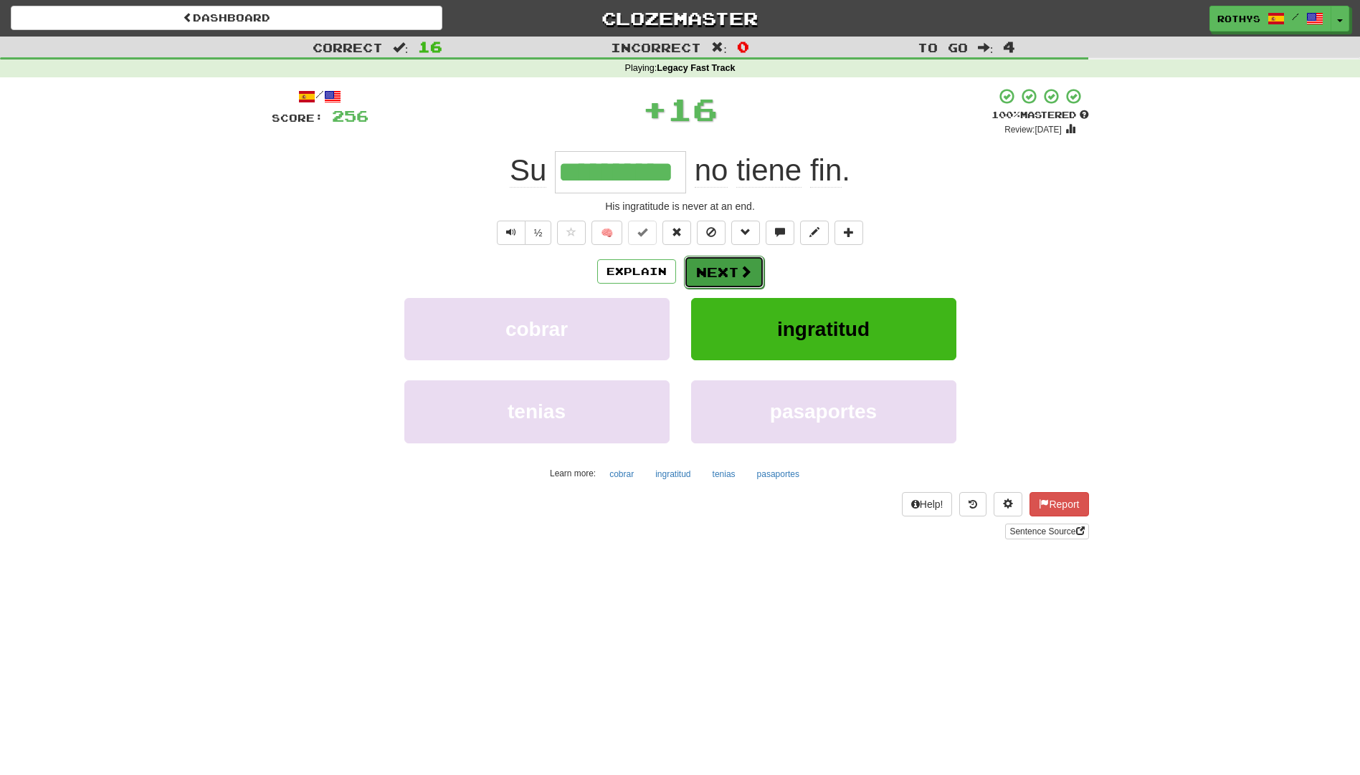
click at [699, 277] on button "Next" at bounding box center [724, 272] width 80 height 33
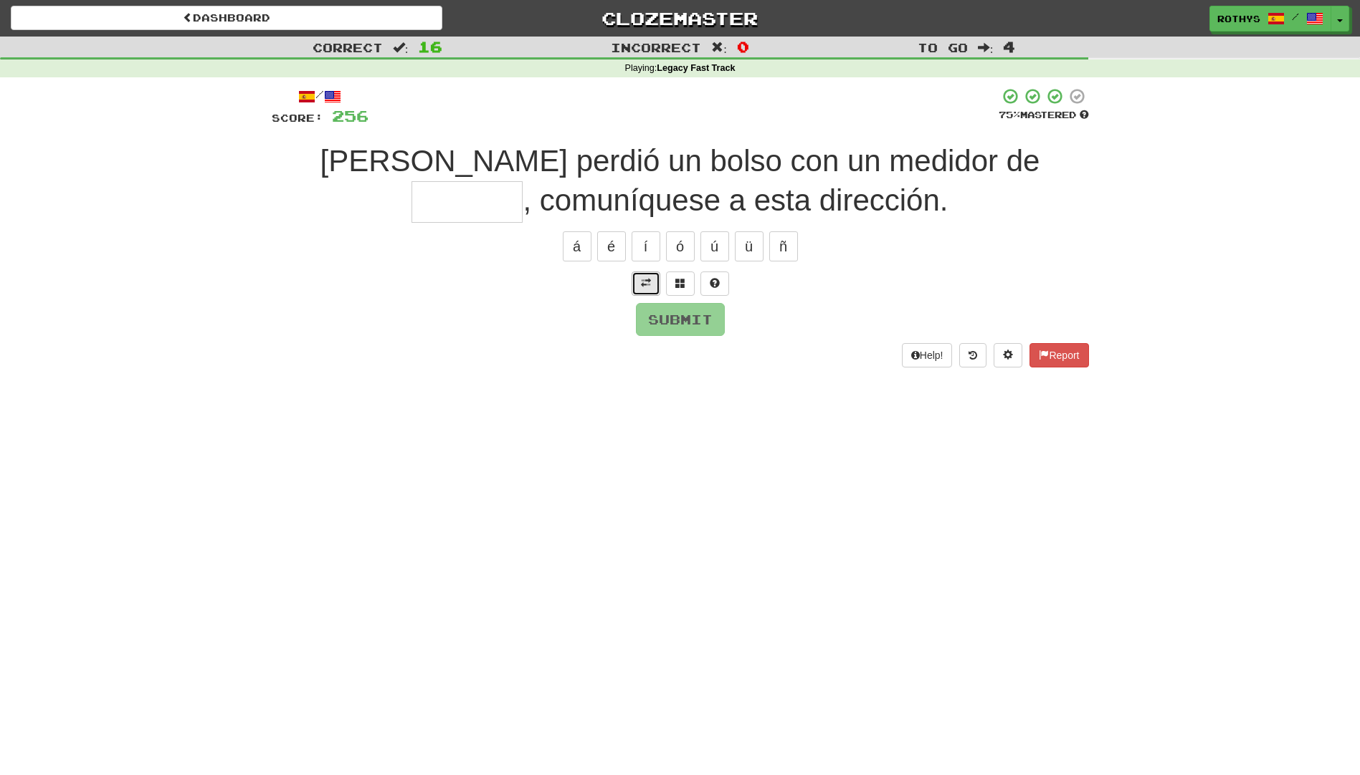
click at [639, 281] on button at bounding box center [645, 284] width 29 height 24
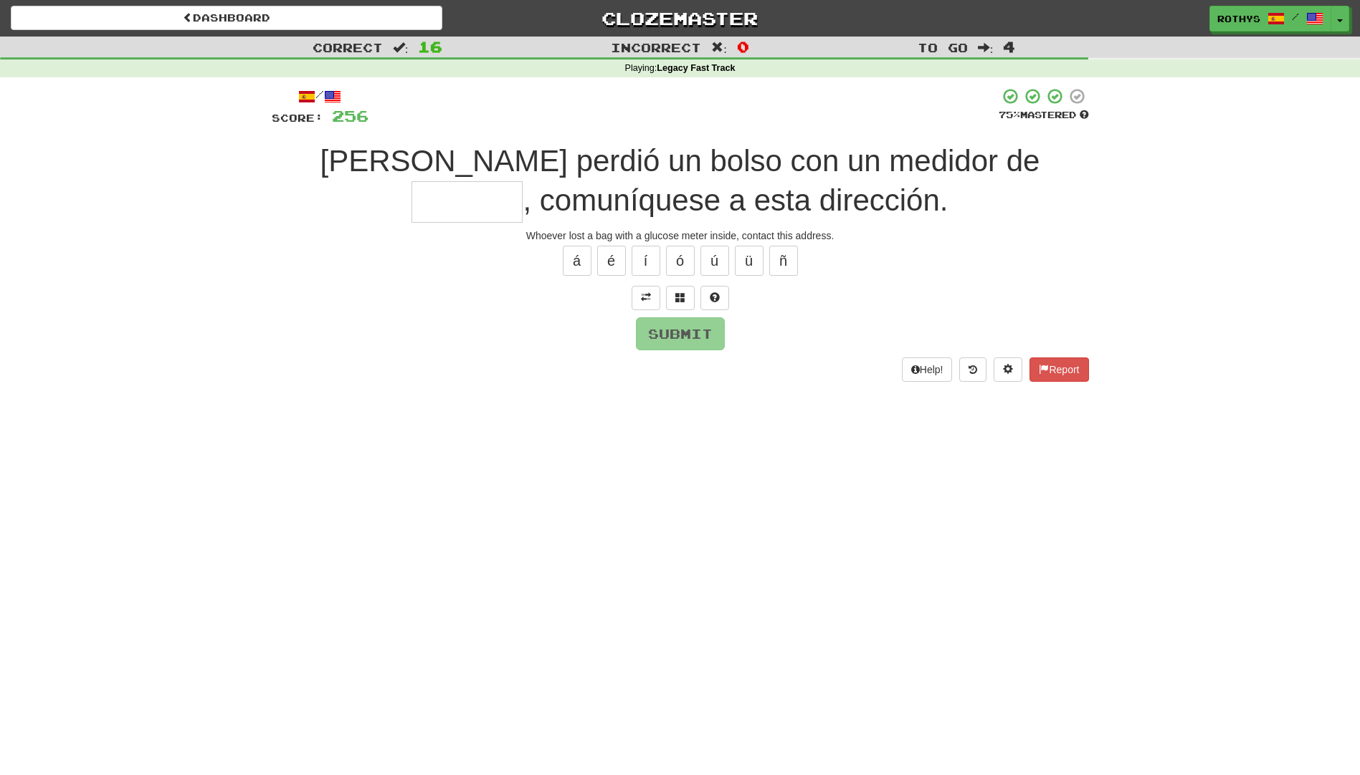
click at [522, 181] on input "text" at bounding box center [466, 202] width 111 height 42
click at [680, 295] on span at bounding box center [680, 297] width 10 height 10
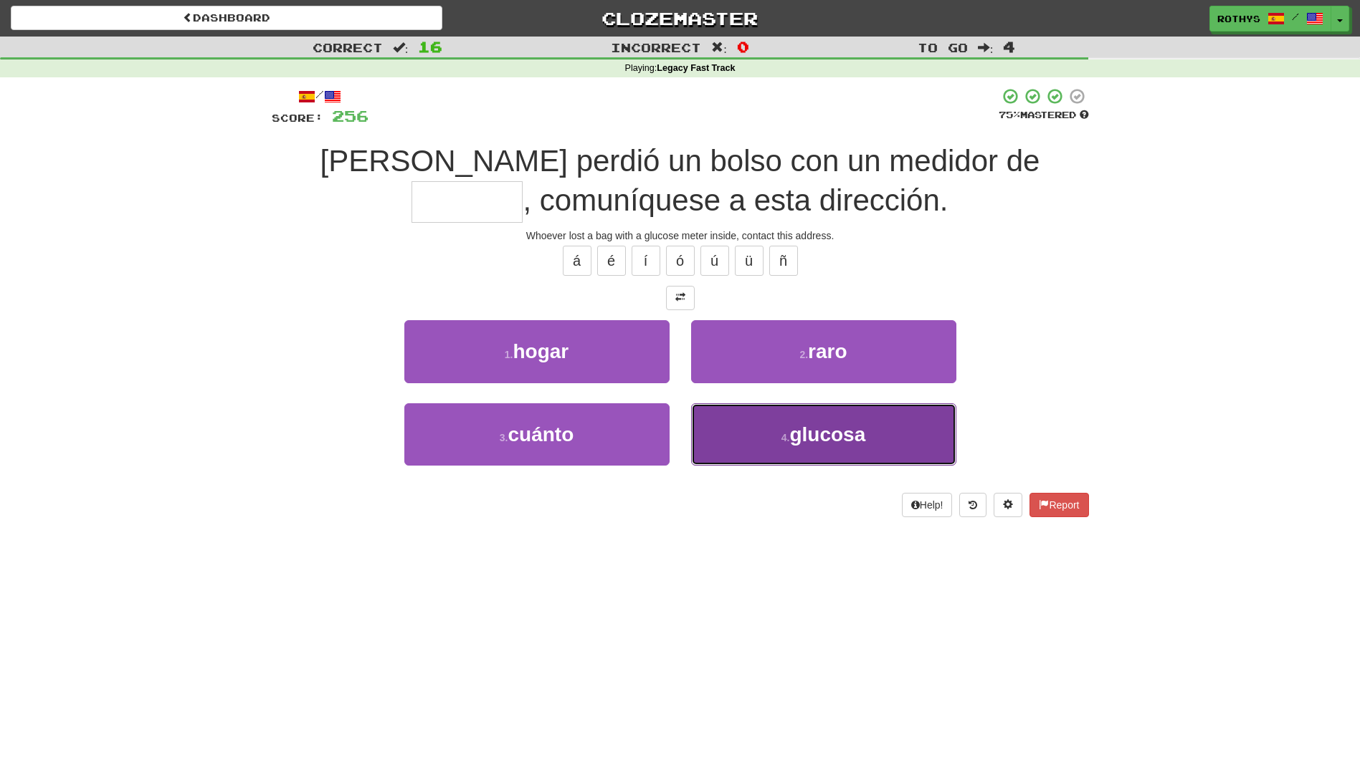
click at [797, 434] on span "glucosa" at bounding box center [827, 435] width 76 height 22
type input "*******"
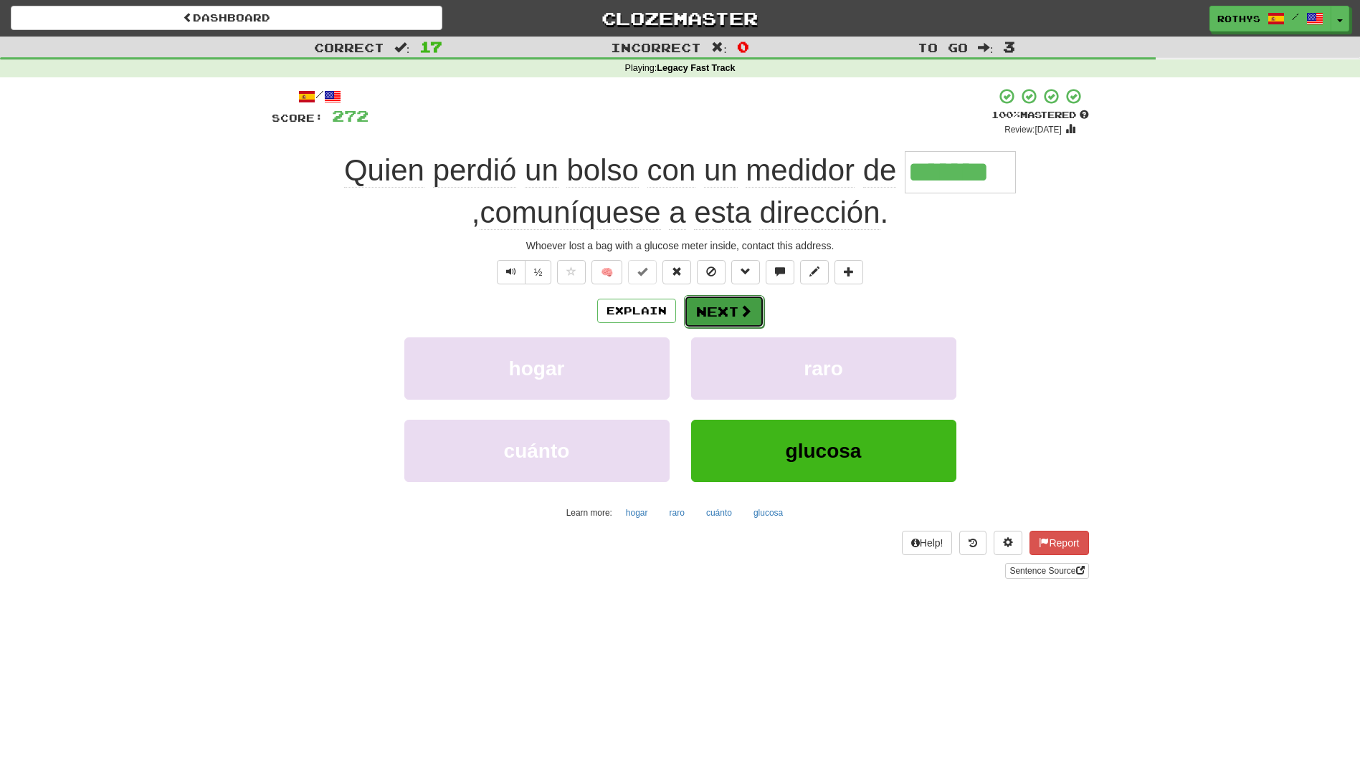
click at [719, 305] on button "Next" at bounding box center [724, 311] width 80 height 33
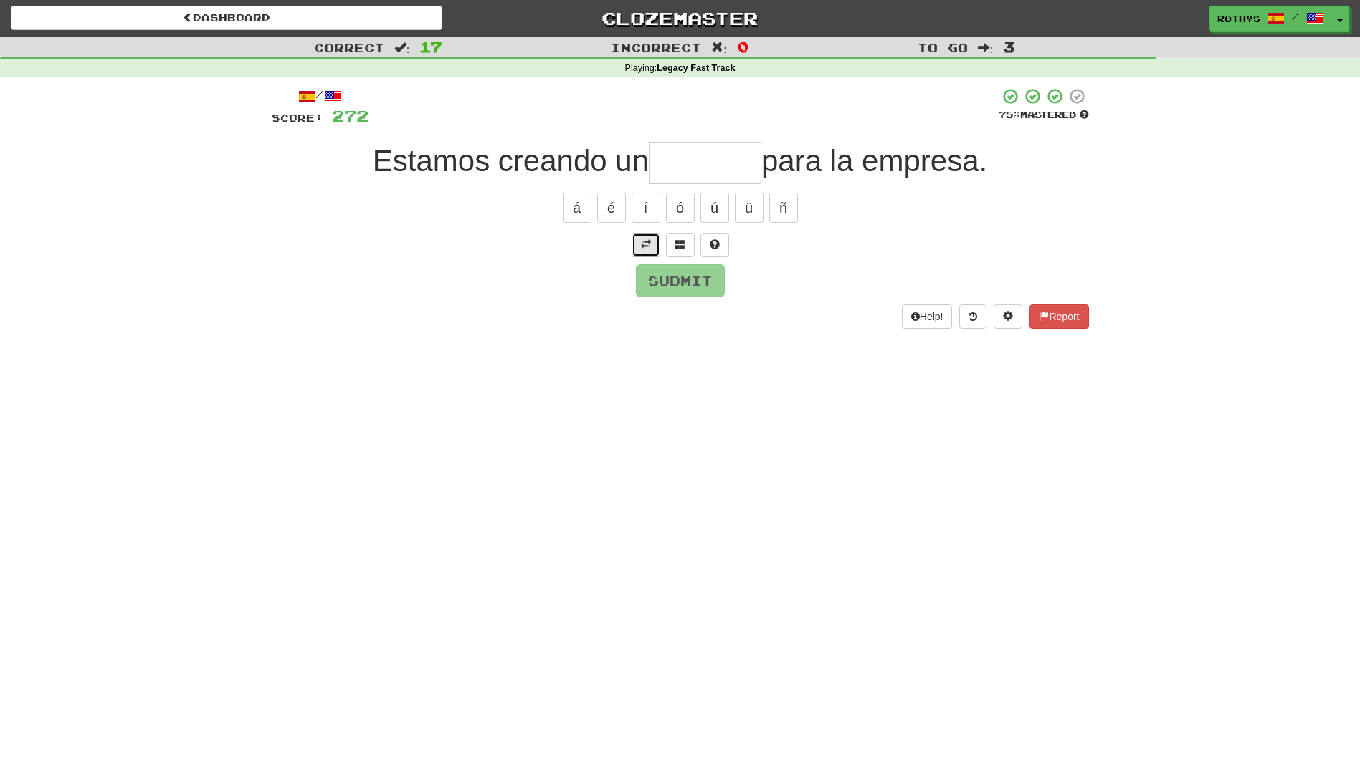
click at [636, 240] on button at bounding box center [645, 245] width 29 height 24
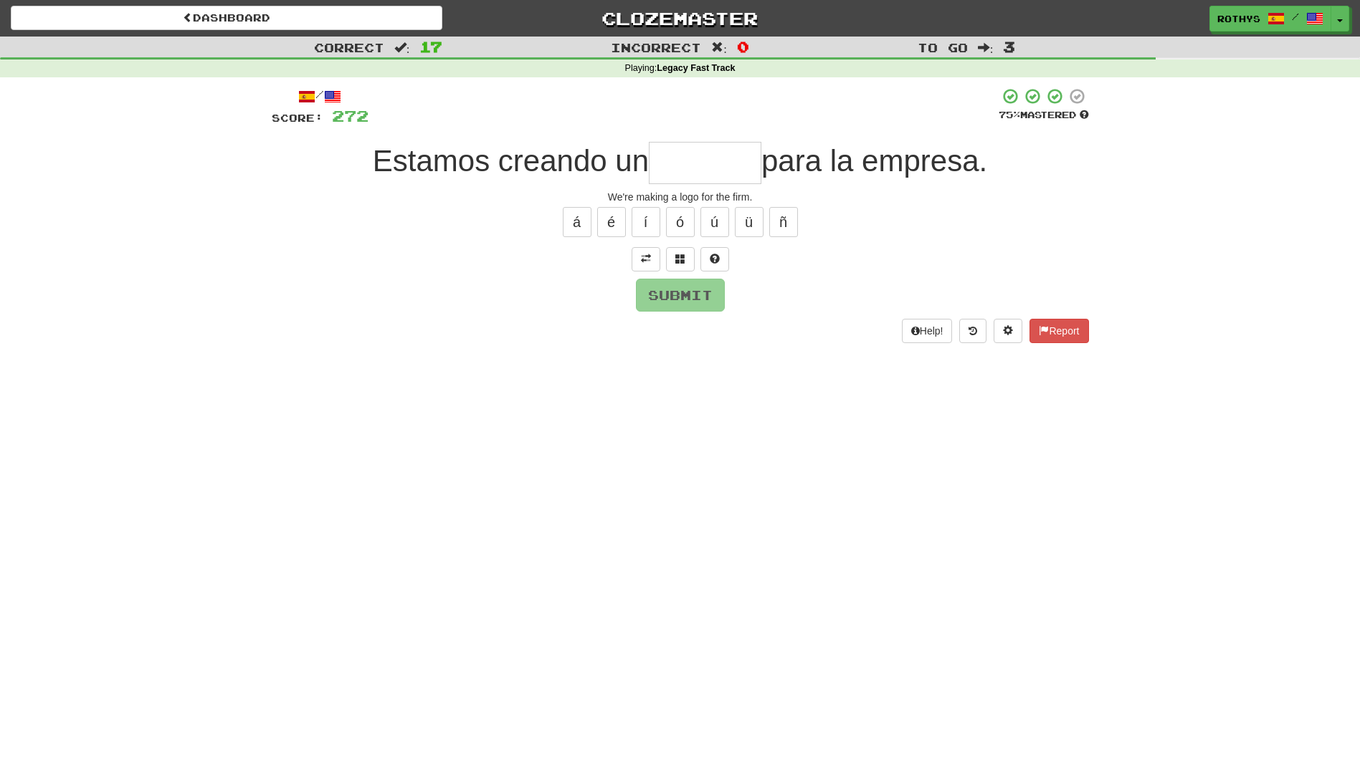
click at [687, 161] on input "text" at bounding box center [705, 163] width 113 height 42
click at [682, 254] on span at bounding box center [680, 259] width 10 height 10
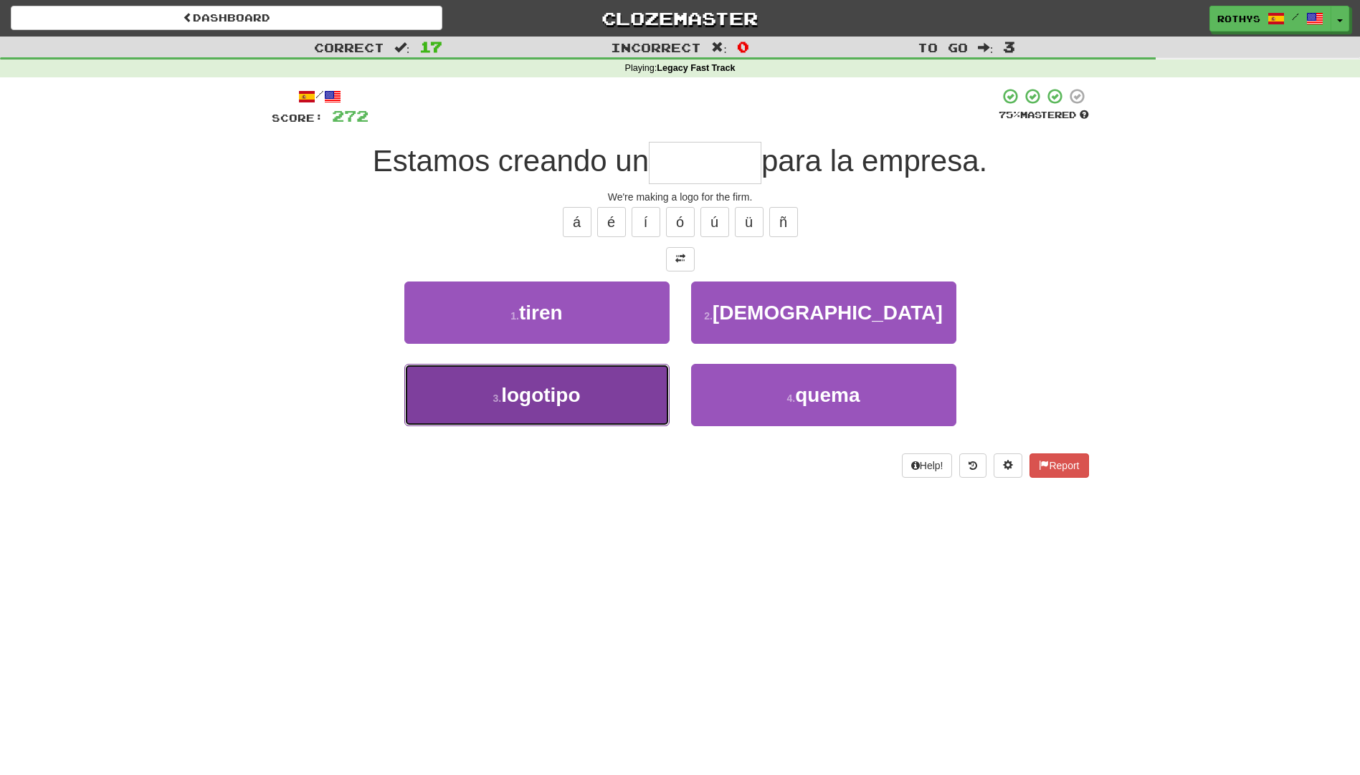
click at [611, 381] on button "3 . logotipo" at bounding box center [536, 395] width 265 height 62
type input "********"
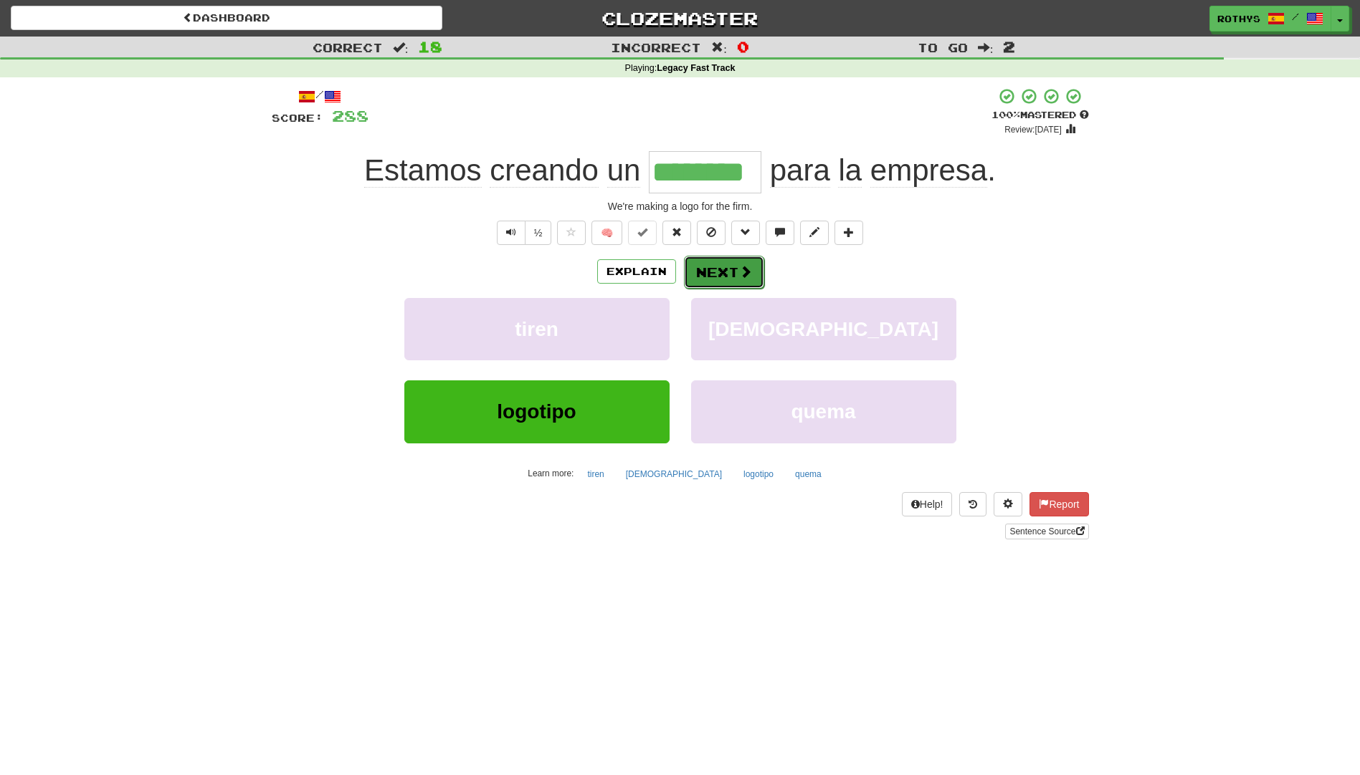
click at [735, 269] on button "Next" at bounding box center [724, 272] width 80 height 33
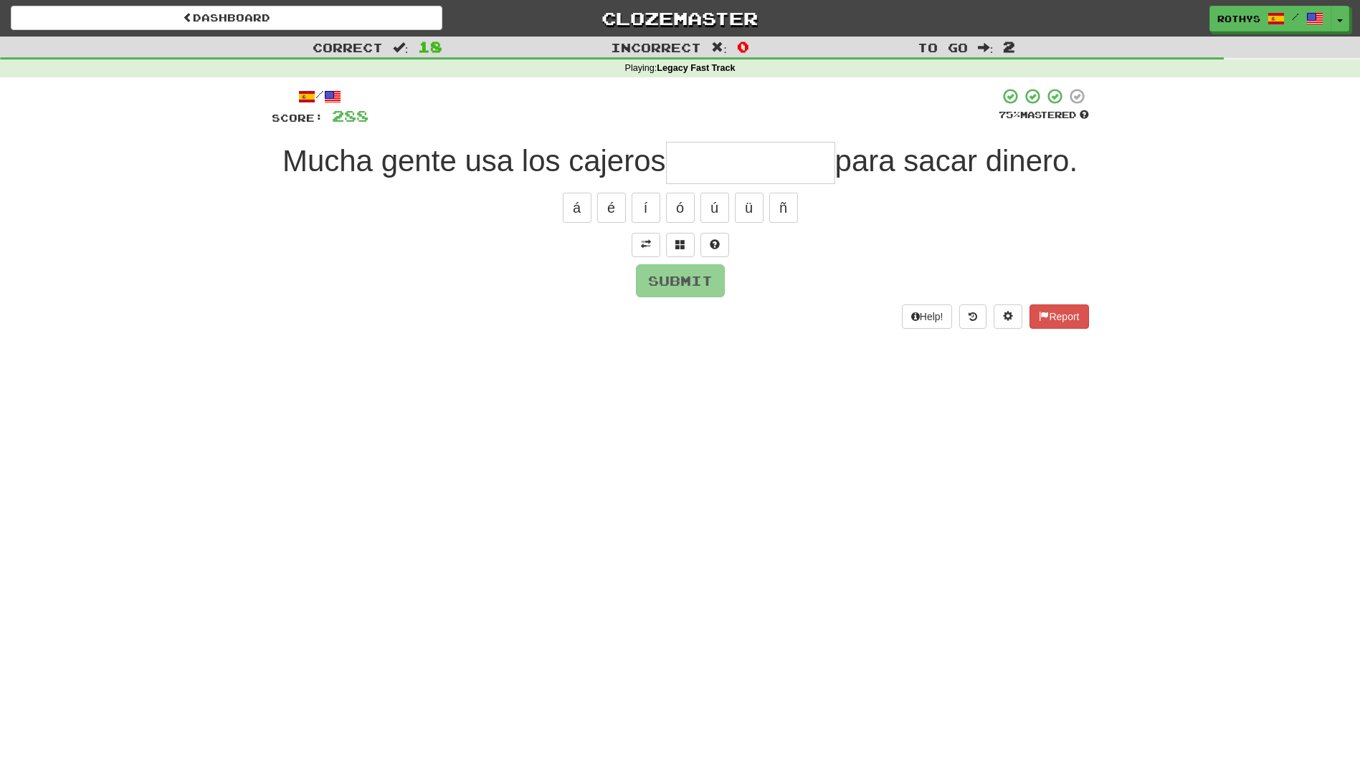
click at [745, 168] on input "text" at bounding box center [750, 163] width 169 height 42
click at [684, 240] on span at bounding box center [680, 244] width 10 height 10
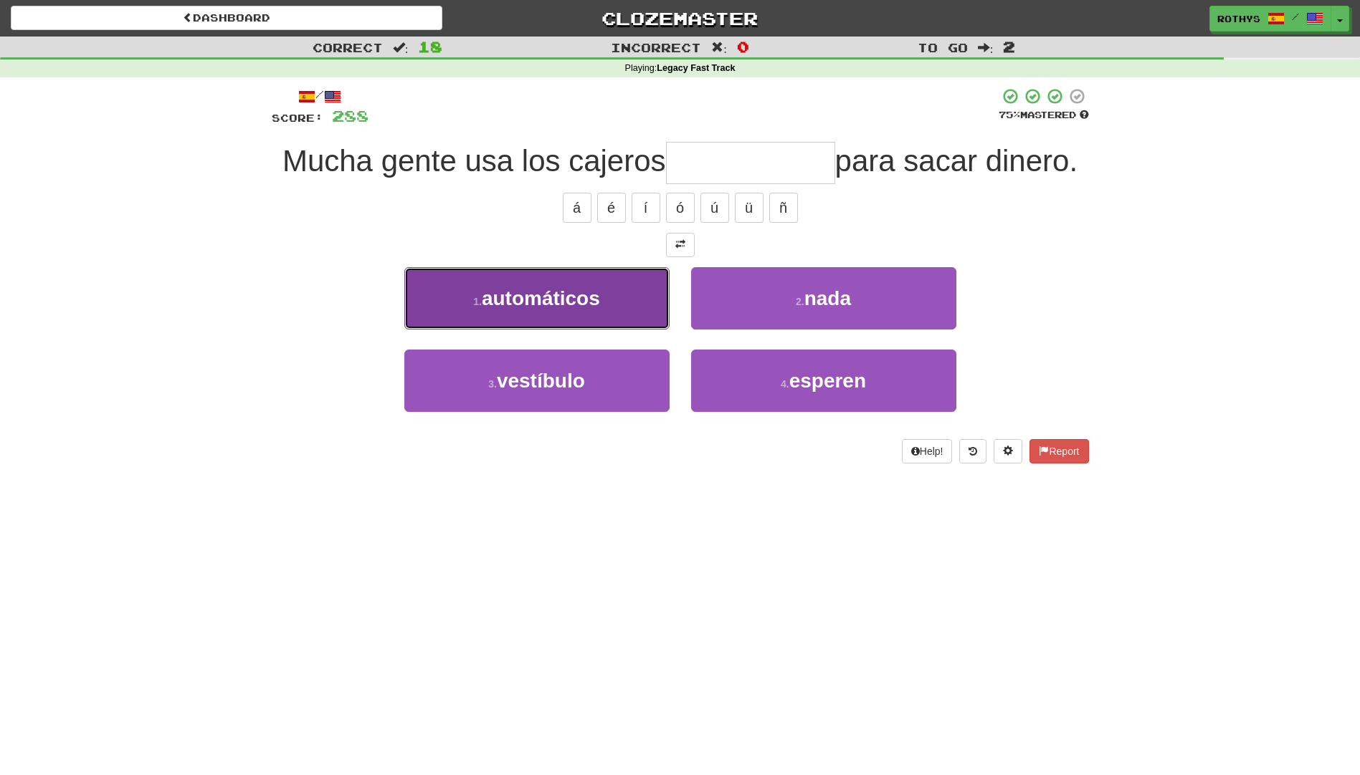
click at [598, 296] on span "automáticos" at bounding box center [541, 298] width 118 height 22
type input "**********"
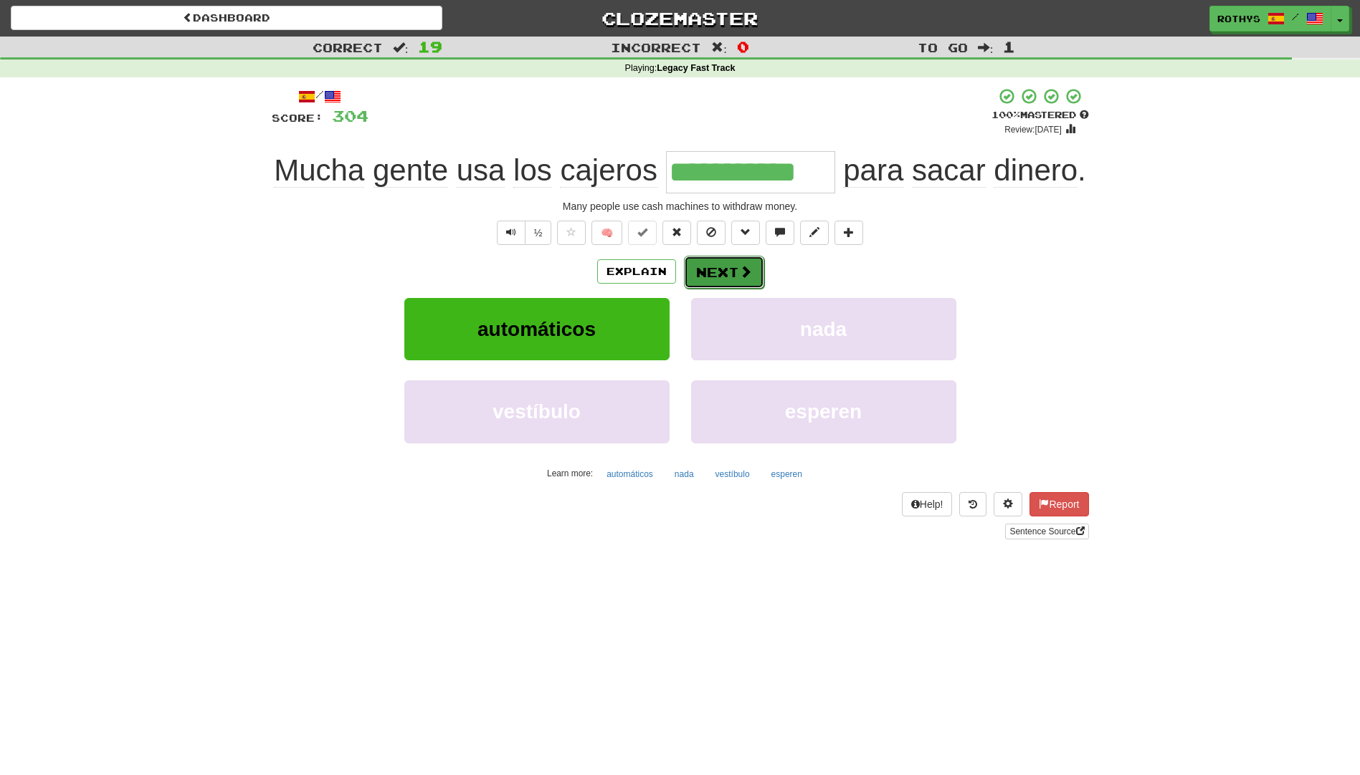
click at [715, 272] on button "Next" at bounding box center [724, 272] width 80 height 33
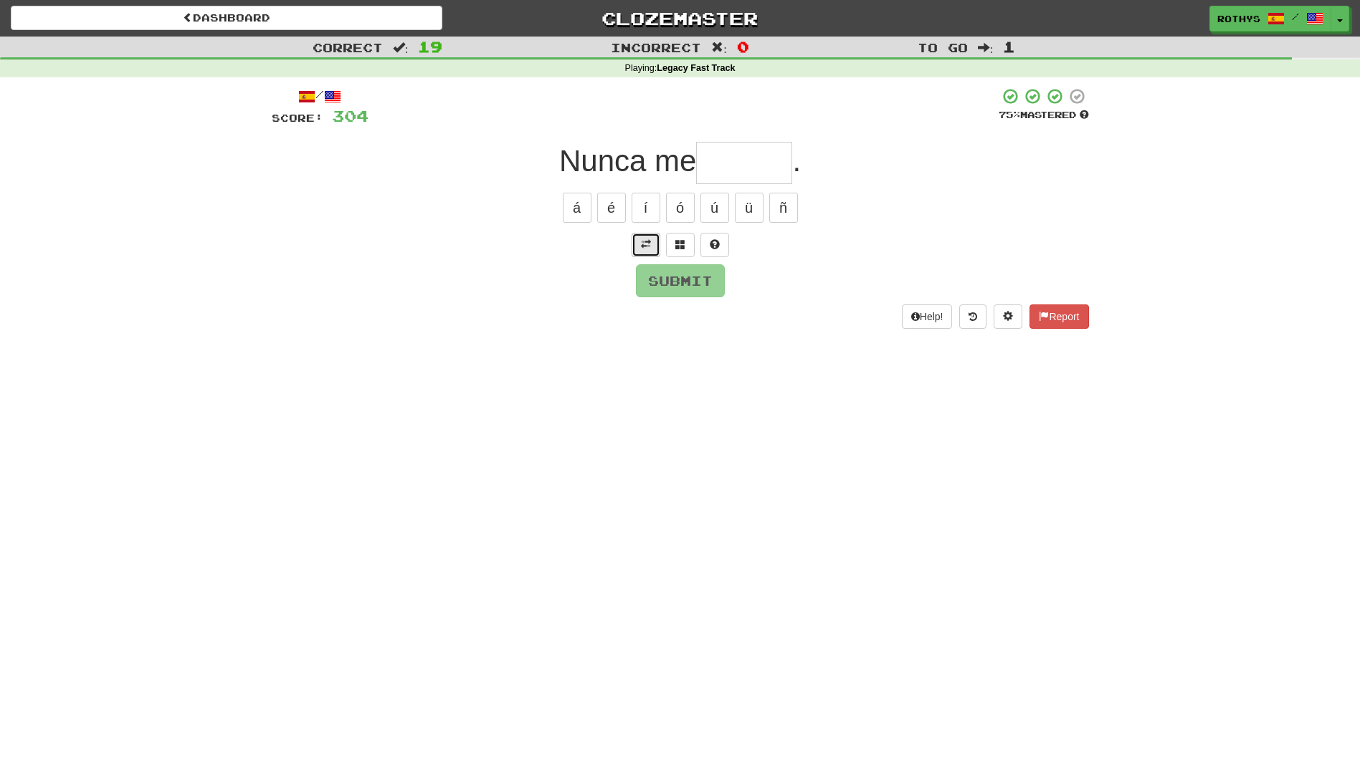
click at [636, 246] on button at bounding box center [645, 245] width 29 height 24
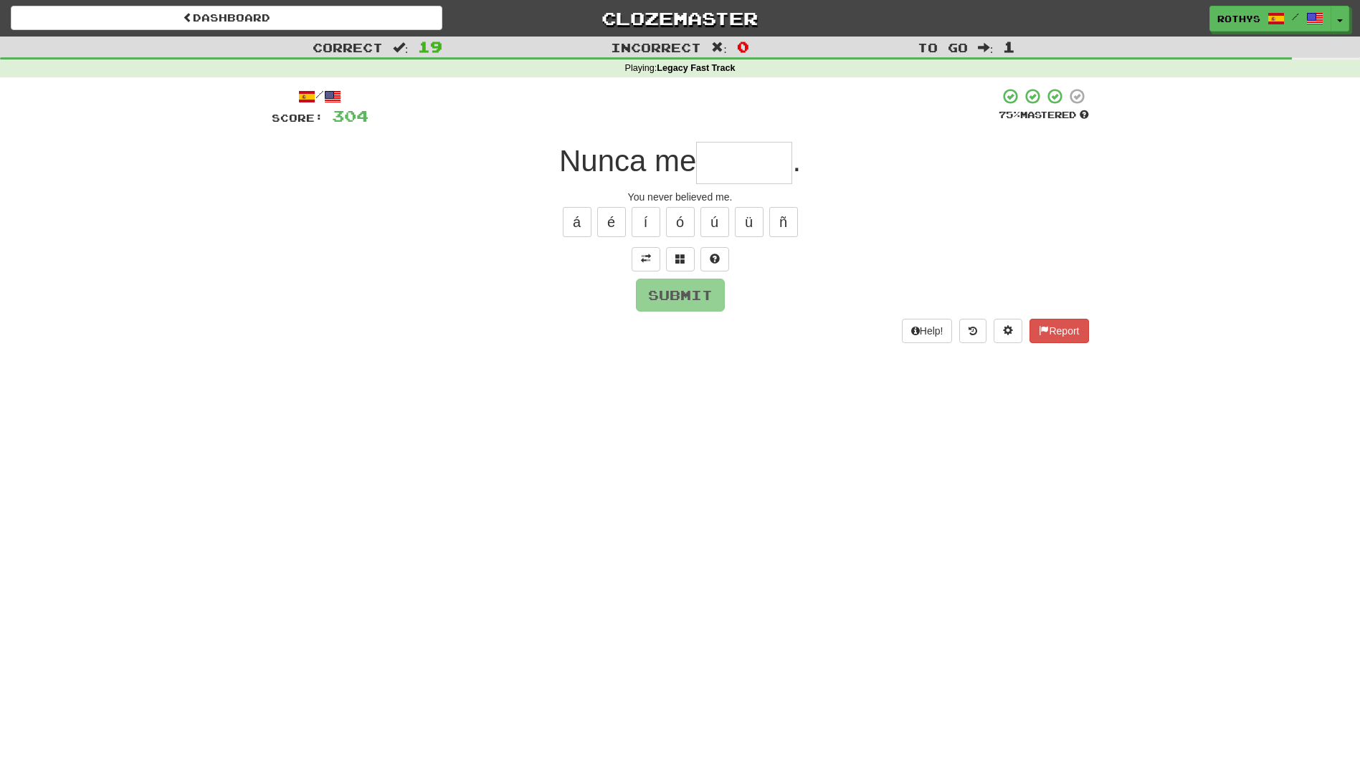
click at [731, 154] on input "text" at bounding box center [744, 163] width 96 height 42
click at [677, 258] on span at bounding box center [680, 259] width 10 height 10
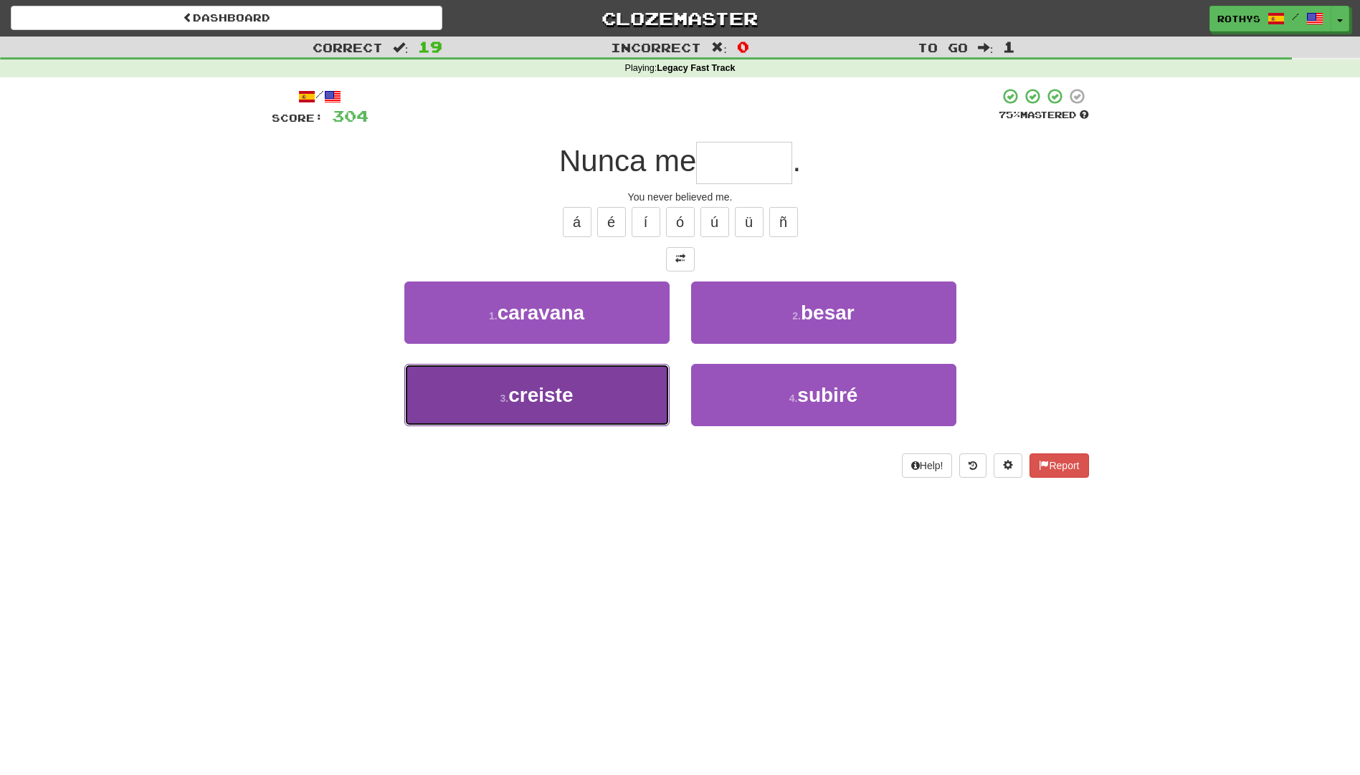
click at [579, 399] on button "3 . creiste" at bounding box center [536, 395] width 265 height 62
type input "*******"
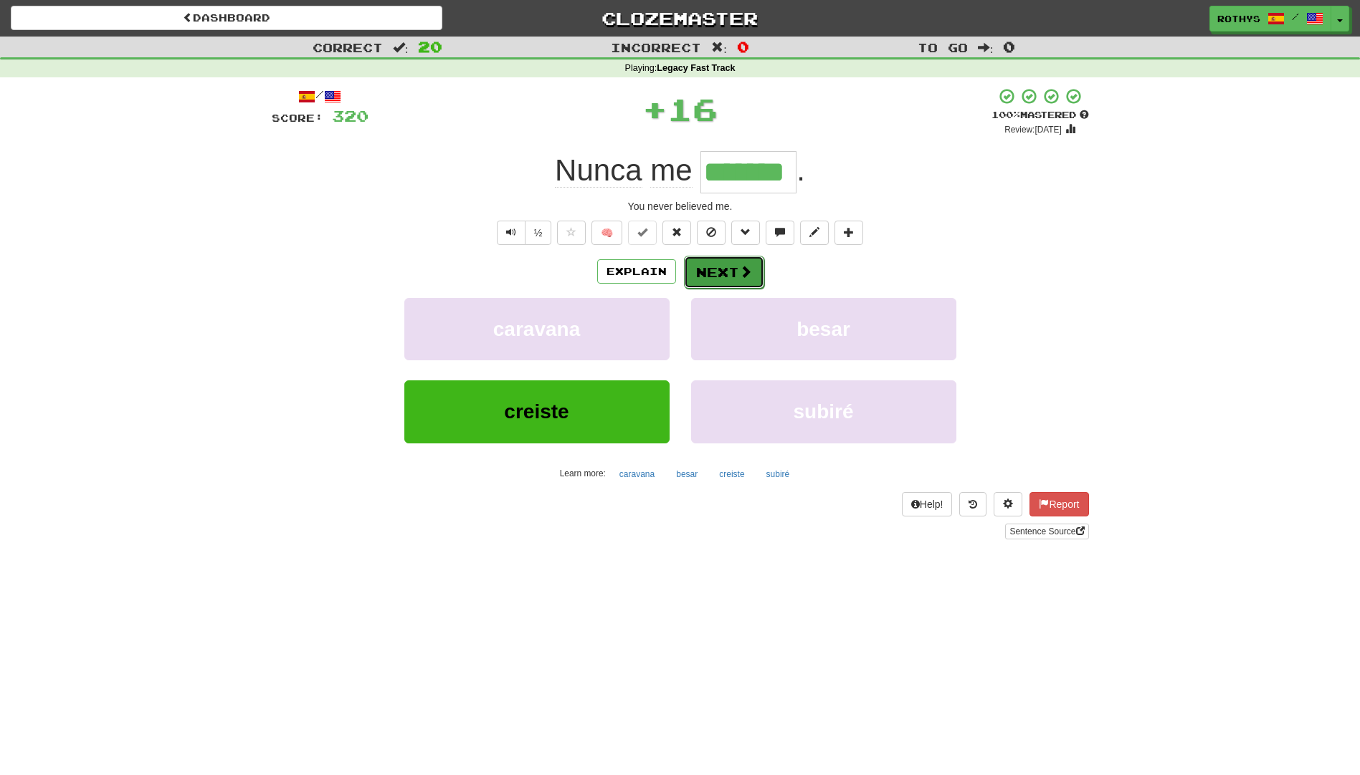
click at [740, 267] on span at bounding box center [745, 271] width 13 height 13
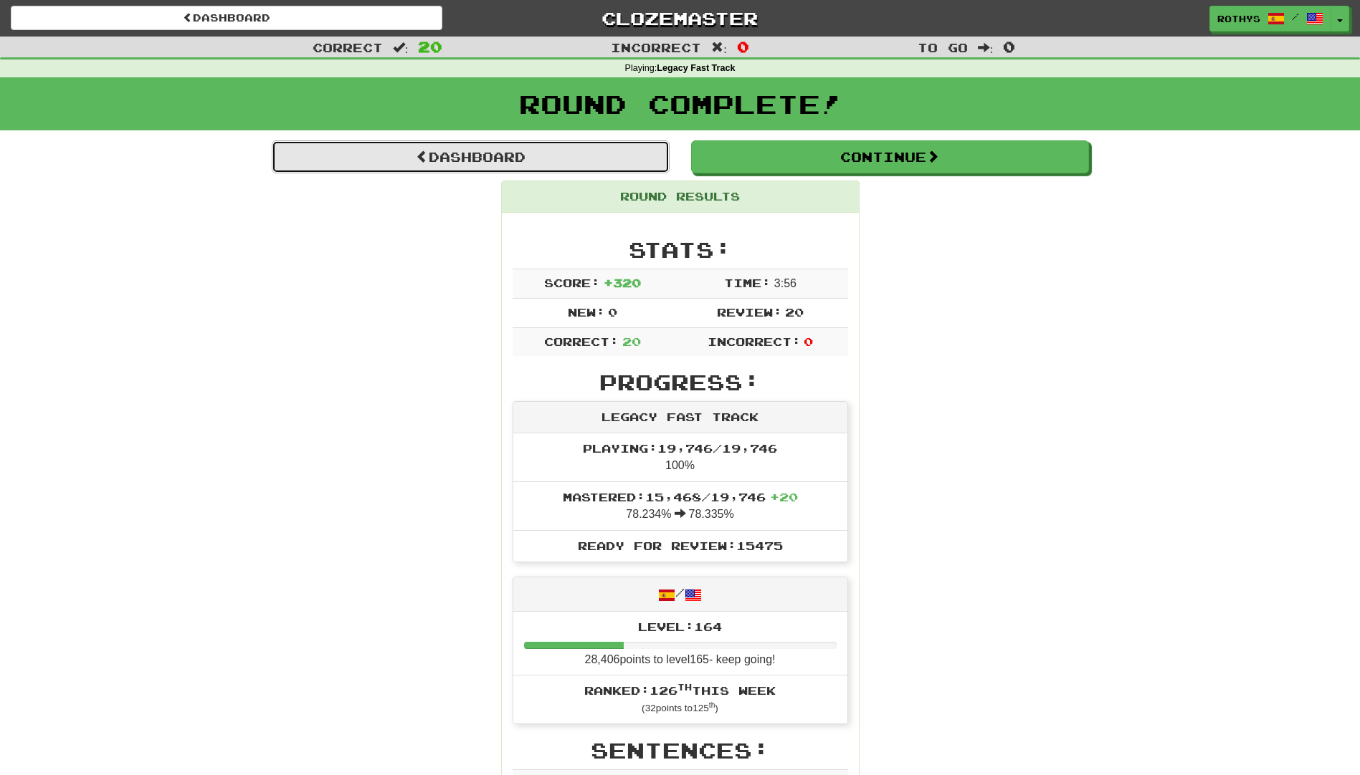
click at [477, 161] on link "Dashboard" at bounding box center [471, 156] width 398 height 33
